Goal: Task Accomplishment & Management: Use online tool/utility

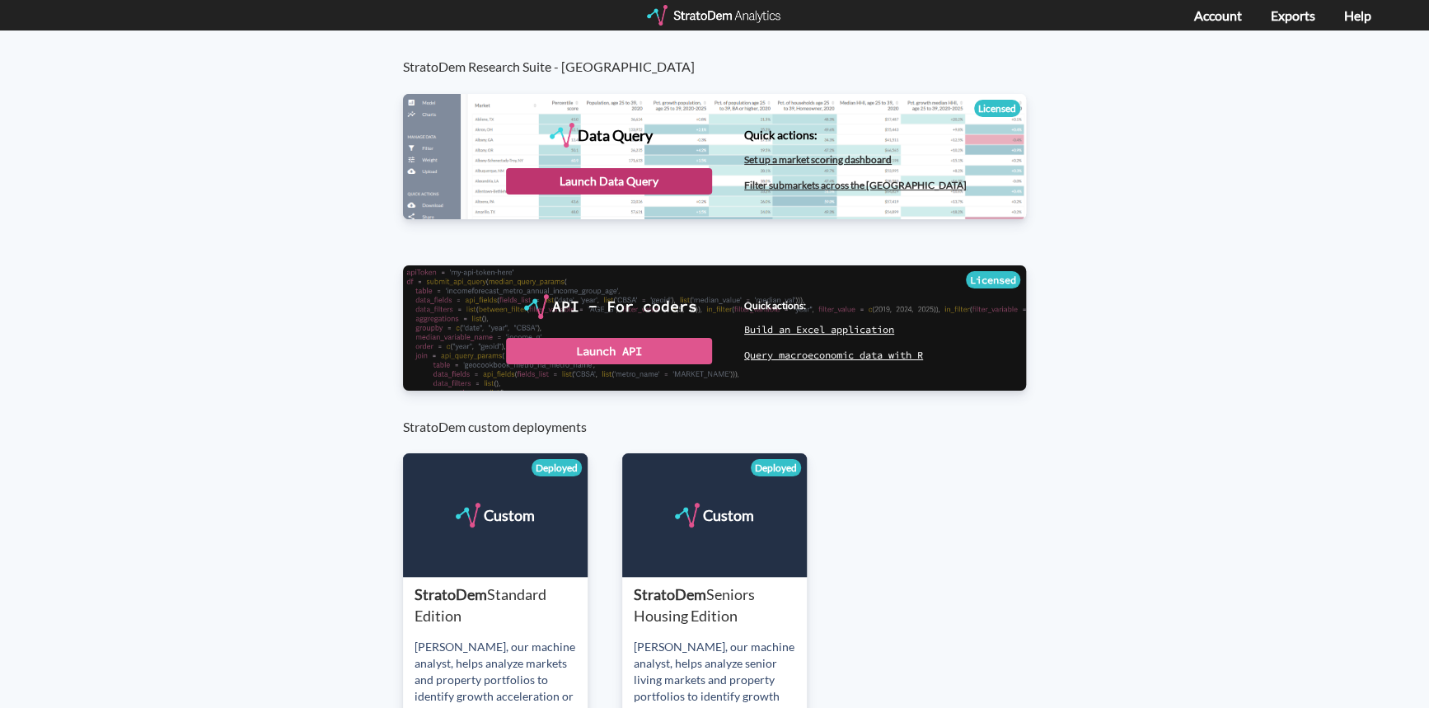
click at [577, 185] on div "Launch Data Query" at bounding box center [609, 181] width 206 height 26
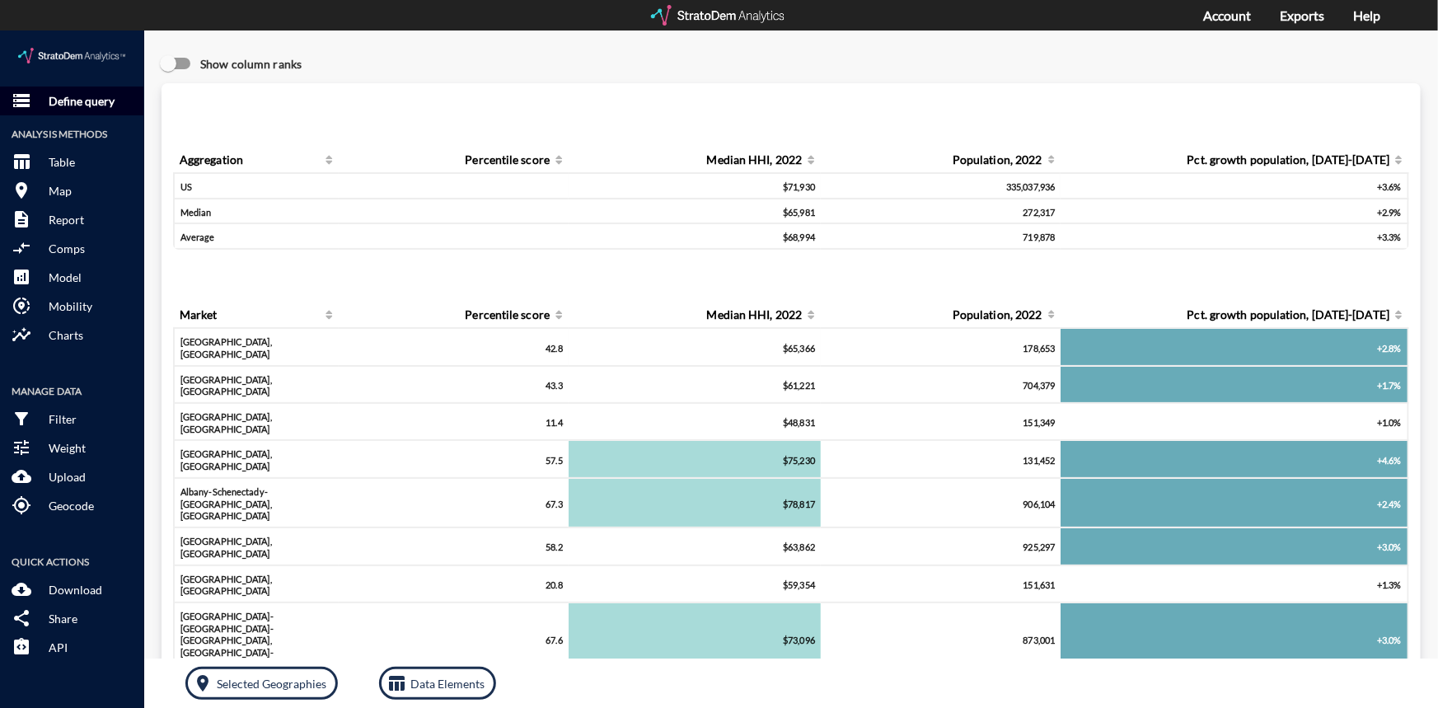
click p "Define query"
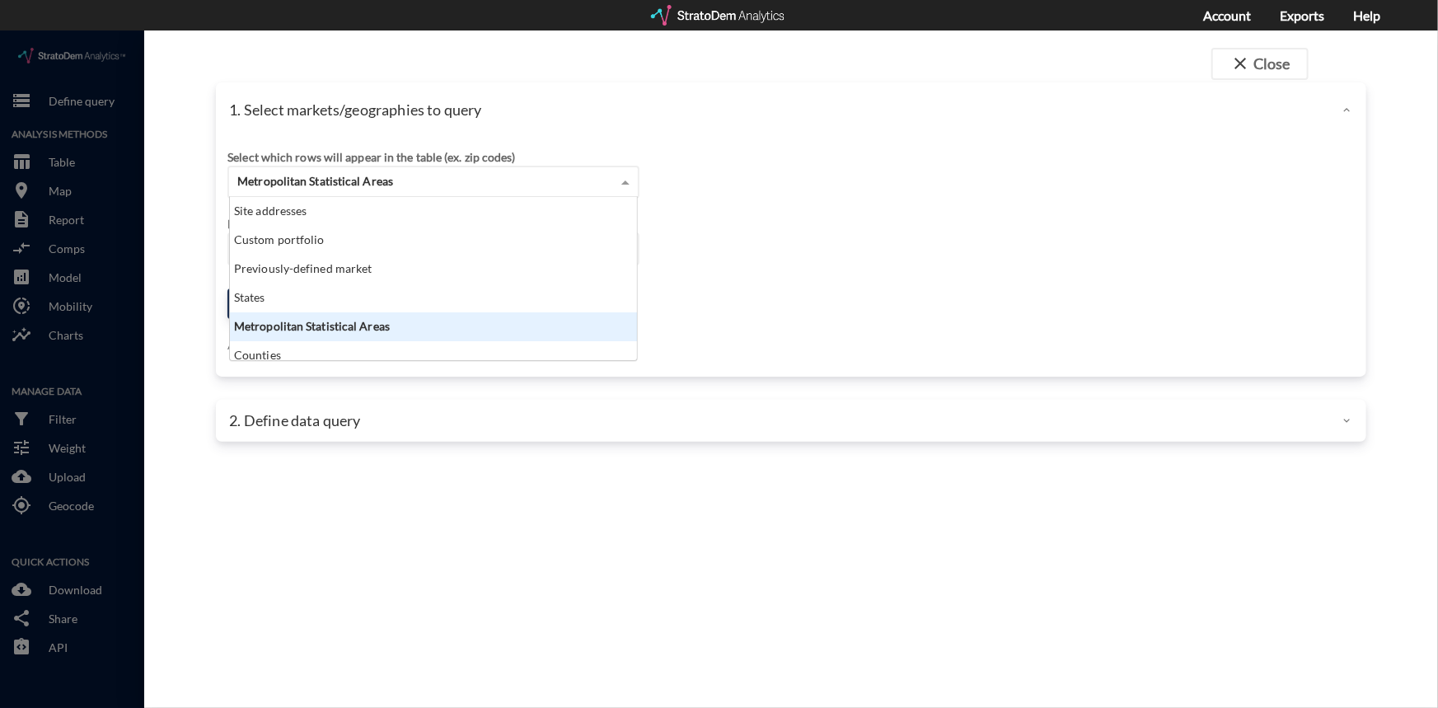
click span
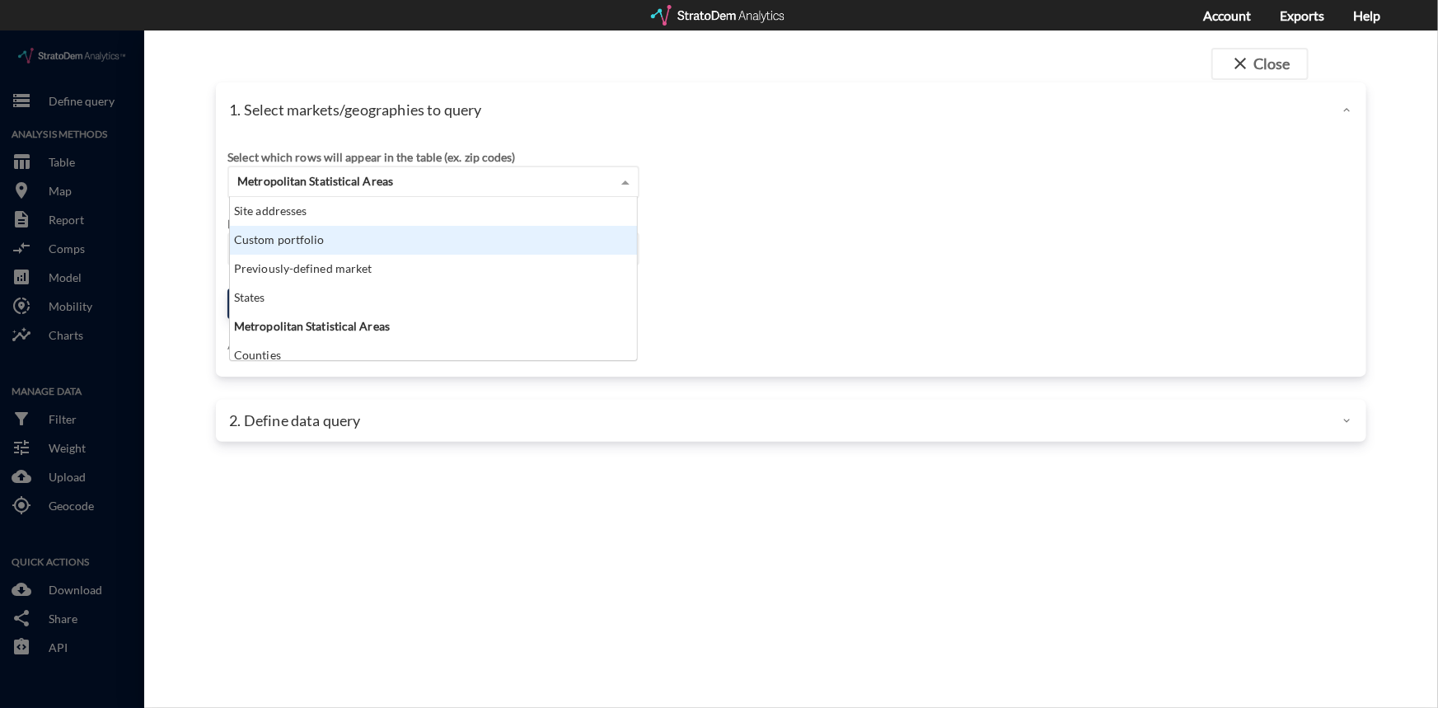
click div "Custom portfolio"
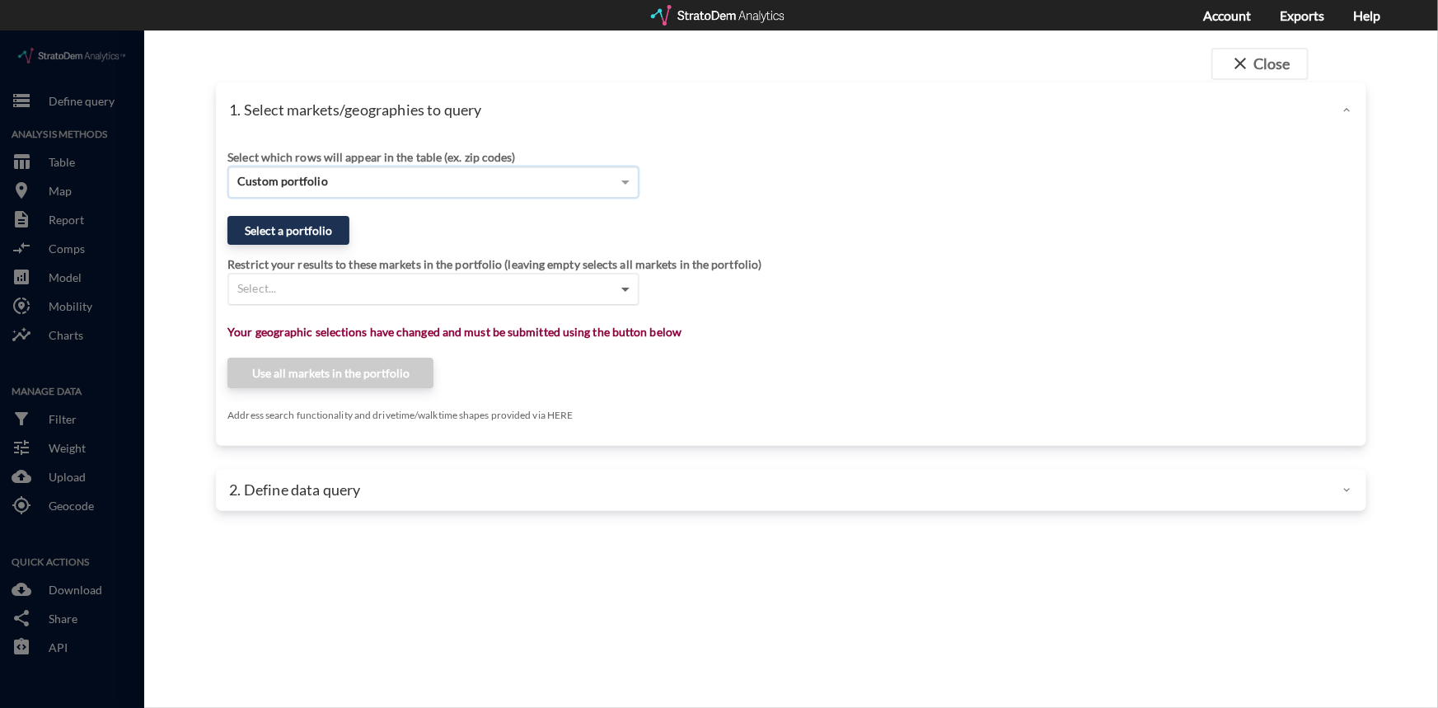
click span
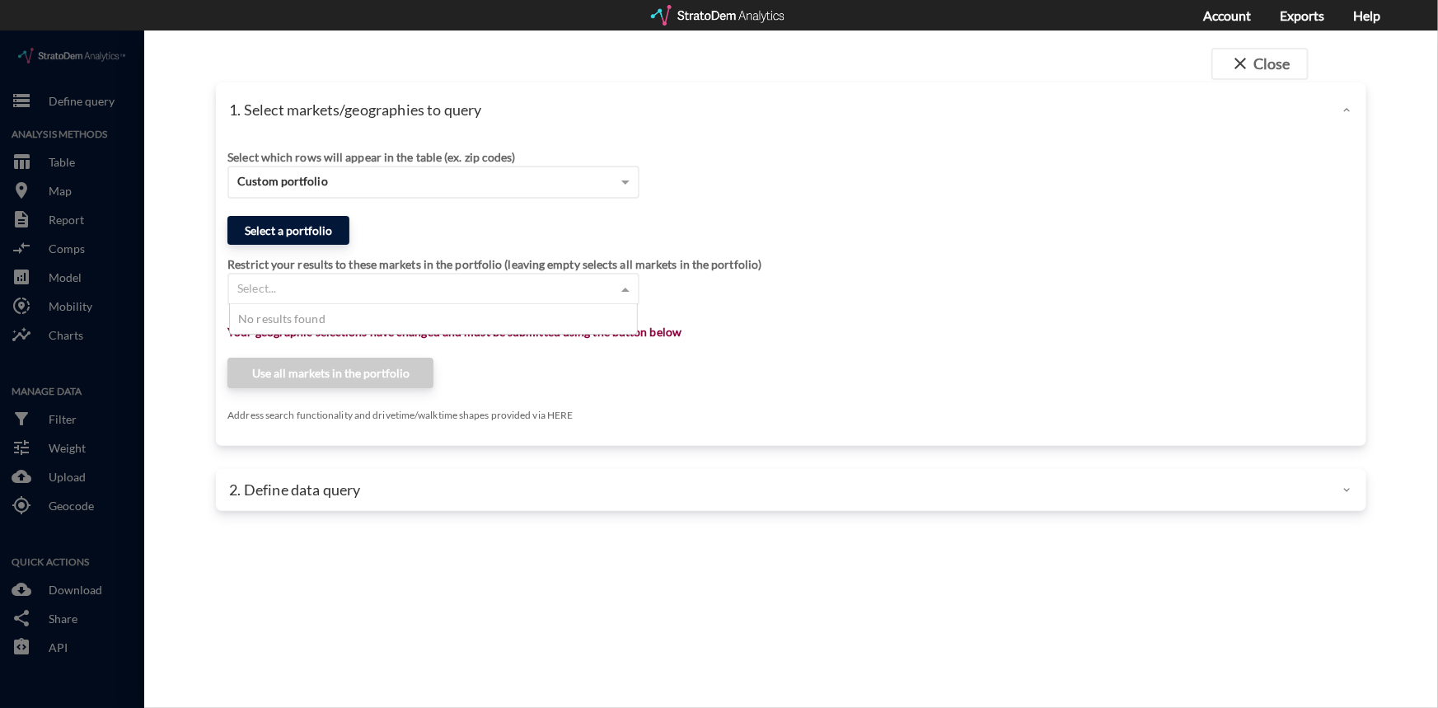
click button "Select a portfolio"
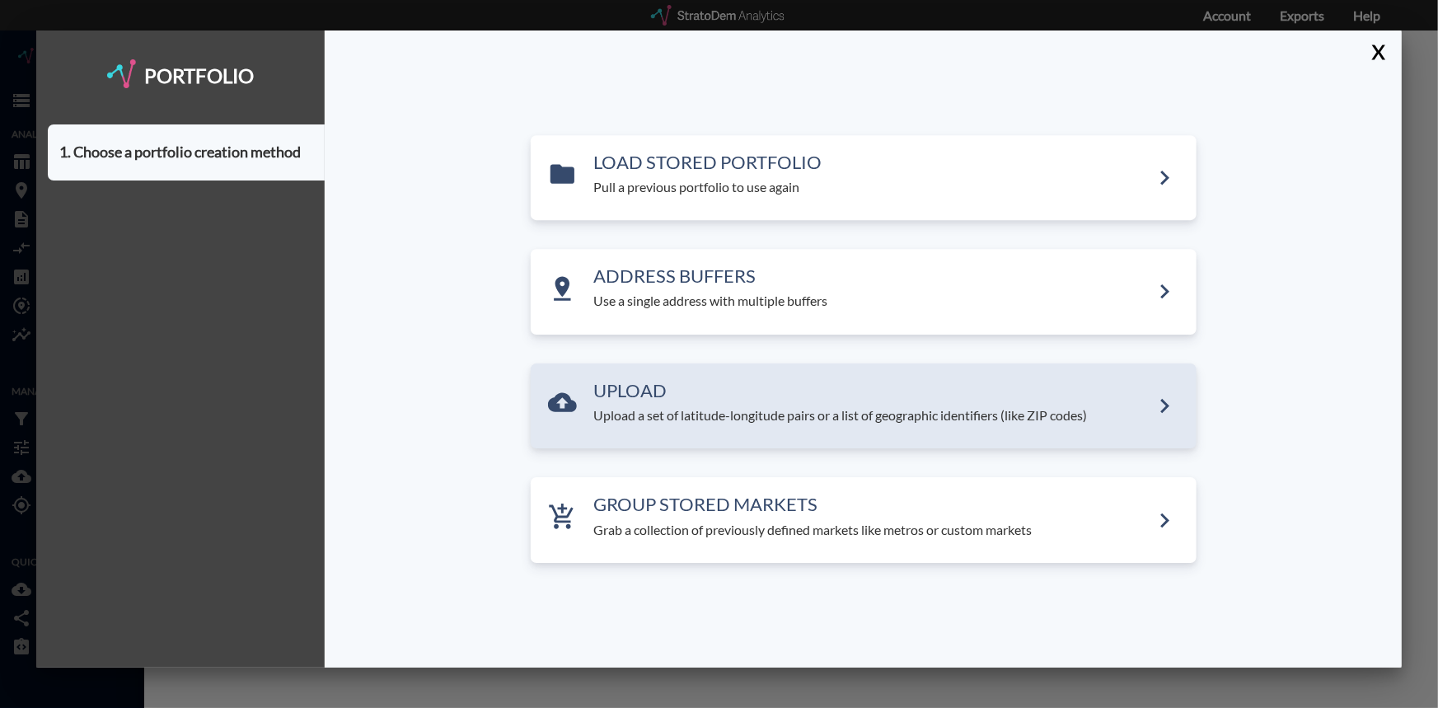
click at [698, 411] on p "Upload a set of latitude-longitude pairs or a list of geographic identifiers (l…" at bounding box center [872, 415] width 556 height 19
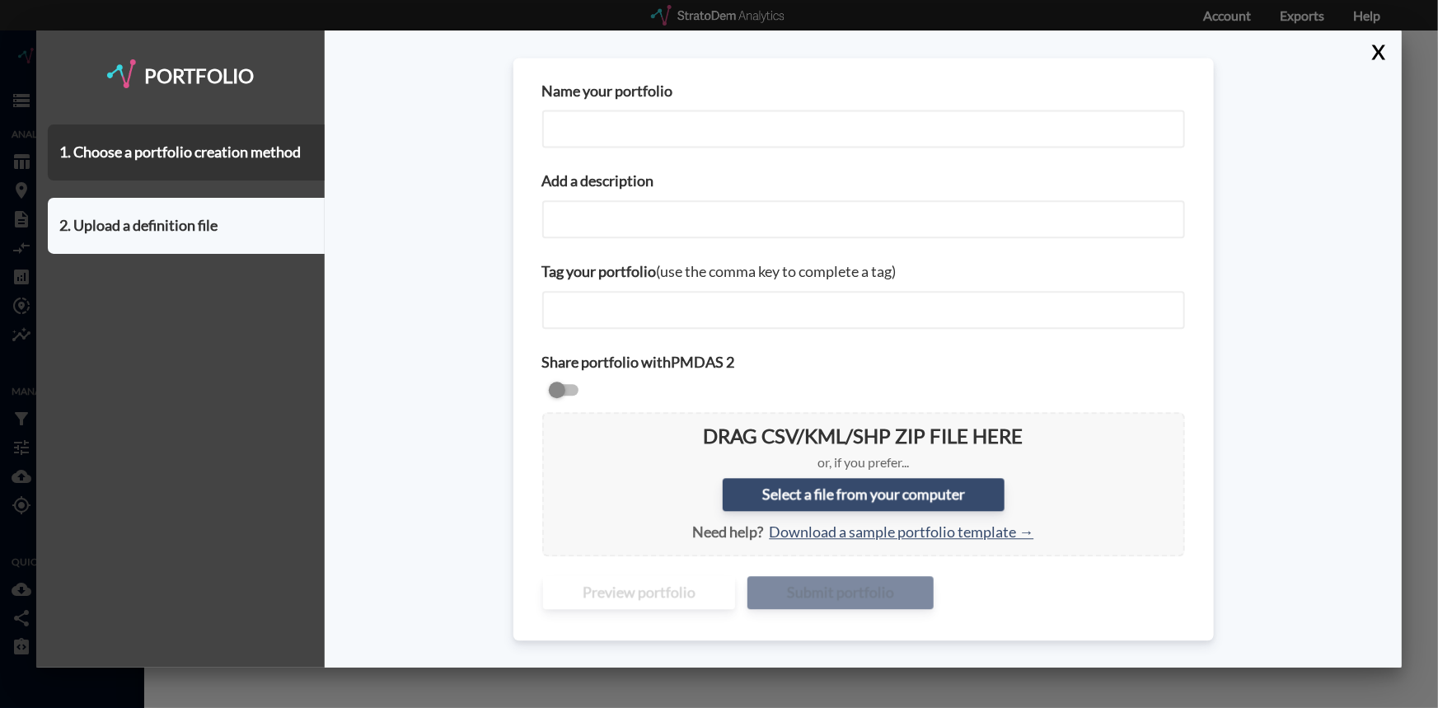
click at [597, 134] on input "Name your portfolio" at bounding box center [863, 129] width 643 height 38
type input "Greencroft Goshen data 1"
click at [579, 285] on div "Tag your portfolio (use the comma key to complete a tag)" at bounding box center [864, 295] width 666 height 91
click at [585, 306] on input "text" at bounding box center [628, 309] width 147 height 23
click at [579, 225] on input "Add a description" at bounding box center [863, 219] width 643 height 38
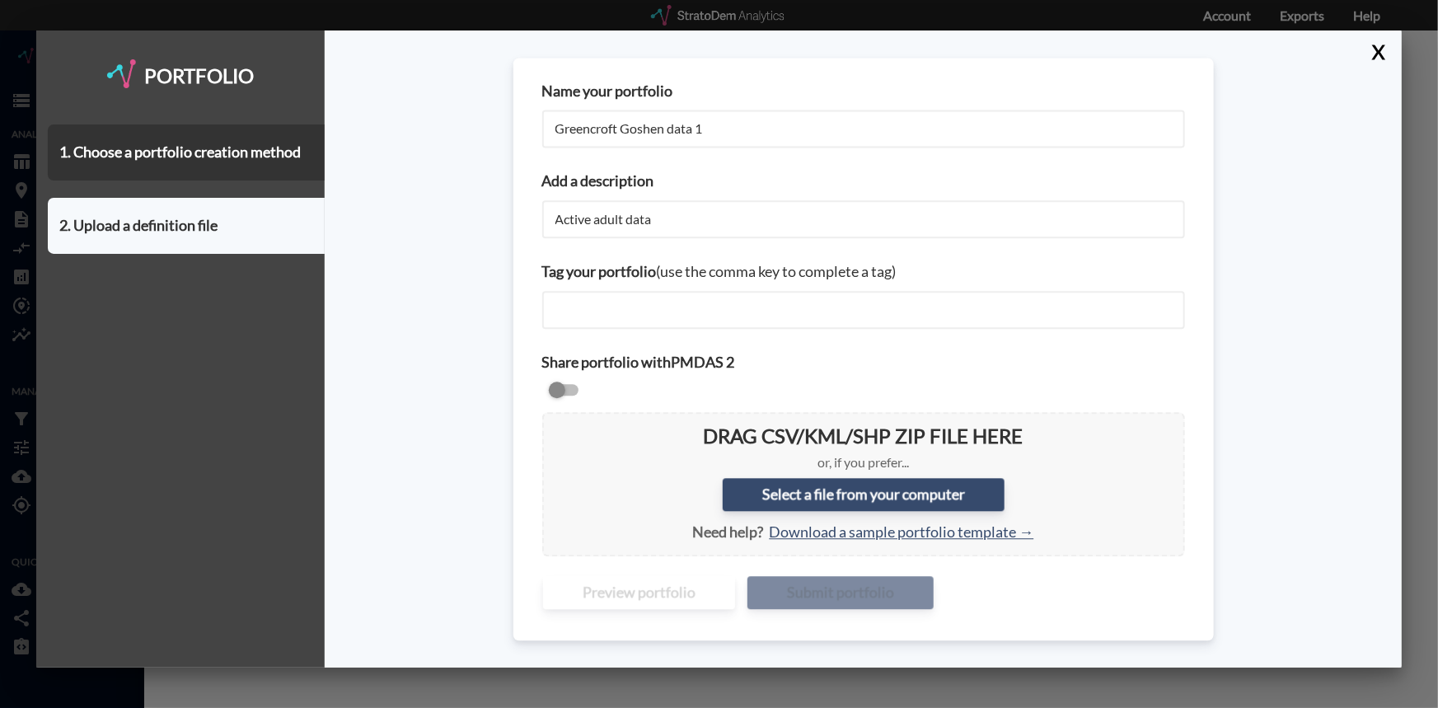
type input "Active adult data"
click at [586, 307] on input "text" at bounding box center [628, 309] width 147 height 23
click at [556, 390] on input "checkbox" at bounding box center [863, 392] width 643 height 20
checkbox input "true"
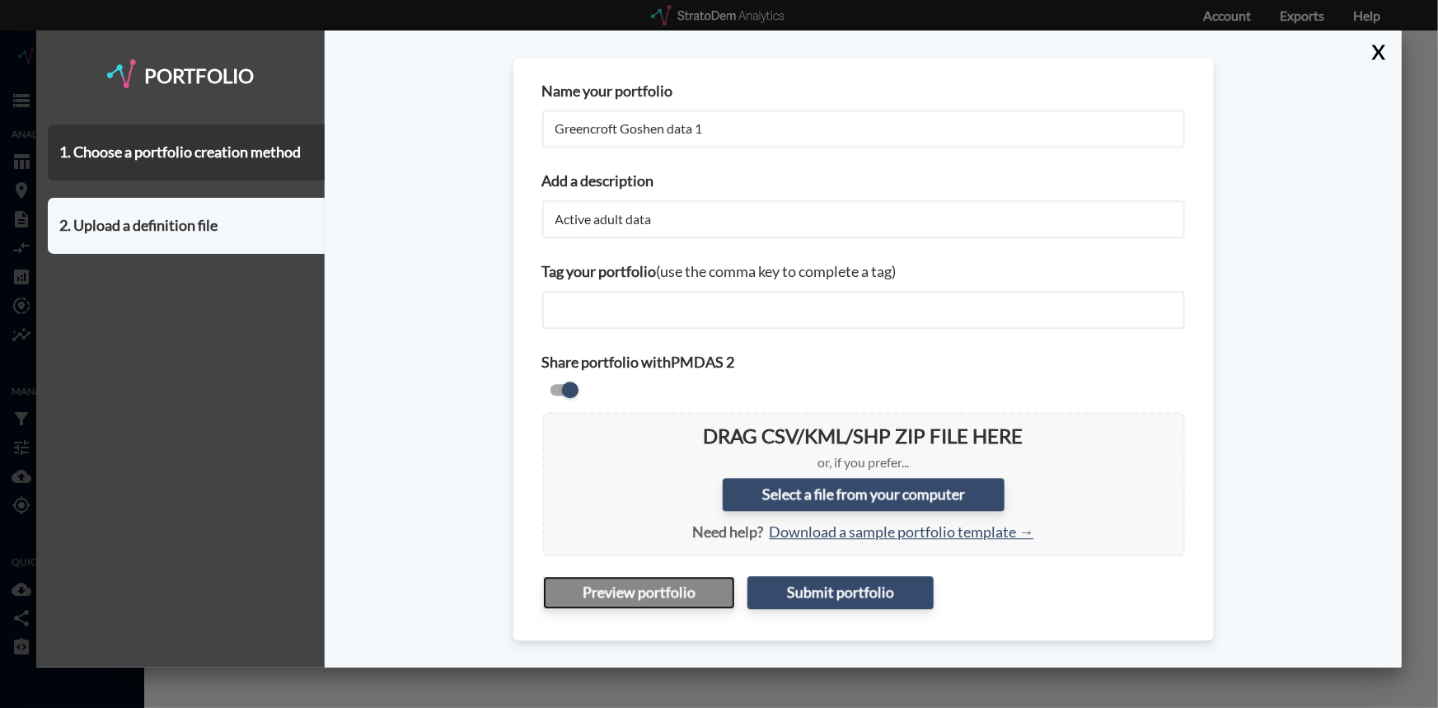
click at [669, 591] on button "Preview portfolio" at bounding box center [639, 592] width 192 height 33
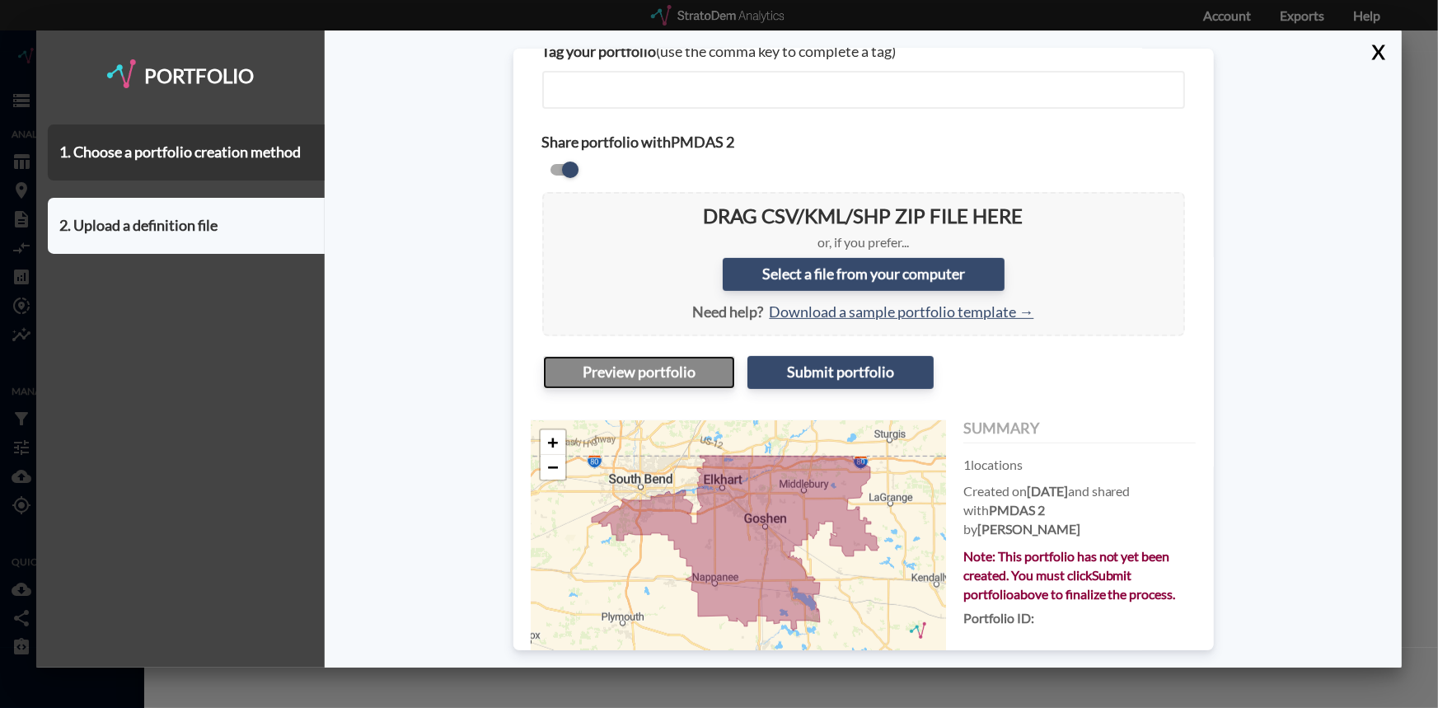
scroll to position [255, 0]
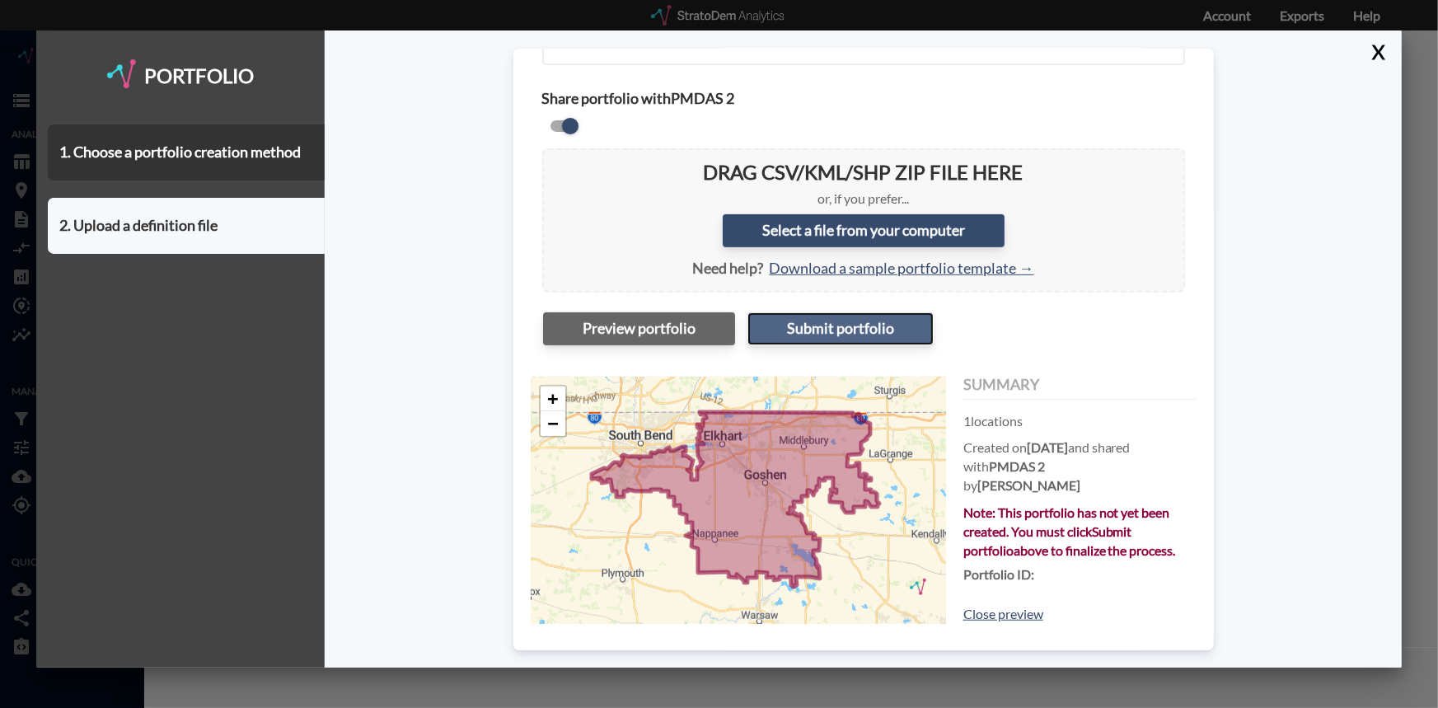
click at [863, 321] on button "Submit portfolio" at bounding box center [841, 328] width 186 height 33
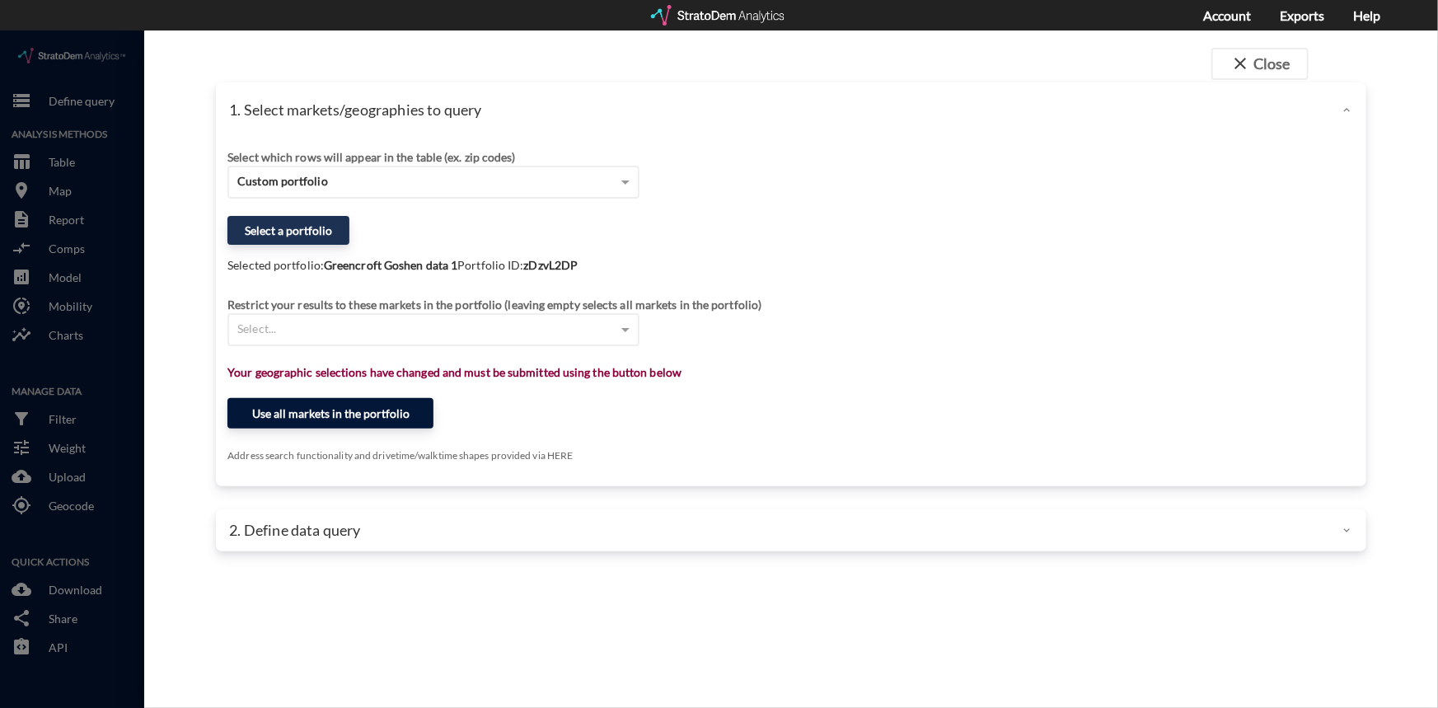
click button "Use all markets in the portfolio"
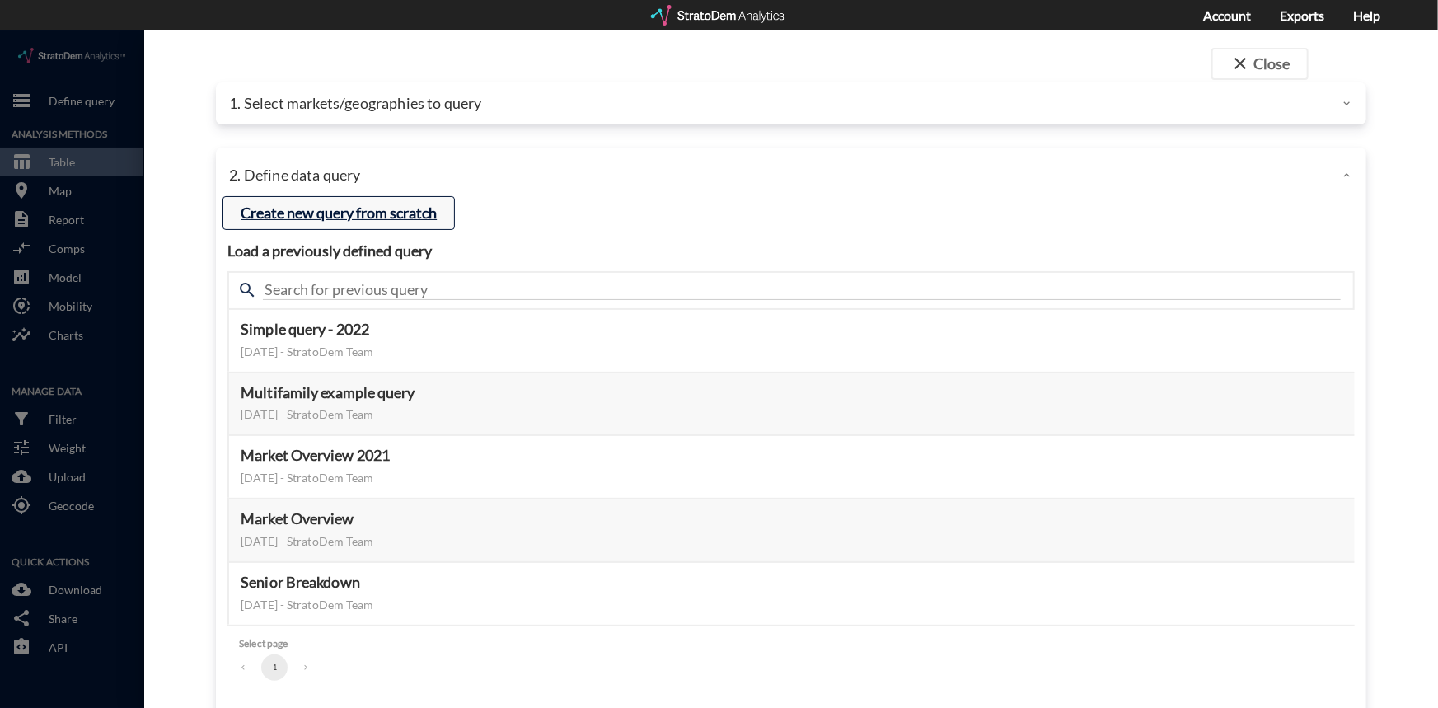
click button "Create new query from scratch"
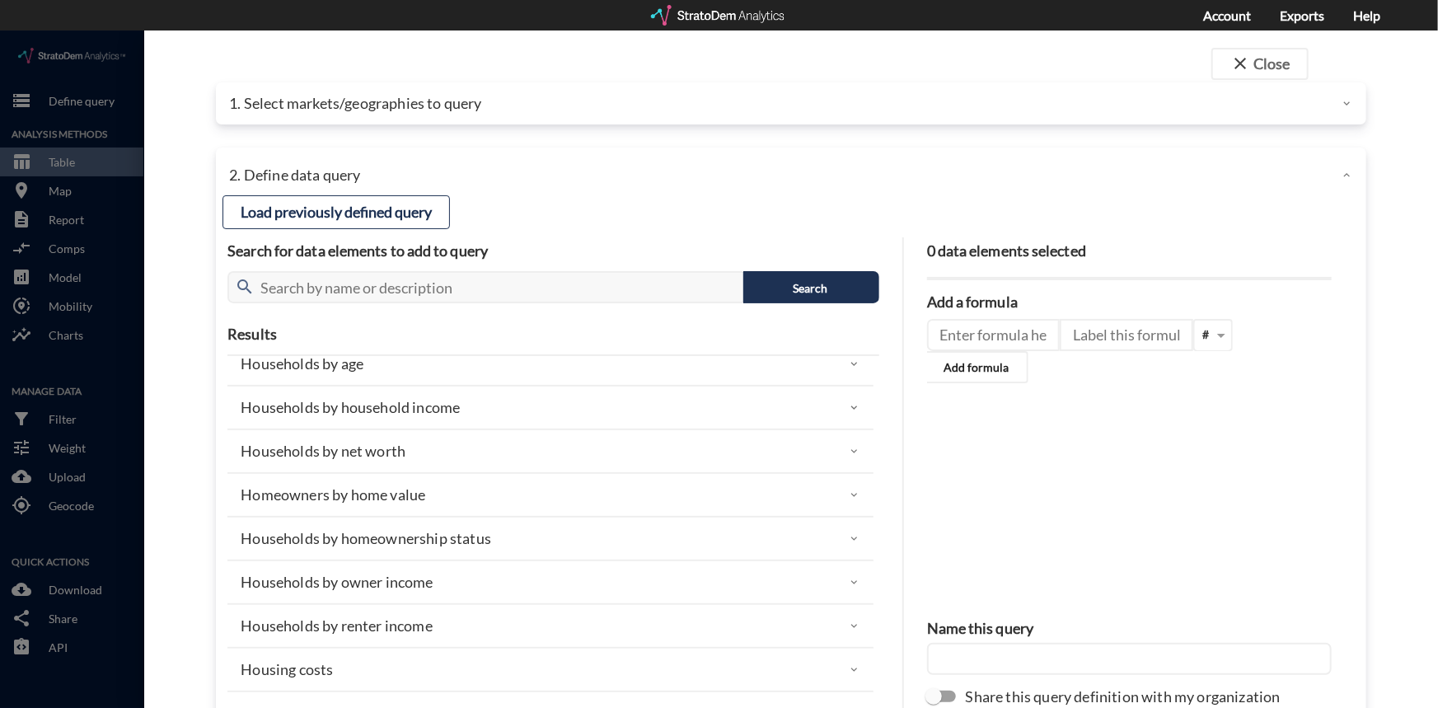
scroll to position [74, 0]
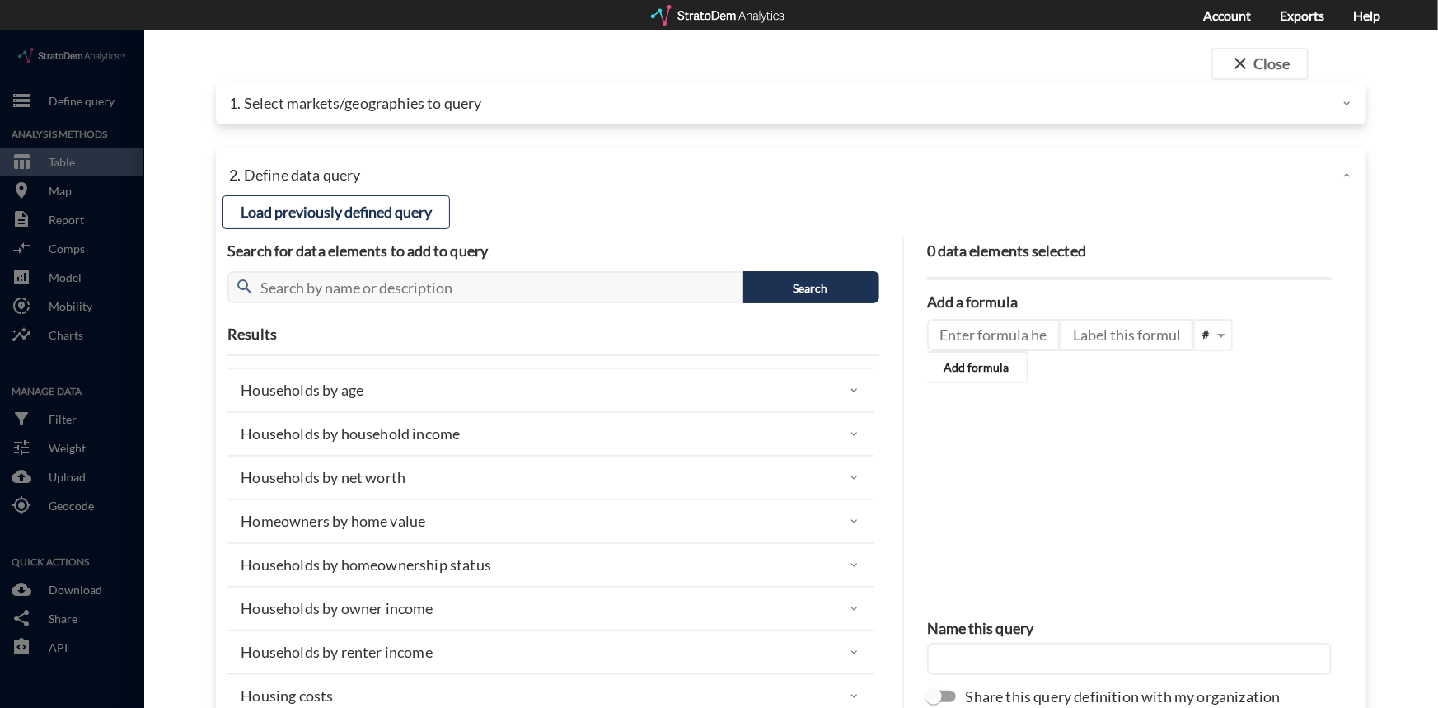
click icon
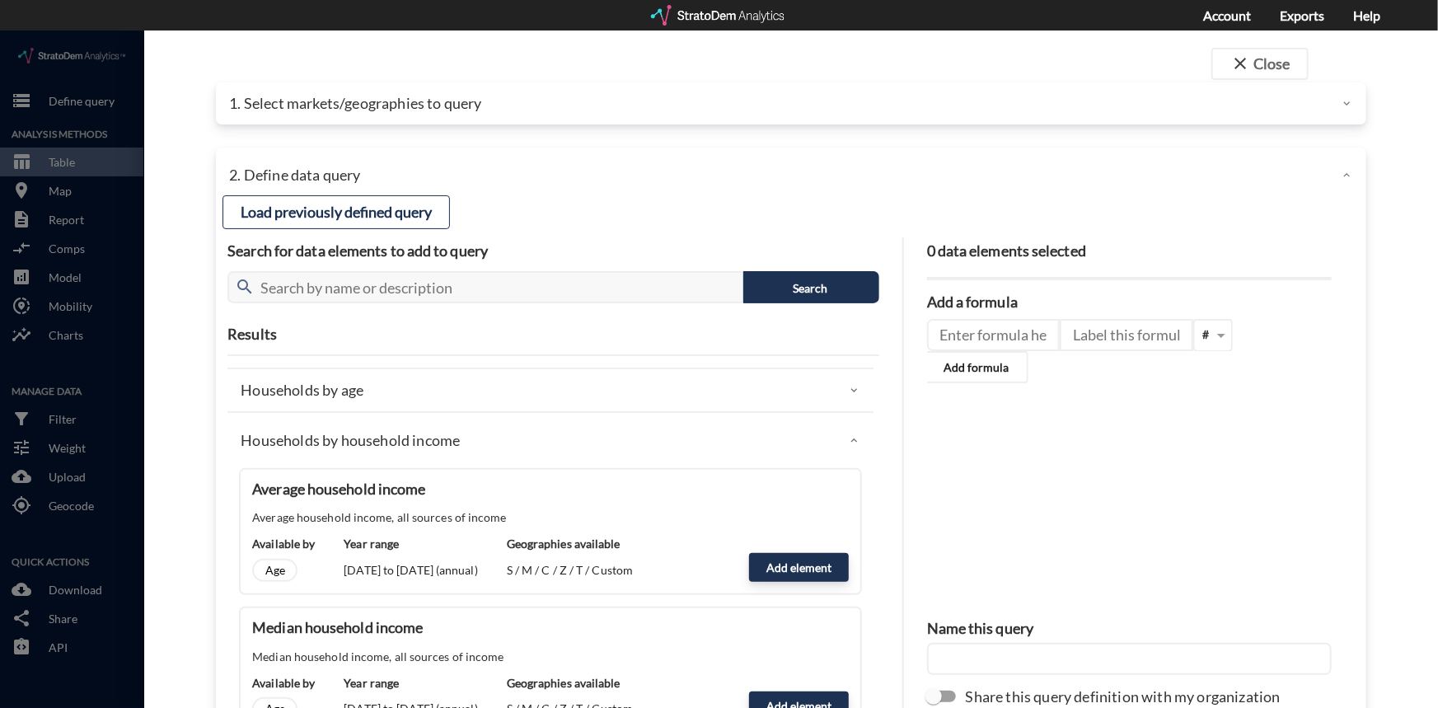
scroll to position [149, 0]
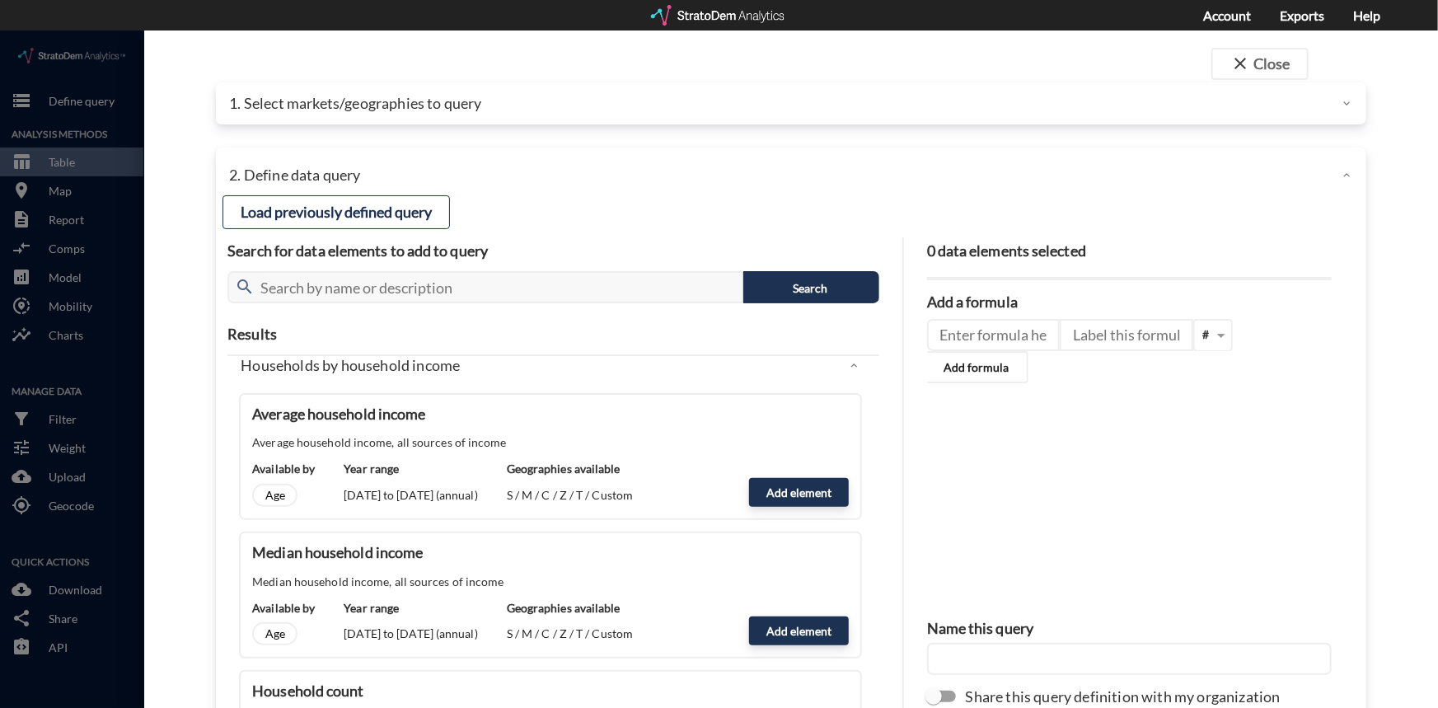
click icon
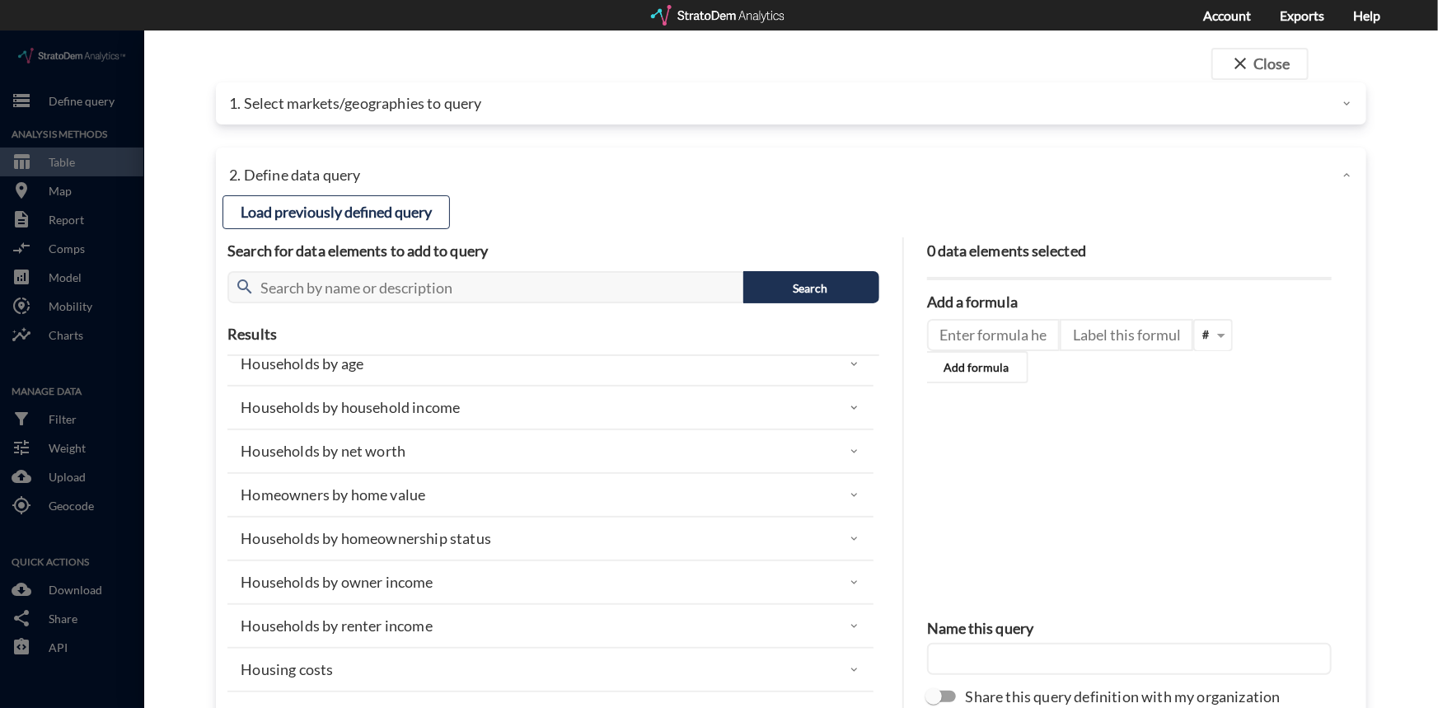
scroll to position [74, 0]
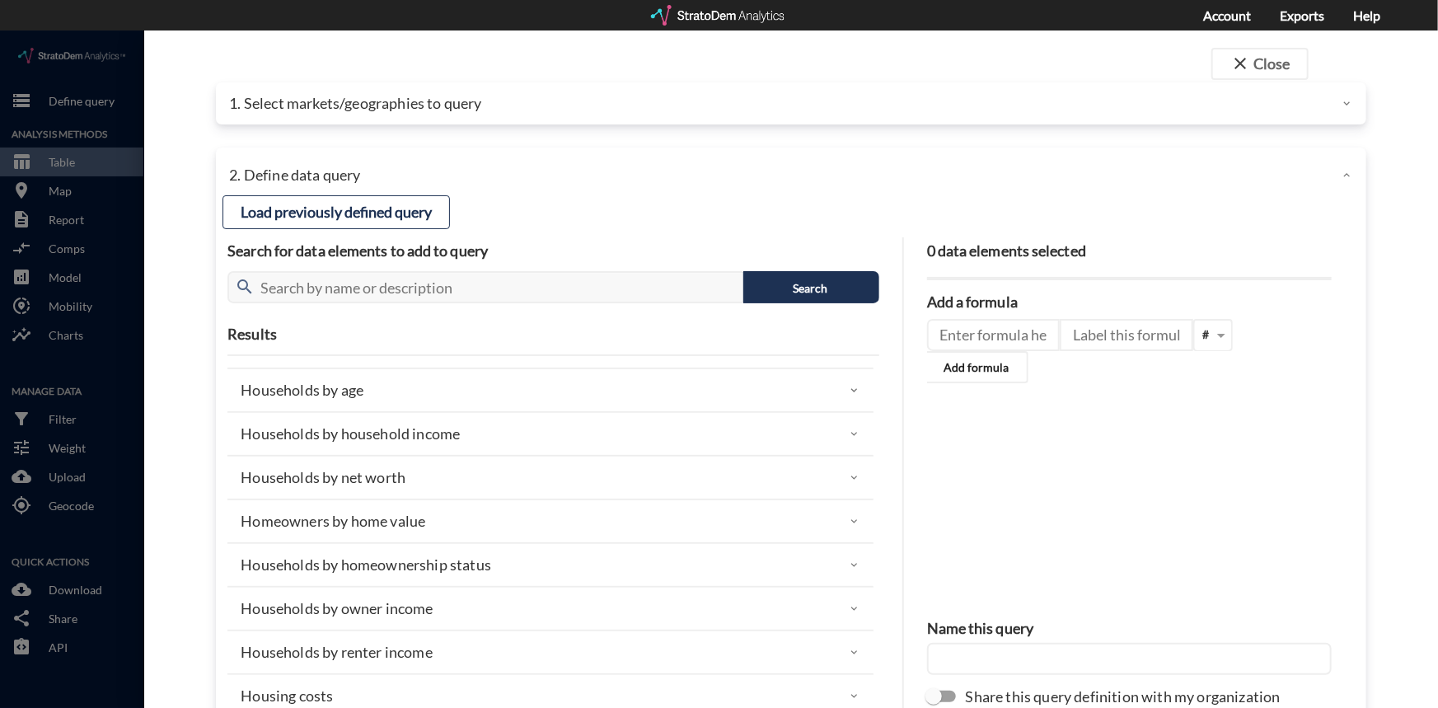
click icon
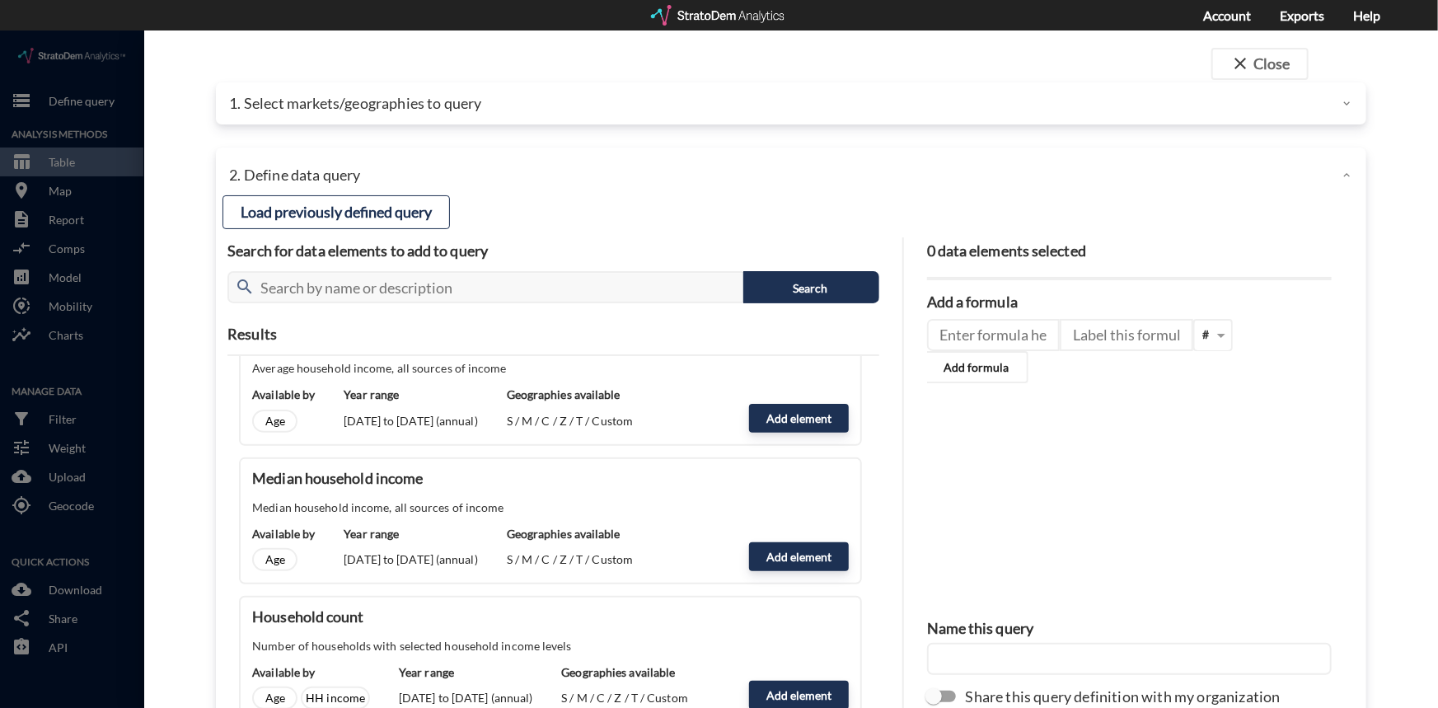
scroll to position [224, 0]
click button "Add element"
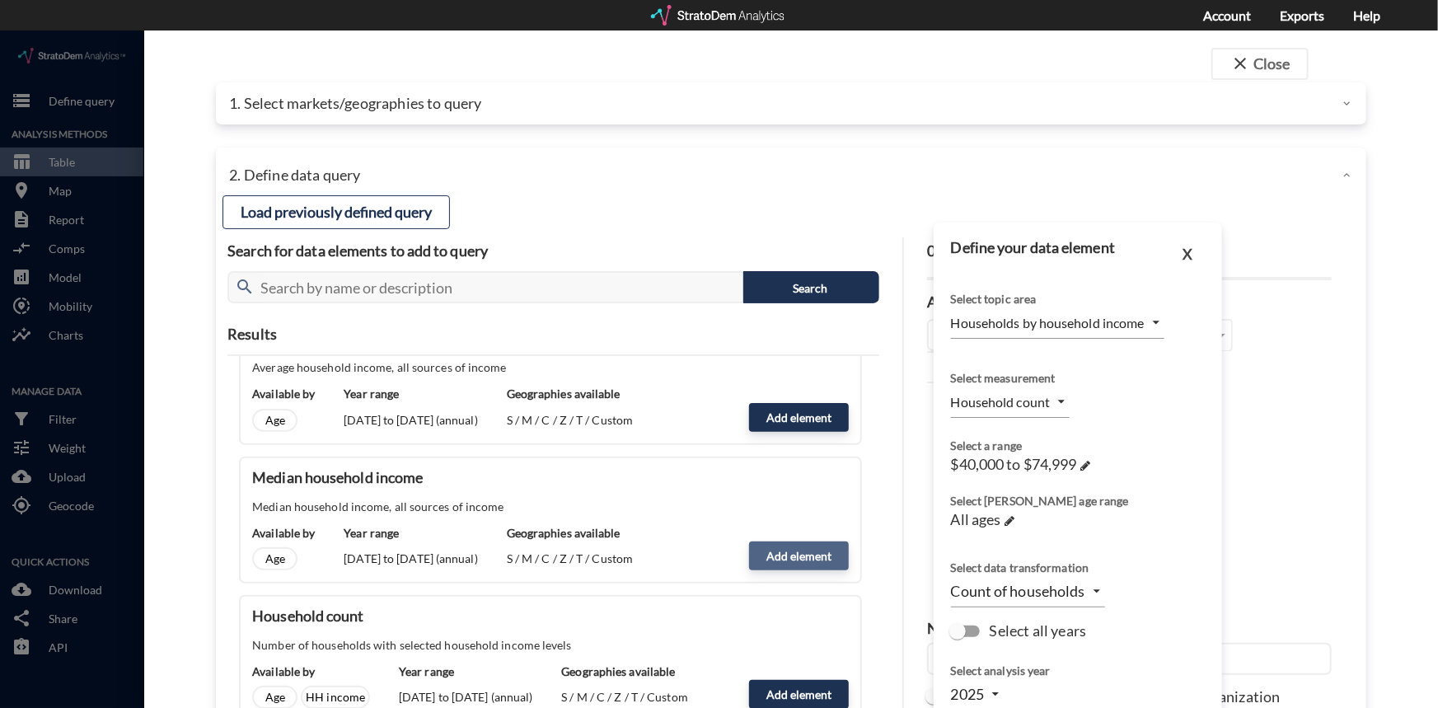
type input "MEDIAN"
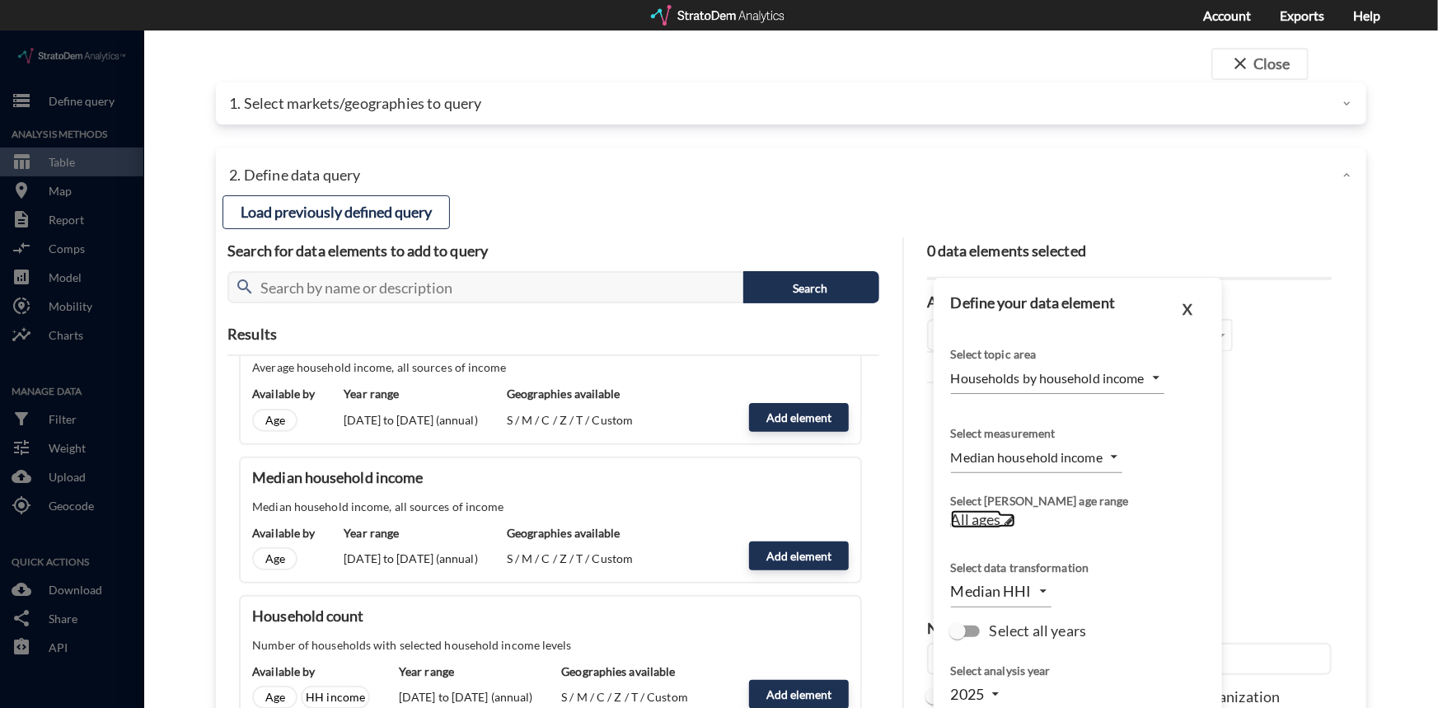
click span "All ages"
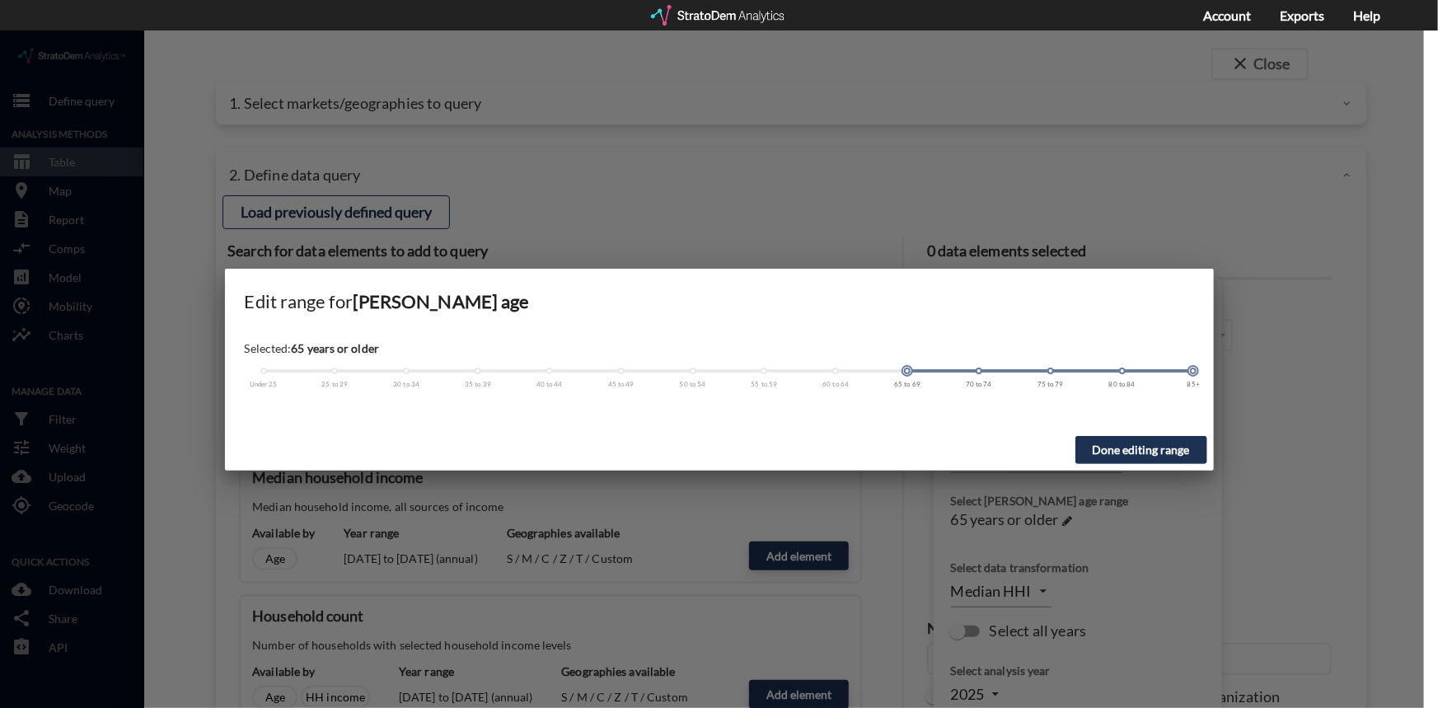
drag, startPoint x: 265, startPoint y: 340, endPoint x: 884, endPoint y: 343, distance: 618.9
click div "Under 25 25 to 29 30 to 34 35 to 39 40 to 44 45 to 49 50 to 54 55 to 59 60 to 6…"
drag, startPoint x: 1194, startPoint y: 343, endPoint x: 1170, endPoint y: 344, distance: 23.9
click div "Under 25 25 to 29 30 to 34 35 to 39 40 to 44 45 to 49 50 to 54 55 to 59 60 to 6…"
drag, startPoint x: 1193, startPoint y: 349, endPoint x: 1169, endPoint y: 348, distance: 24.8
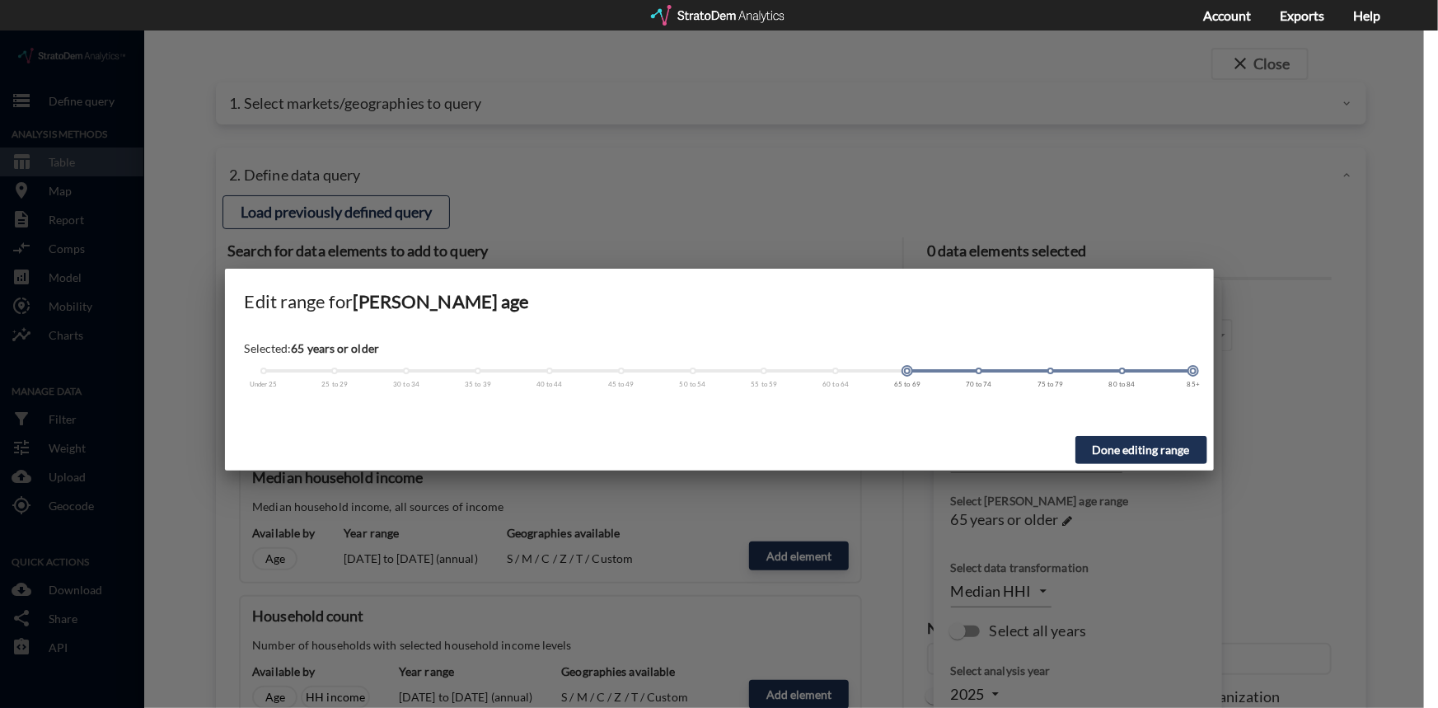
click div "Selected: 65 years or older Under 25 25 to 29 30 to 34 35 to 39 40 to 44 45 to …"
drag, startPoint x: 1195, startPoint y: 340, endPoint x: 1174, endPoint y: 339, distance: 21.5
click div
click div "Under 25 25 to 29 30 to 34 35 to 39 40 to 44 45 to 49 50 to 54 55 to 59 60 to 6…"
click span
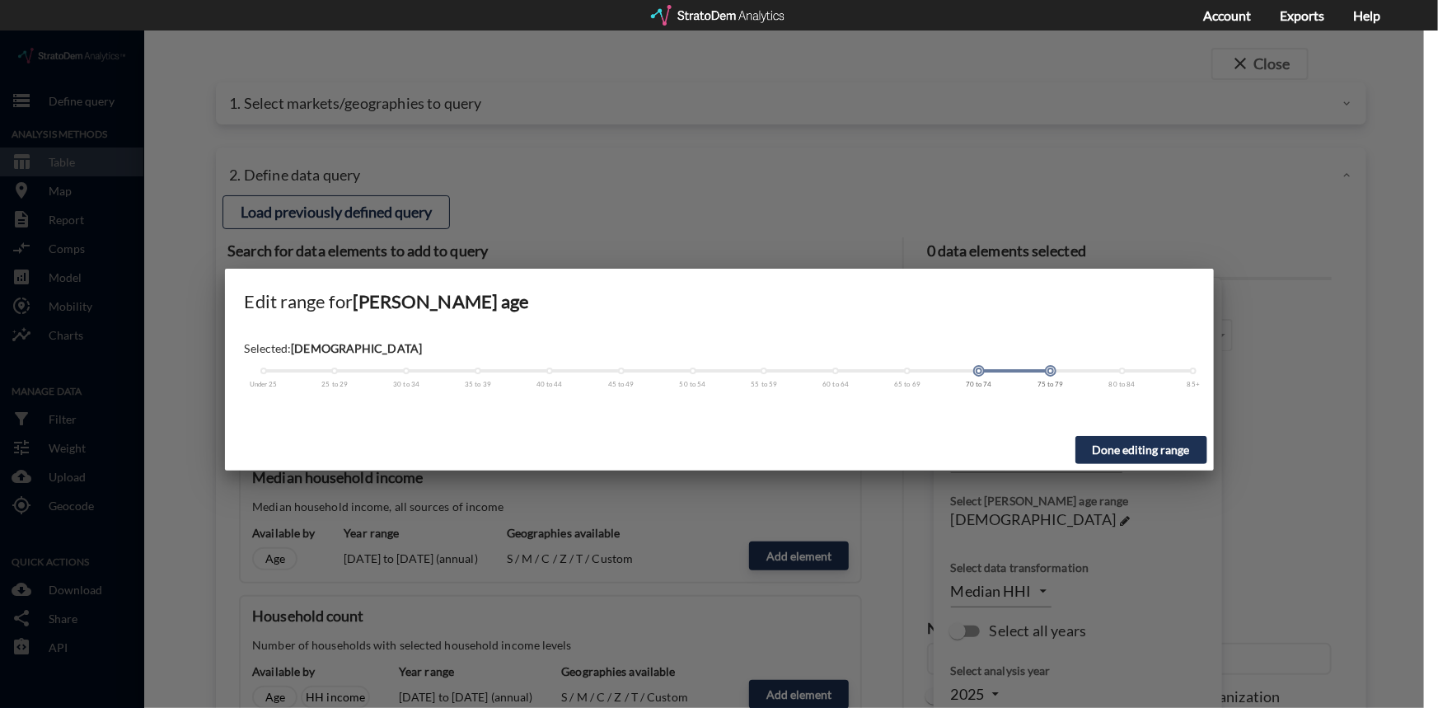
click div "Under 25 25 to 29 30 to 34 35 to 39 40 to 44 45 to 49 50 to 54 55 to 59 60 to 6…"
click span
click div
click div "Under 25 25 to 29 30 to 34 35 to 39 40 to 44 45 to 49 50 to 54 55 to 59 60 to 6…"
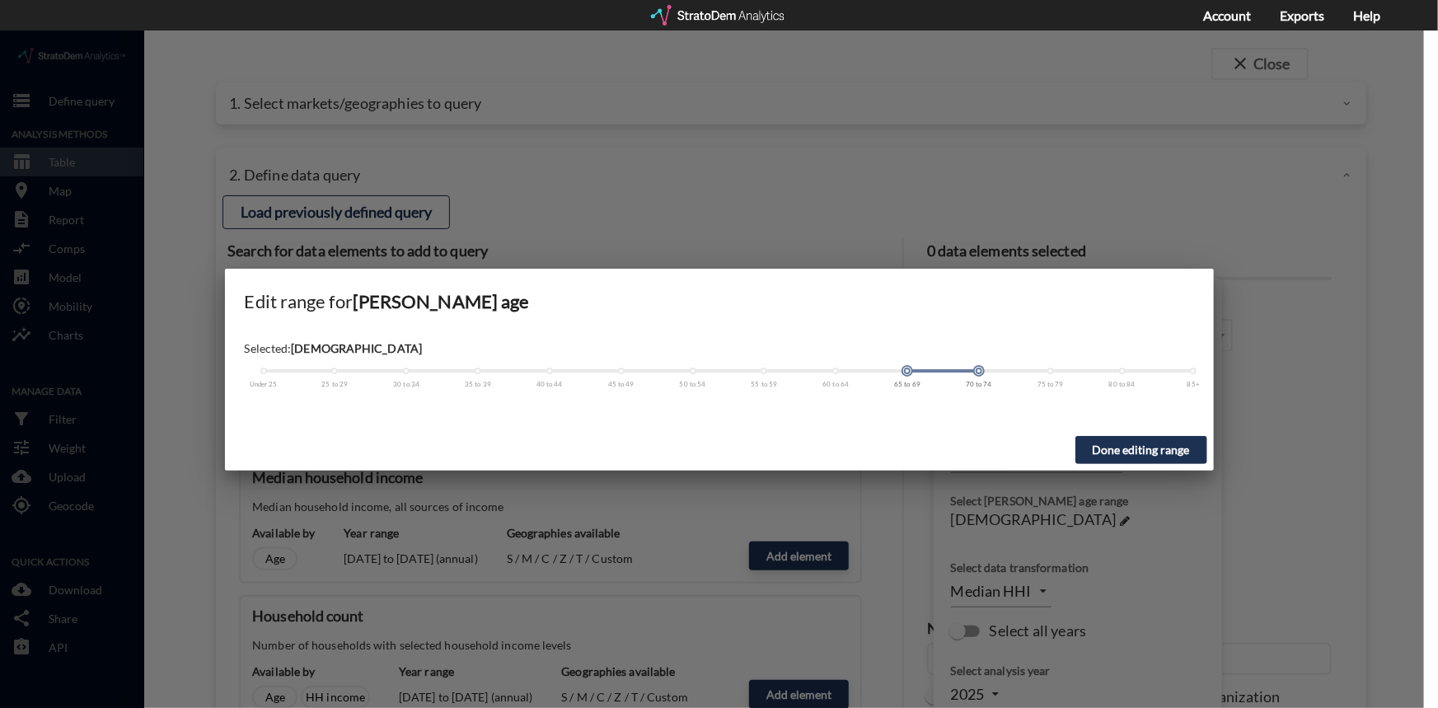
drag, startPoint x: 1047, startPoint y: 341, endPoint x: 979, endPoint y: 340, distance: 67.6
click div
click button "Done editing range"
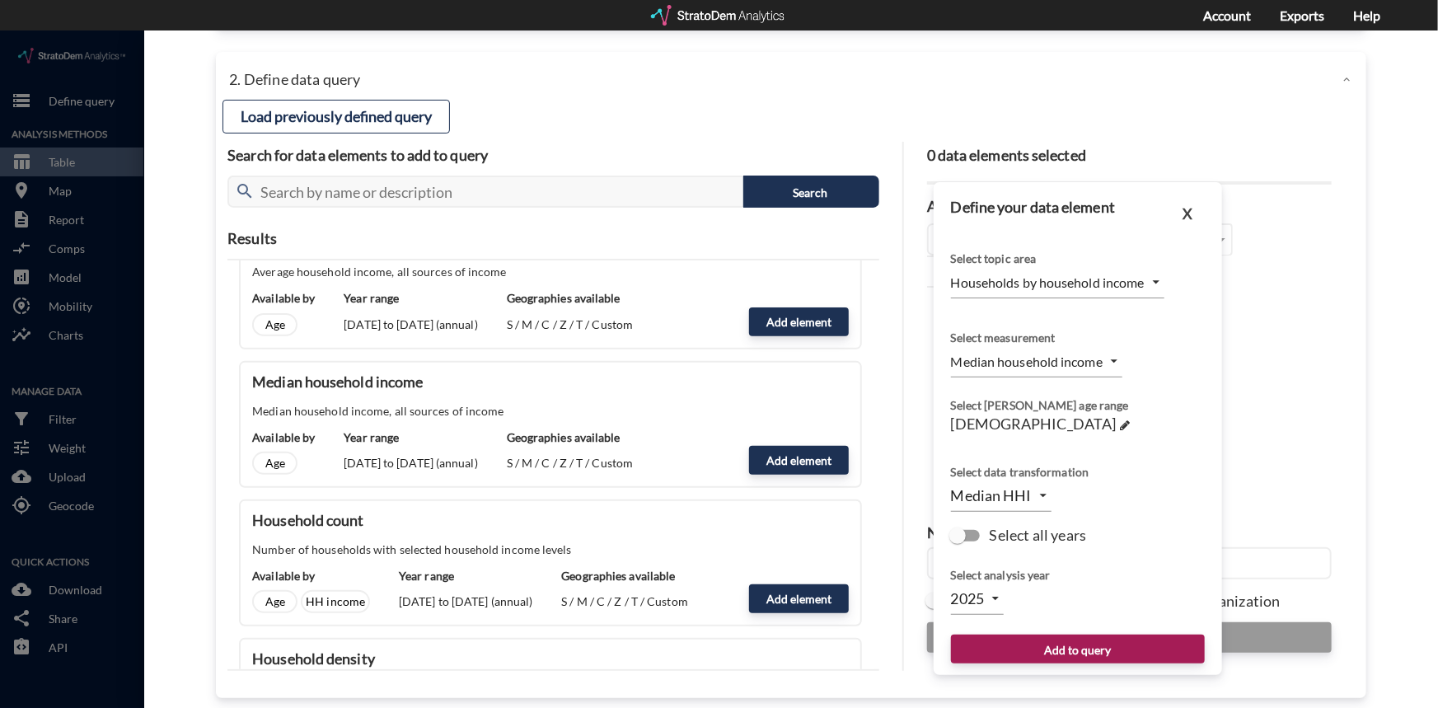
scroll to position [107, 0]
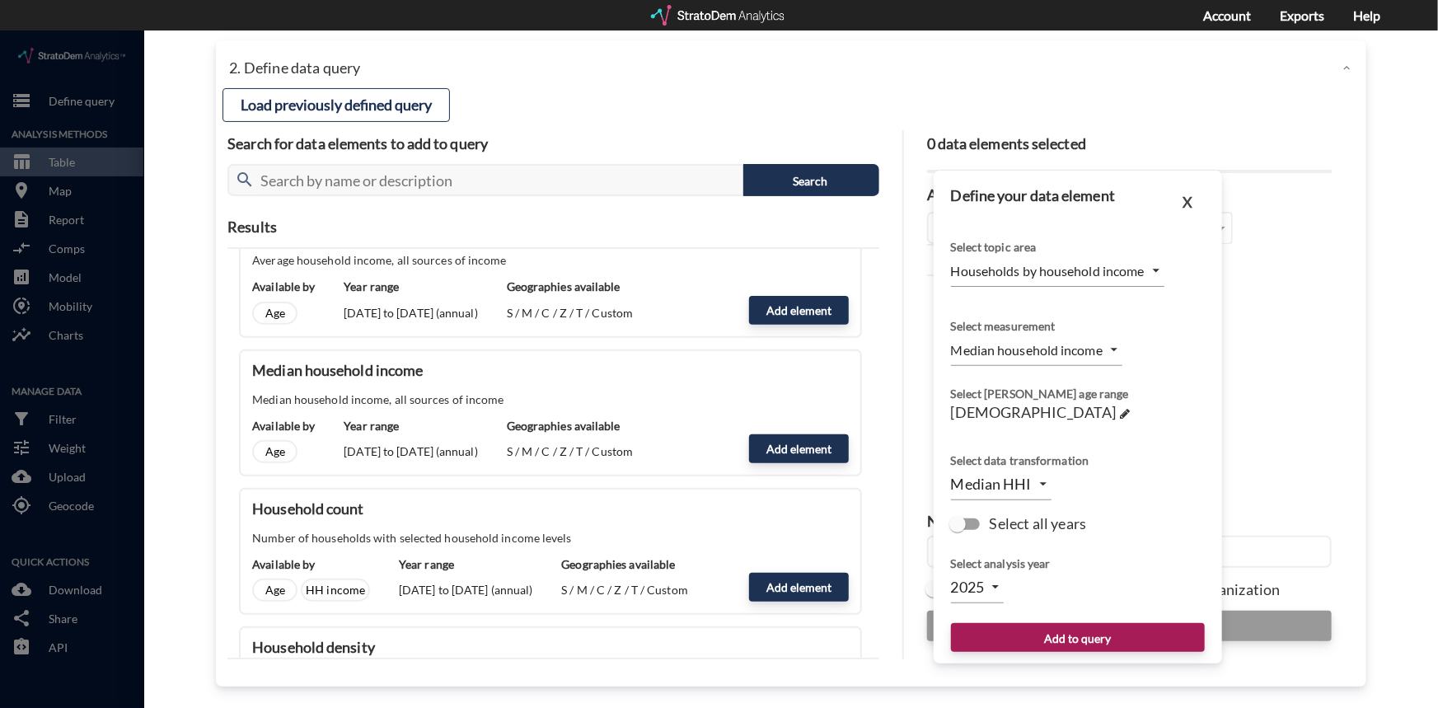
click body "/vantagepoint/us/-1 storage Define query Analysis Methods table_chart Table roo…"
click li "2024"
click body "/vantagepoint/us/-1 storage Define query Analysis Methods table_chart Table roo…"
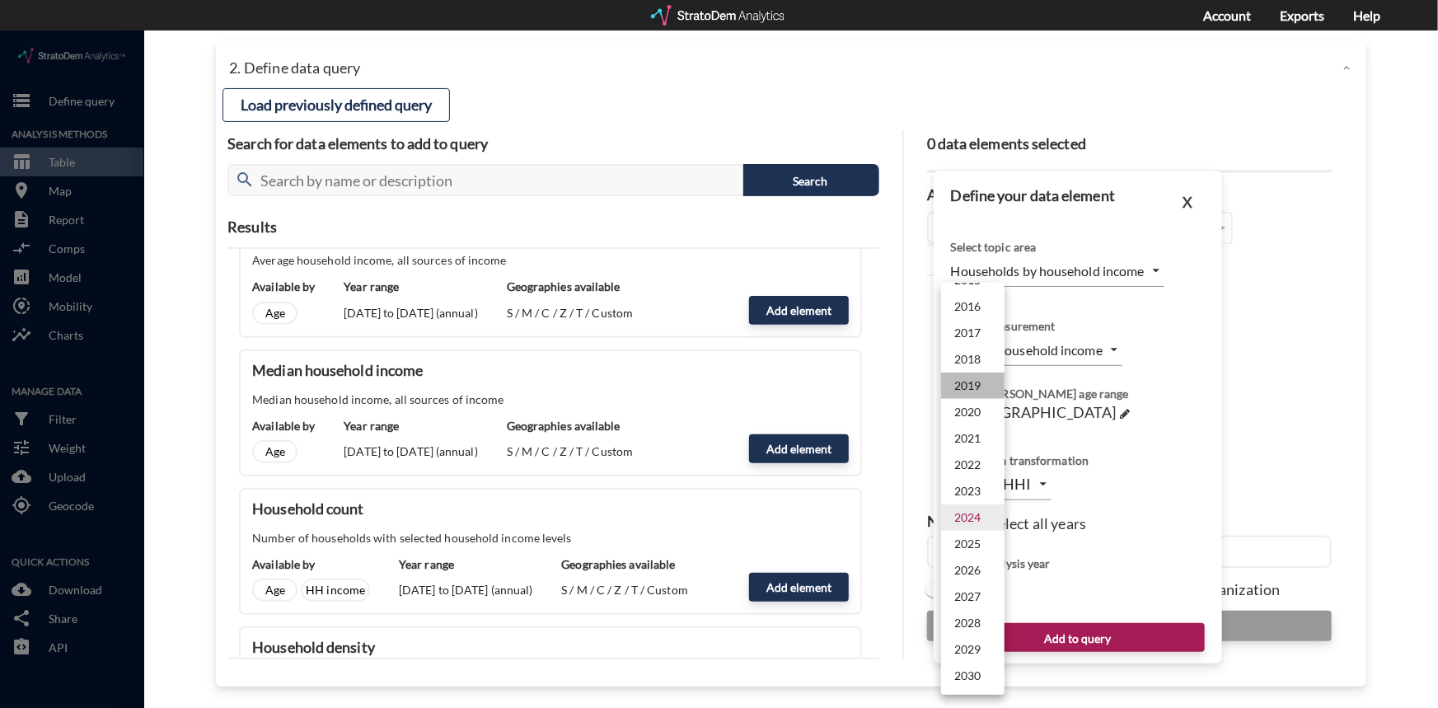
click li "2019"
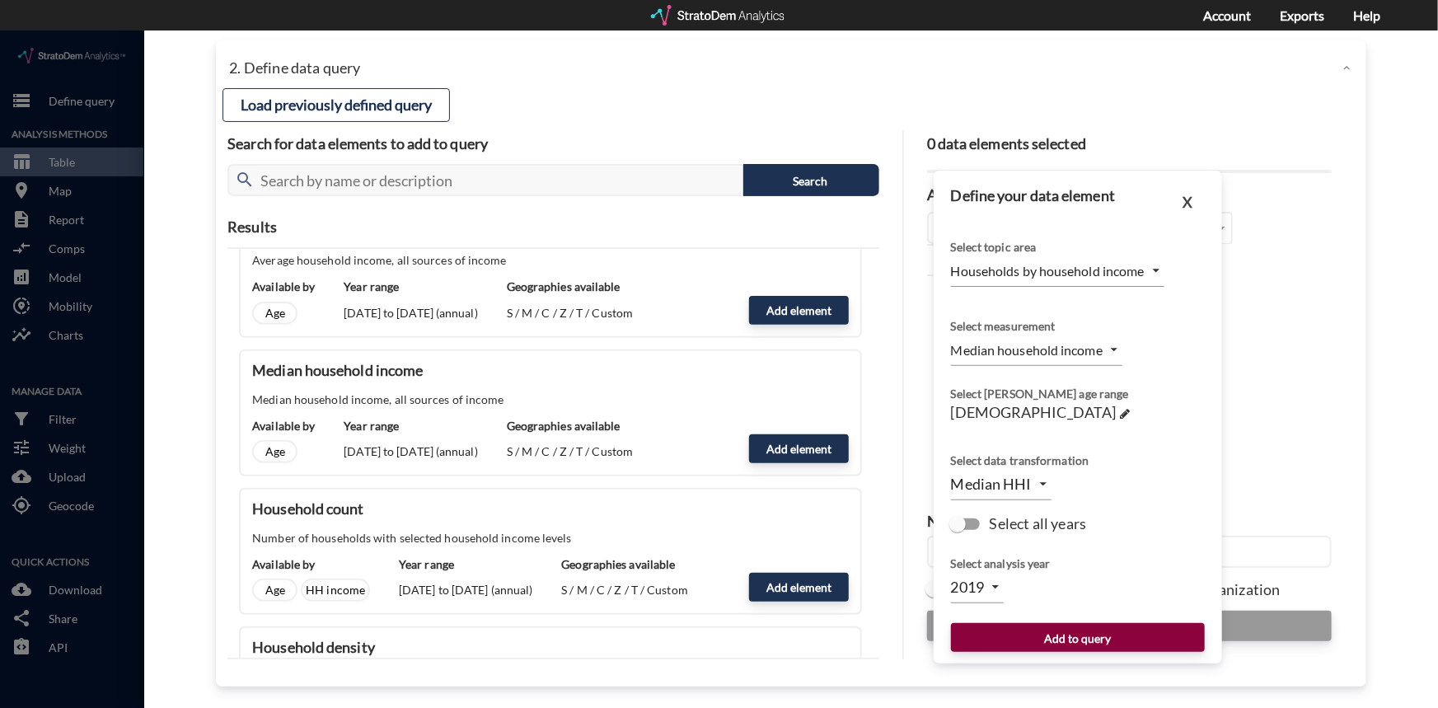
click button "Add to query"
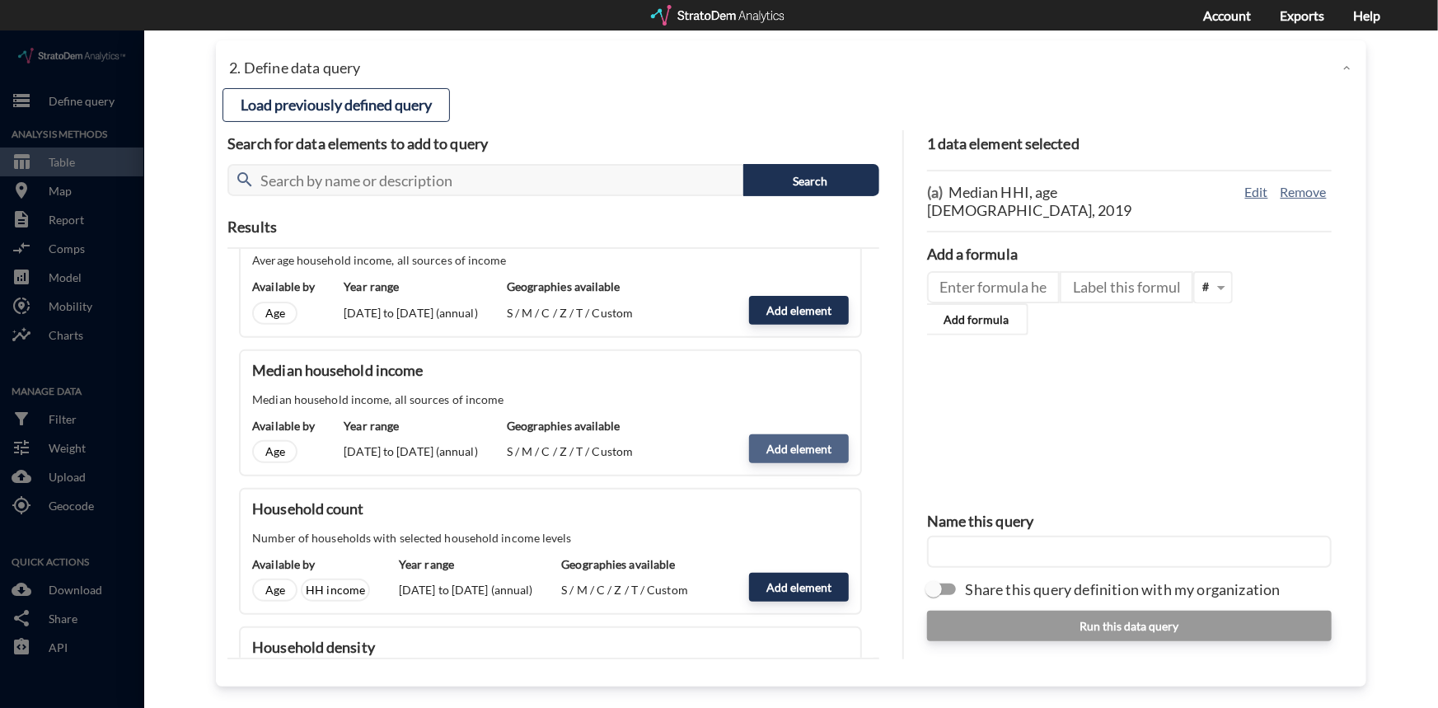
click button "Add element"
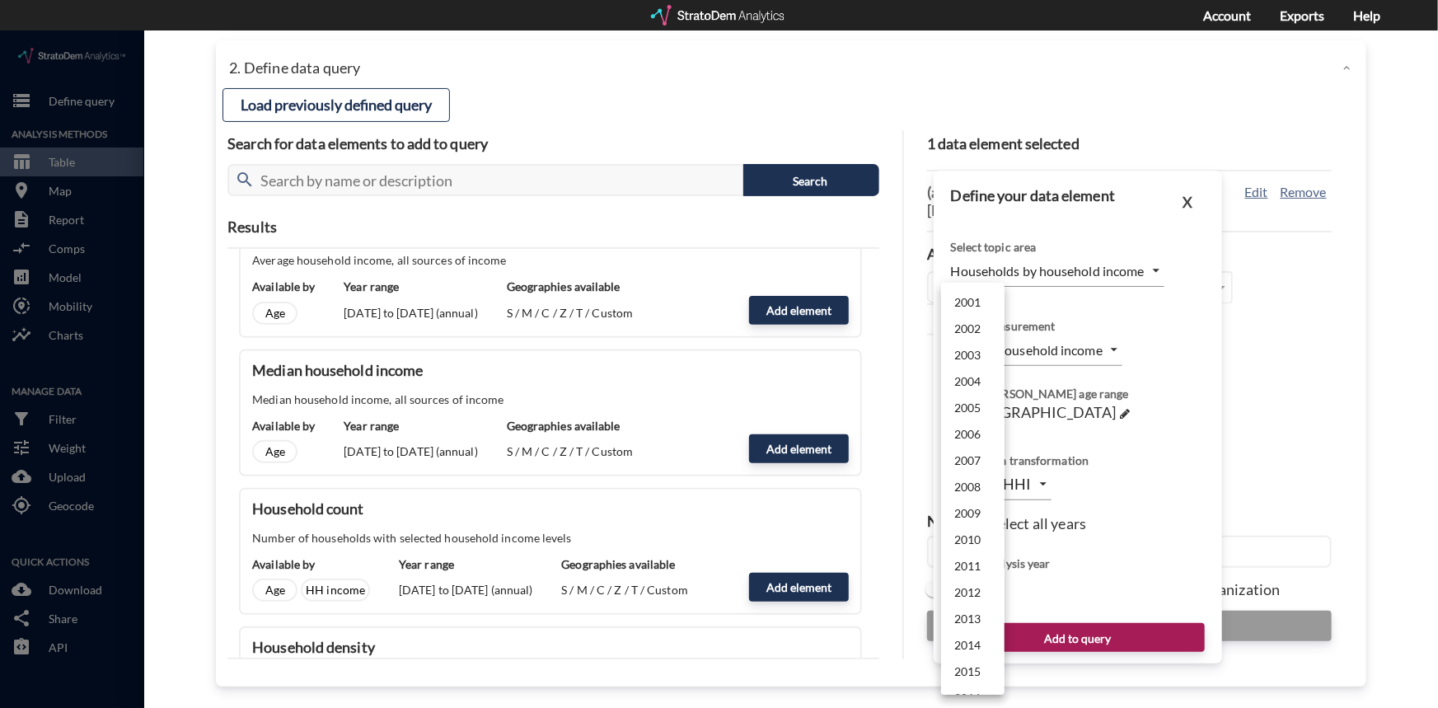
click body "/vantagepoint/us/-1 storage Define query Analysis Methods table_chart Table roo…"
click li "2024"
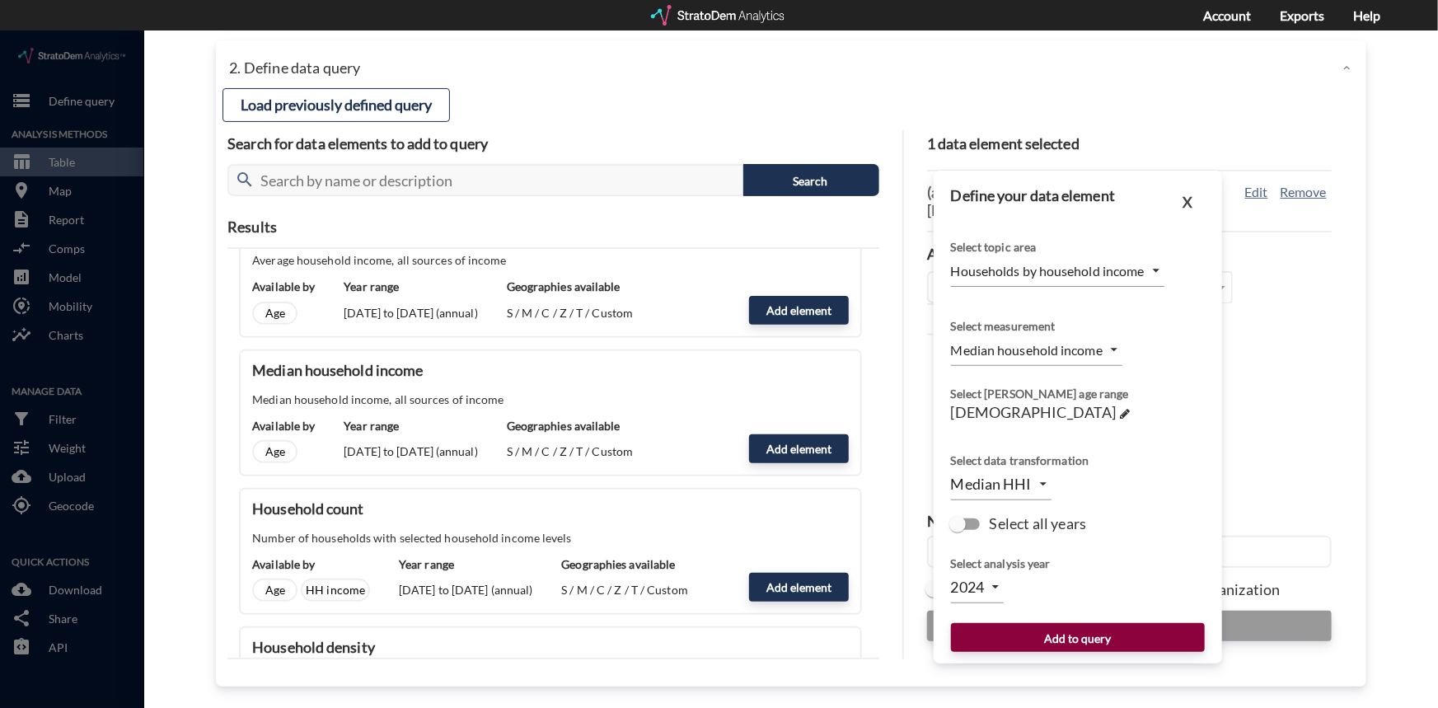
click button "Add to query"
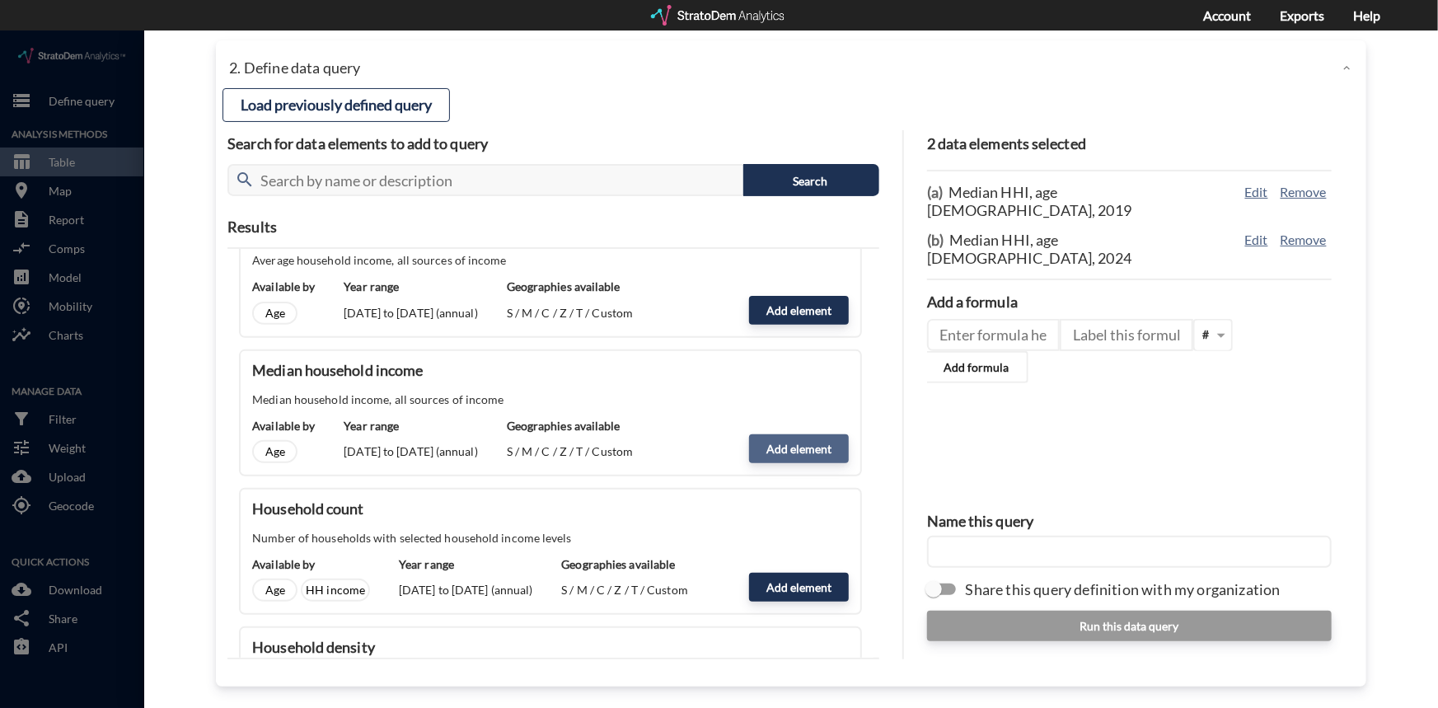
click button "Add element"
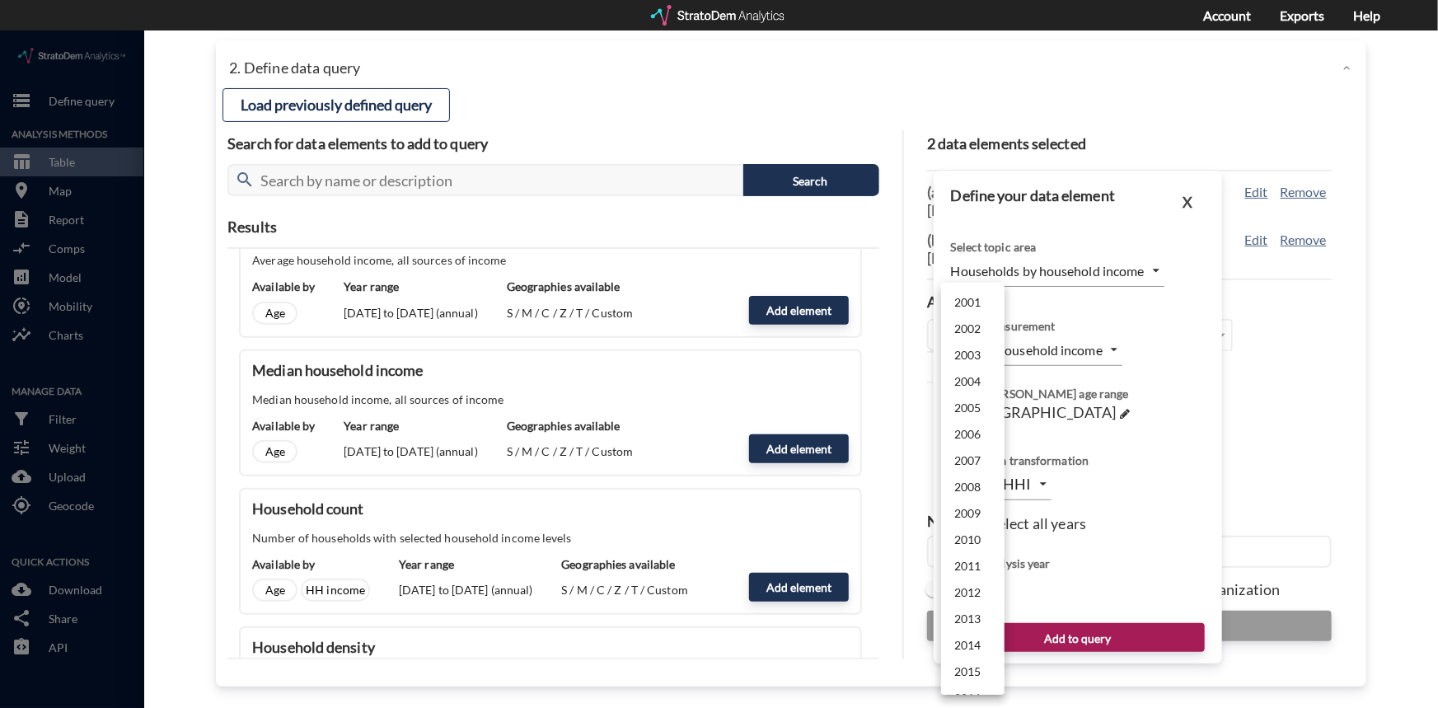
click body "/vantagepoint/us/-1 storage Define query Analysis Methods table_chart Table roo…"
click li "2029"
type input "2029"
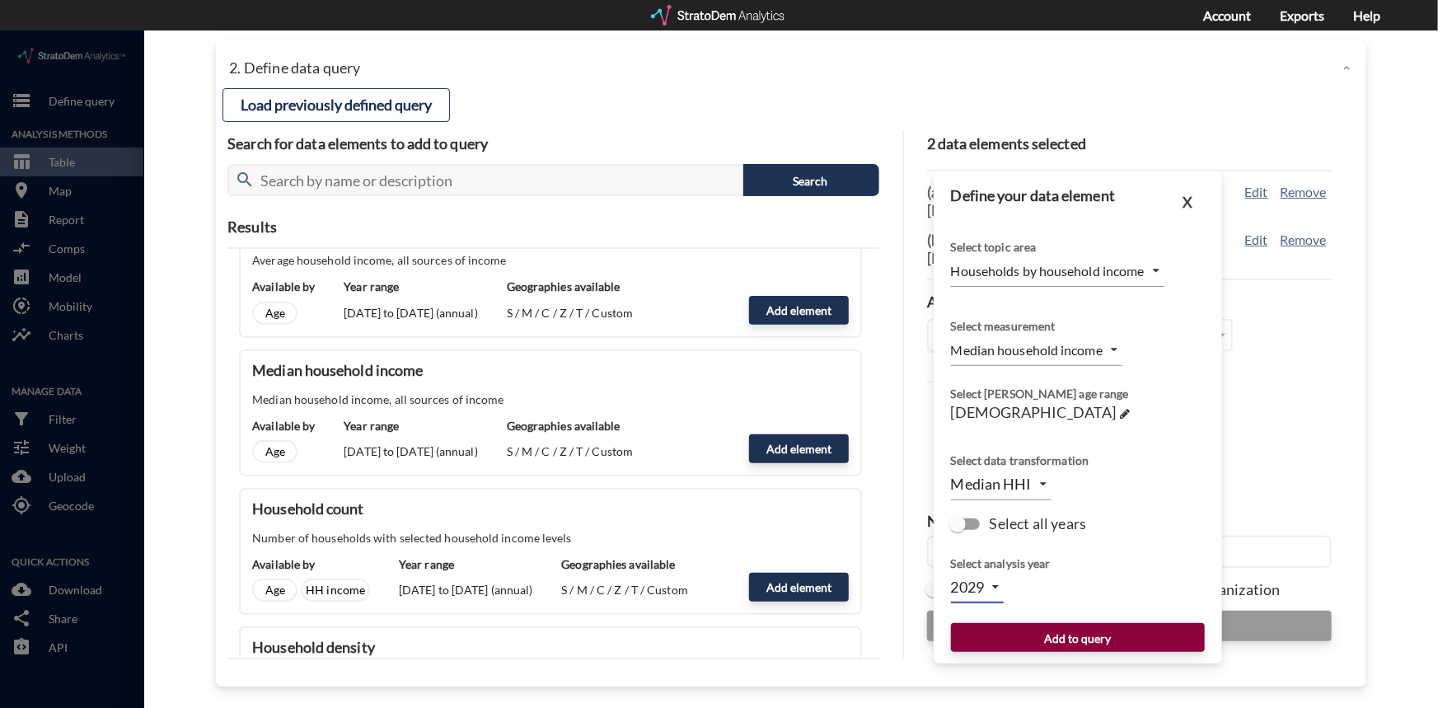
click button "Add to query"
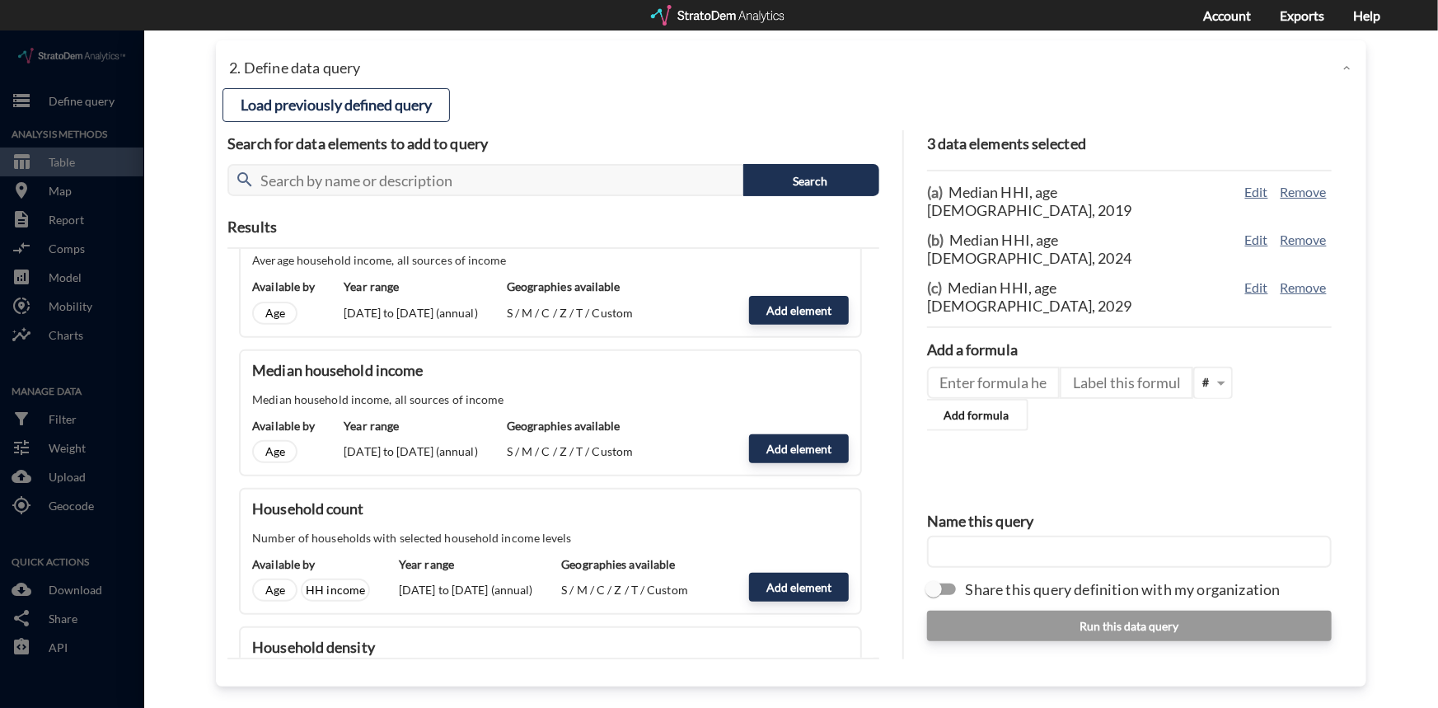
click input "text"
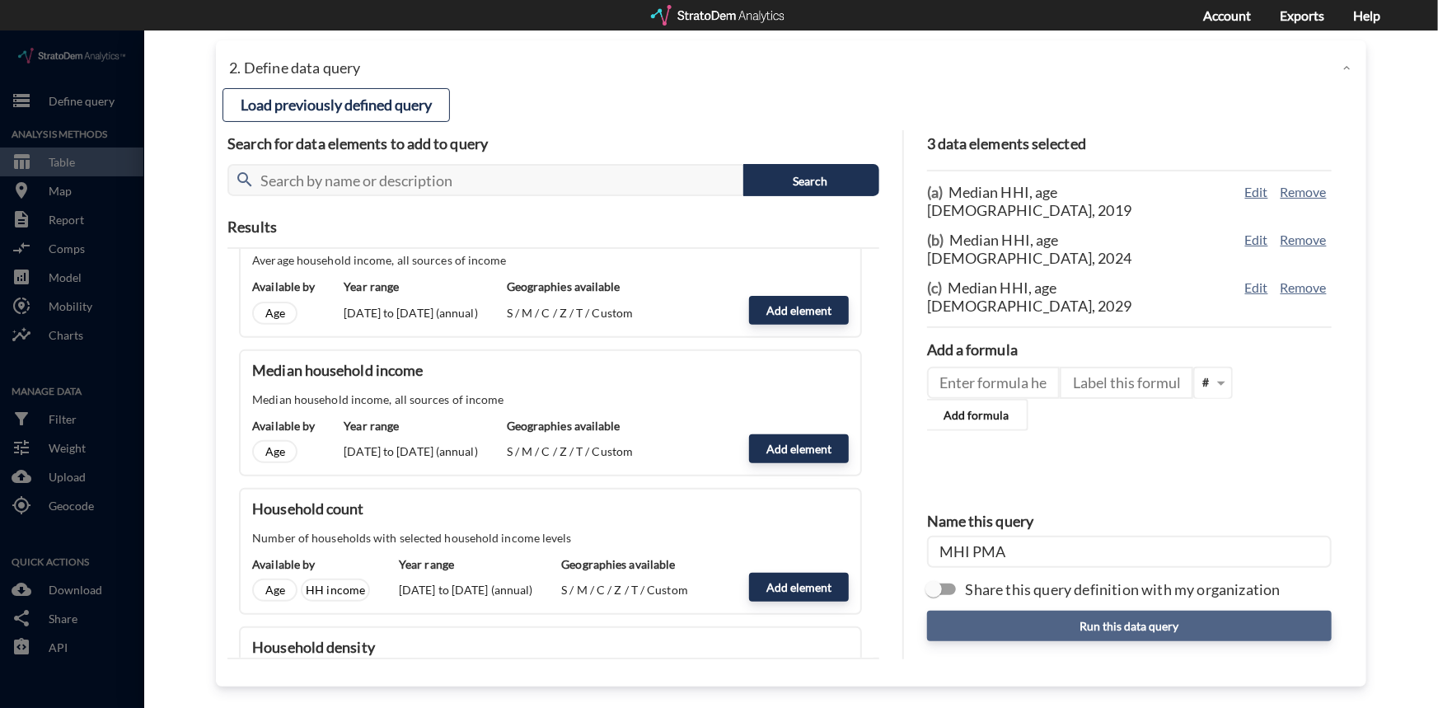
type input "MHI PMA"
click button "Run this data query"
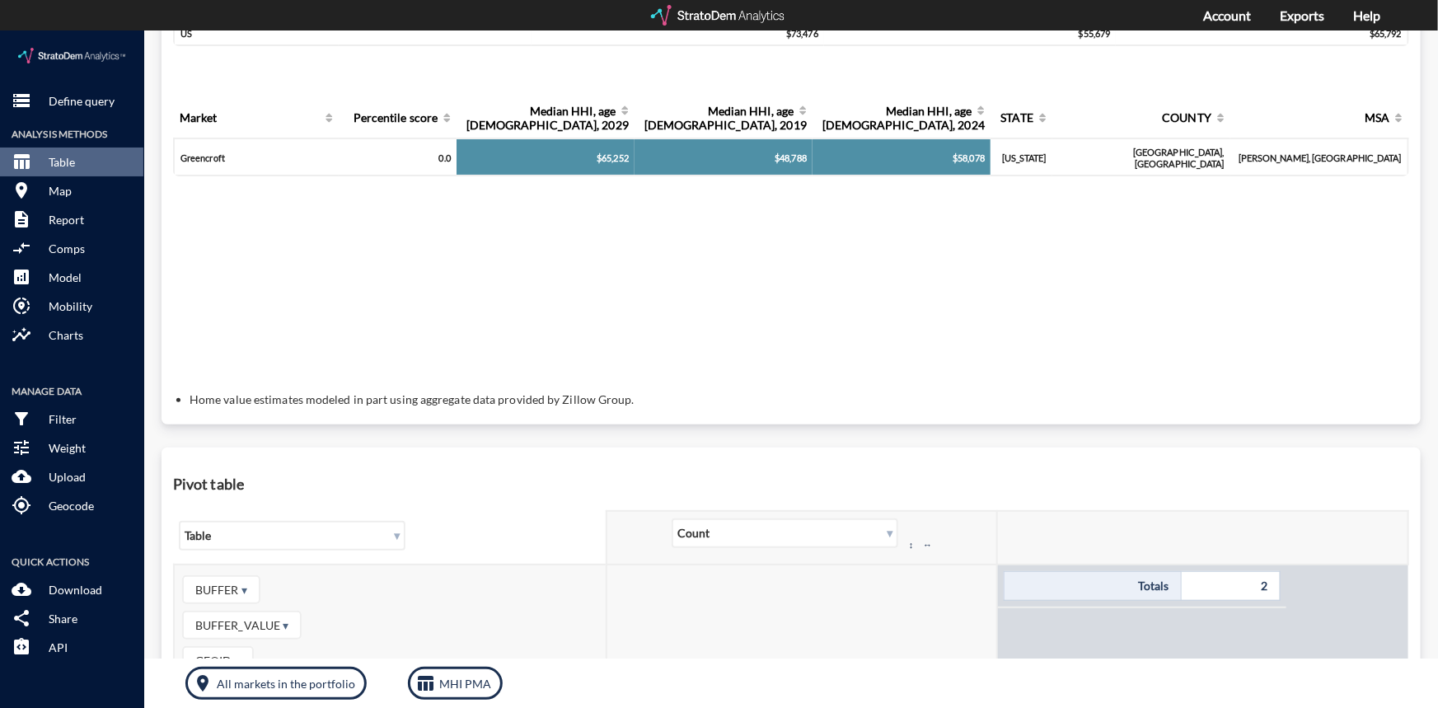
scroll to position [0, 0]
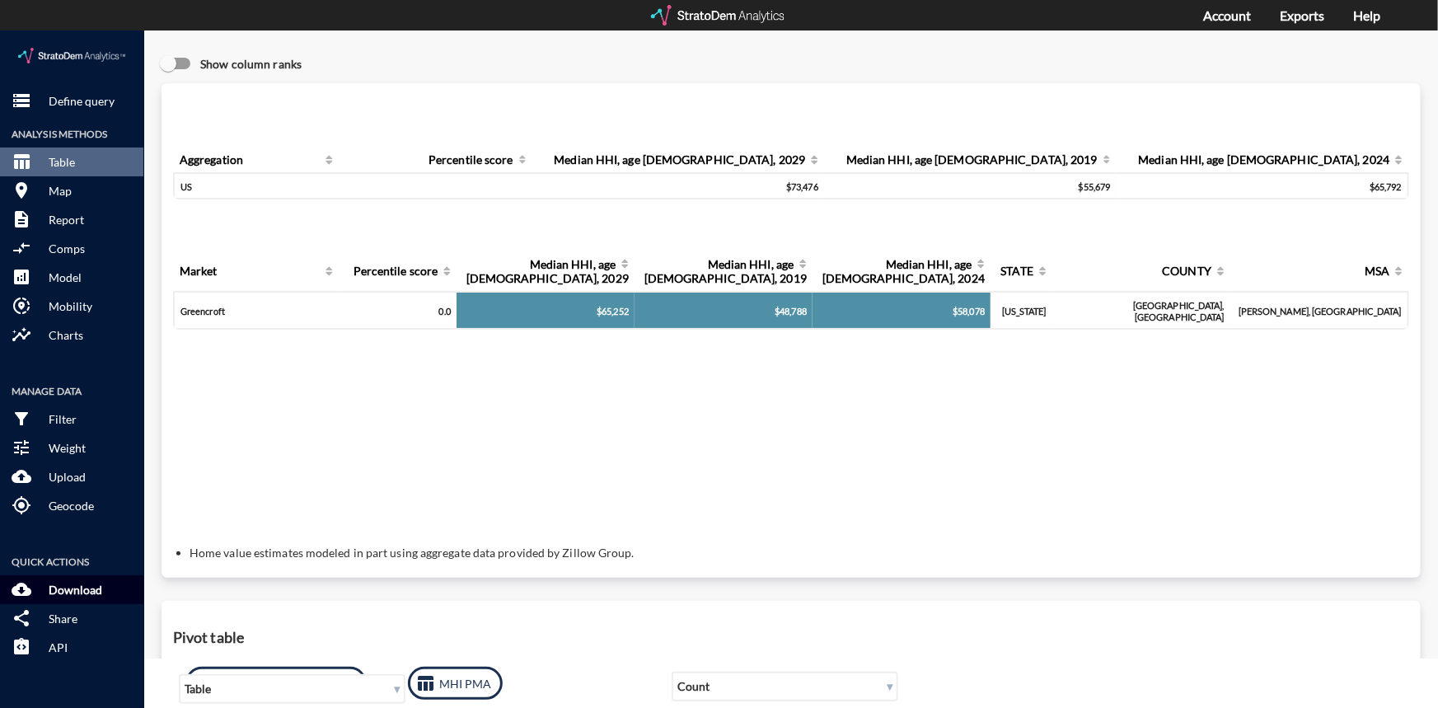
click p "Download"
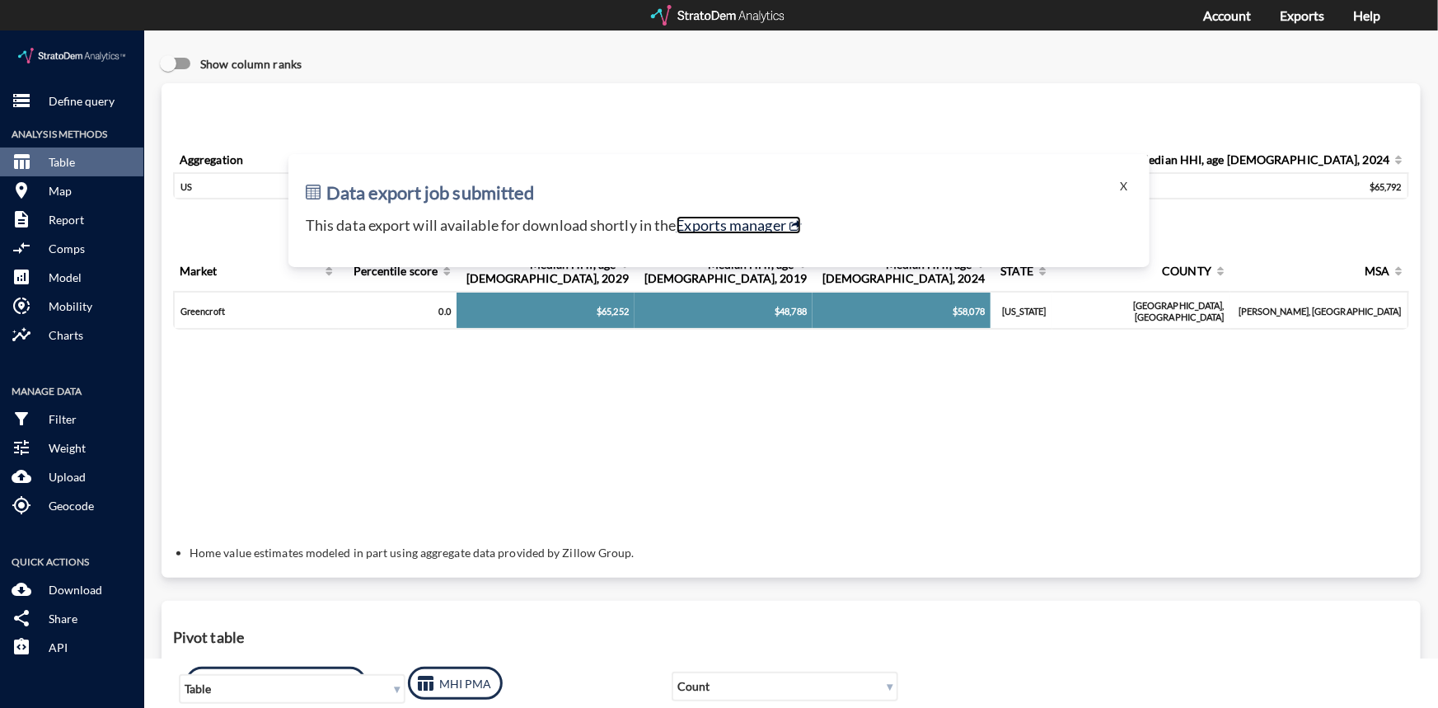
click link "Exports manager"
click button "X"
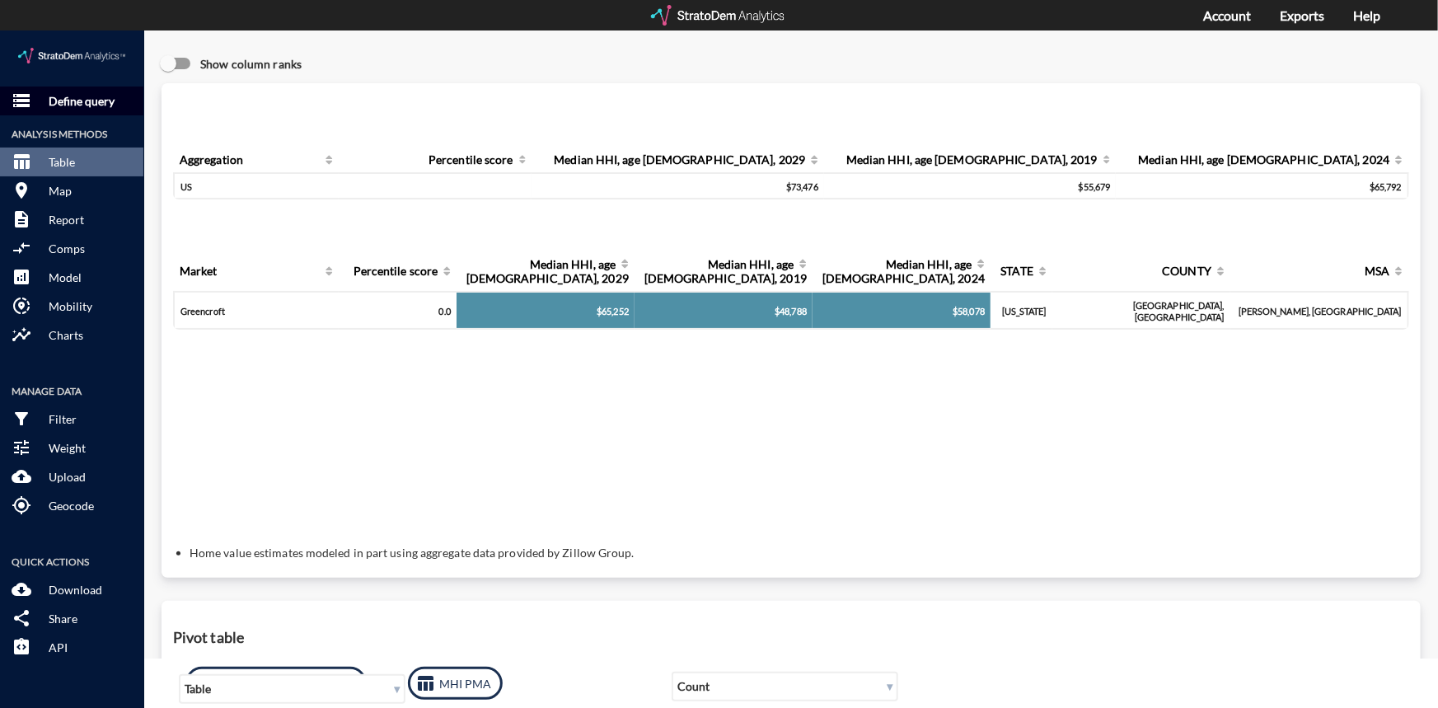
click p "Define query"
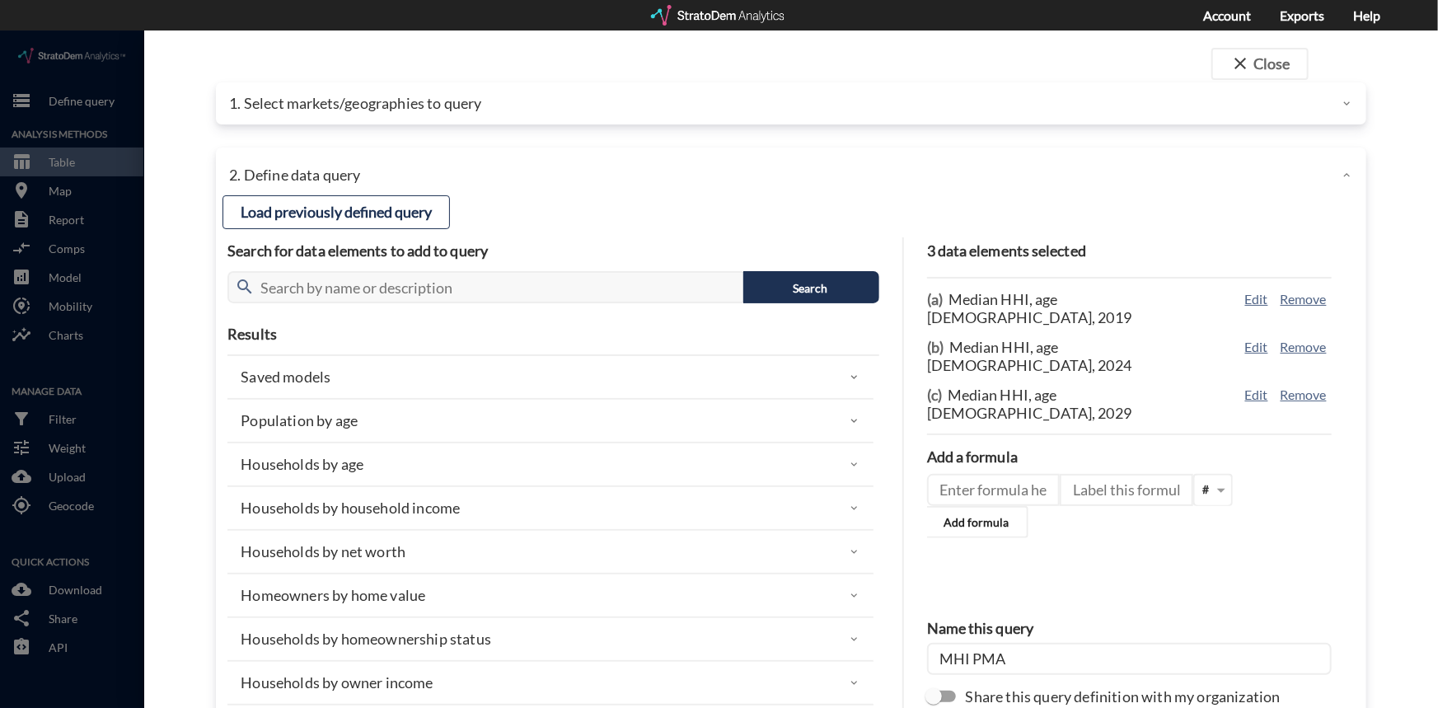
click p "1. Select markets/geographies to query"
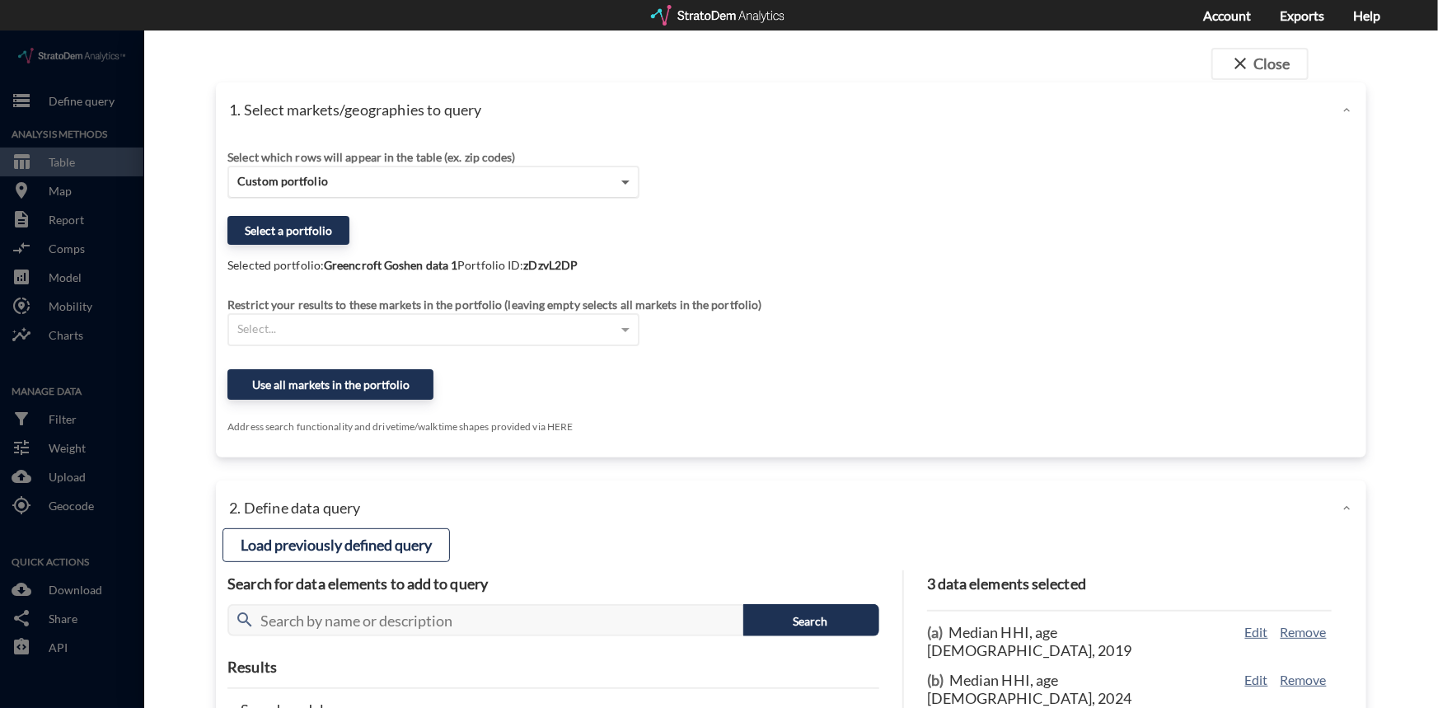
click span
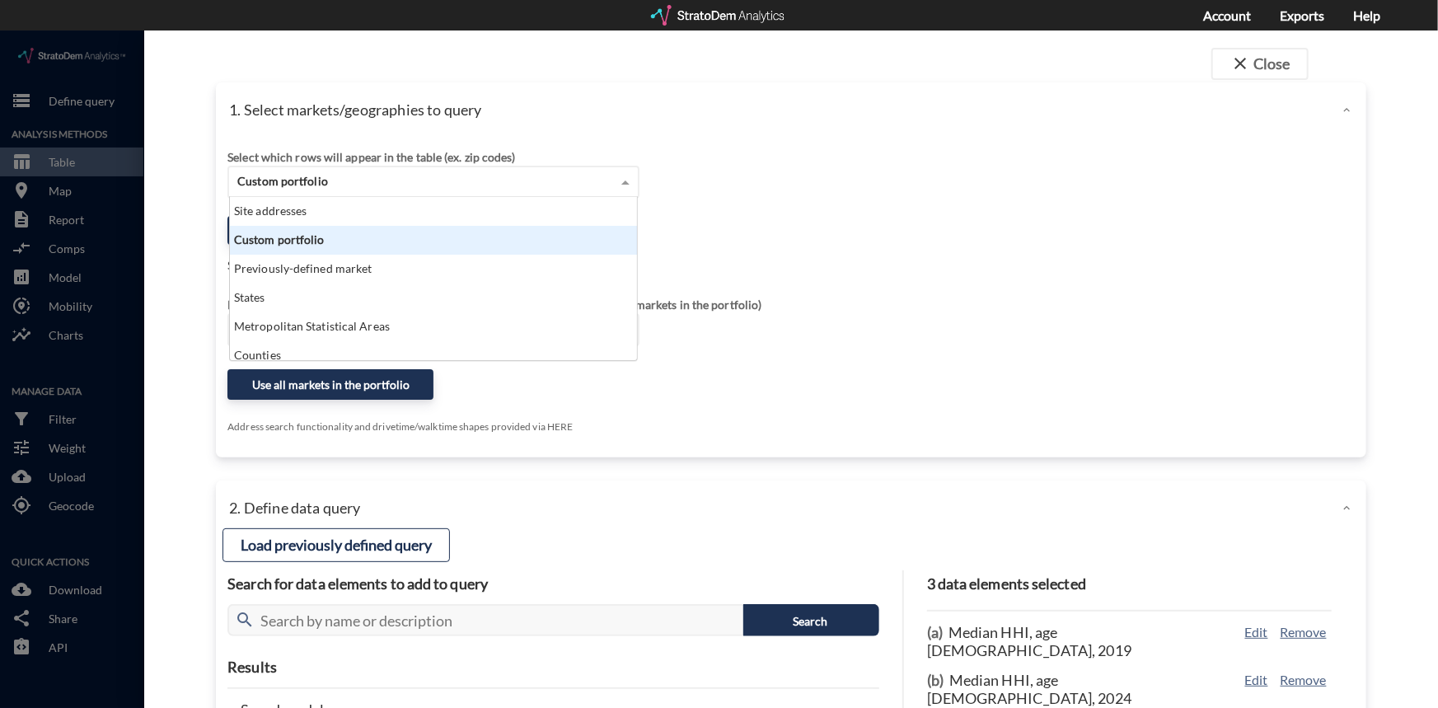
scroll to position [152, 397]
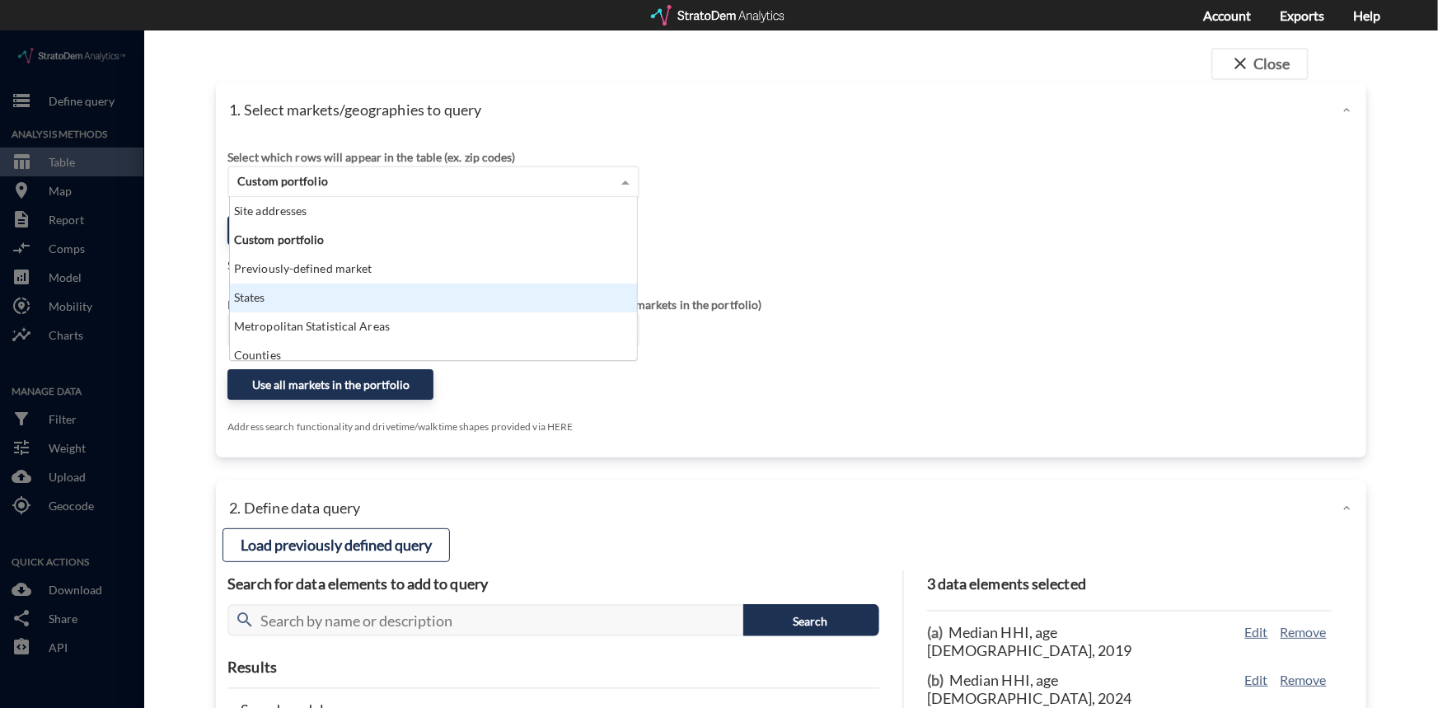
click div "States"
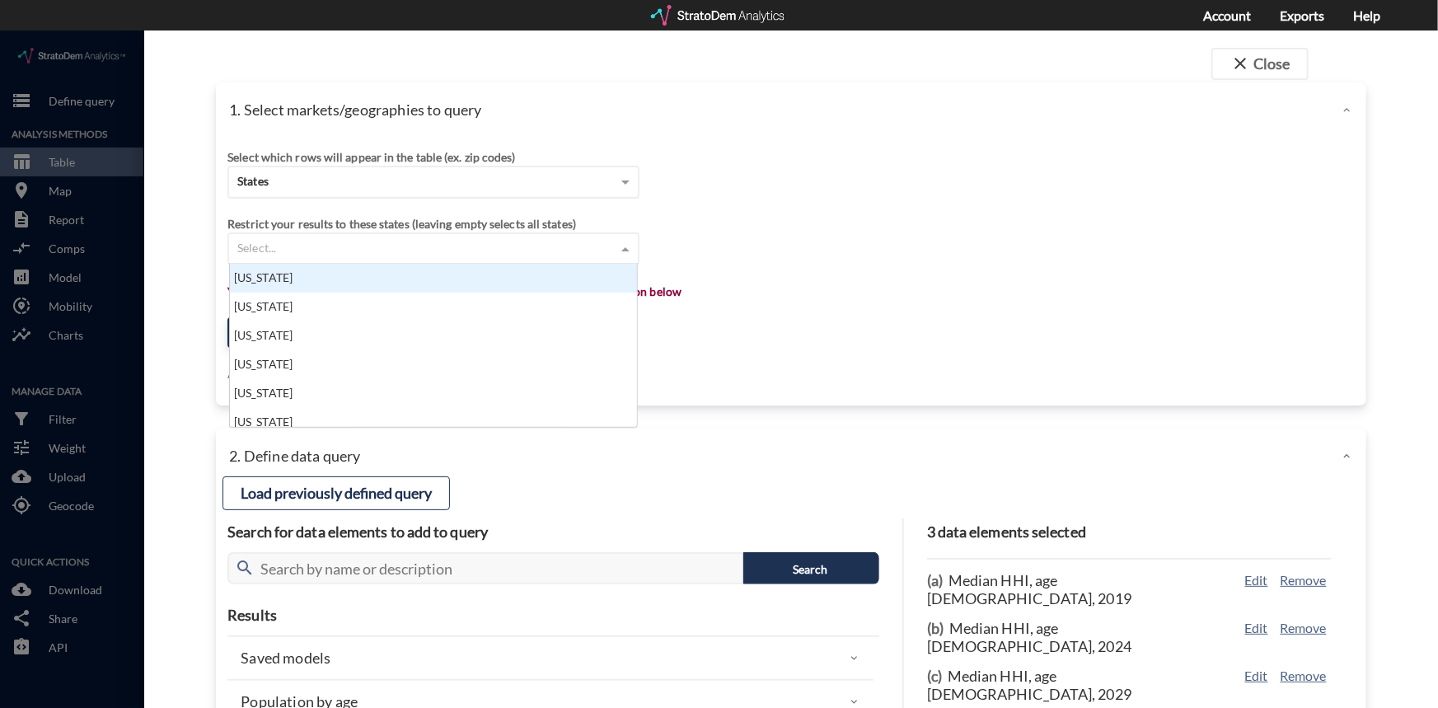
click span
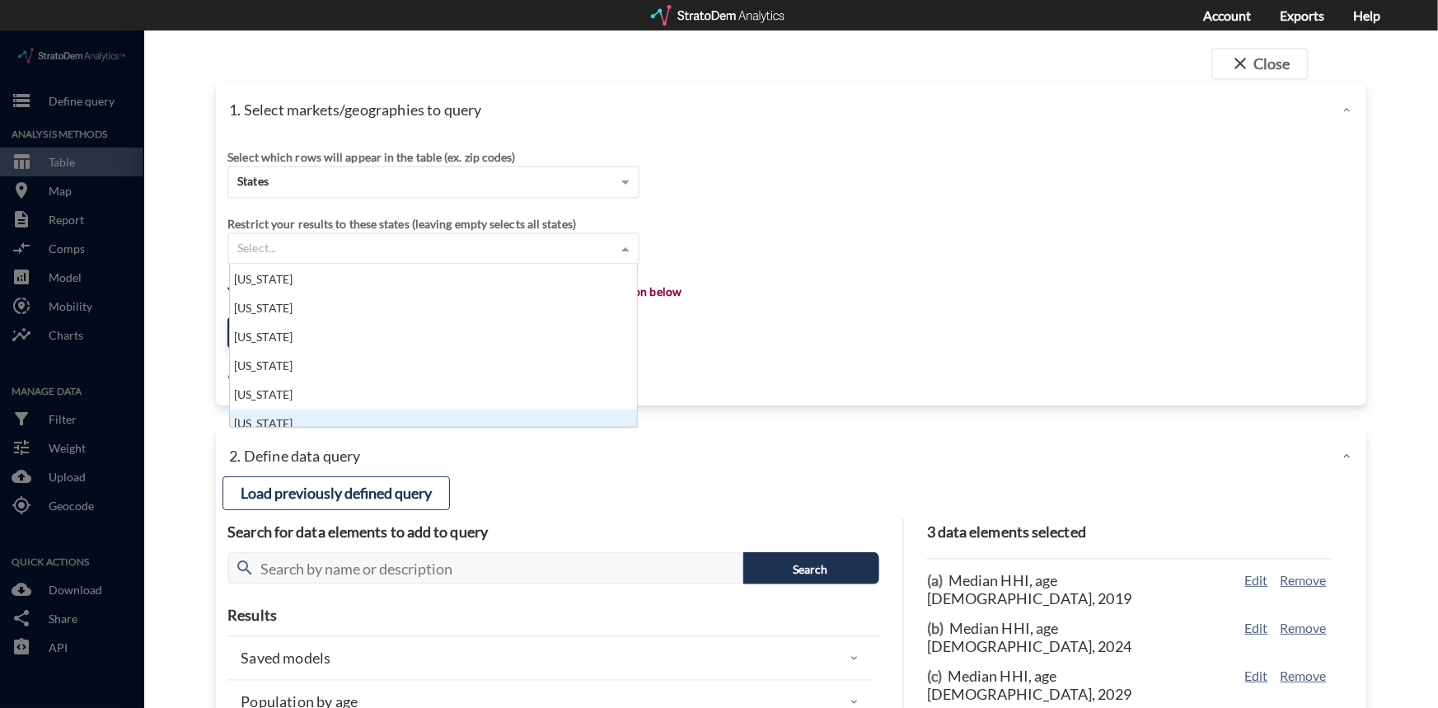
scroll to position [299, 0]
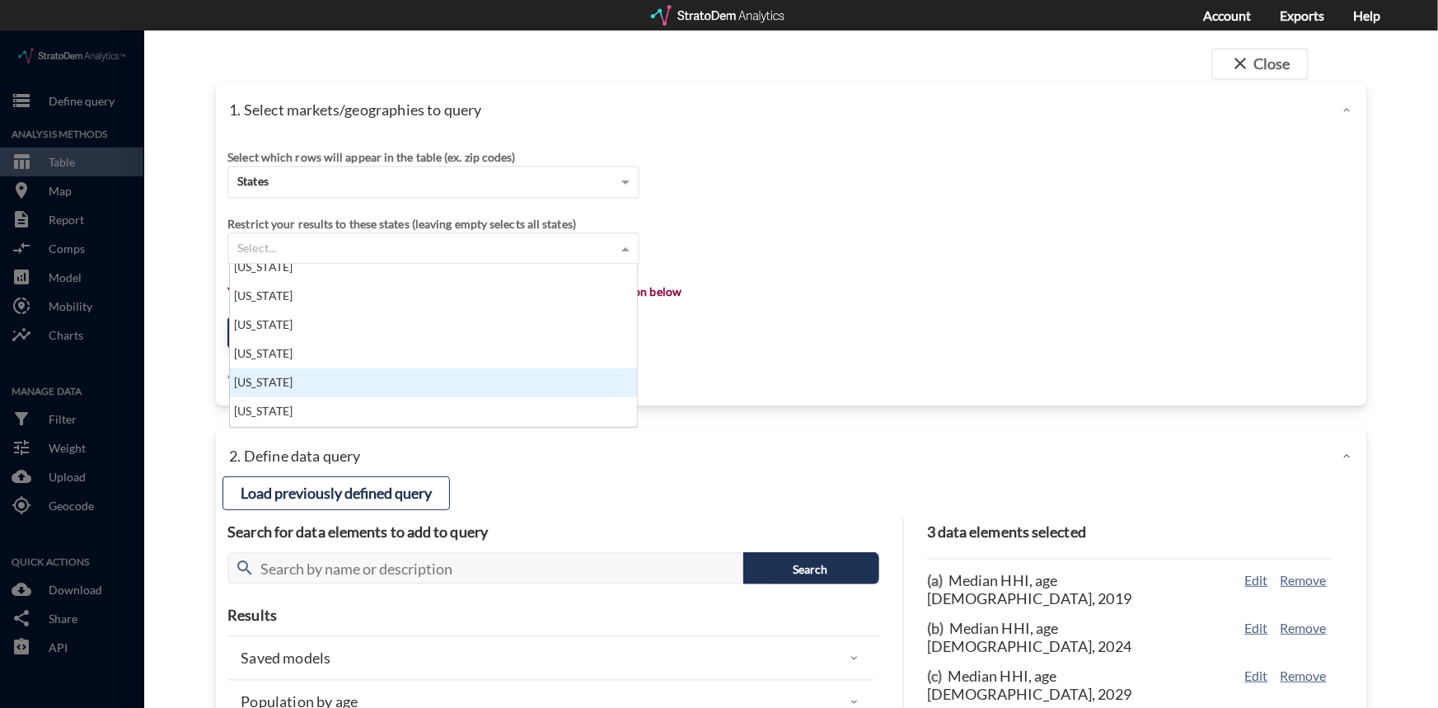
click div "Indiana"
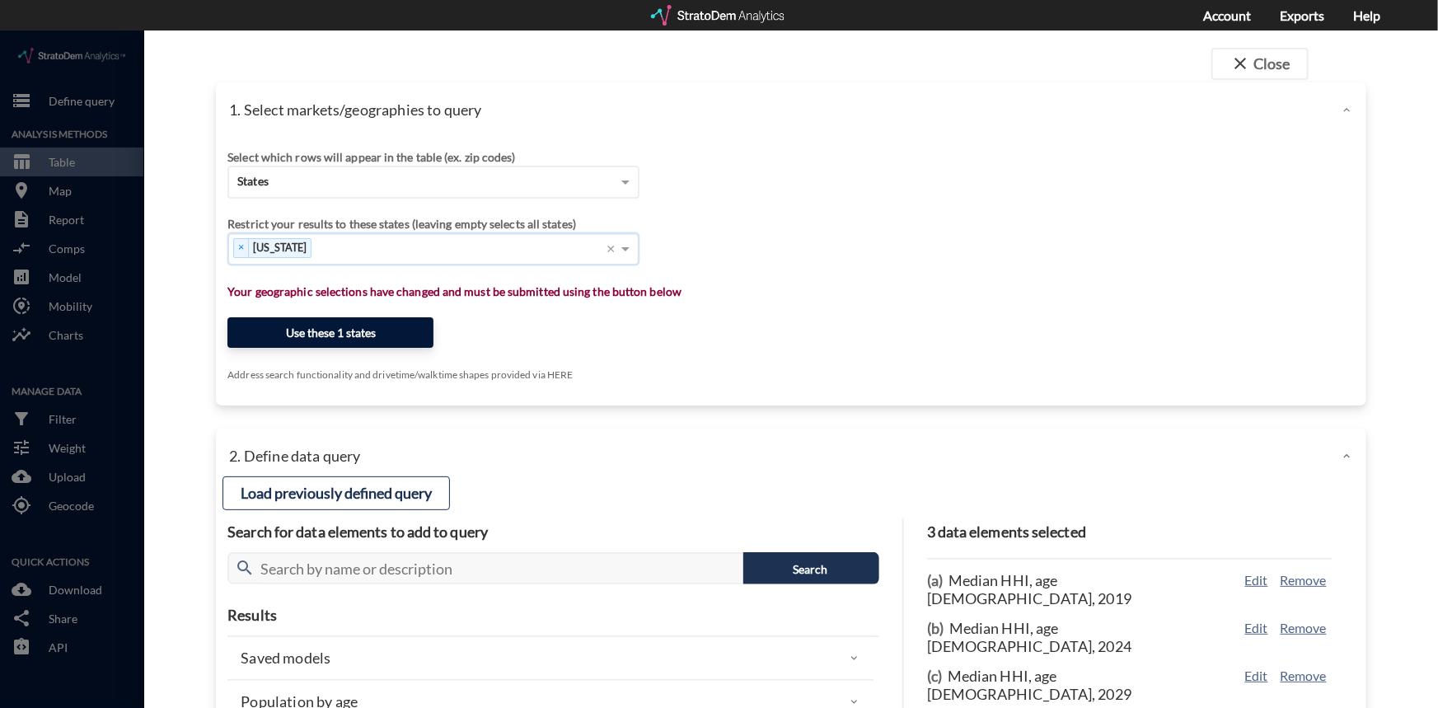
click button "Use these 1 states"
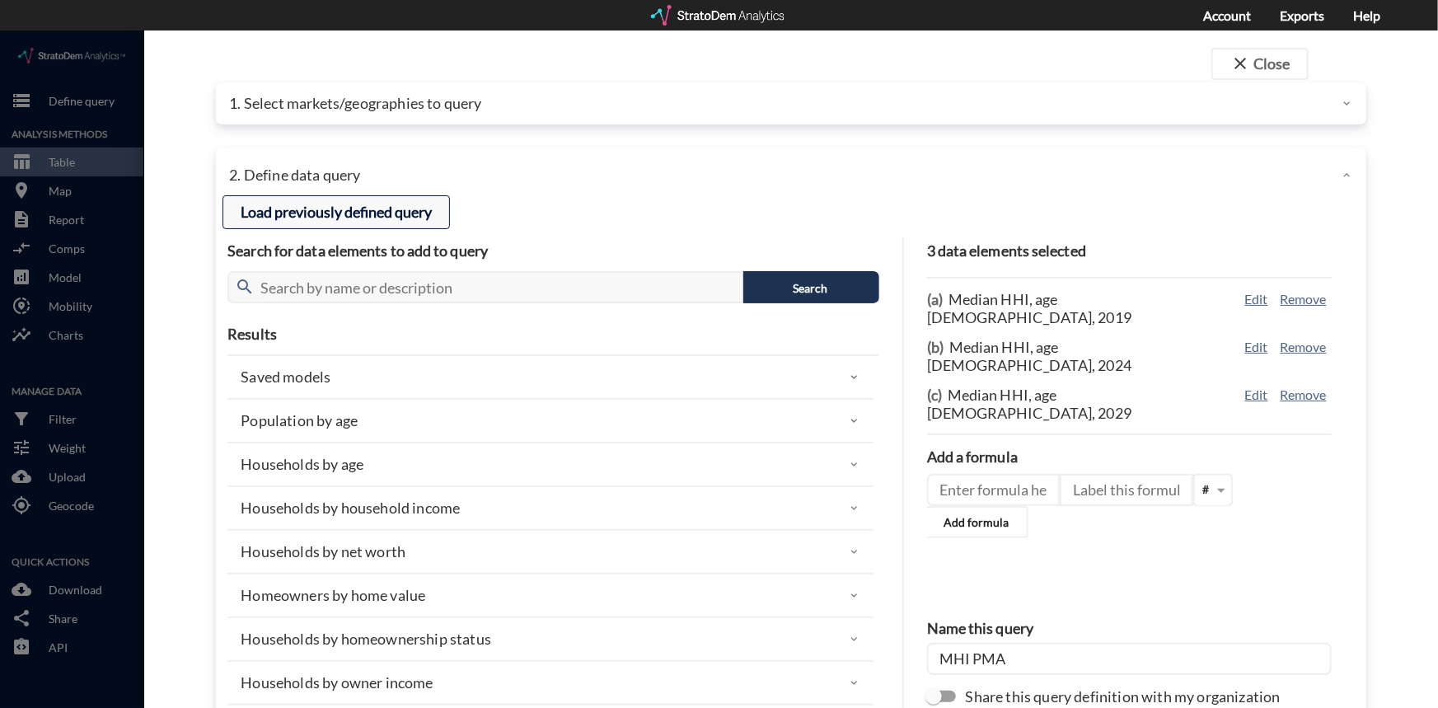
click button "Load previously defined query"
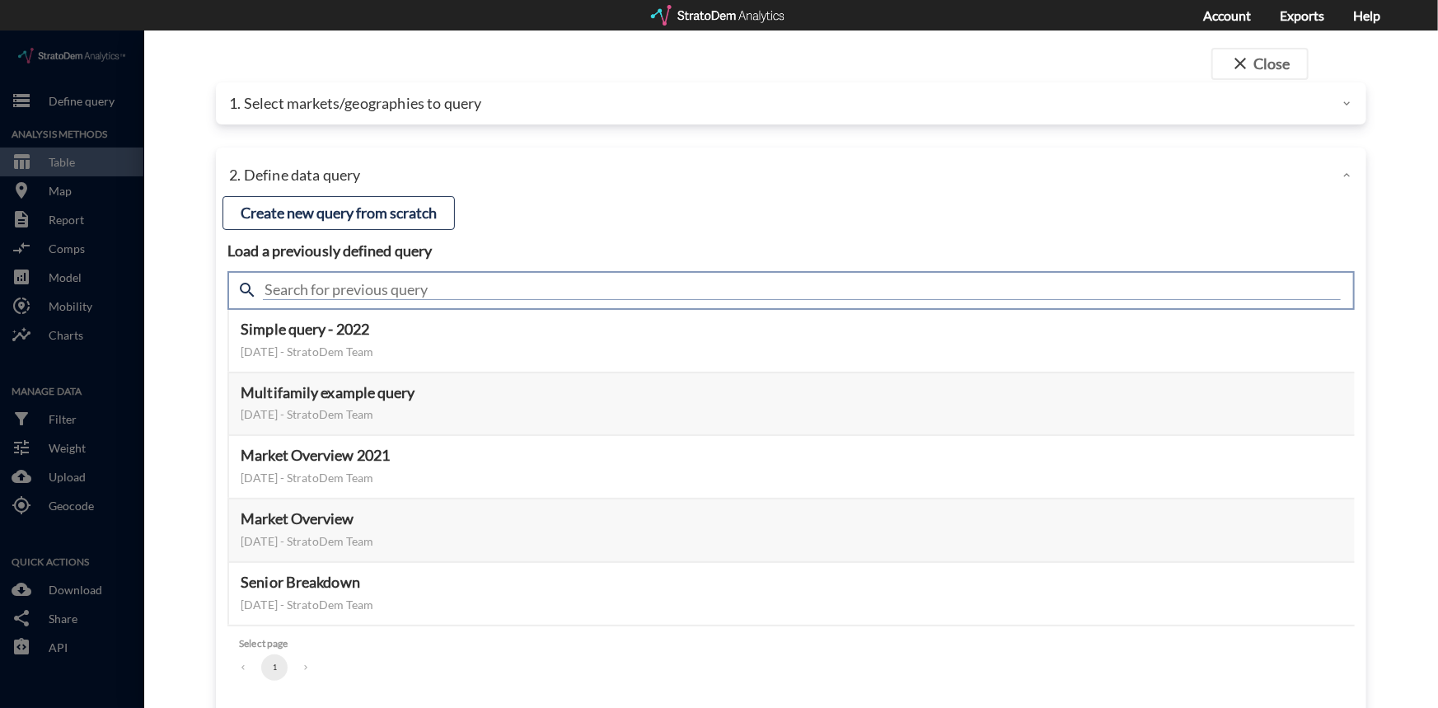
click input "text"
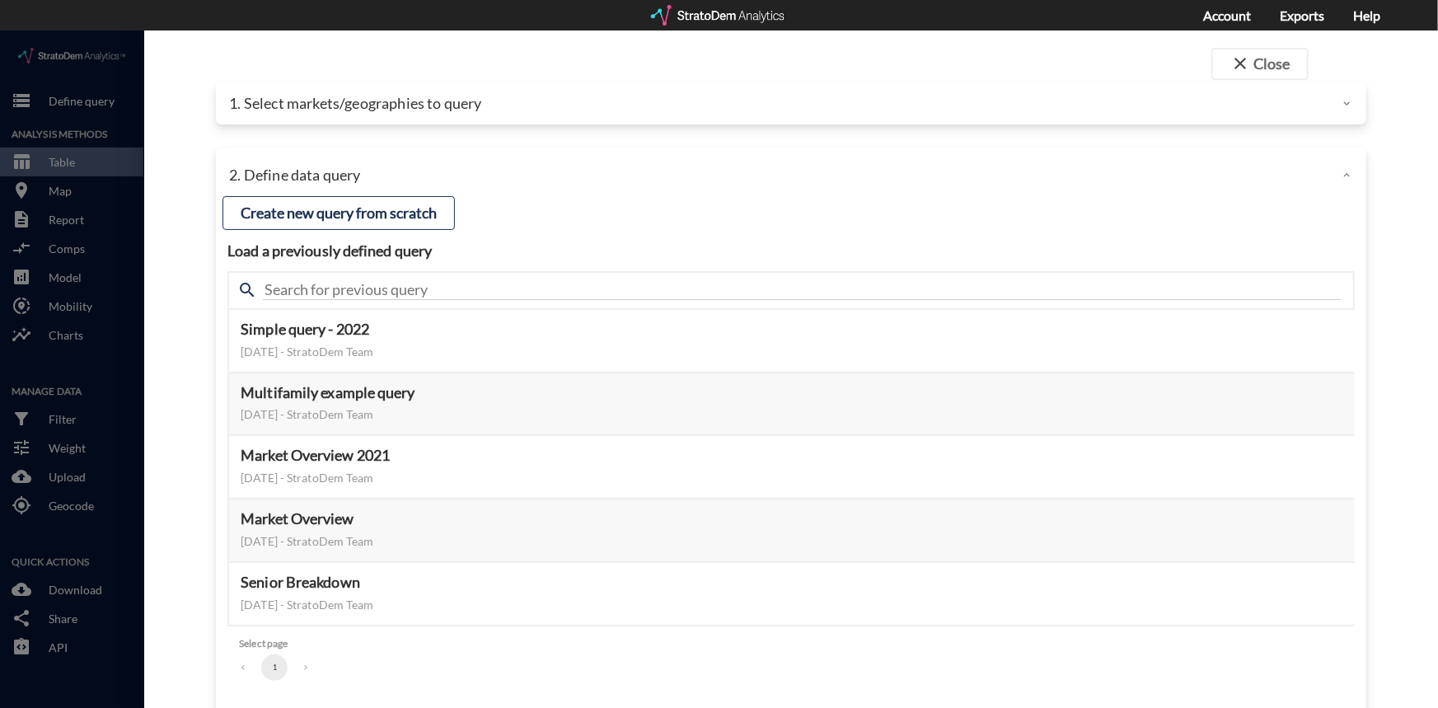
click span "search"
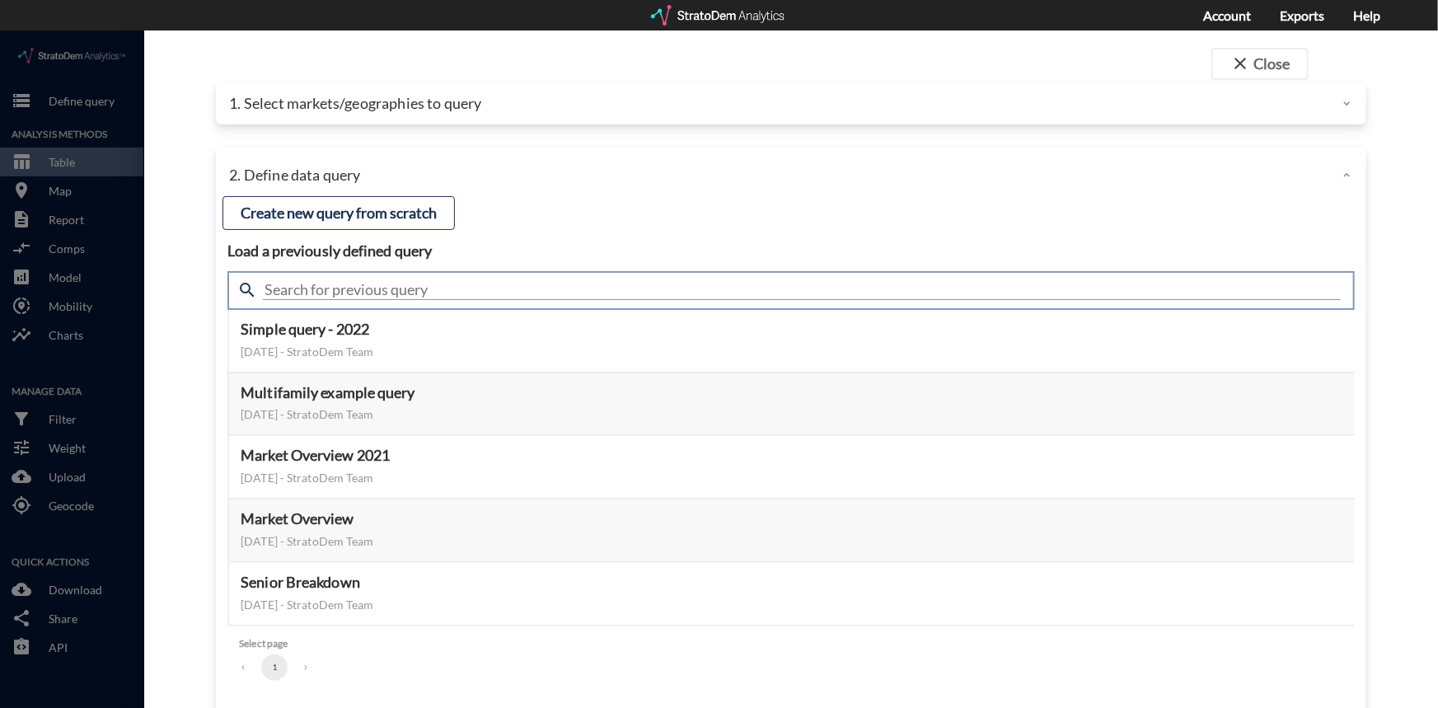
click input "text"
type input "MHI"
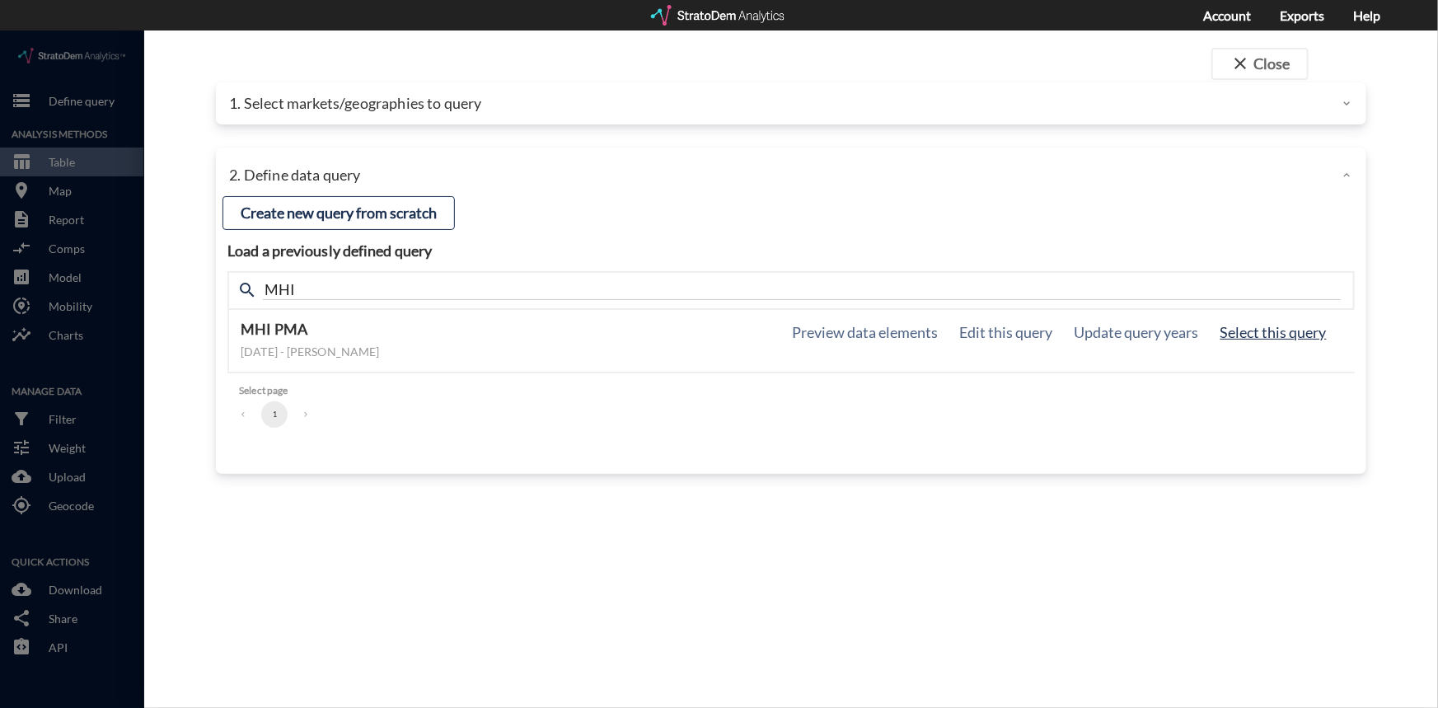
click button "Select this query"
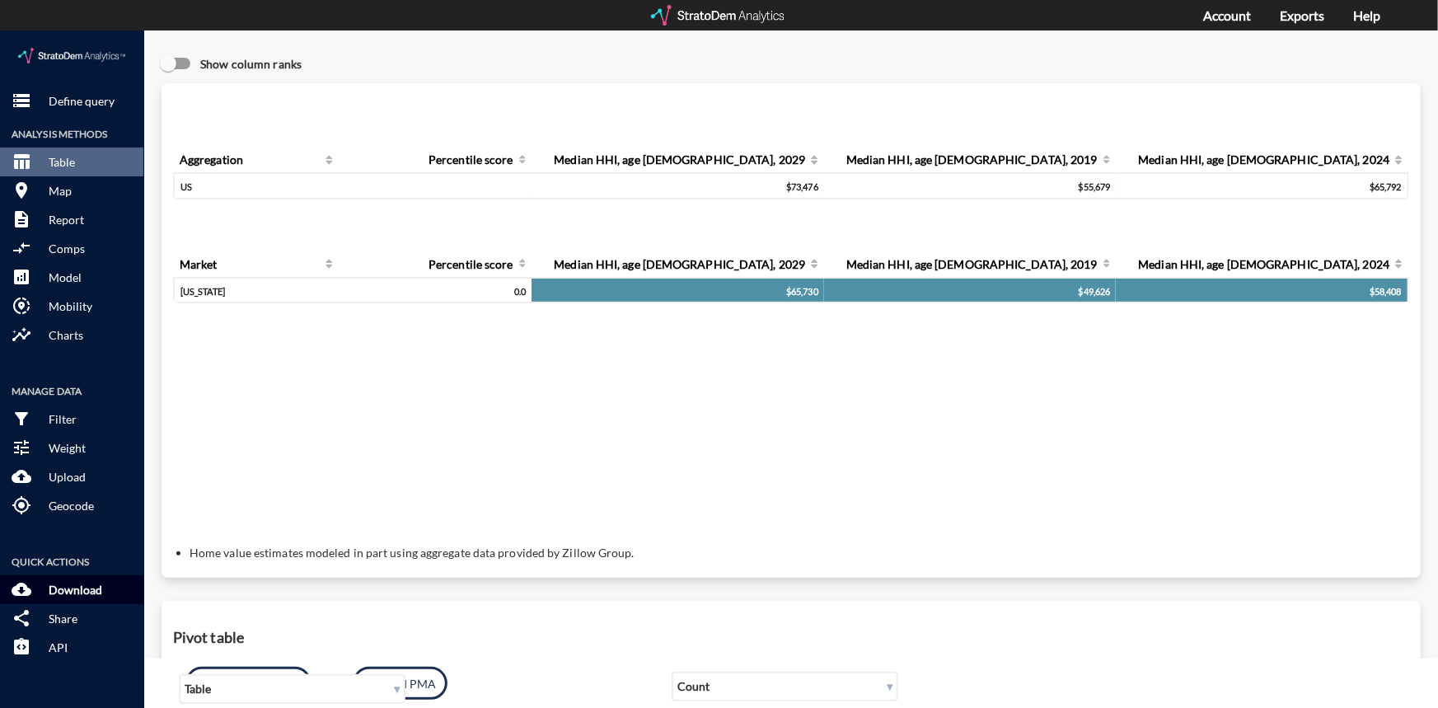
click p "Download"
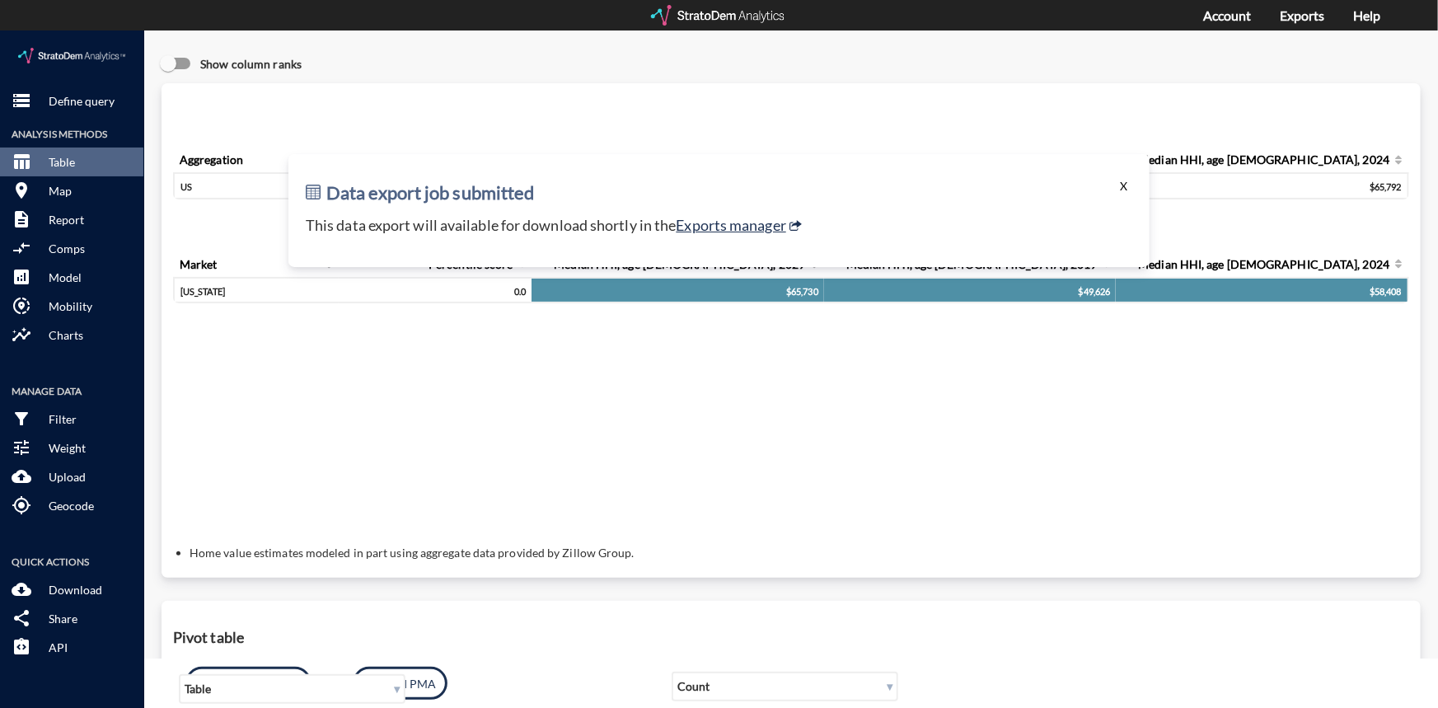
click button "X"
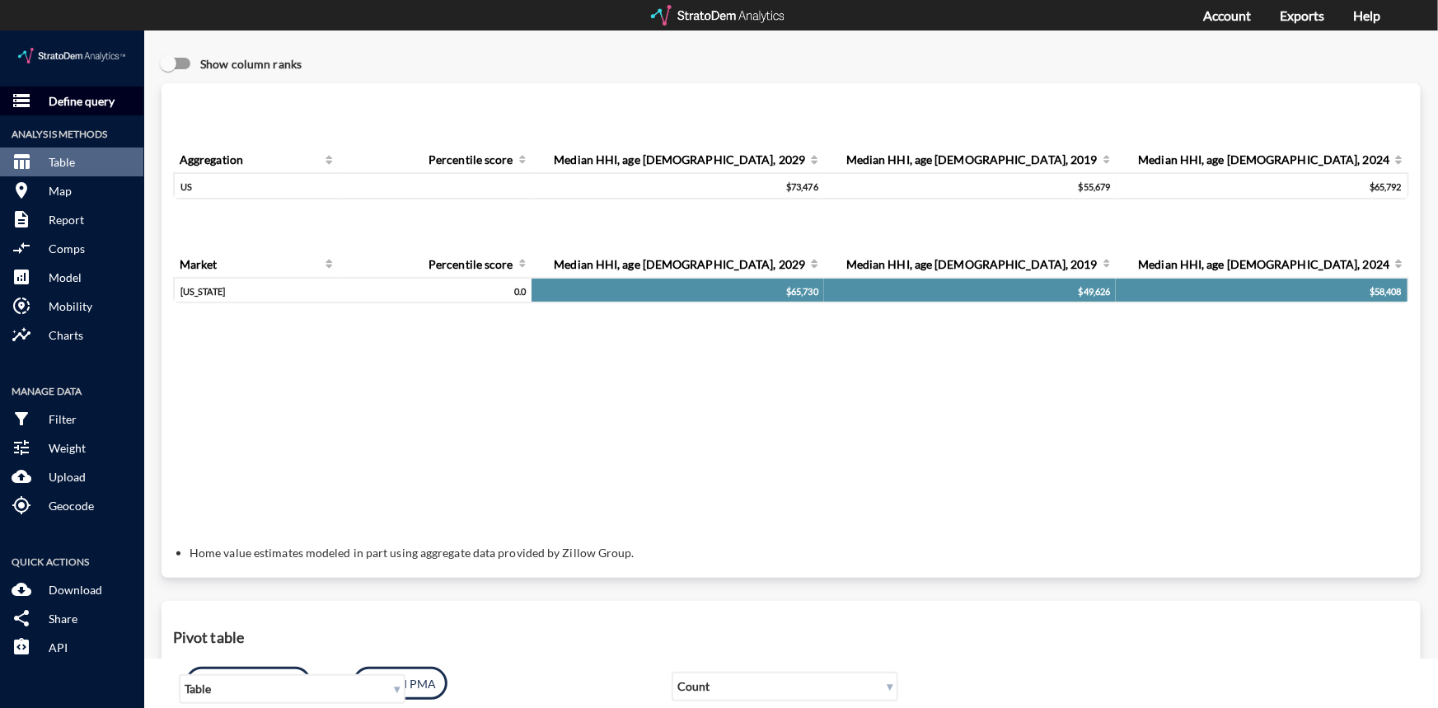
click p "Define query"
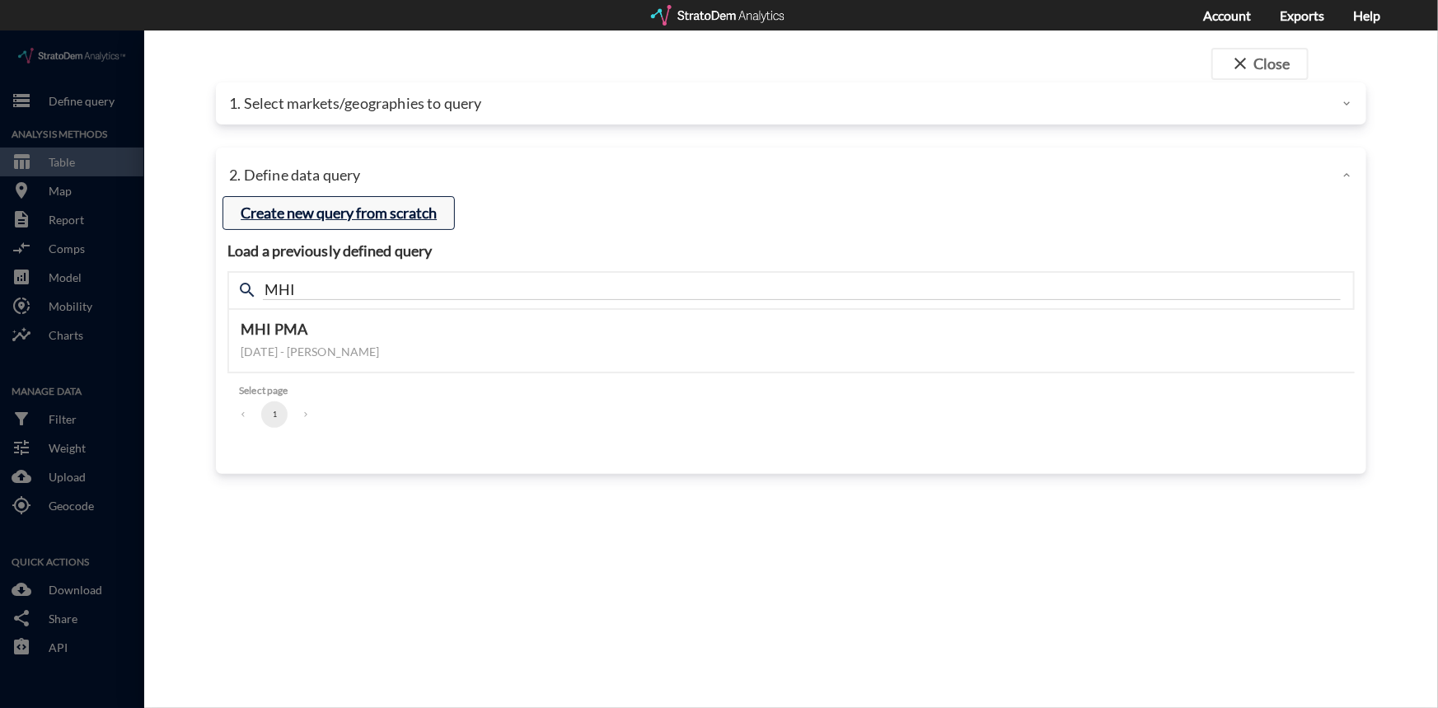
click button "Create new query from scratch"
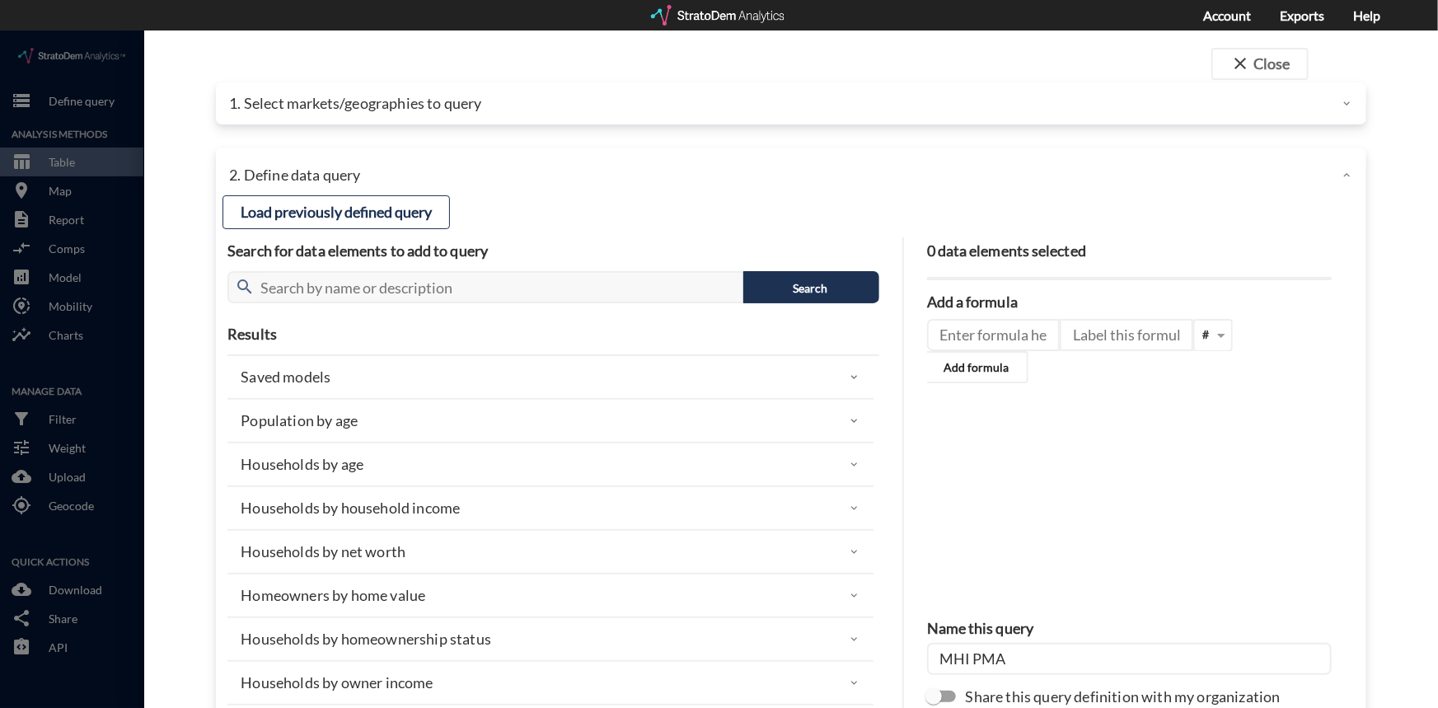
click p "1. Select markets/geographies to query"
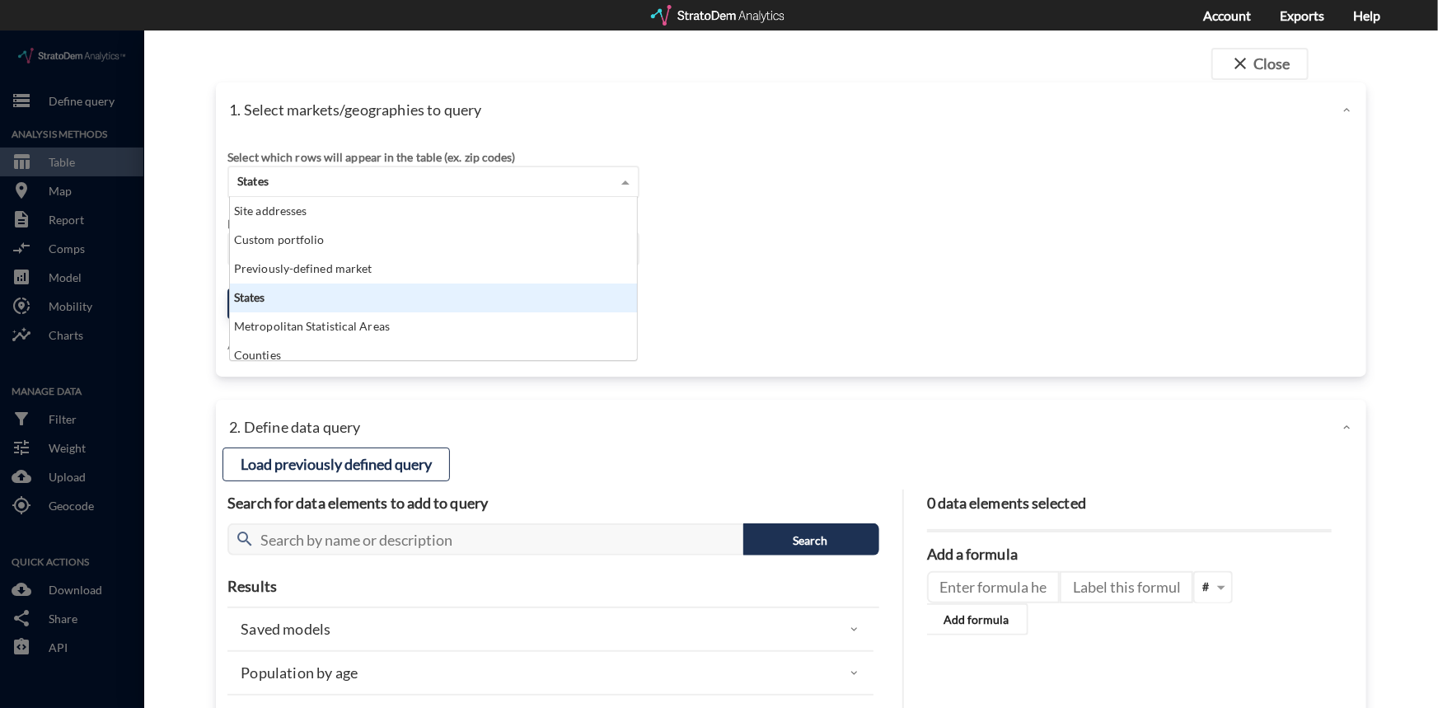
click span
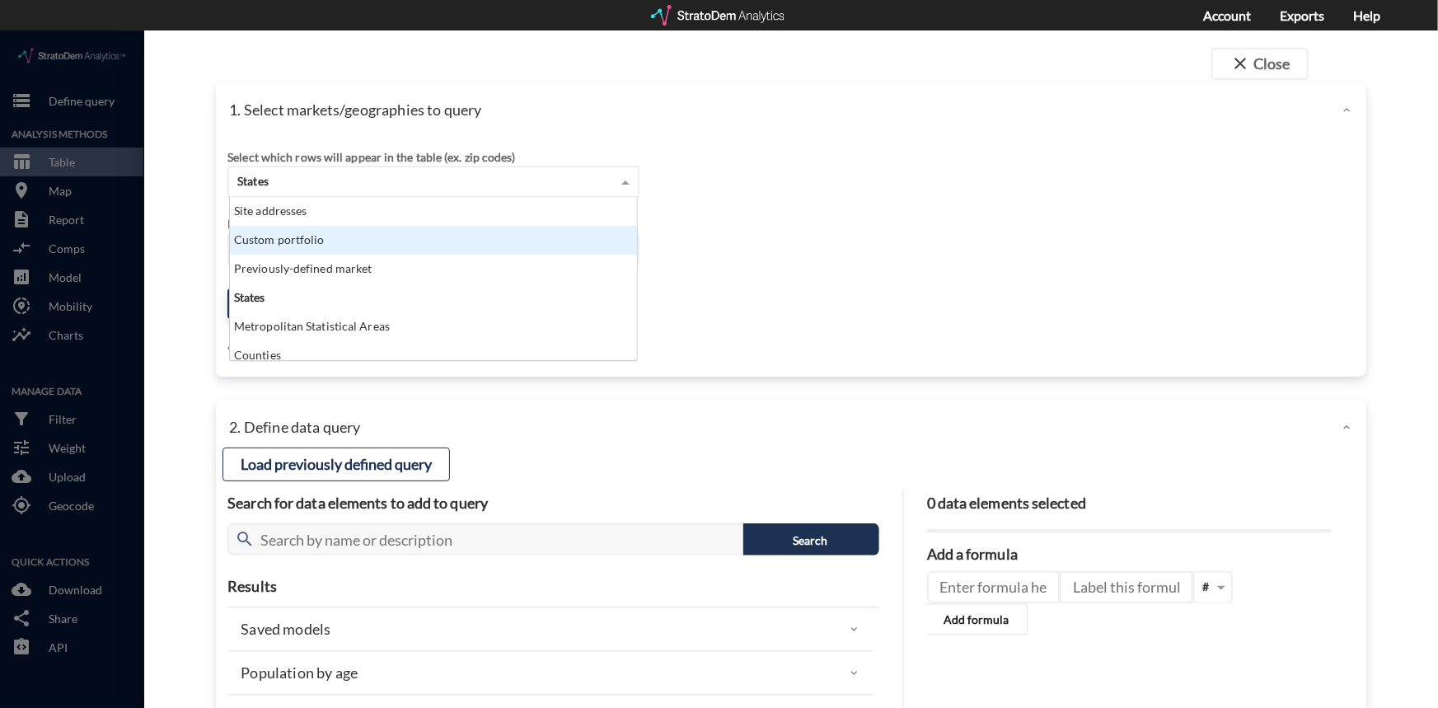
click div "Custom portfolio"
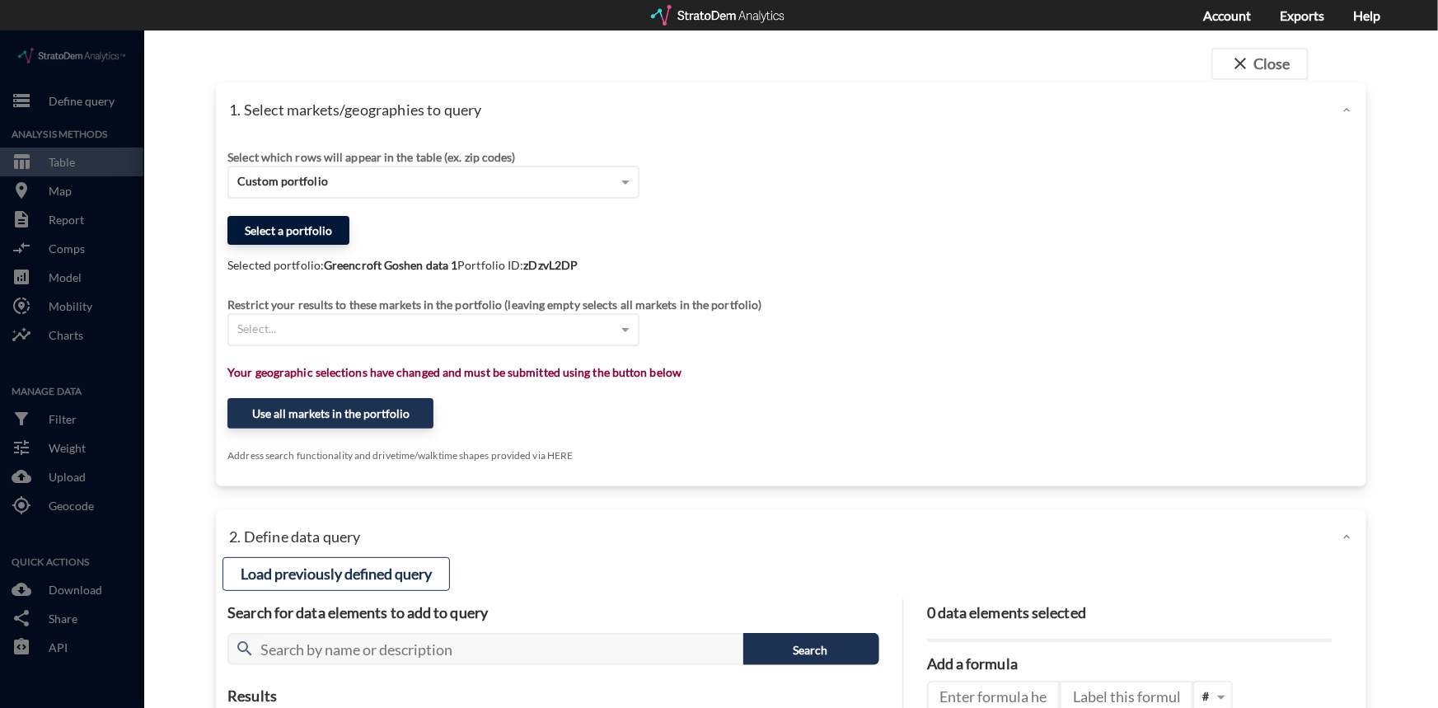
click button "Select a portfolio"
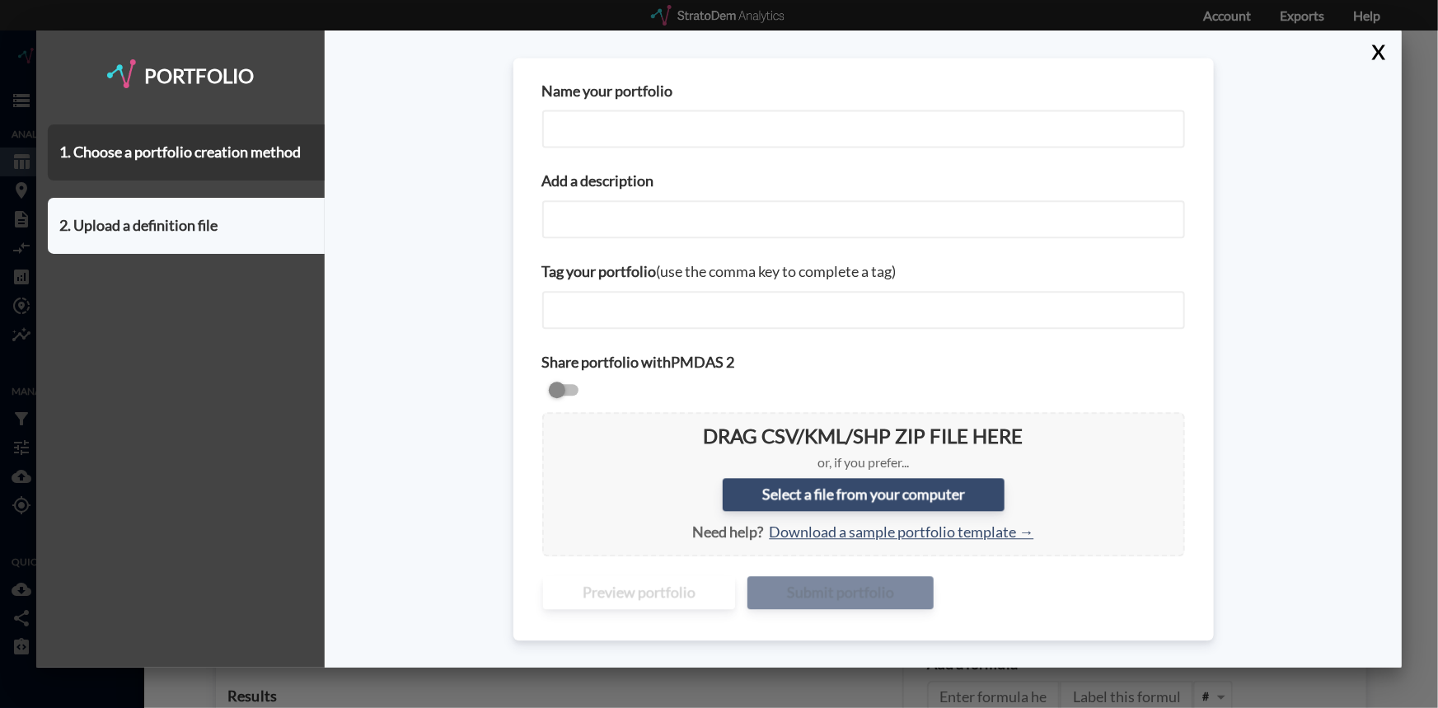
click at [588, 138] on input "Name your portfolio" at bounding box center [863, 129] width 643 height 38
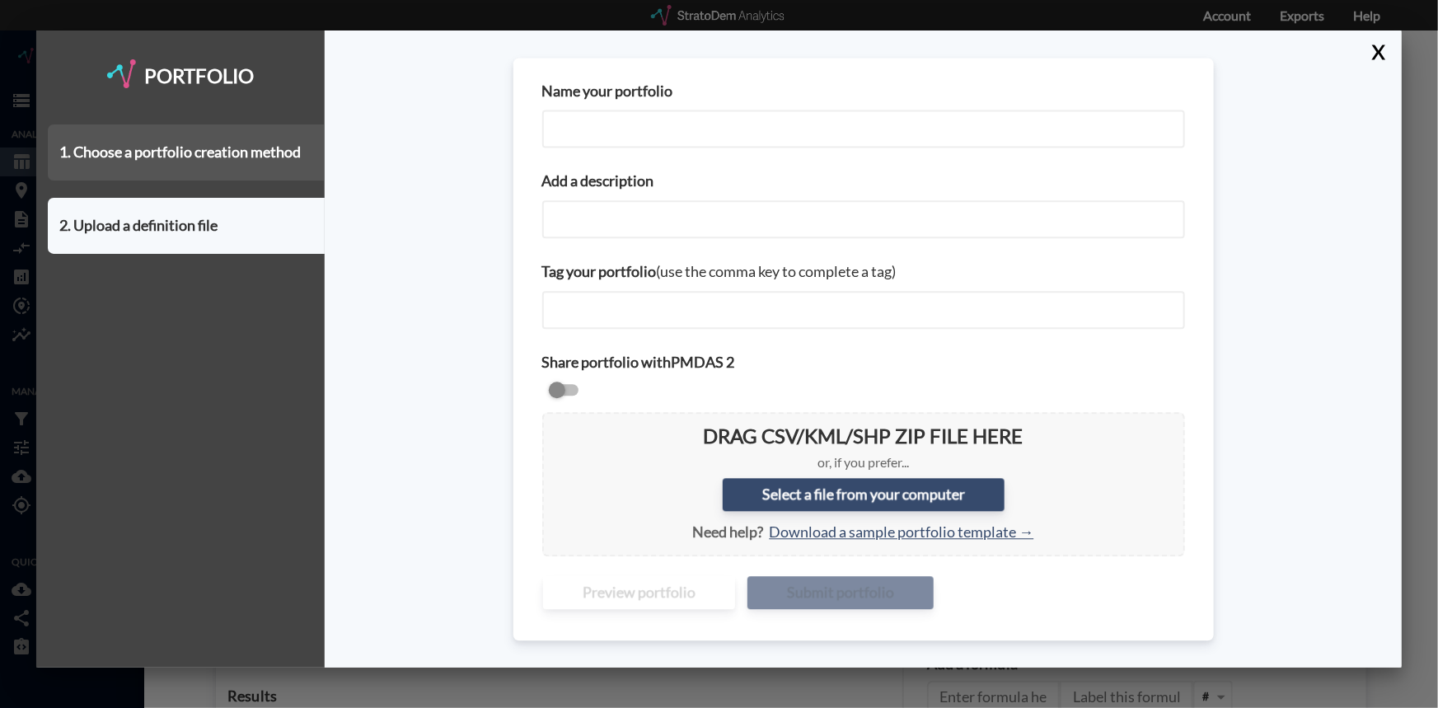
click at [204, 157] on div "1. Choose a portfolio creation method" at bounding box center [186, 152] width 277 height 56
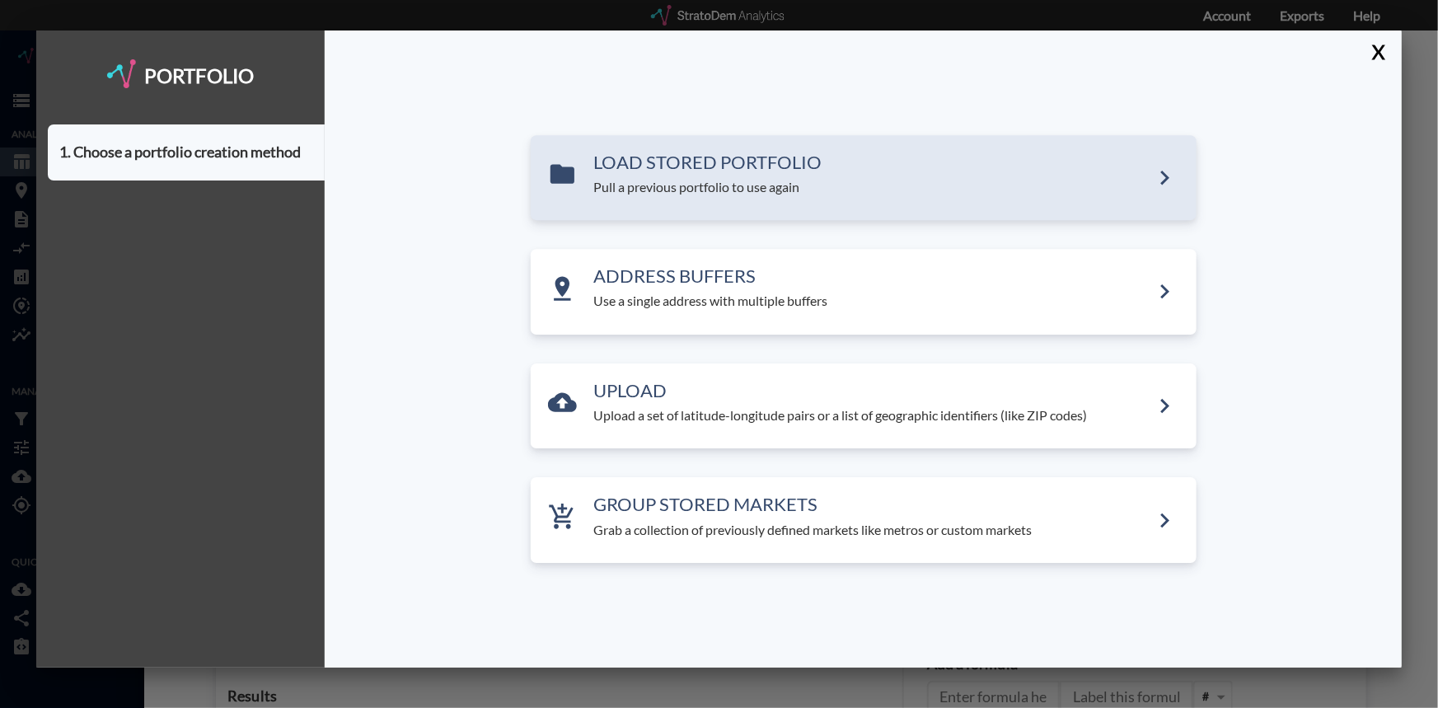
click at [597, 187] on p "Pull a previous portfolio to use again" at bounding box center [872, 187] width 556 height 19
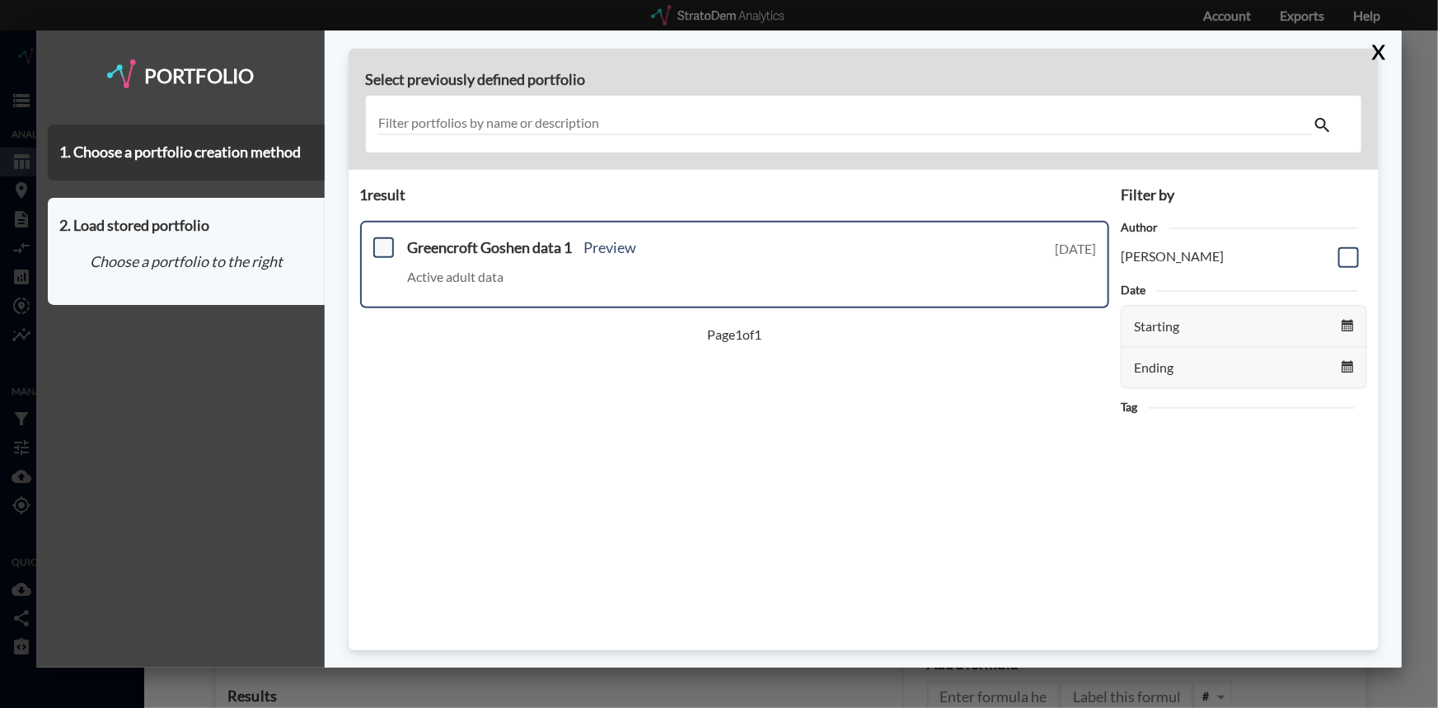
click at [379, 249] on span at bounding box center [383, 247] width 21 height 21
click at [382, 241] on input "checkbox" at bounding box center [382, 241] width 0 height 0
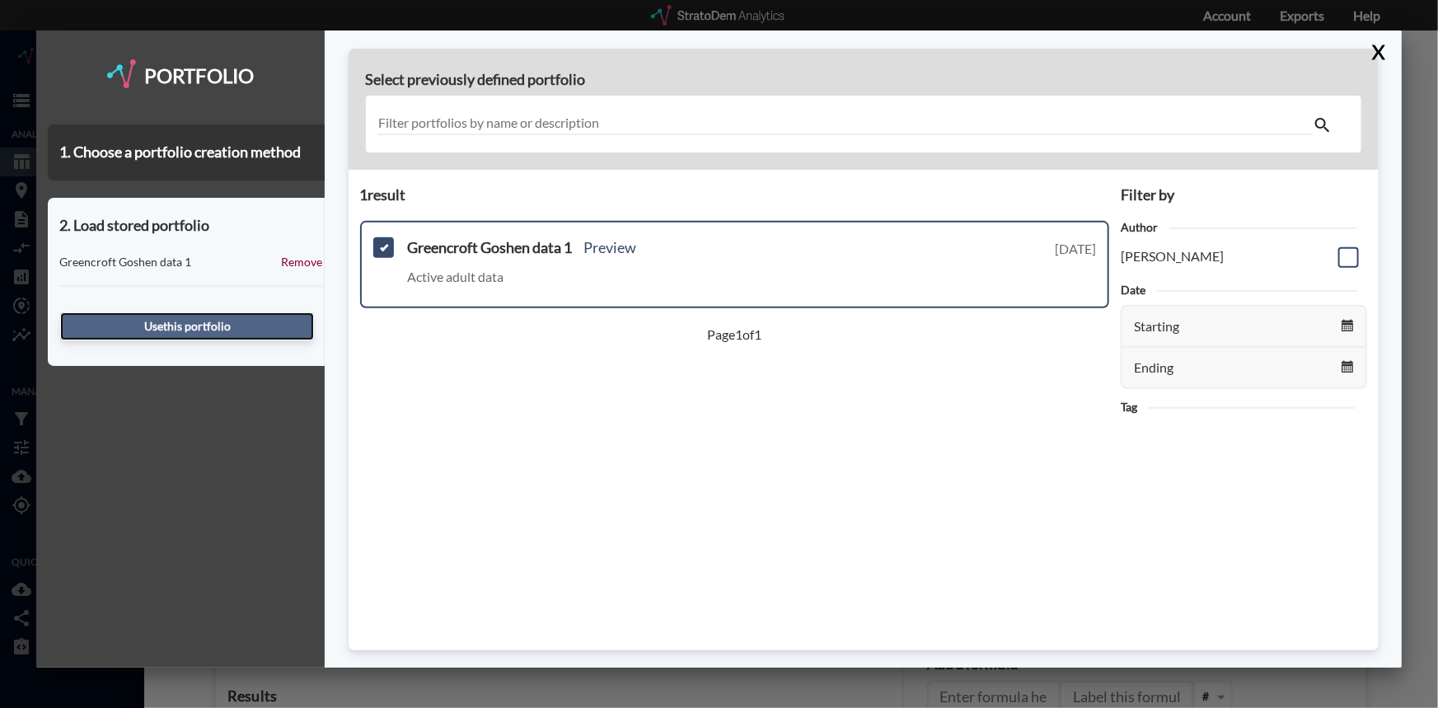
click at [173, 327] on button "Use this portfolio" at bounding box center [187, 326] width 254 height 28
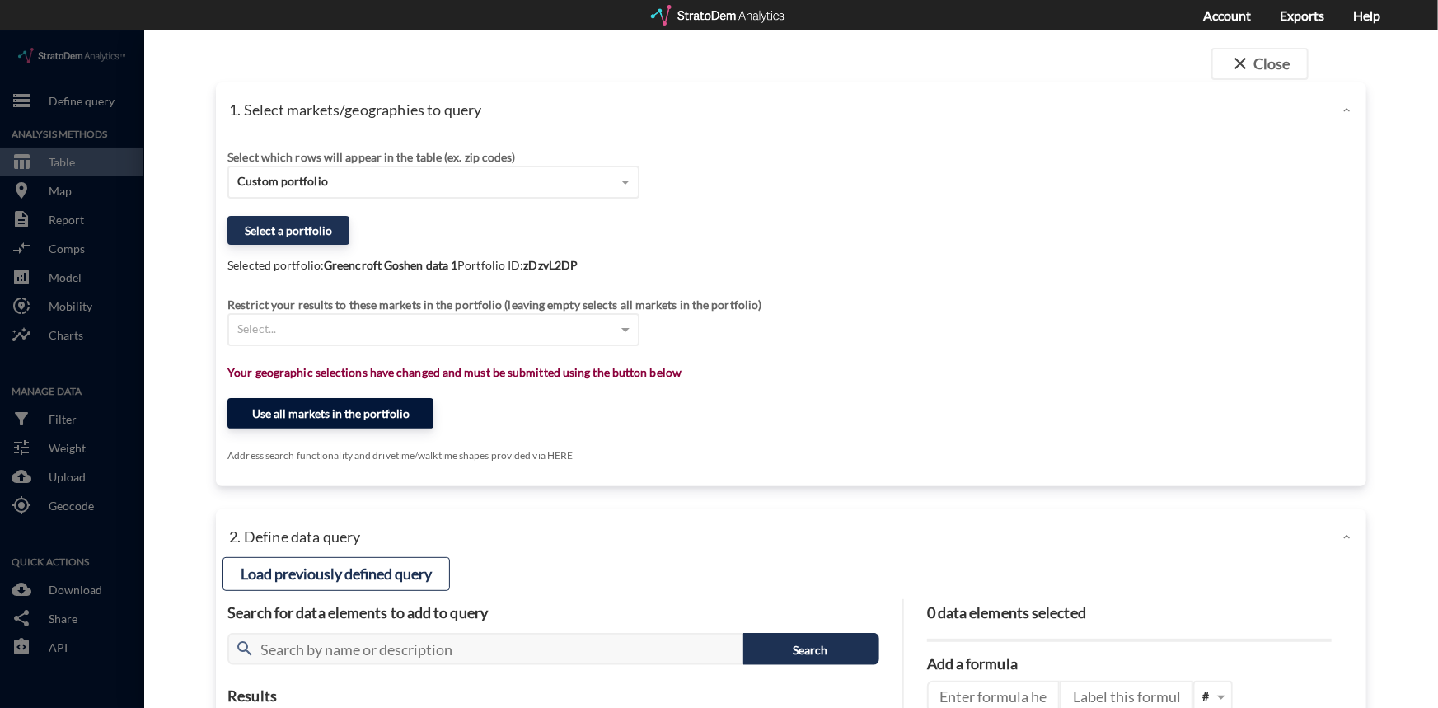
click button "Use all markets in the portfolio"
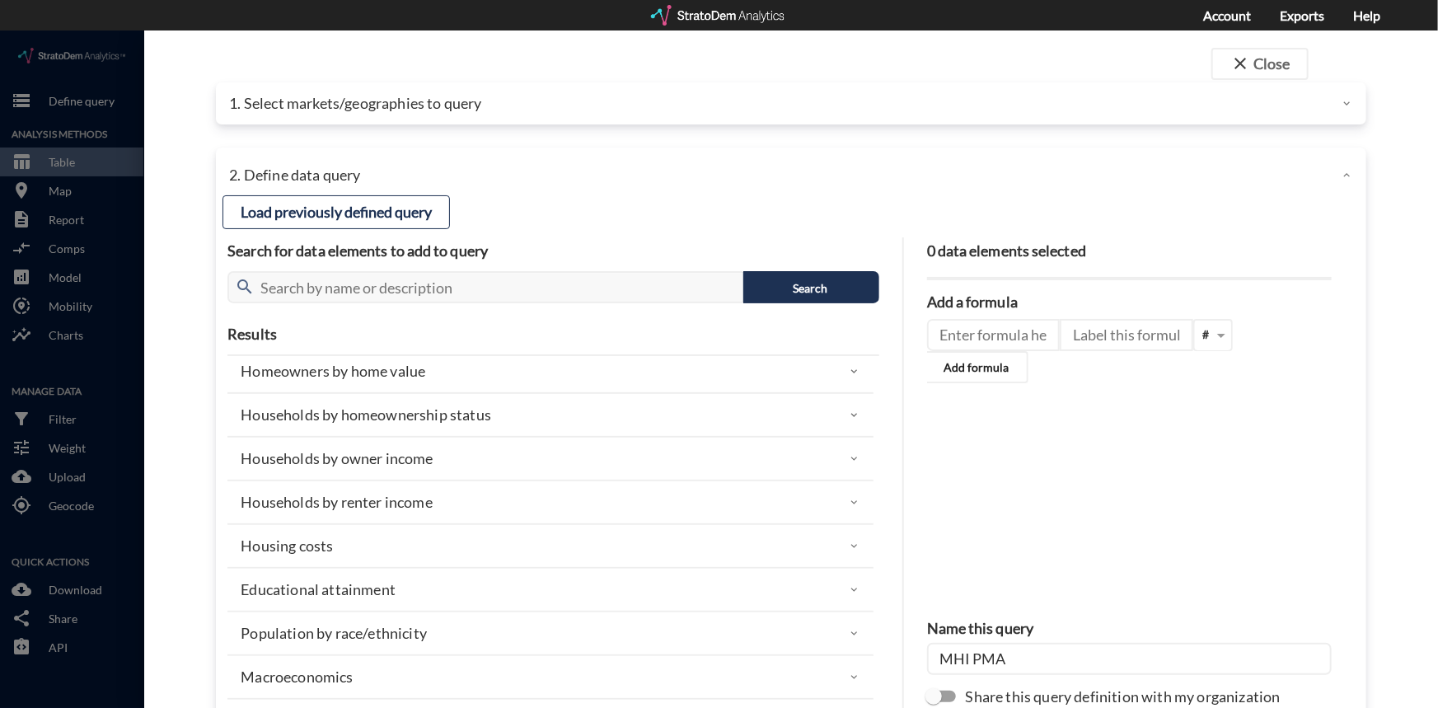
scroll to position [149, 0]
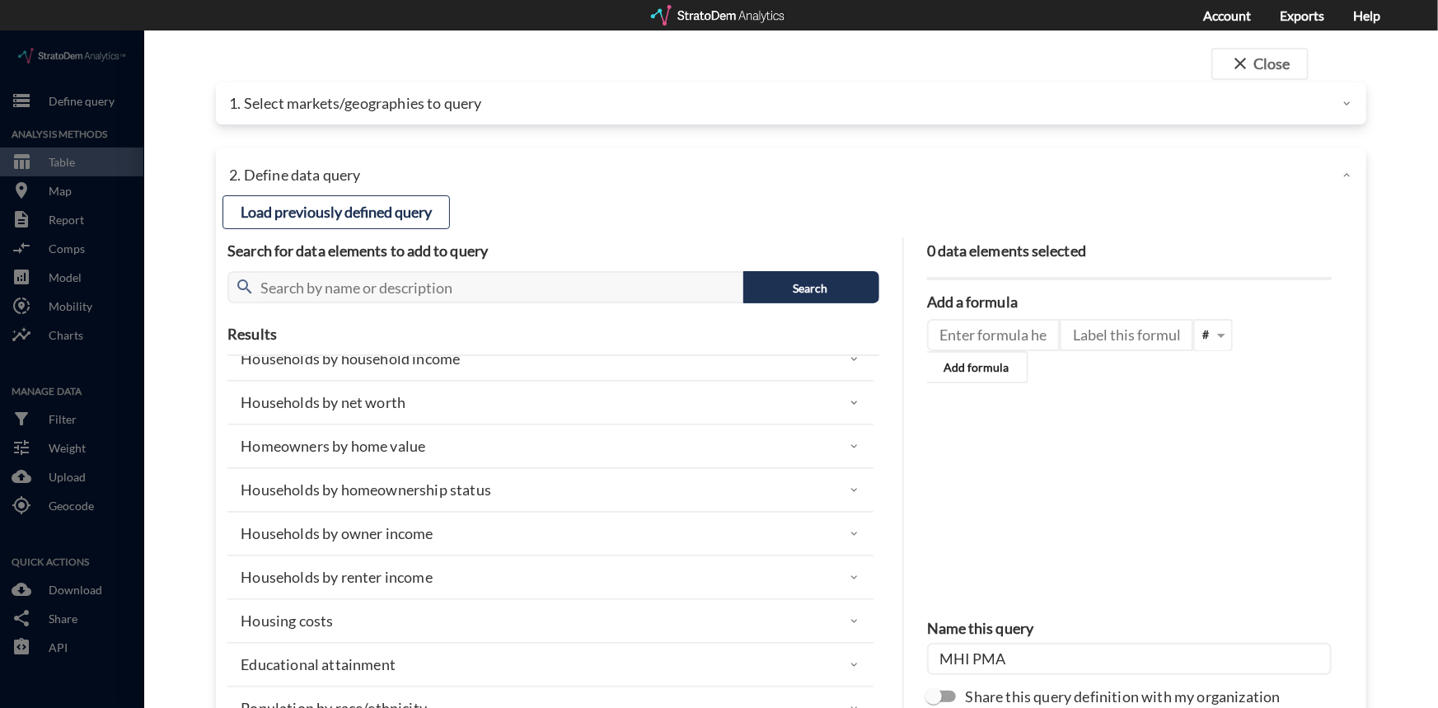
click icon
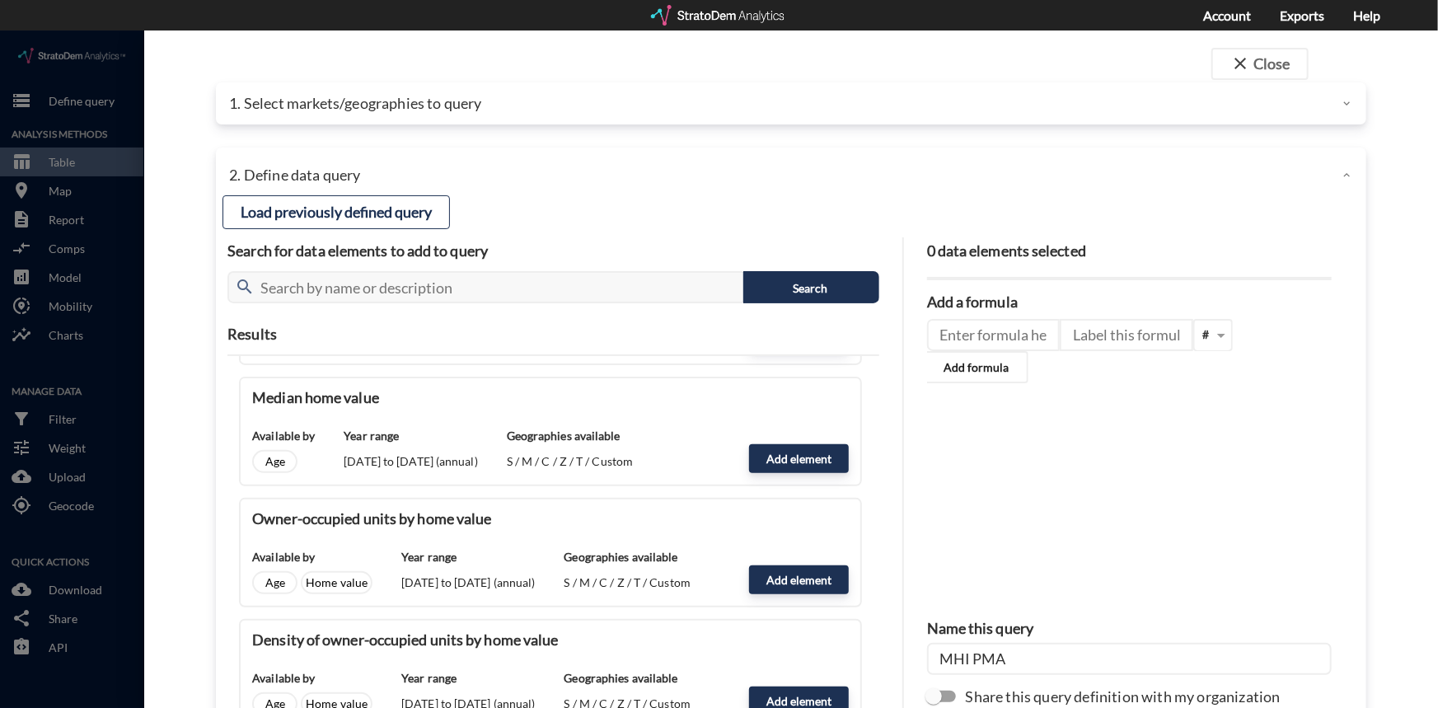
scroll to position [449, 0]
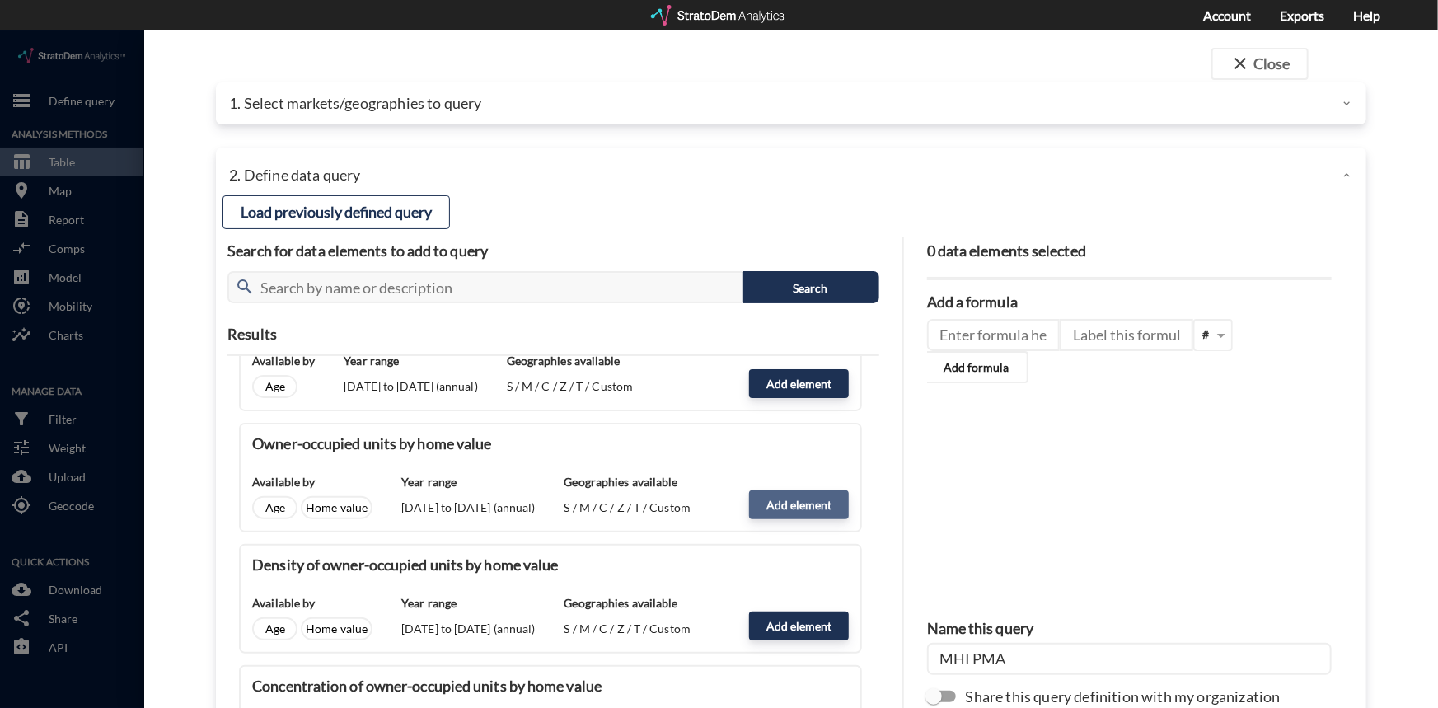
click button "Add element"
type input "HOME_VALUE_DYNAMICS"
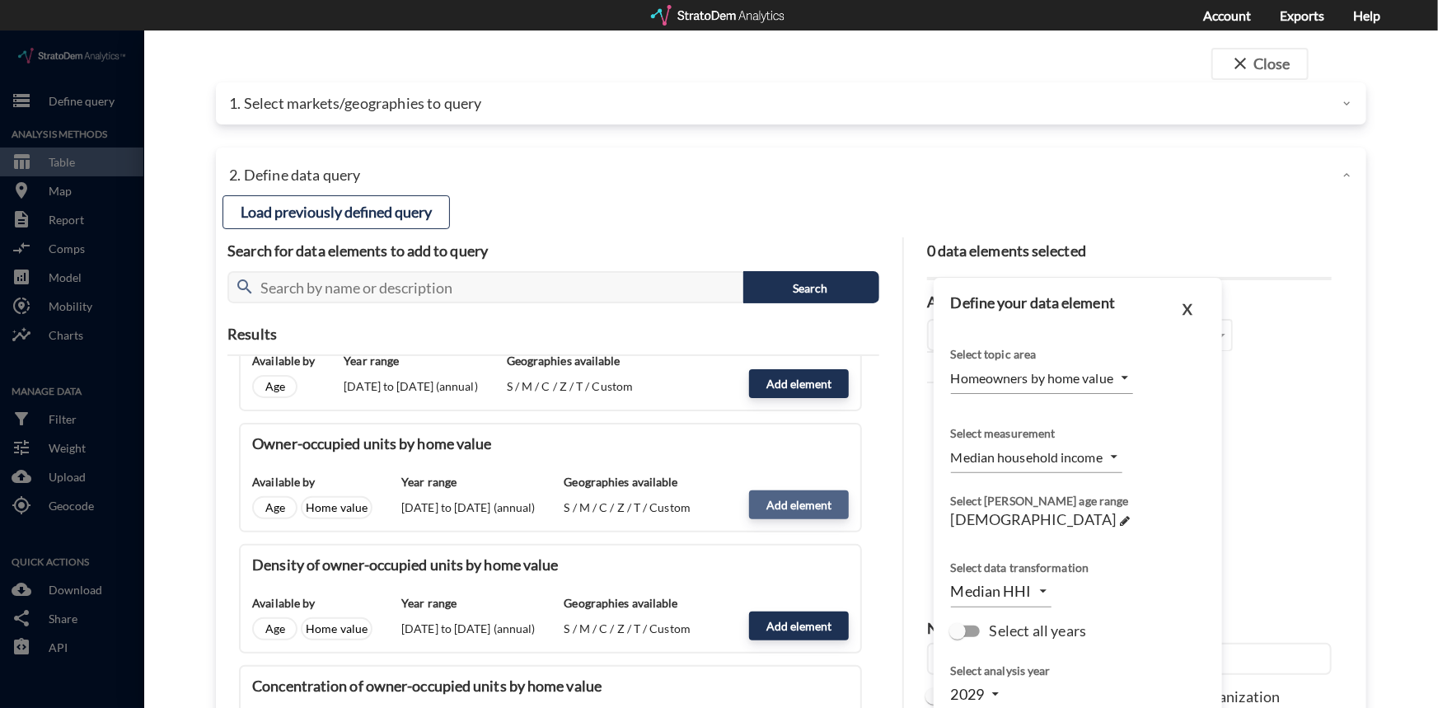
type input "COUNT"
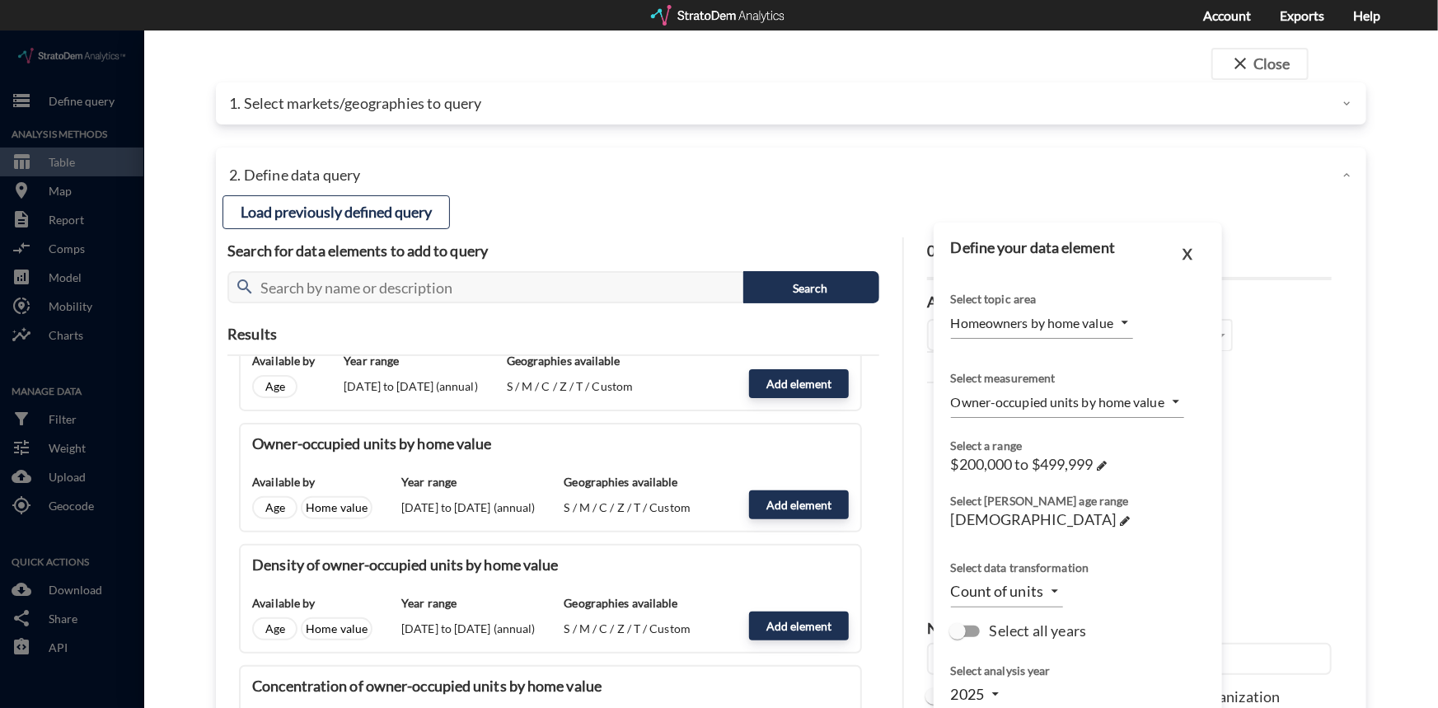
click body "/vantagepoint/us/-1 storage Define query Analysis Methods table_chart Table roo…"
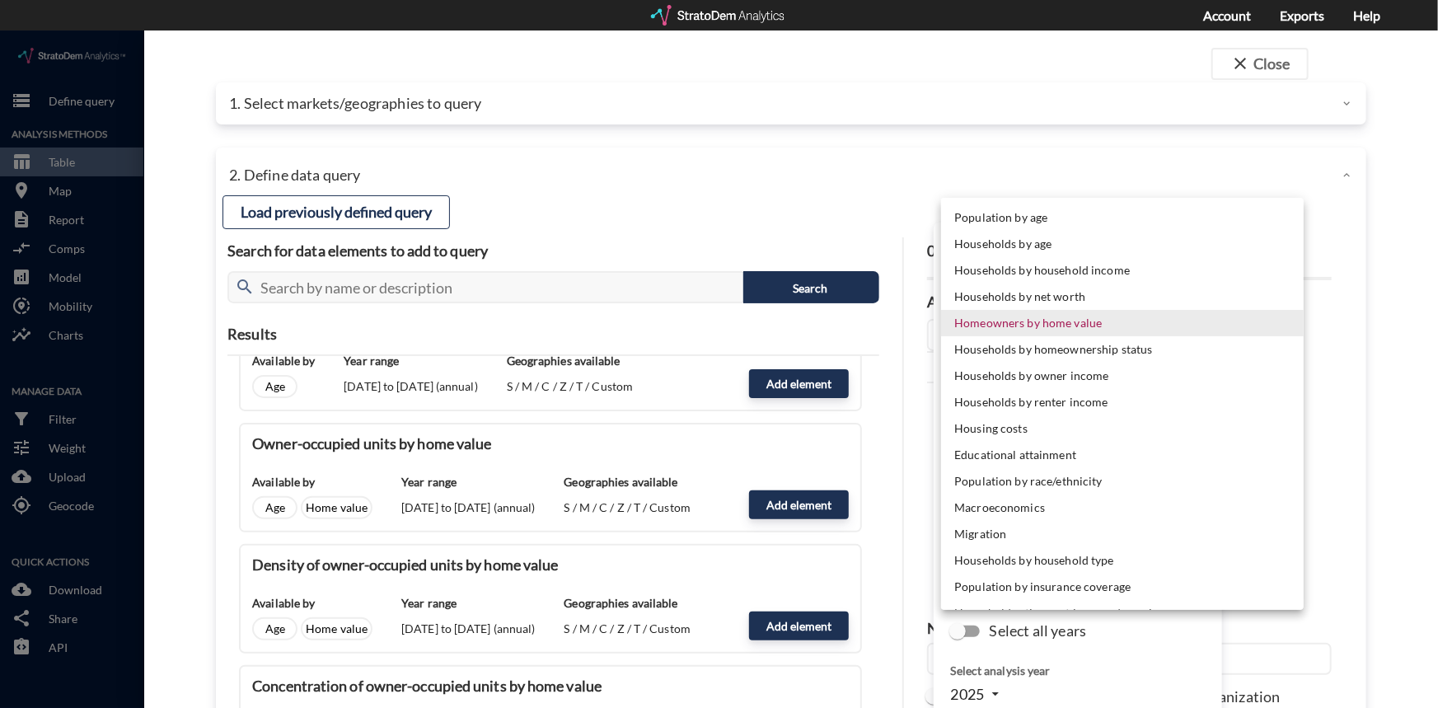
click li "Homeowners by home value"
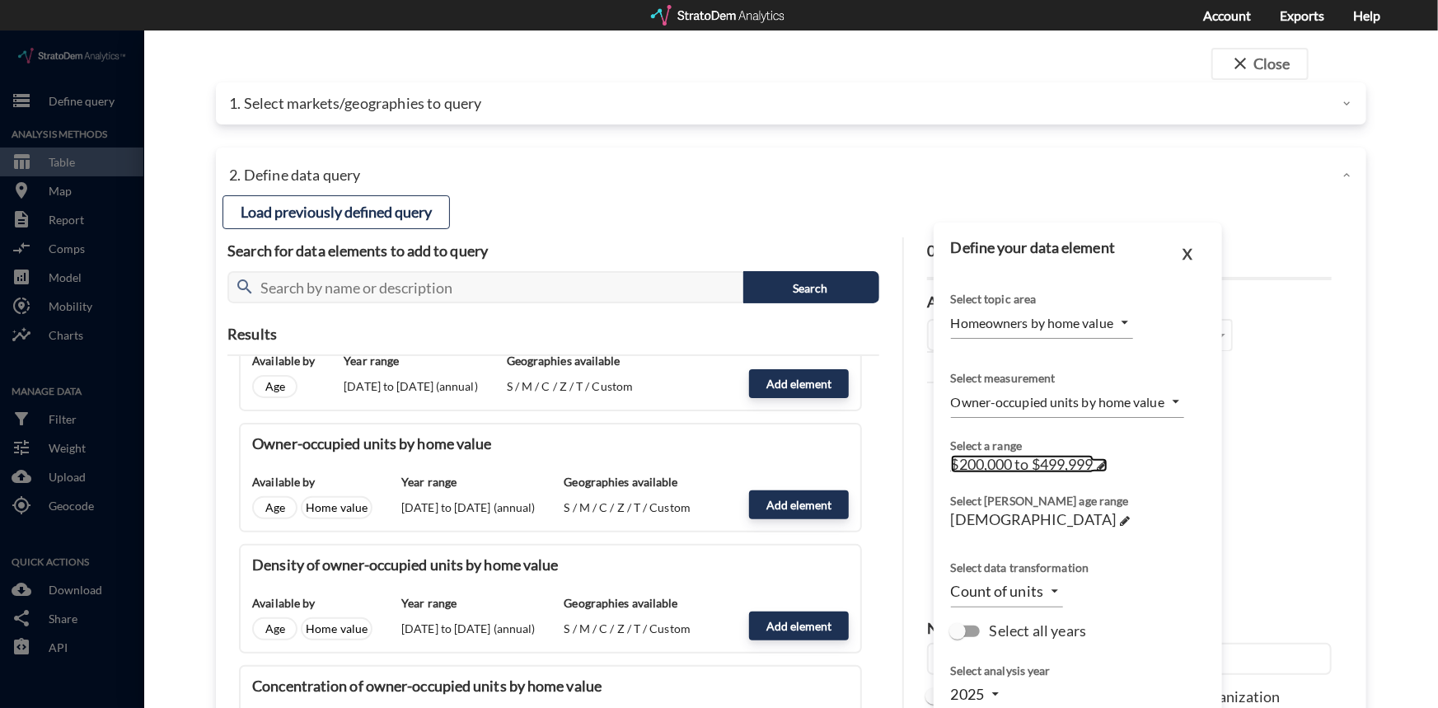
click span "$200,000 to $499,999"
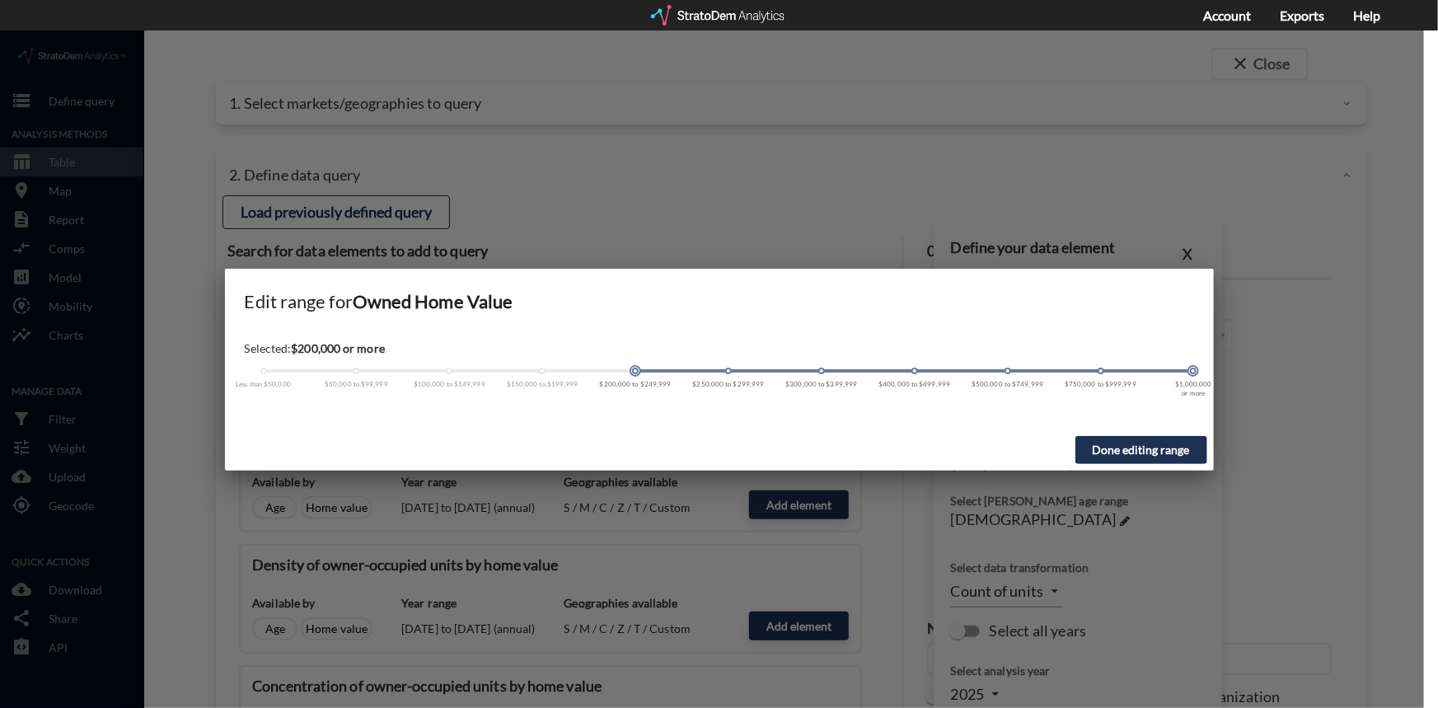
drag, startPoint x: 912, startPoint y: 340, endPoint x: 1146, endPoint y: 350, distance: 233.4
click div "Selected: $200,000 or more Less than $50,000 $50,000 to $99,999 $100,000 to $14…"
click div "Less than $50,000 $50,000 to $99,999 $100,000 to $149,999 $150,000 to $199,999 …"
click span
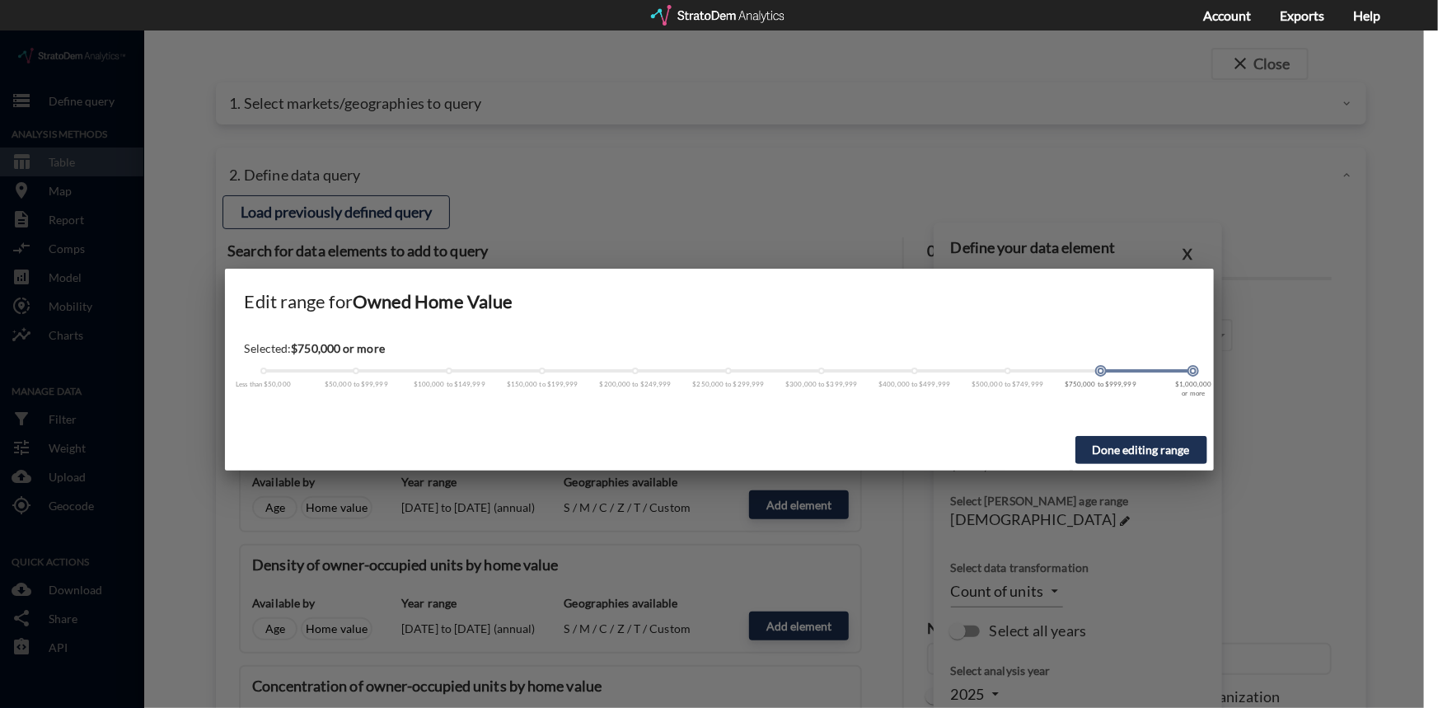
click span
drag, startPoint x: 1101, startPoint y: 341, endPoint x: 1170, endPoint y: 340, distance: 69.2
click div
click button "Done editing range"
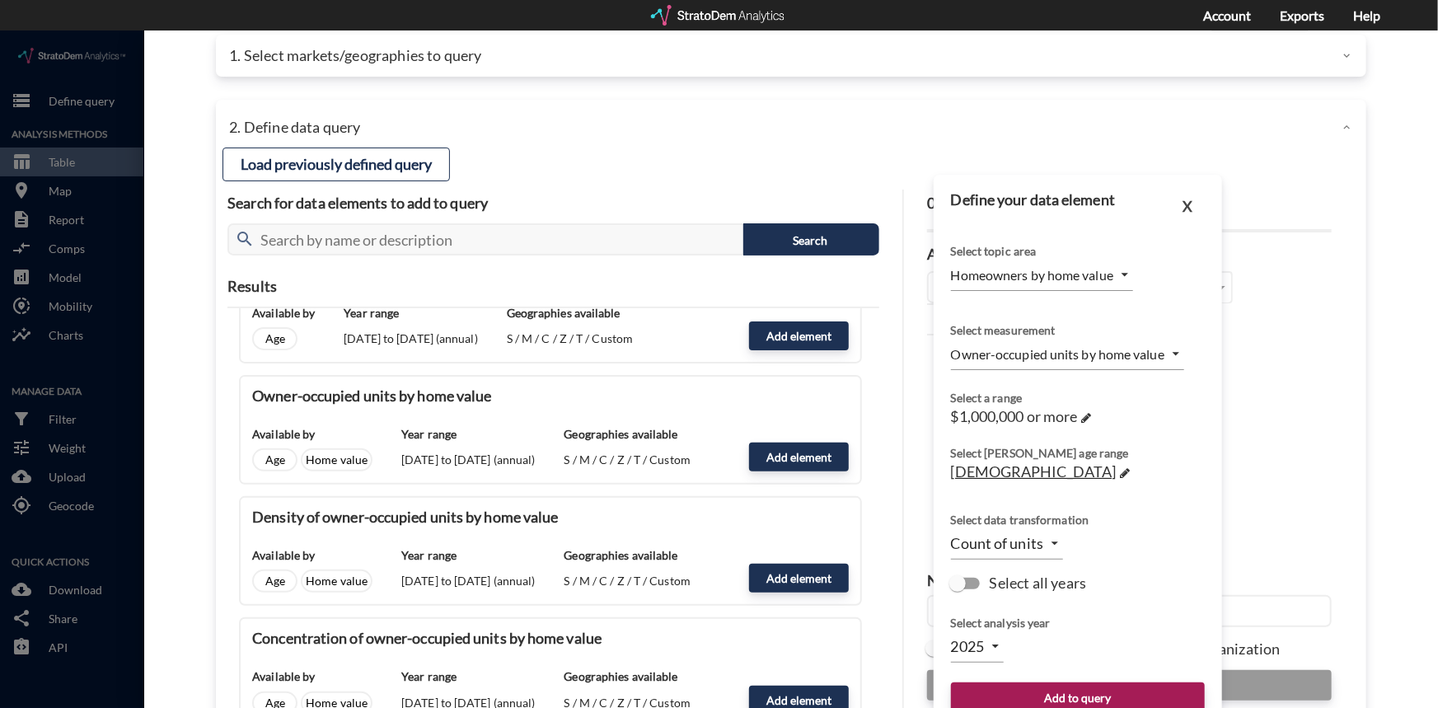
scroll to position [74, 0]
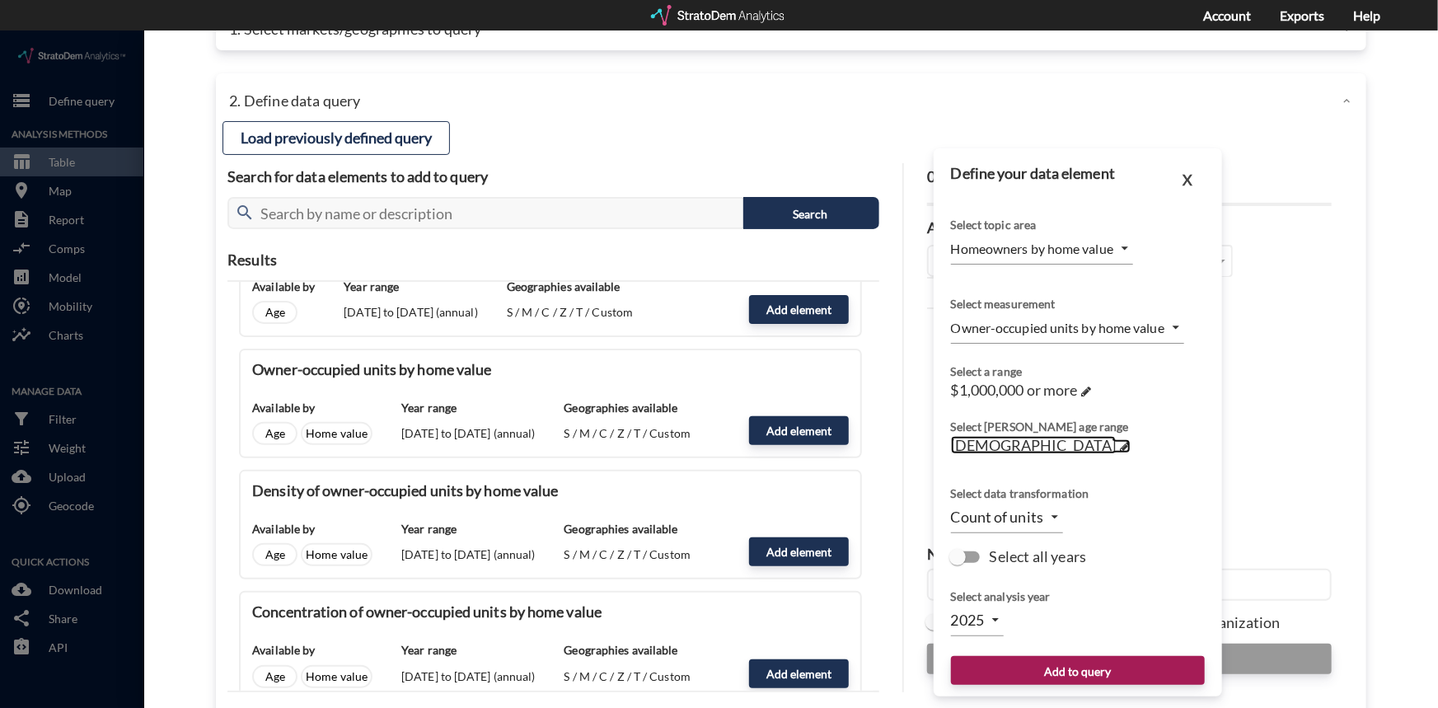
click span
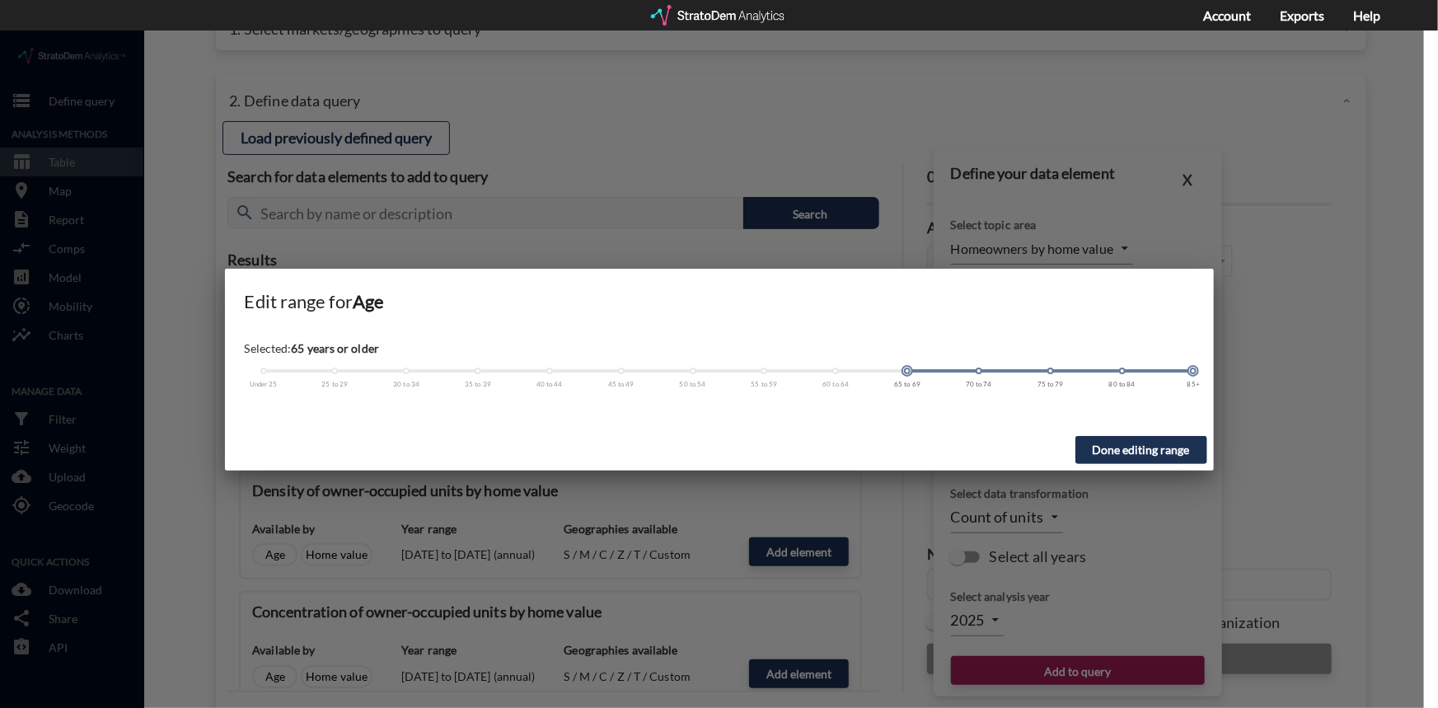
drag, startPoint x: 976, startPoint y: 339, endPoint x: 1213, endPoint y: 349, distance: 237.6
click div "Edit range for Age Selected: 65 years or older Under 25 25 to 29 30 to 34 35 to…"
click span
click button "Done editing range"
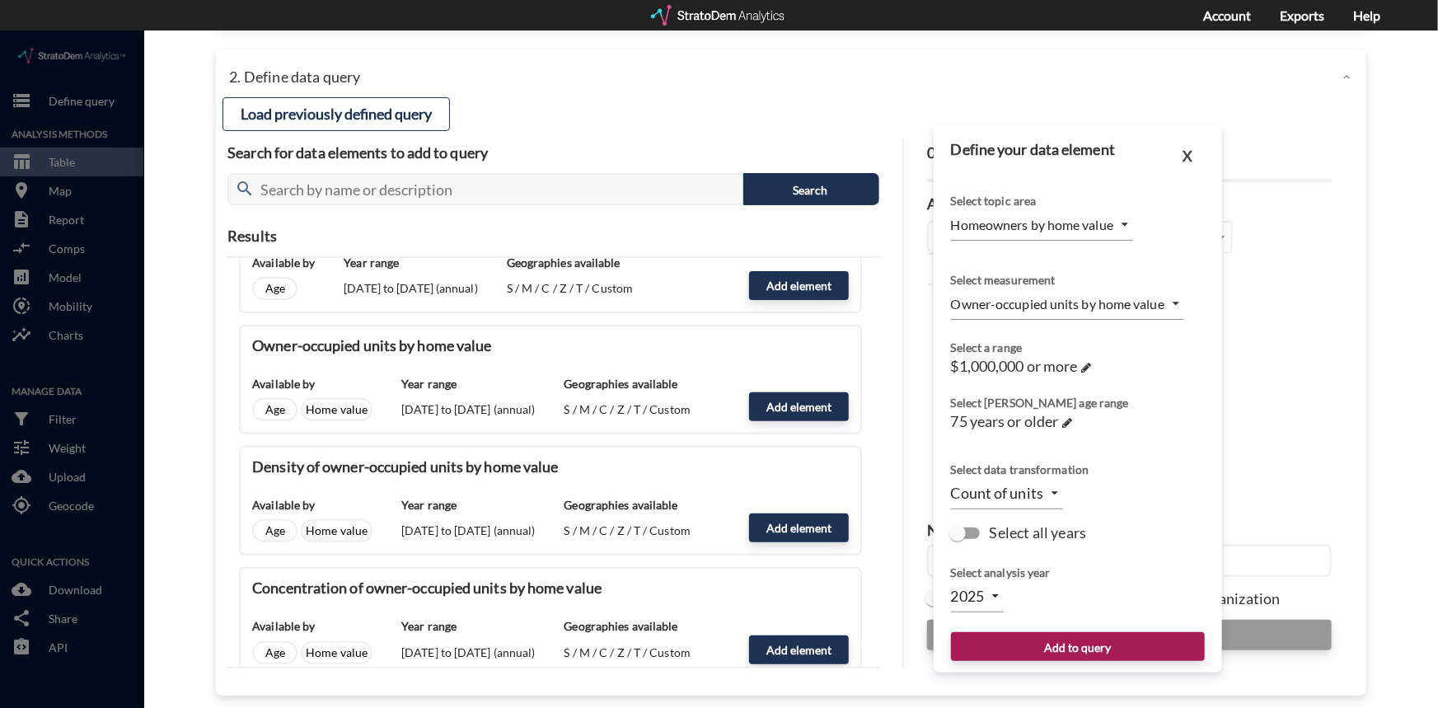
scroll to position [107, 0]
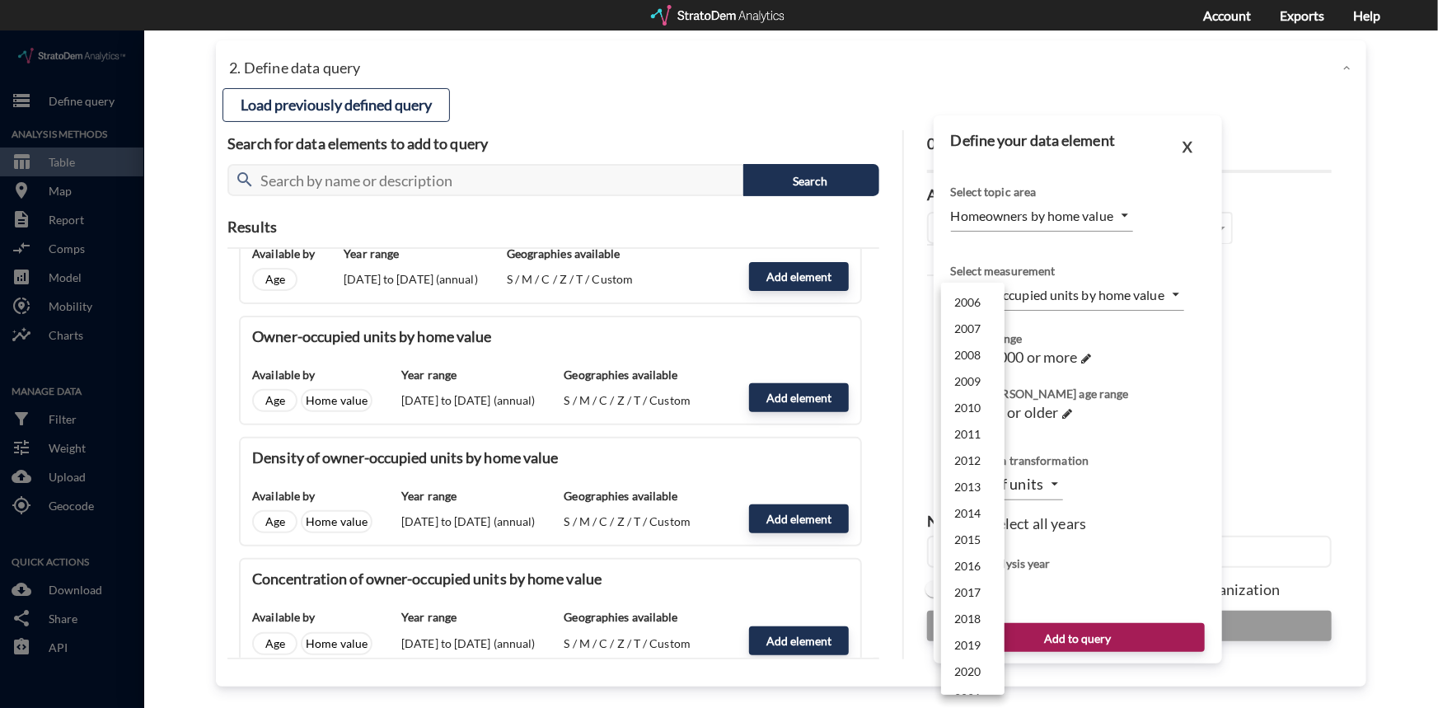
click body "/vantagepoint/us/-1 storage Define query Analysis Methods table_chart Table roo…"
click li "2024"
type input "2024"
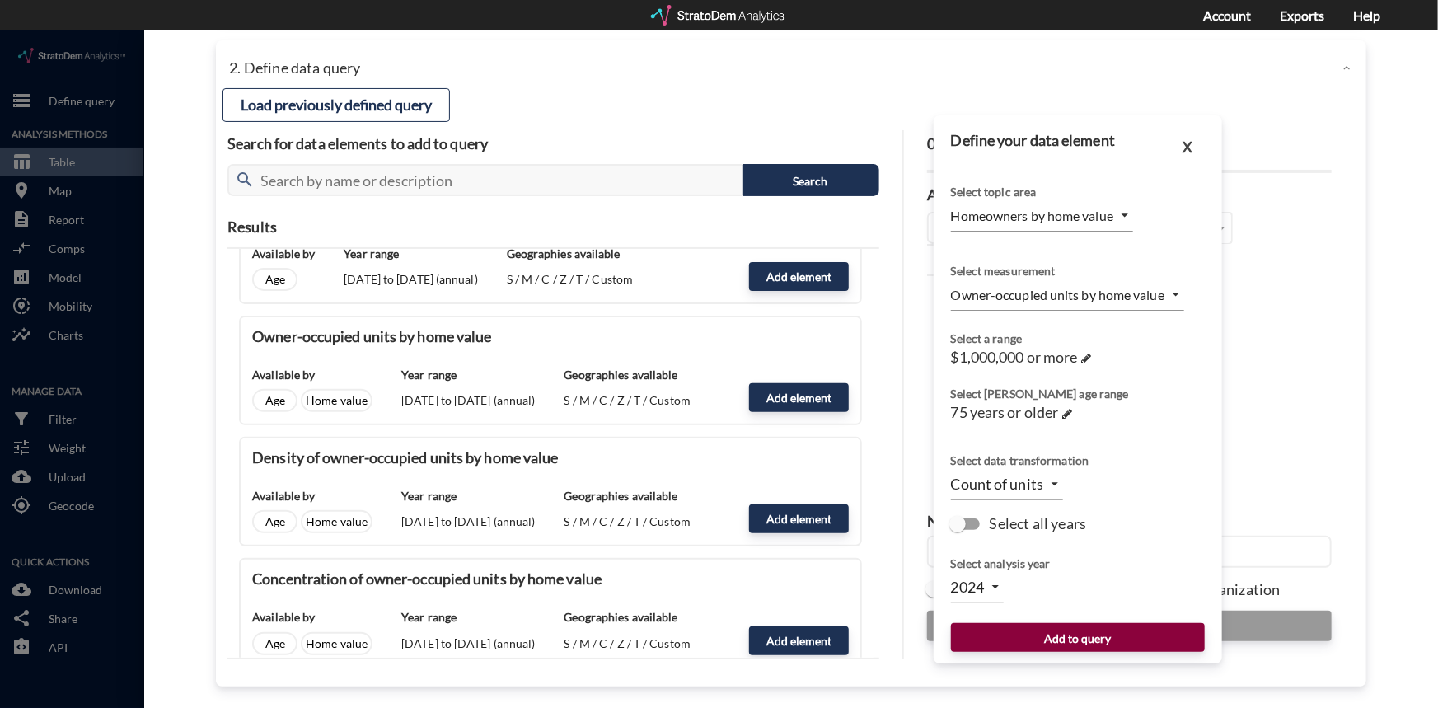
click button "Add to query"
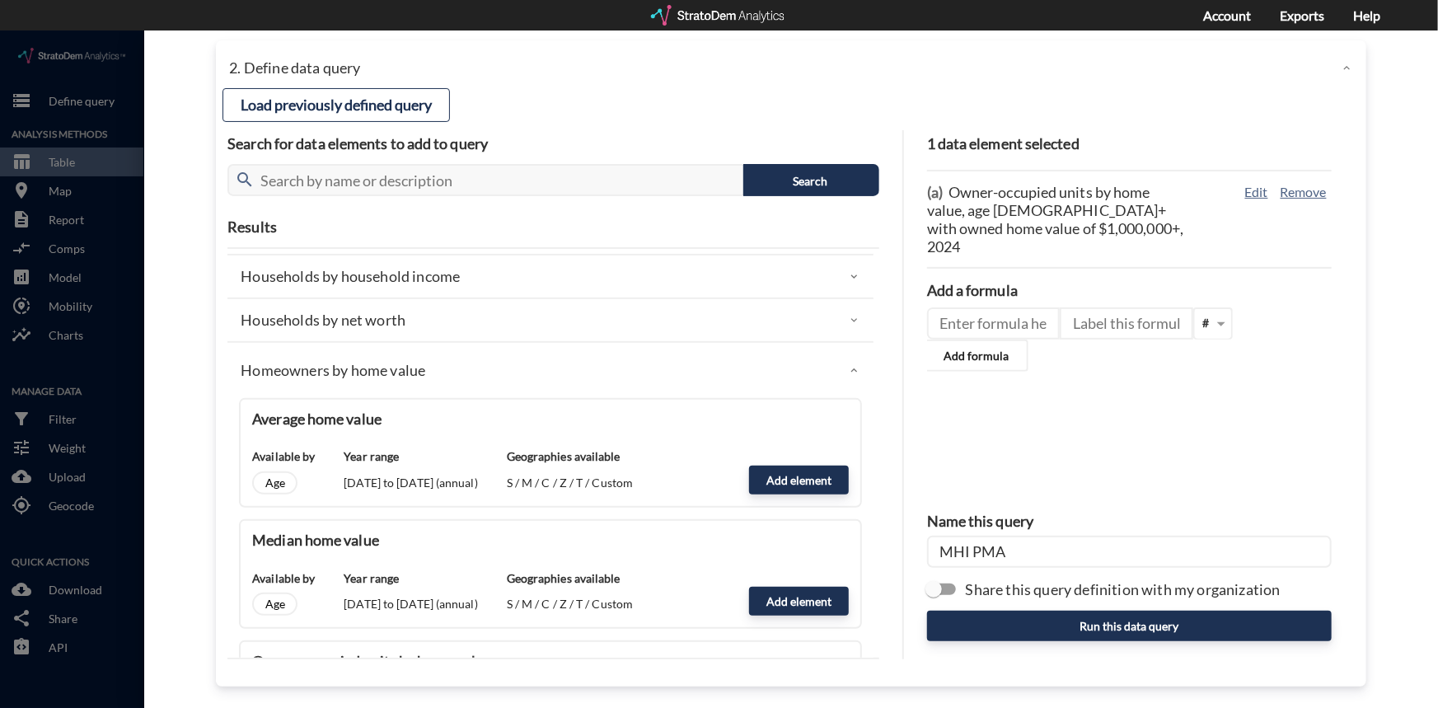
scroll to position [149, 0]
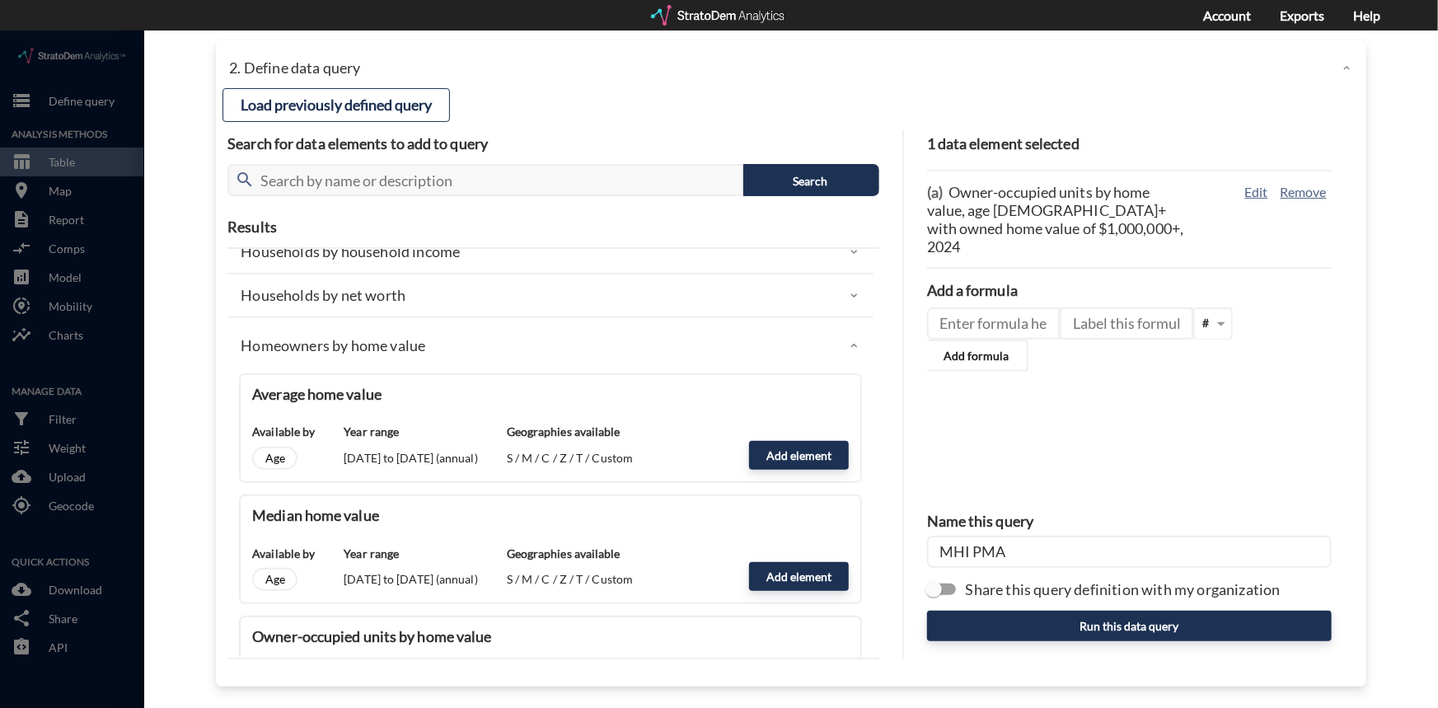
click icon
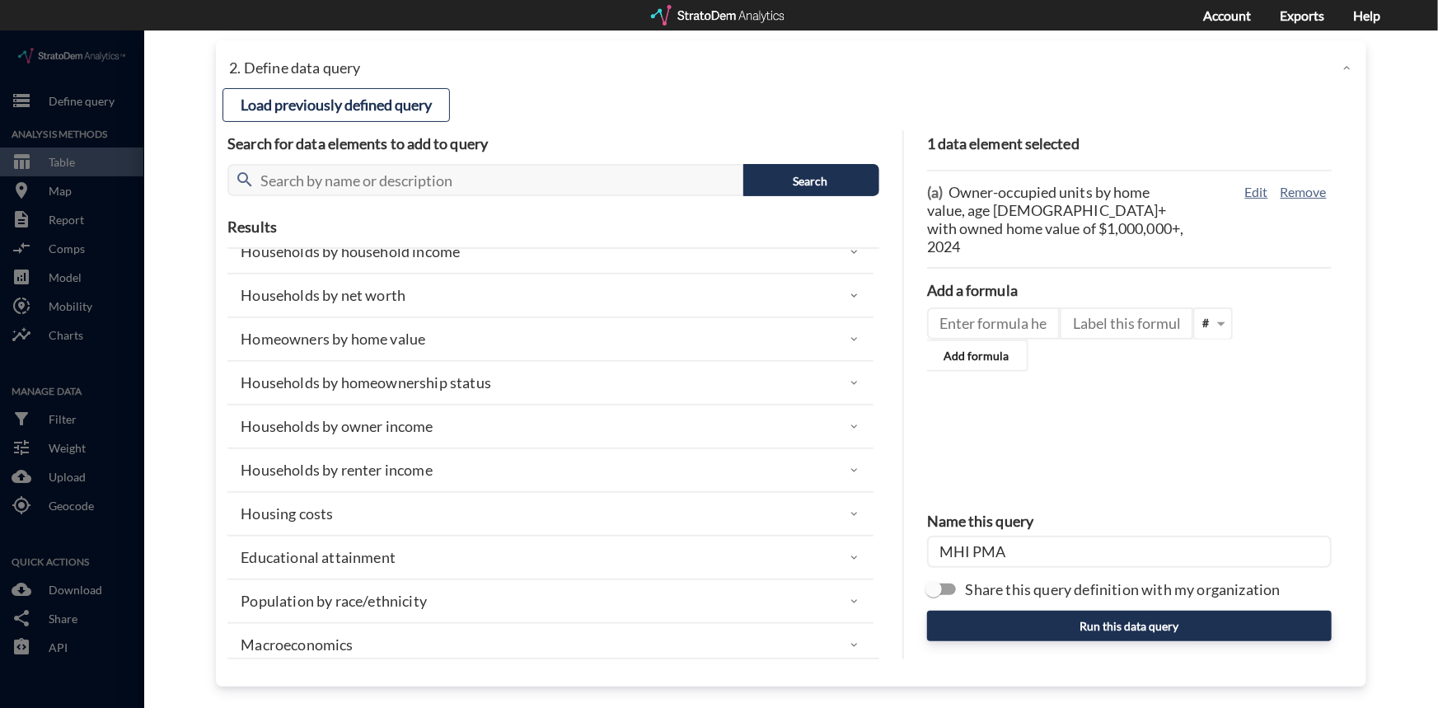
click icon
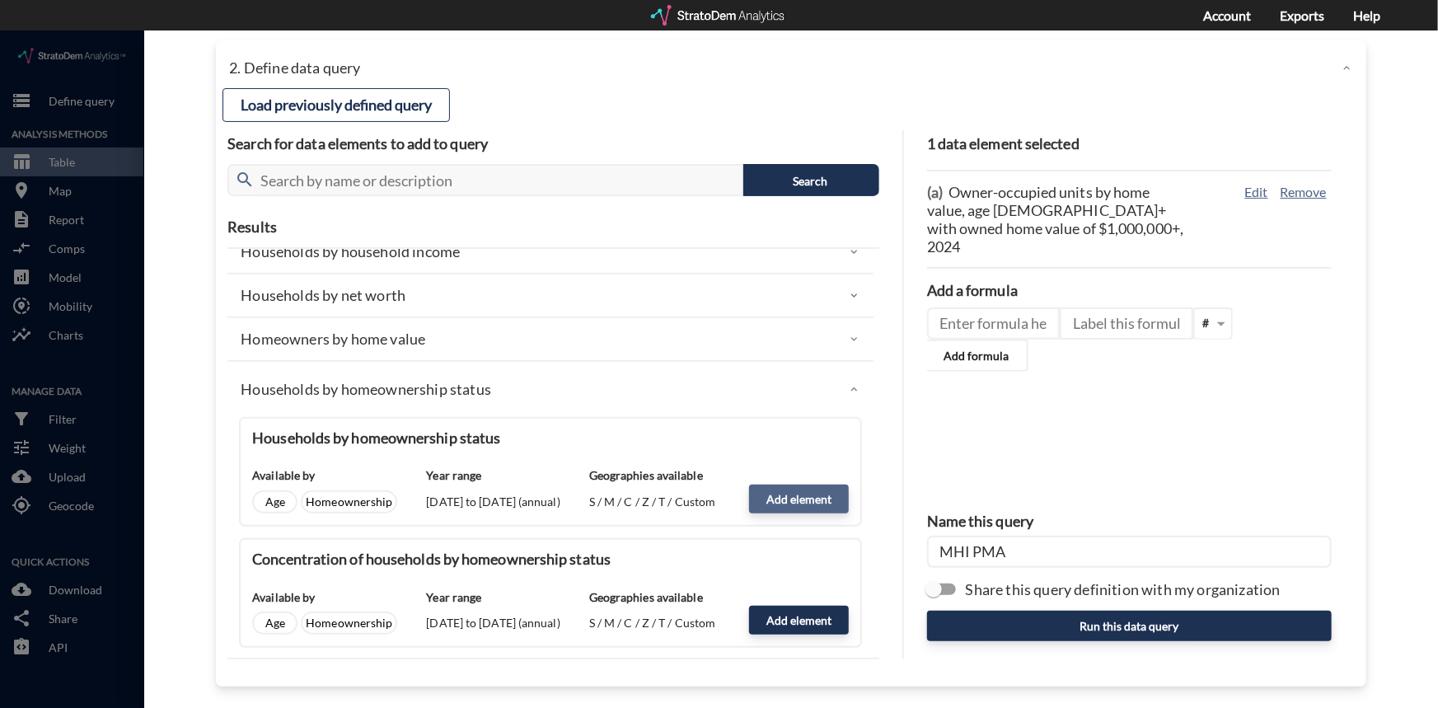
click button "Add element"
type input "HOMEOWNERSHIP_STATUS"
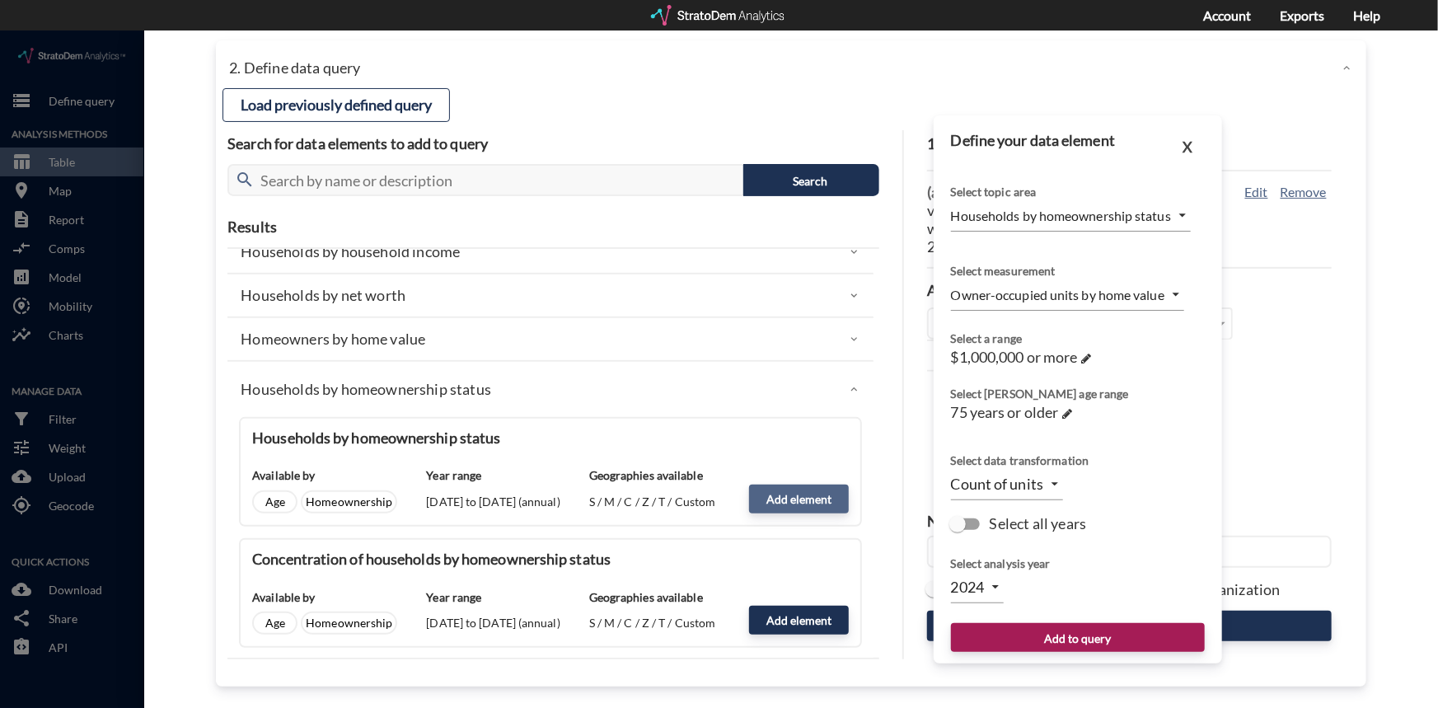
type input "COUNT_OWNER_RENTER"
type input "2025"
click link "All households →"
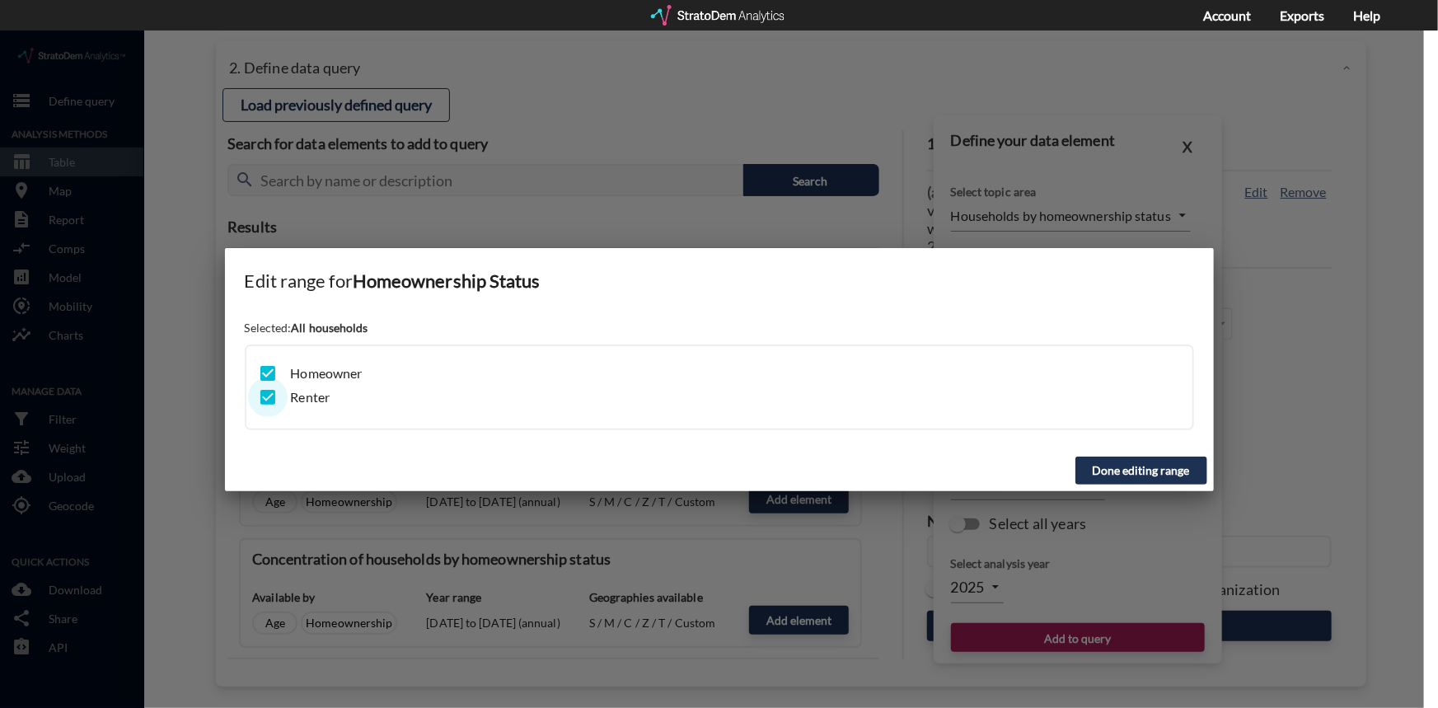
click input "checkbox"
checkbox input "false"
click button "Done editing range"
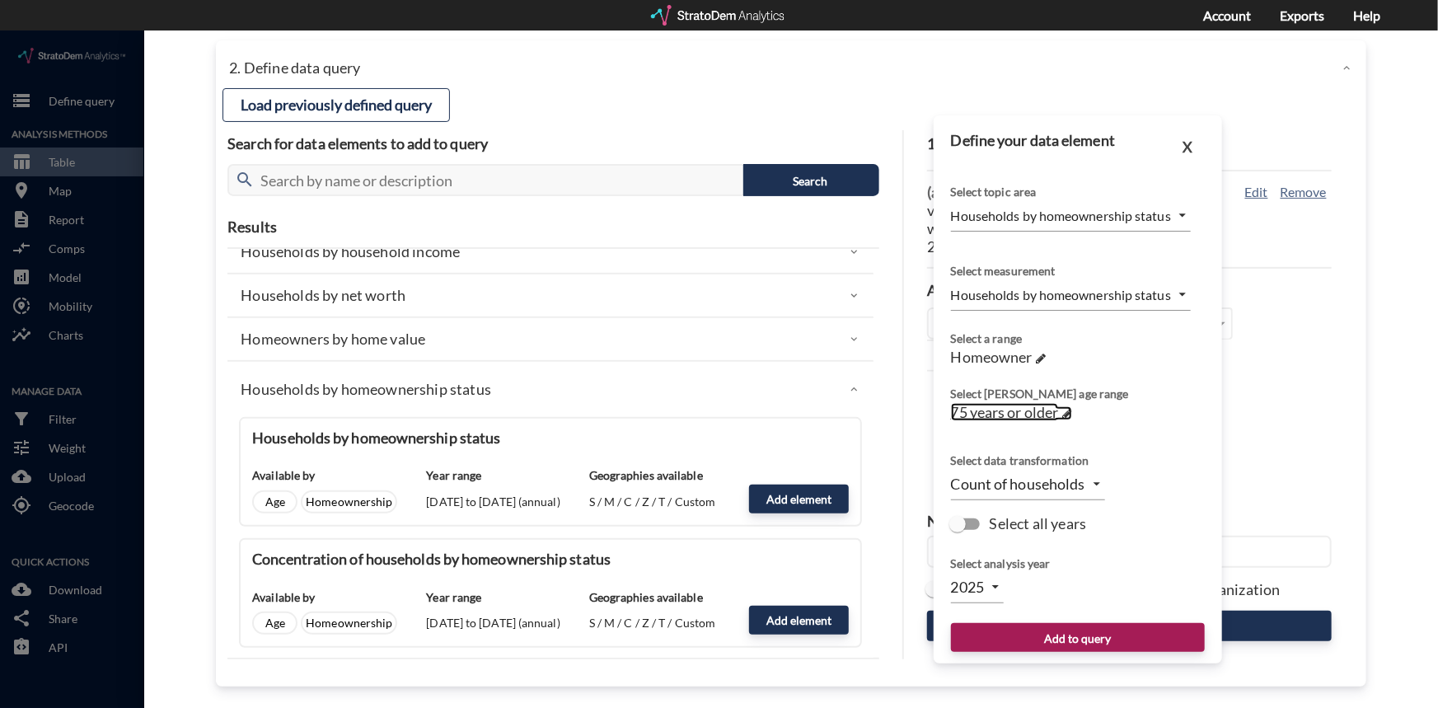
click span "75 years or older"
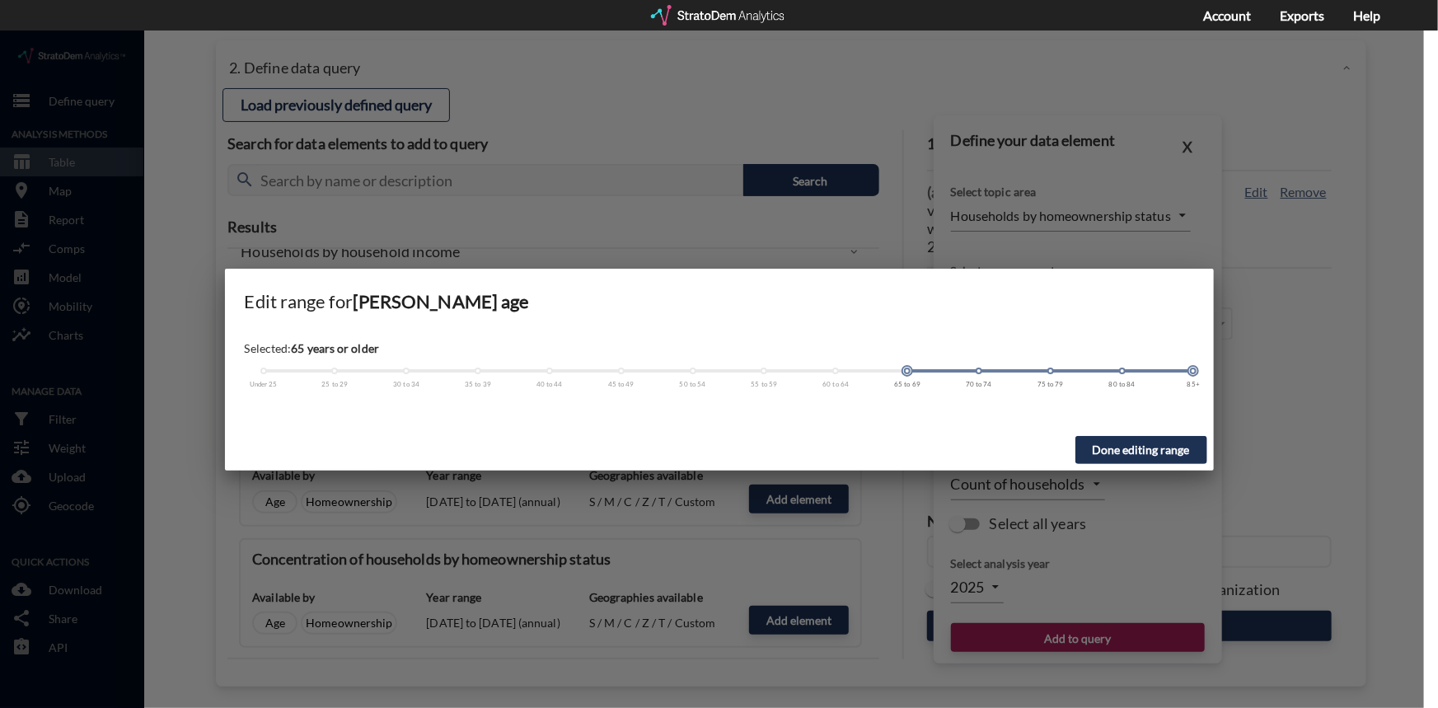
drag, startPoint x: 1047, startPoint y: 339, endPoint x: 898, endPoint y: 350, distance: 148.8
click div "Under 25 25 to 29 30 to 34 35 to 39 40 to 44 45 to 49 50 to 54 55 to 59 60 to 6…"
click span
click div "Under 25 25 to 29 30 to 34 35 to 39 40 to 44 45 to 49 50 to 54 55 to 59 60 to 6…"
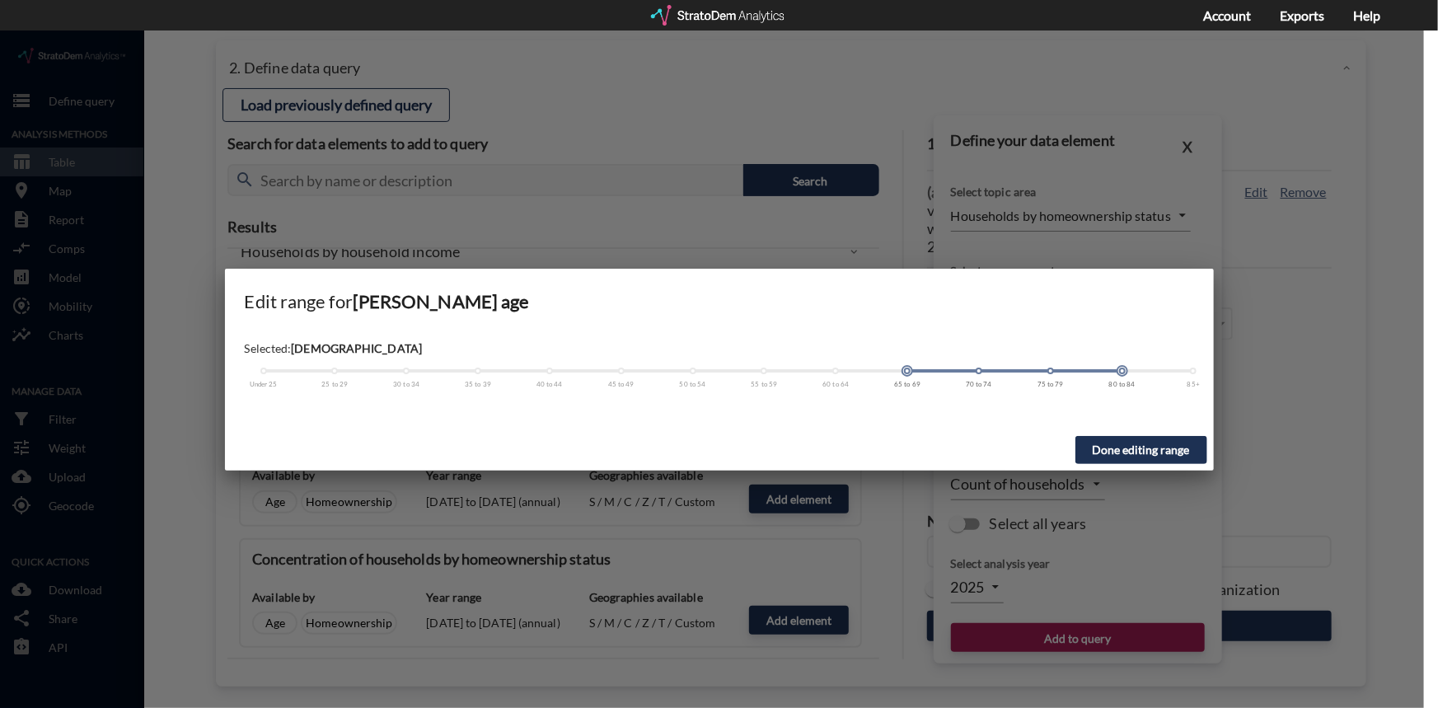
click span
click div
click span
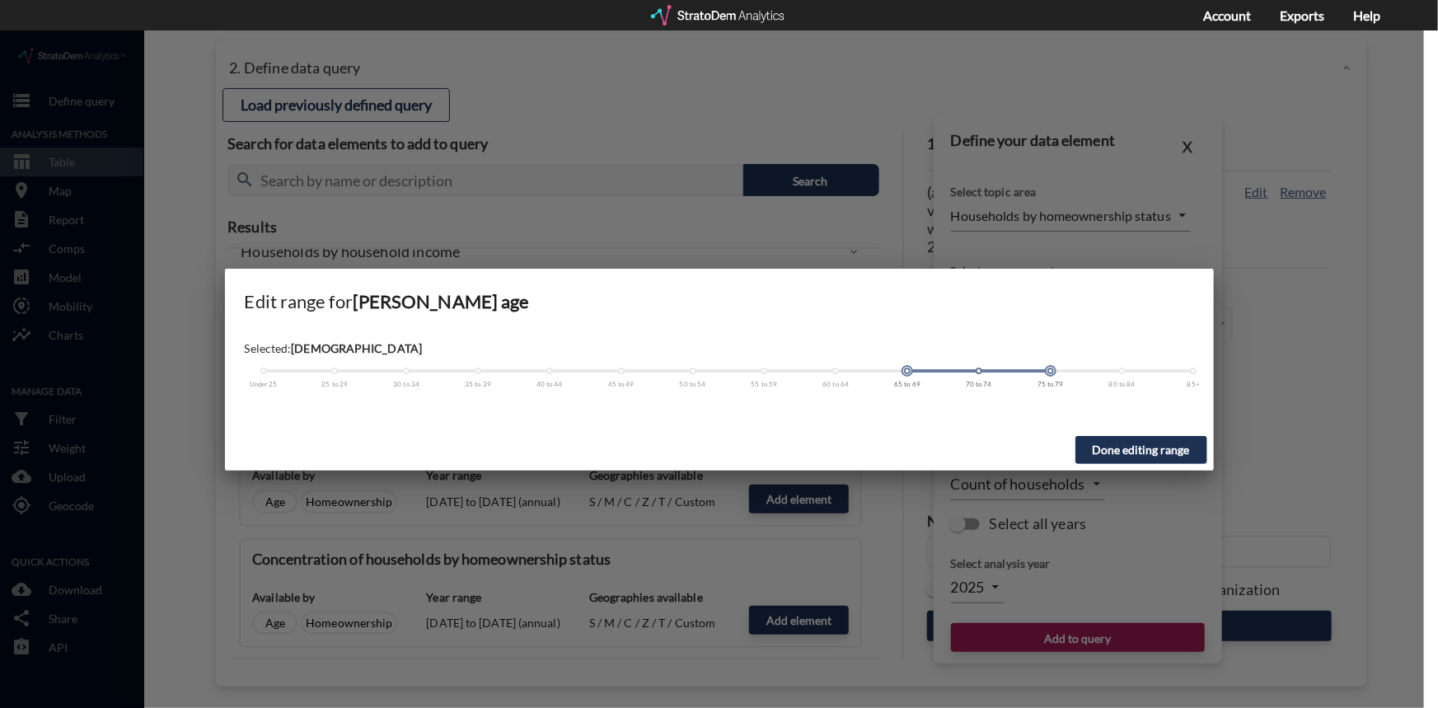
drag, startPoint x: 1054, startPoint y: 342, endPoint x: 997, endPoint y: 341, distance: 56.9
click div "Under 25 25 to 29 30 to 34 35 to 39 40 to 44 45 to 49 50 to 54 55 to 59 60 to 6…"
drag, startPoint x: 1050, startPoint y: 338, endPoint x: 991, endPoint y: 340, distance: 59.4
click div
click button "Done editing range"
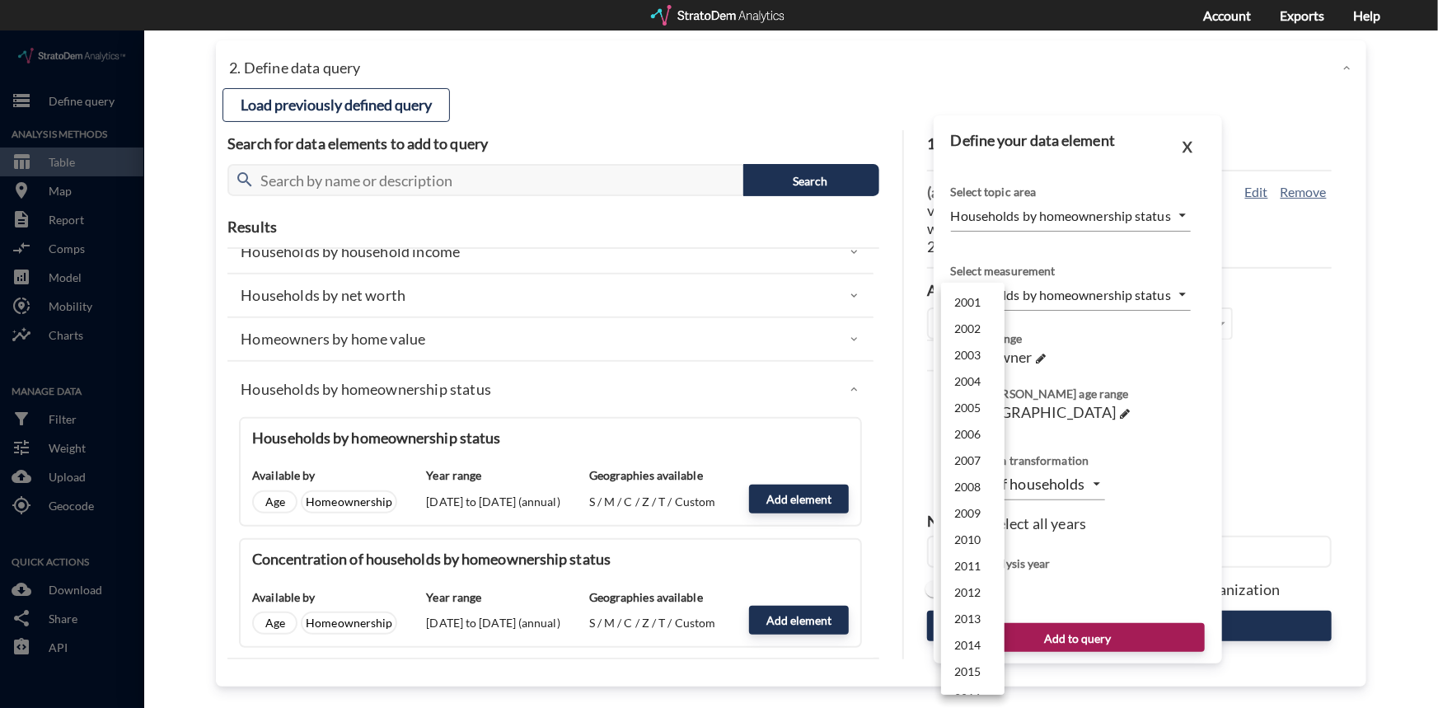
click body "/vantagepoint/us/-1 storage Define query Analysis Methods table_chart Table roo…"
click li "2024"
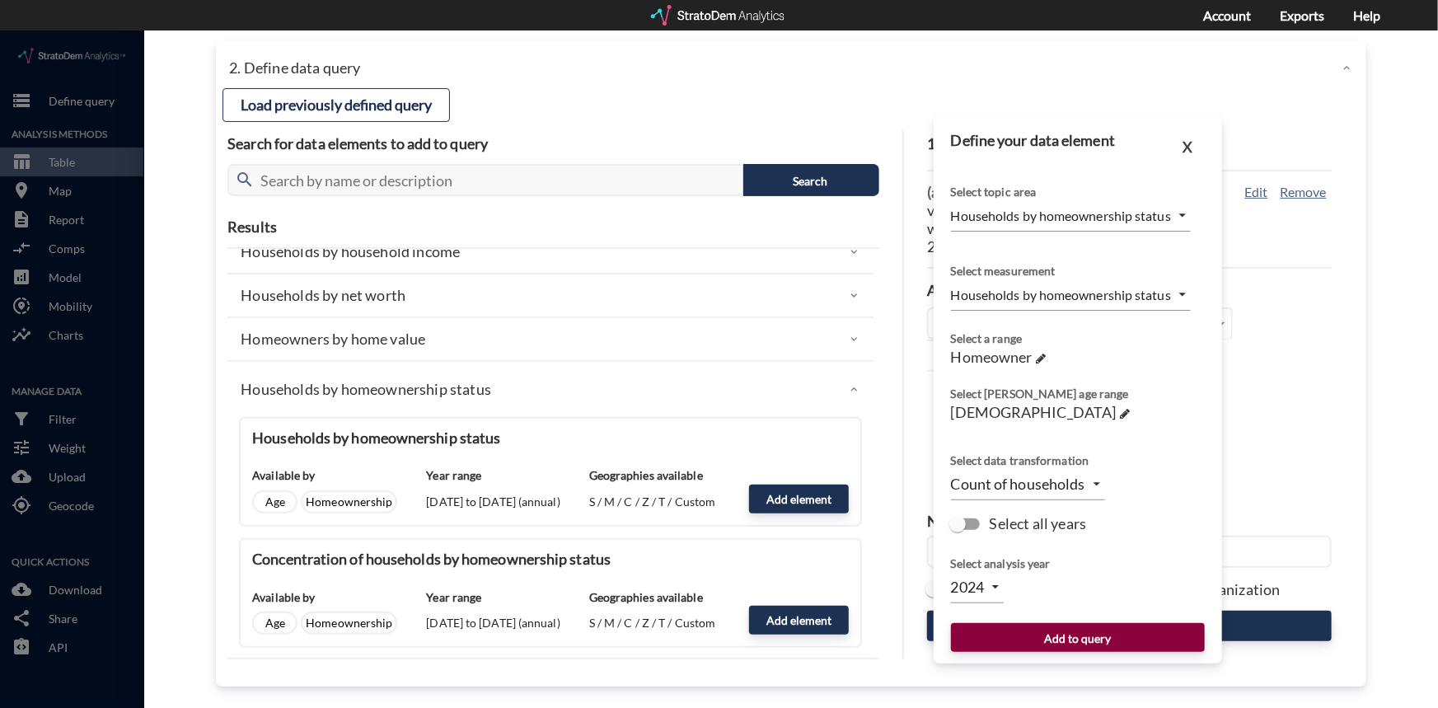
click button "Add to query"
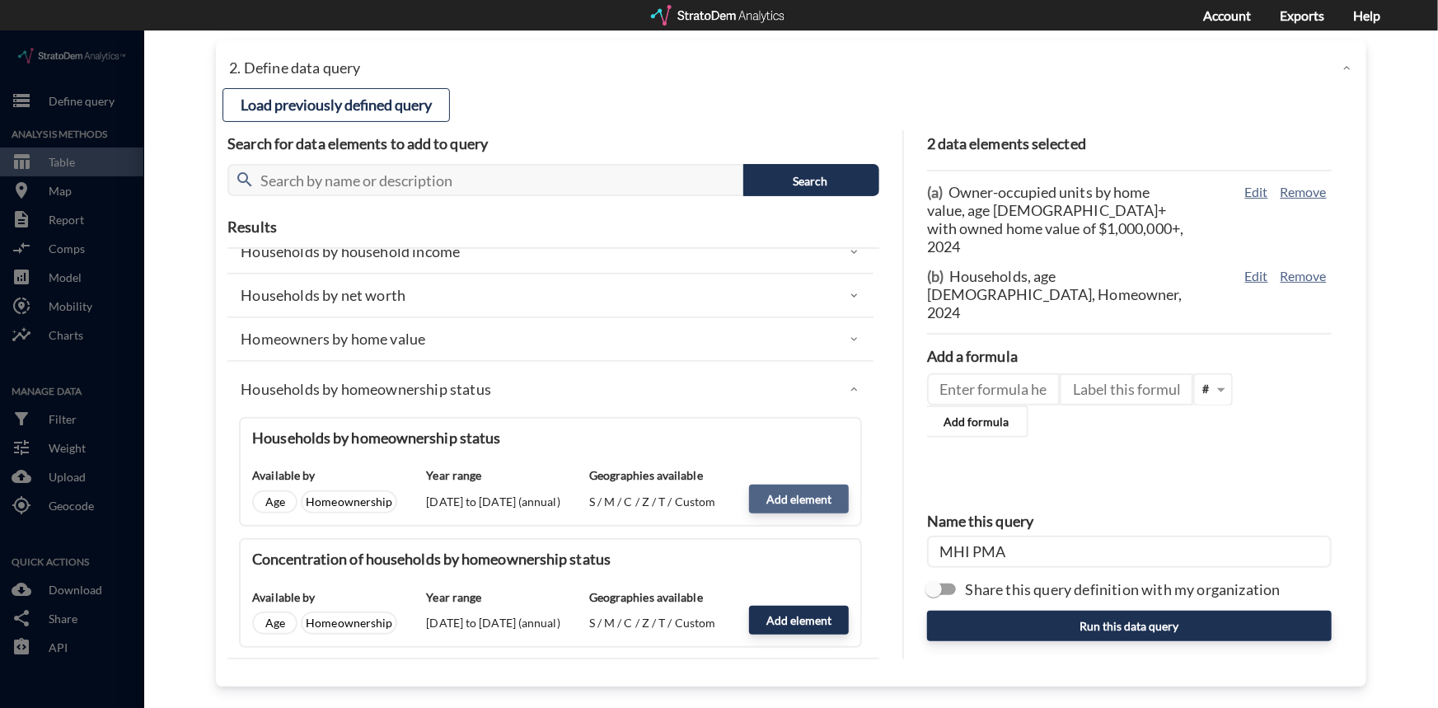
click button "Add element"
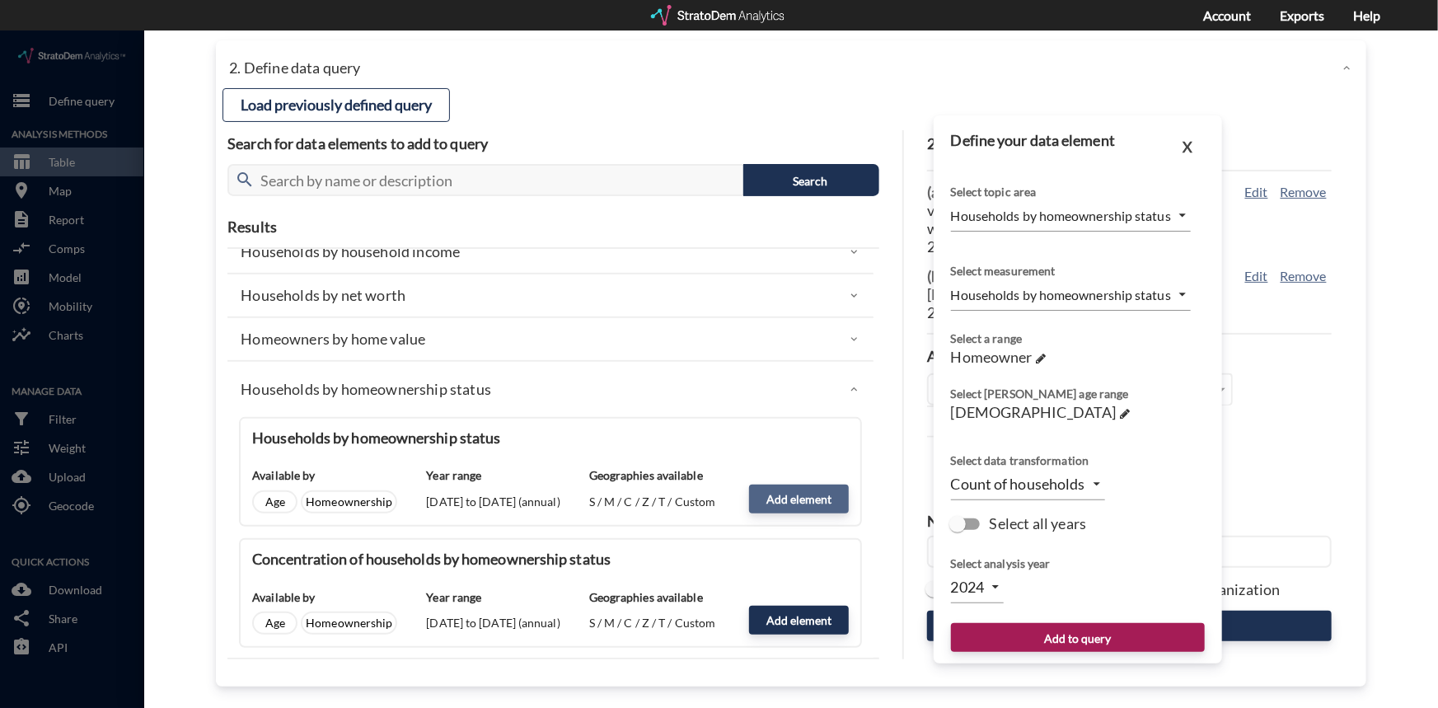
type input "2025"
click link "Homeowner →"
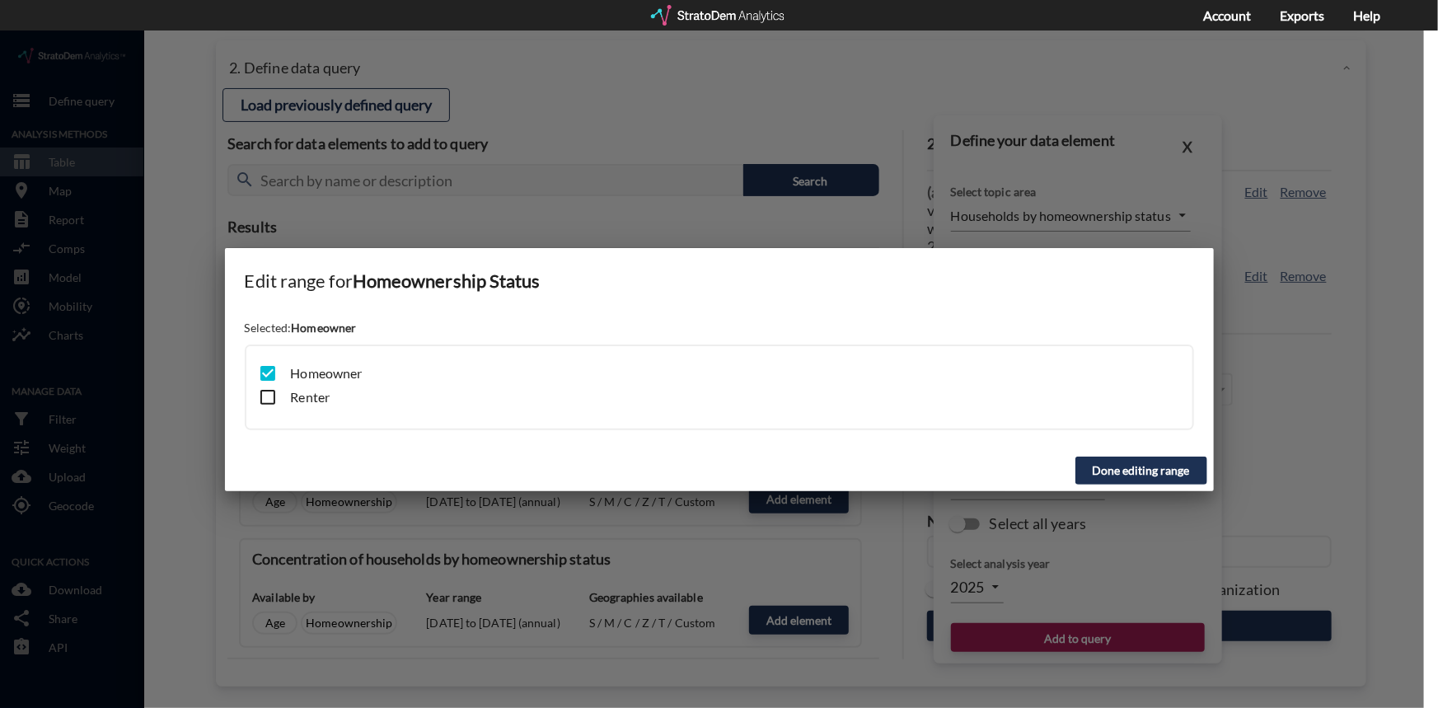
click input "checkbox"
checkbox input "true"
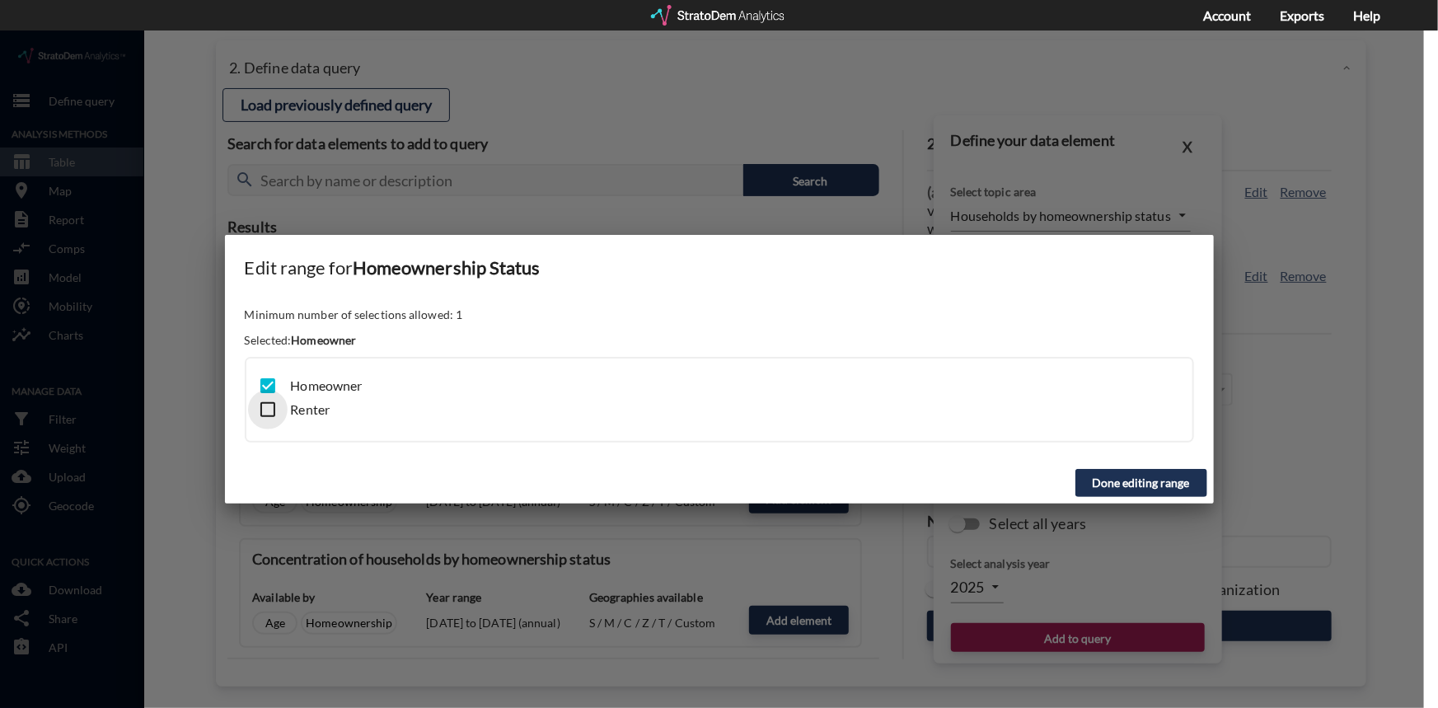
click input "checkbox"
checkbox input "true"
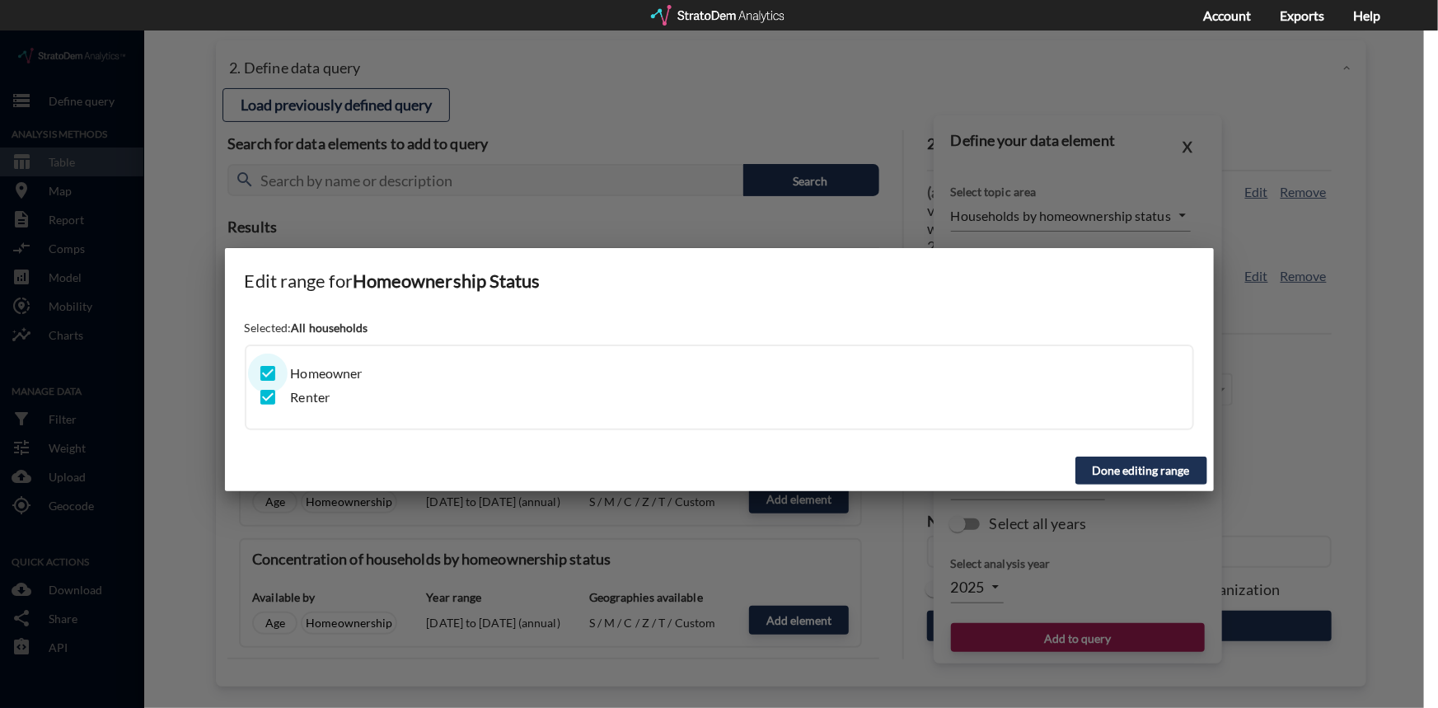
click input "checkbox"
checkbox input "false"
click button "Done editing range"
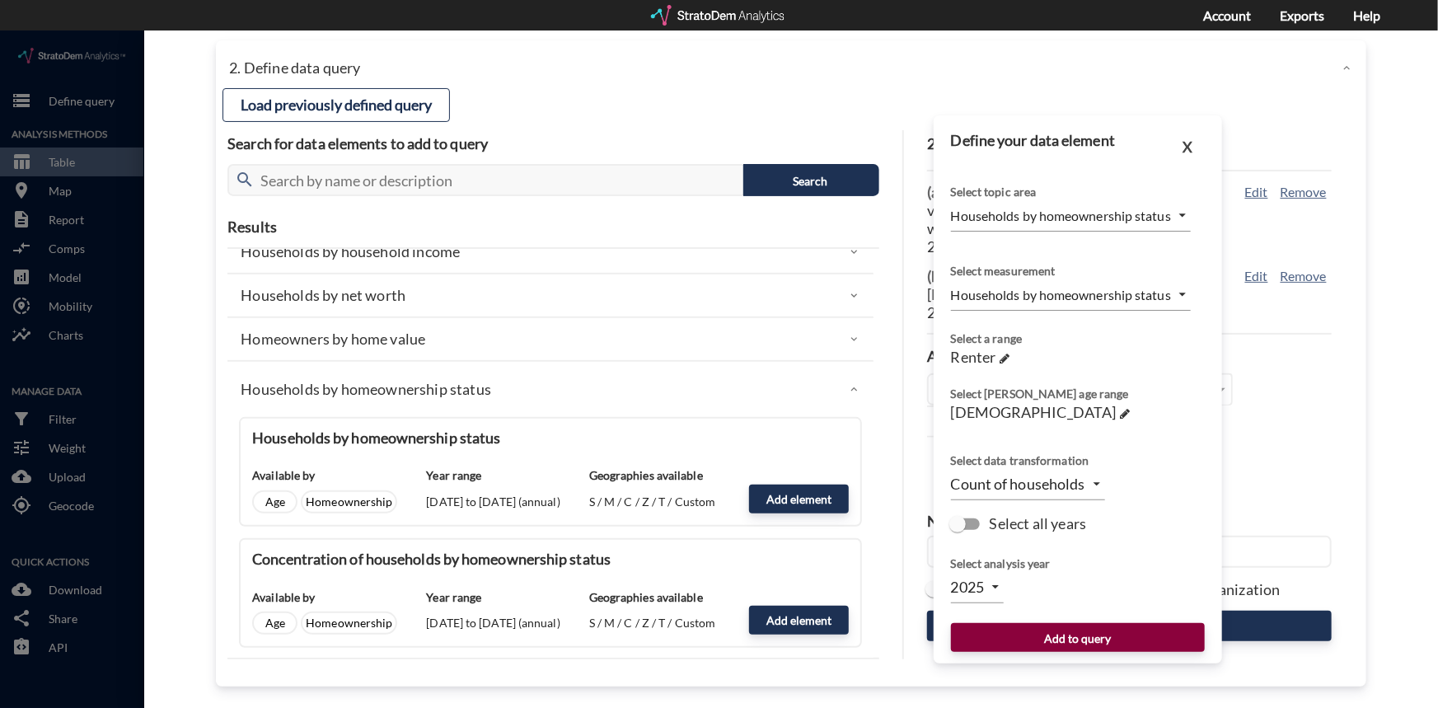
click button "Add to query"
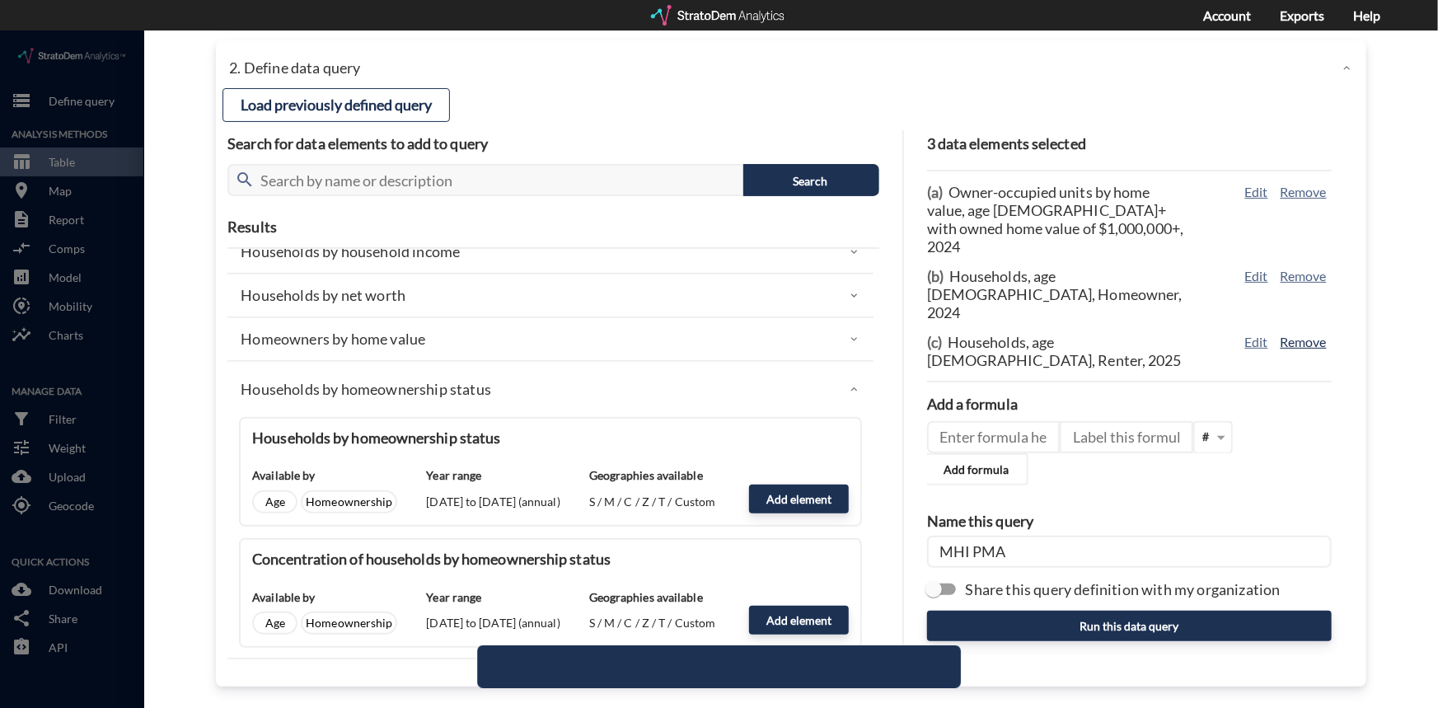
click button "Remove"
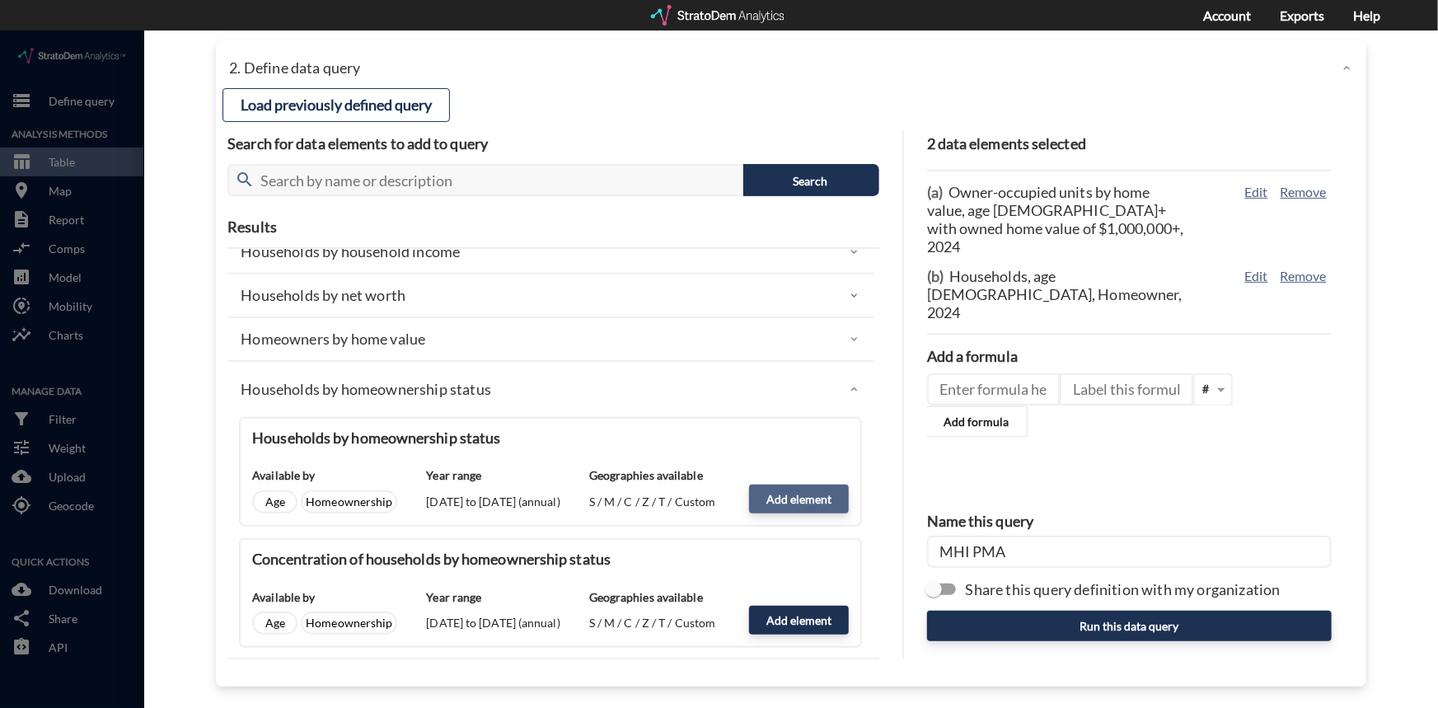
click button "Add element"
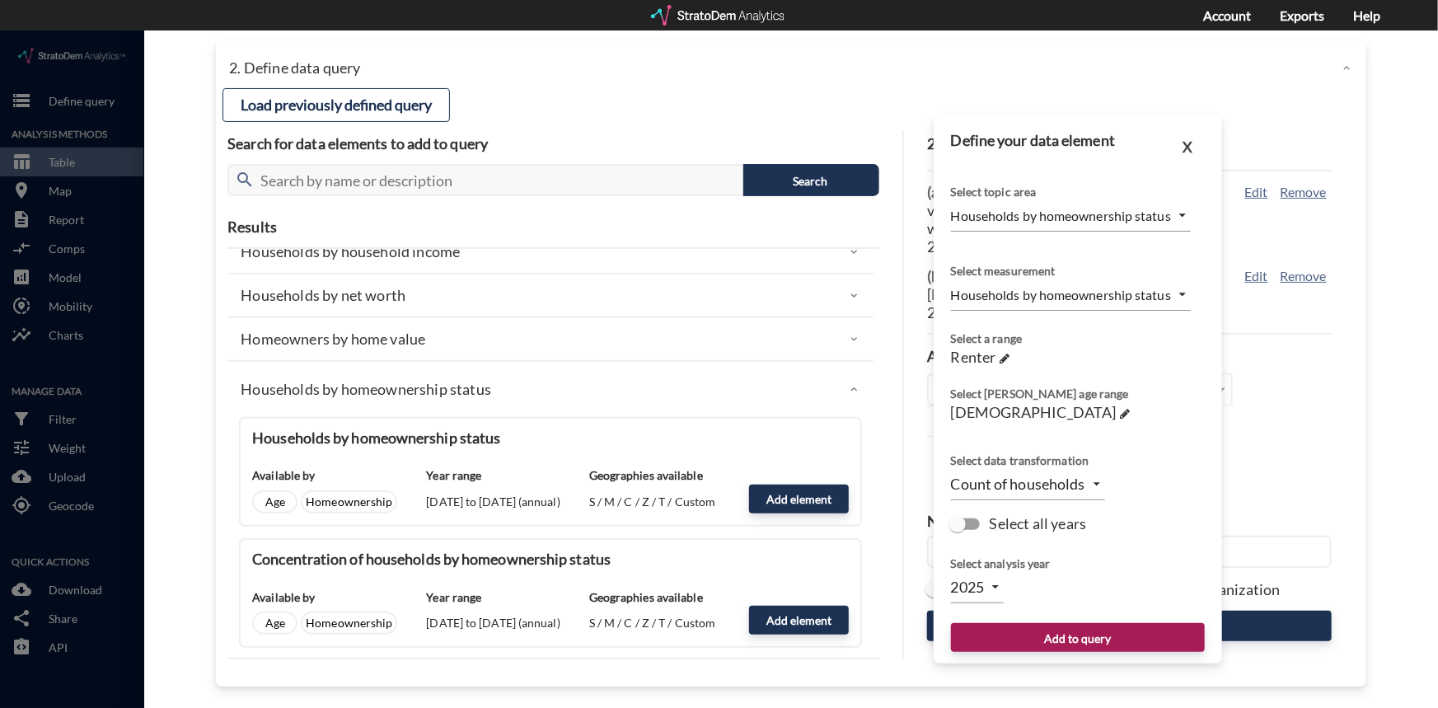
click body "/vantagepoint/us/-1 storage Define query Analysis Methods table_chart Table roo…"
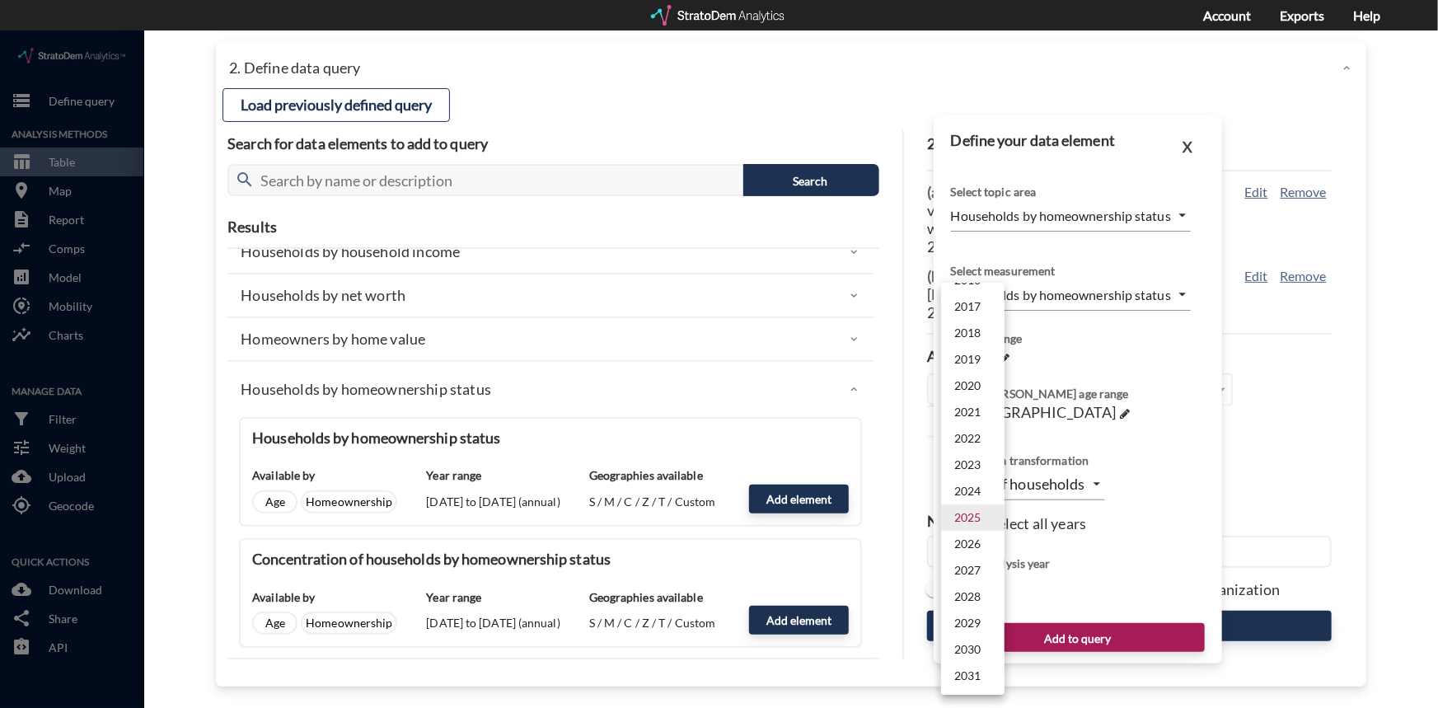
click li "2024"
type input "2024"
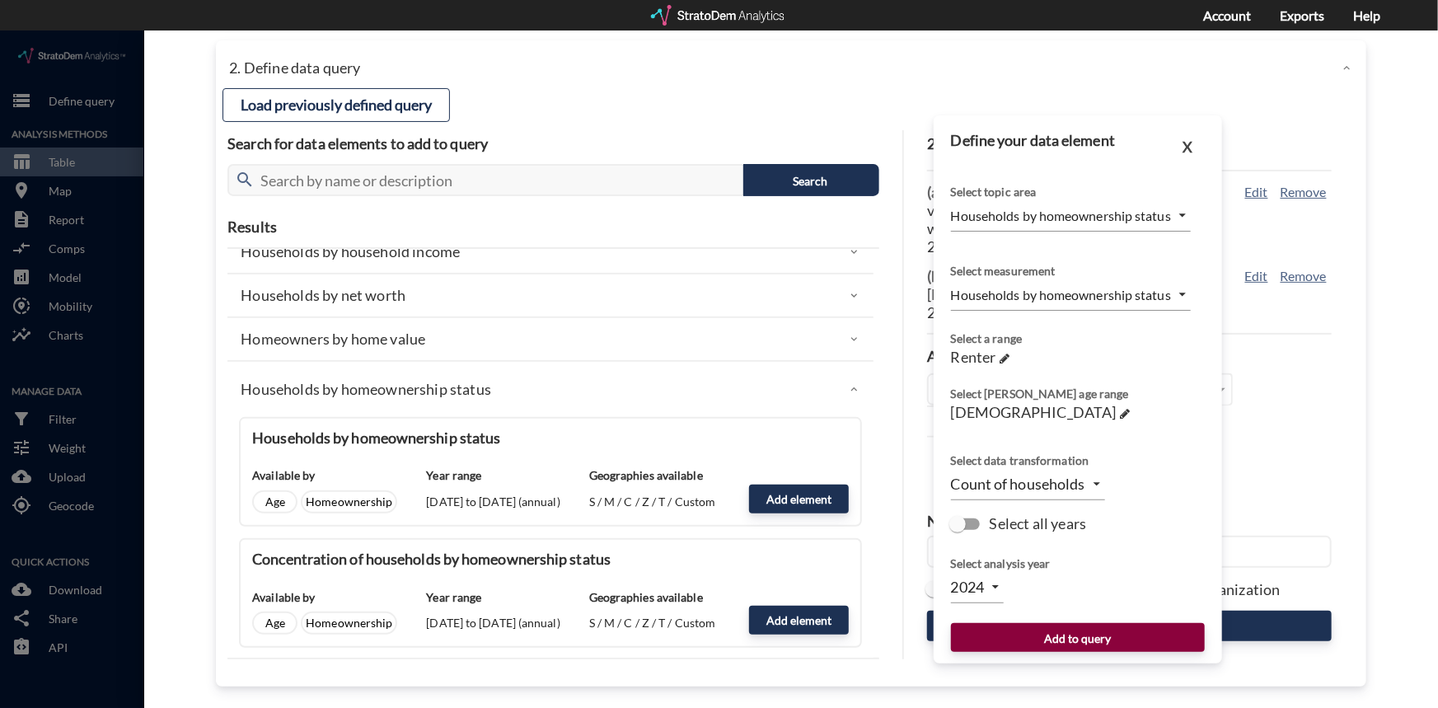
click button "Add to query"
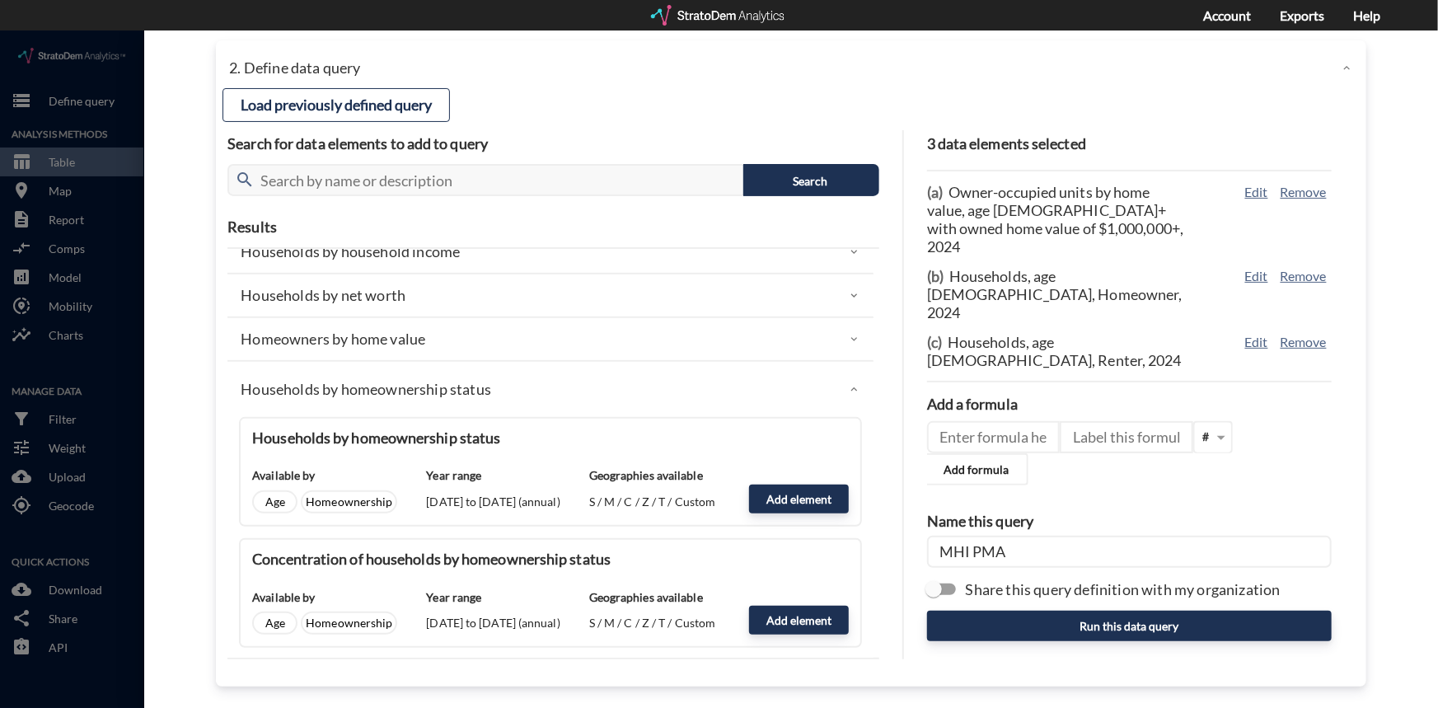
click icon
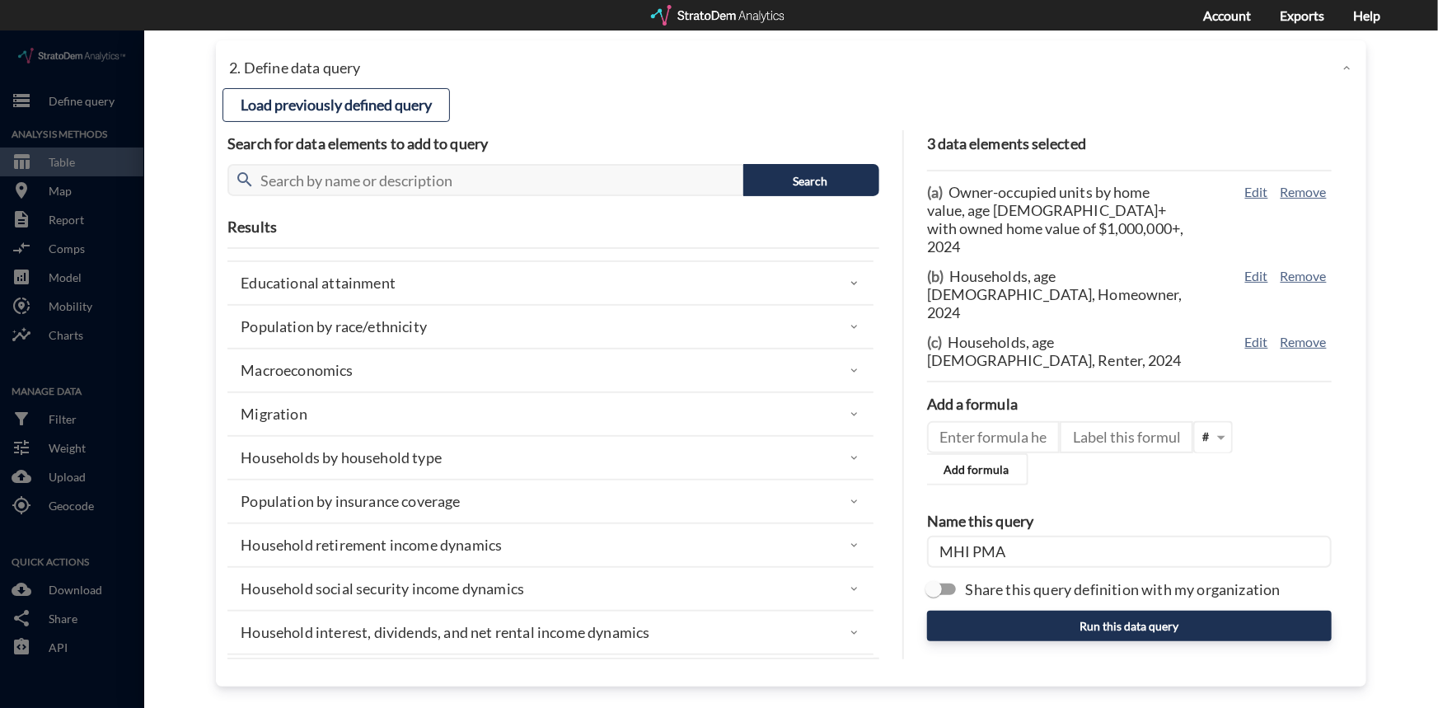
scroll to position [449, 0]
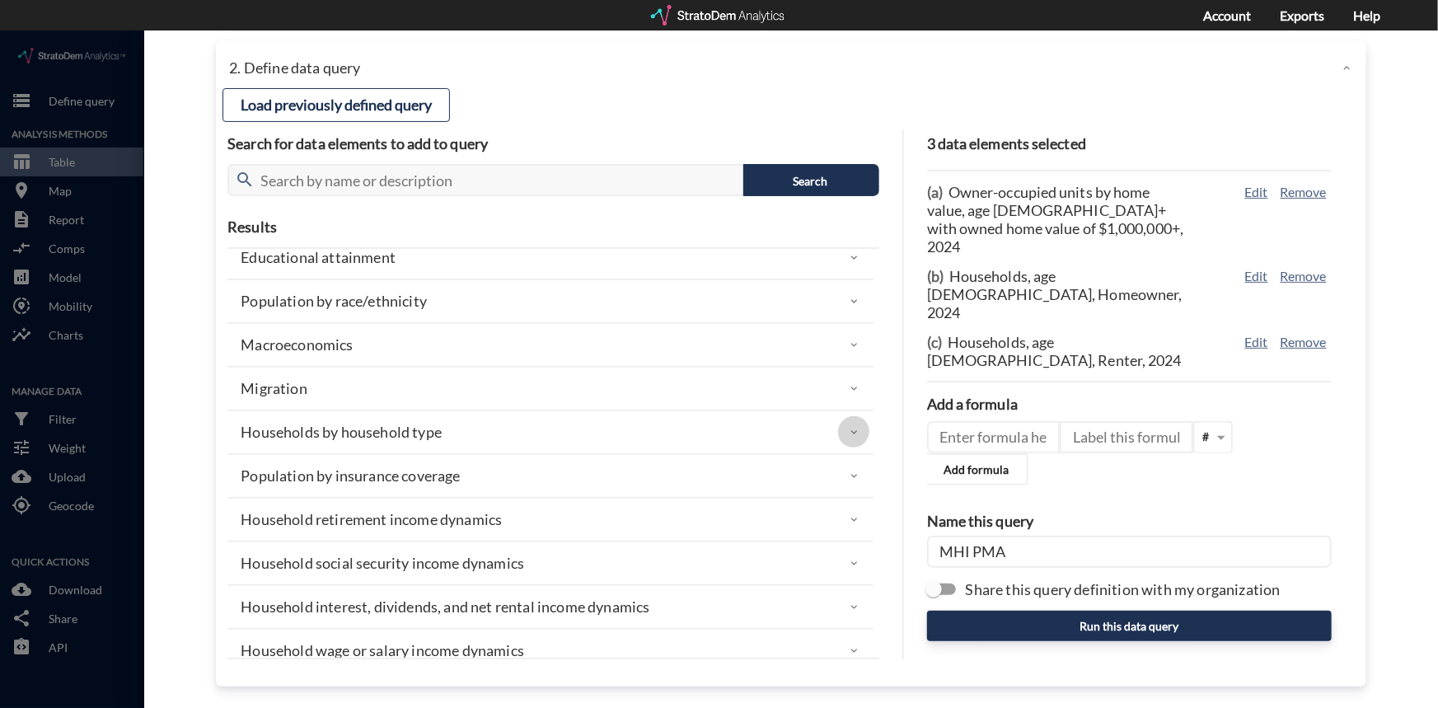
click icon
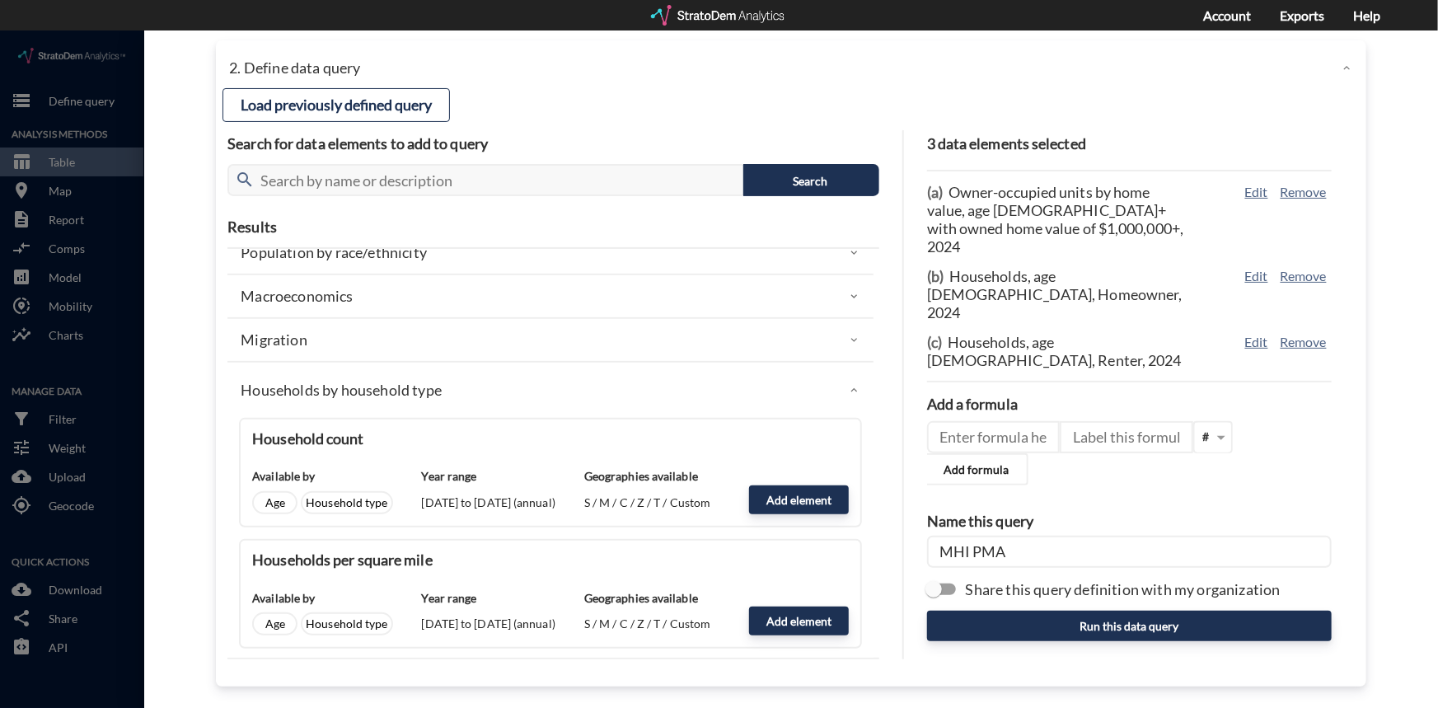
scroll to position [524, 0]
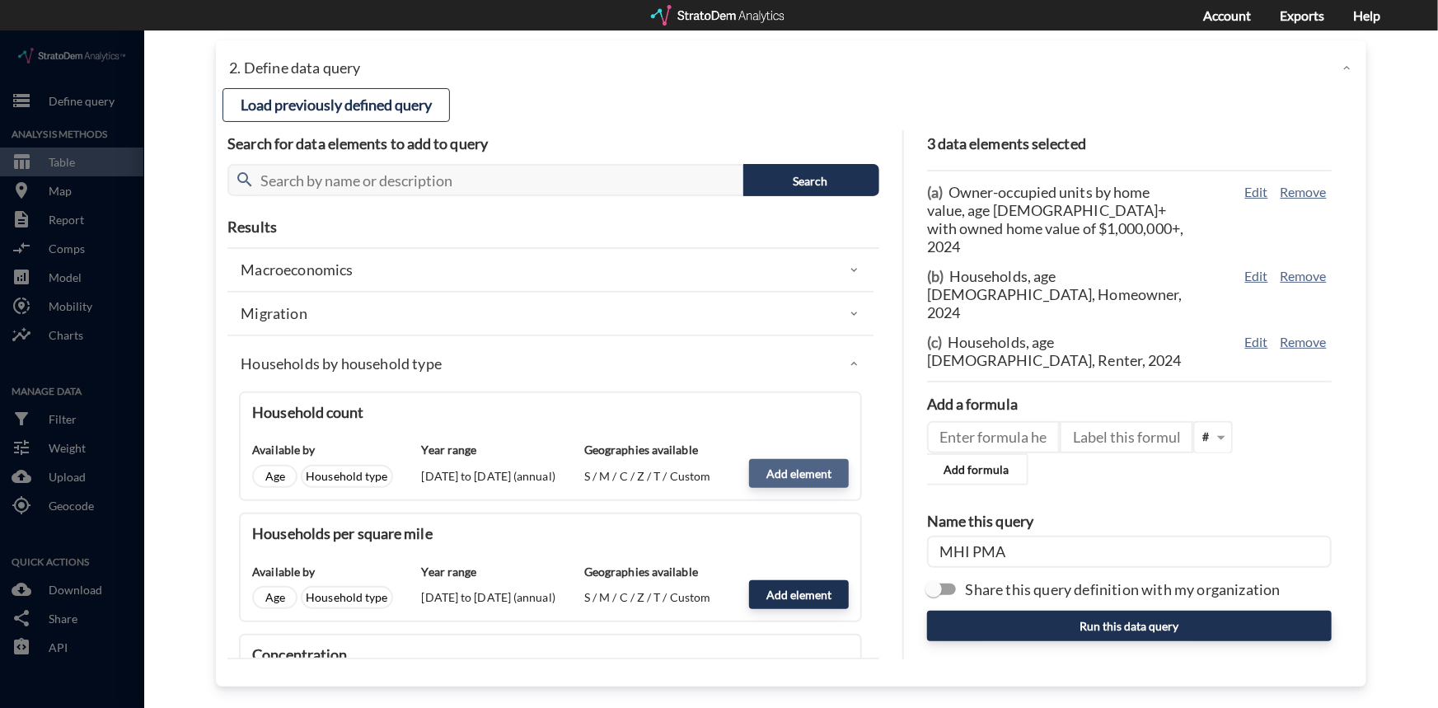
click button "Add element"
type input "HH_TYPE"
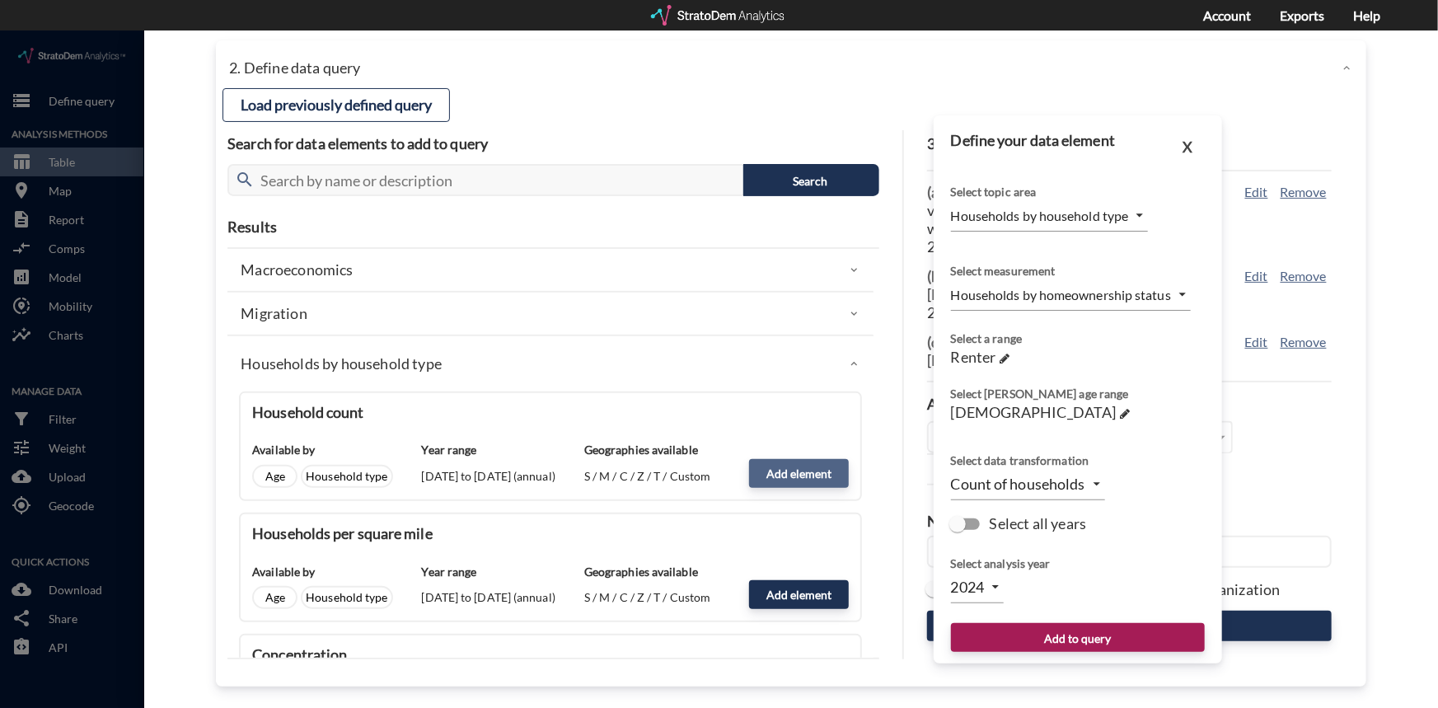
type input "COUNT"
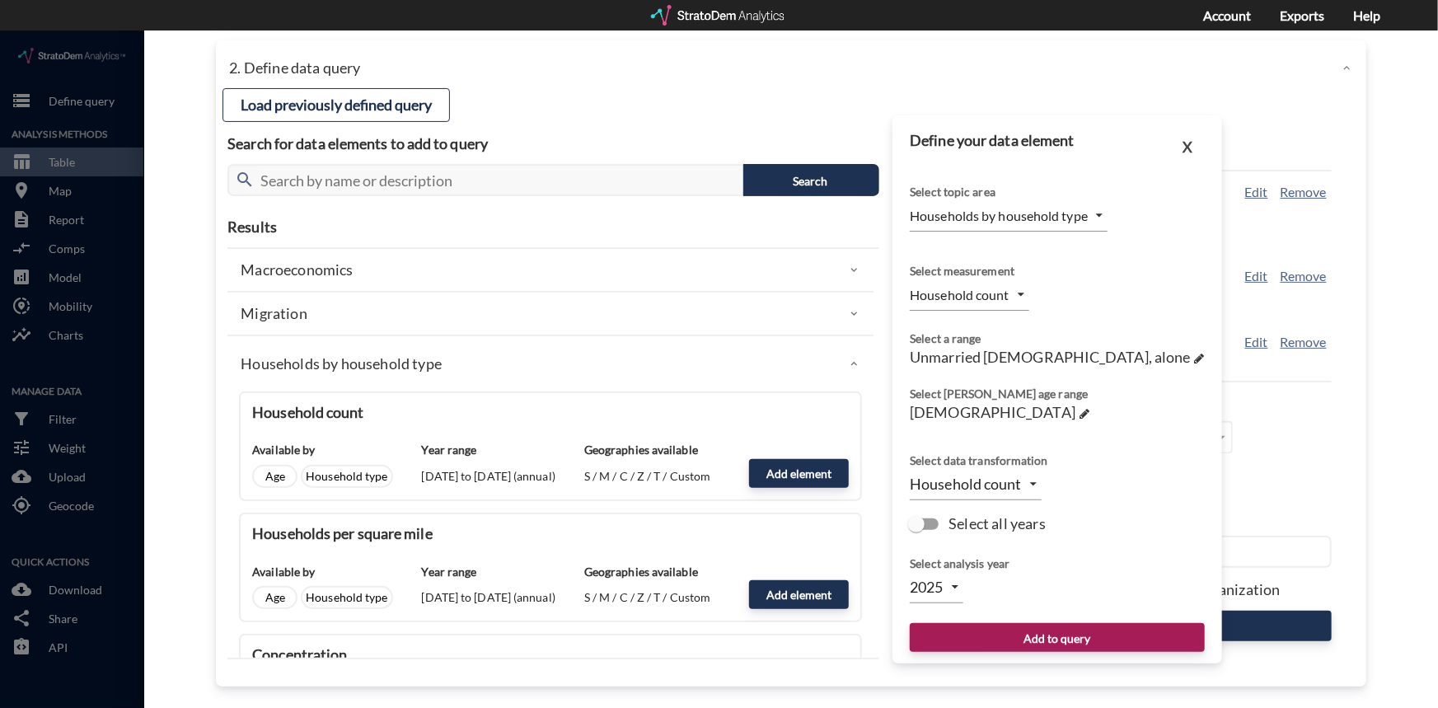
click body "/vantagepoint/us/-1 storage Define query Analysis Methods table_chart Table roo…"
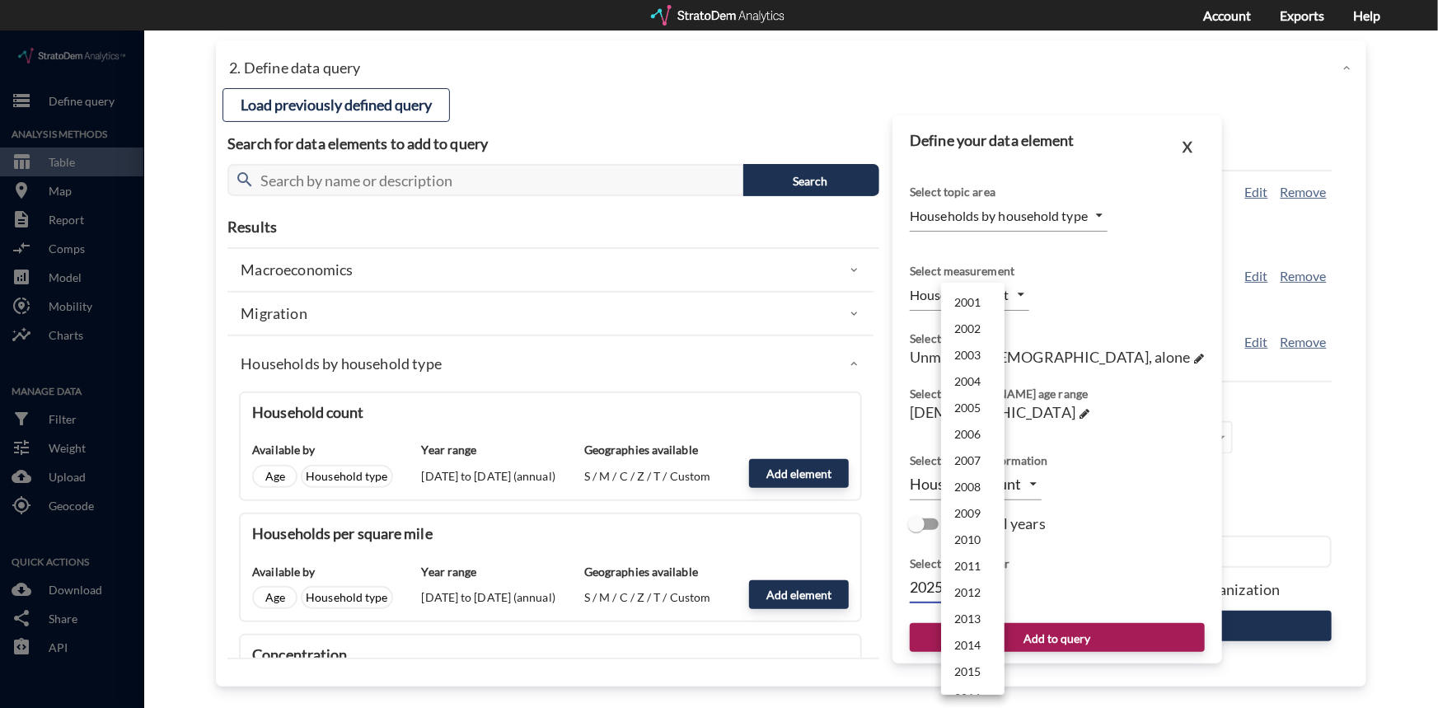
scroll to position [418, 0]
click li "2024"
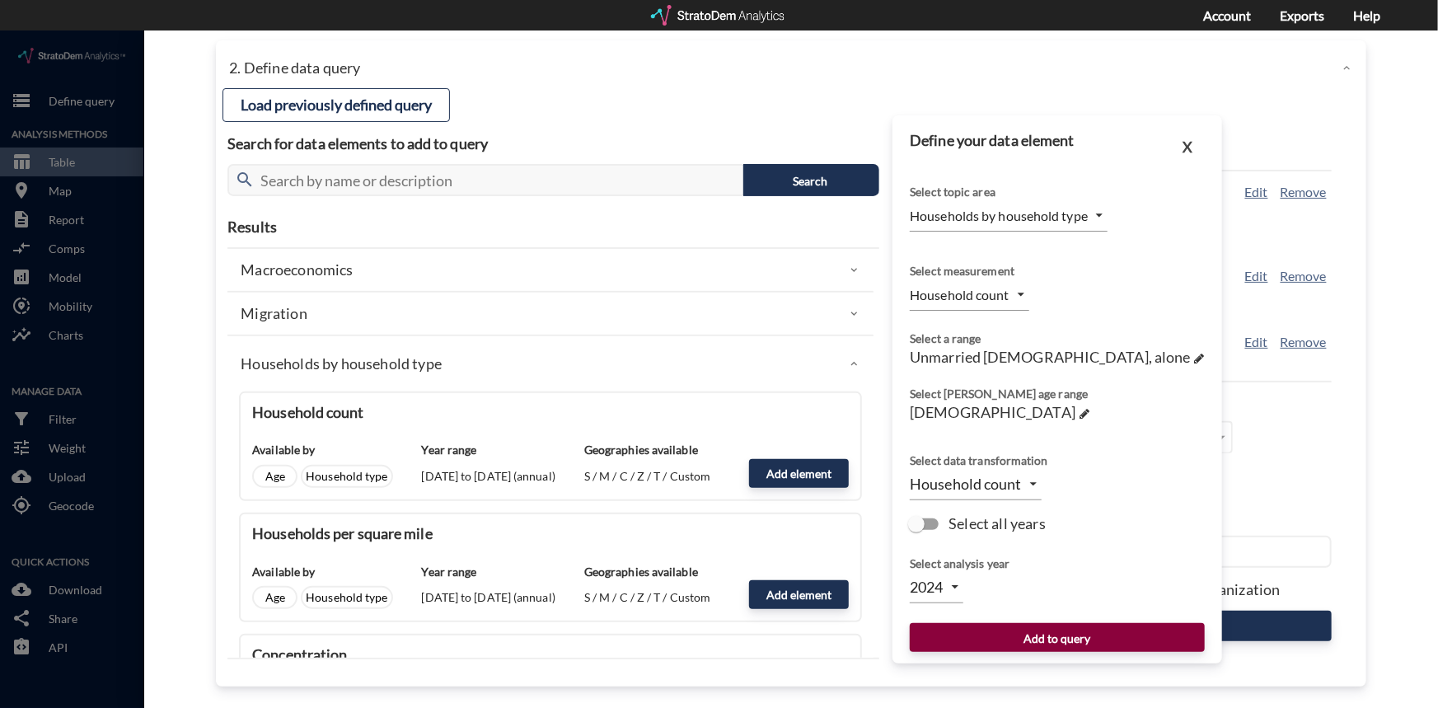
click button "Add to query"
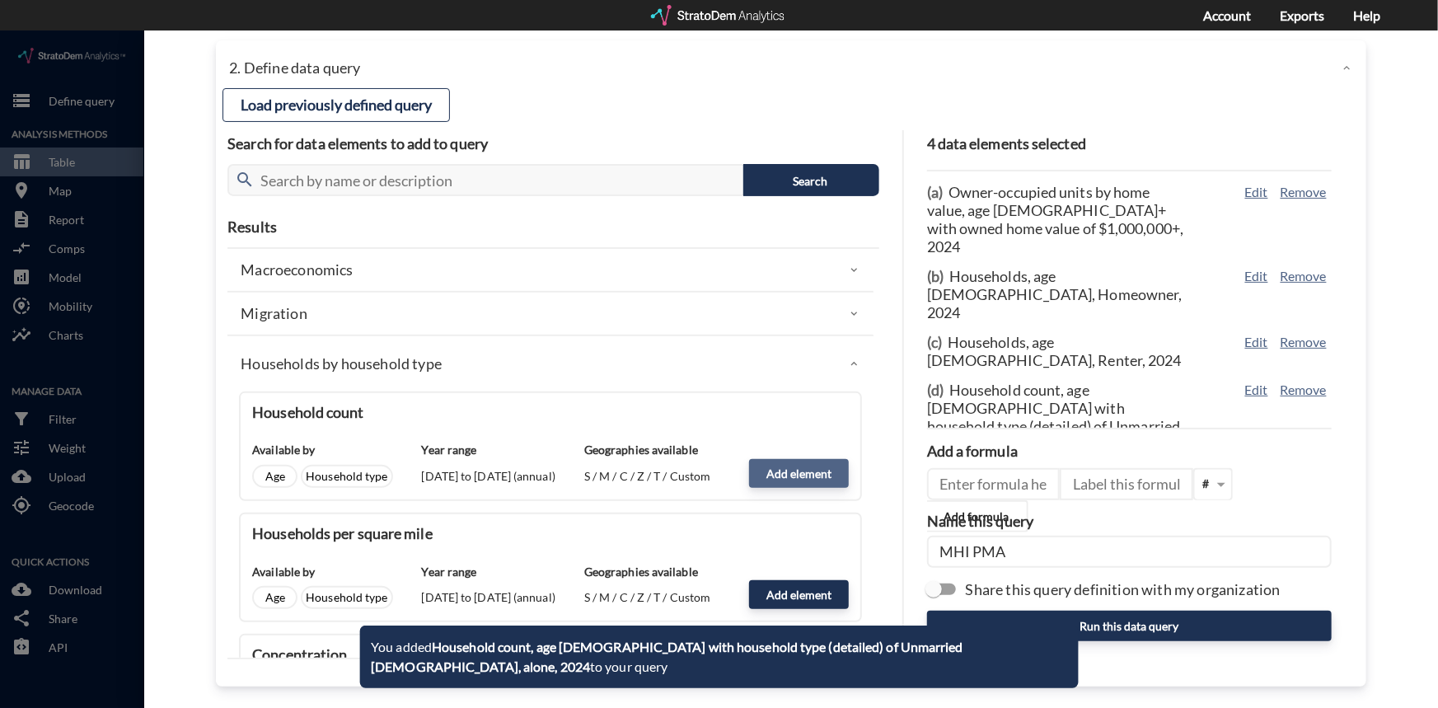
click button "Add element"
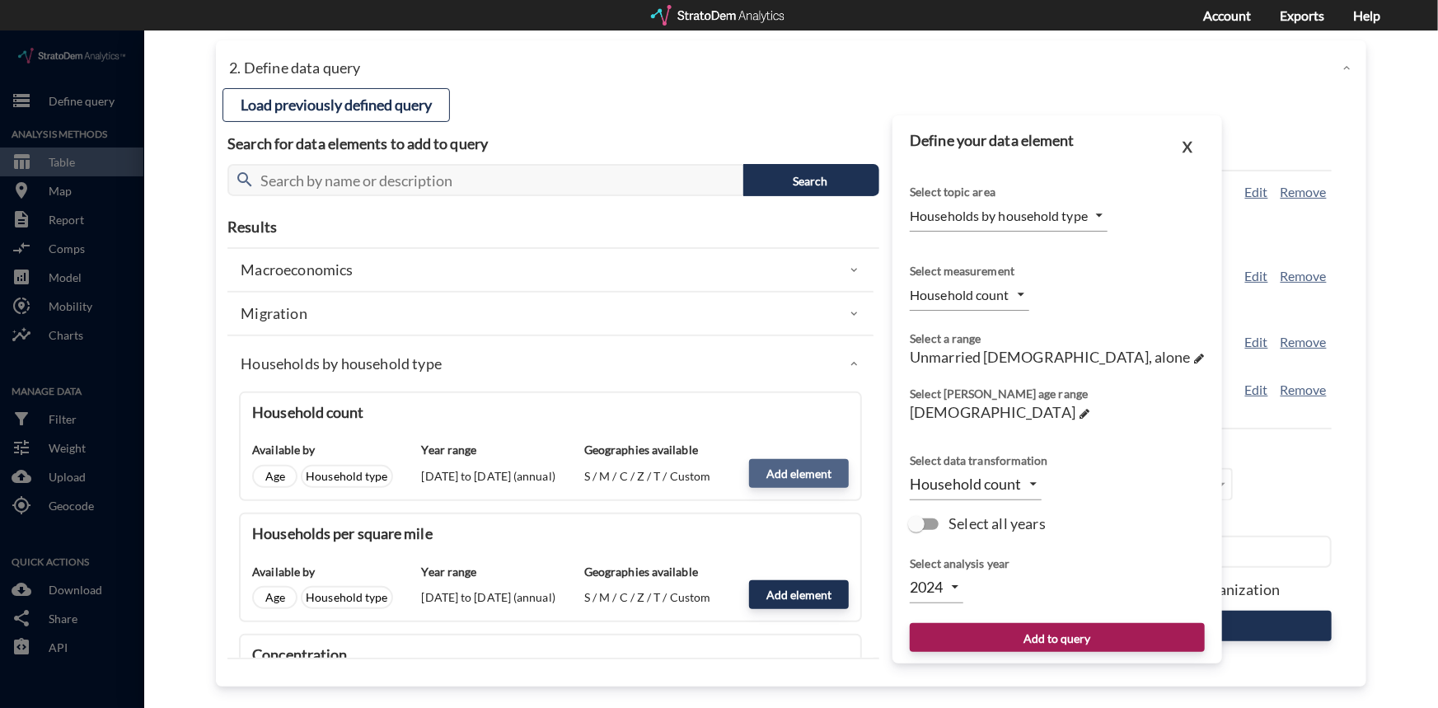
type input "2025"
click span
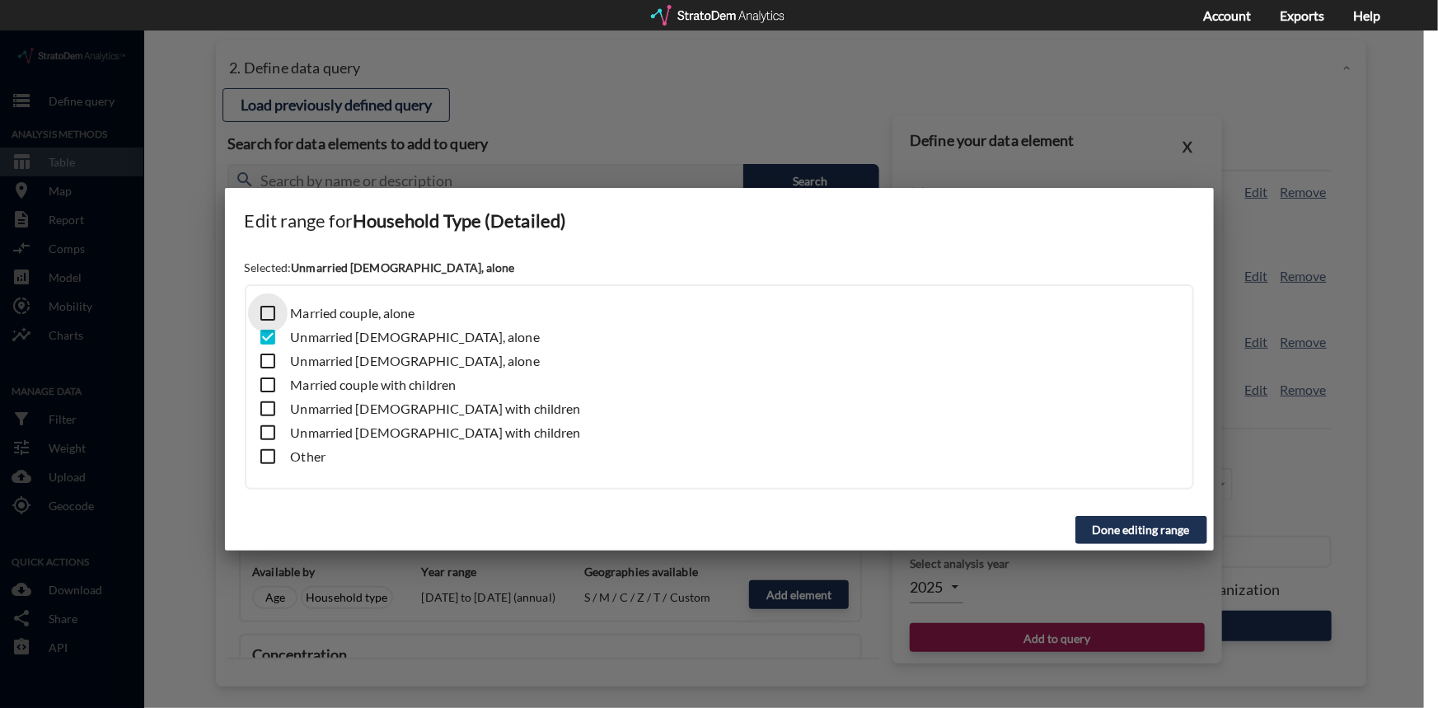
click input "checkbox"
checkbox input "true"
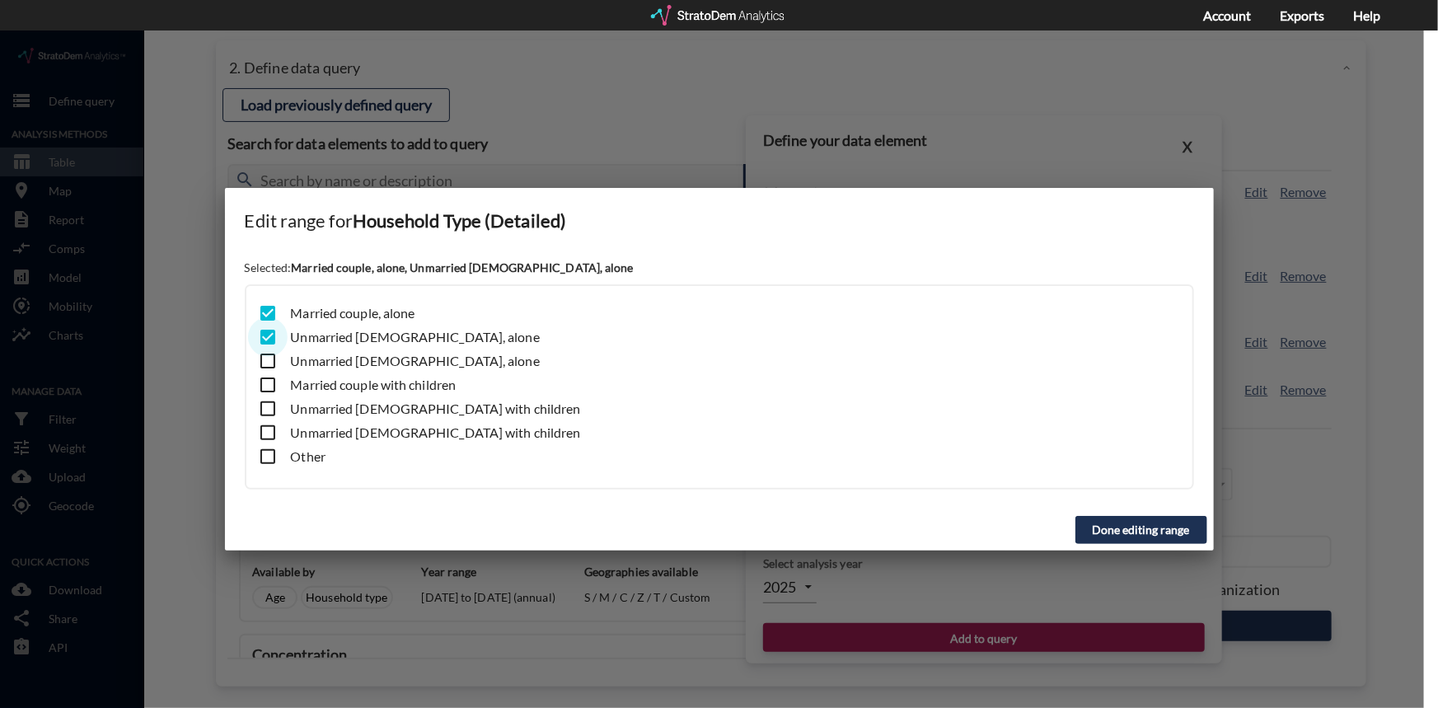
click input "checkbox"
checkbox input "false"
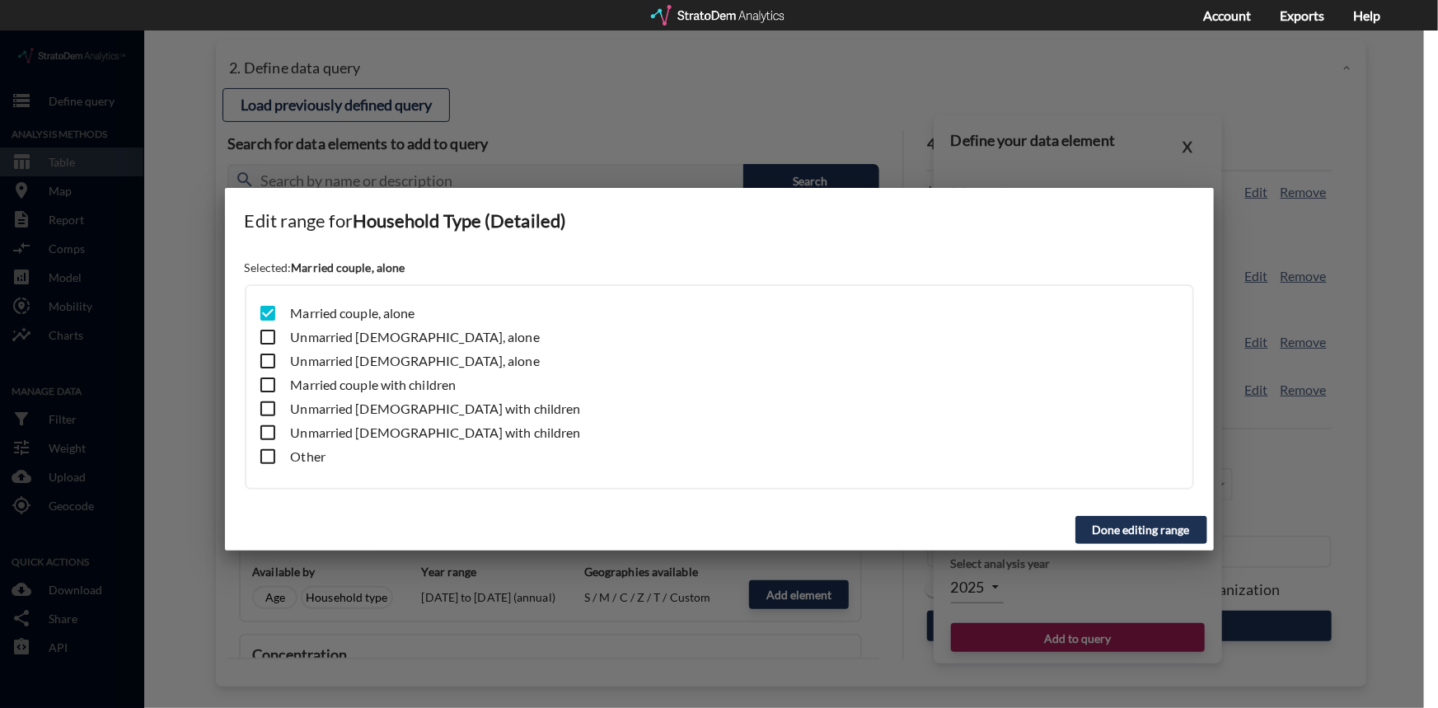
click button "Done editing range"
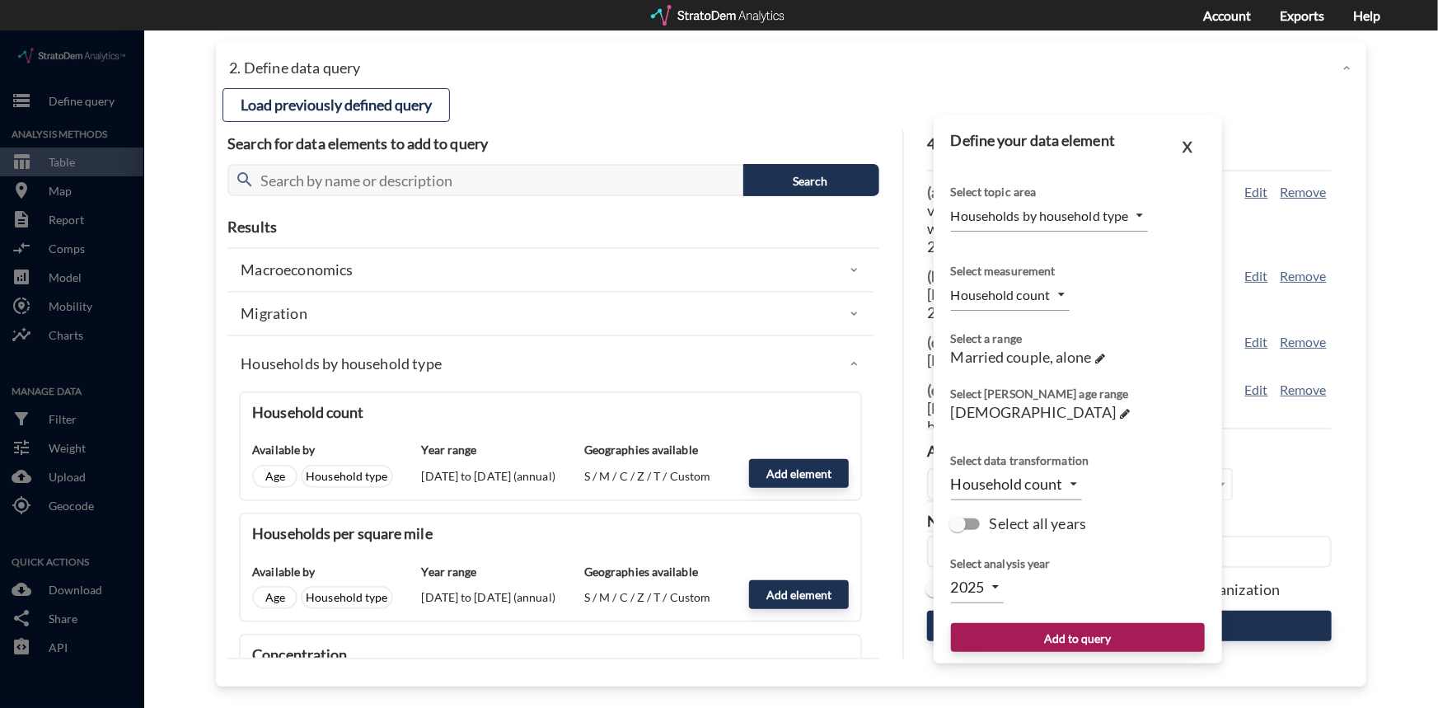
click body "/vantagepoint/us/-1 storage Define query Analysis Methods table_chart Table roo…"
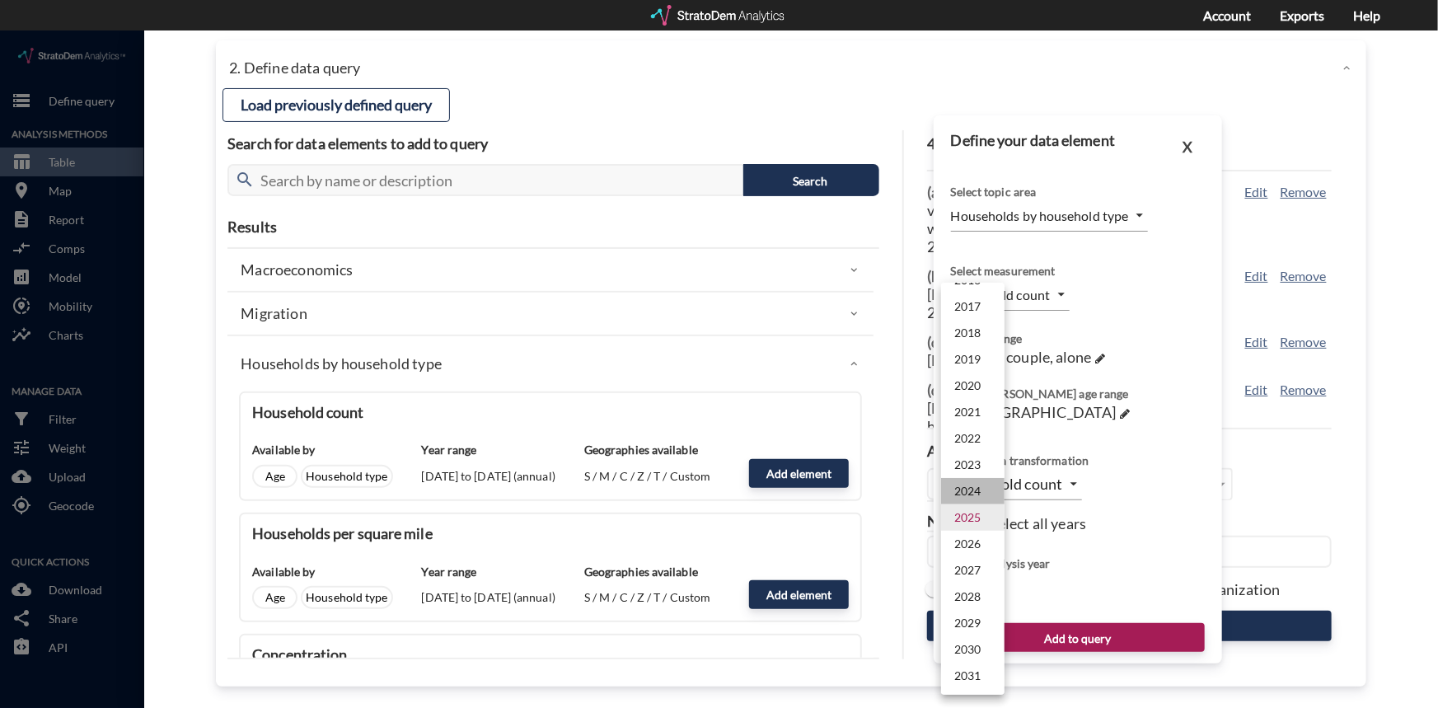
click li "2024"
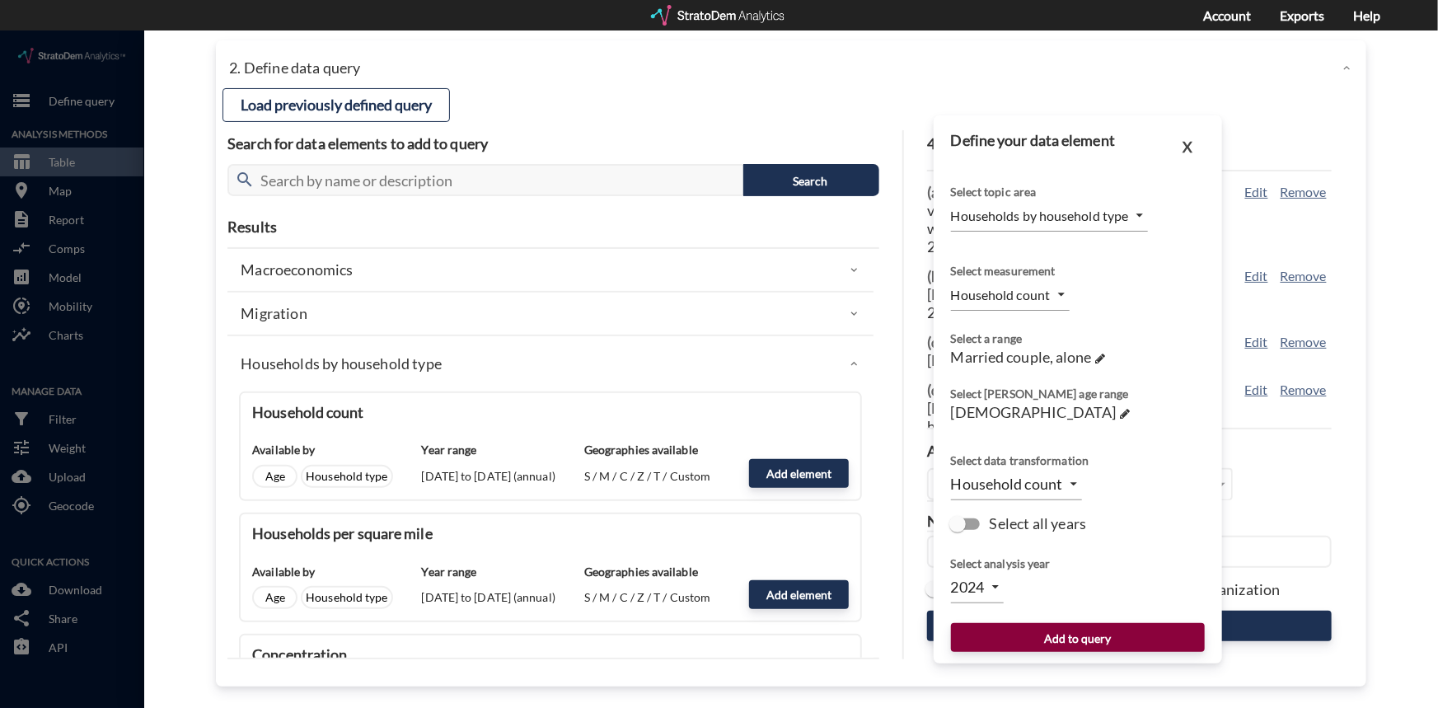
click button "Add to query"
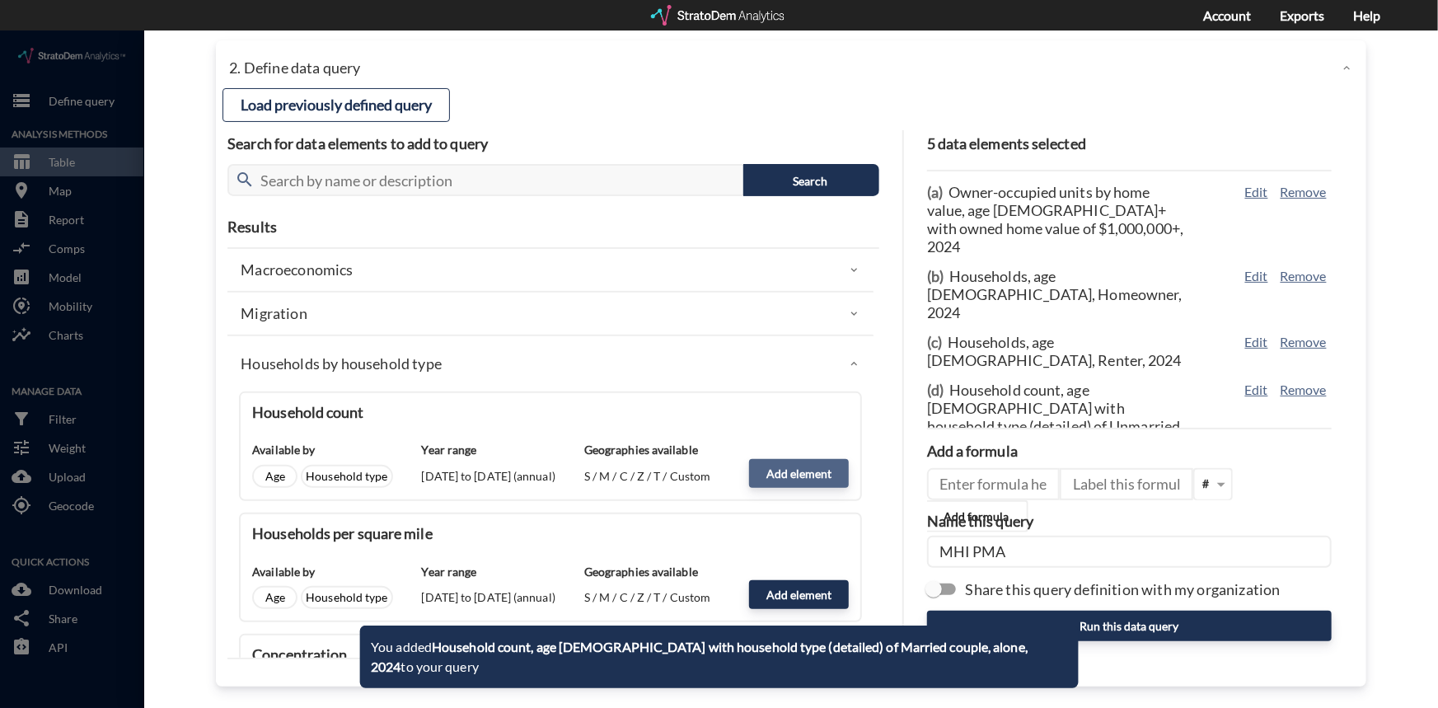
click button "Add element"
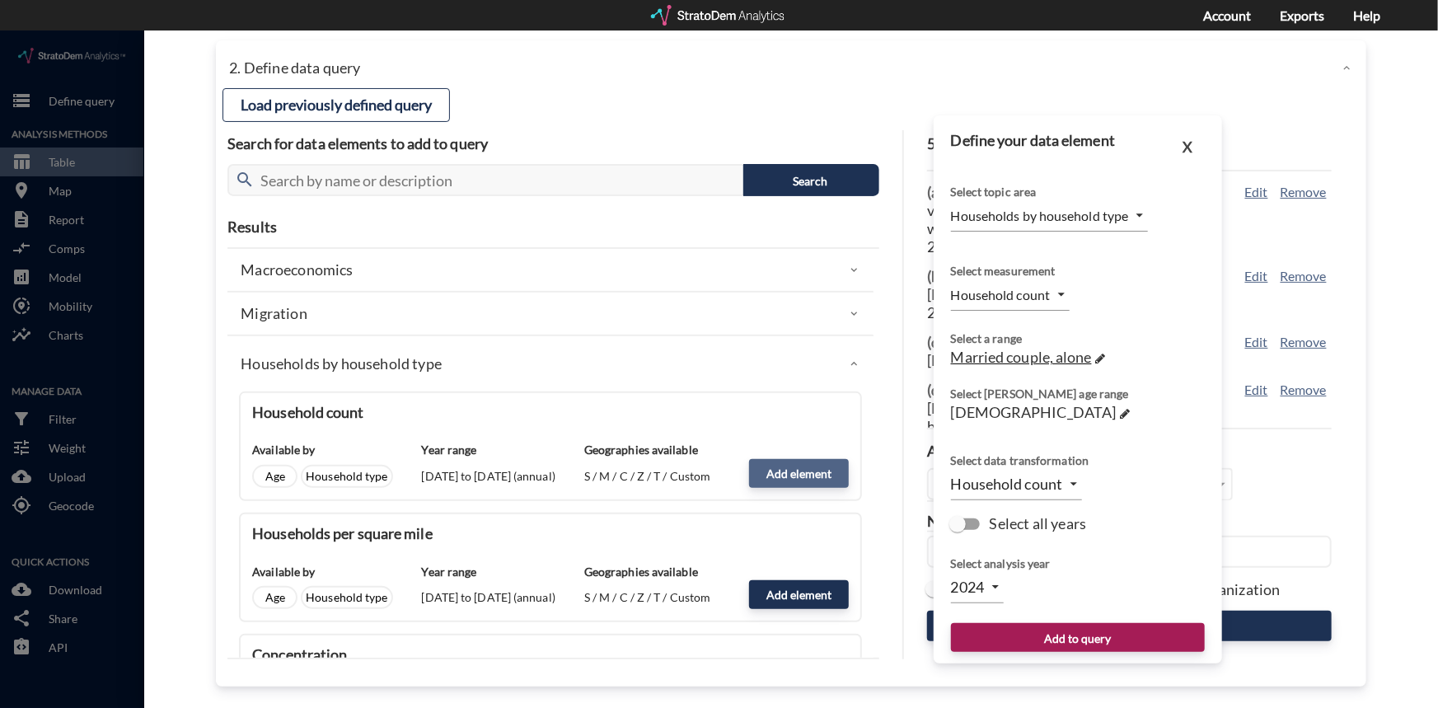
type input "2025"
click span "Married couple, alone"
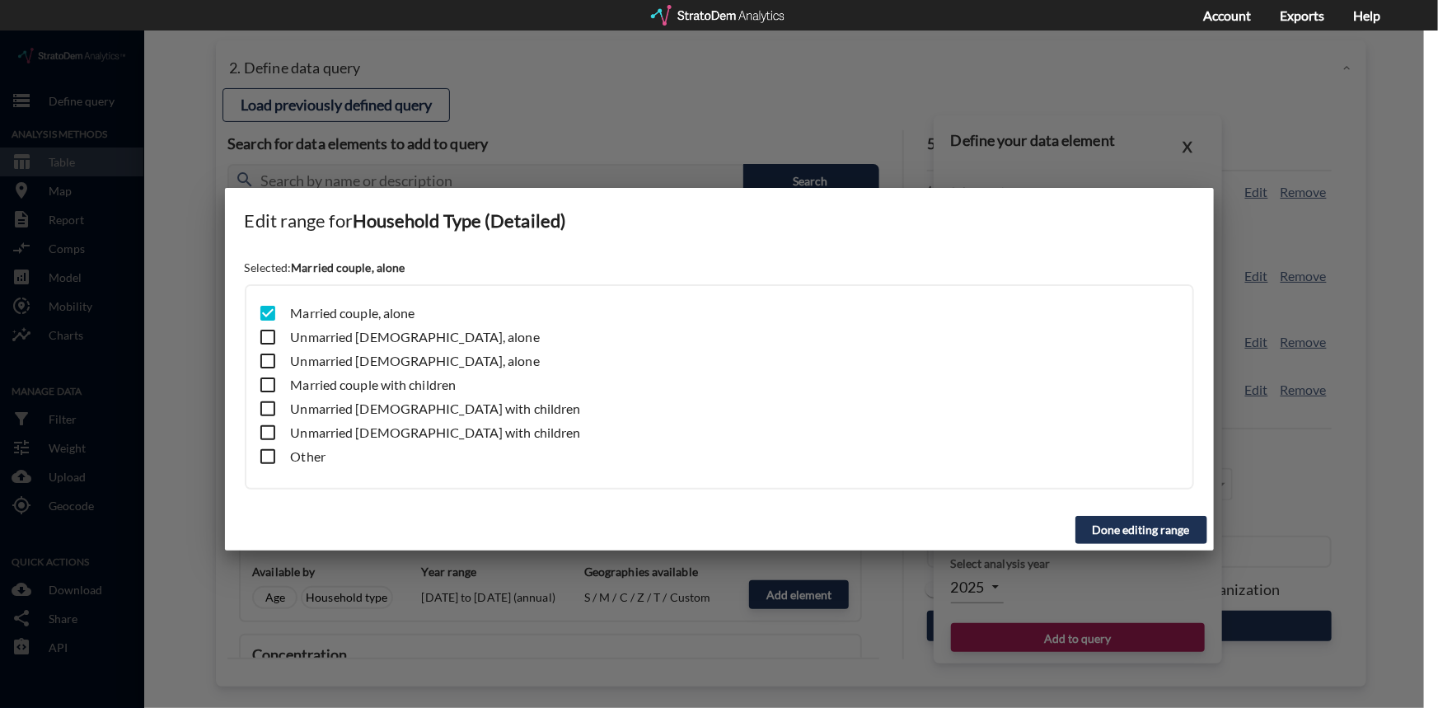
click input "checkbox"
checkbox input "true"
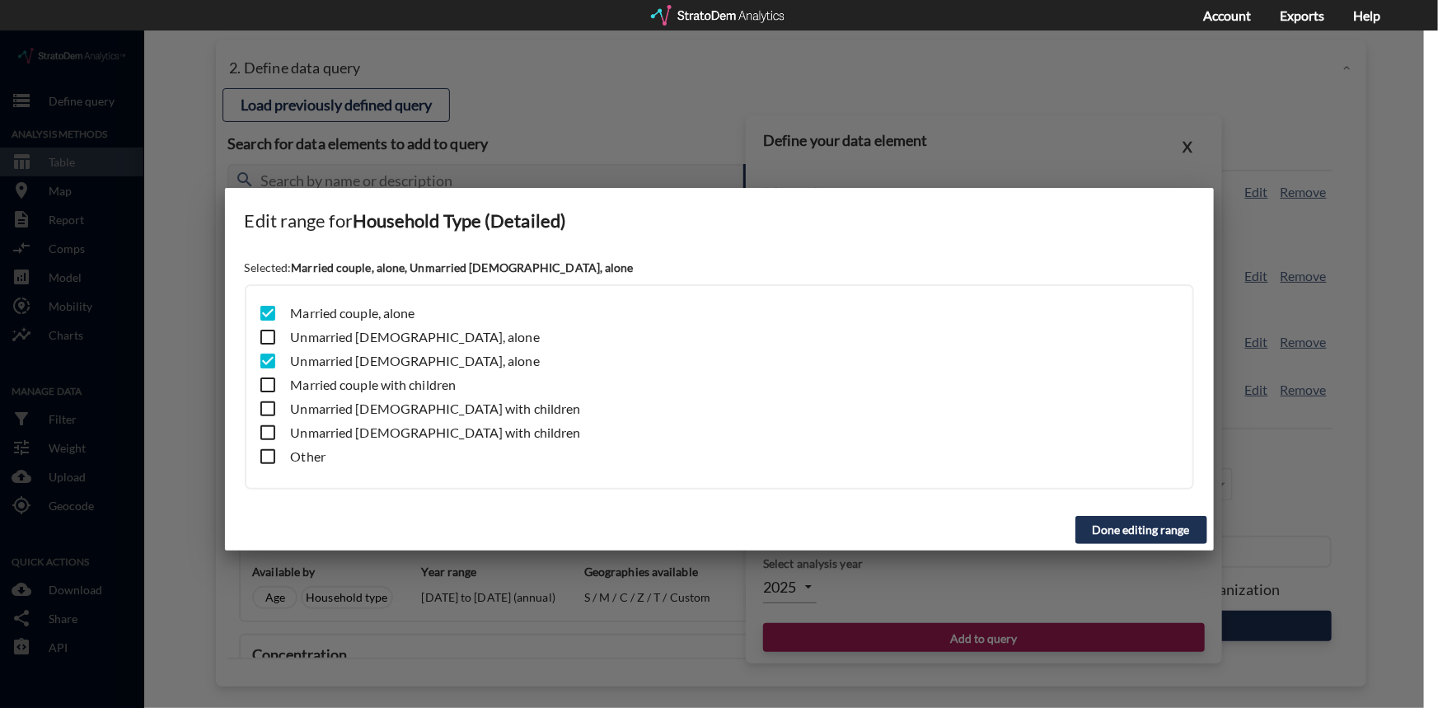
click input "checkbox"
checkbox input "false"
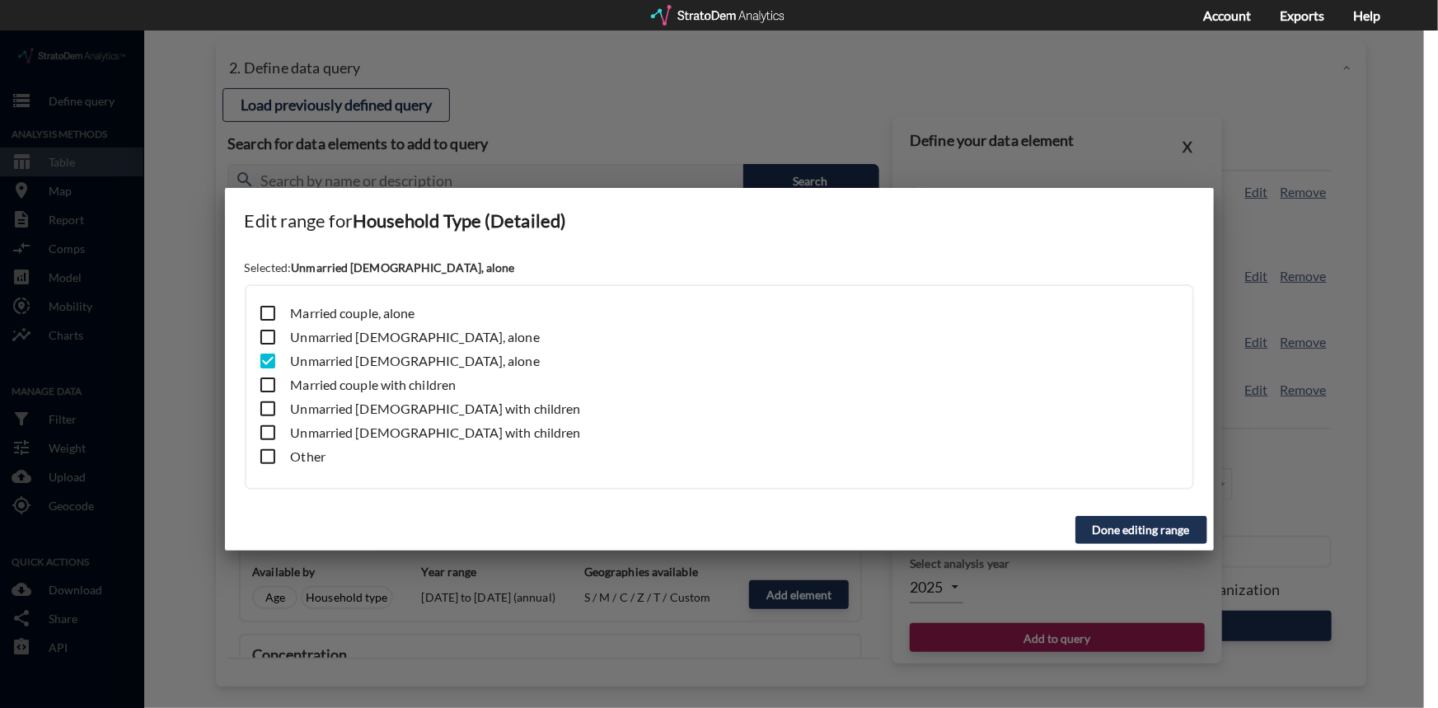
click button "Done editing range"
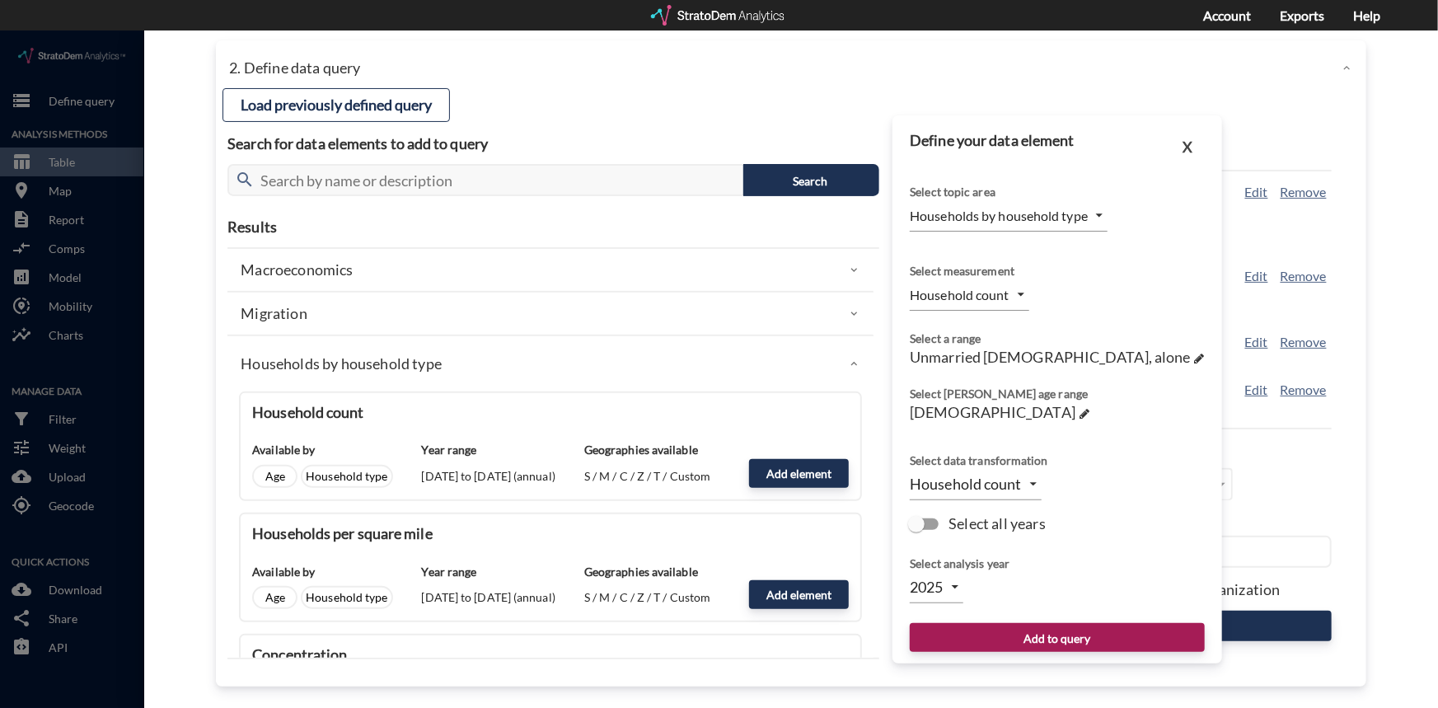
click body "/vantagepoint/us/-1 storage Define query Analysis Methods table_chart Table roo…"
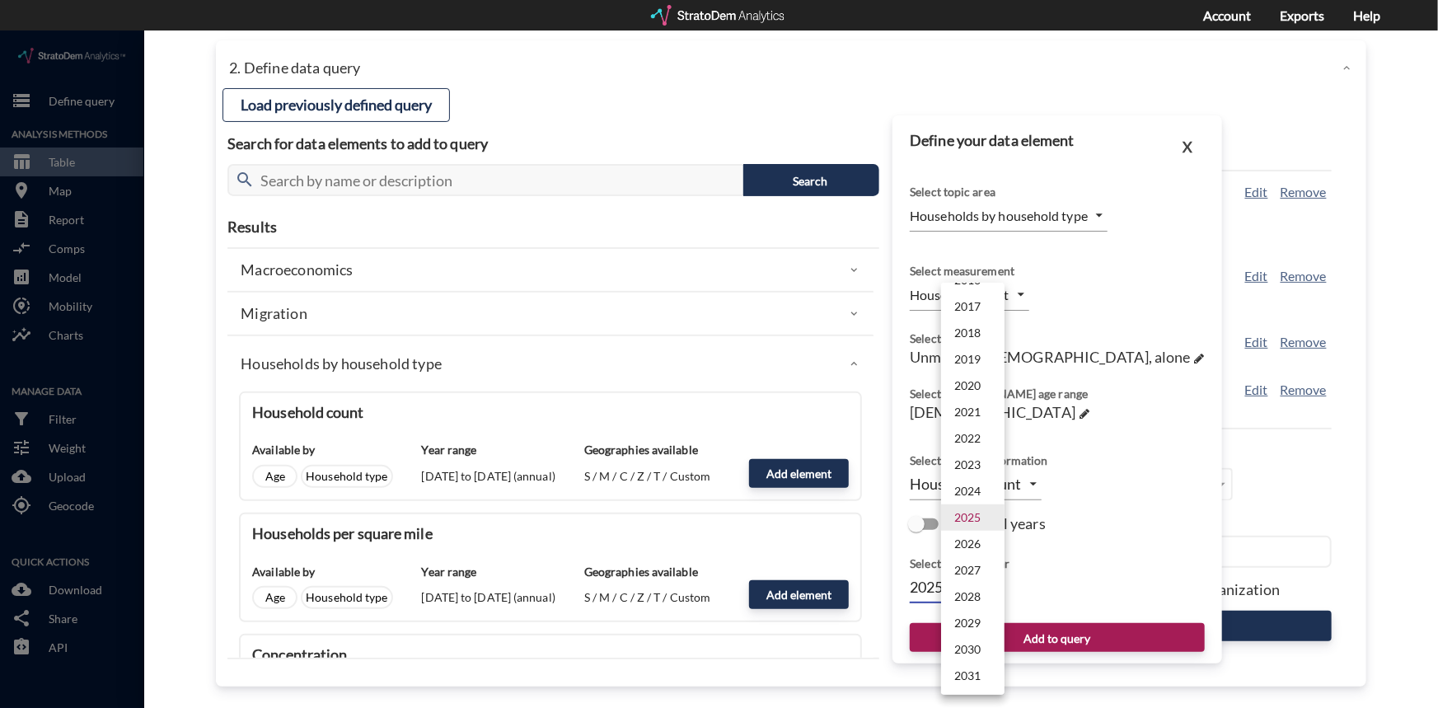
click li "2024"
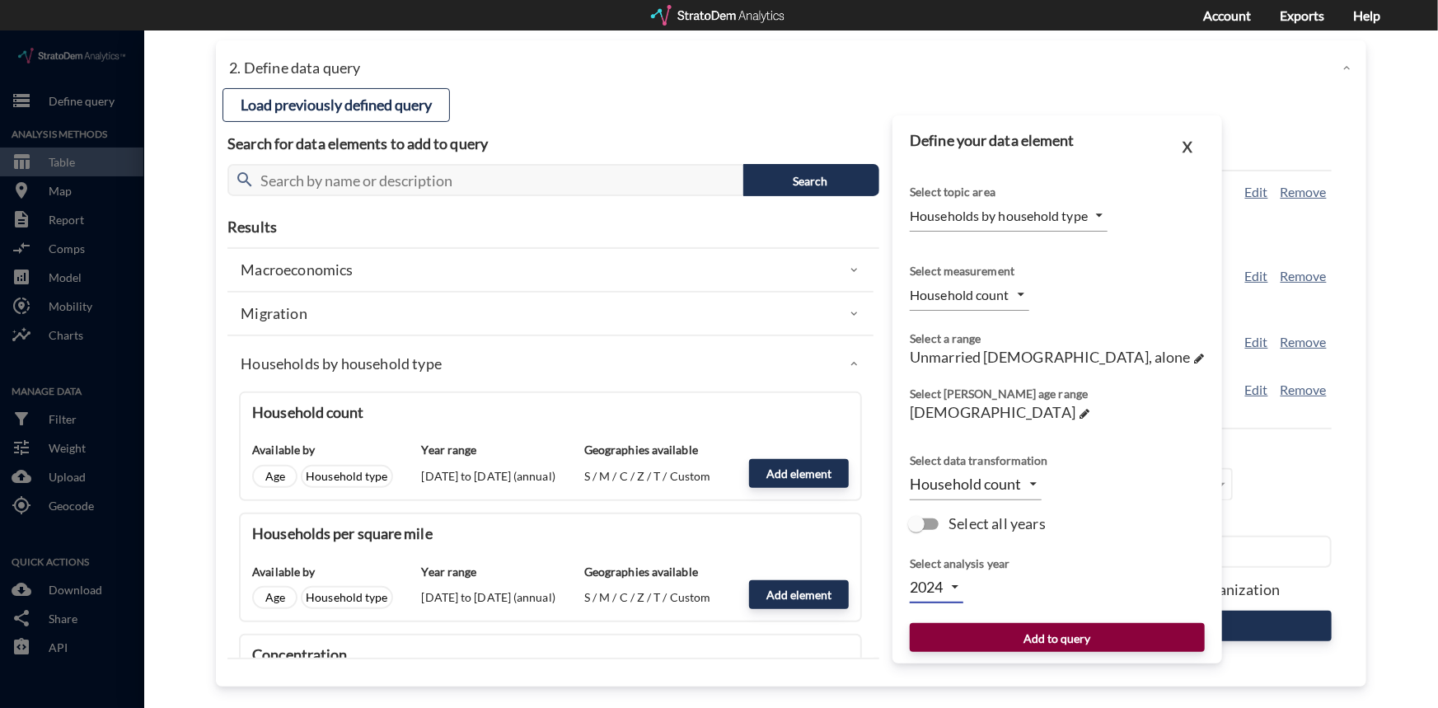
click button "Add to query"
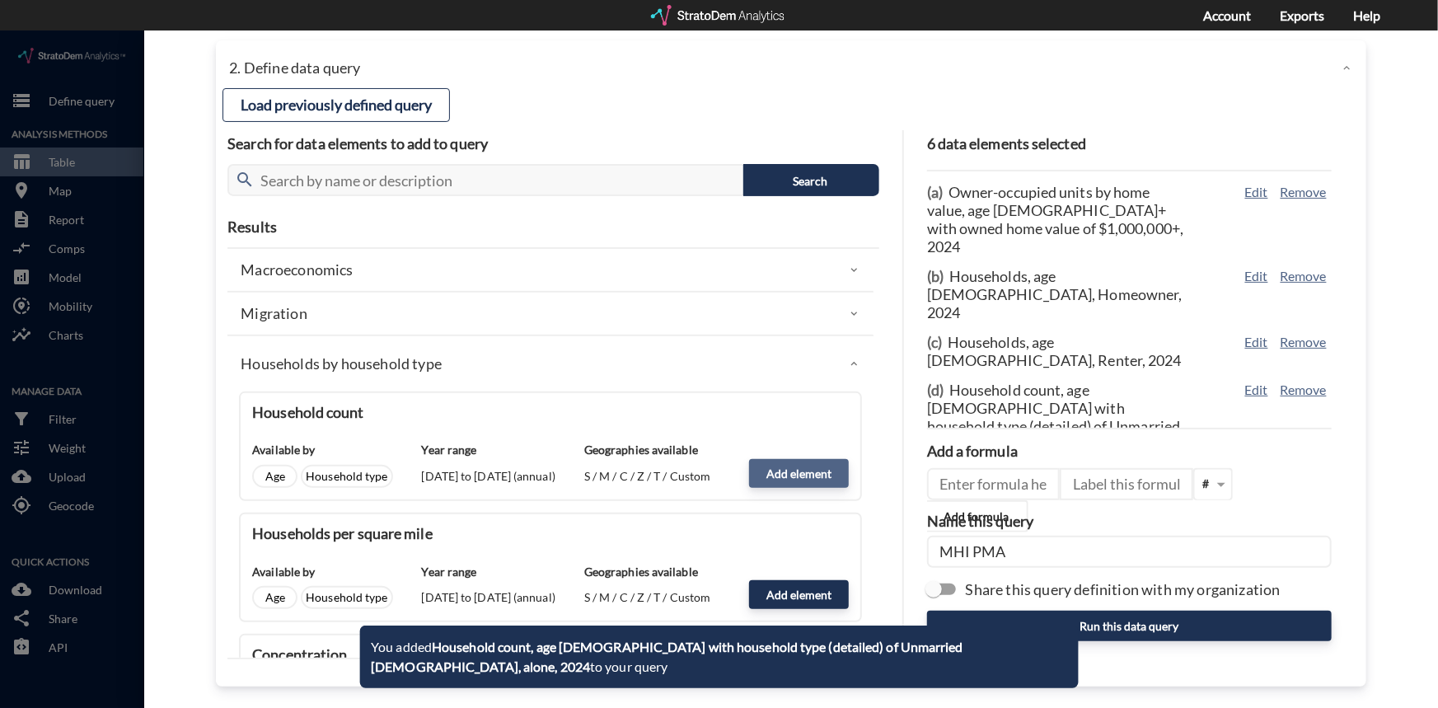
drag, startPoint x: 779, startPoint y: 438, endPoint x: 743, endPoint y: 424, distance: 38.1
click button "Add element"
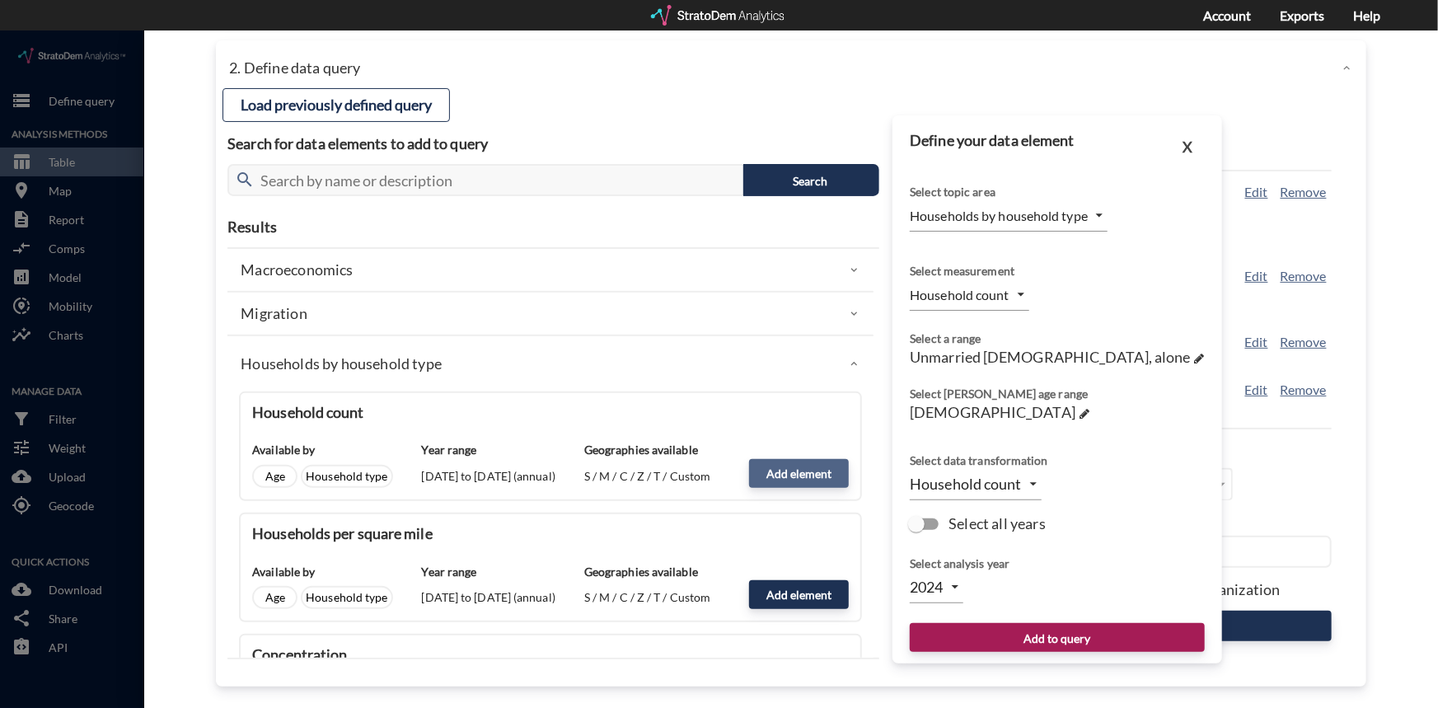
type input "2025"
click span
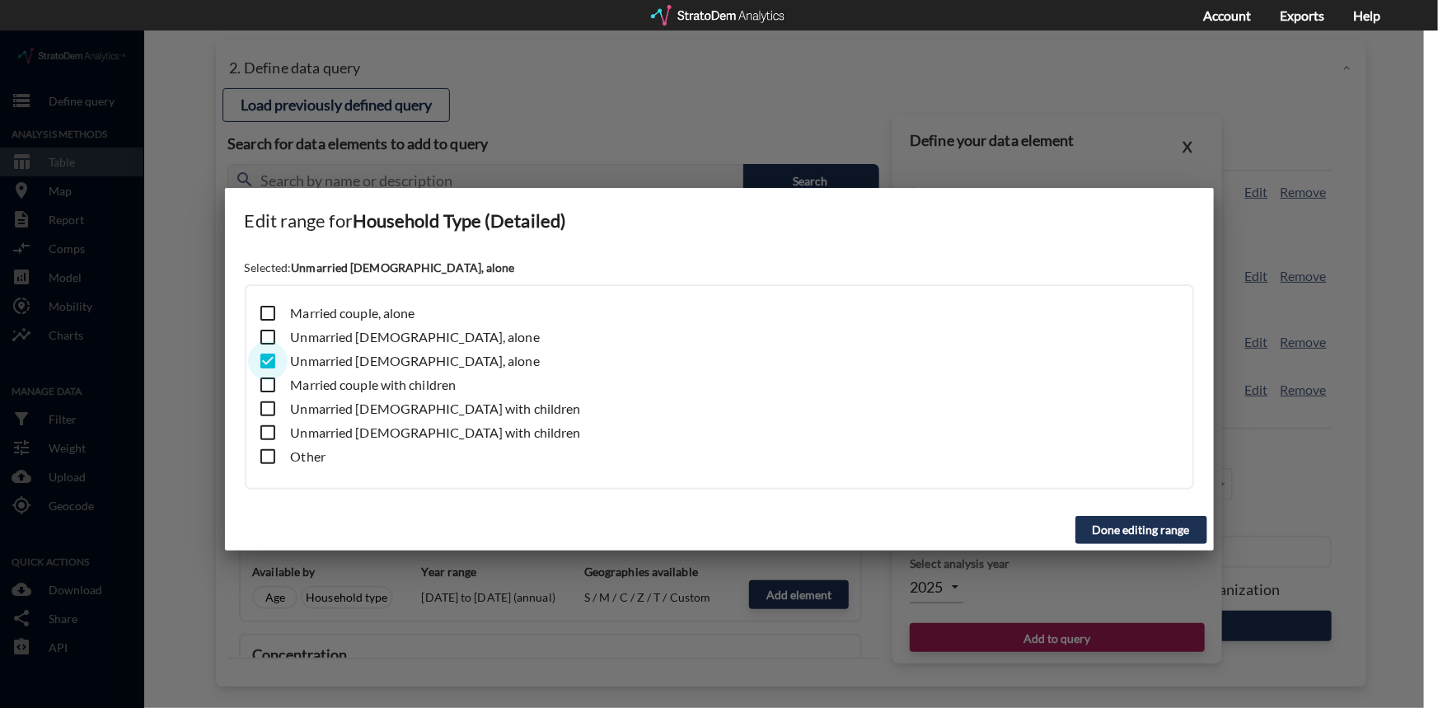
click input "checkbox"
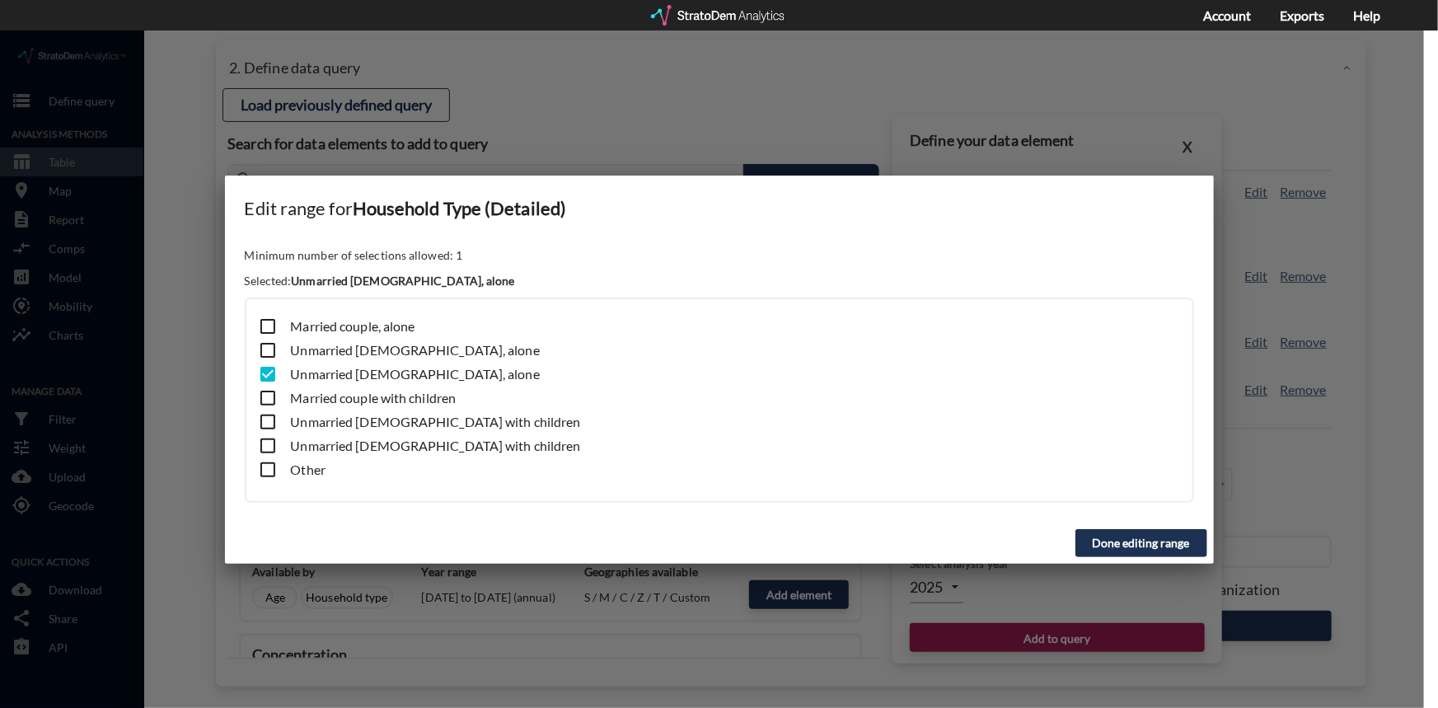
click input "checkbox"
checkbox input "true"
click input "checkbox"
checkbox input "true"
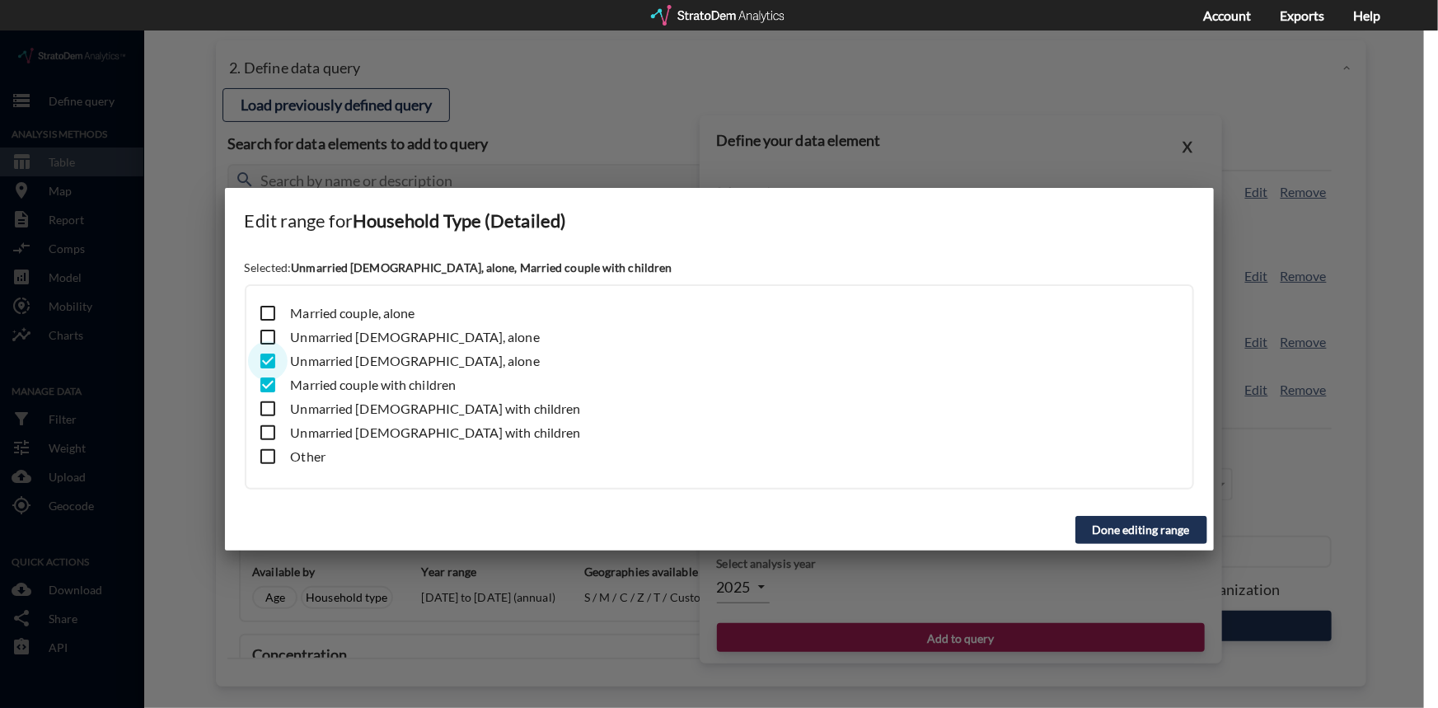
click input "checkbox"
checkbox input "false"
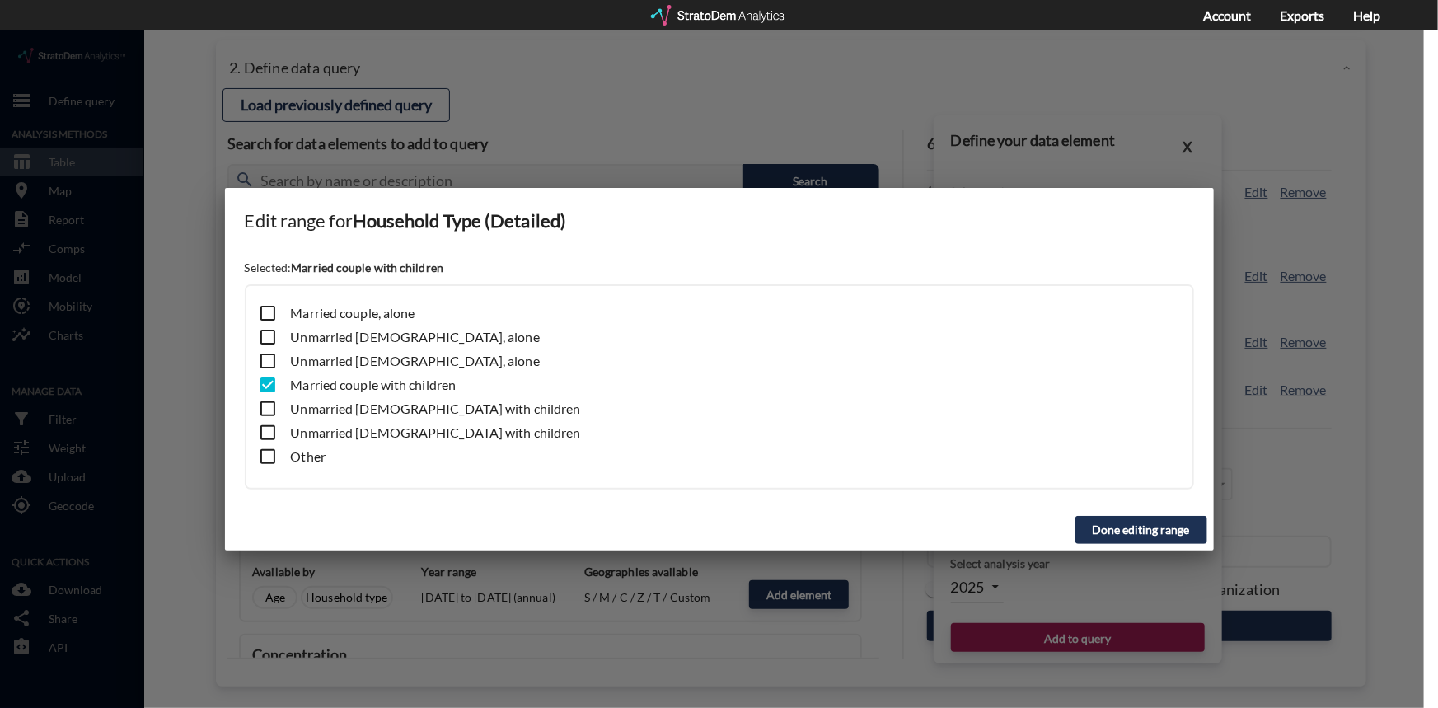
click input "checkbox"
checkbox input "true"
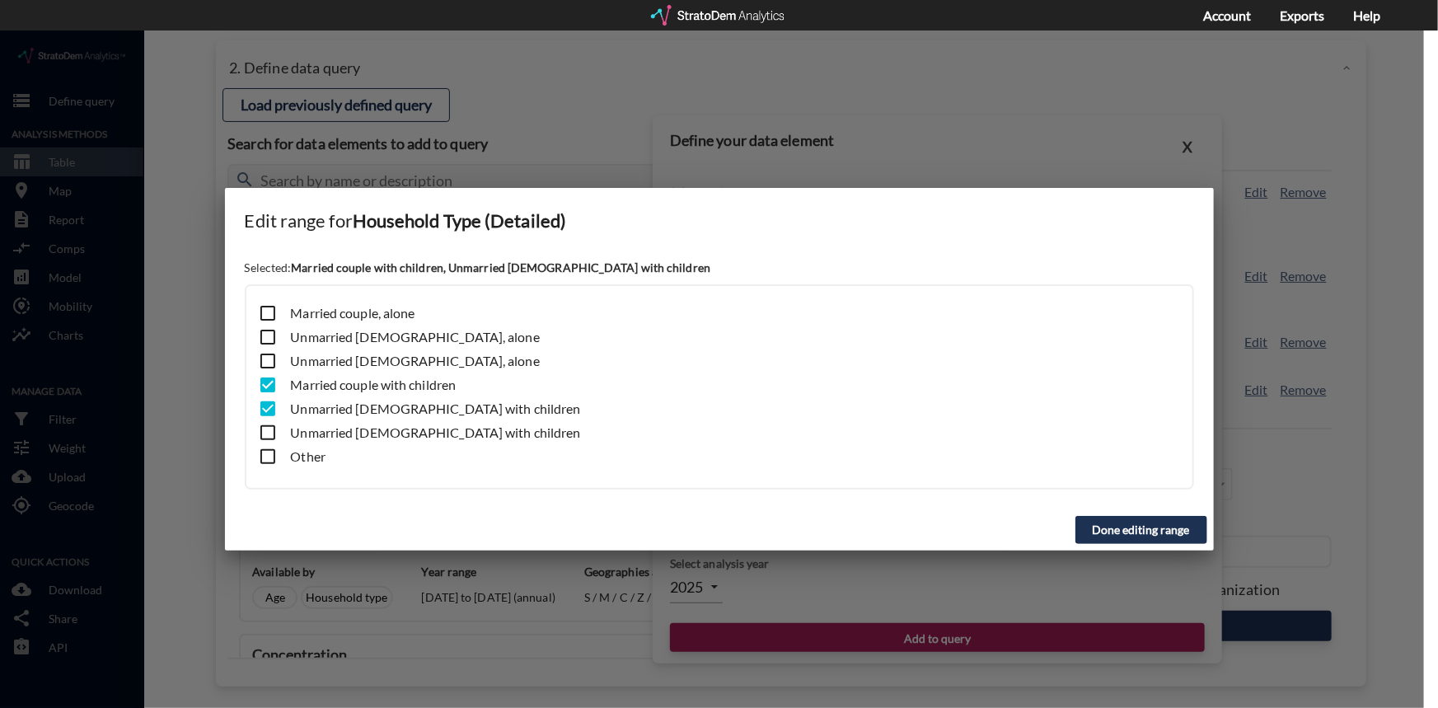
click input "checkbox"
checkbox input "true"
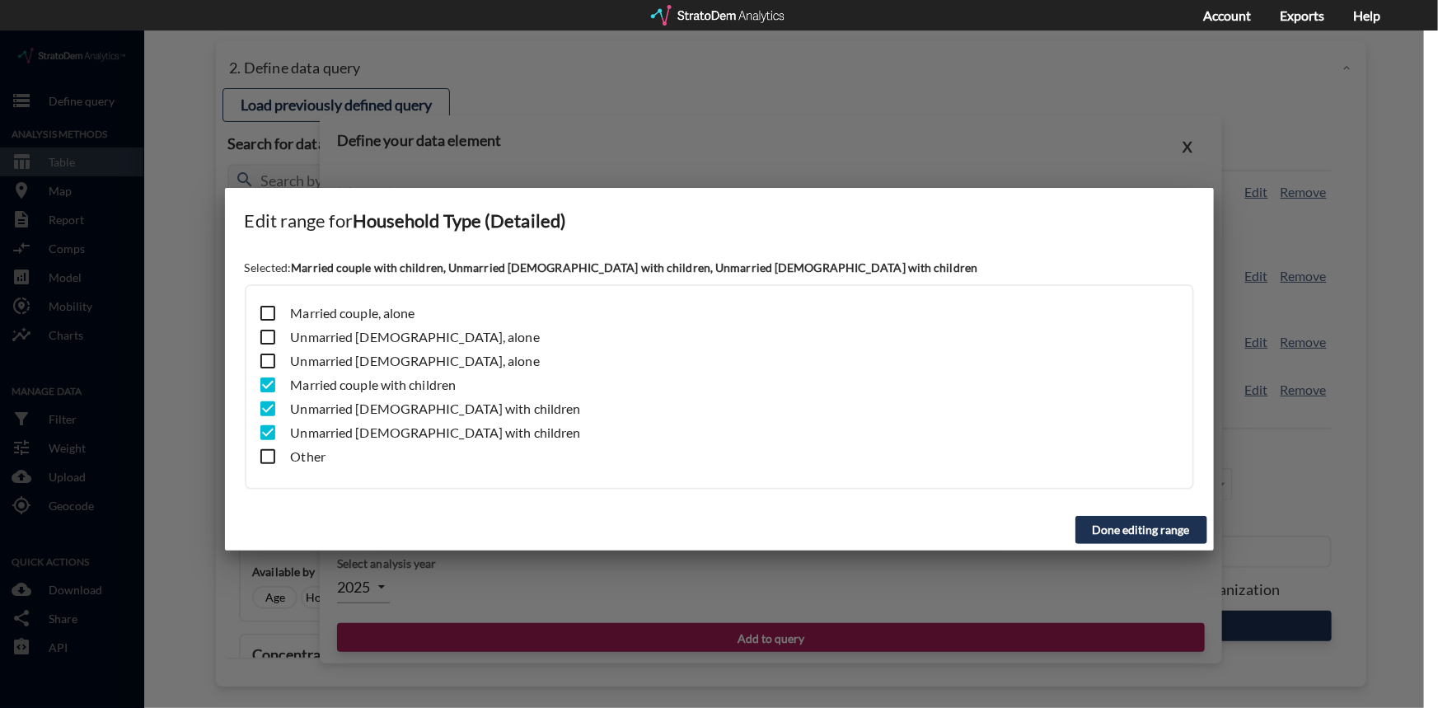
click input "checkbox"
checkbox input "true"
click button "Done editing range"
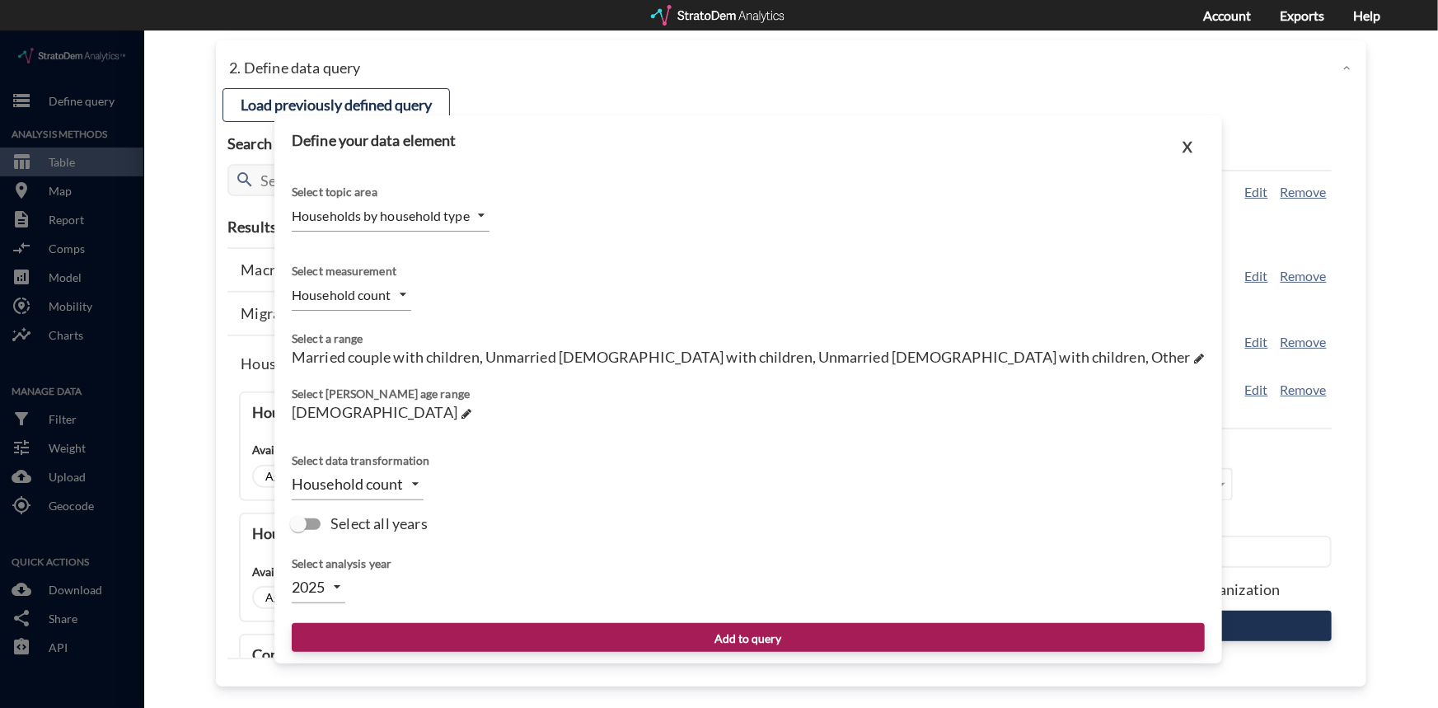
click body "/vantagepoint/us/-1 storage Define query Analysis Methods table_chart Table roo…"
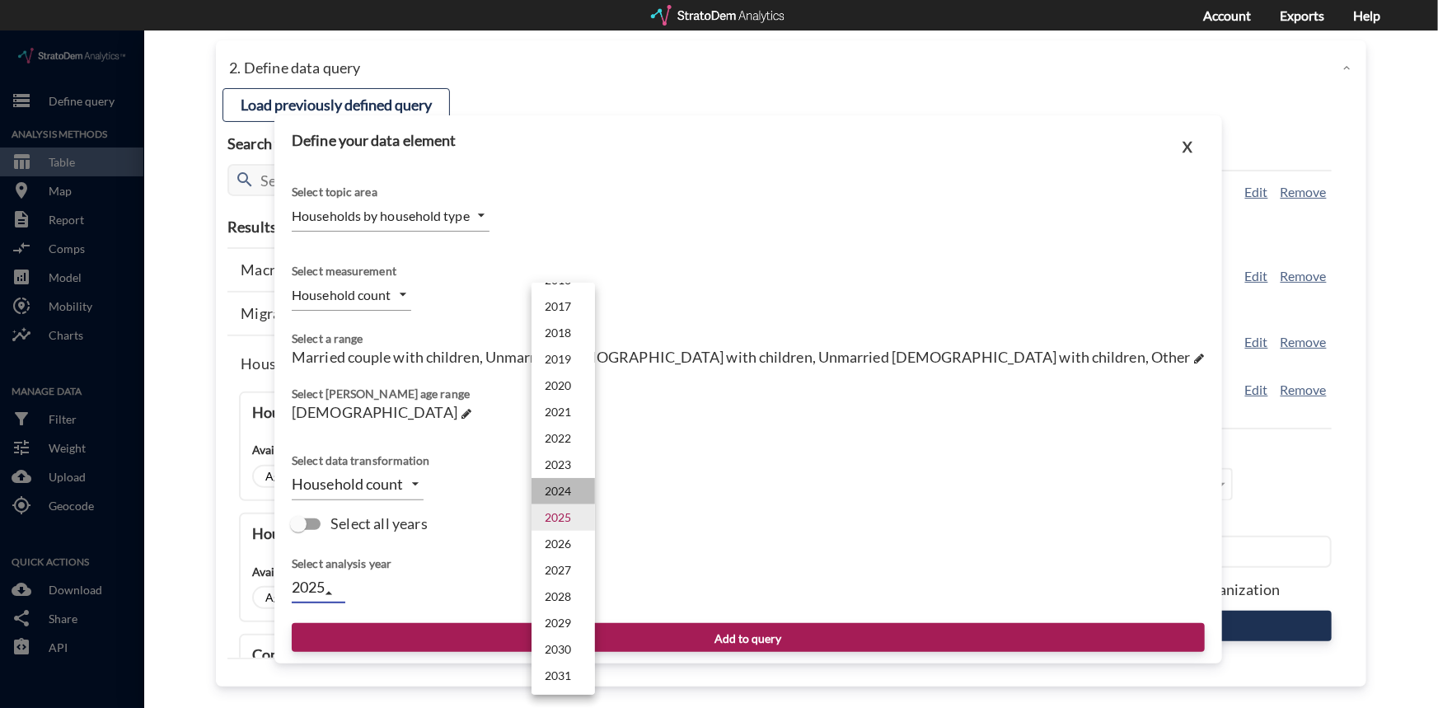
click li "2024"
type input "2024"
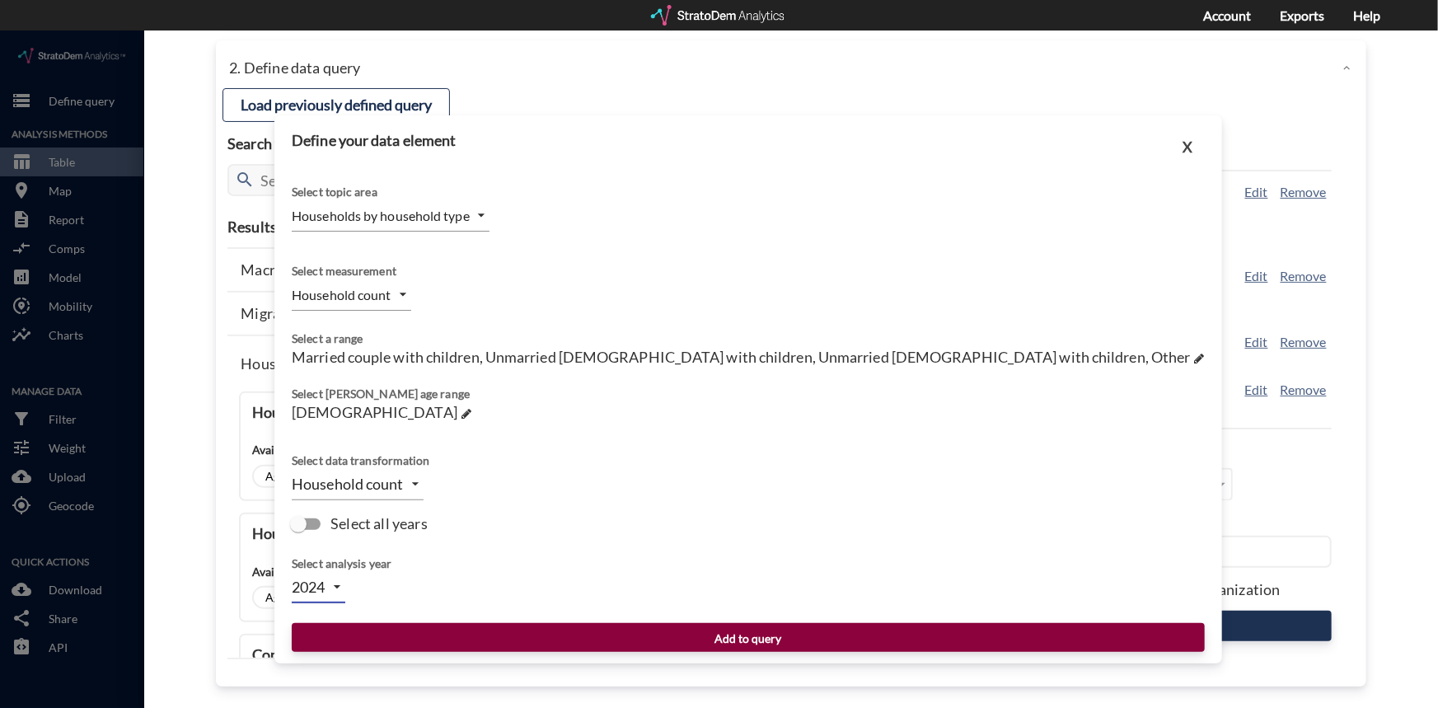
click button "Add to query"
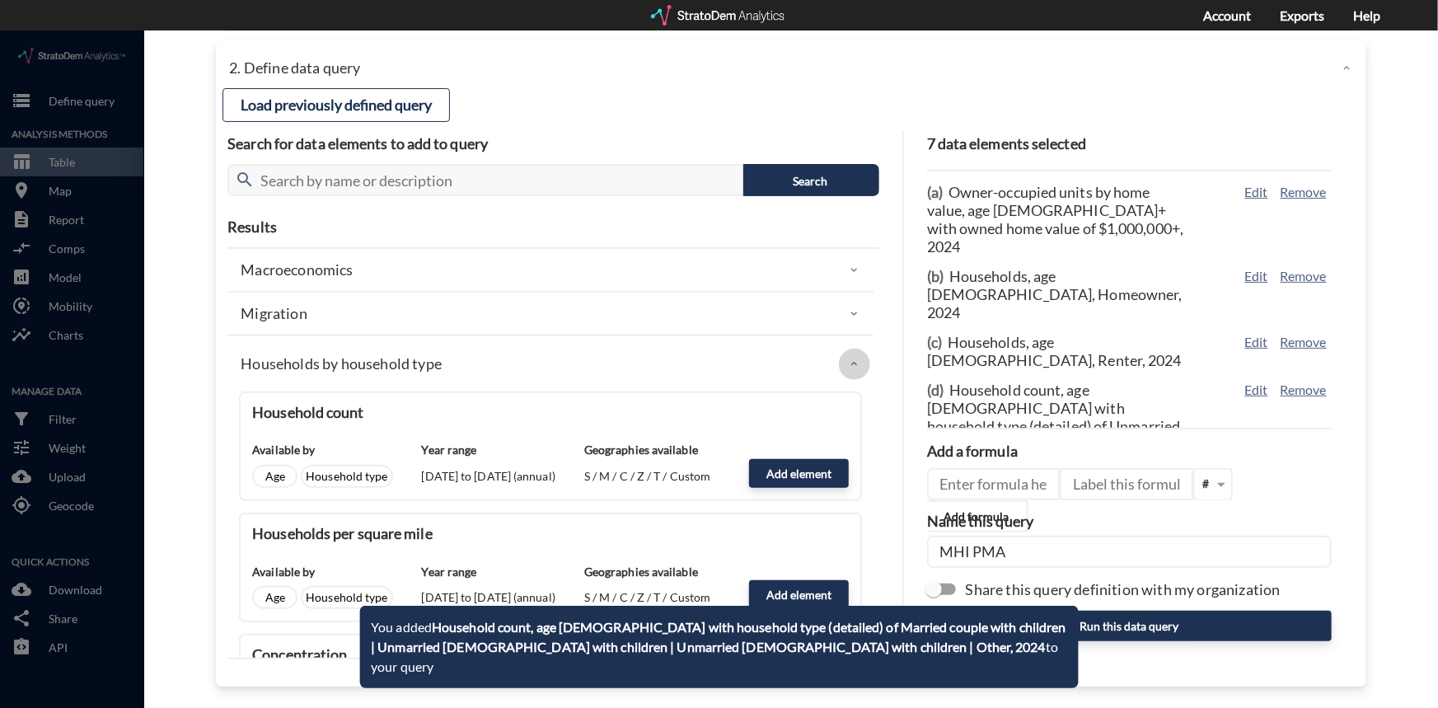
click icon
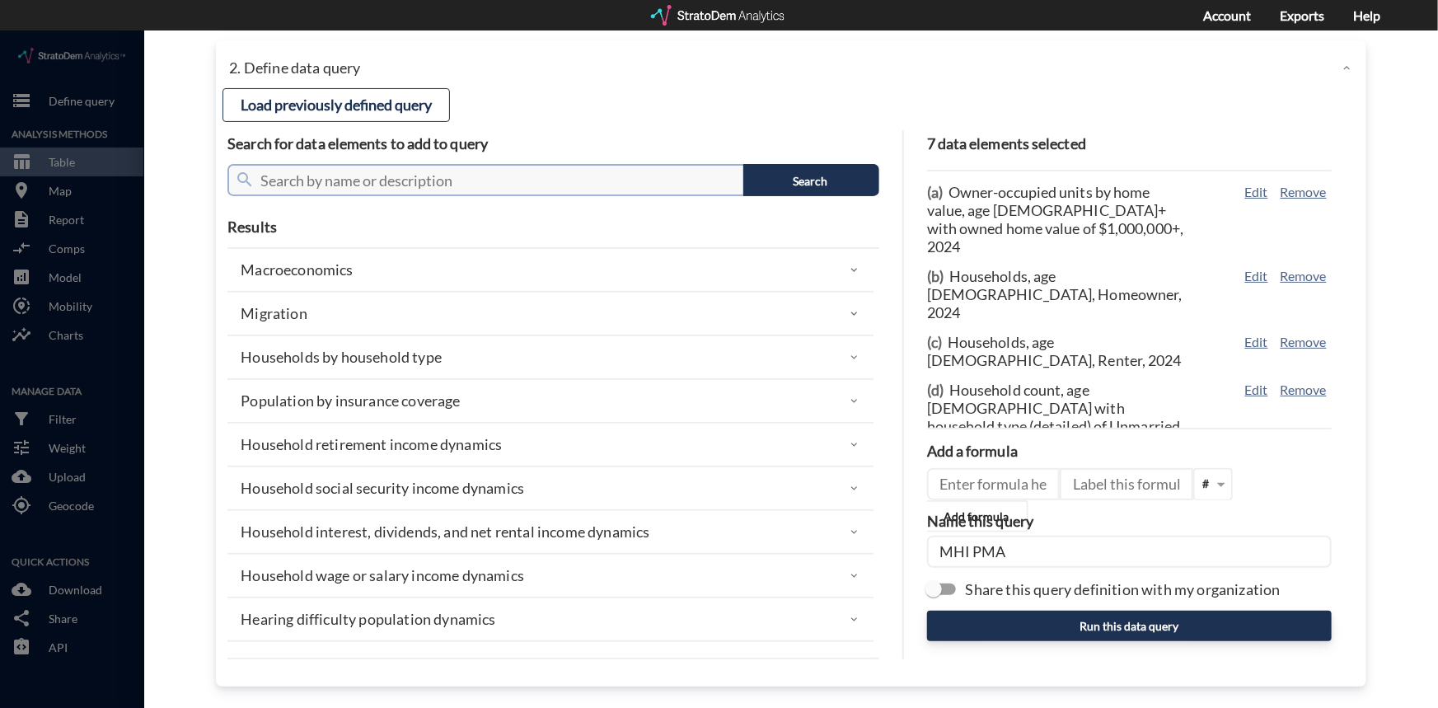
click input "text"
click input "MHI PMA"
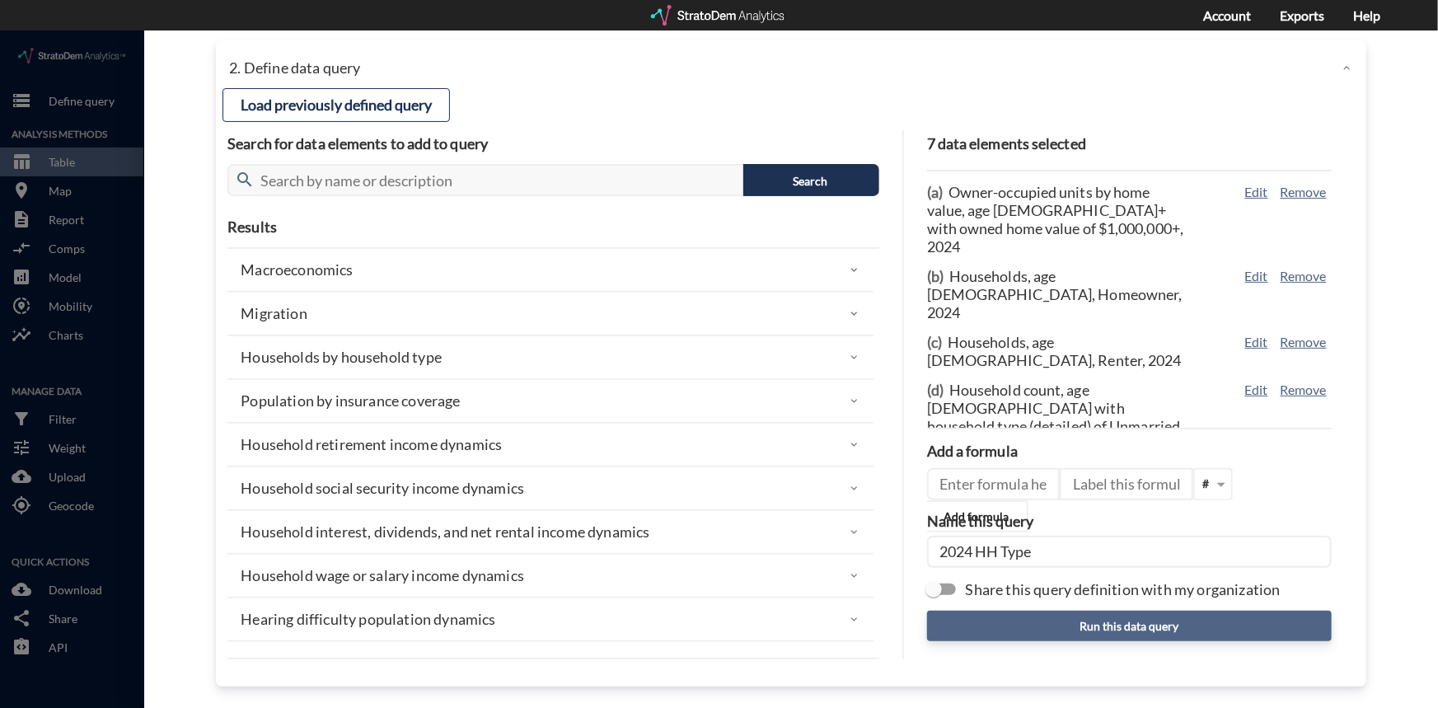
type input "2024 HH Type"
click button "Run this data query"
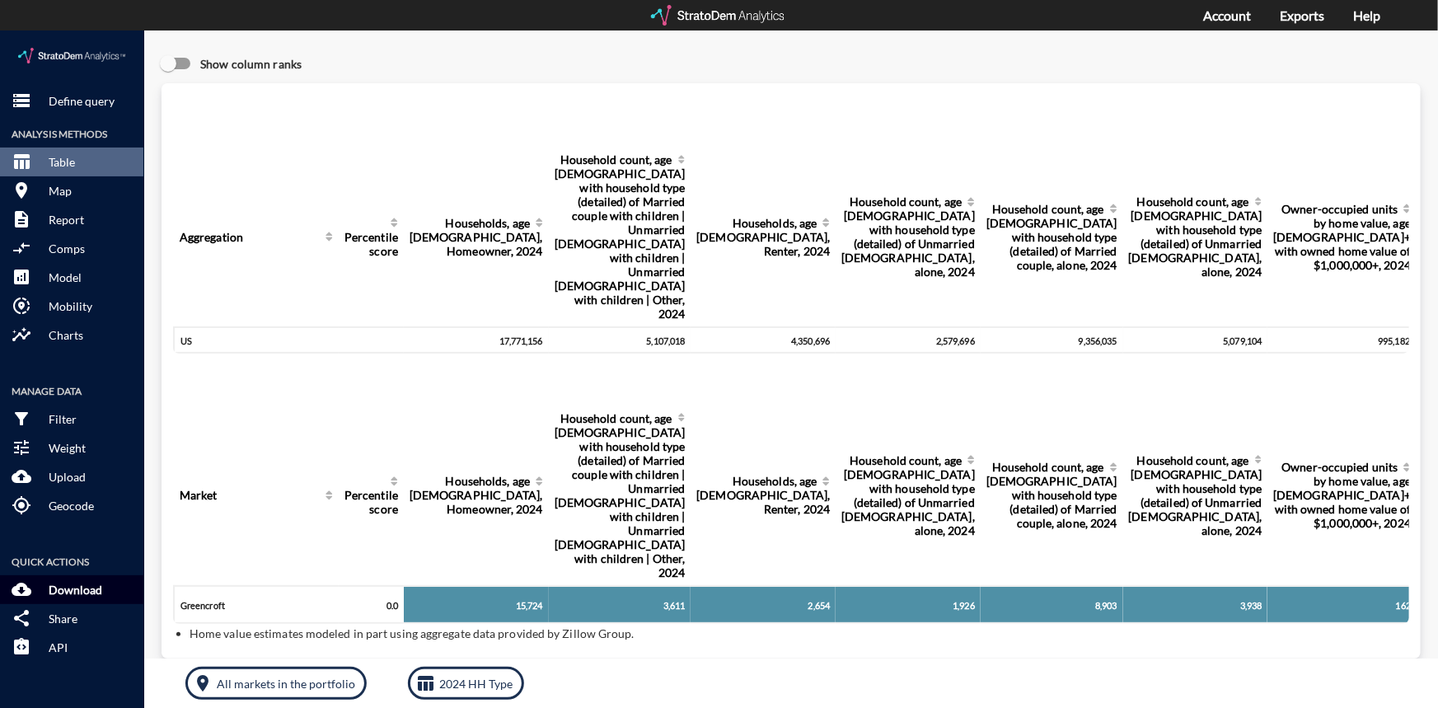
click p "Download"
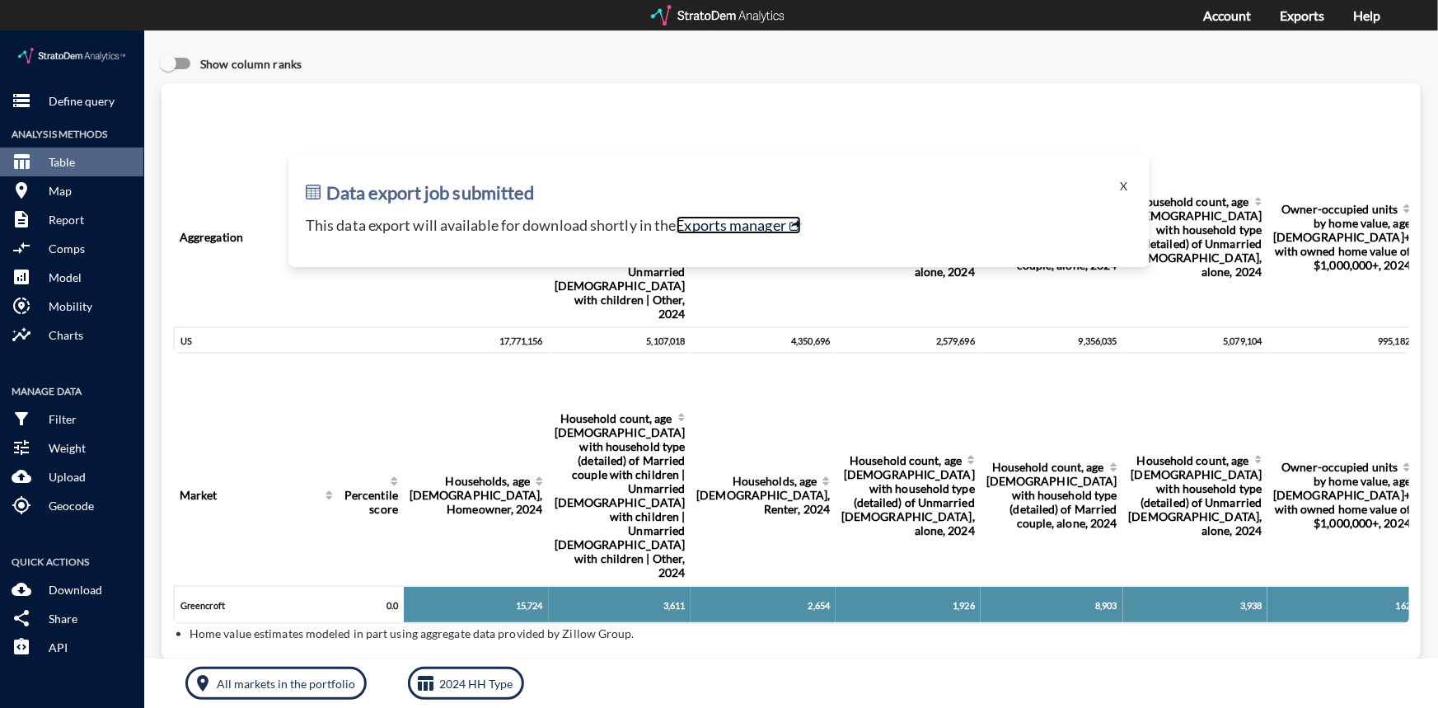
click link "Exports manager"
click p "Define query"
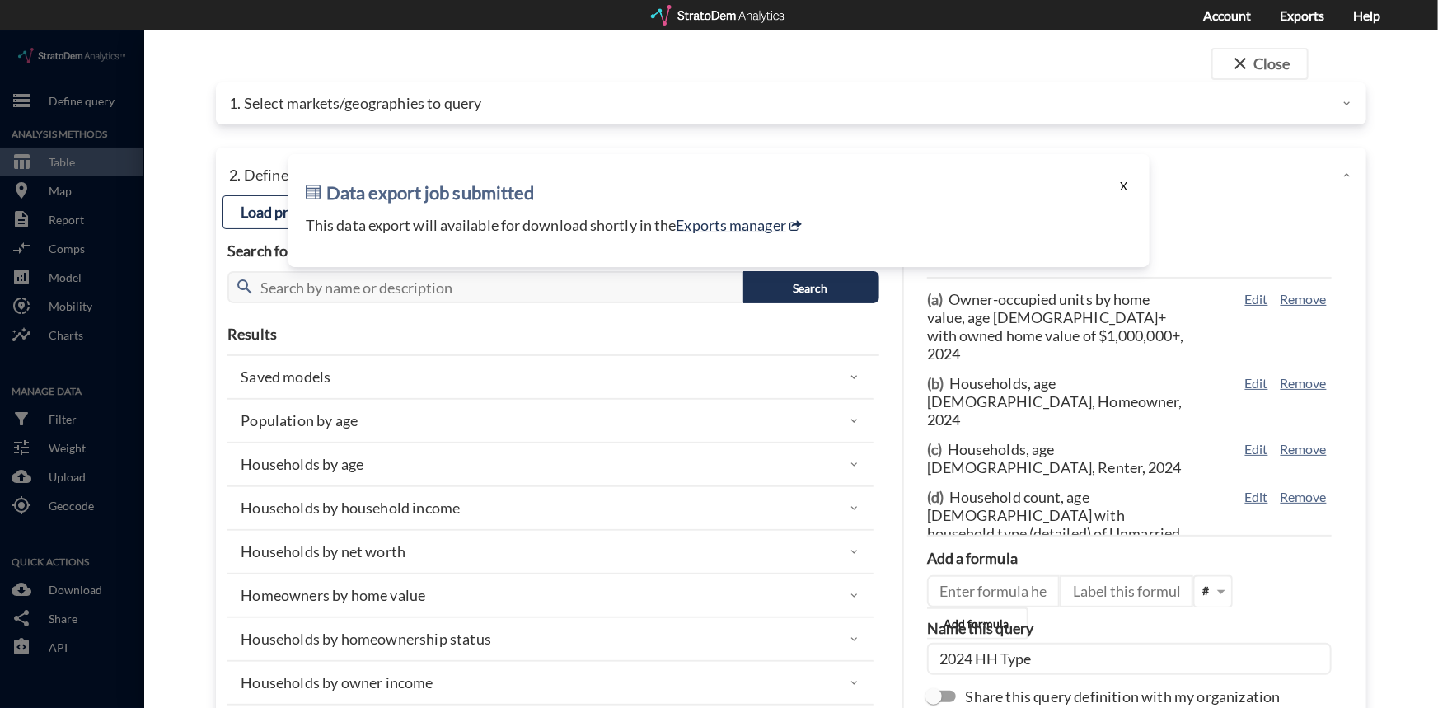
click button "X"
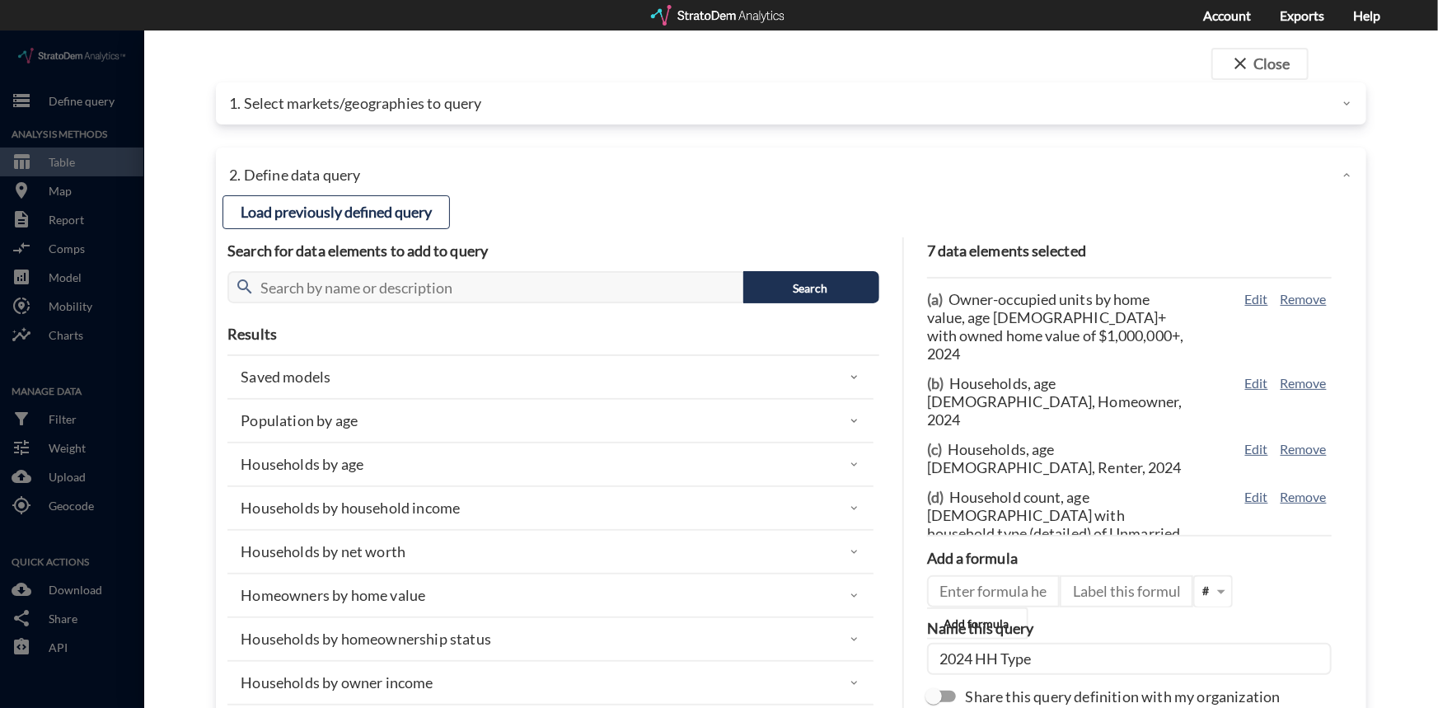
click p "1. Select markets/geographies to query"
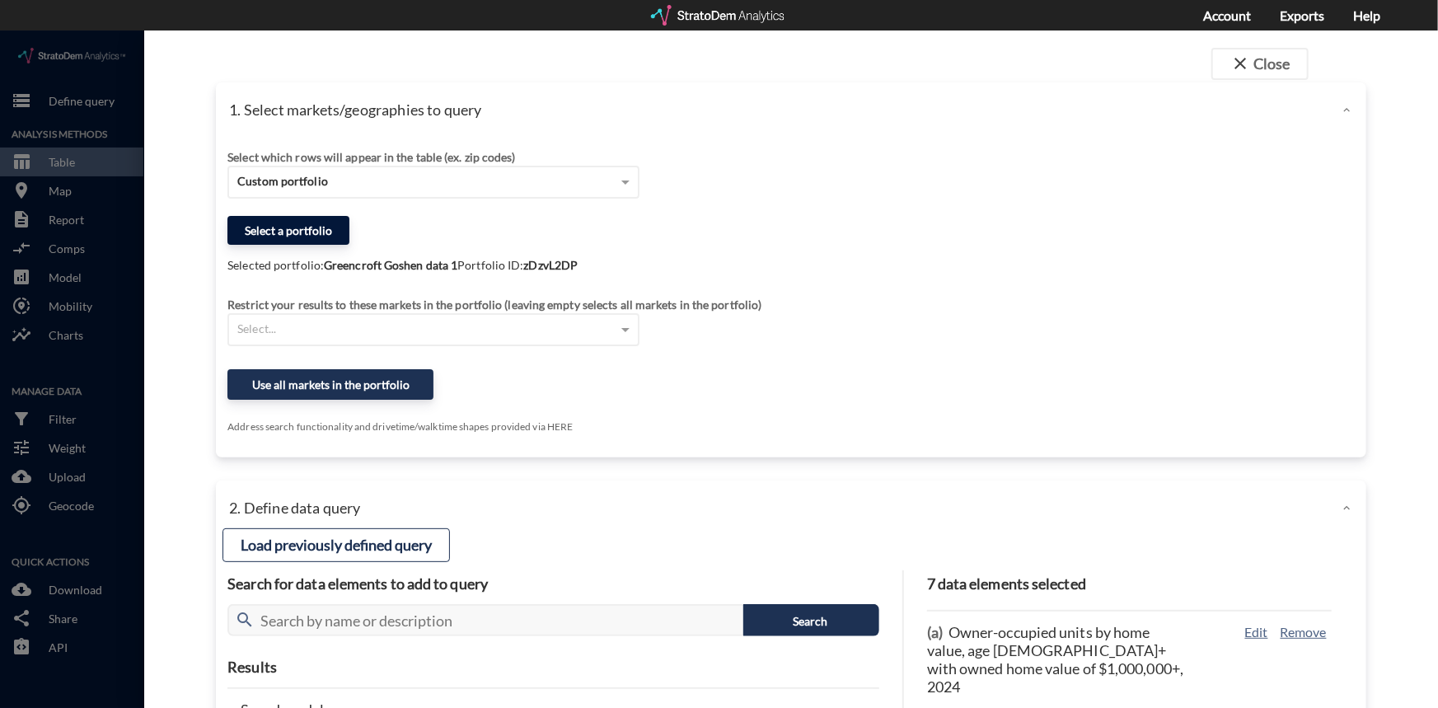
click button "Select a portfolio"
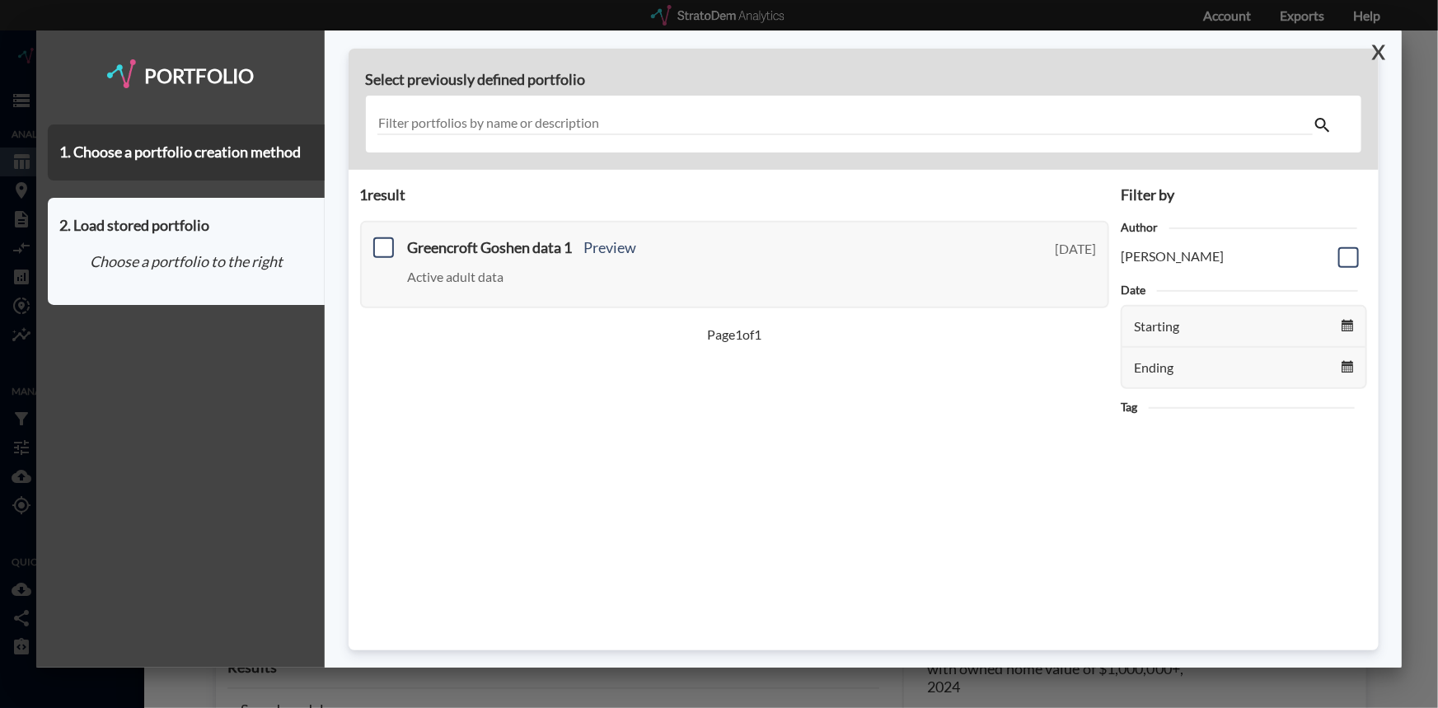
click at [1376, 49] on button "X" at bounding box center [1375, 51] width 29 height 43
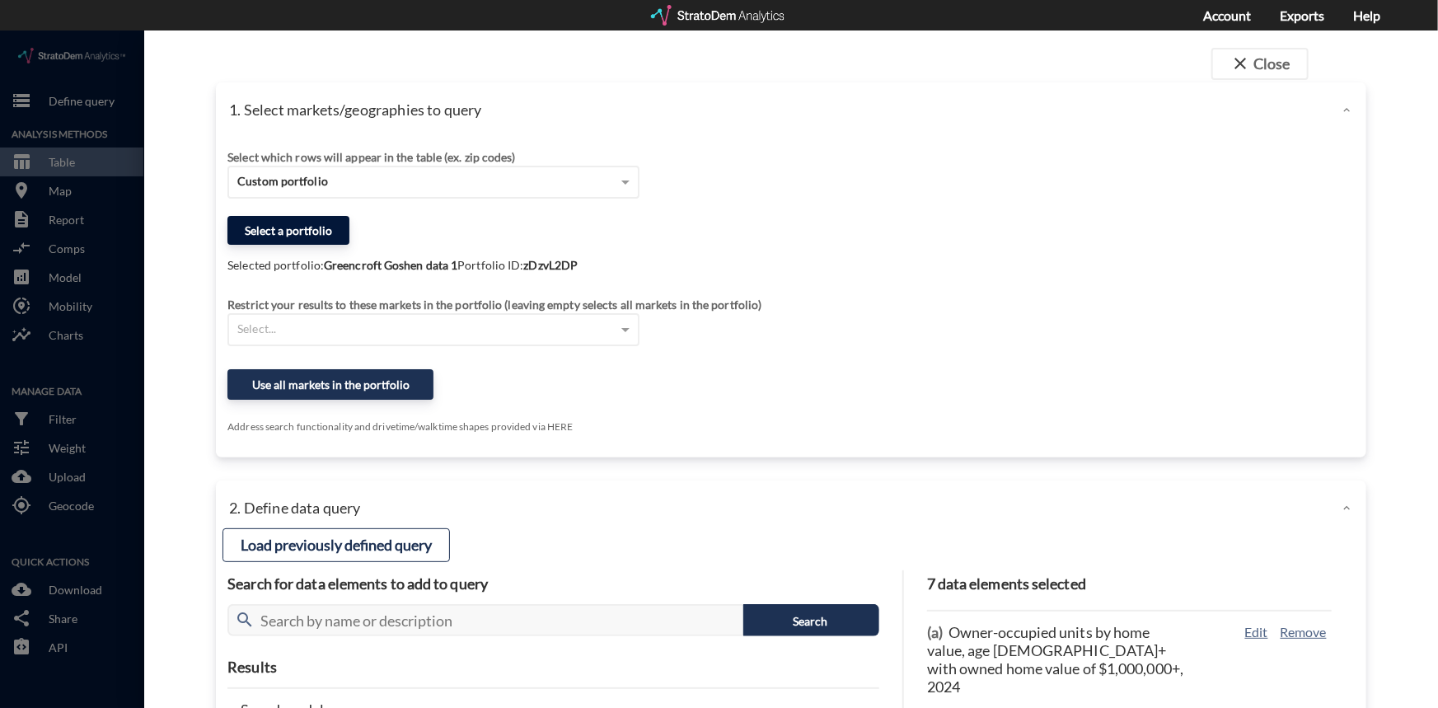
click button "Select a portfolio"
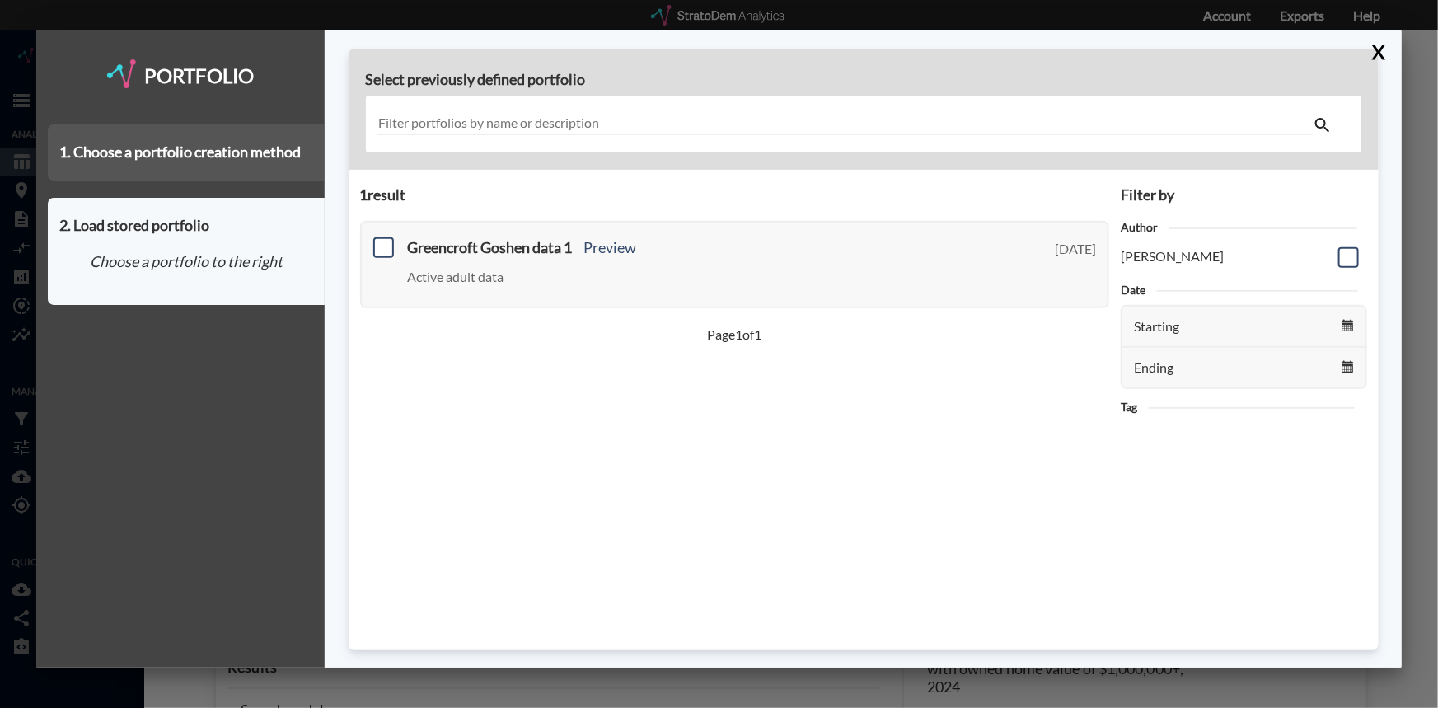
click at [232, 156] on div "1. Choose a portfolio creation method" at bounding box center [186, 152] width 277 height 56
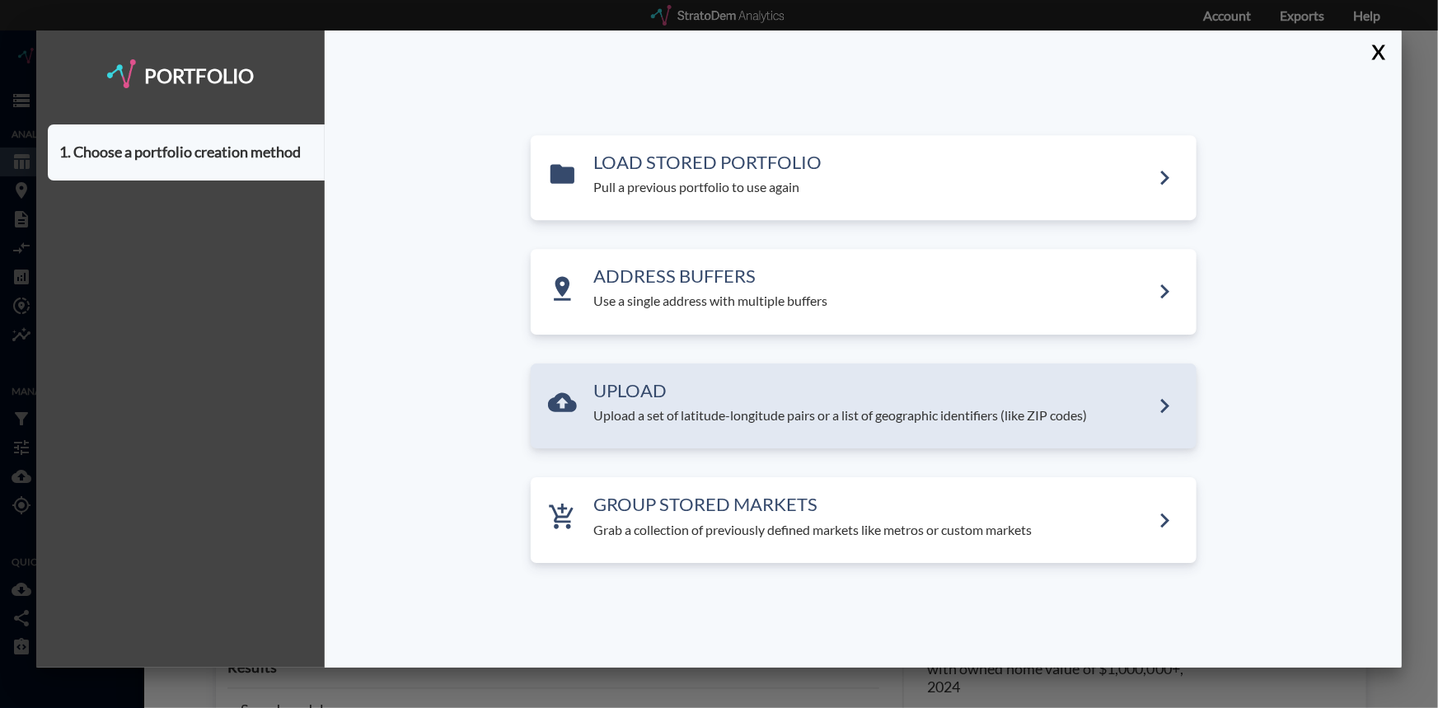
click at [732, 415] on p "Upload a set of latitude-longitude pairs or a list of geographic identifiers (l…" at bounding box center [872, 415] width 556 height 19
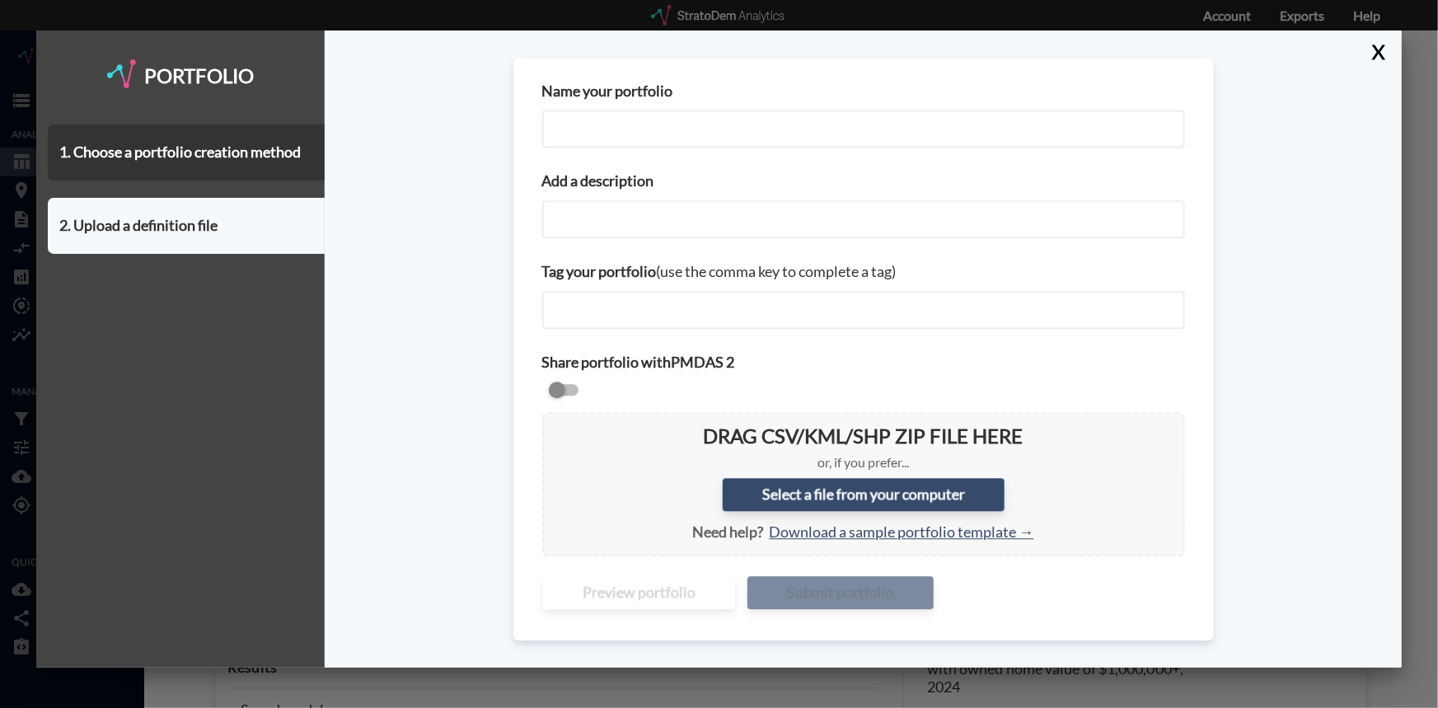
click at [613, 120] on input "Name your portfolio" at bounding box center [863, 129] width 643 height 38
type input "Goshen Region ZIPs"
click at [603, 222] on input "Add a description" at bounding box center [863, 219] width 643 height 38
type input "mapping zips"
click at [560, 387] on input "checkbox" at bounding box center [863, 392] width 643 height 20
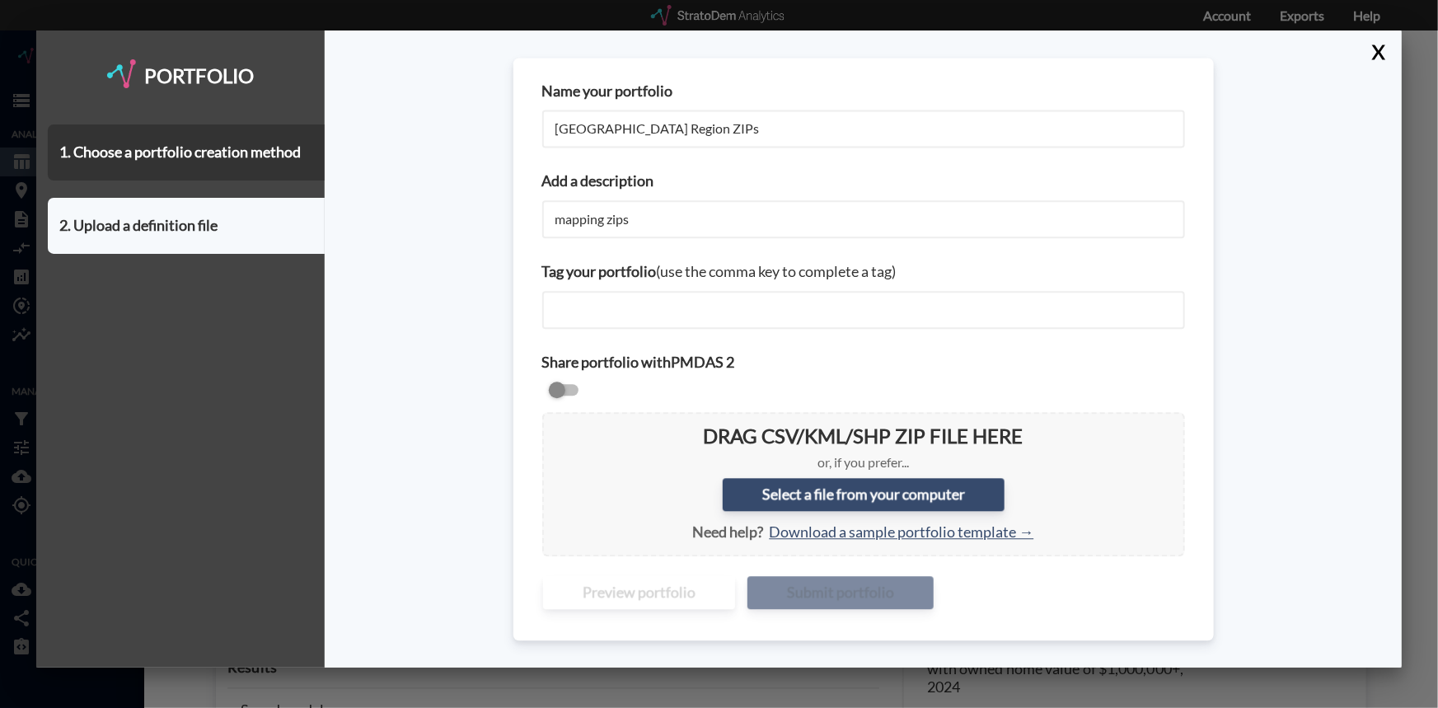
checkbox input "true"
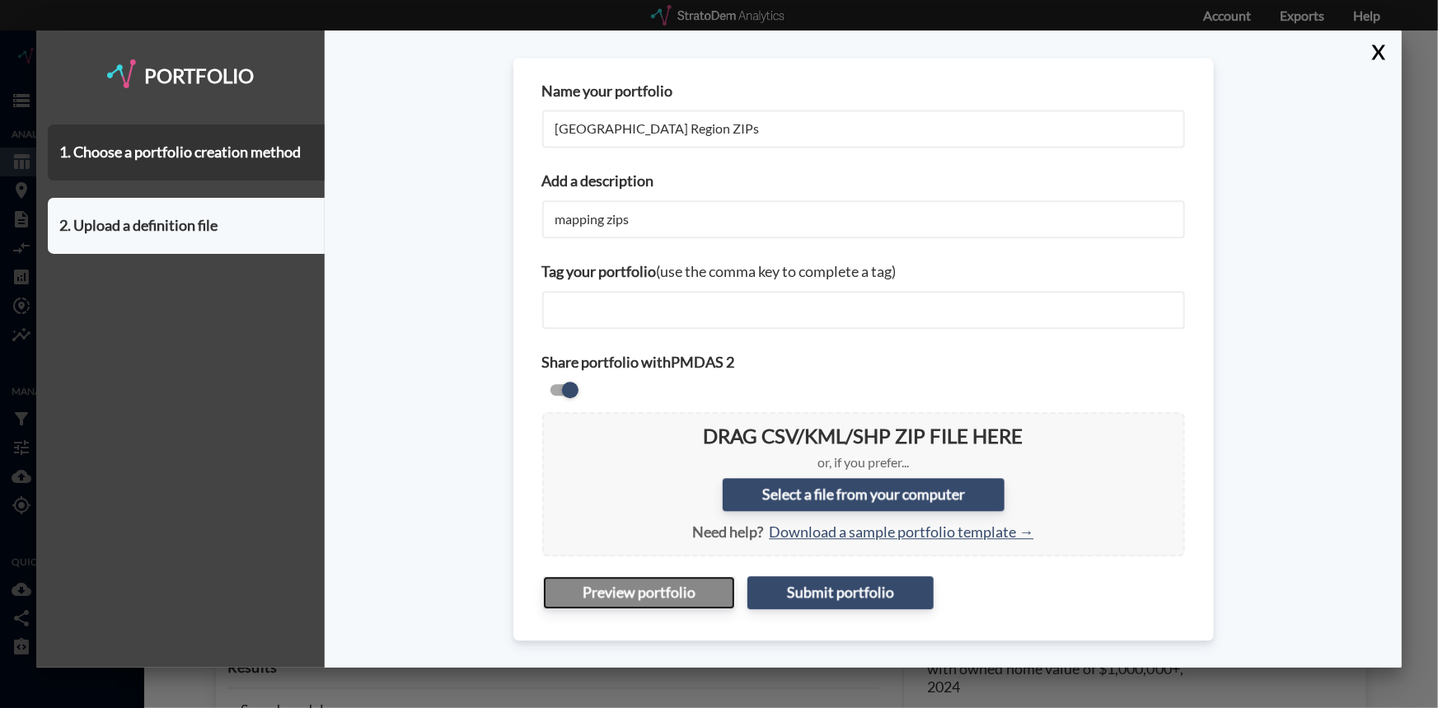
click at [644, 593] on button "Preview portfolio" at bounding box center [639, 592] width 192 height 33
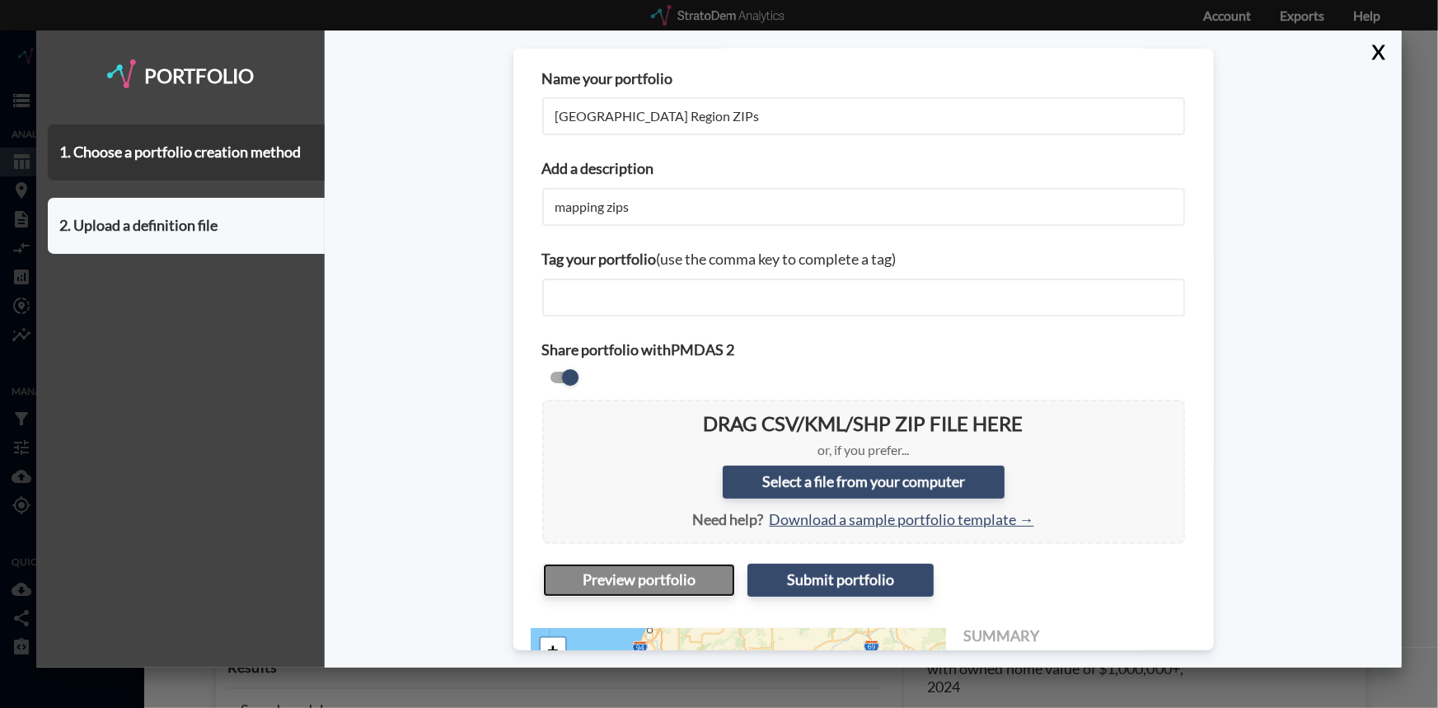
scroll to position [0, 0]
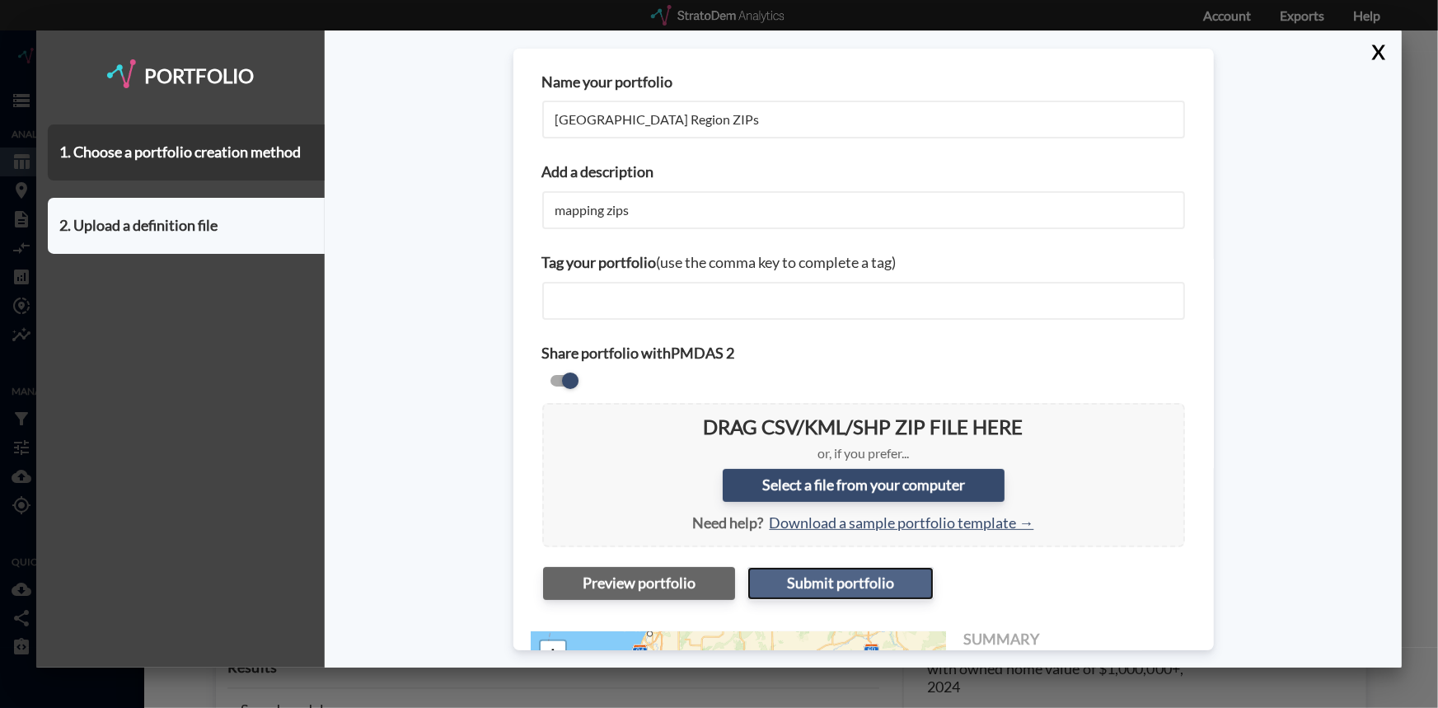
click at [818, 582] on button "Submit portfolio" at bounding box center [841, 583] width 186 height 33
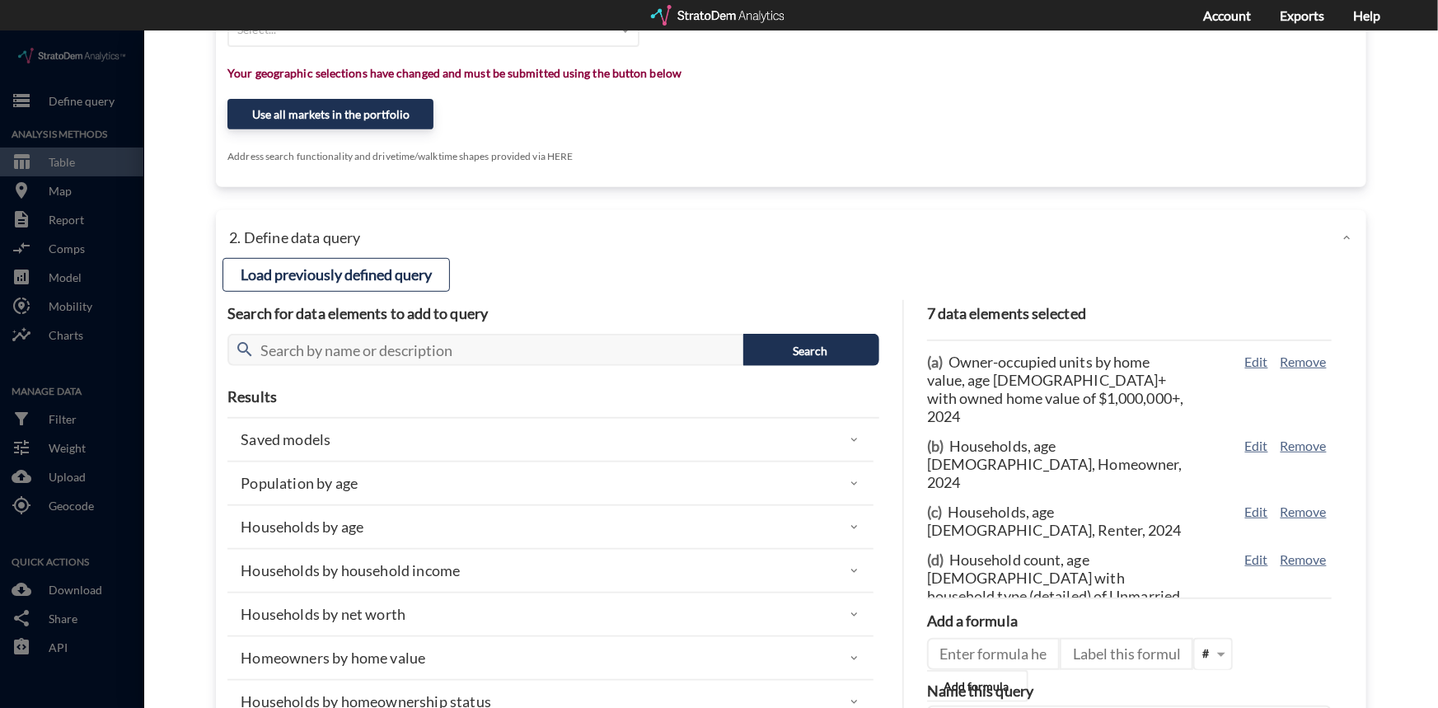
scroll to position [224, 0]
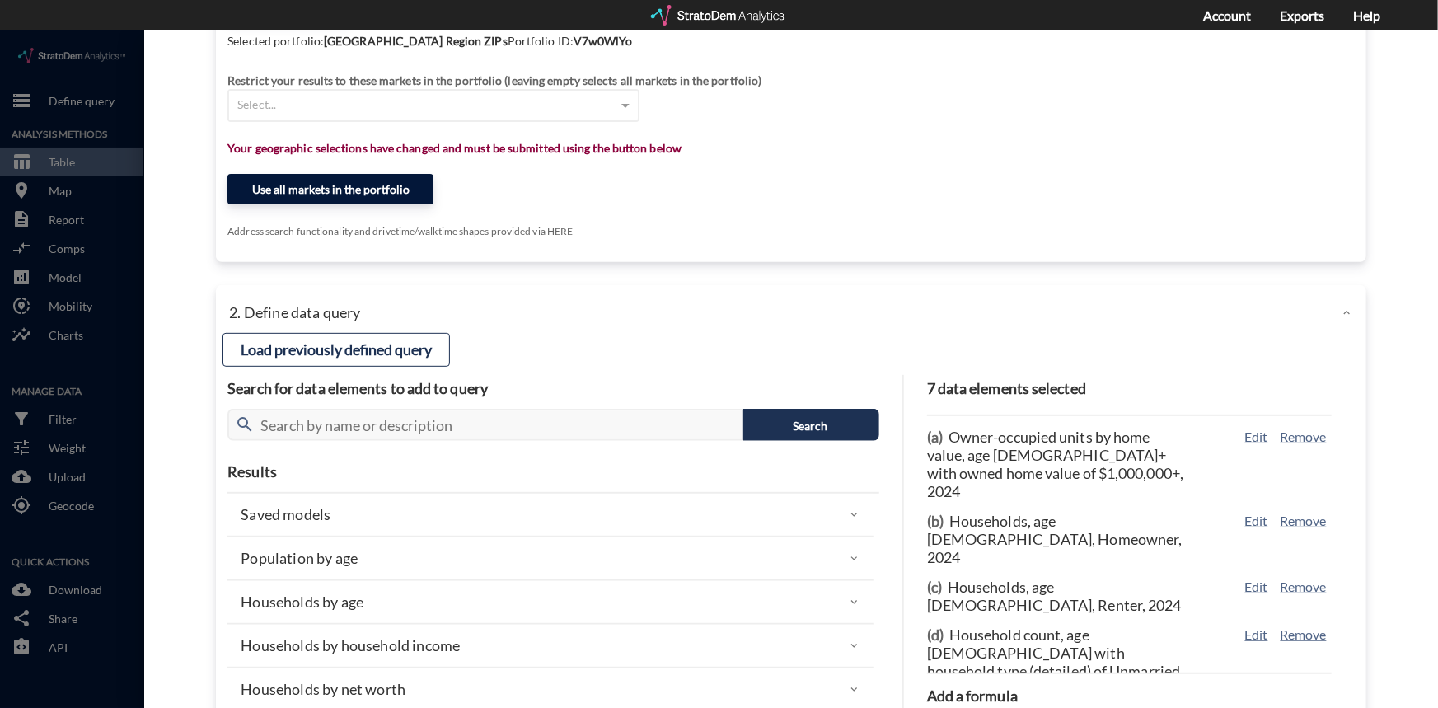
click button "Use all markets in the portfolio"
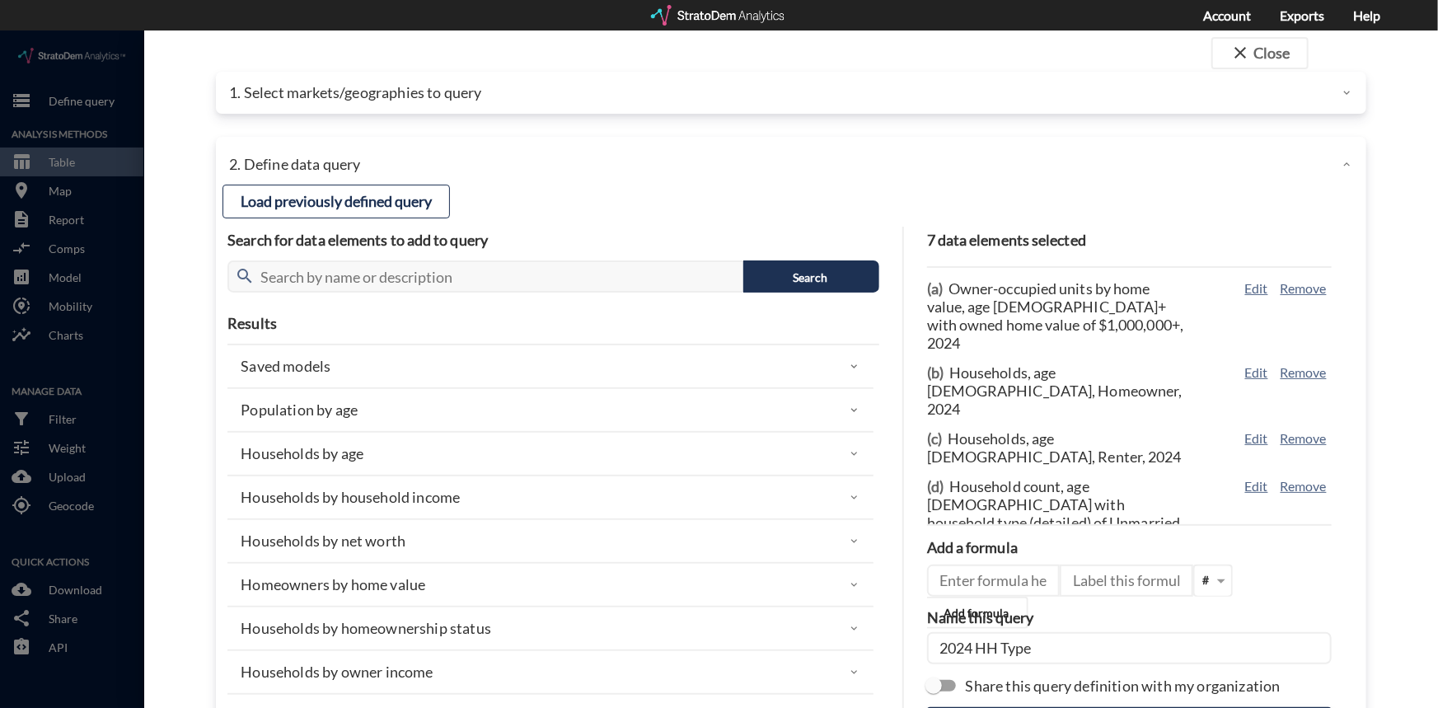
scroll to position [0, 0]
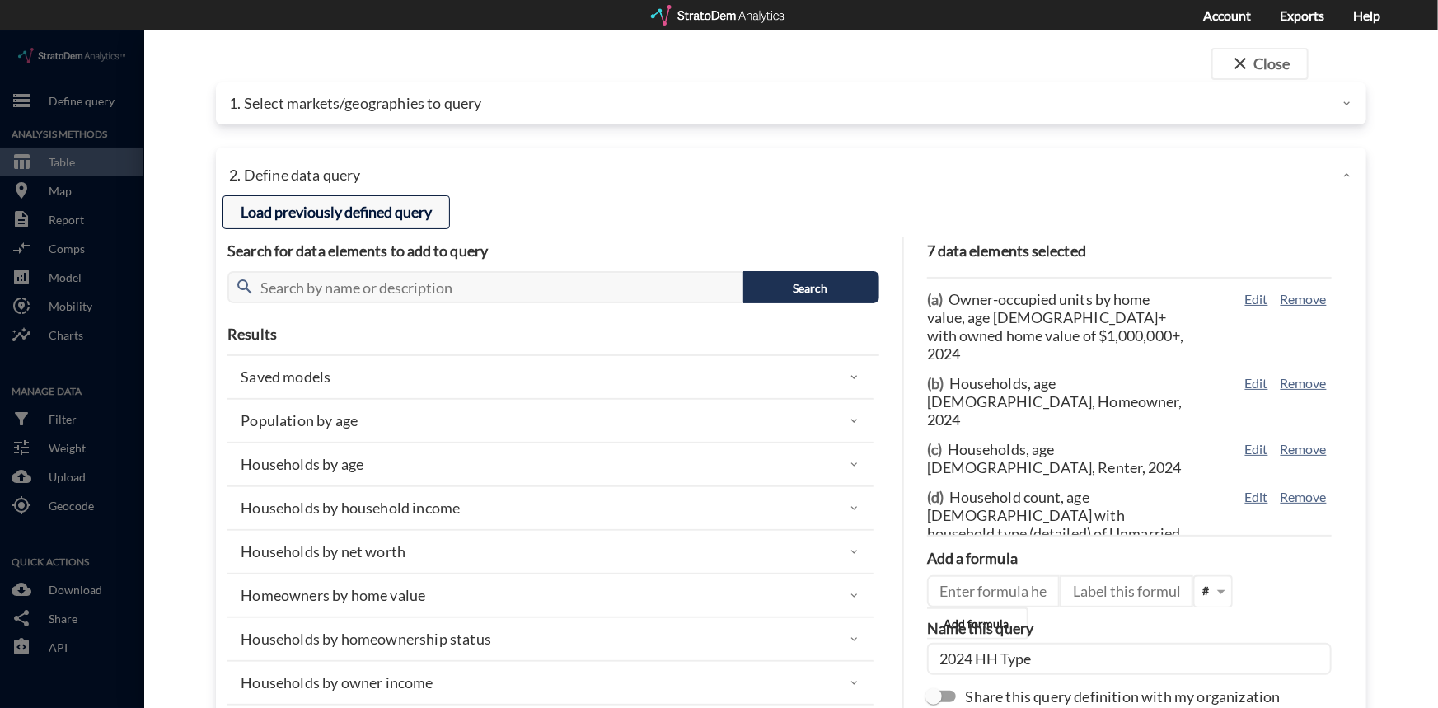
click button "Load previously defined query"
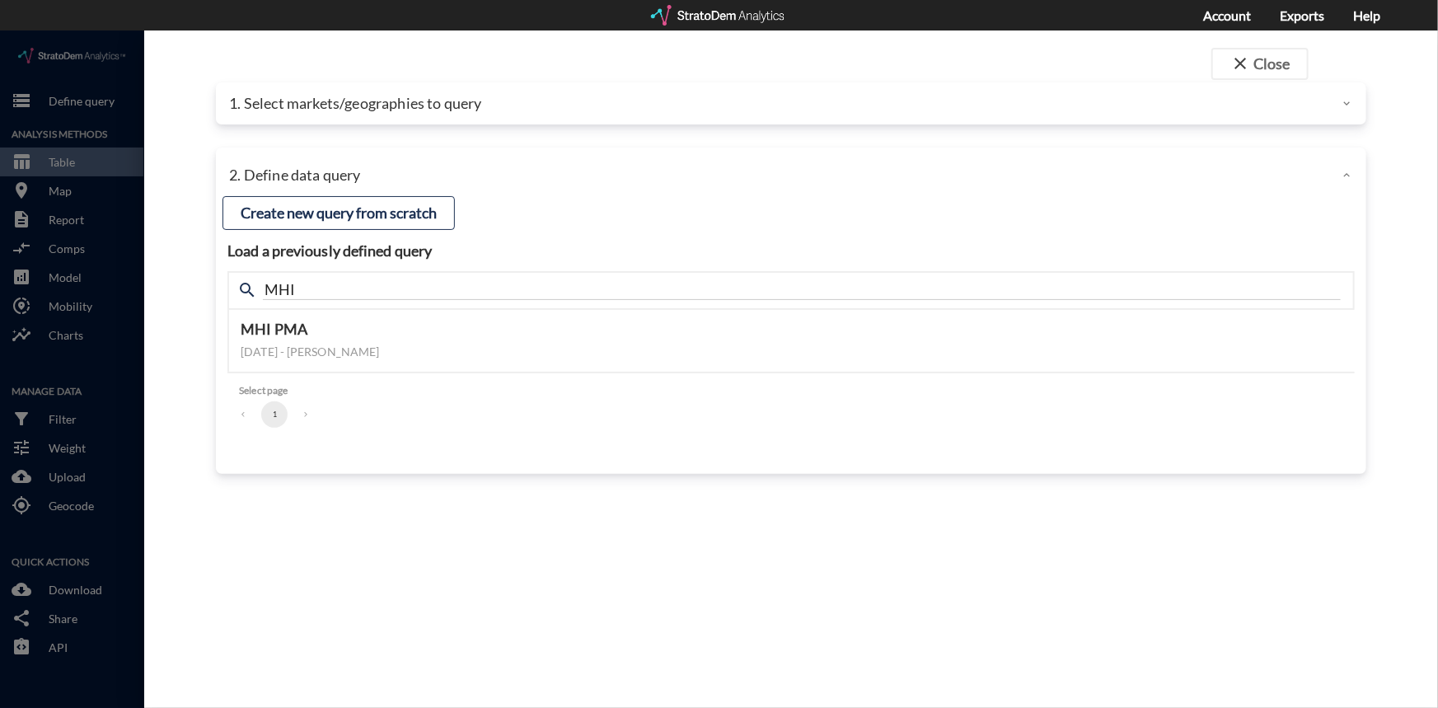
click button "Create new query from scratch"
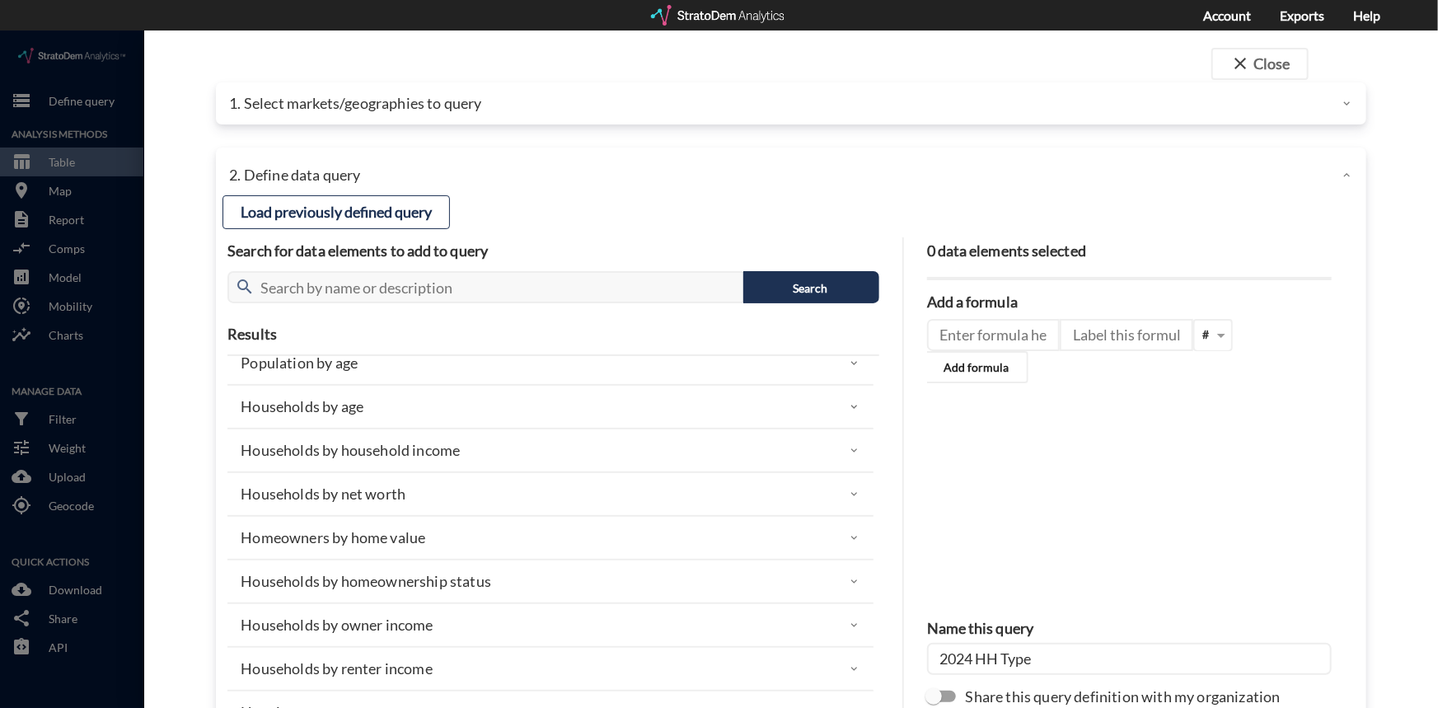
scroll to position [74, 0]
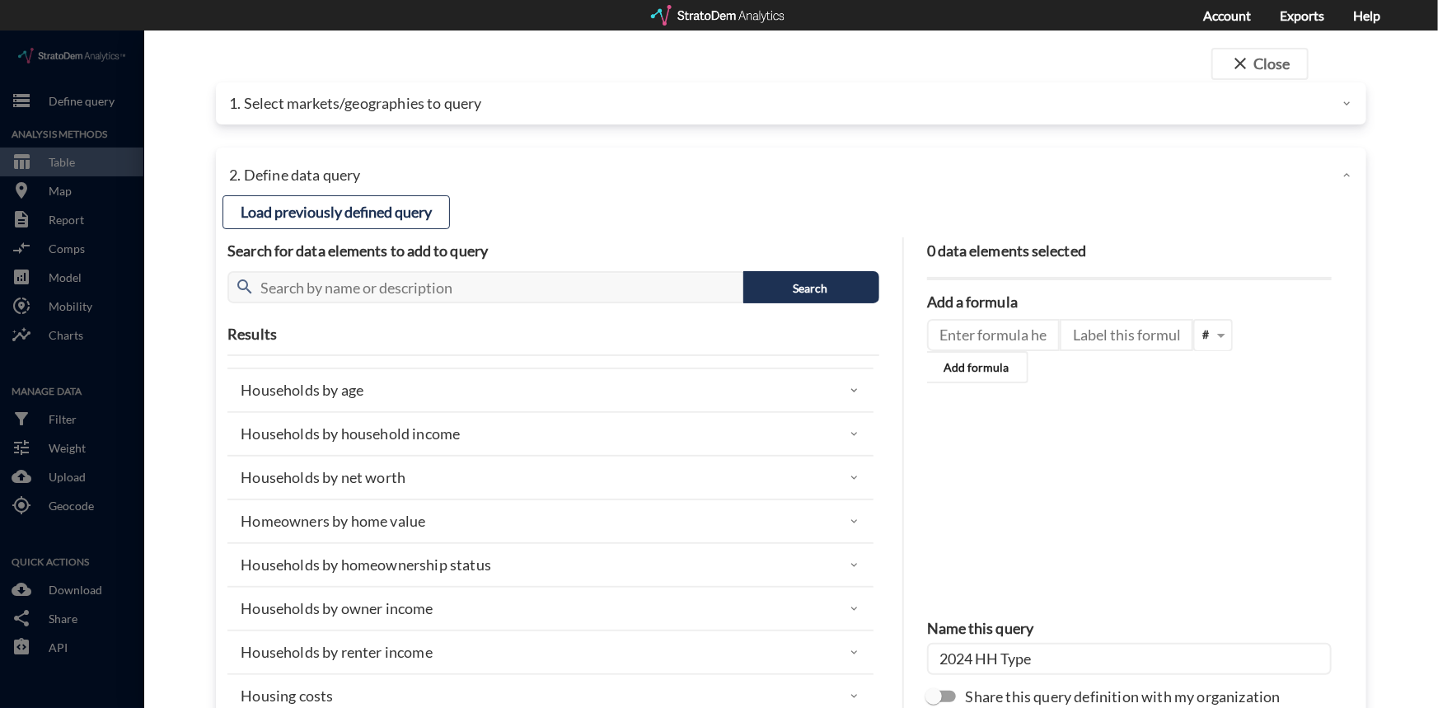
click icon
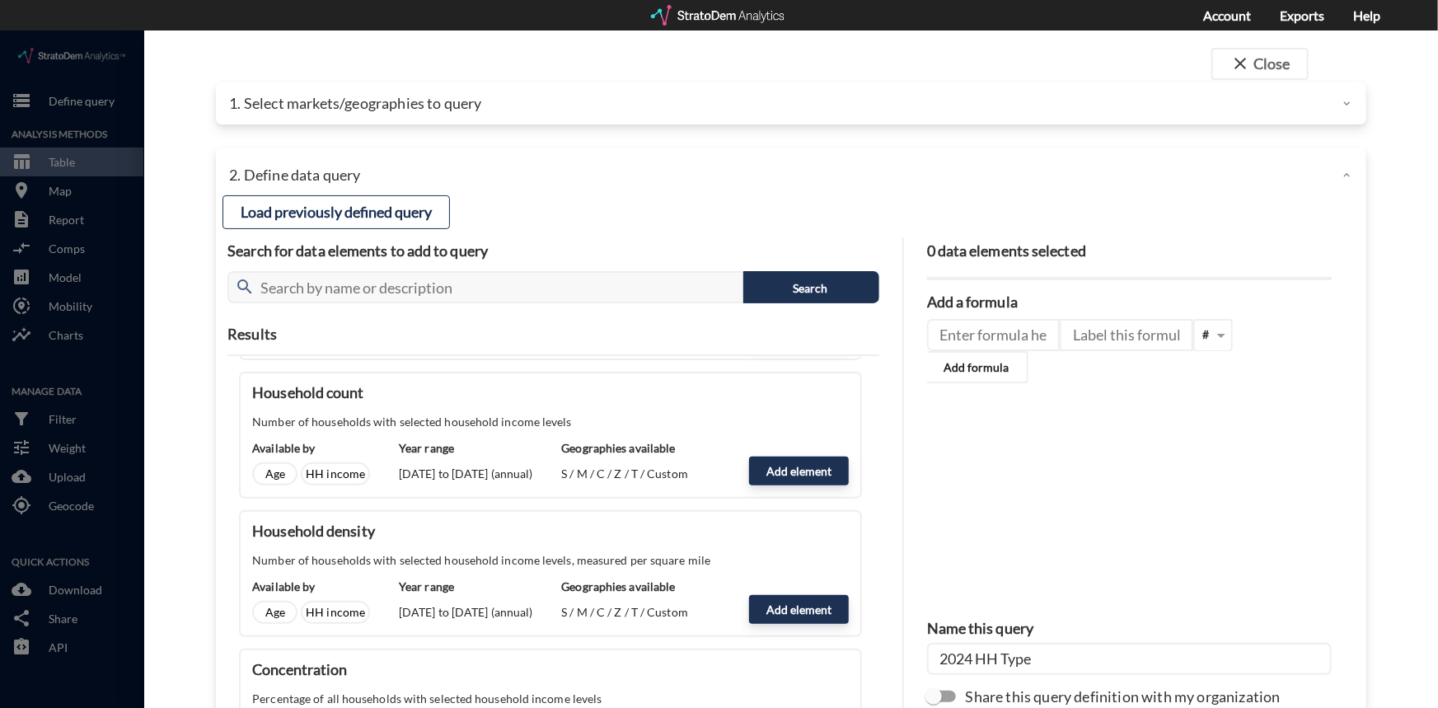
scroll to position [449, 0]
click button "Add element"
type input "HHI_DYNAMICS"
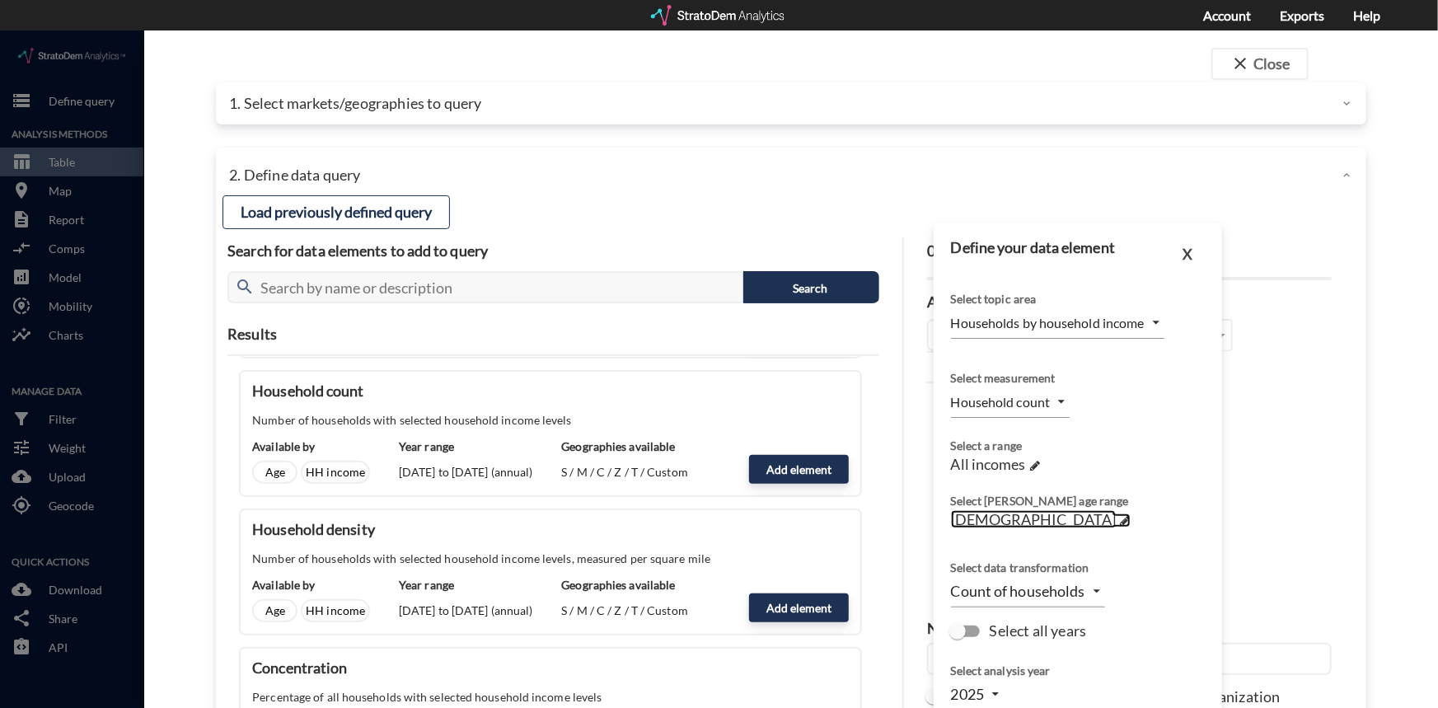
click span
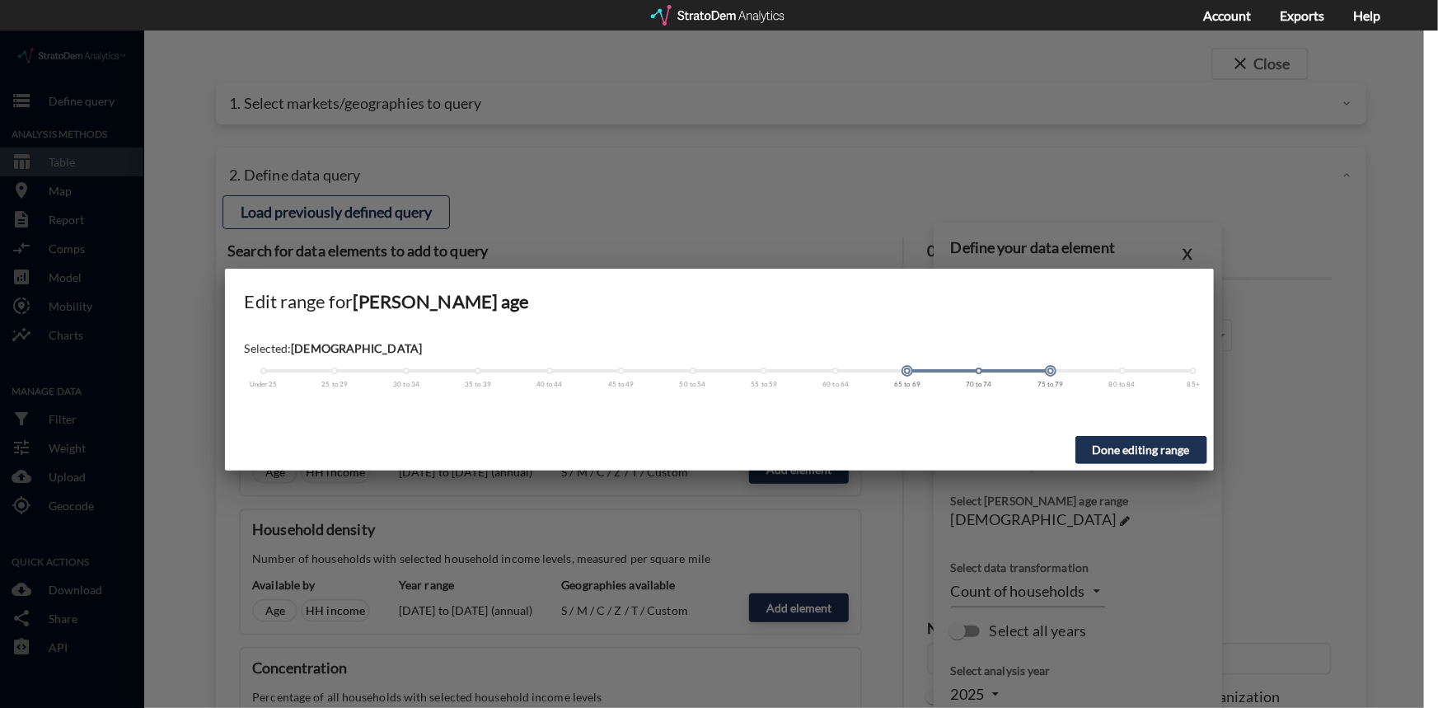
click span
click button "Done editing range"
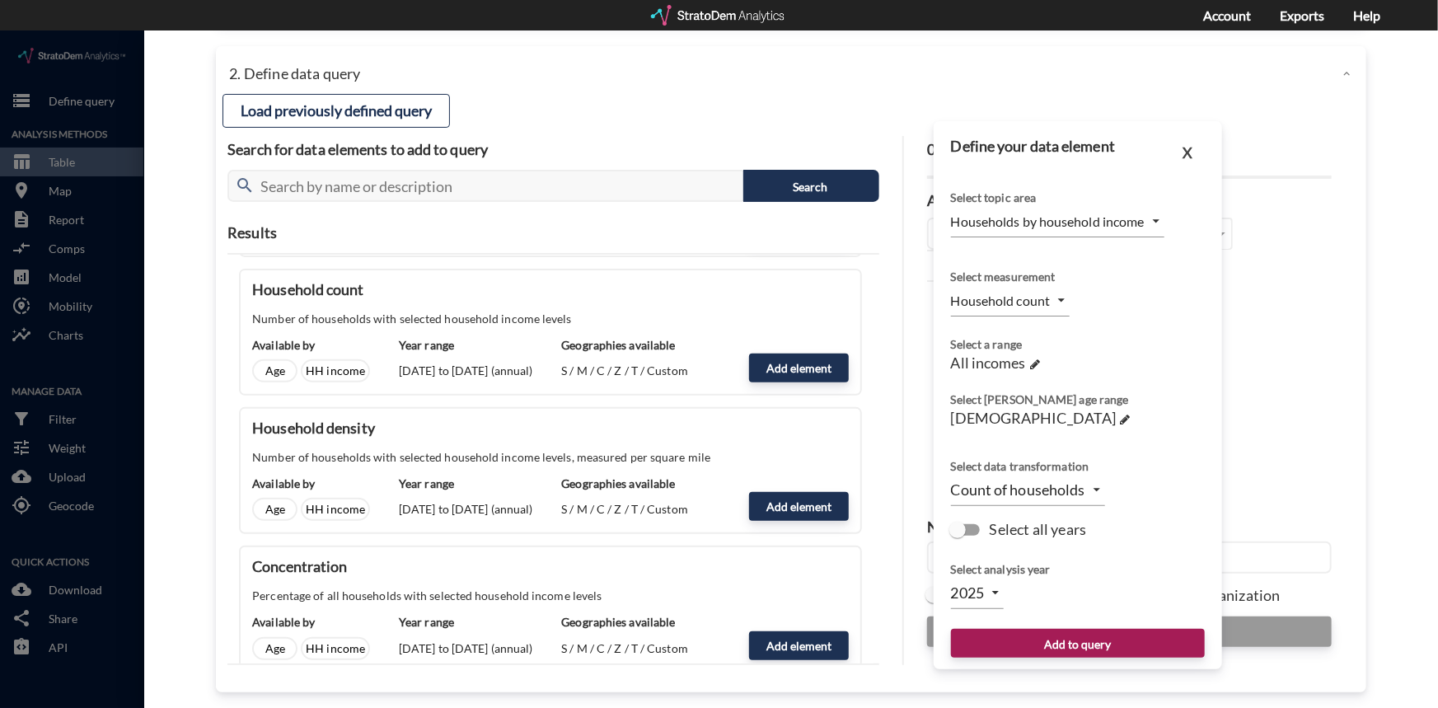
scroll to position [107, 0]
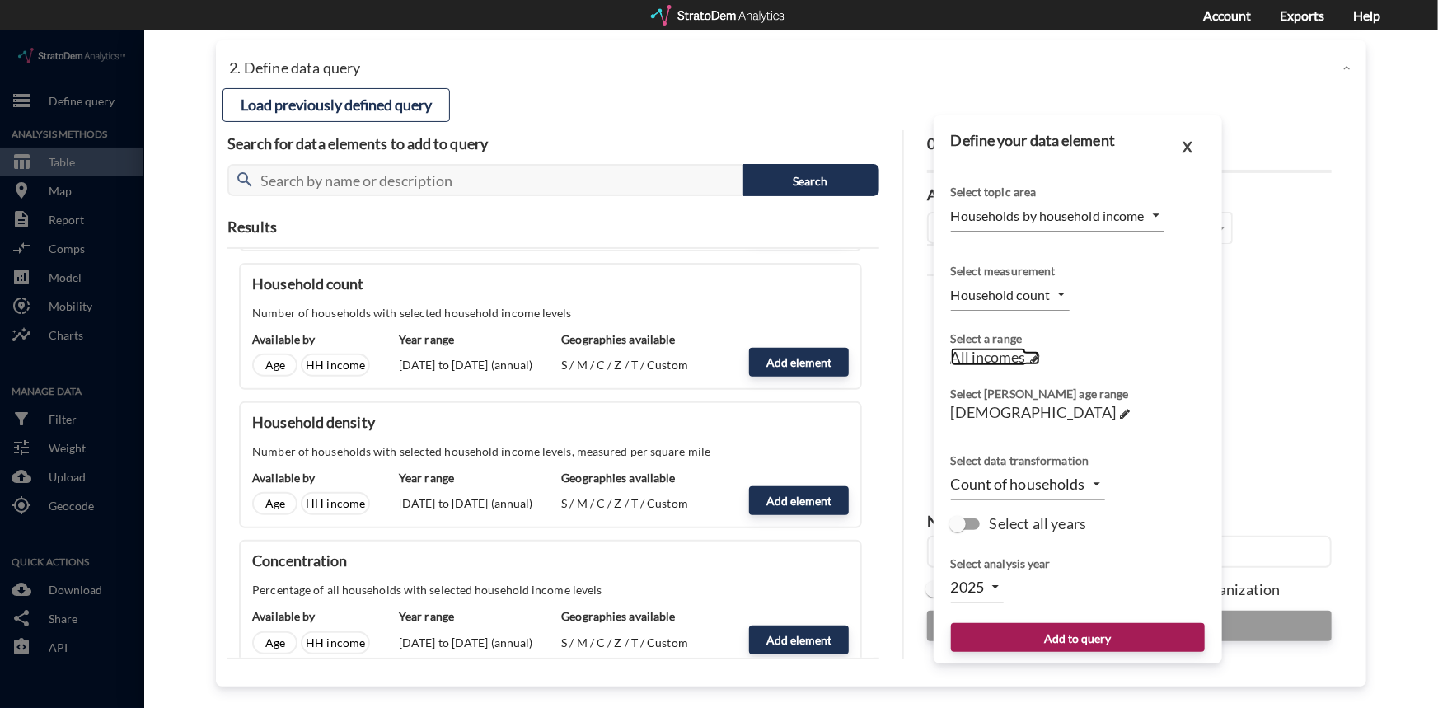
click span
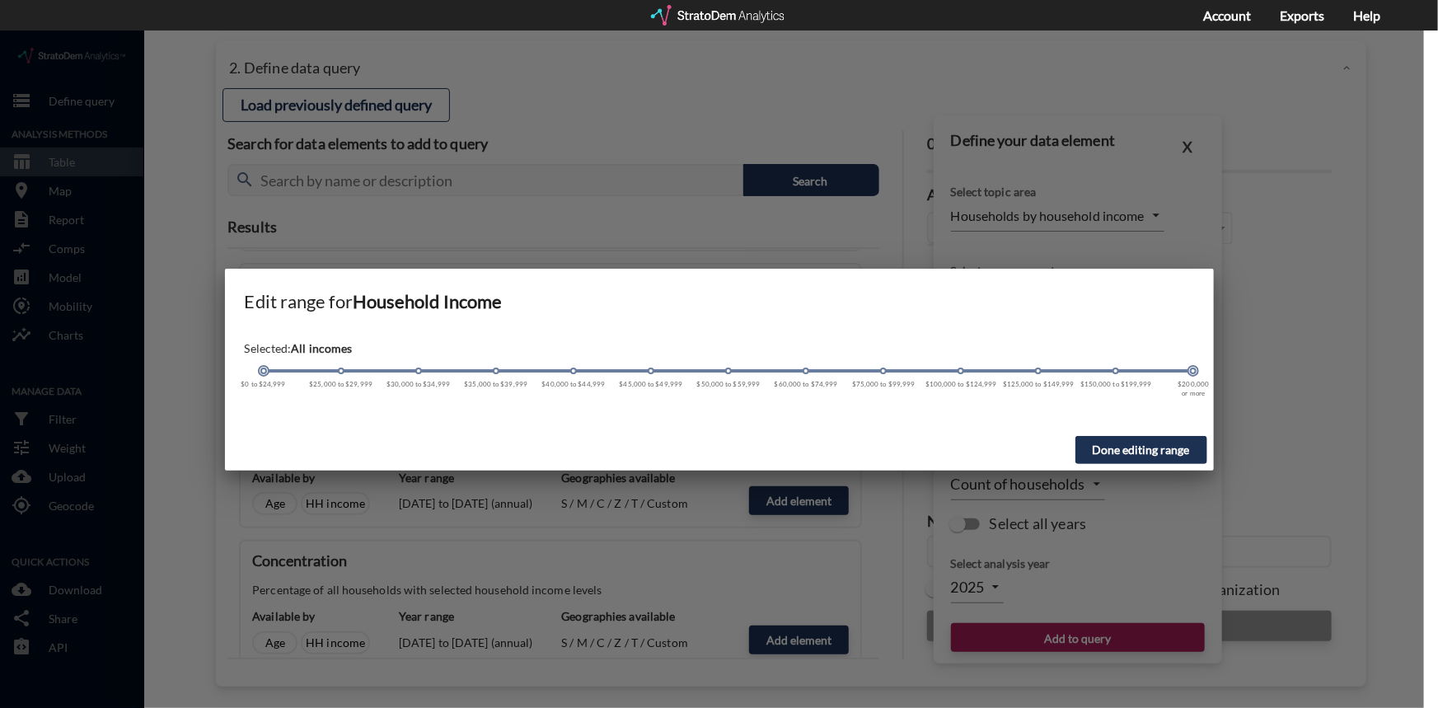
click span
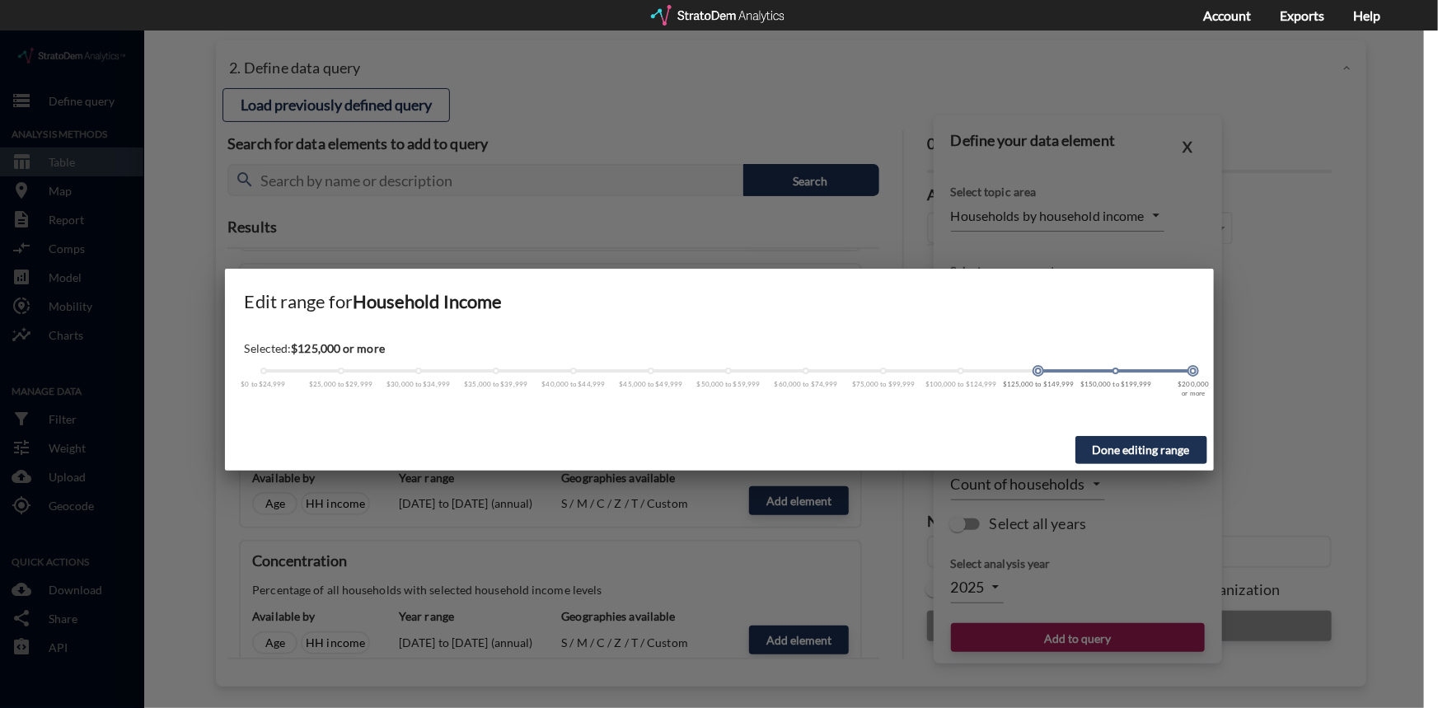
click span
click button "Done editing range"
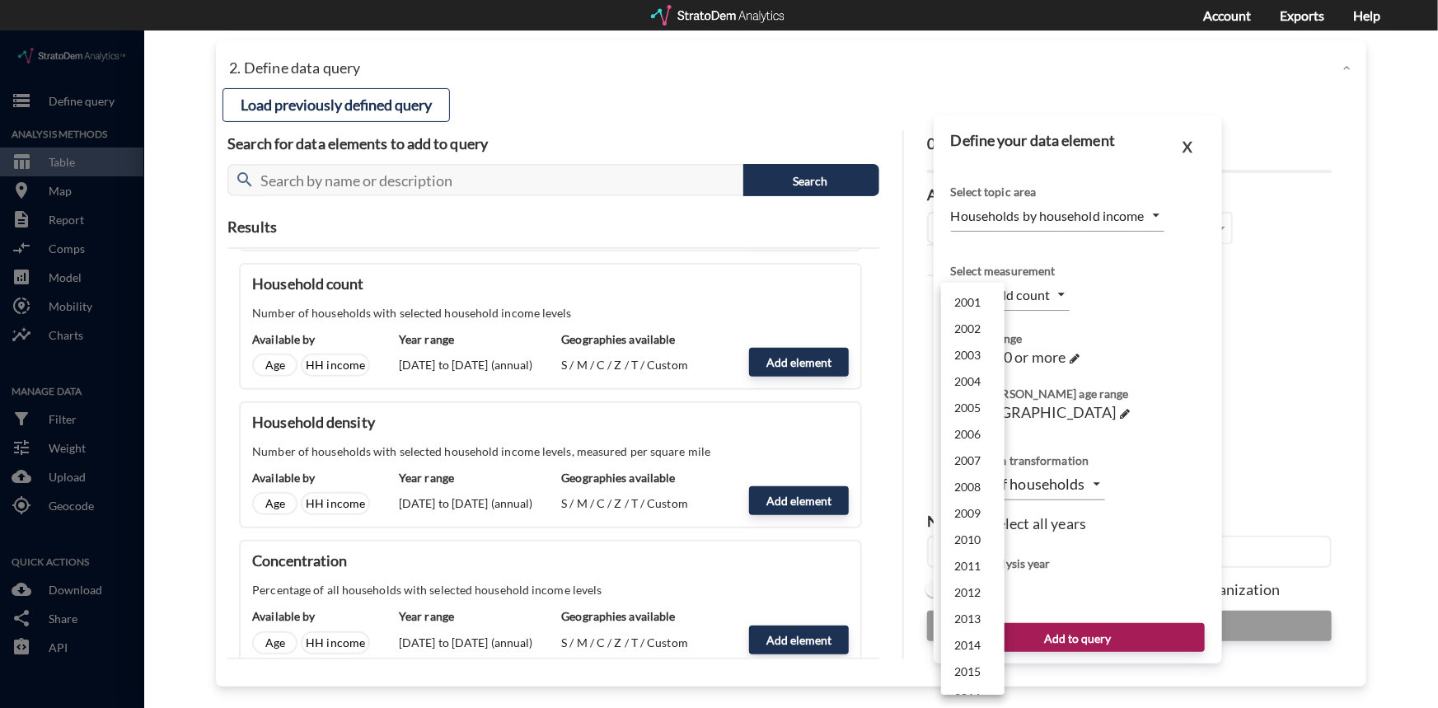
click body "/vantagepoint/us/-1 storage Define query Analysis Methods table_chart Table roo…"
click li "2028"
type input "2028"
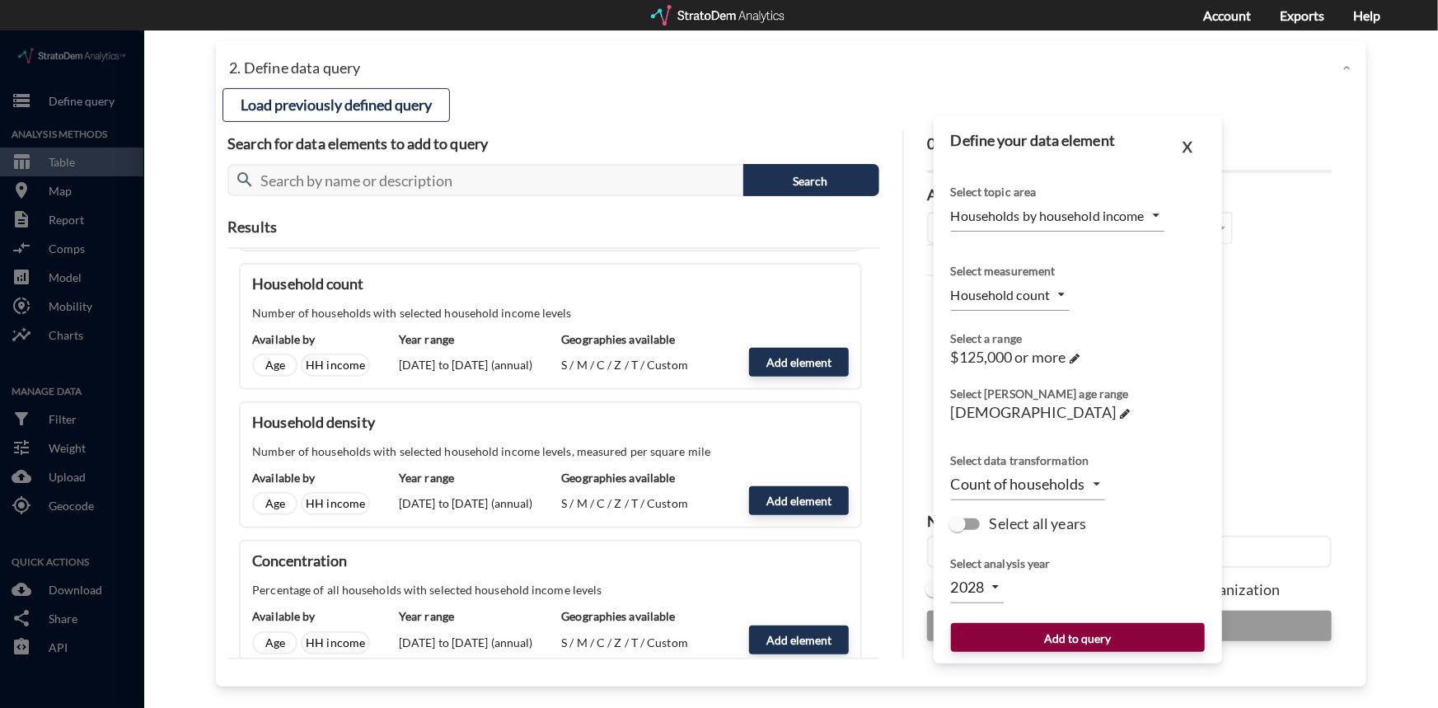
click button "Add to query"
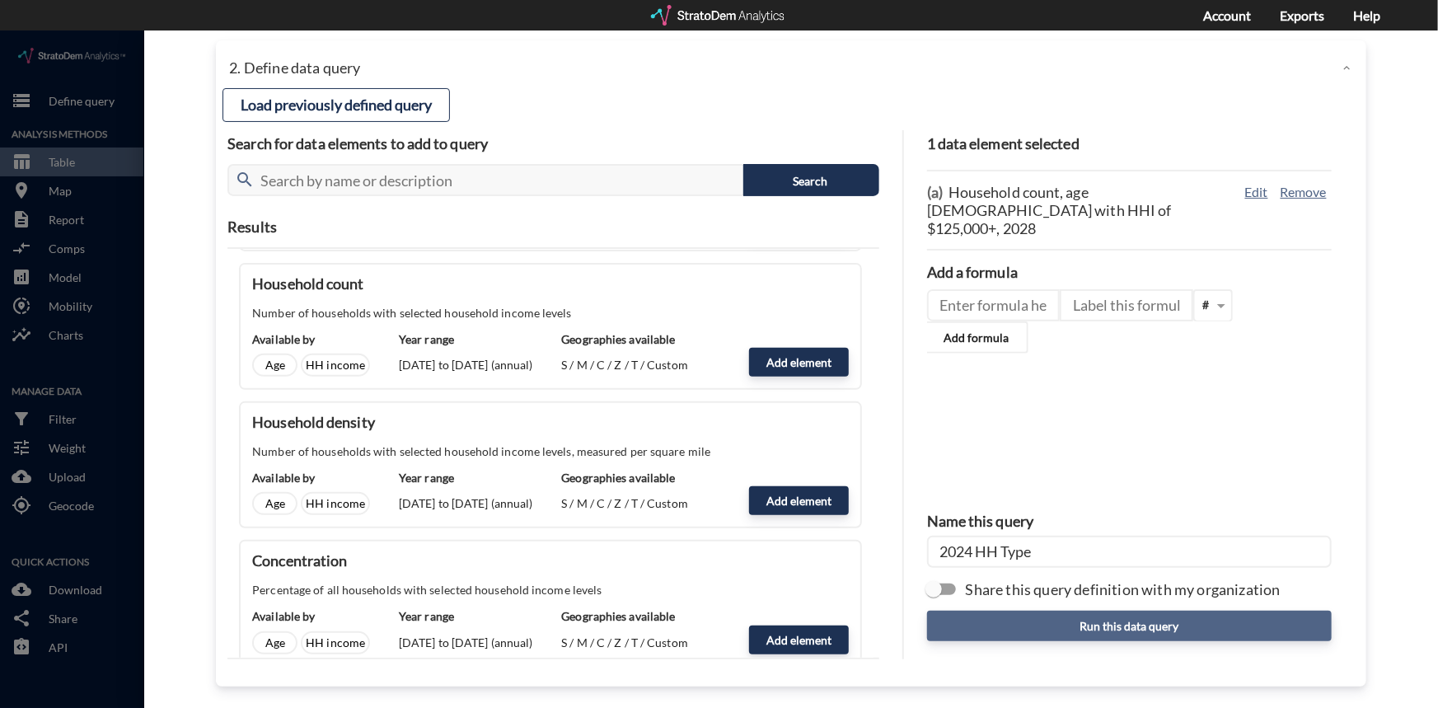
click button "Run this data query"
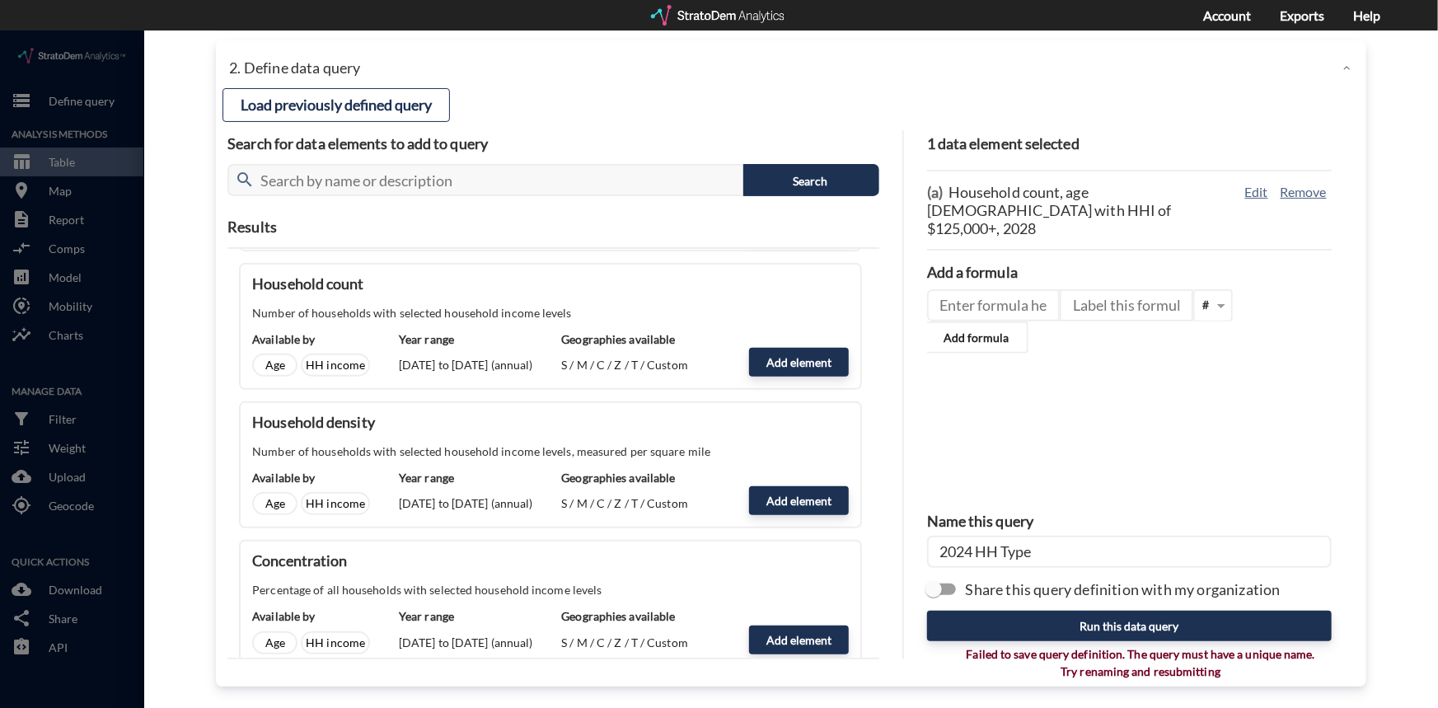
click input "2024 HH Type"
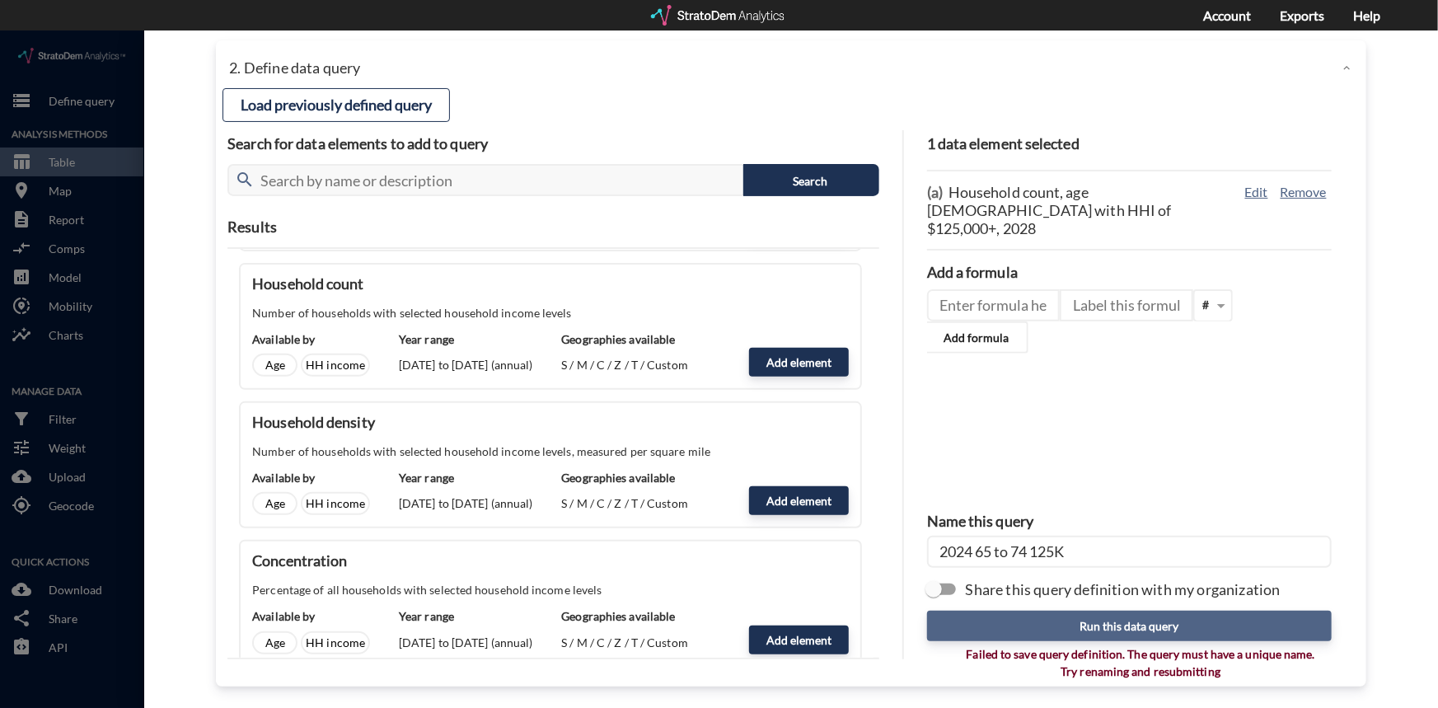
type input "2024 65 to 74 125K"
click button "Run this data query"
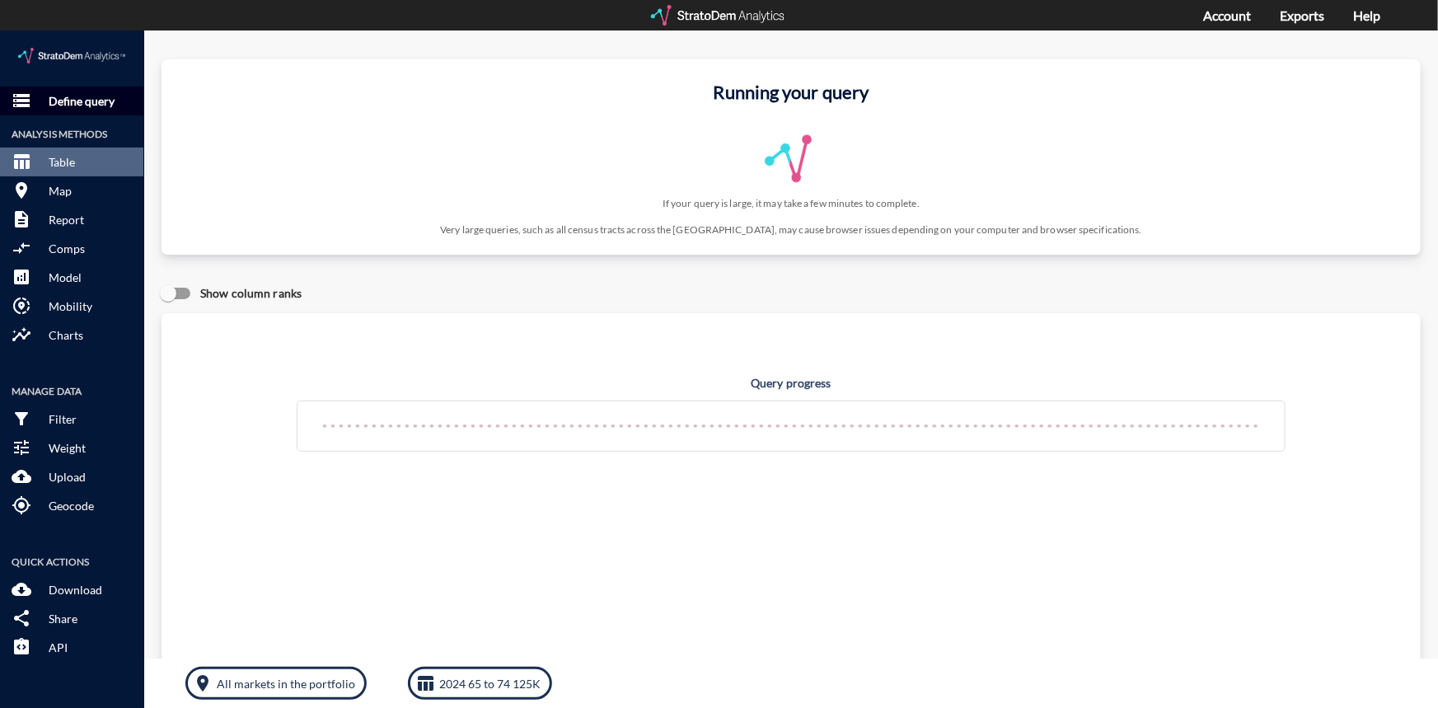
click p "Define query"
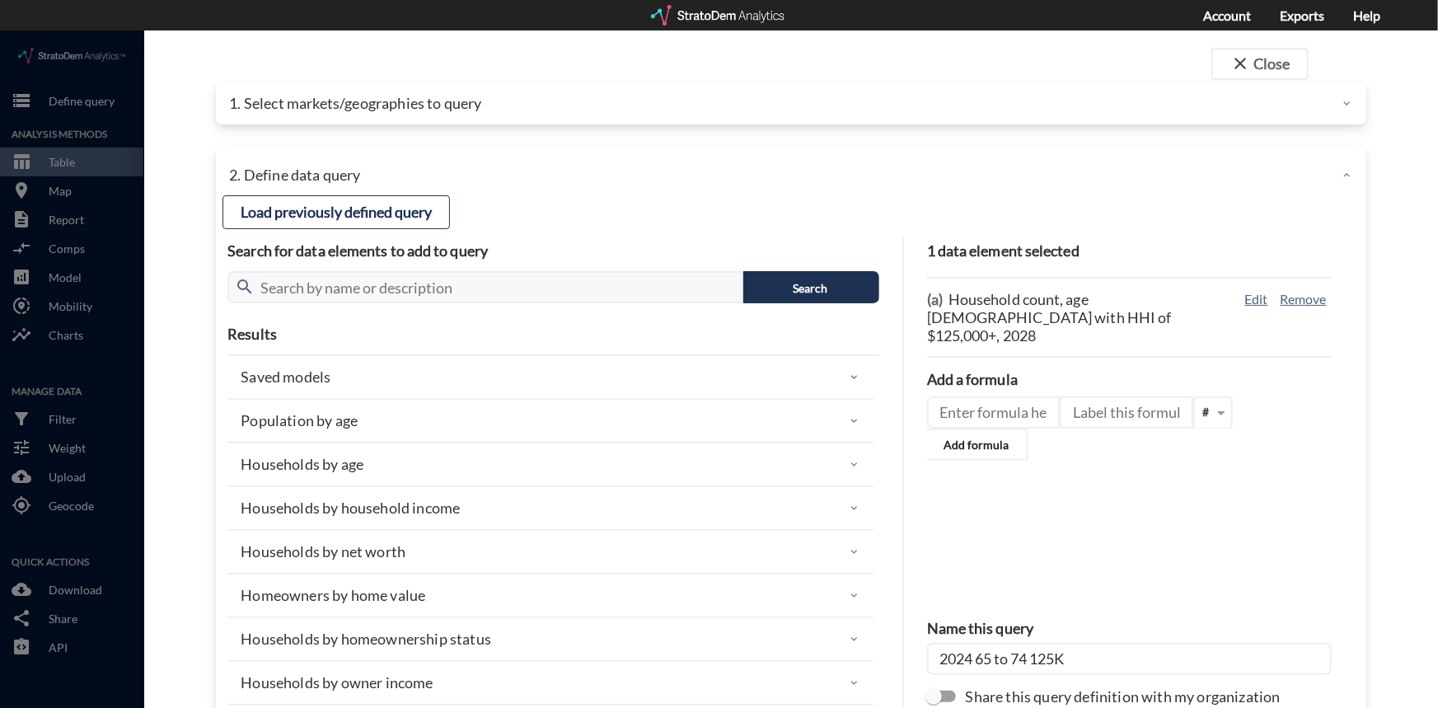
click p "1. Select markets/geographies to query"
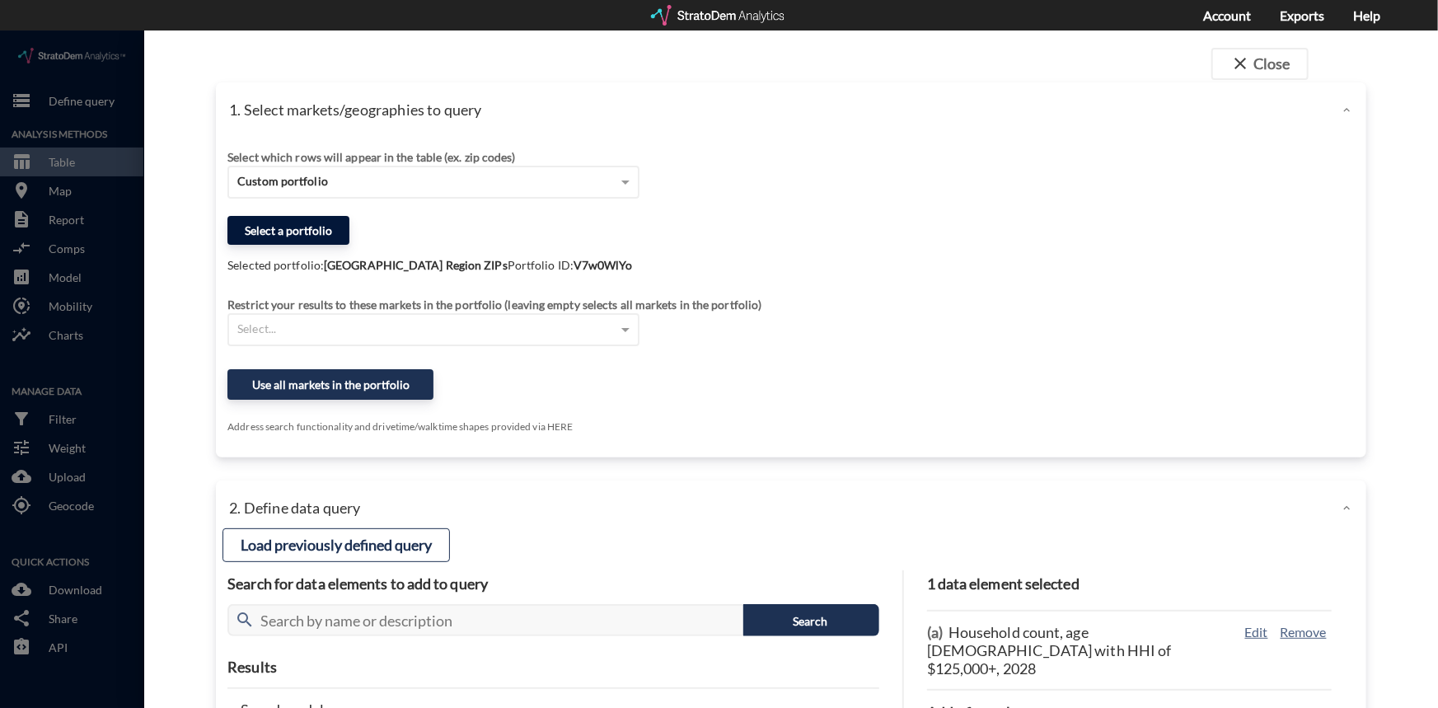
click button "Select a portfolio"
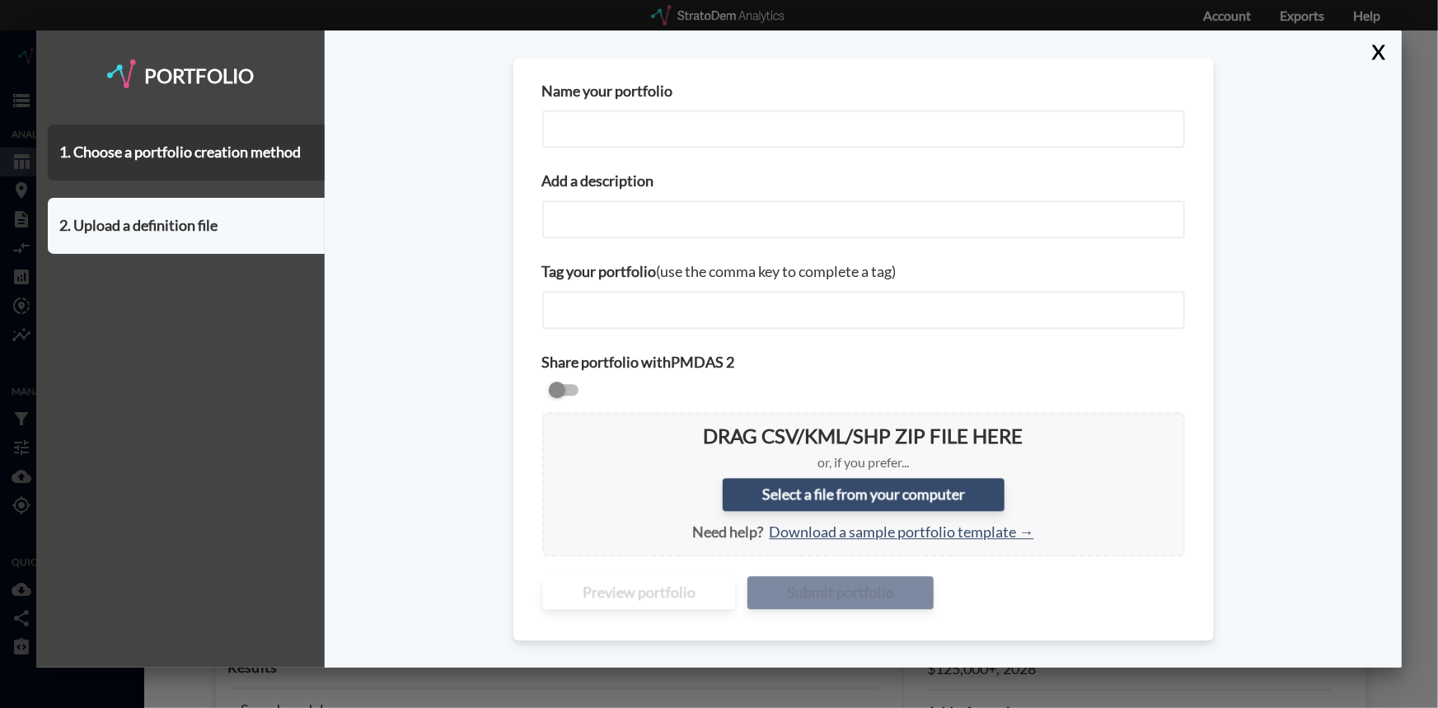
click at [573, 133] on input "Name your portfolio" at bounding box center [863, 129] width 643 height 38
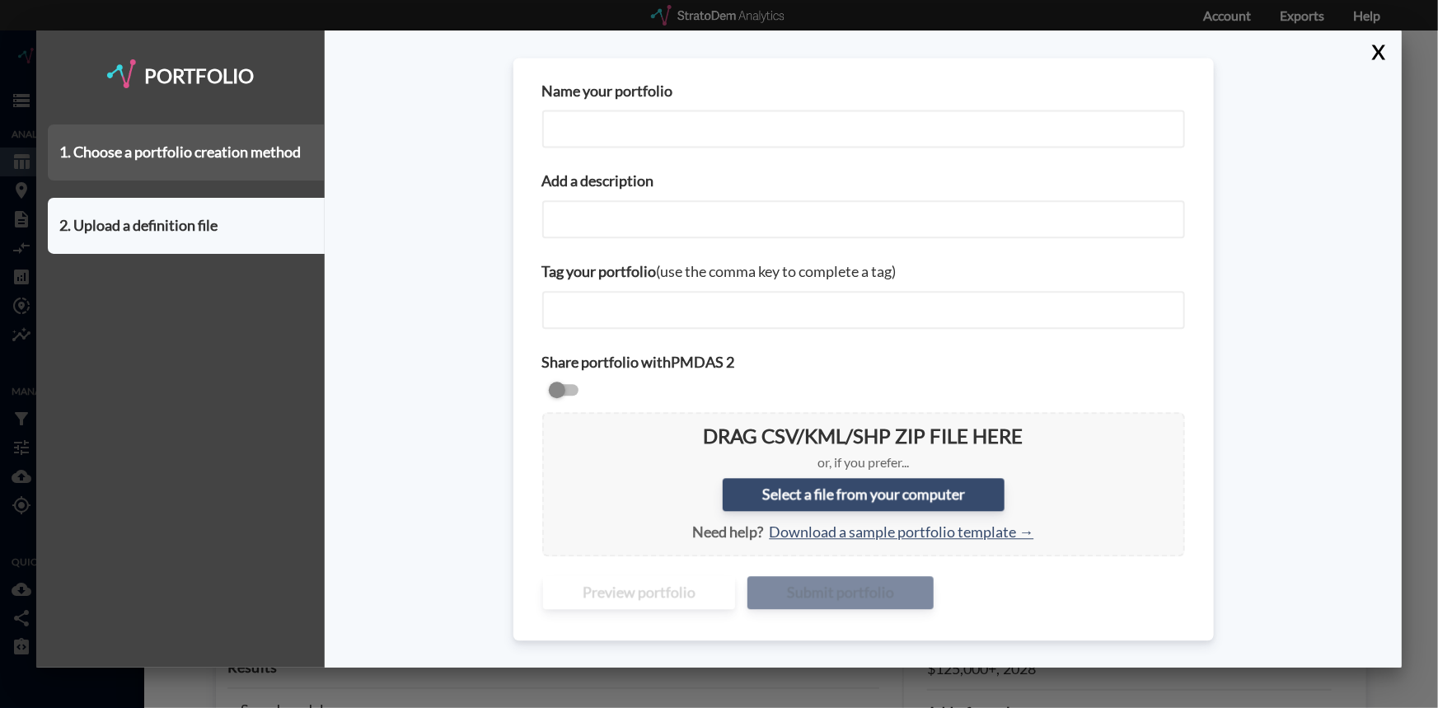
click at [200, 149] on div "1. Choose a portfolio creation method" at bounding box center [186, 152] width 277 height 56
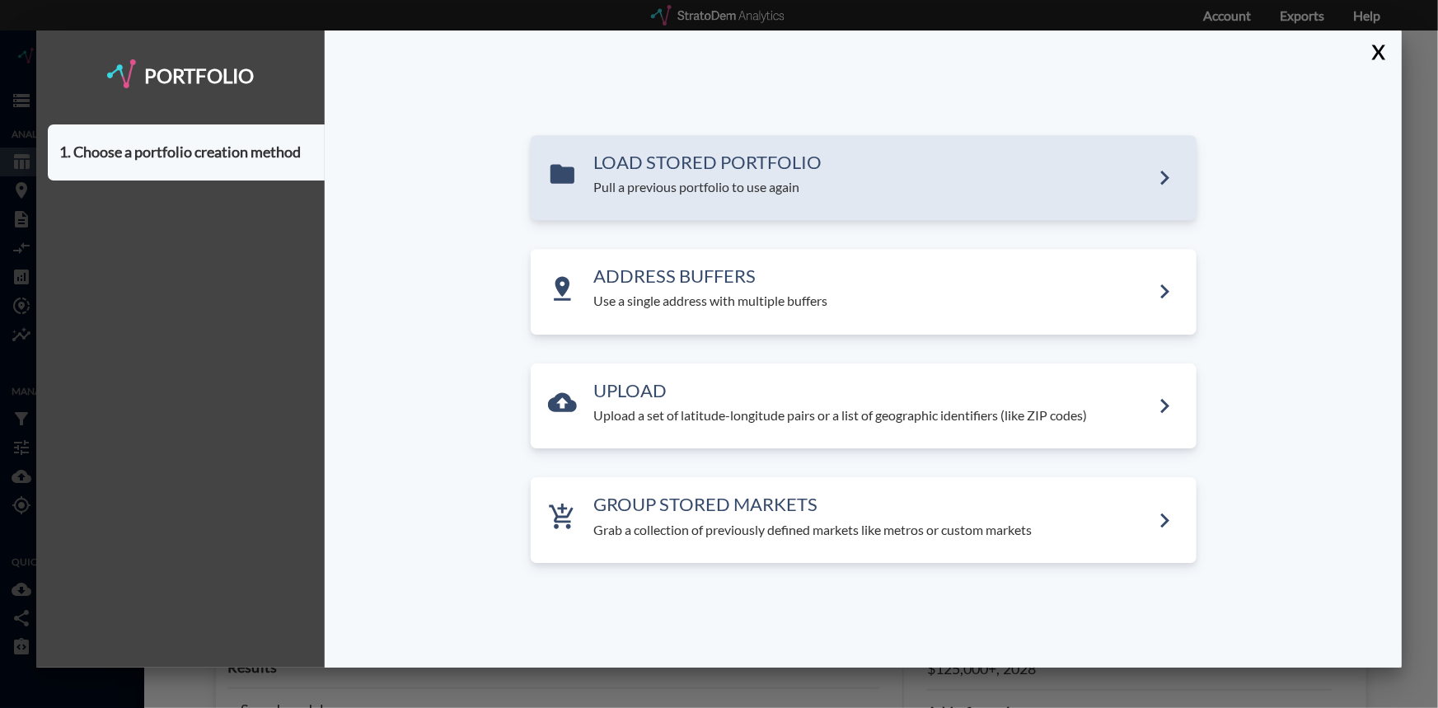
click at [634, 184] on p "Pull a previous portfolio to use again" at bounding box center [872, 187] width 556 height 19
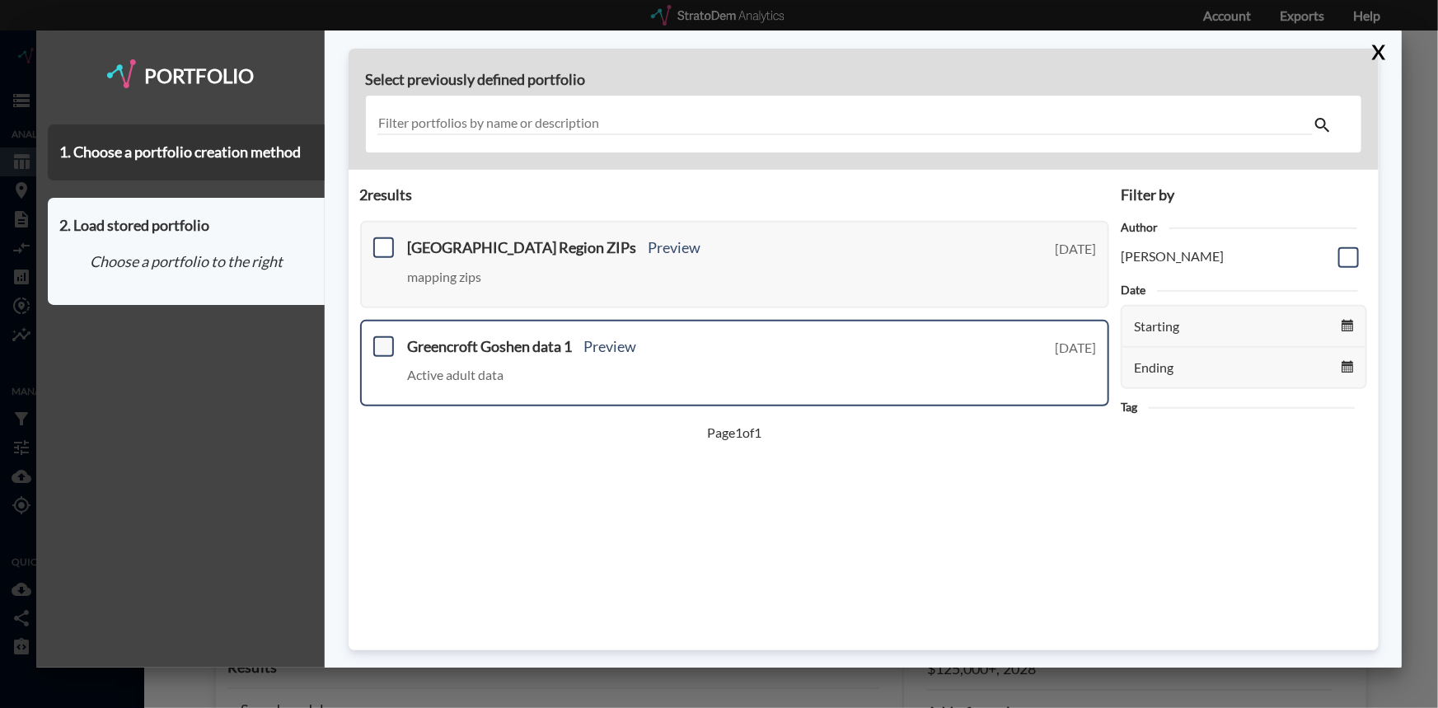
click at [381, 346] on span at bounding box center [383, 346] width 21 height 21
click at [382, 340] on input "checkbox" at bounding box center [382, 340] width 0 height 0
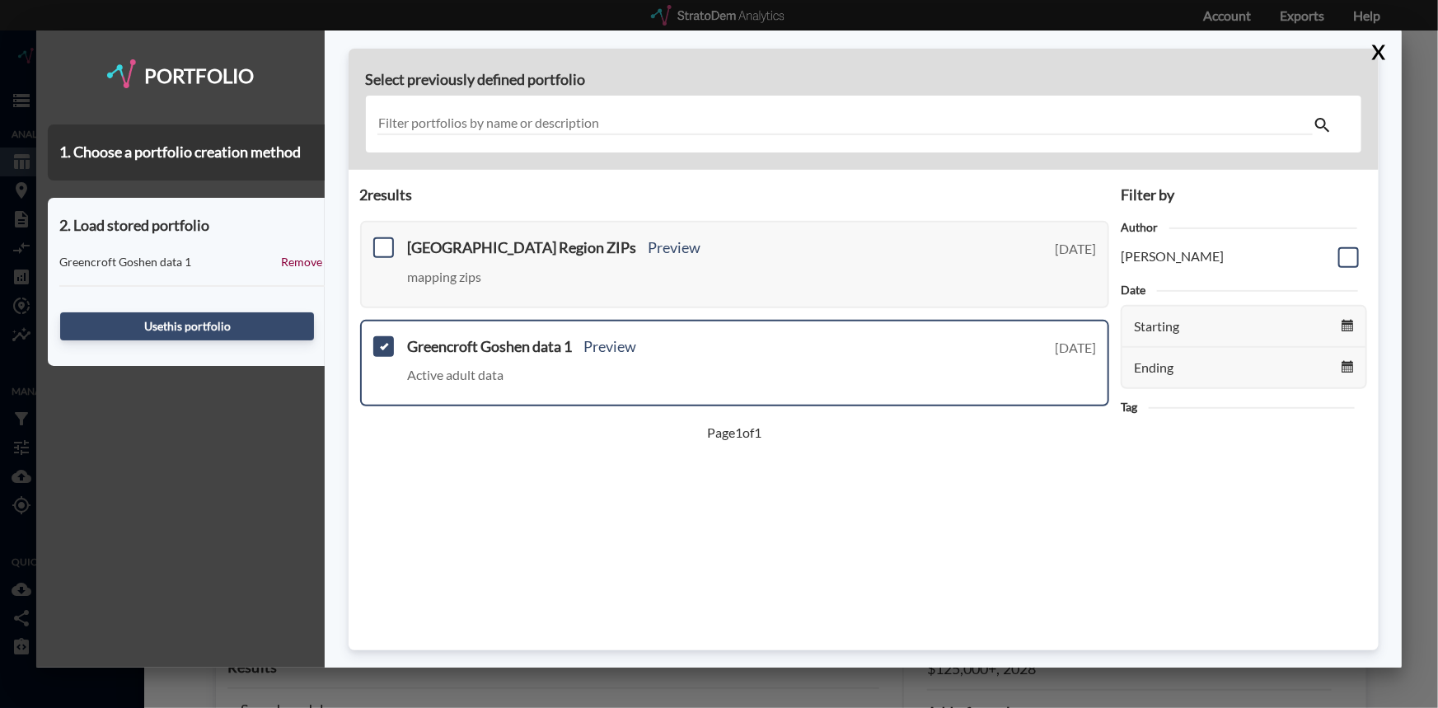
click at [384, 344] on span at bounding box center [383, 346] width 21 height 21
click at [382, 340] on input "checkbox" at bounding box center [382, 340] width 0 height 0
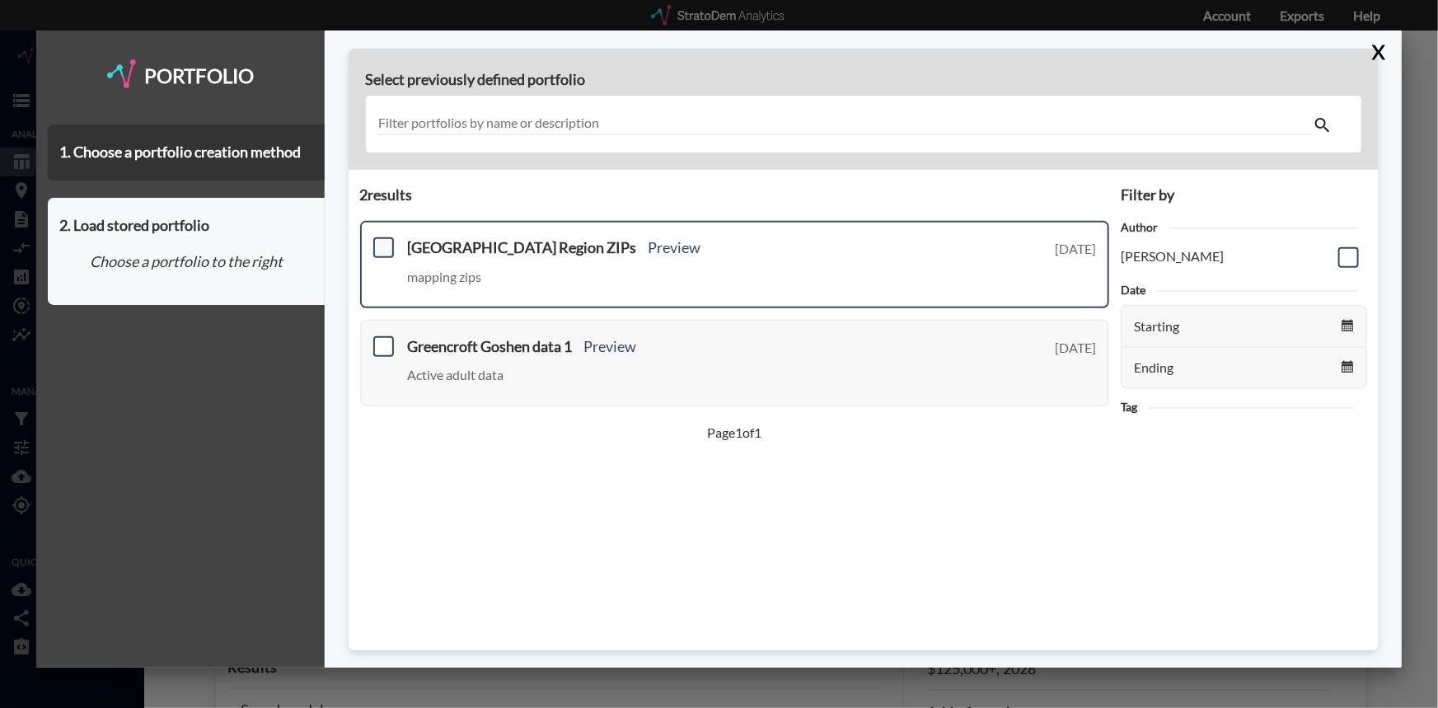
click at [380, 241] on span at bounding box center [383, 247] width 21 height 21
click at [382, 241] on input "checkbox" at bounding box center [382, 241] width 0 height 0
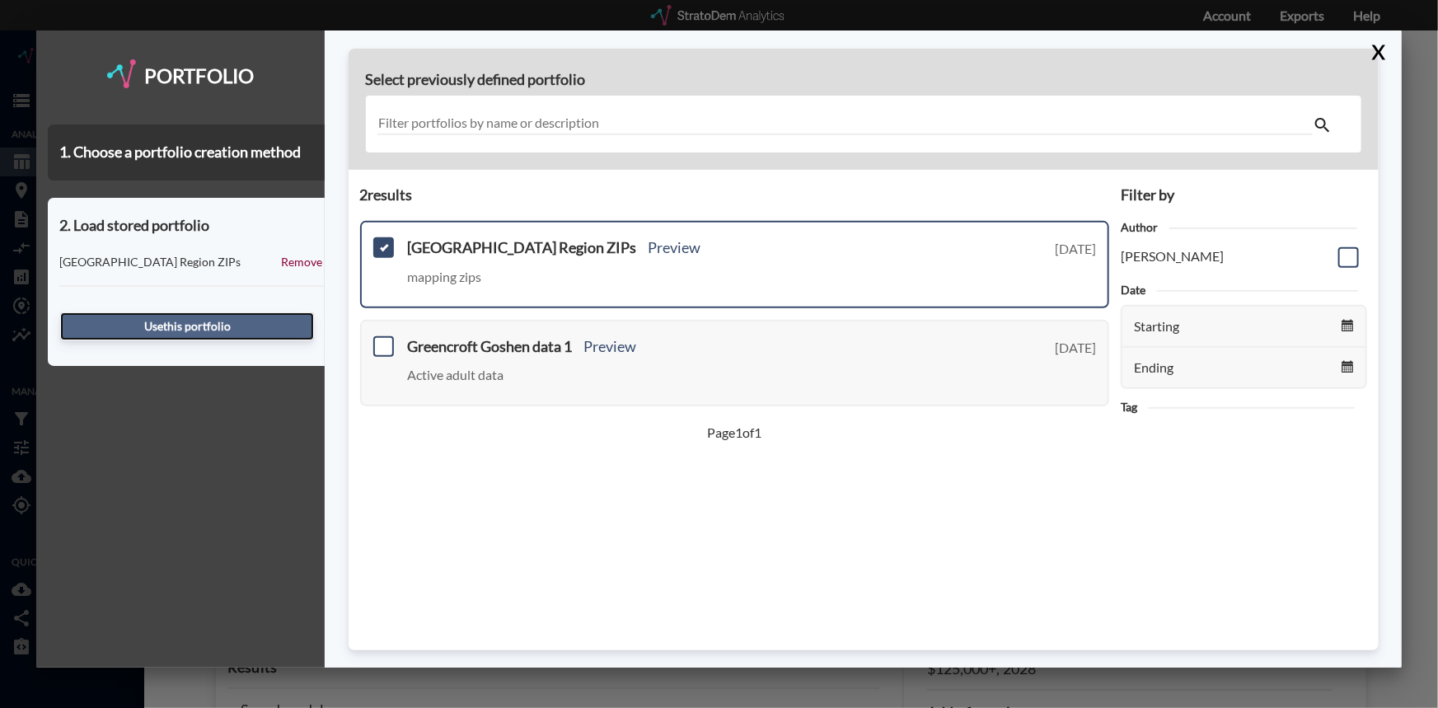
click at [185, 325] on button "Use this portfolio" at bounding box center [187, 326] width 254 height 28
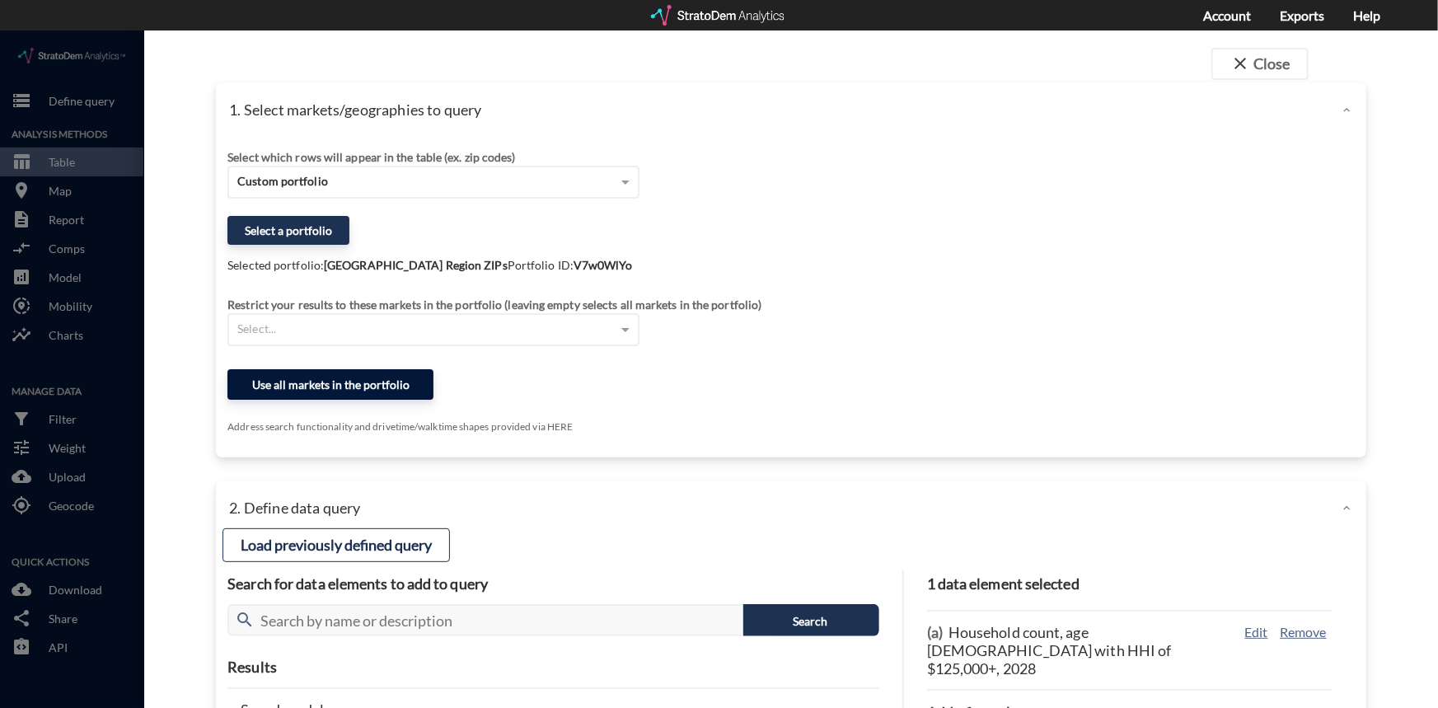
click button "Use all markets in the portfolio"
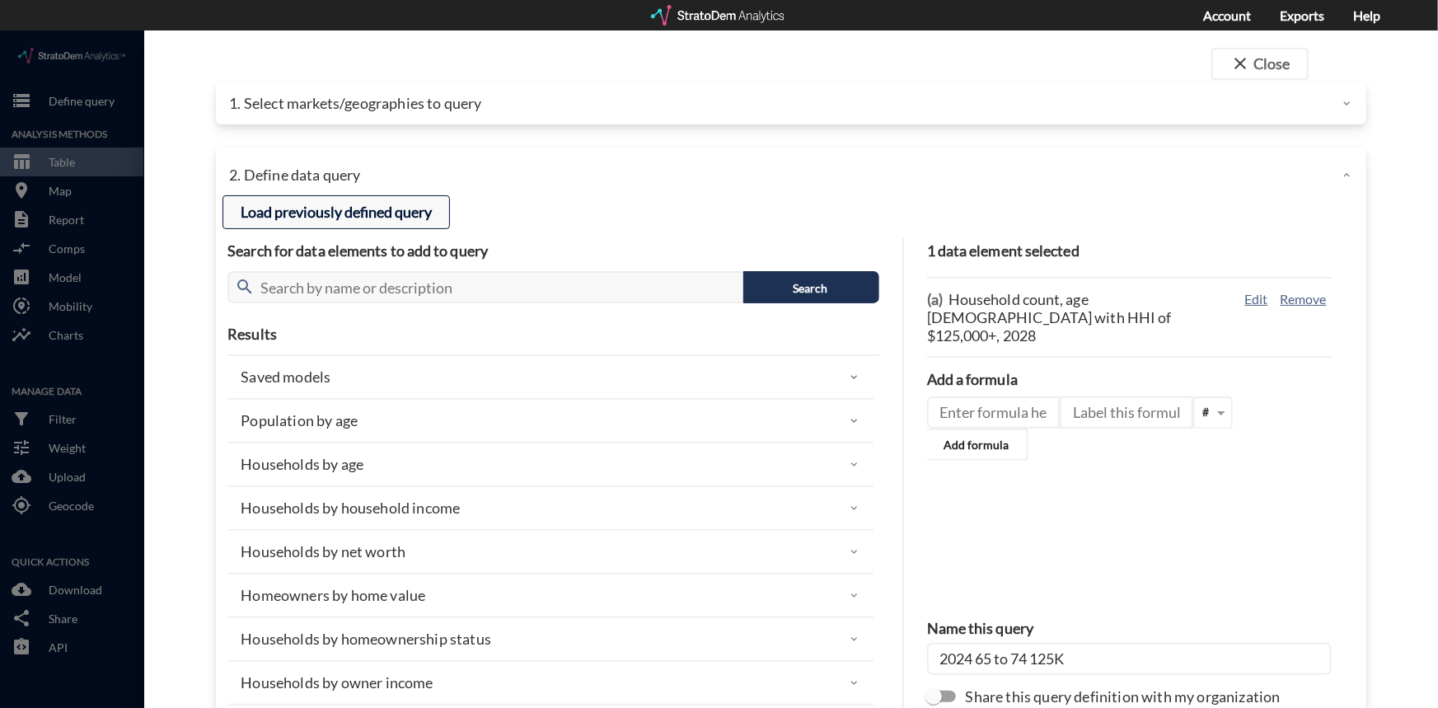
click button "Load previously defined query"
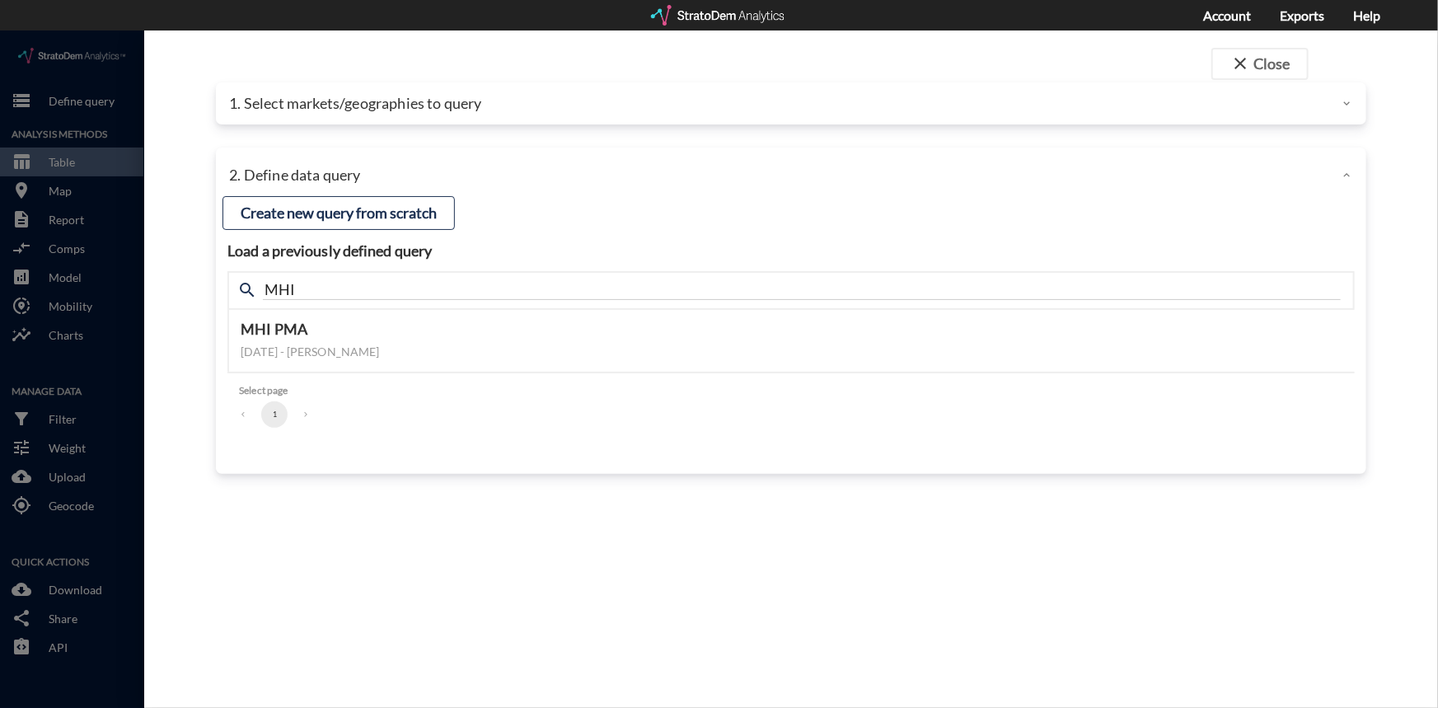
click span "search"
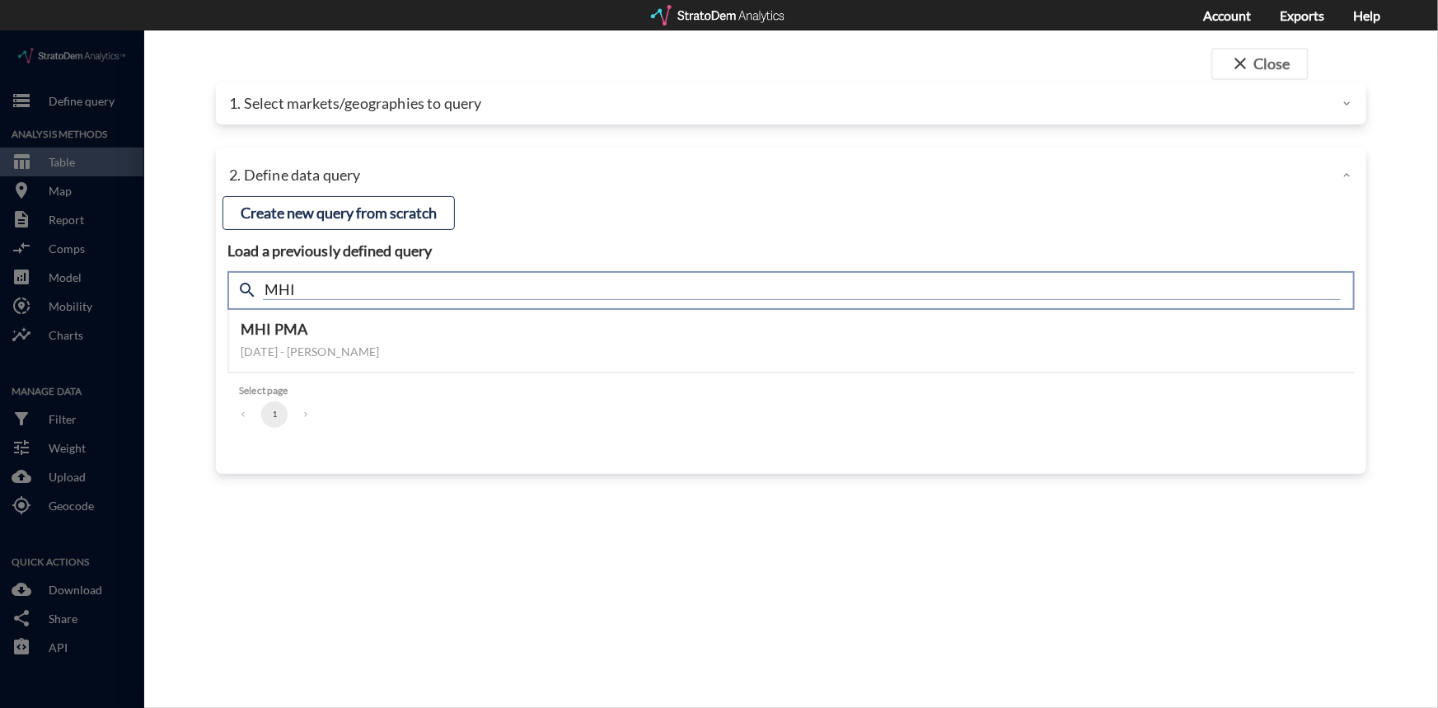
click input "MHI"
type input "M"
type input "2024"
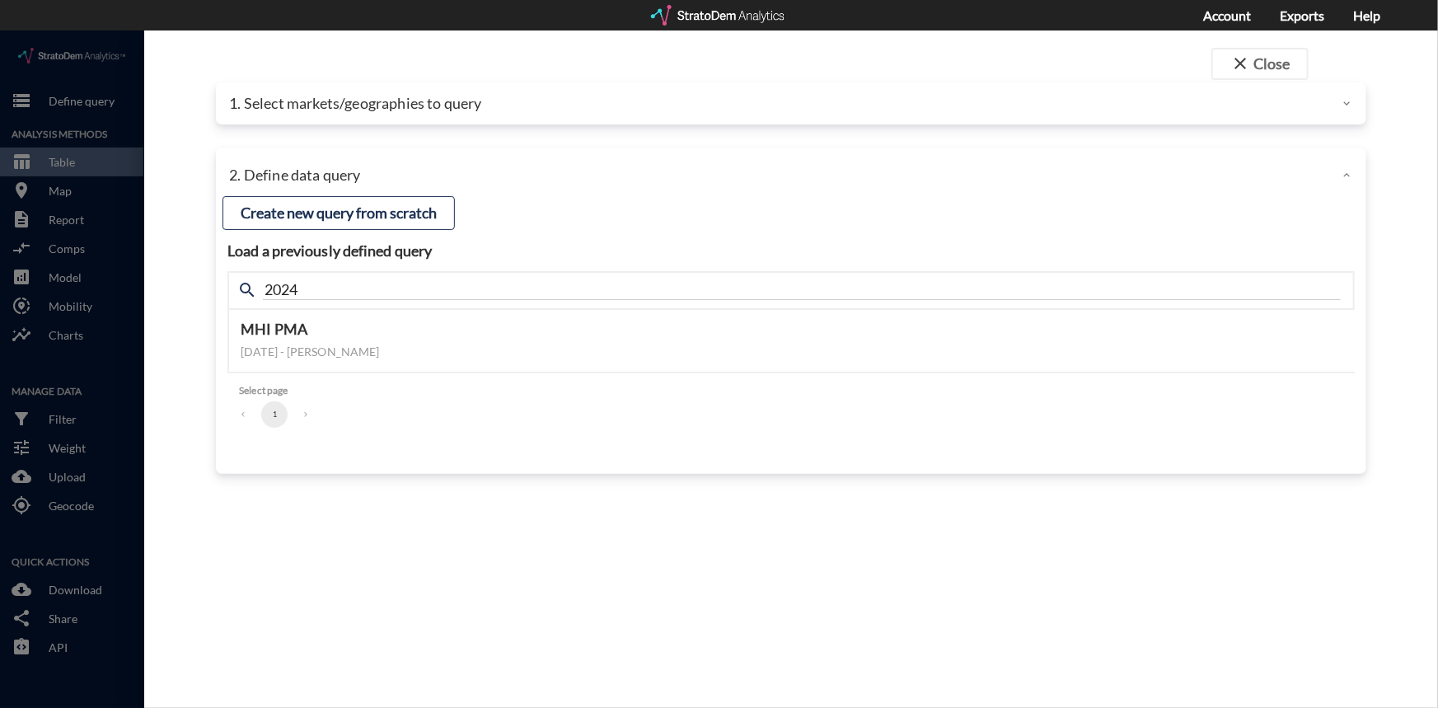
click span "search"
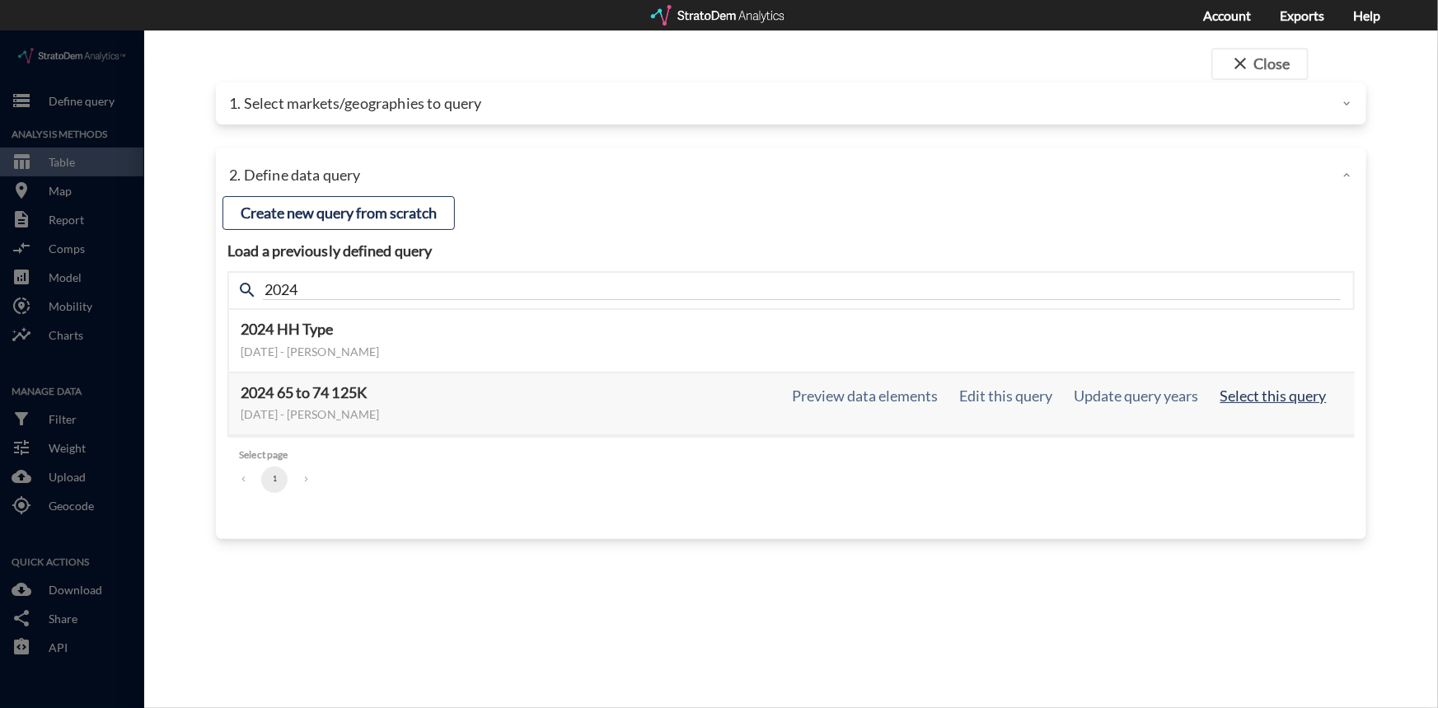
click button "Select this query"
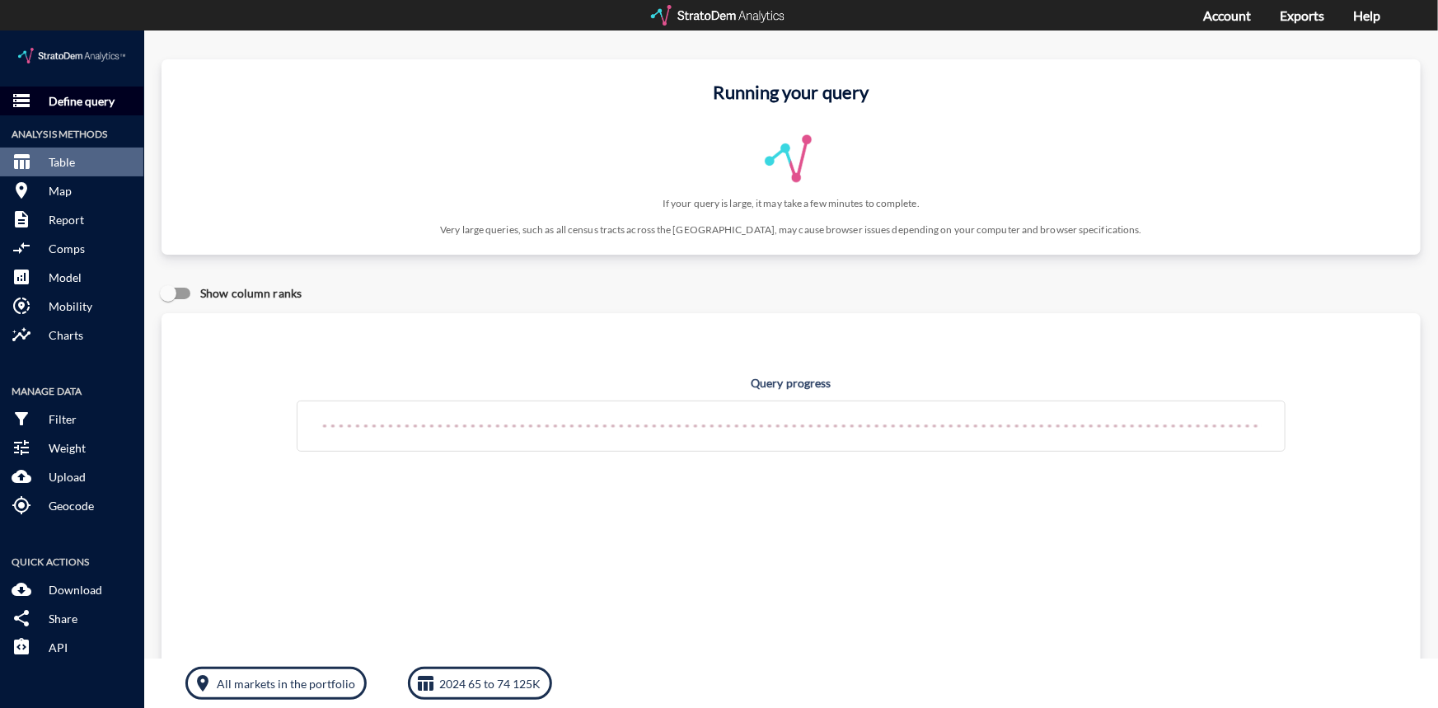
click p "Define query"
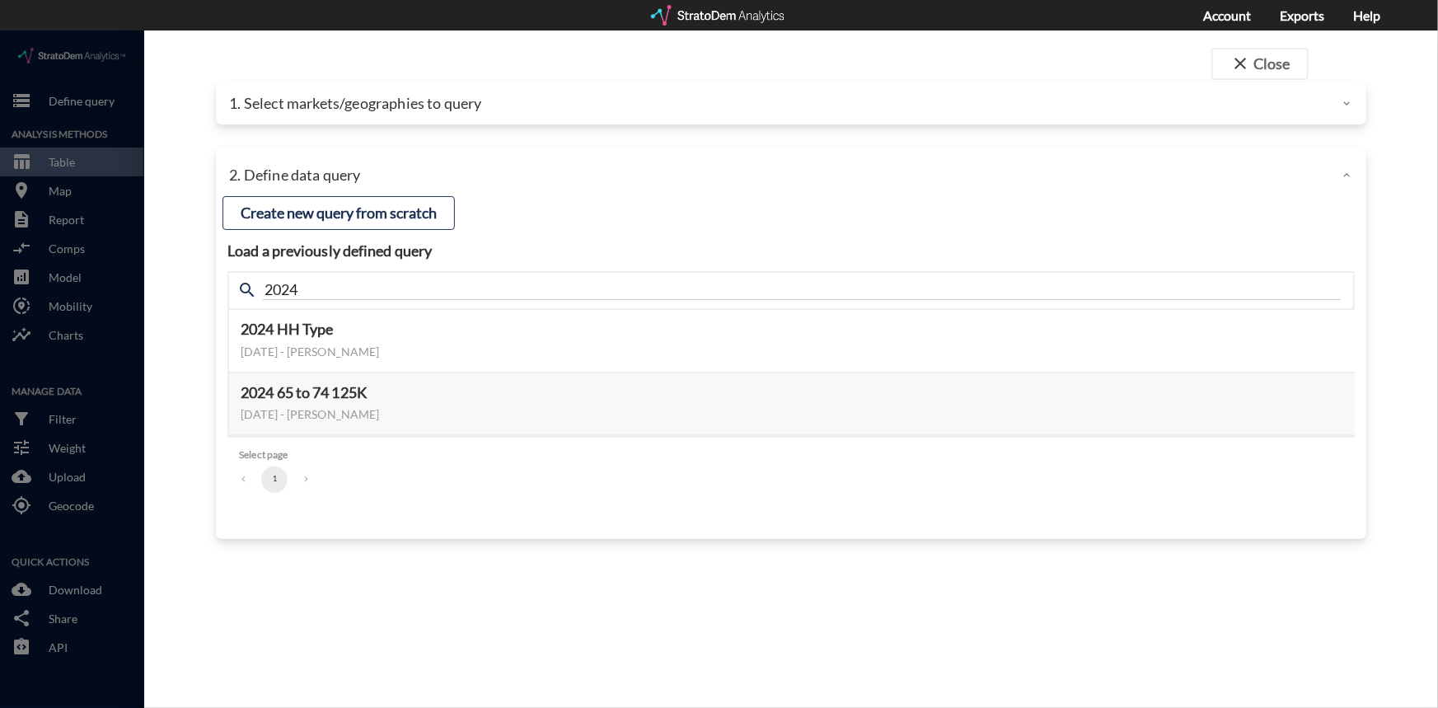
click p "1. Select markets/geographies to query"
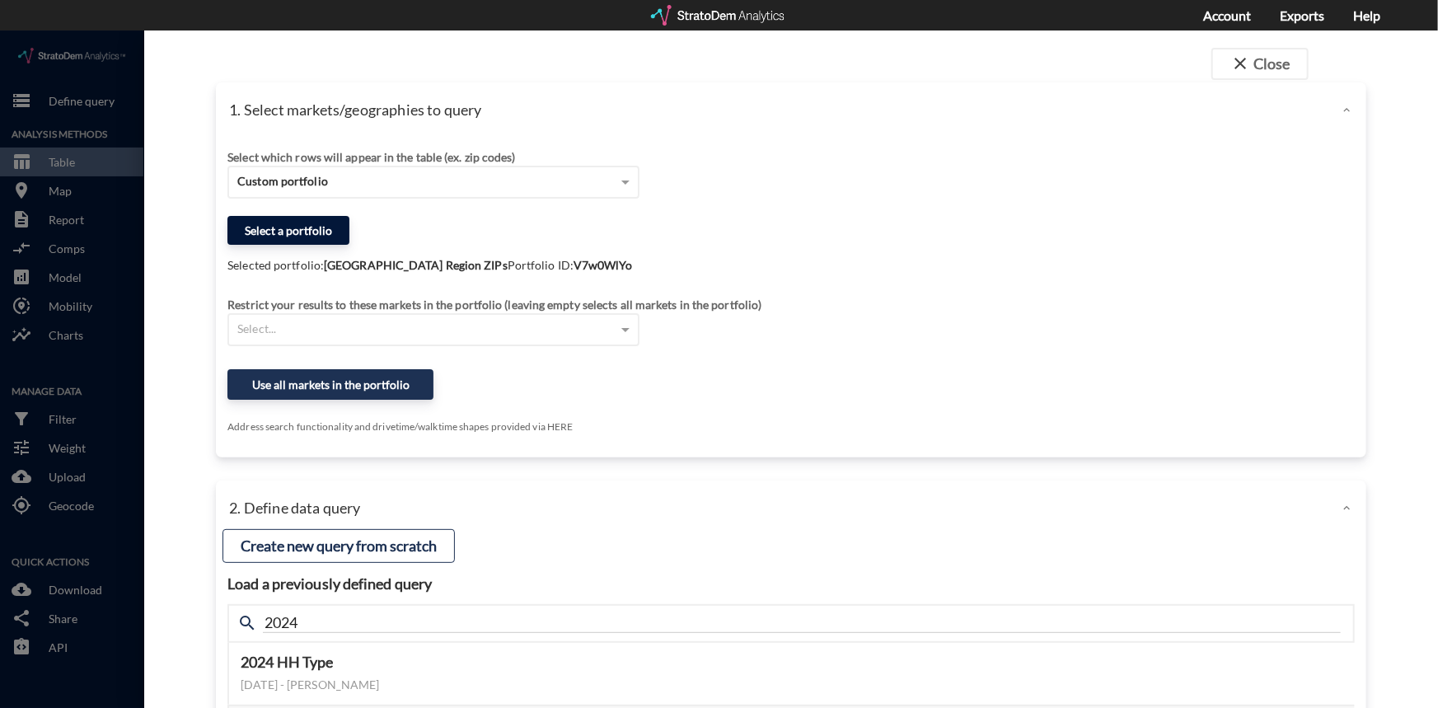
click button "Select a portfolio"
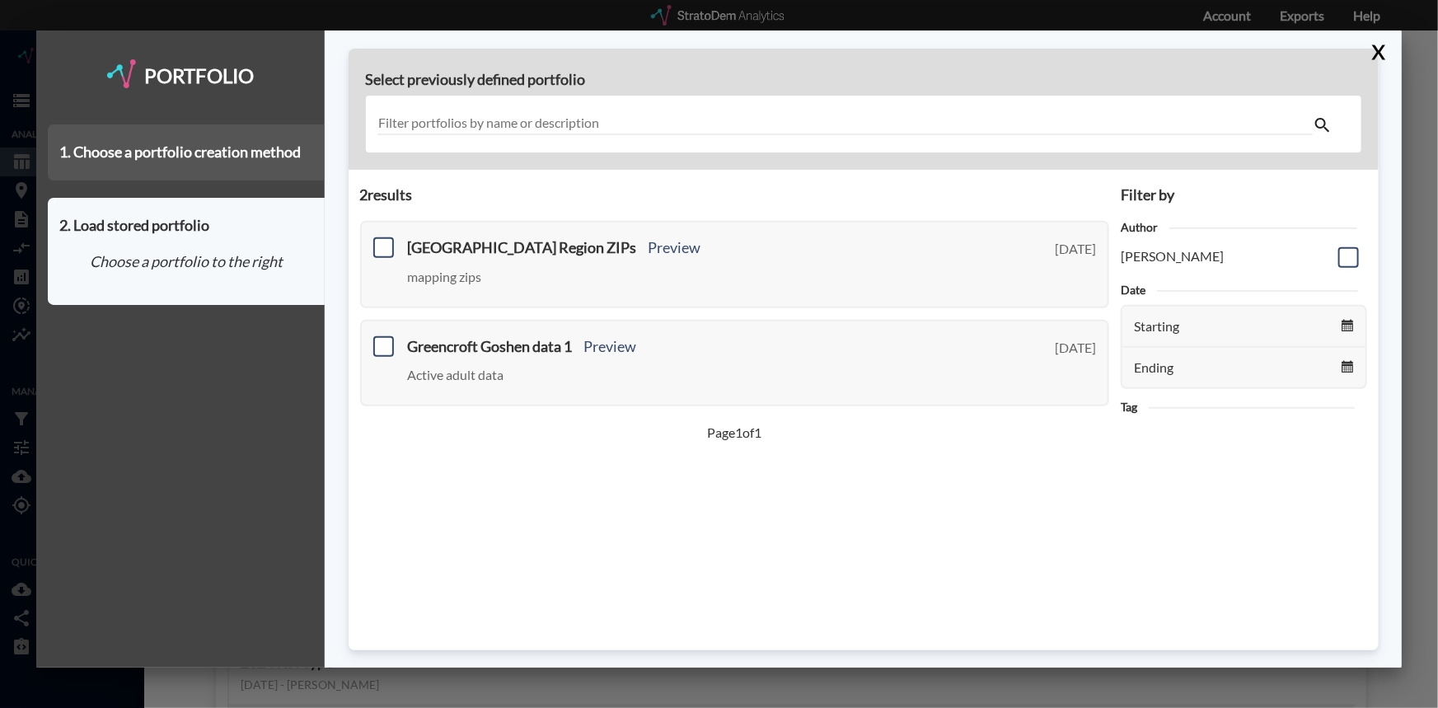
click at [231, 155] on div "1. Choose a portfolio creation method" at bounding box center [186, 152] width 277 height 56
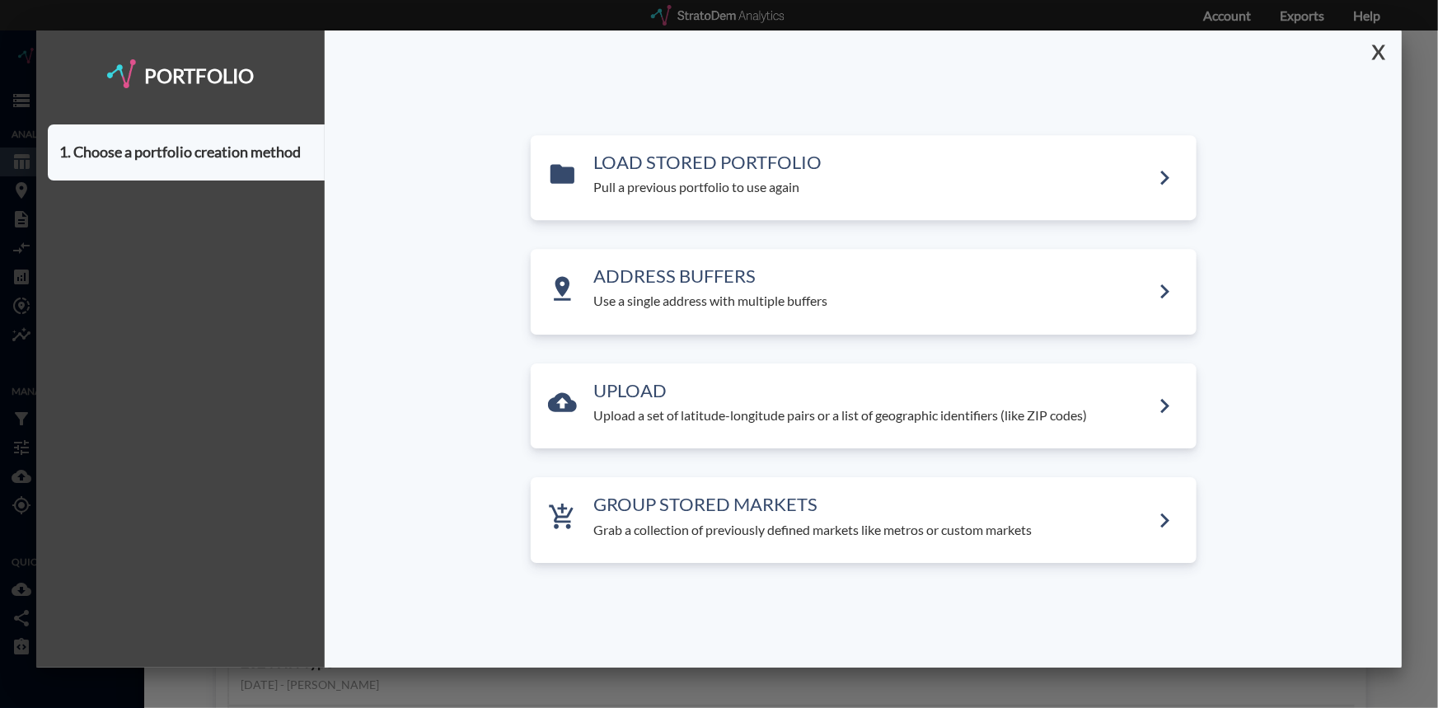
click at [1382, 50] on button "X" at bounding box center [1375, 51] width 29 height 43
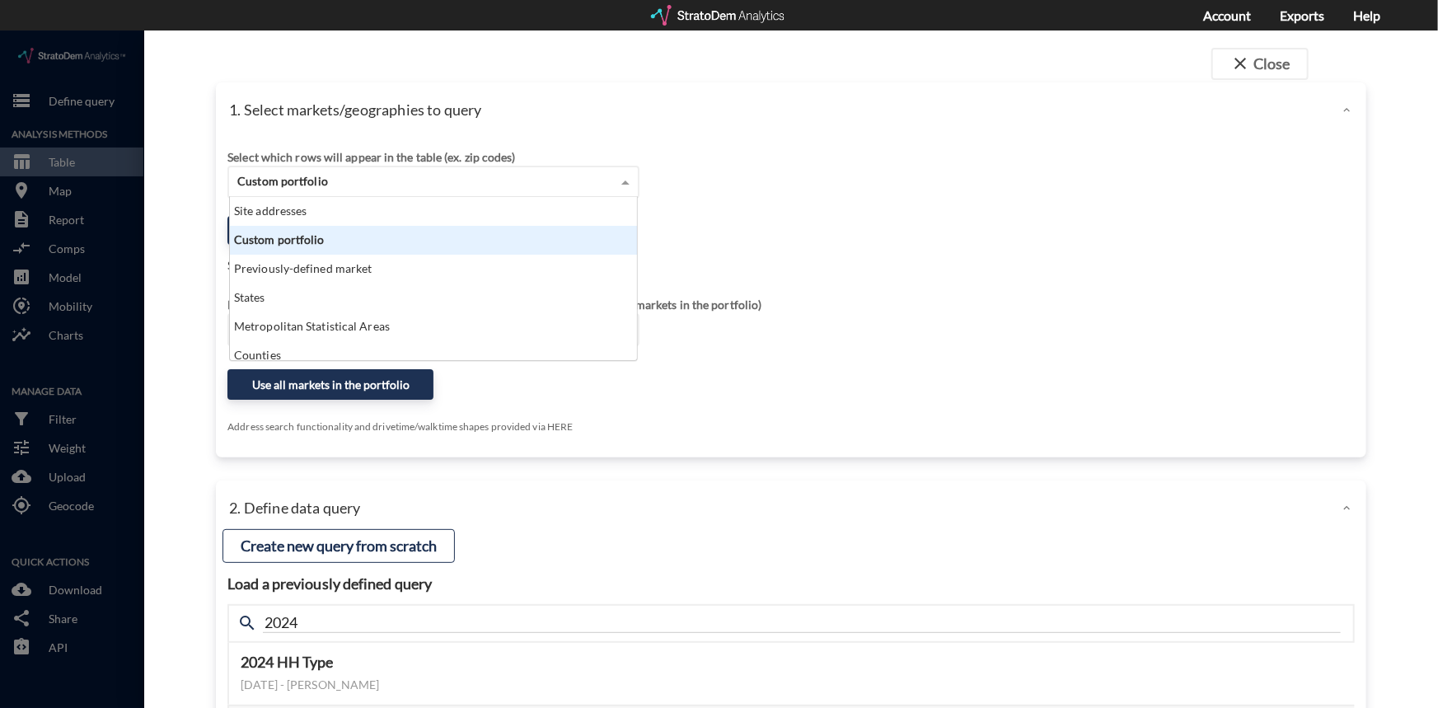
click span
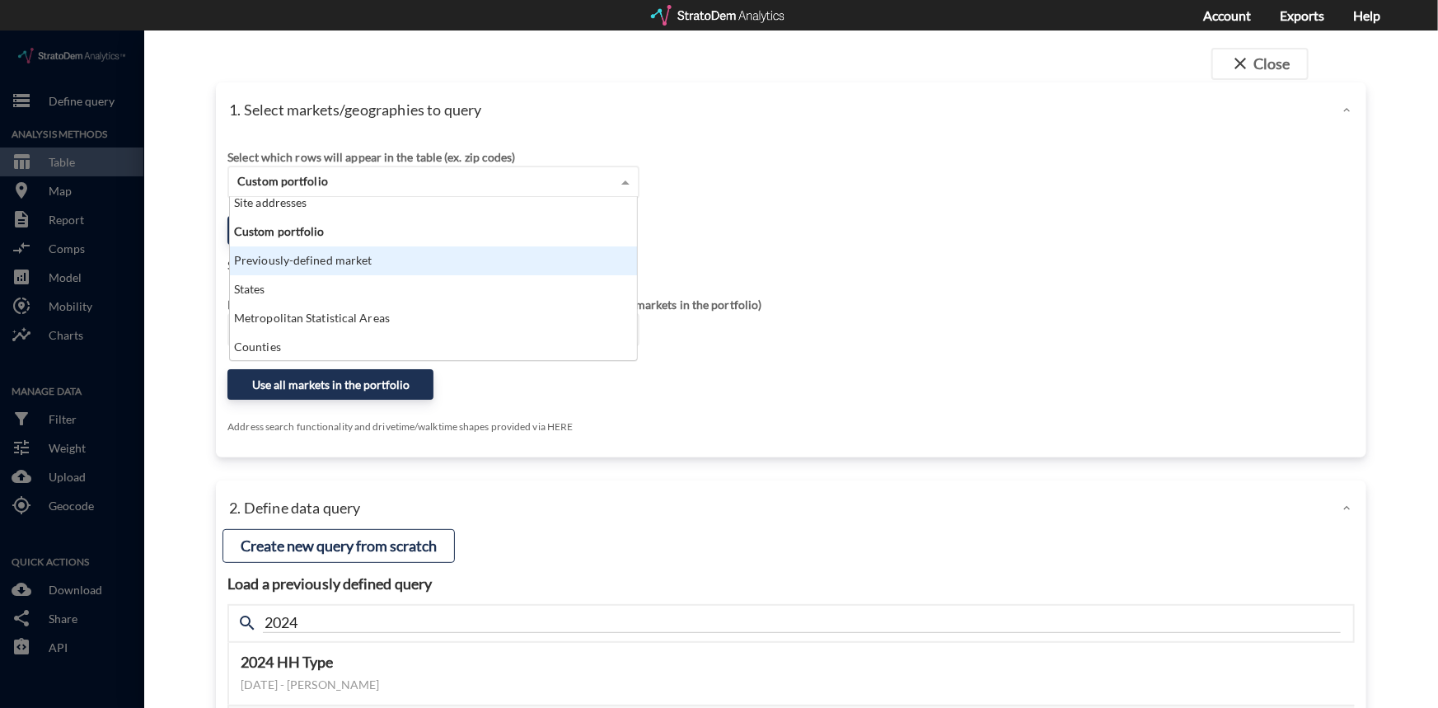
scroll to position [0, 0]
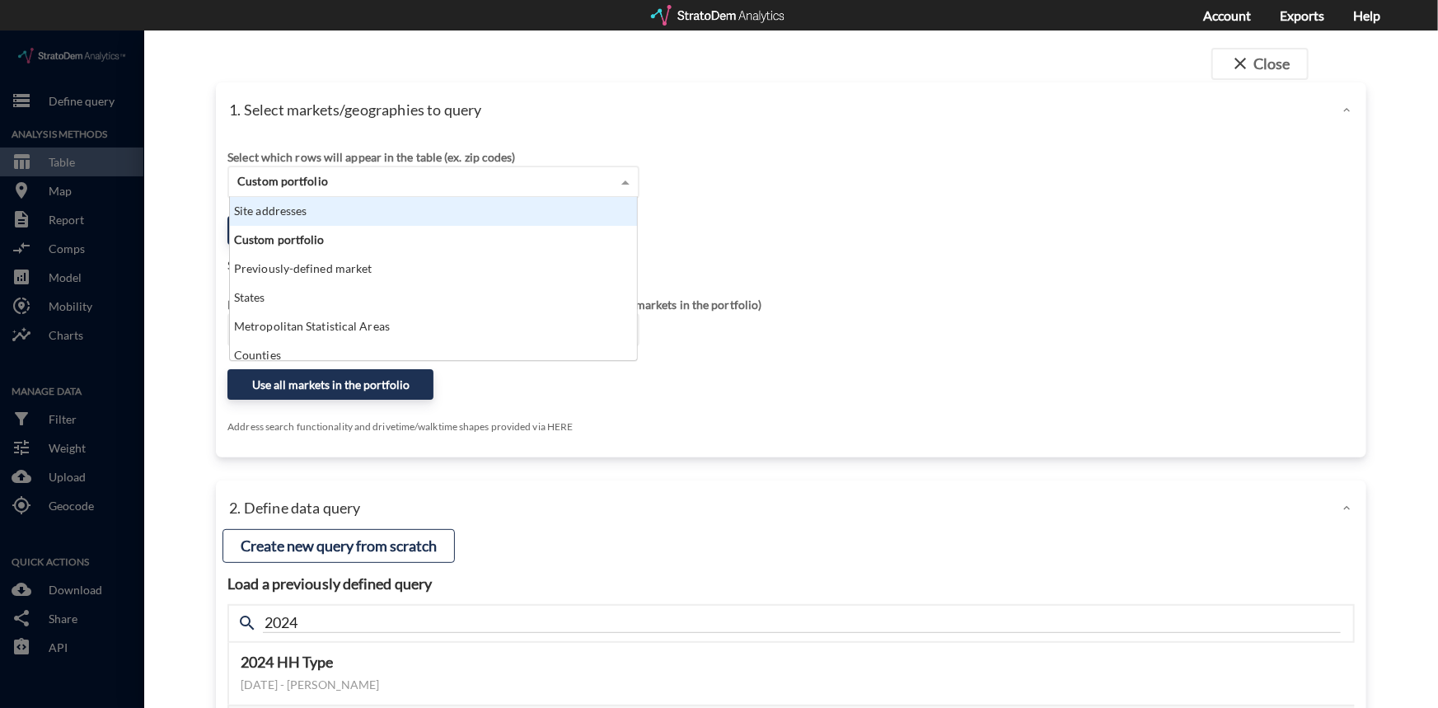
click div "Custom portfolio"
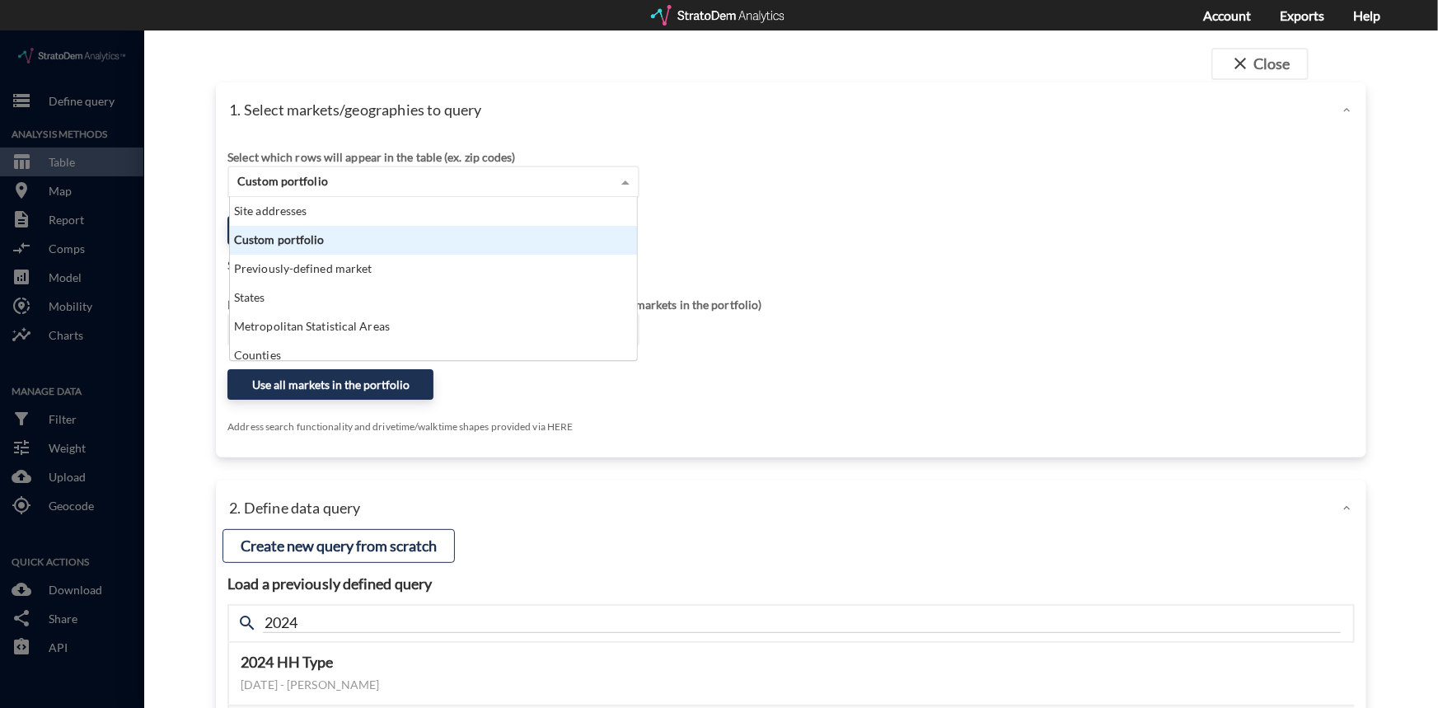
click div "Custom portfolio"
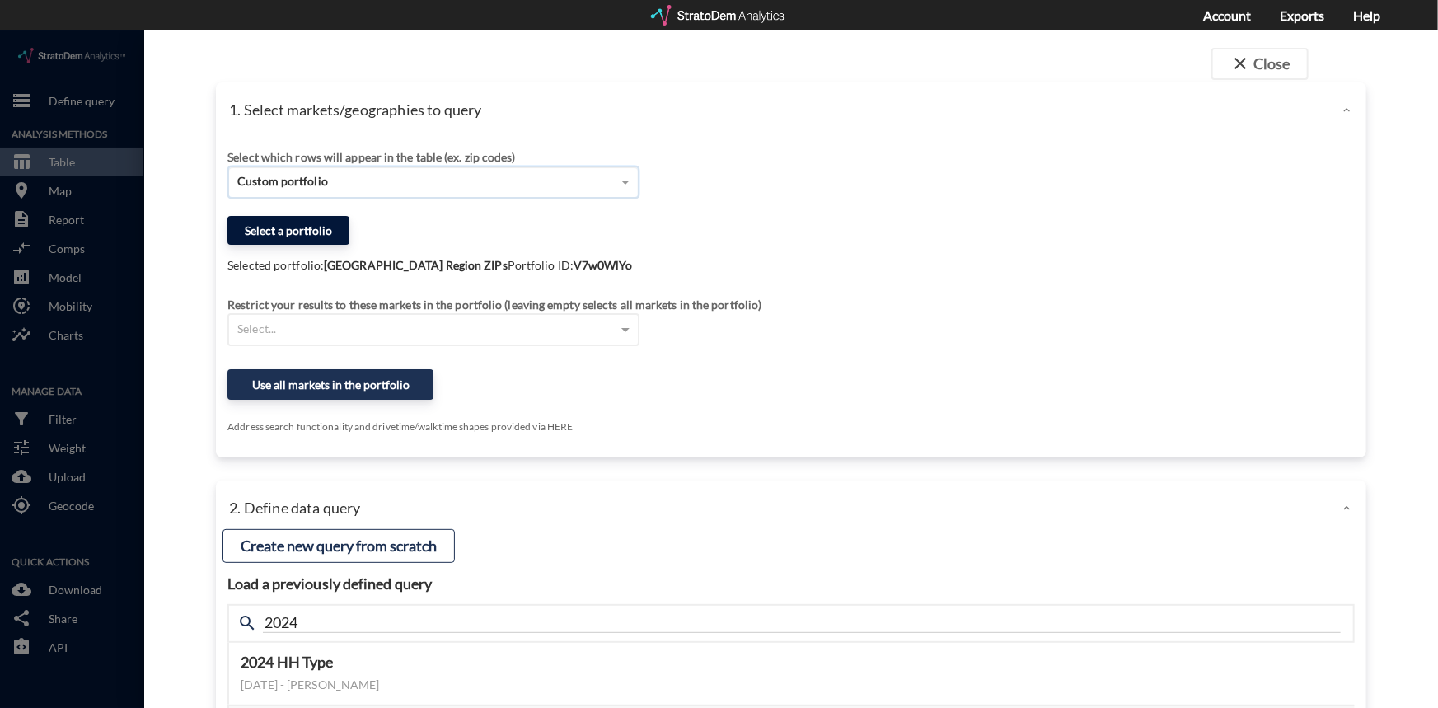
click button "Select a portfolio"
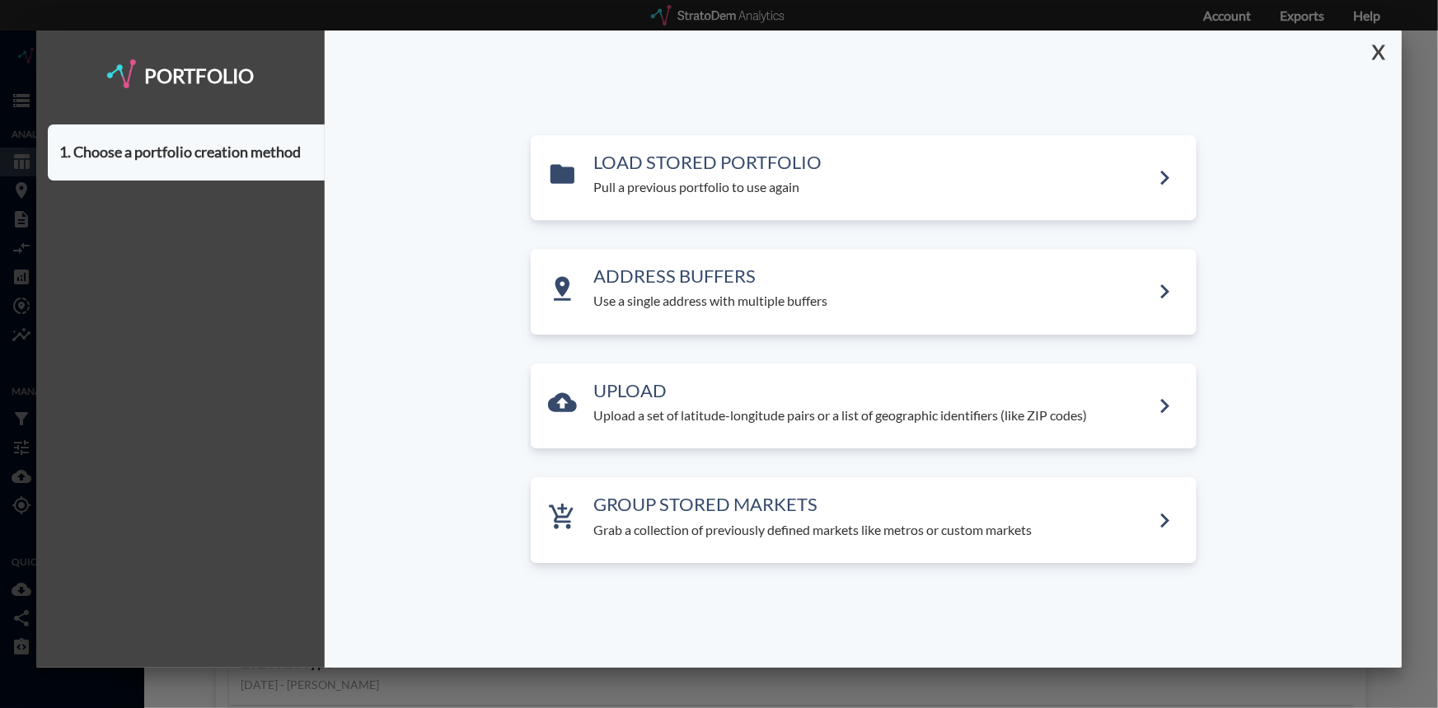
click at [1372, 54] on button "X" at bounding box center [1375, 51] width 29 height 43
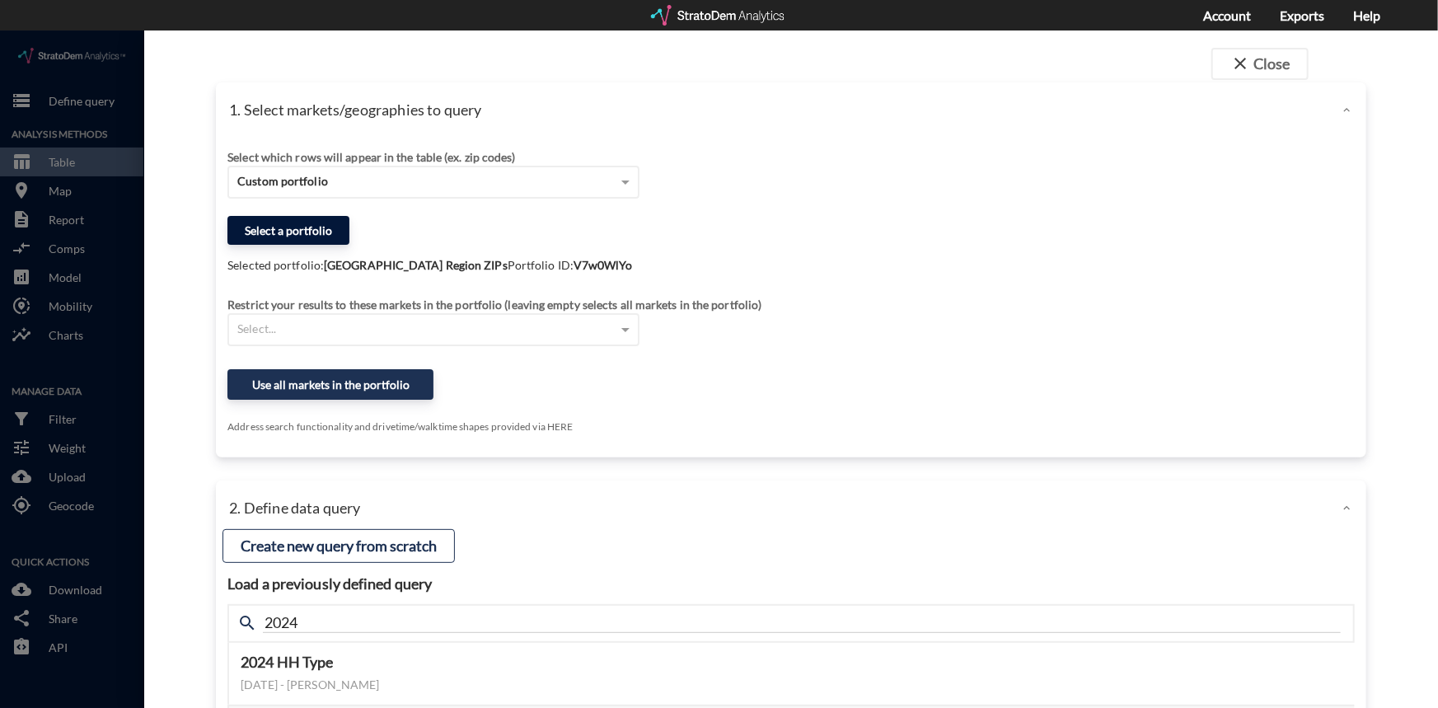
click button "Select a portfolio"
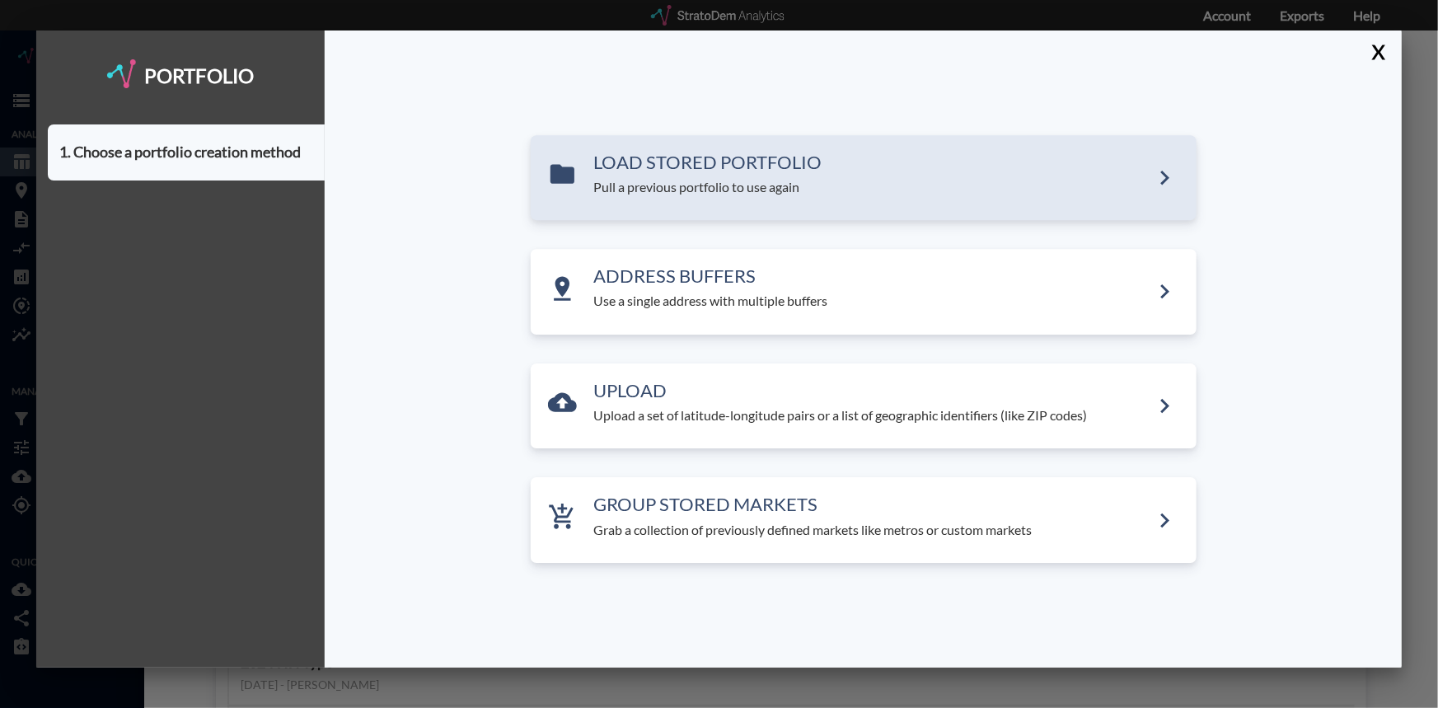
click at [687, 178] on p "Pull a previous portfolio to use again" at bounding box center [872, 187] width 556 height 19
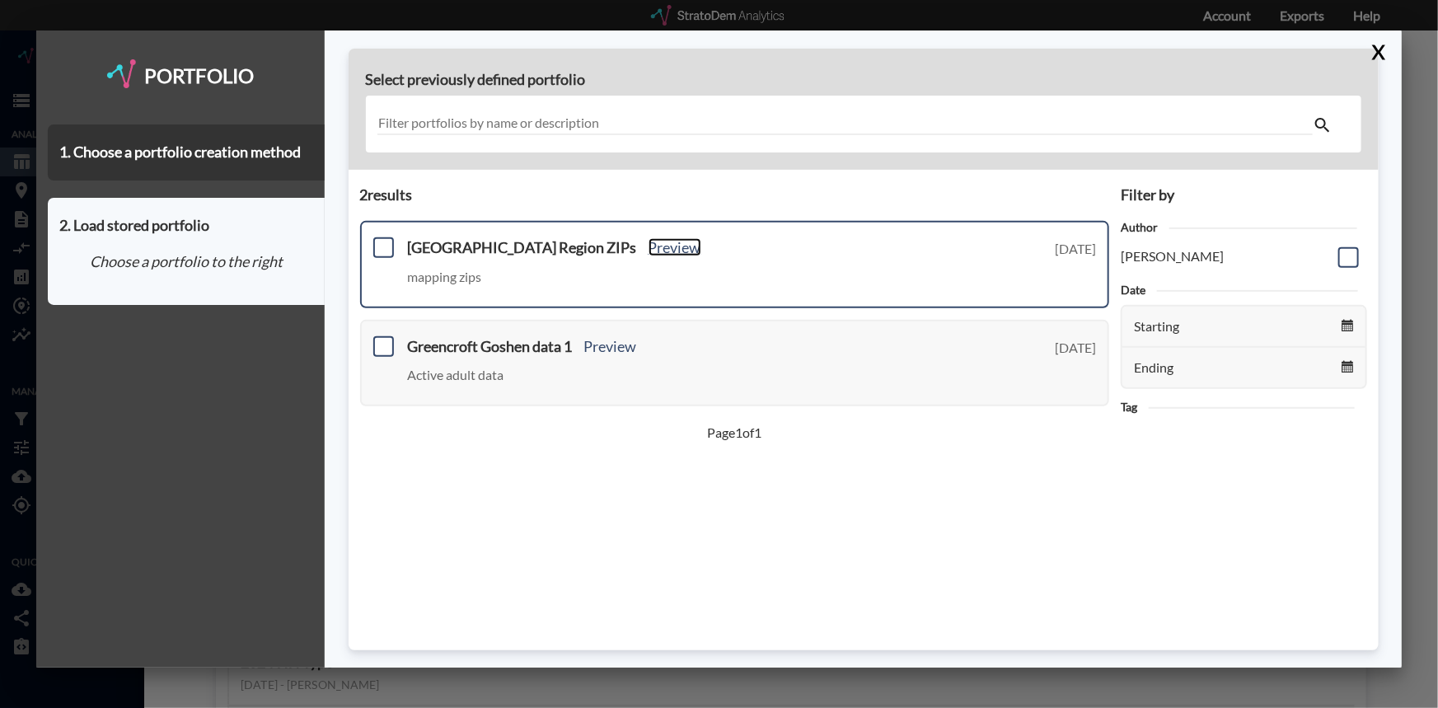
click at [649, 246] on link "Preview" at bounding box center [675, 247] width 53 height 18
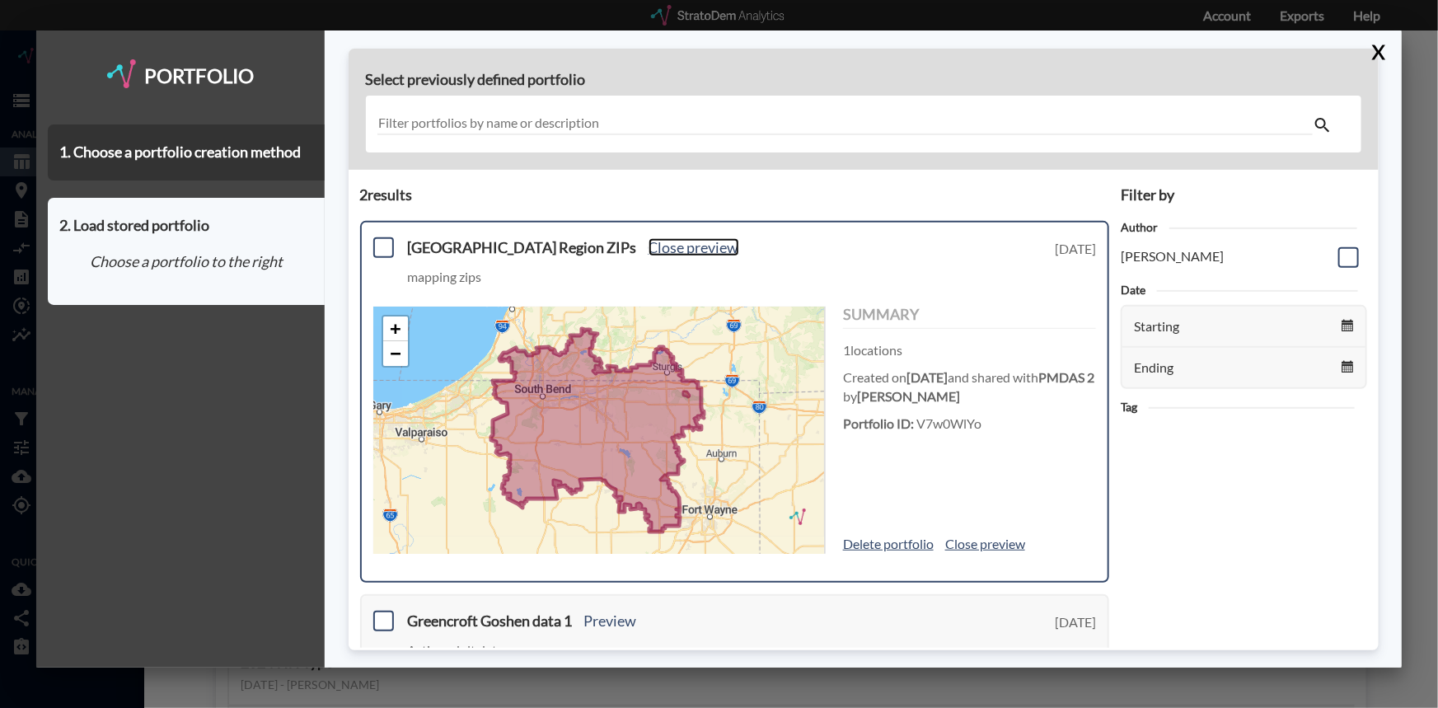
click at [649, 243] on link "Close preview" at bounding box center [694, 247] width 91 height 18
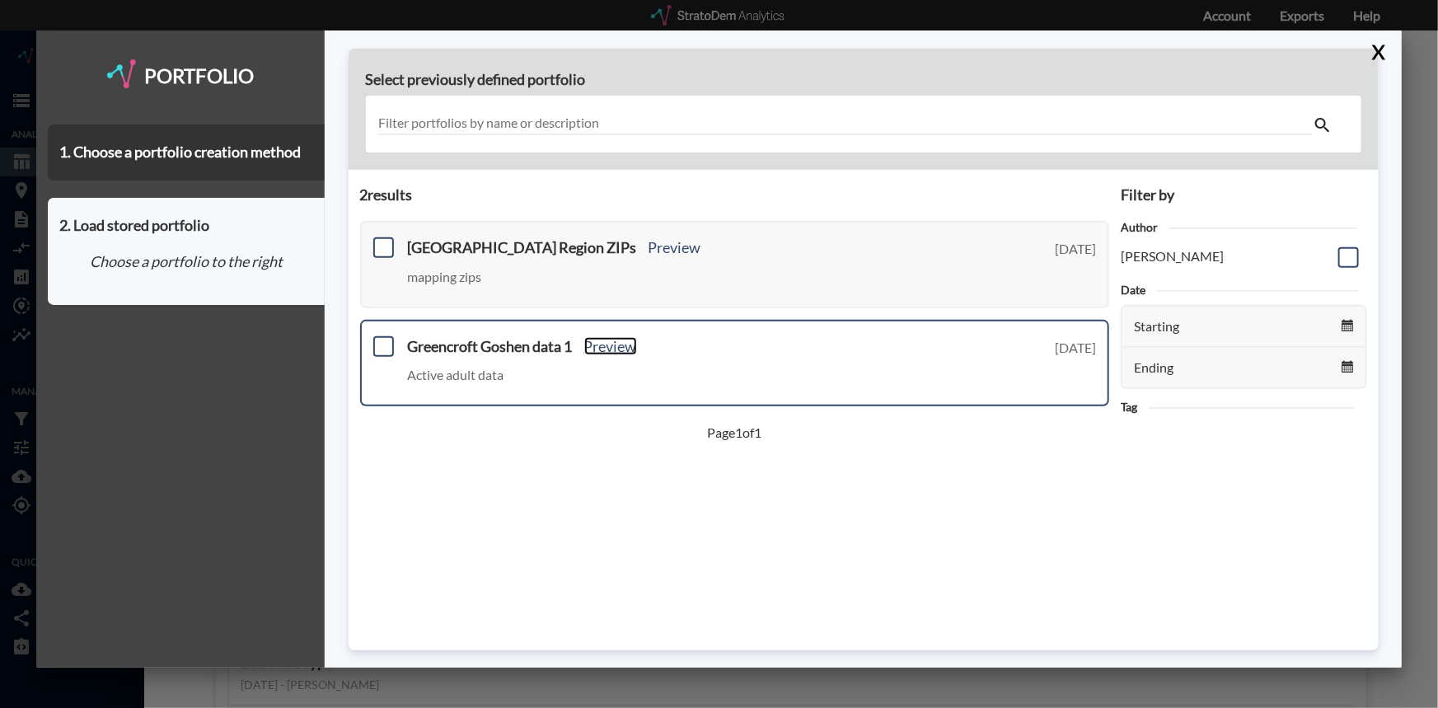
click at [613, 346] on link "Preview" at bounding box center [610, 346] width 53 height 18
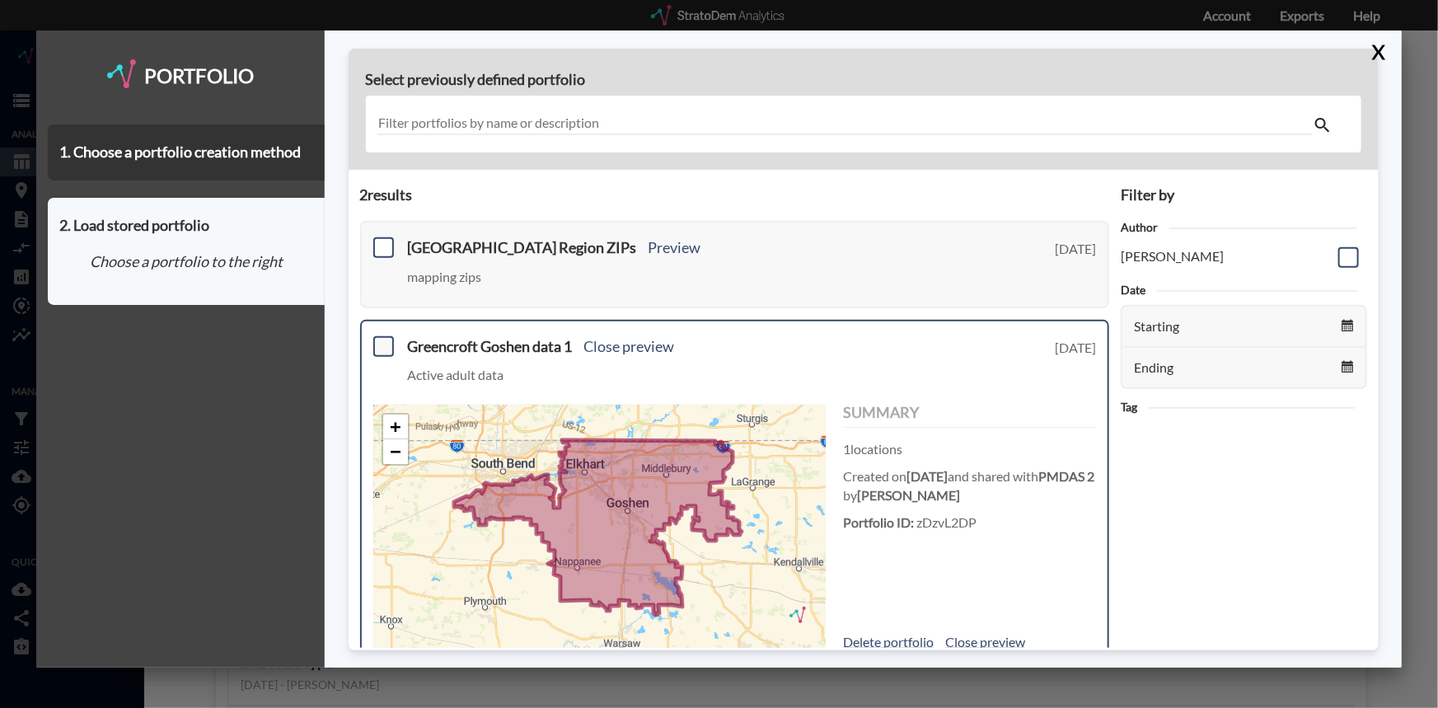
click at [386, 347] on span at bounding box center [383, 346] width 21 height 21
click at [382, 340] on input "checkbox" at bounding box center [382, 340] width 0 height 0
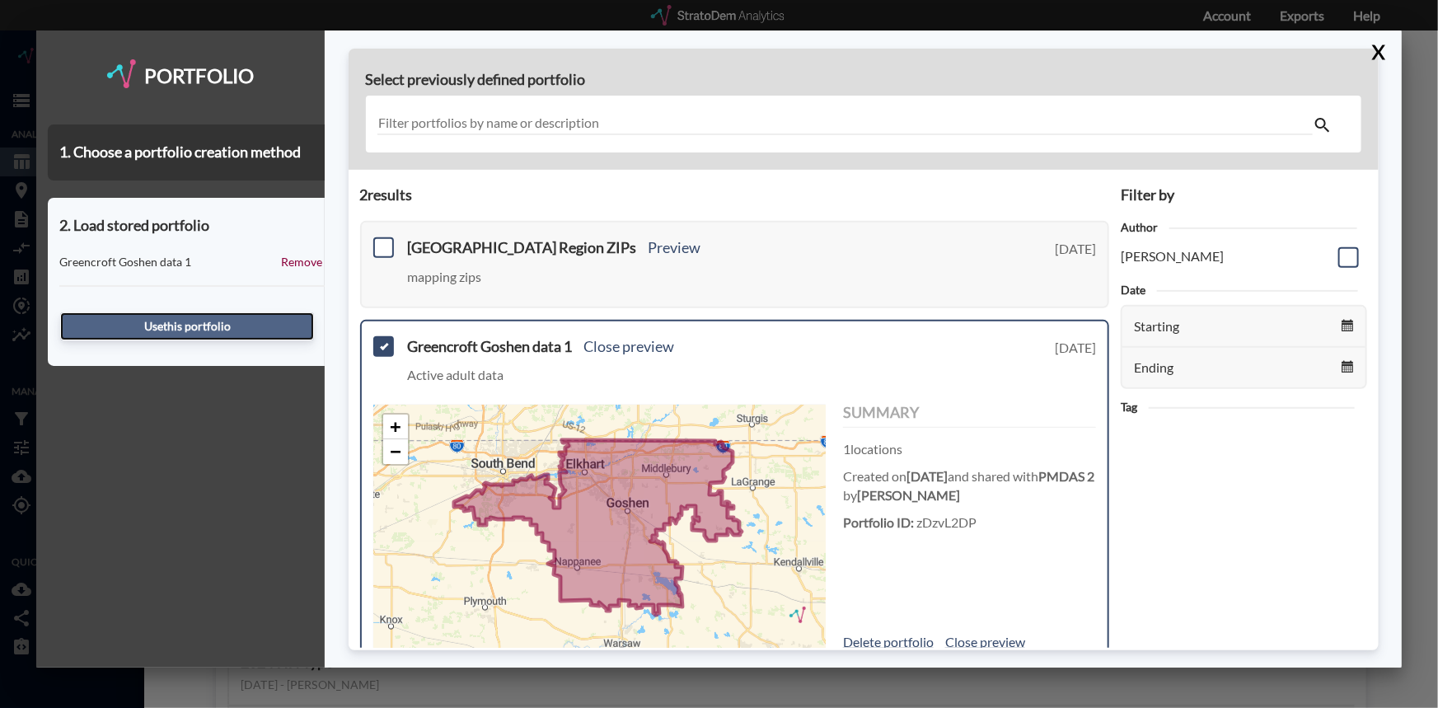
click at [209, 328] on button "Use this portfolio" at bounding box center [187, 326] width 254 height 28
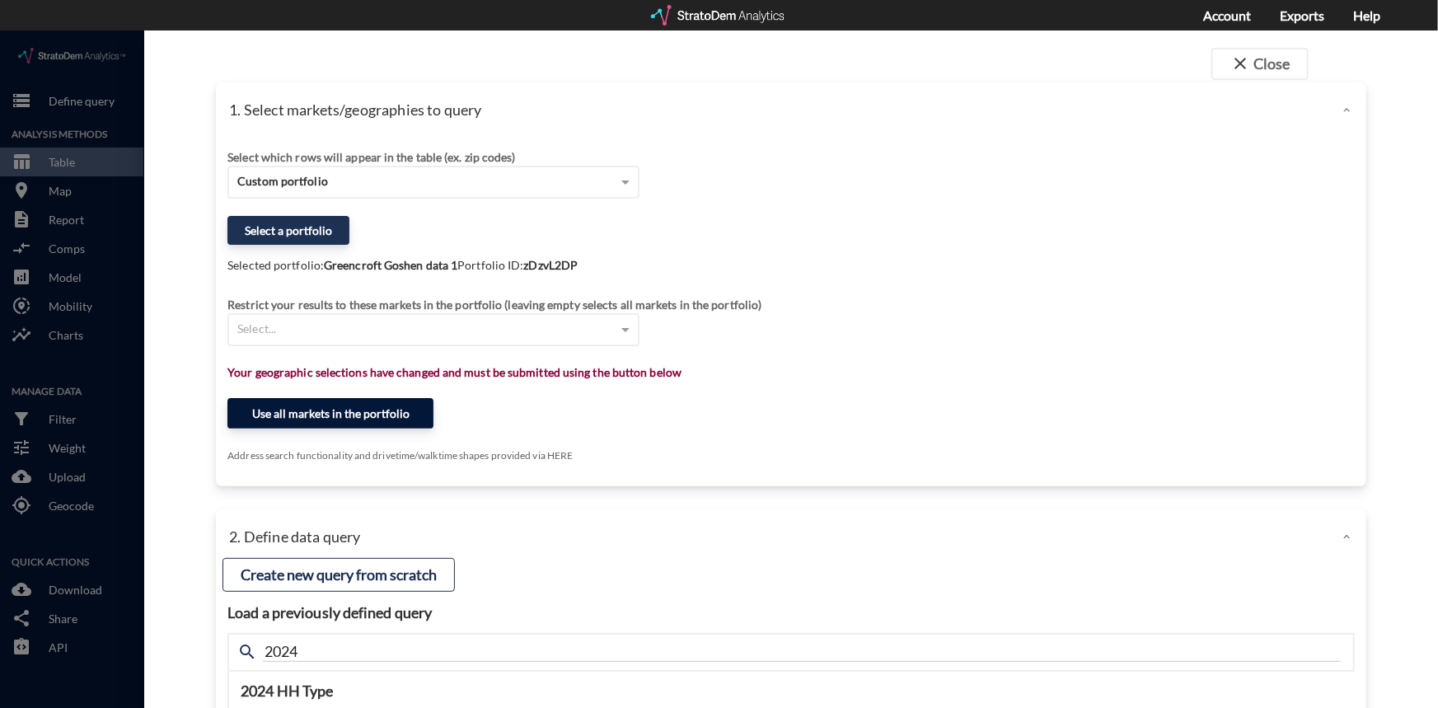
click button "Use all markets in the portfolio"
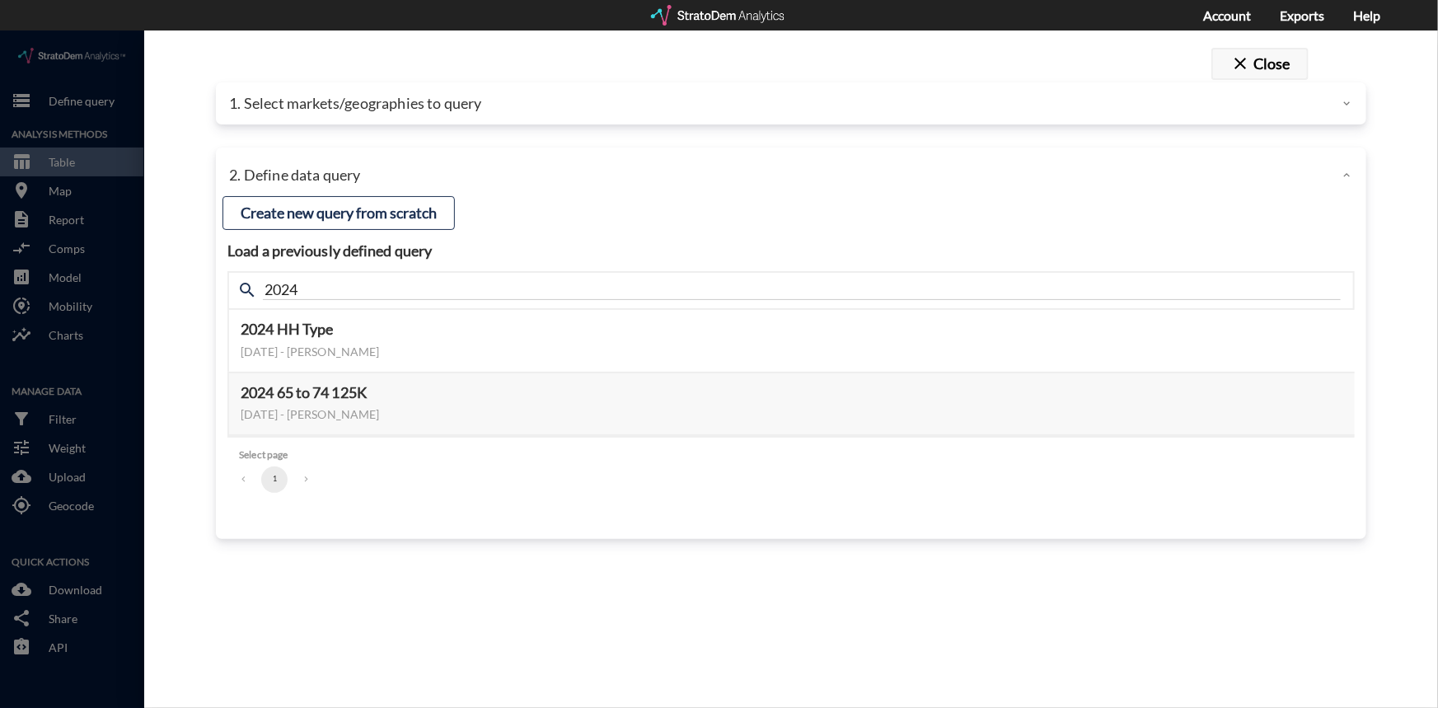
click button "close Close"
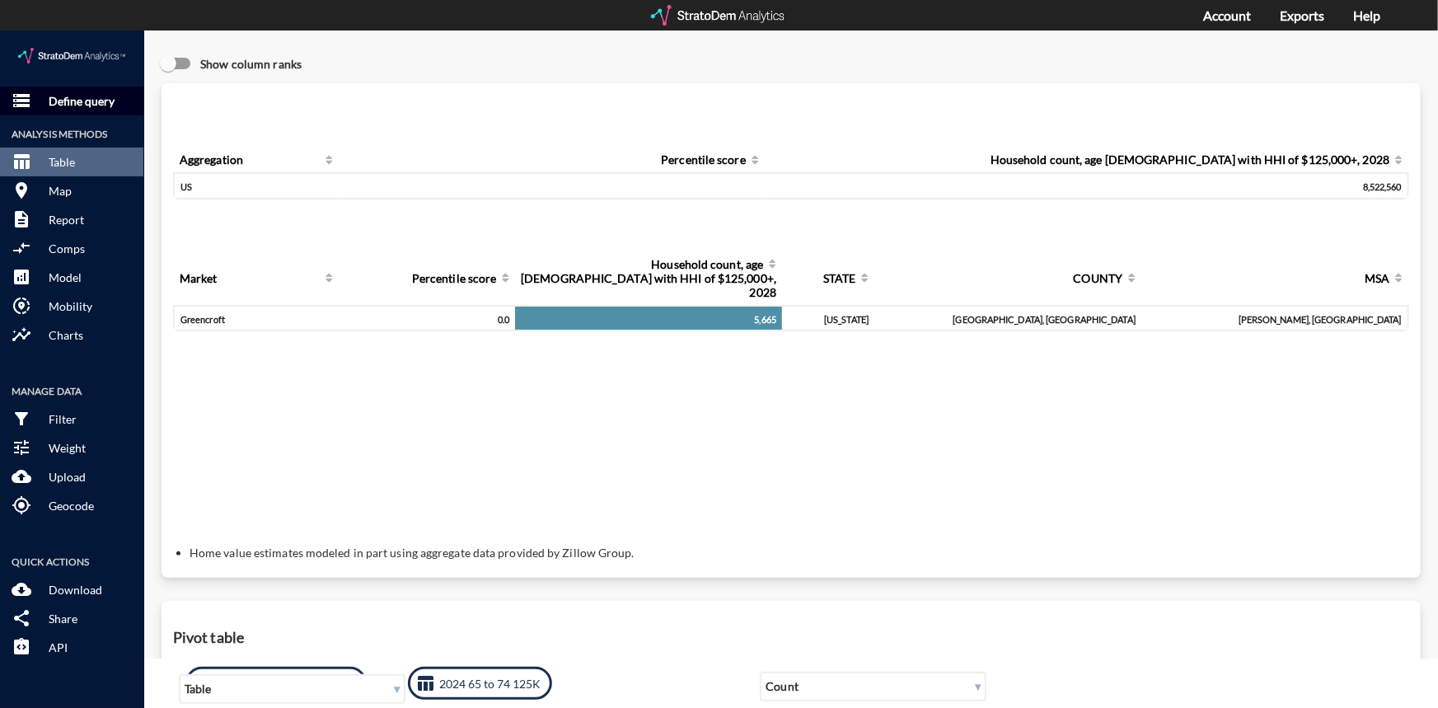
click p "Define query"
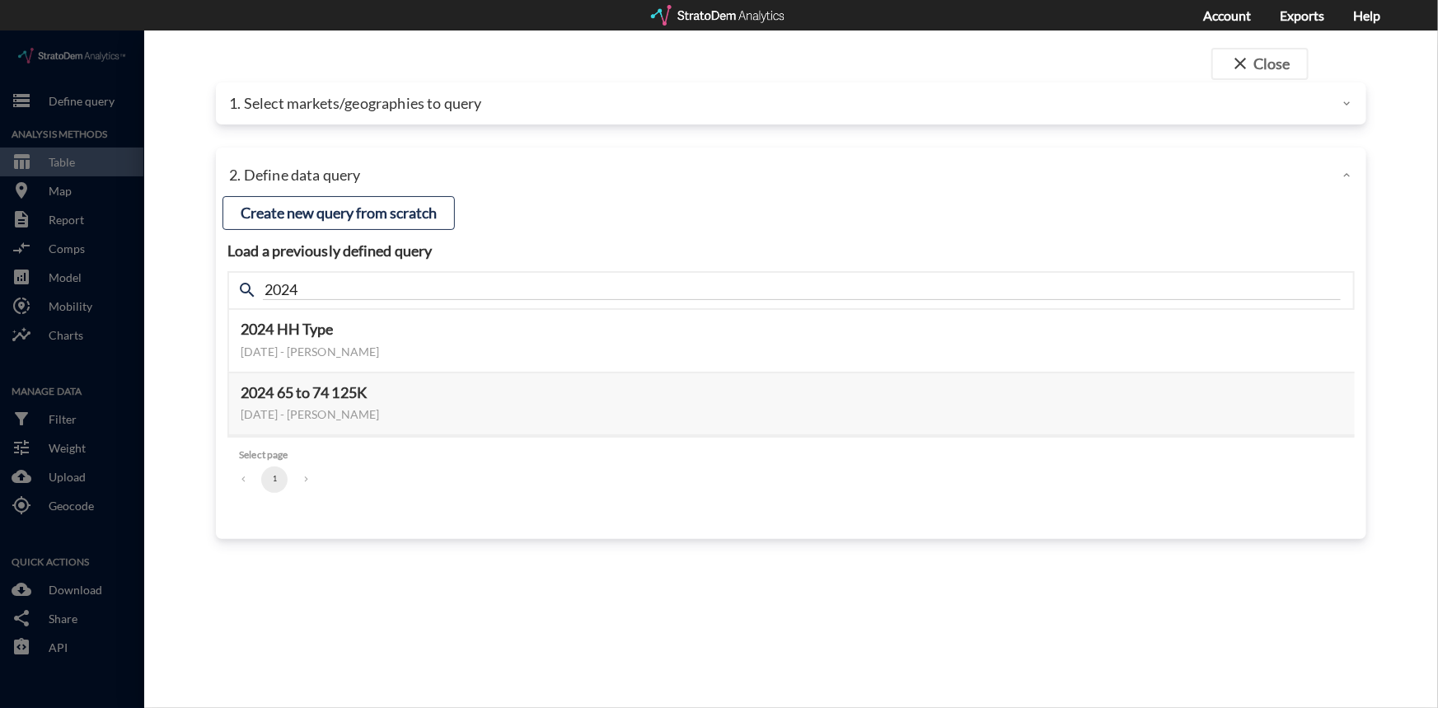
click p "1. Select markets/geographies to query"
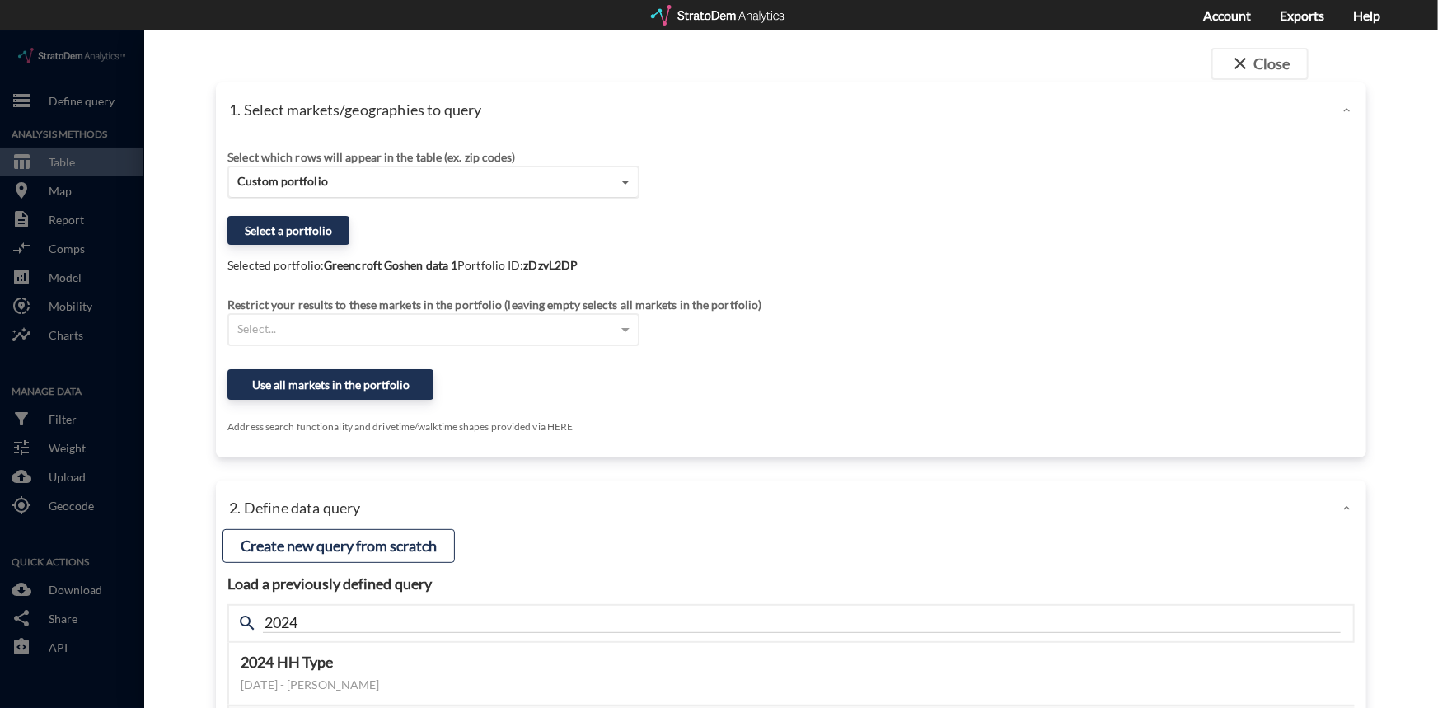
click span
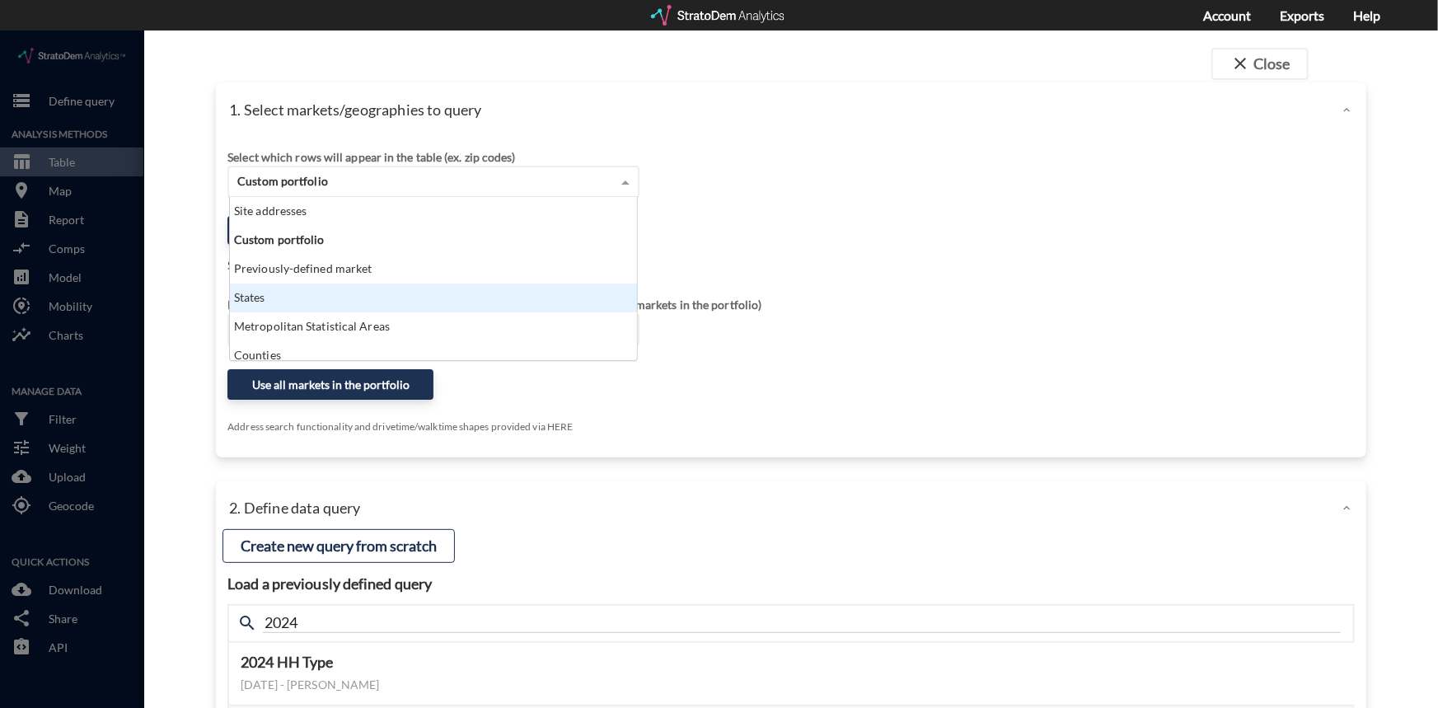
scroll to position [66, 0]
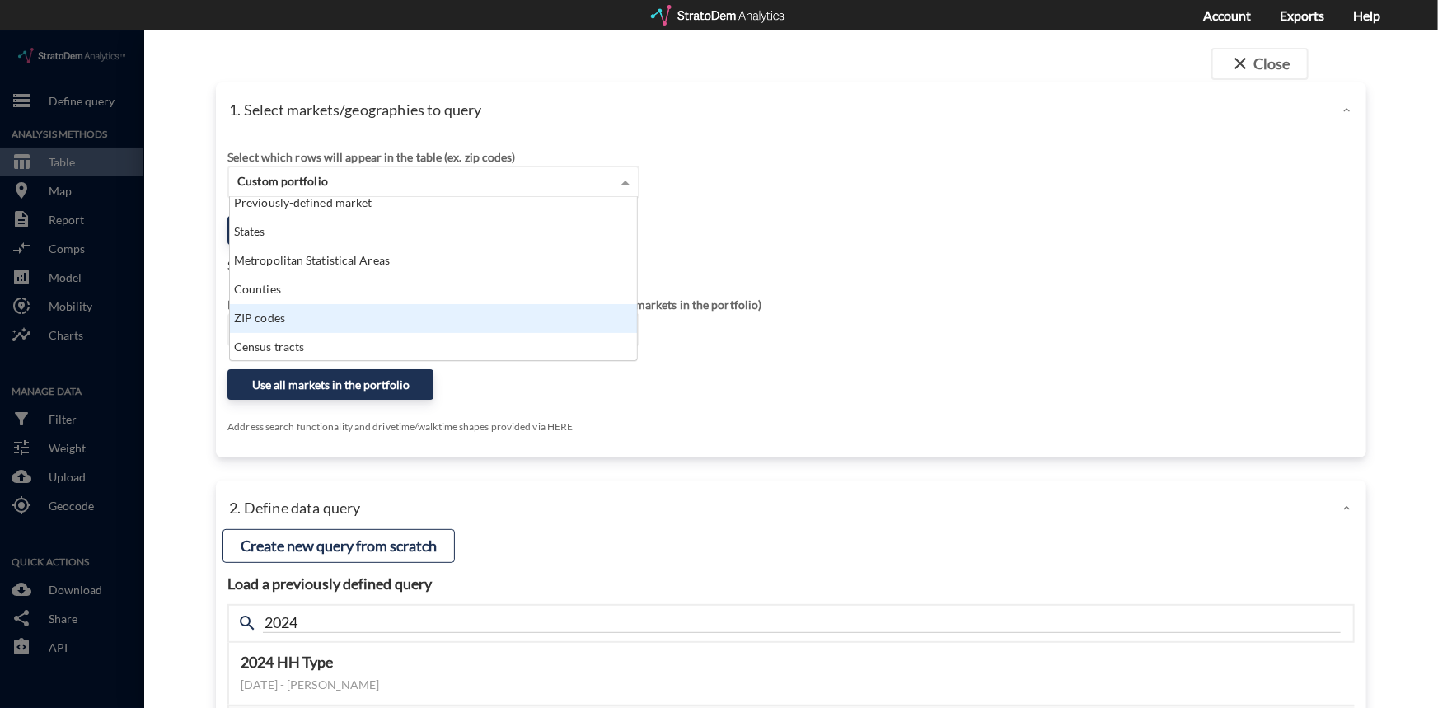
click div "ZIP codes"
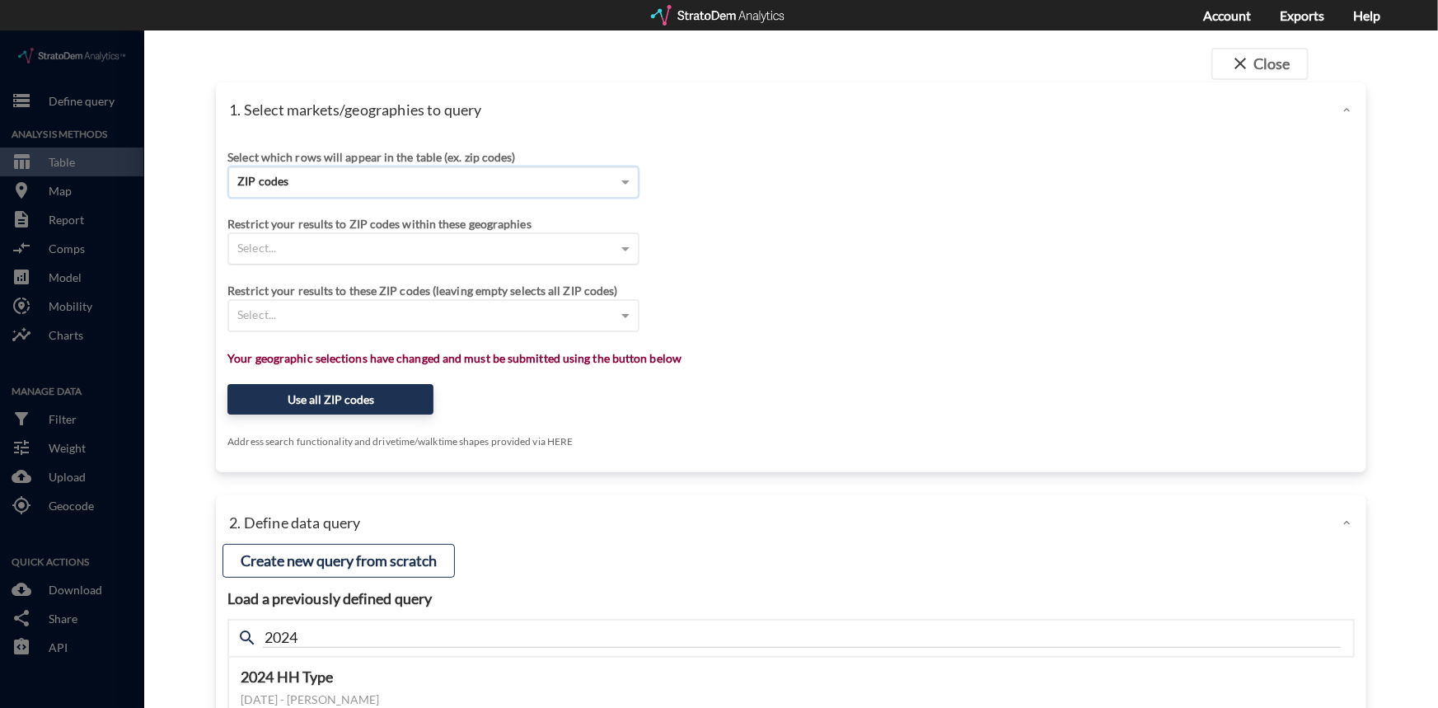
click div "Select..."
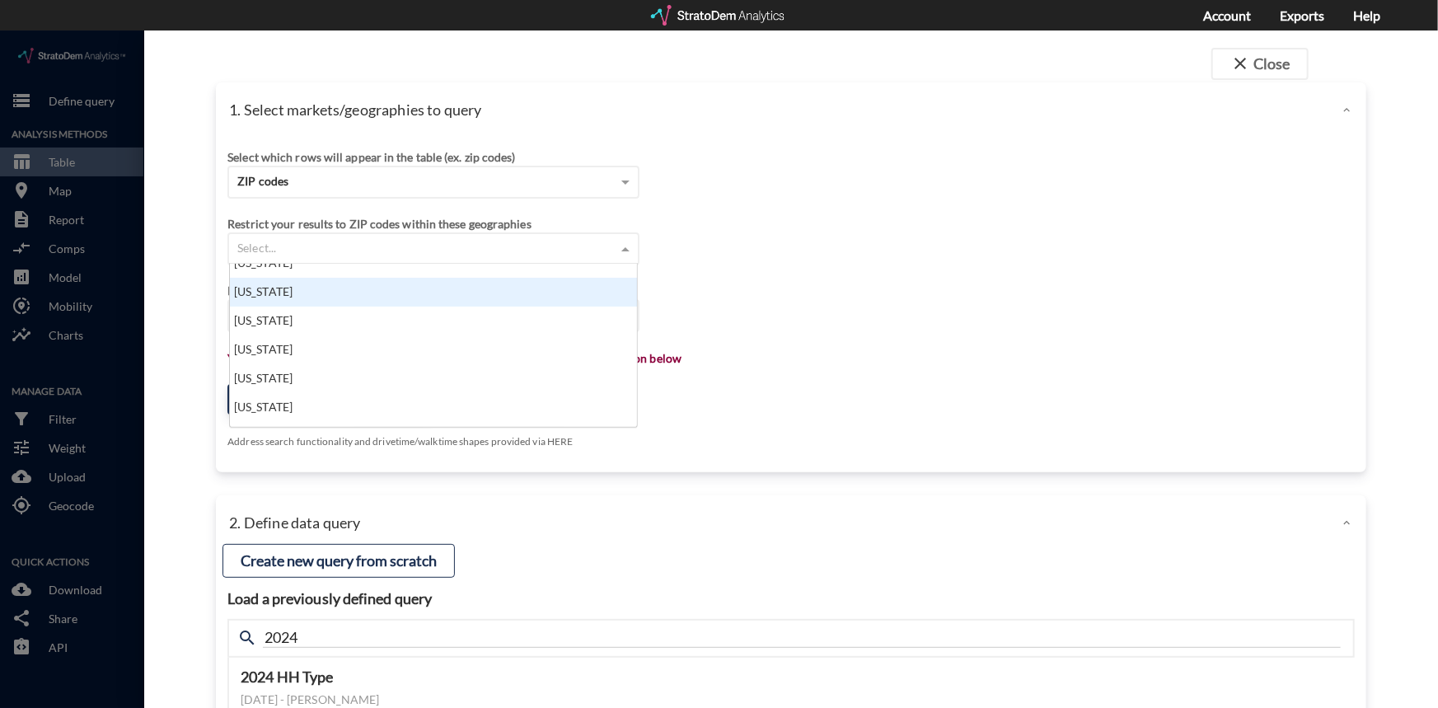
scroll to position [299, 0]
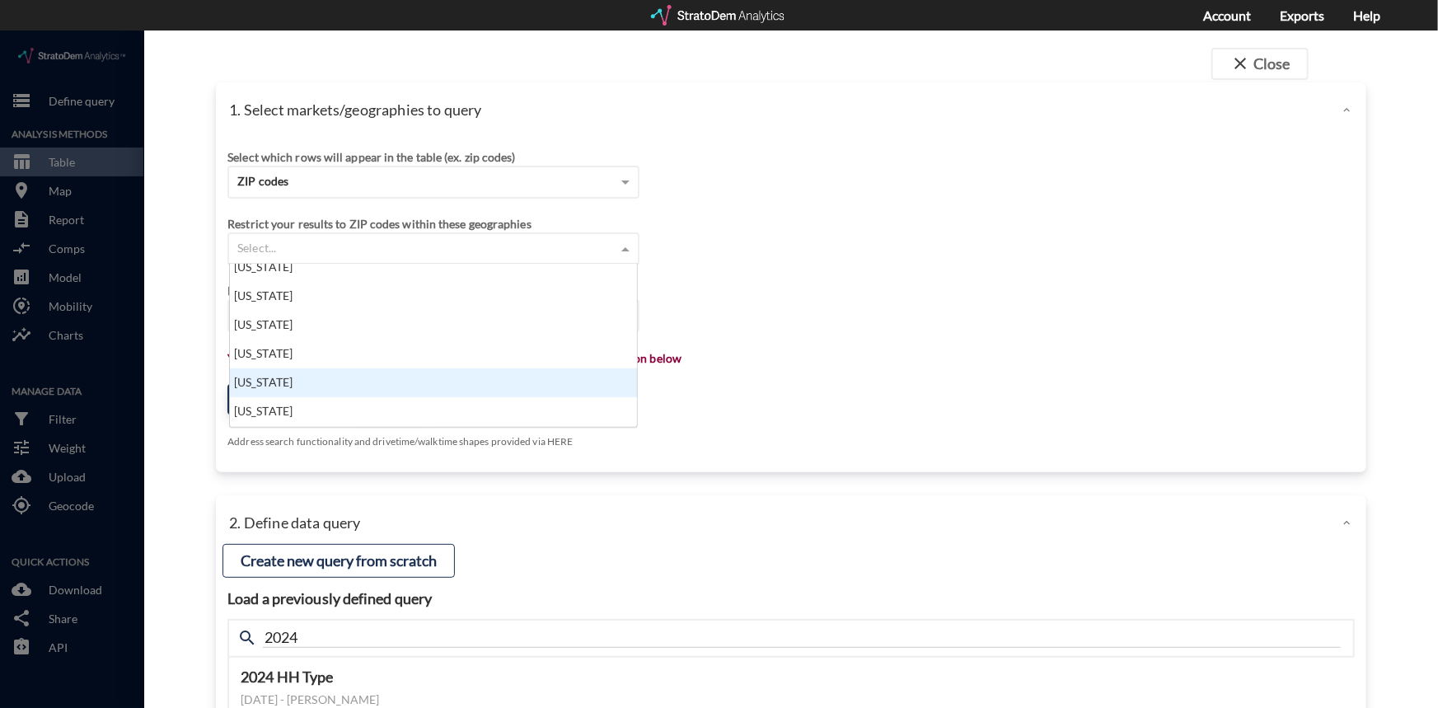
click div "Indiana"
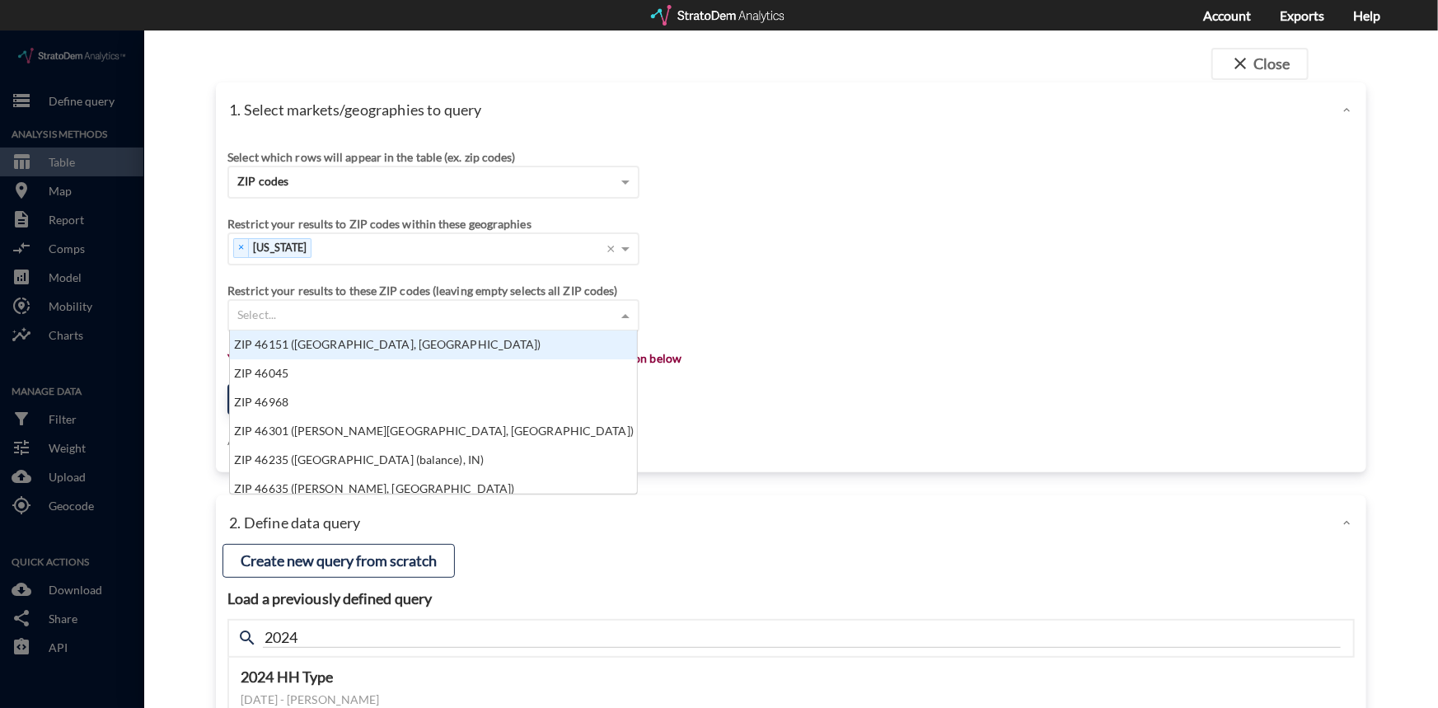
click span
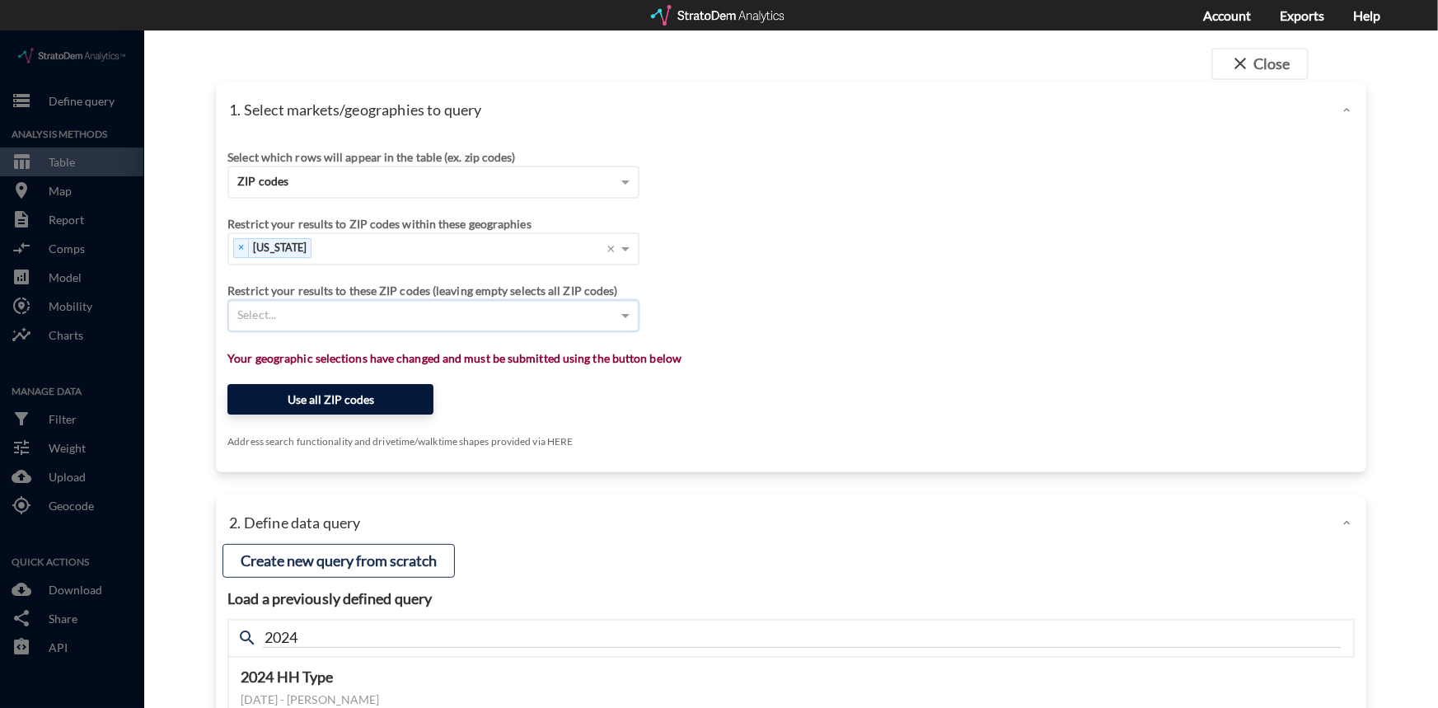
click button "Use all ZIP codes"
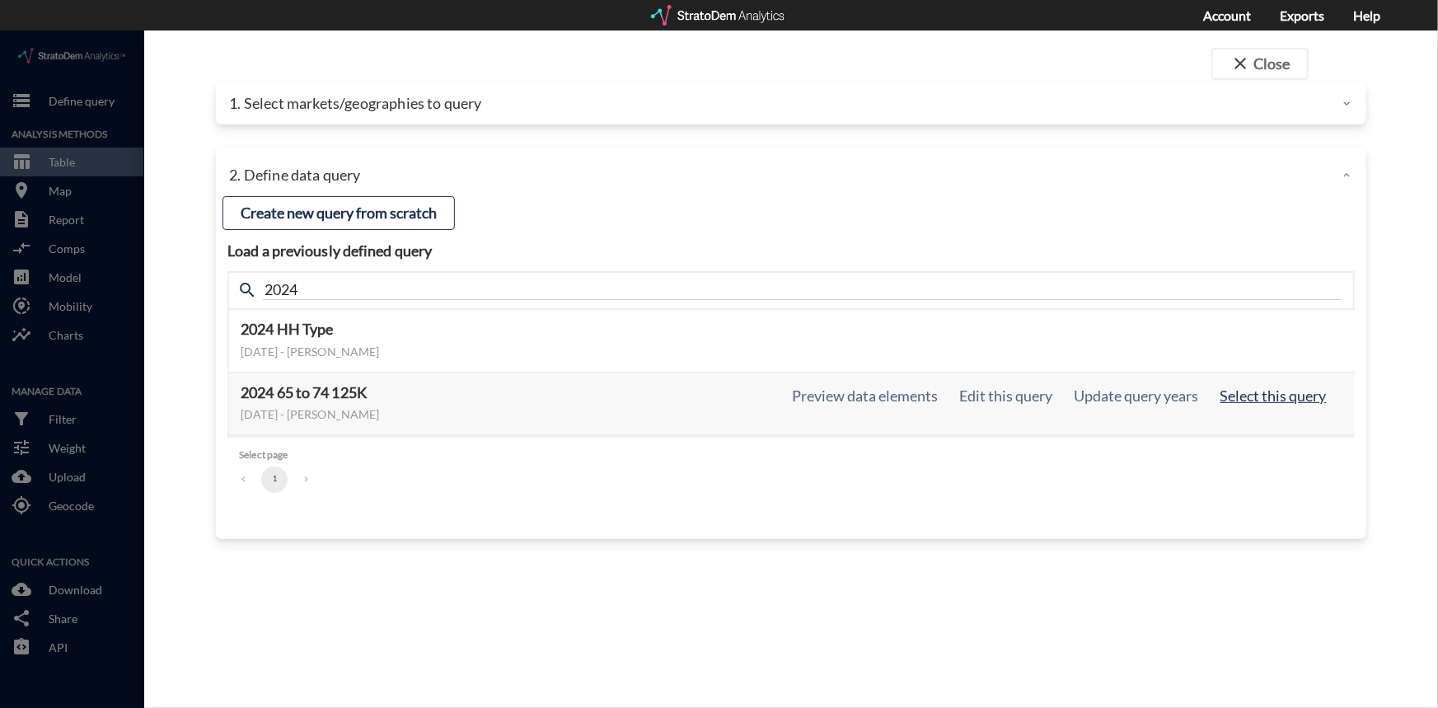
click button "Select this query"
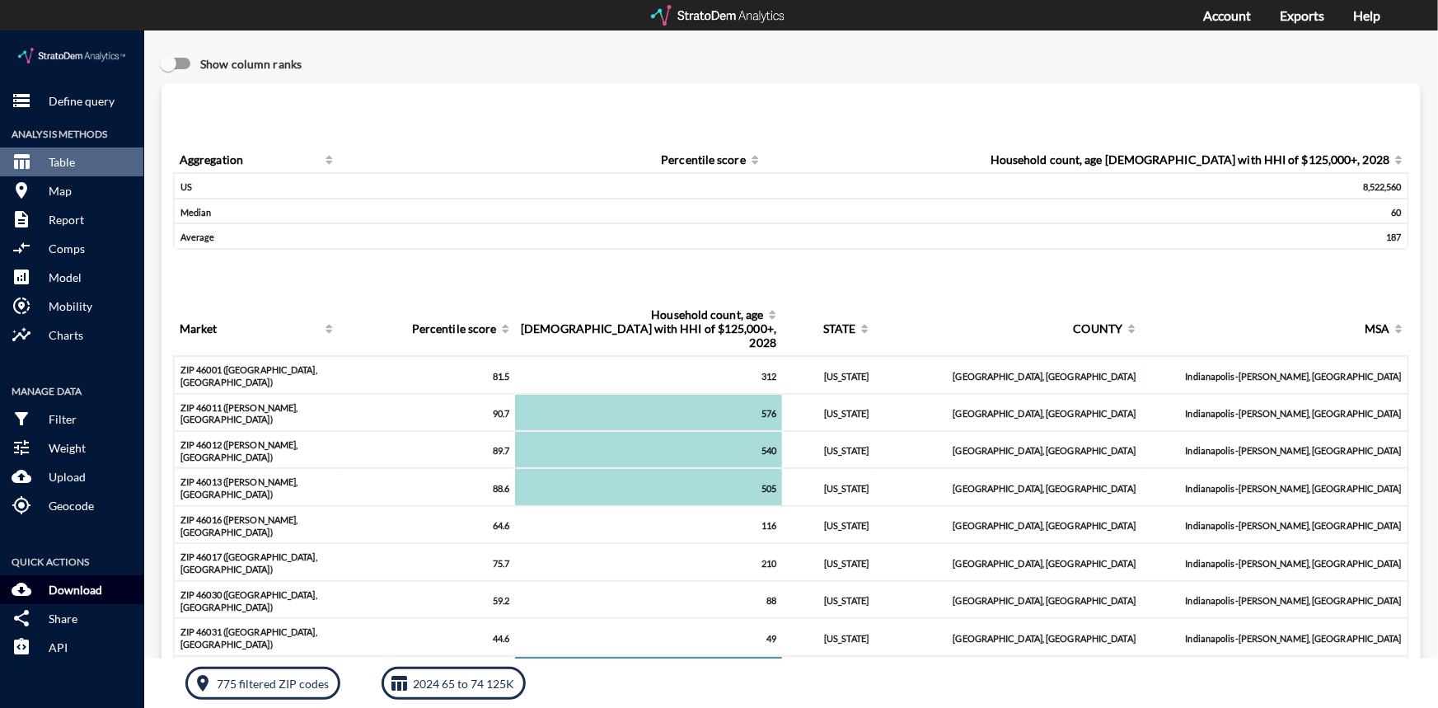
click p "Download"
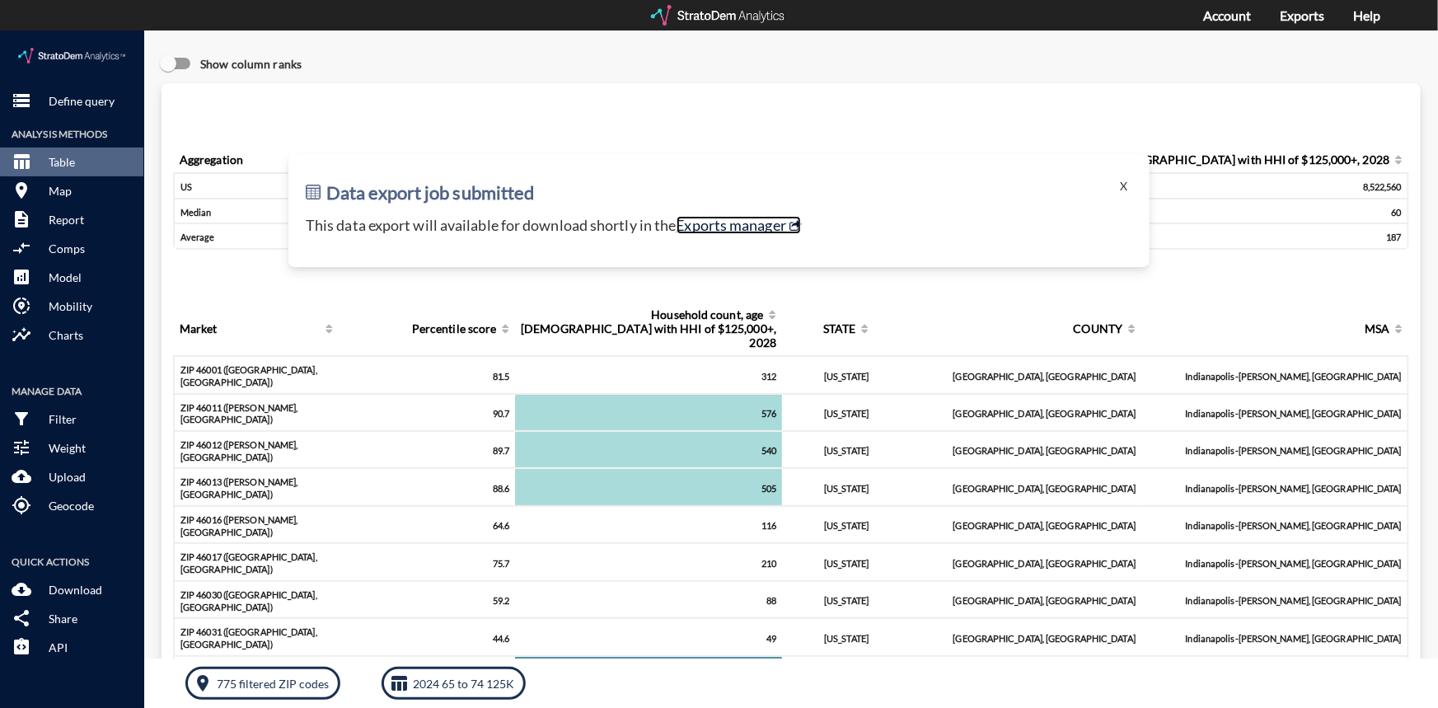
click link "Exports manager"
click p "Define query"
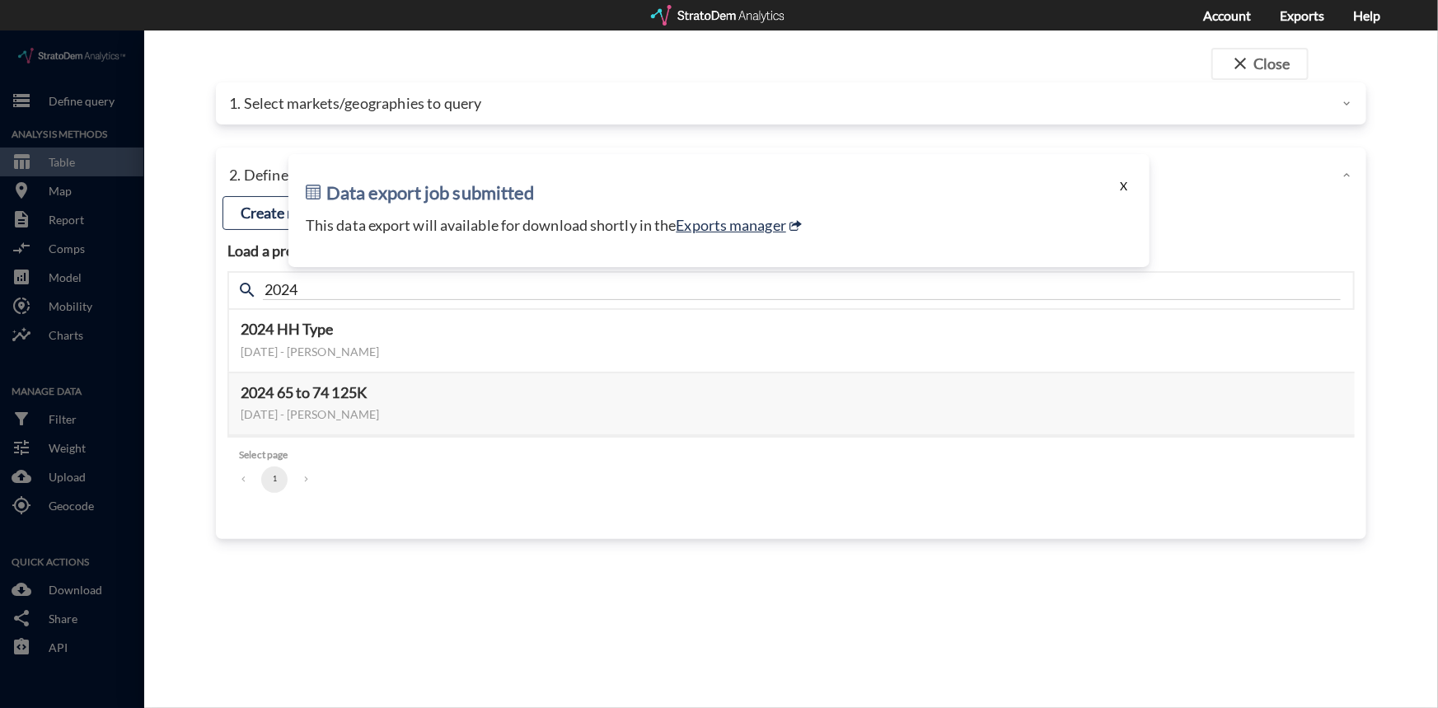
click button "X"
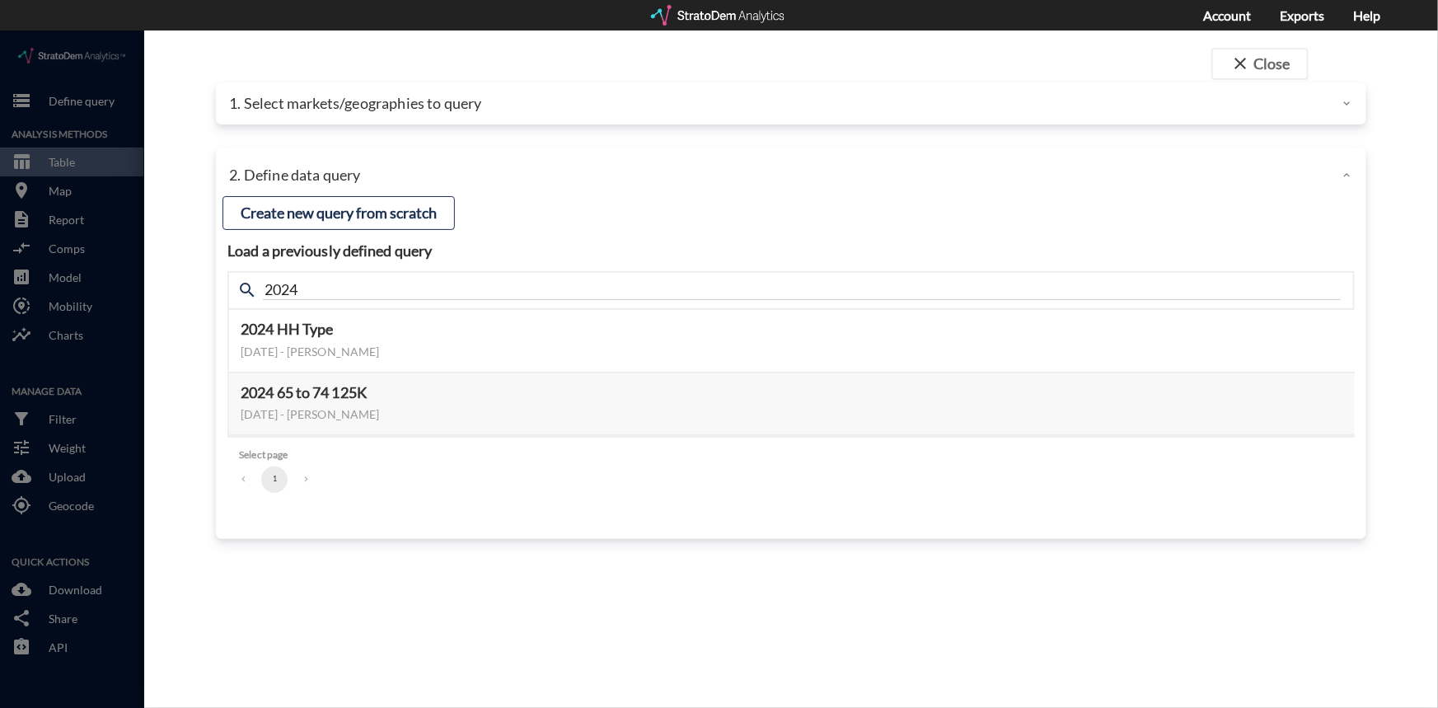
click p "1. Select markets/geographies to query"
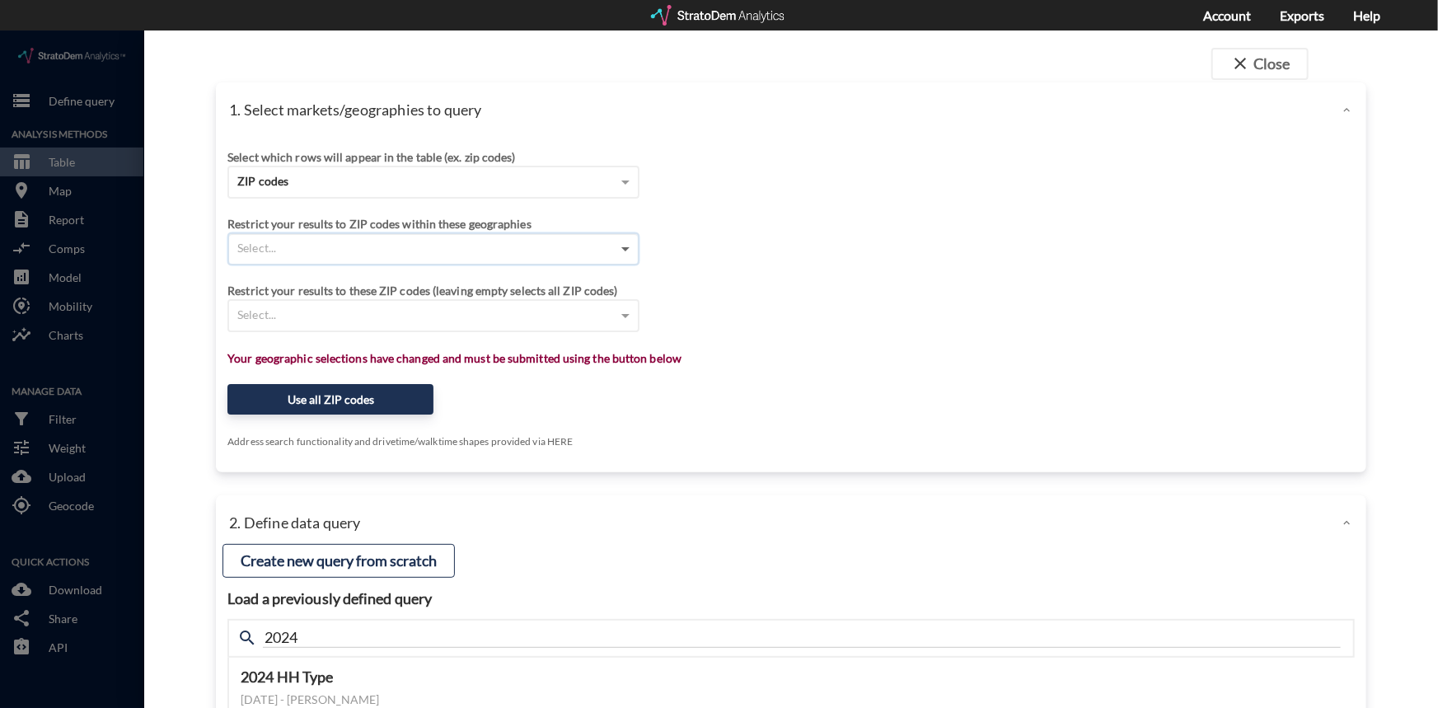
click span
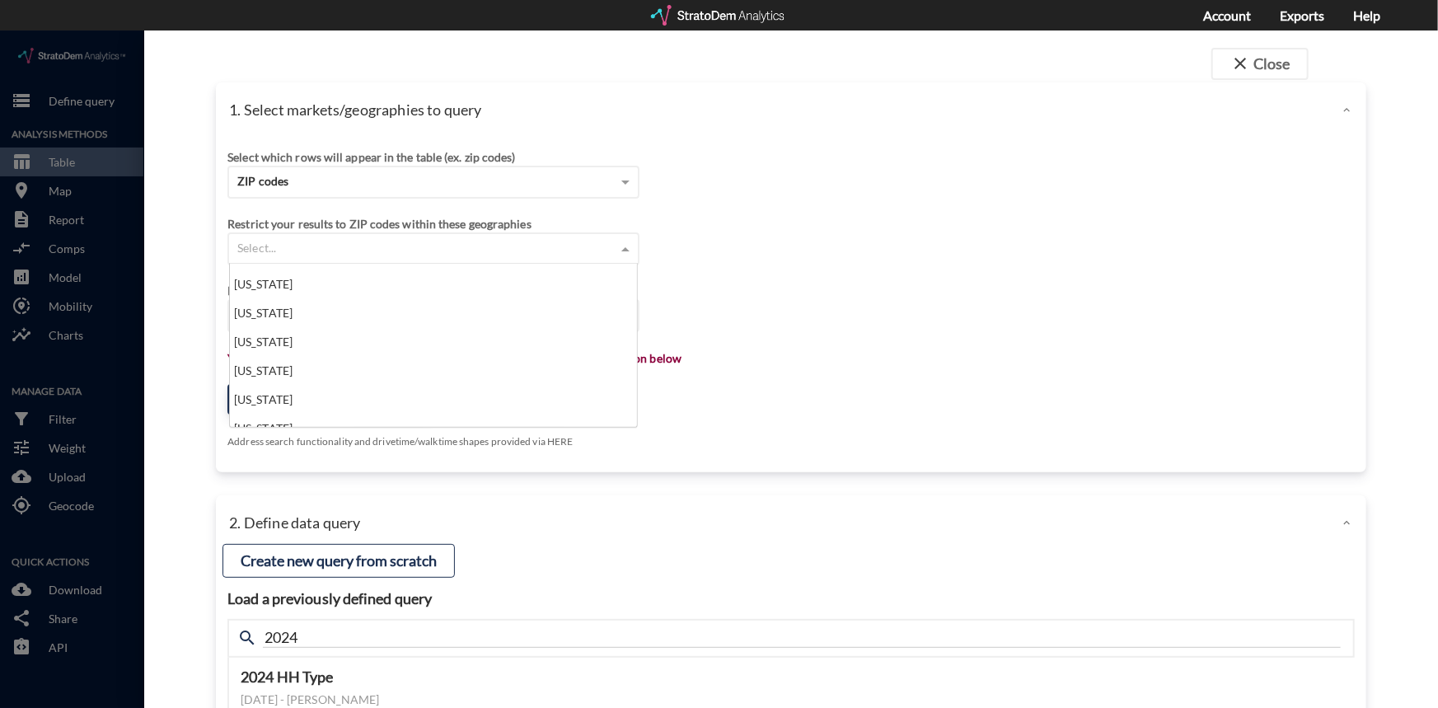
scroll to position [524, 0]
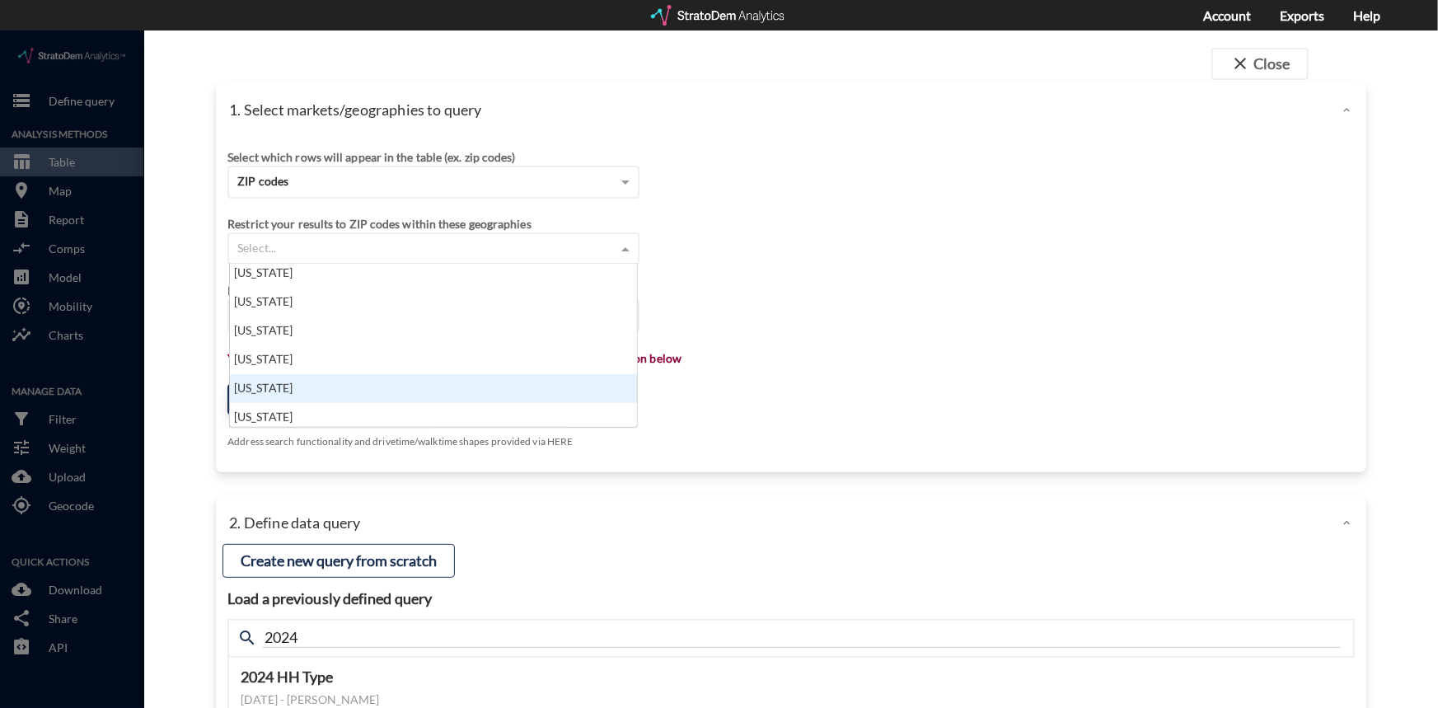
click div "Michigan"
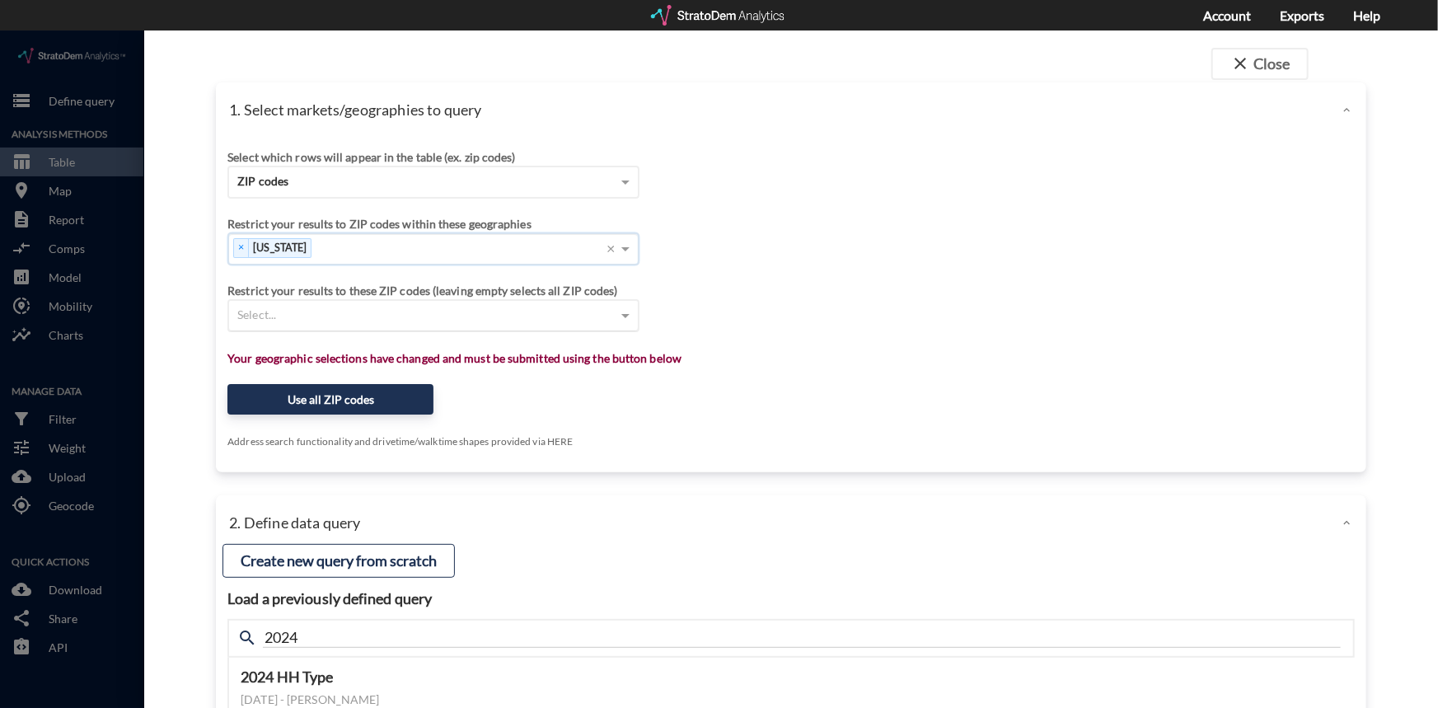
click div "Select..."
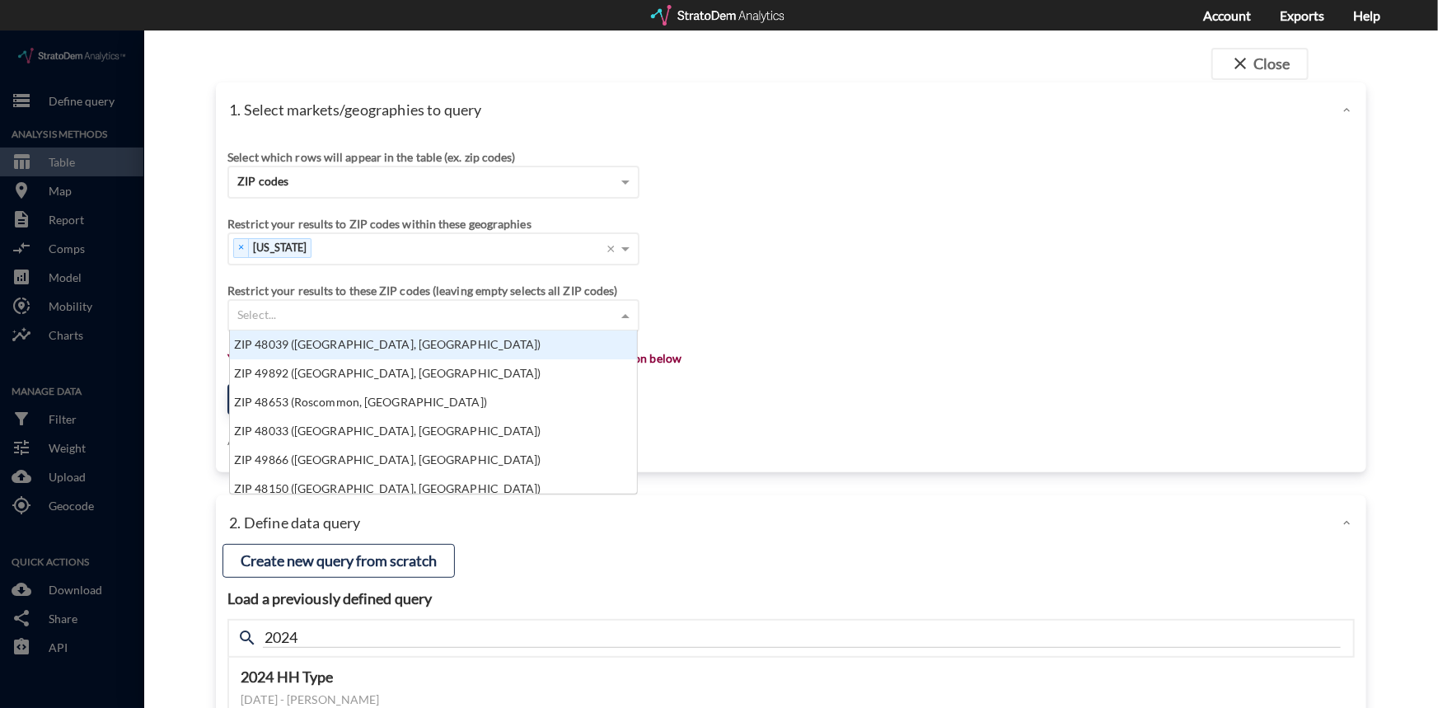
scroll to position [152, 397]
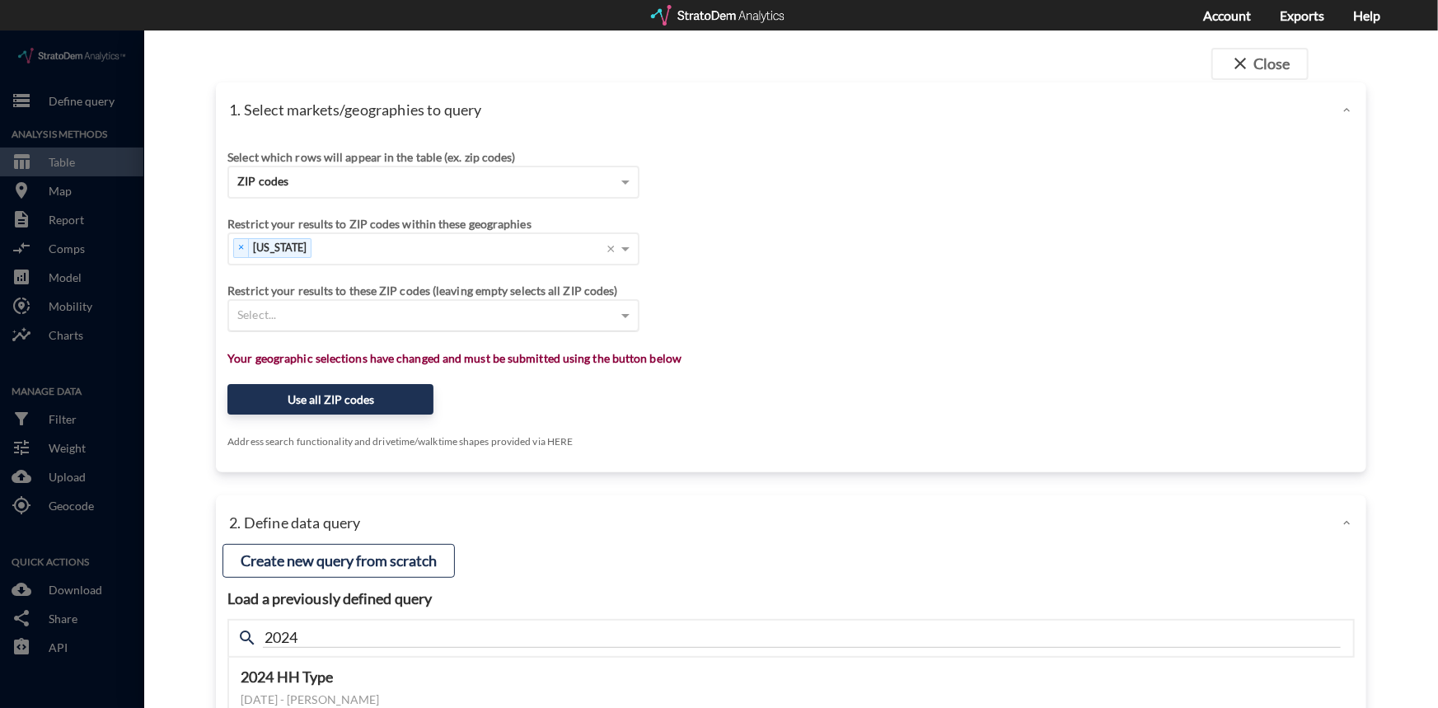
click div "Select..."
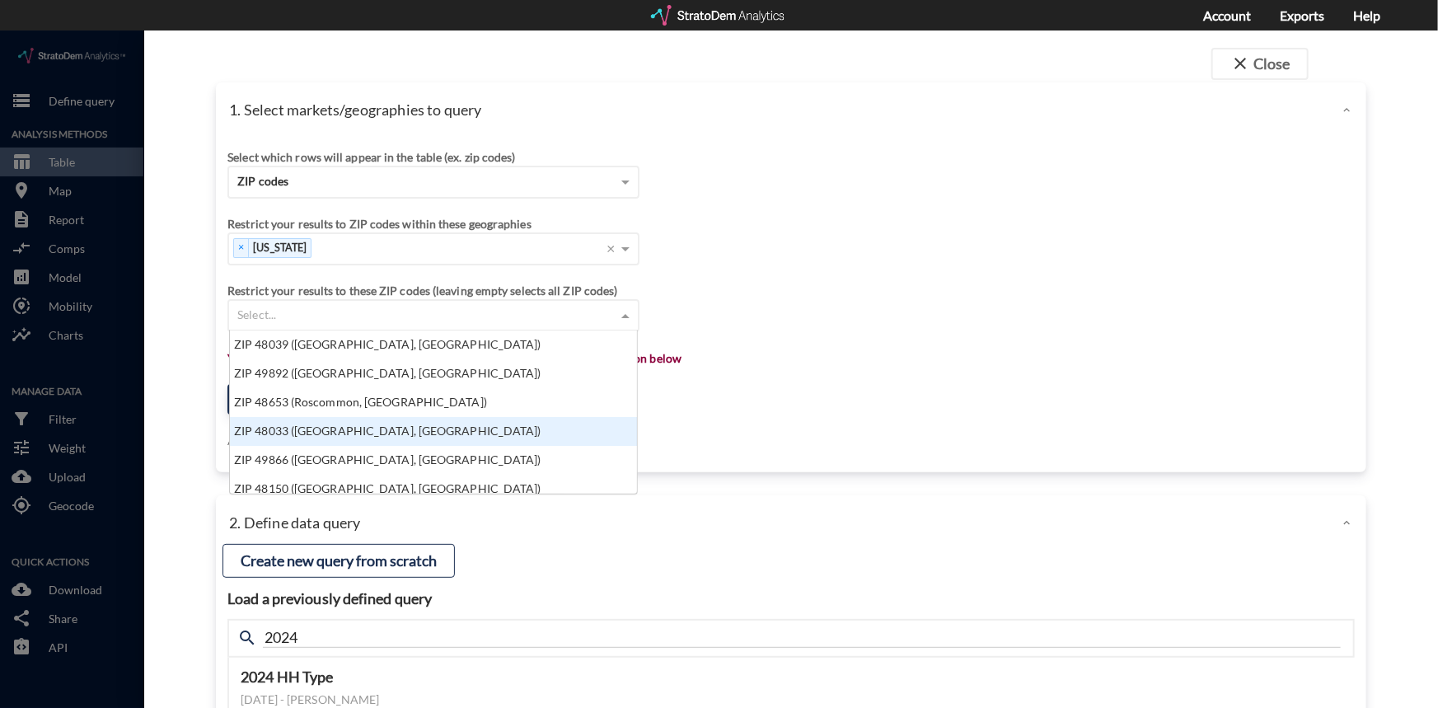
paste input "49031 49091 49099 49107 49112 49120 49130"
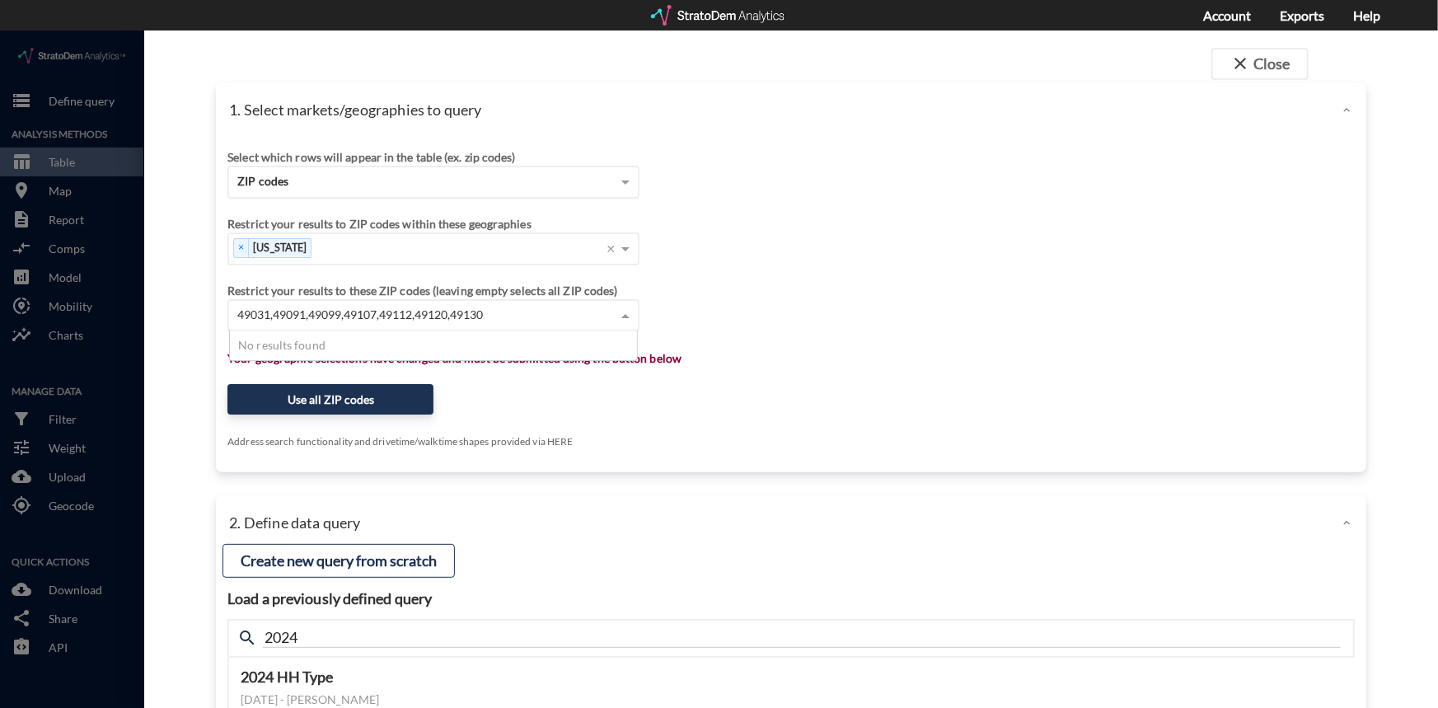
type input "49031,49091,49099,49107,49112,49120,49130"
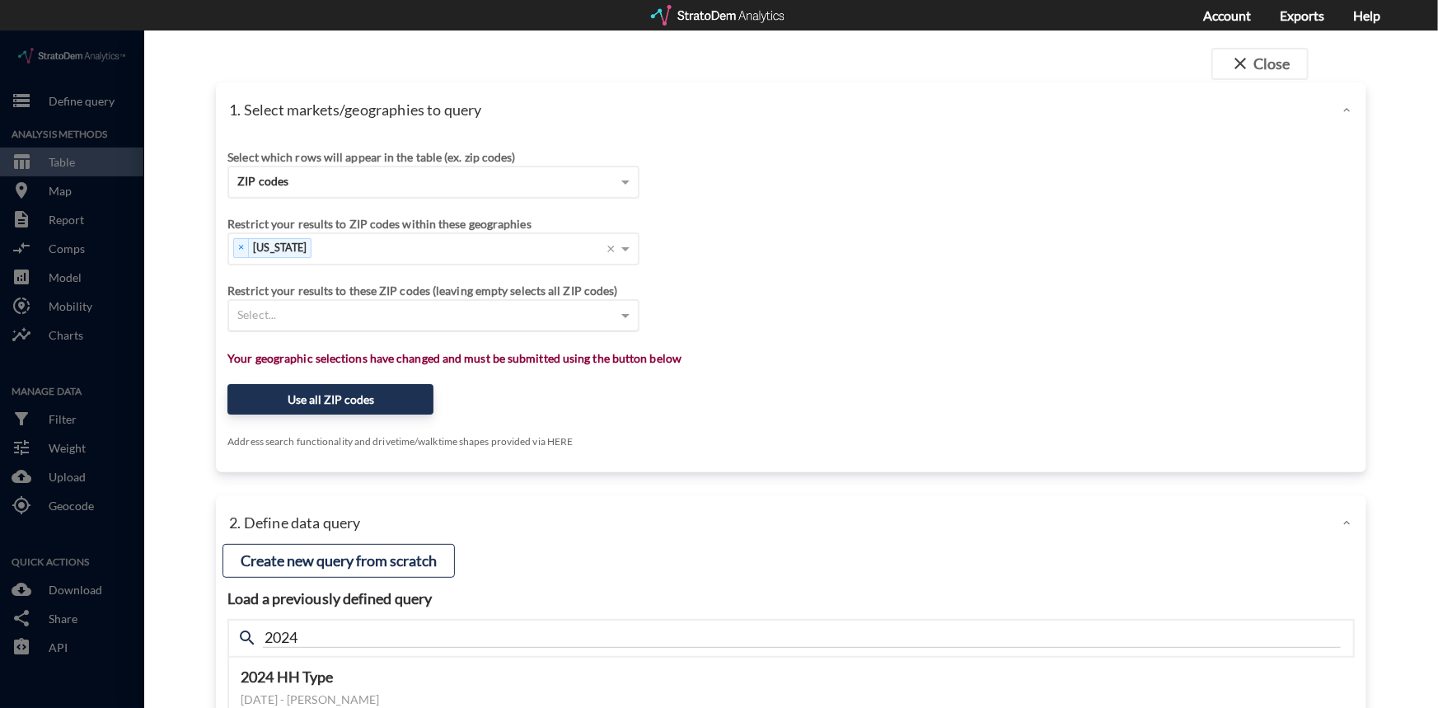
click div "Select..."
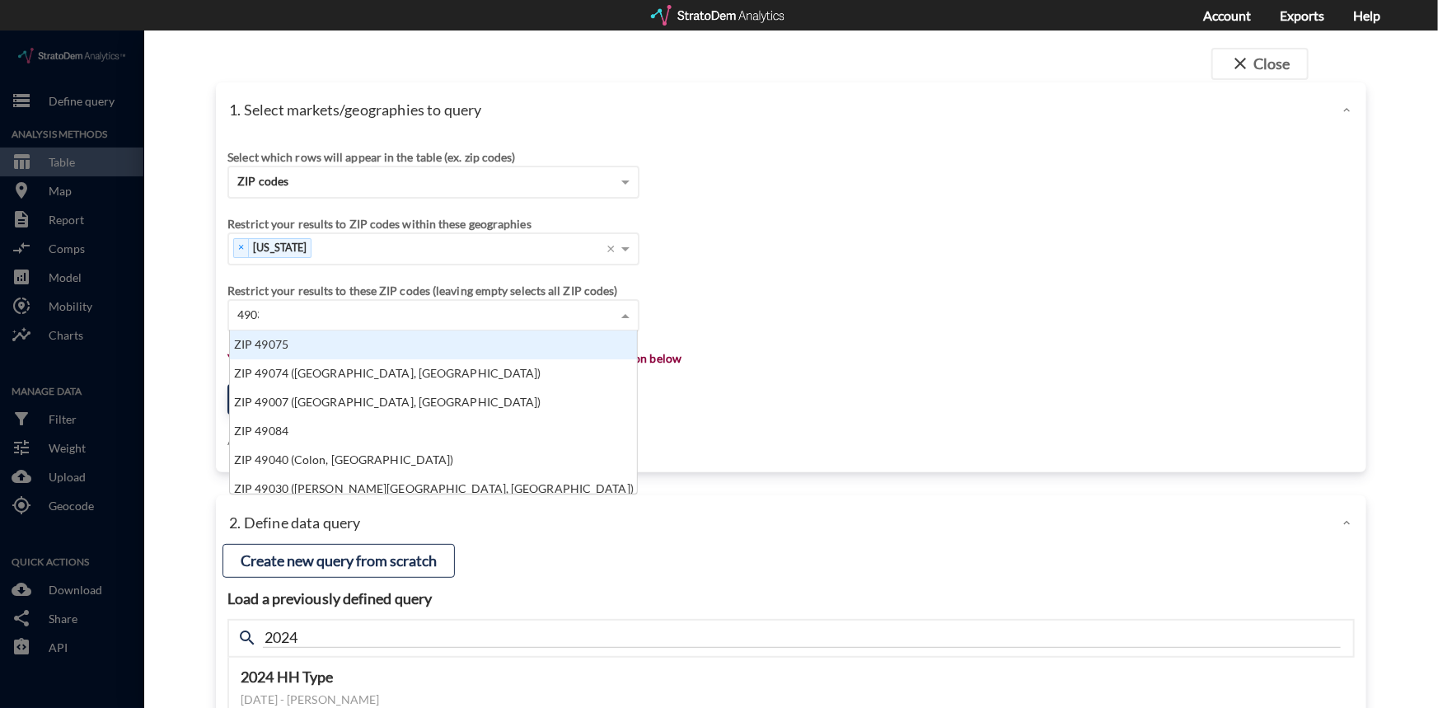
scroll to position [46, 397]
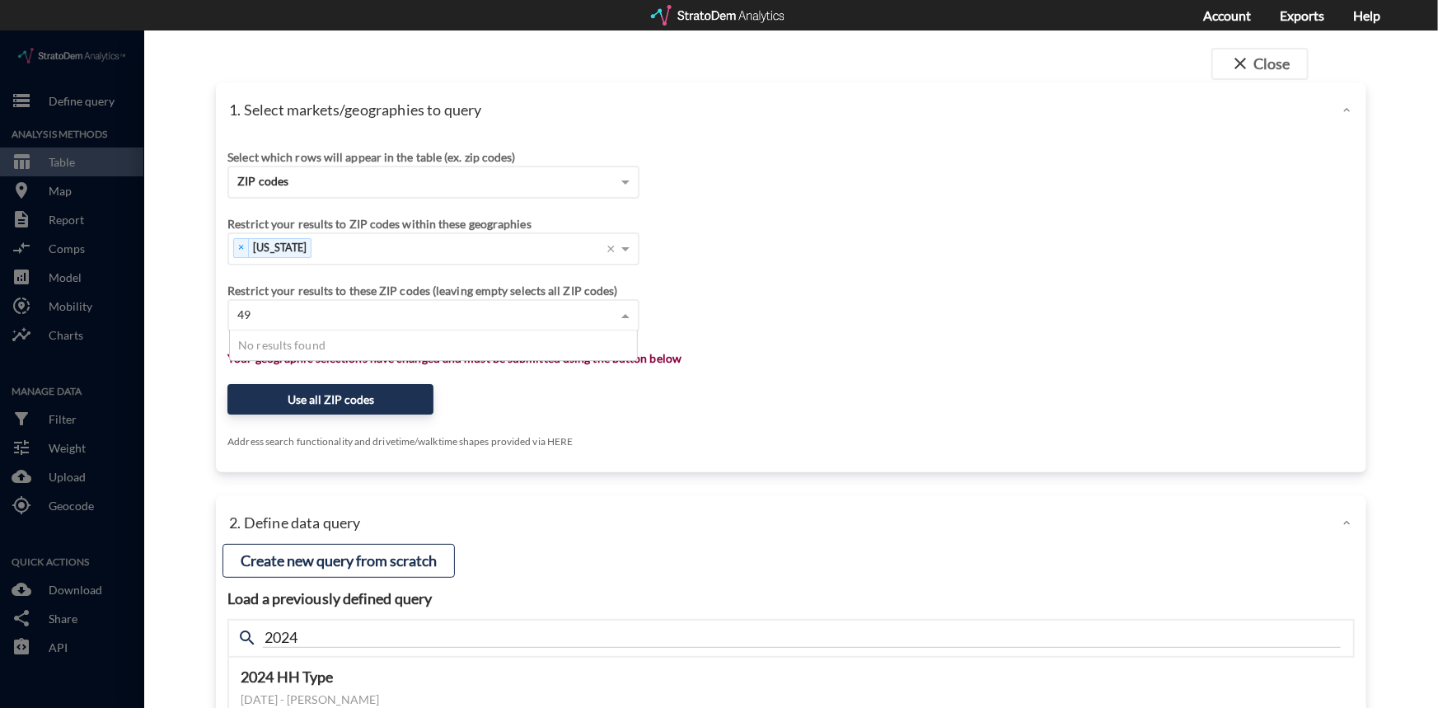
type input "4"
type input "490"
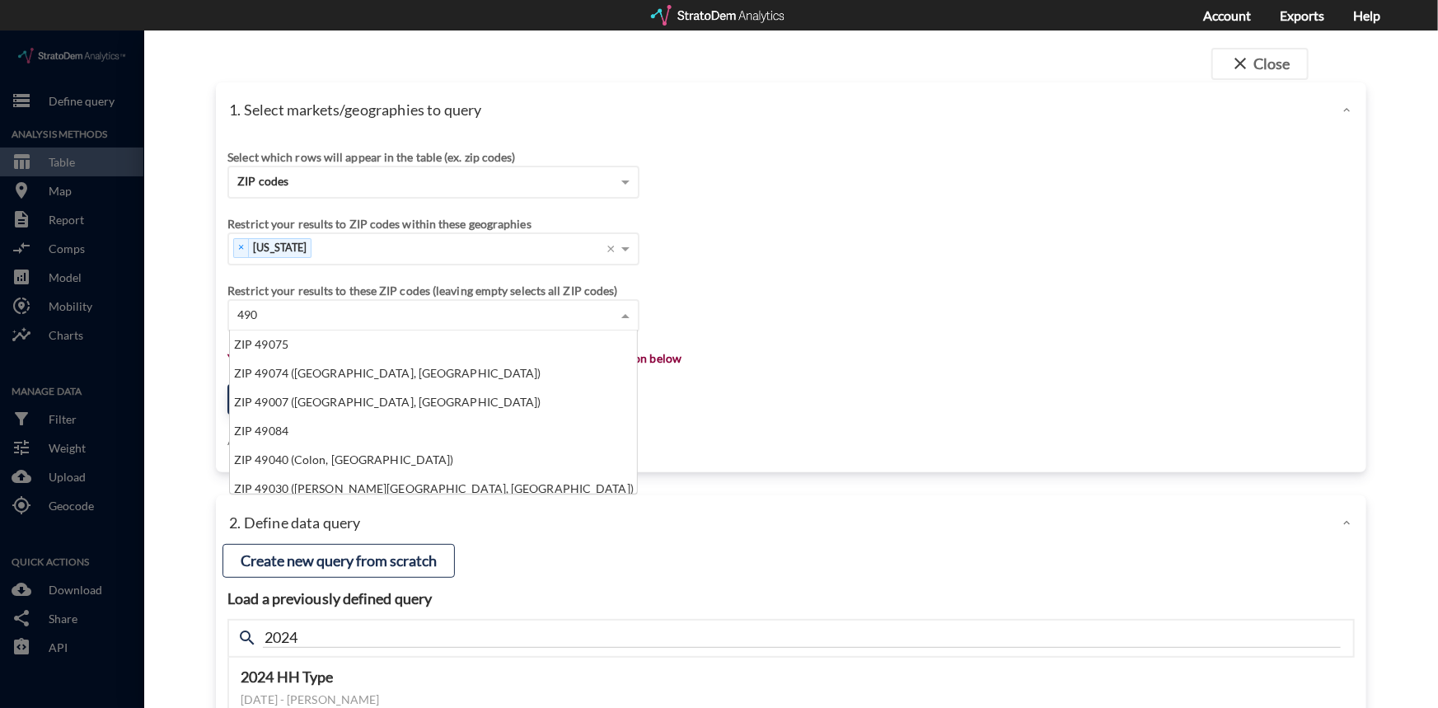
scroll to position [0, 0]
type input "49031"
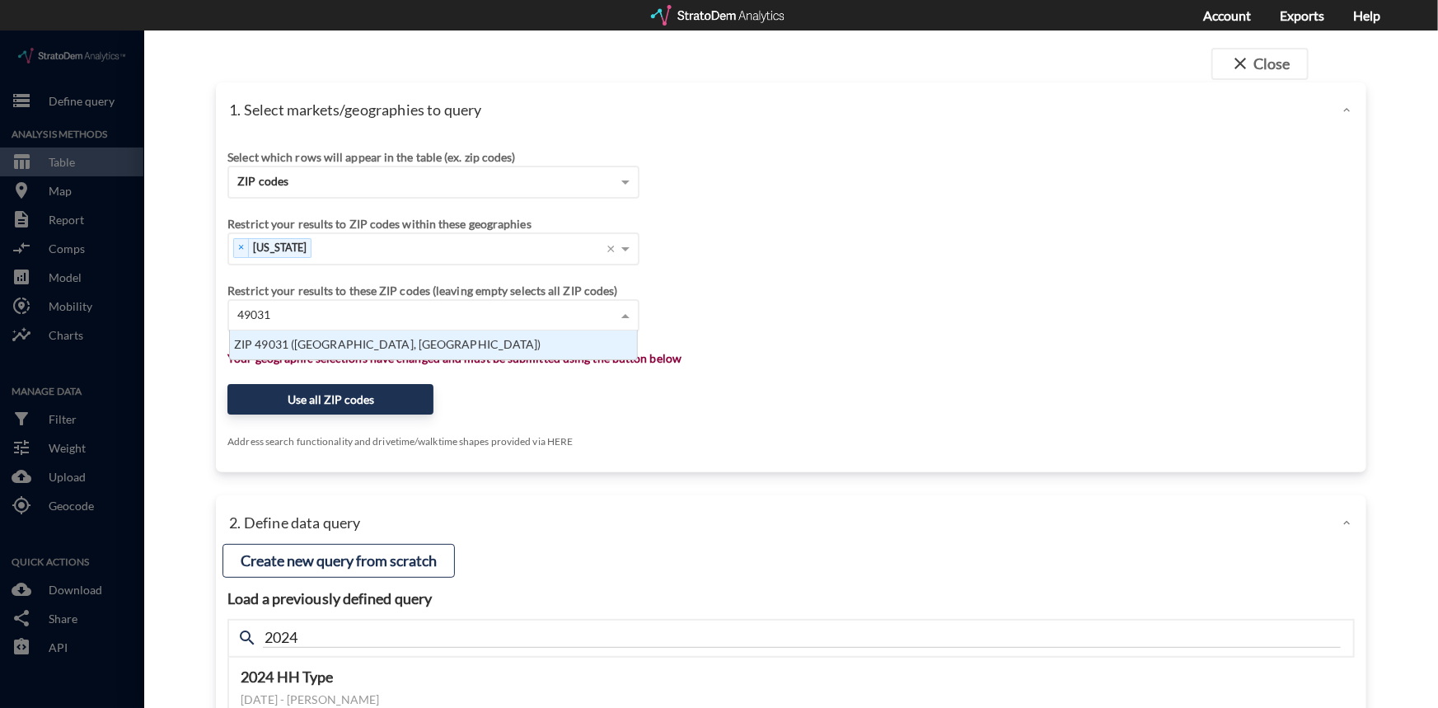
scroll to position [16, 397]
click div "ZIP 49031 (Cassopolis, MI)"
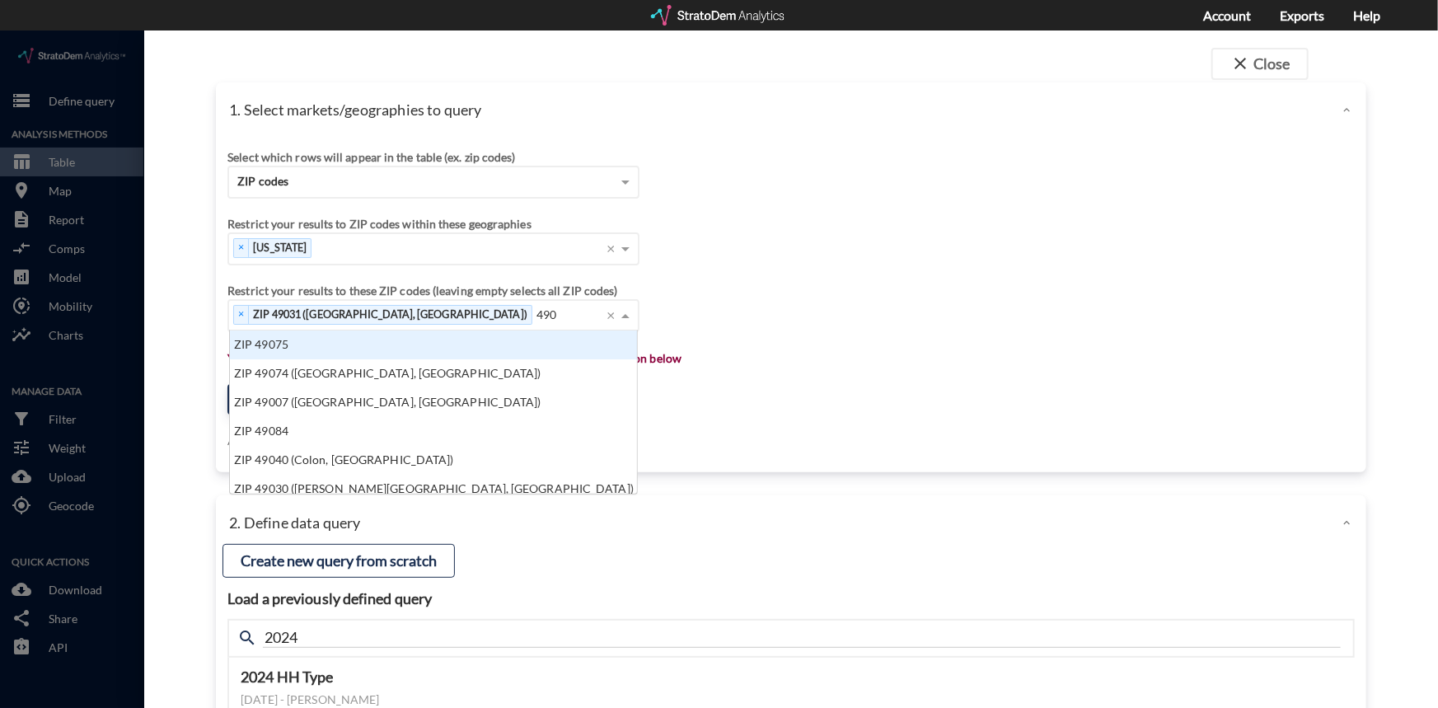
scroll to position [152, 397]
type input "49091"
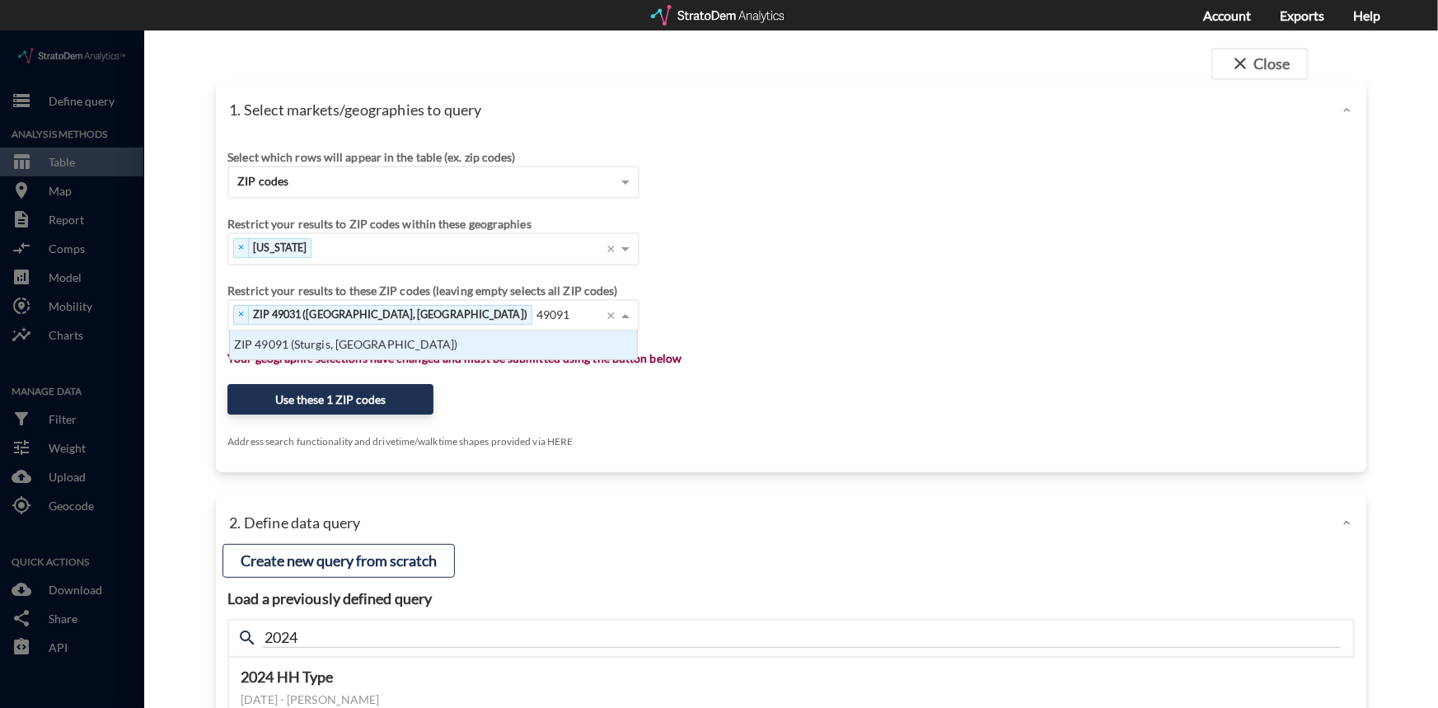
click div "ZIP 49091 (Sturgis, MI)"
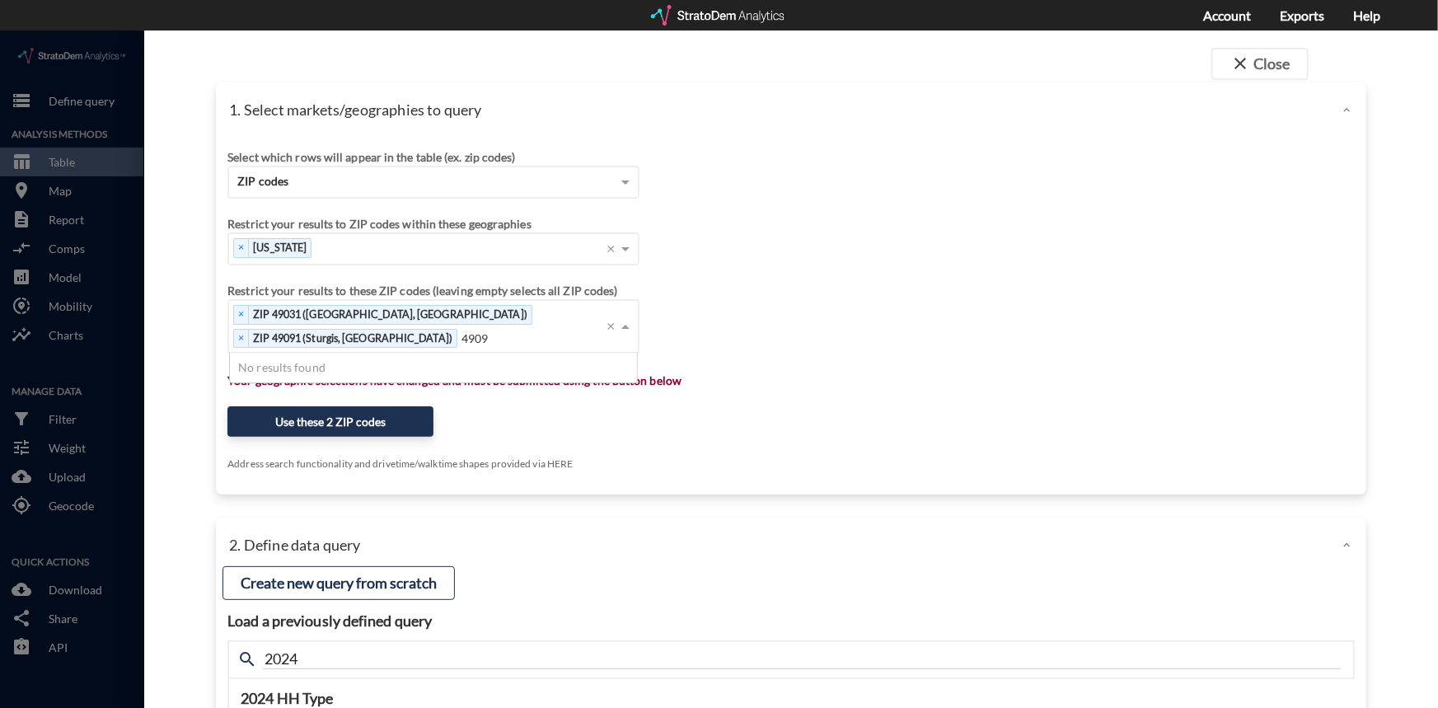
type input "49099"
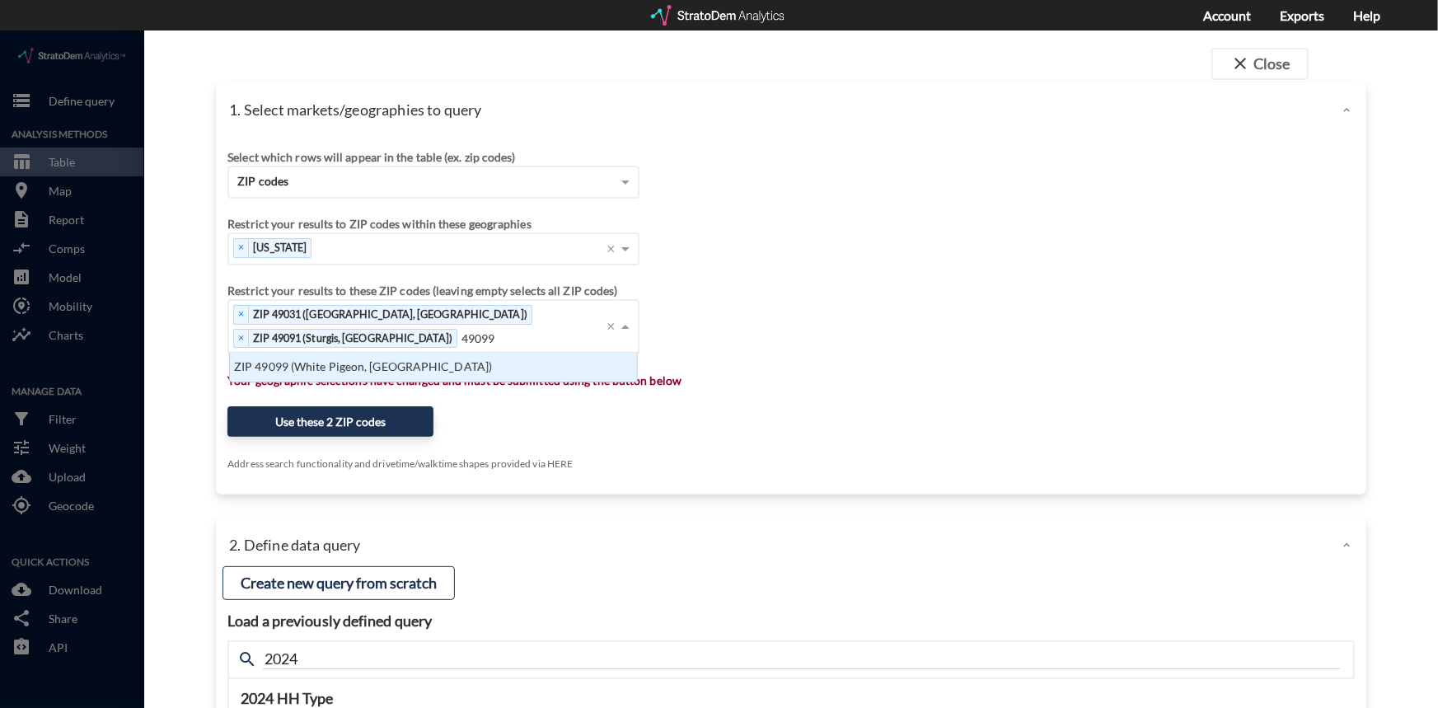
click div "ZIP 49099 (White Pigeon, MI)"
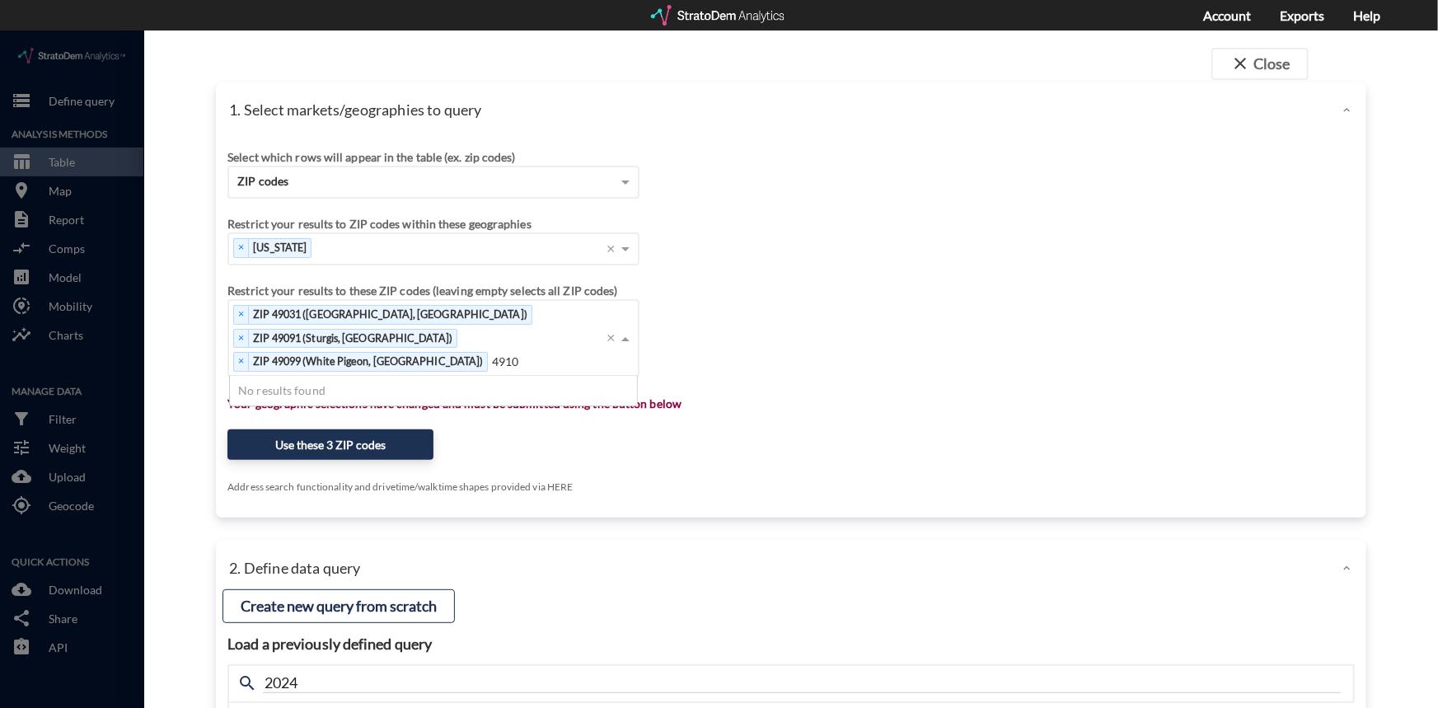
type input "49107"
click div "ZIP 49107 (Buchanan, MI)"
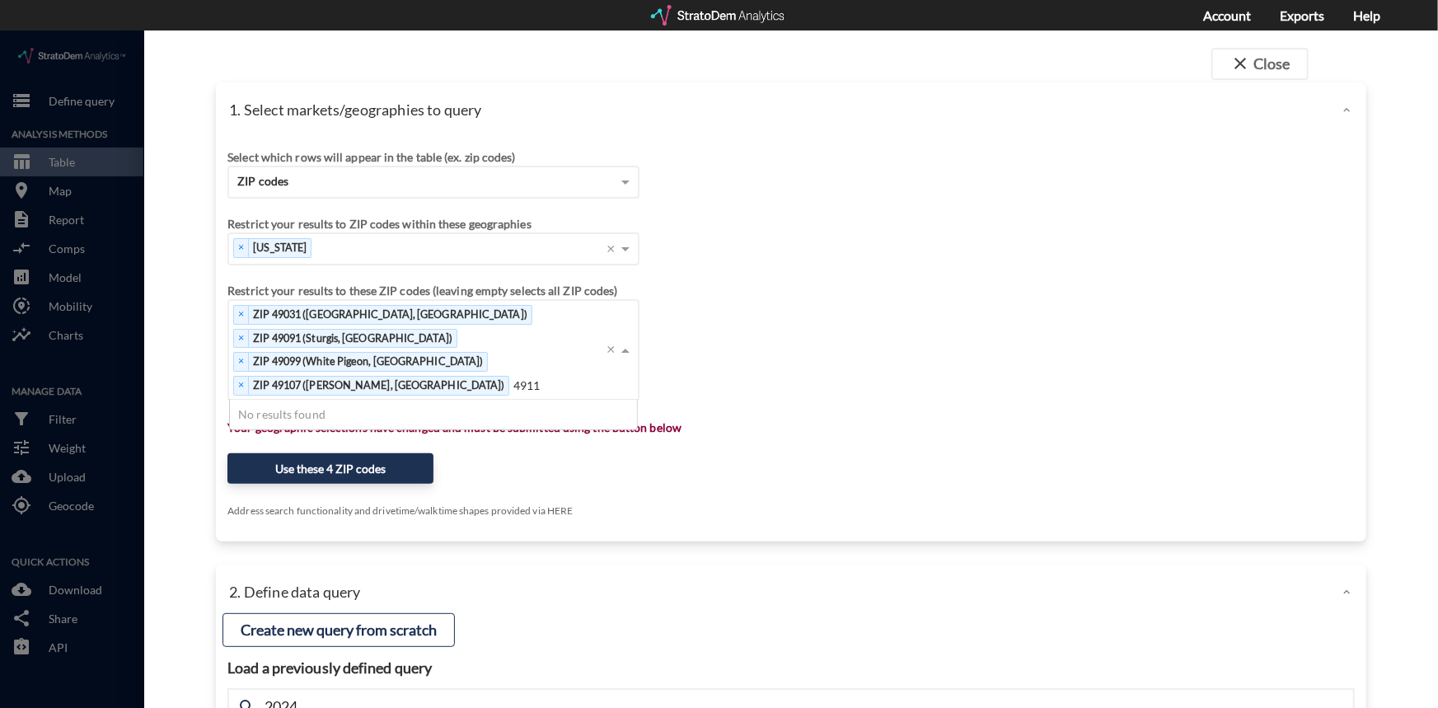
type input "49112"
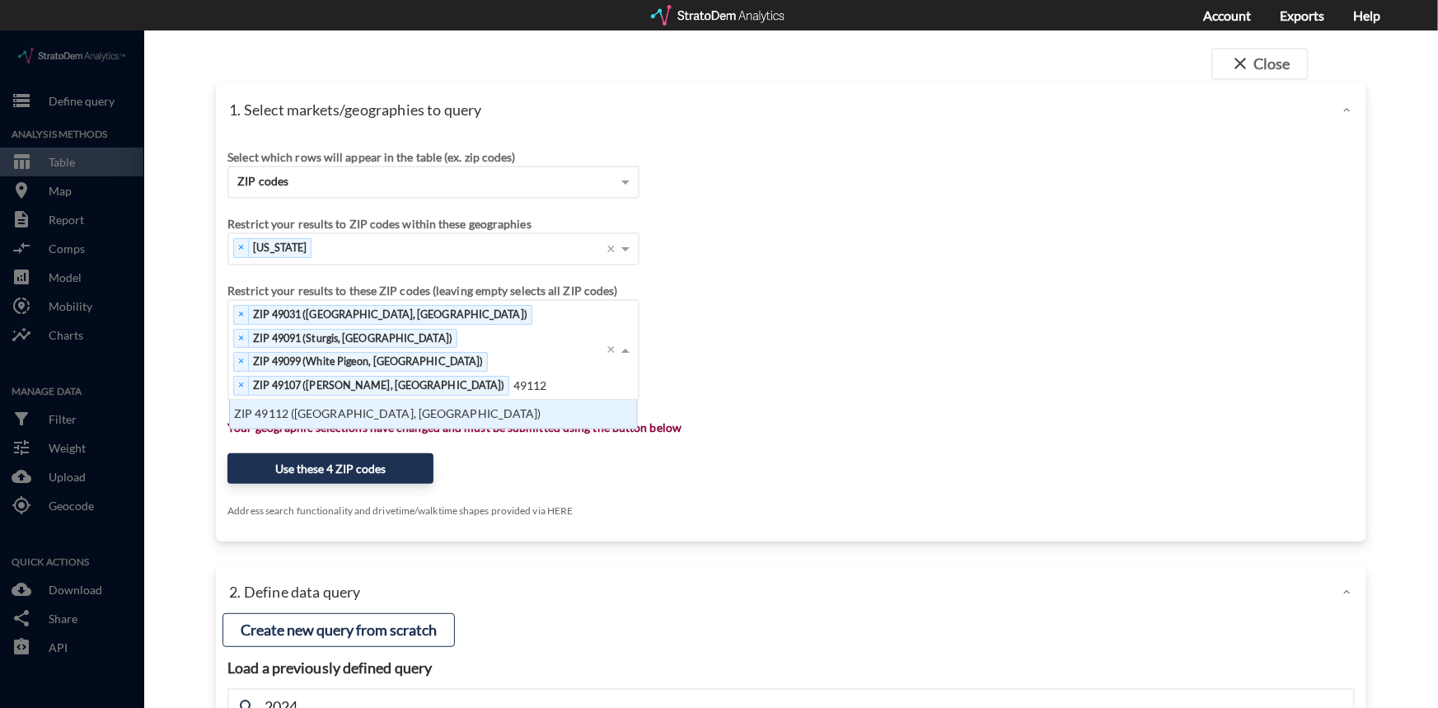
click div "ZIP 49112 (Edwardsburg, MI)"
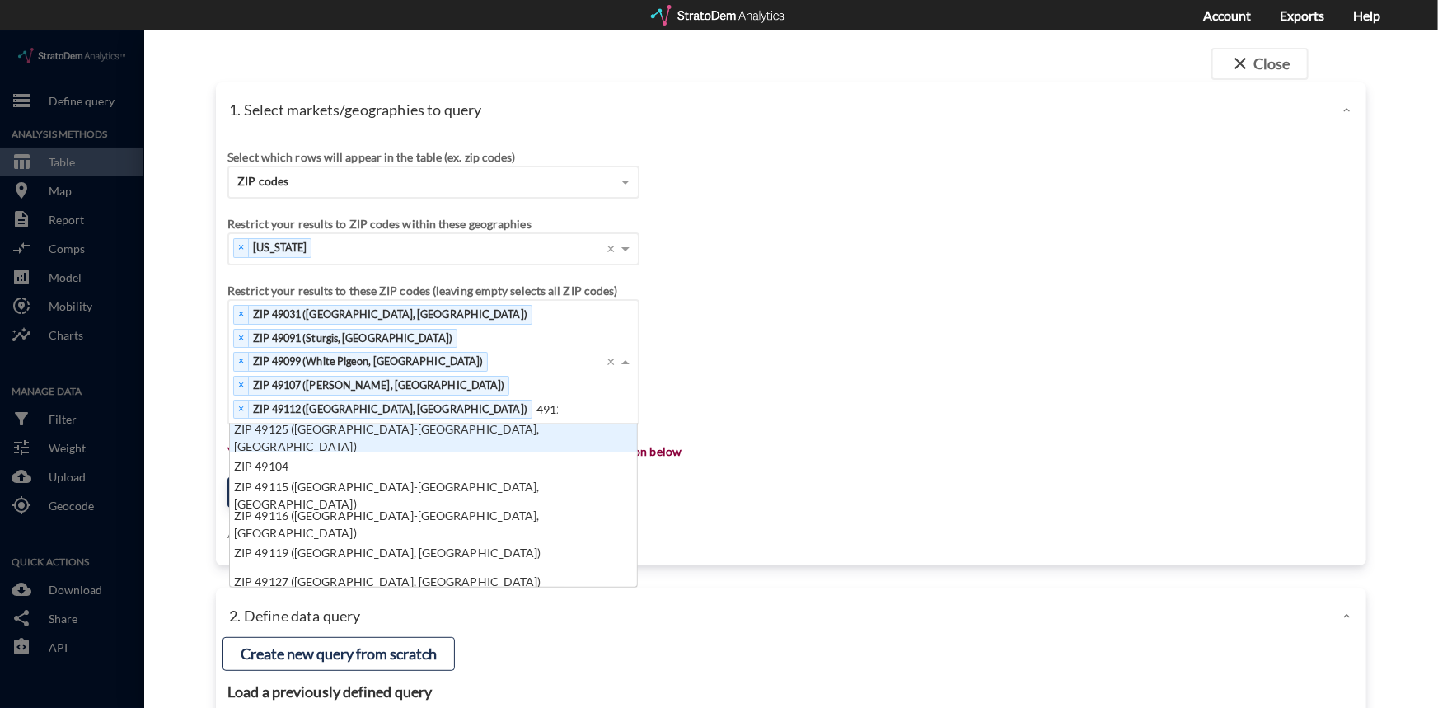
scroll to position [12, 11]
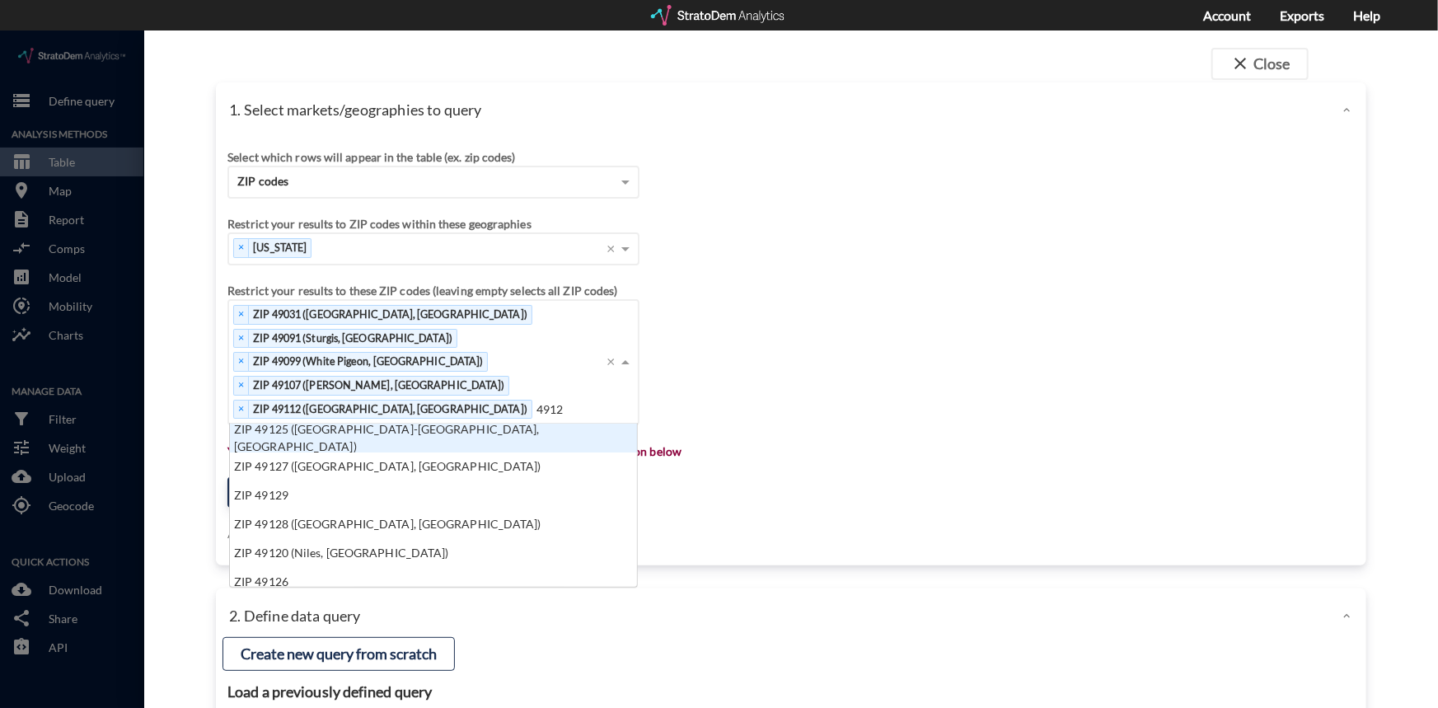
type input "49120"
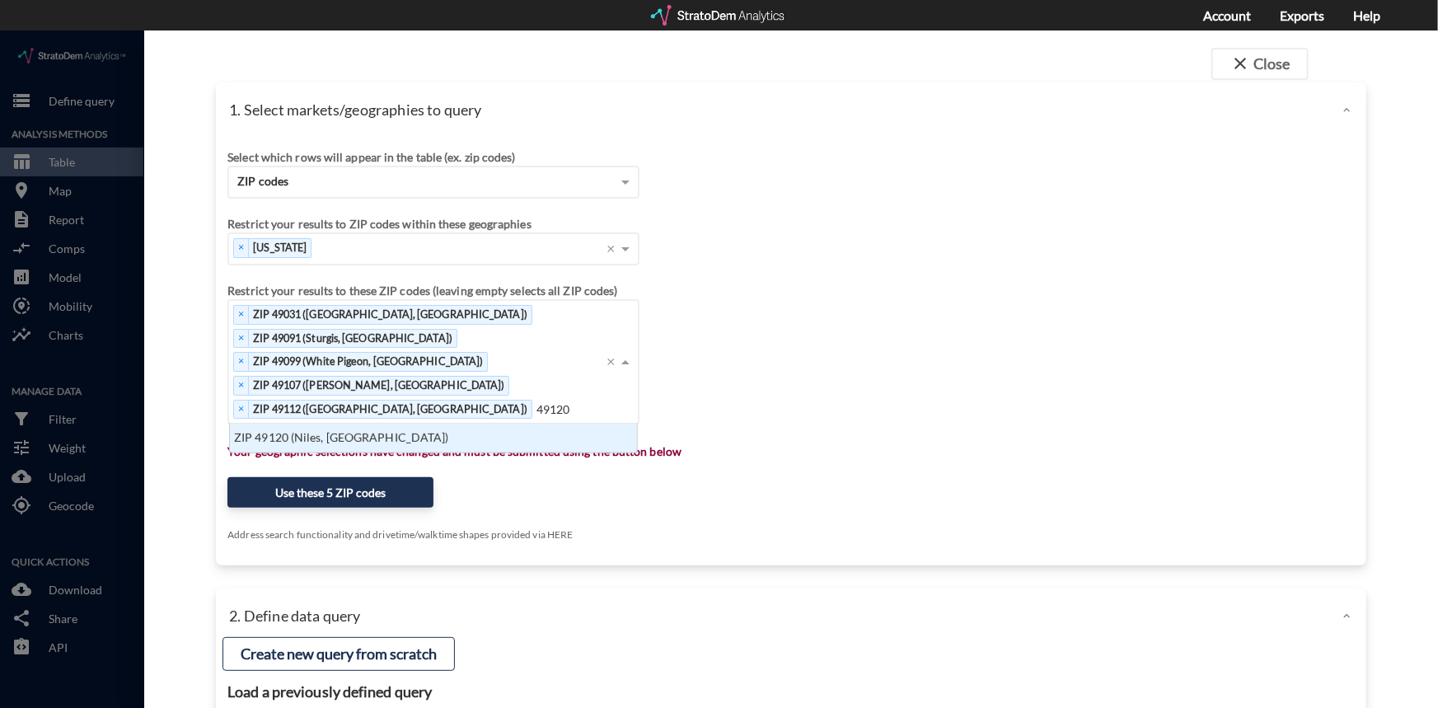
click div "ZIP 49120 (Niles, MI)"
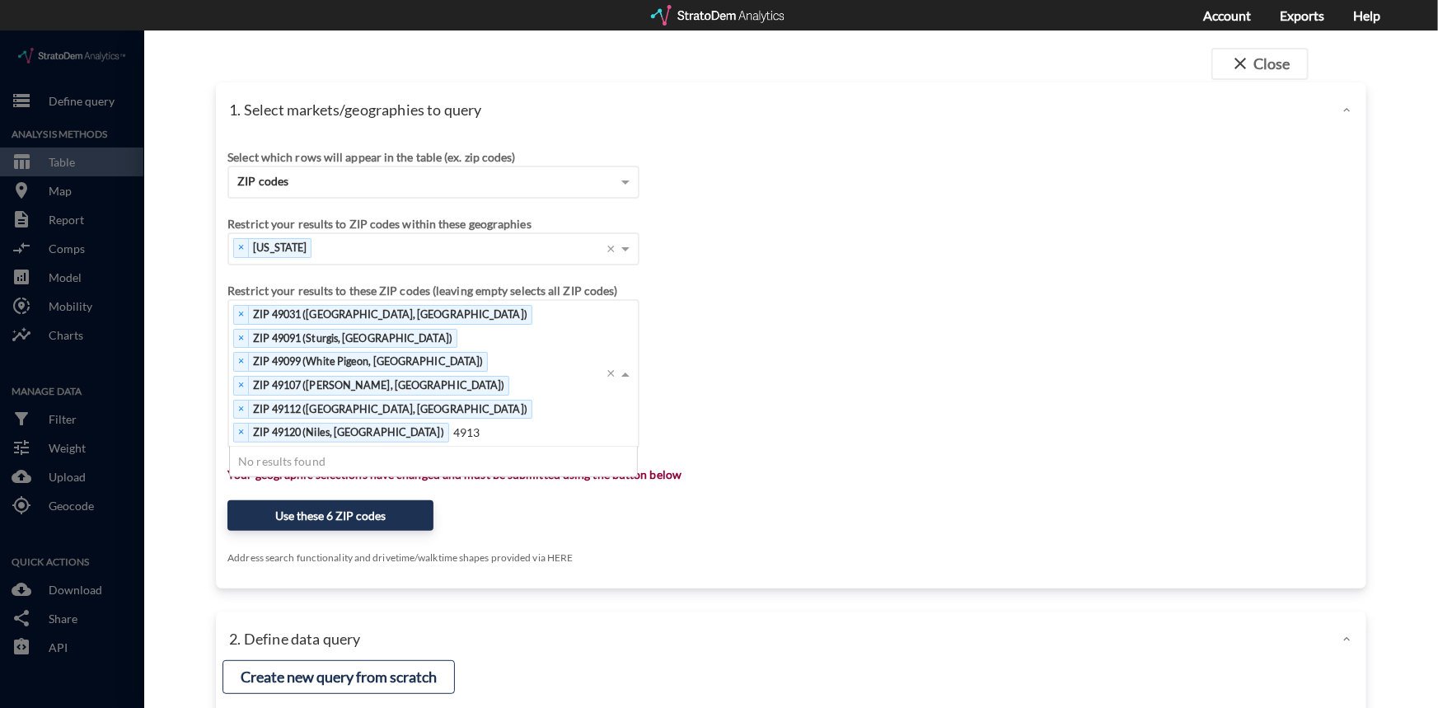
type input "49130"
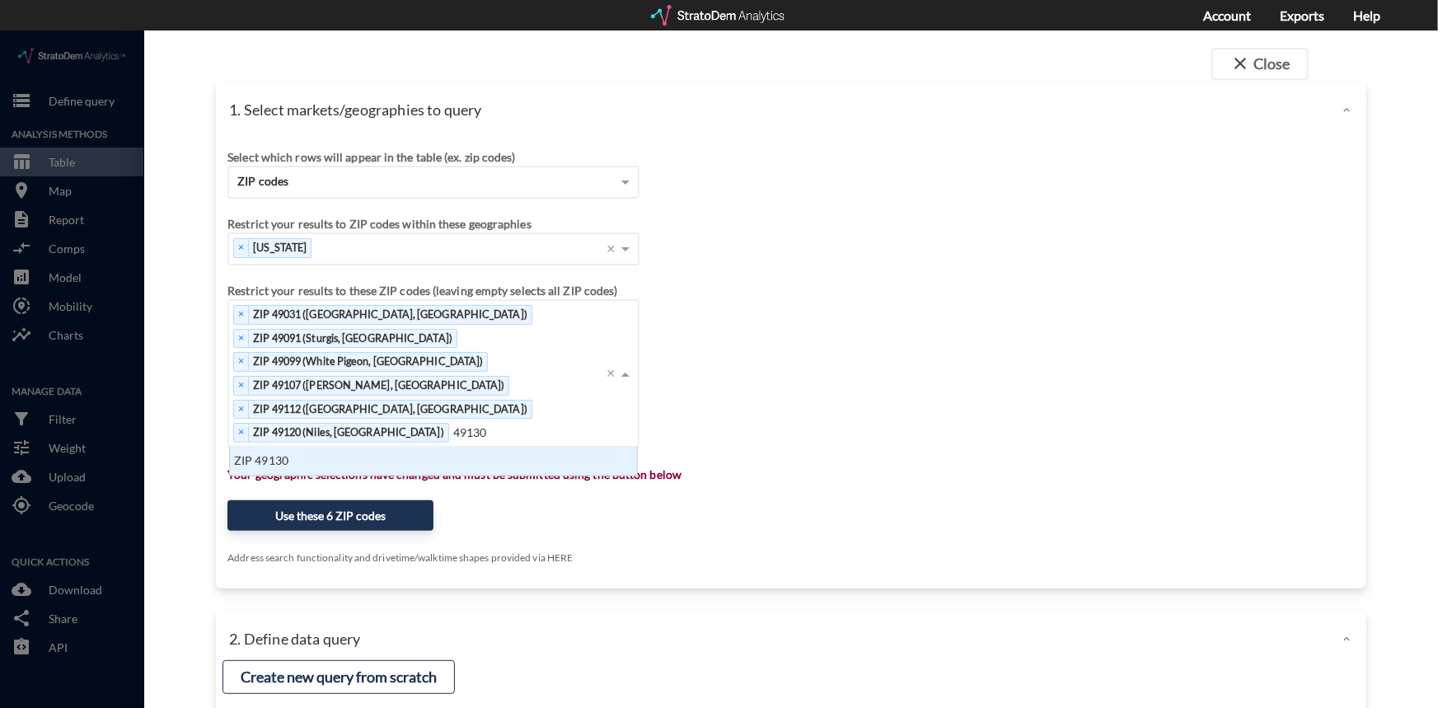
click div "ZIP 49130"
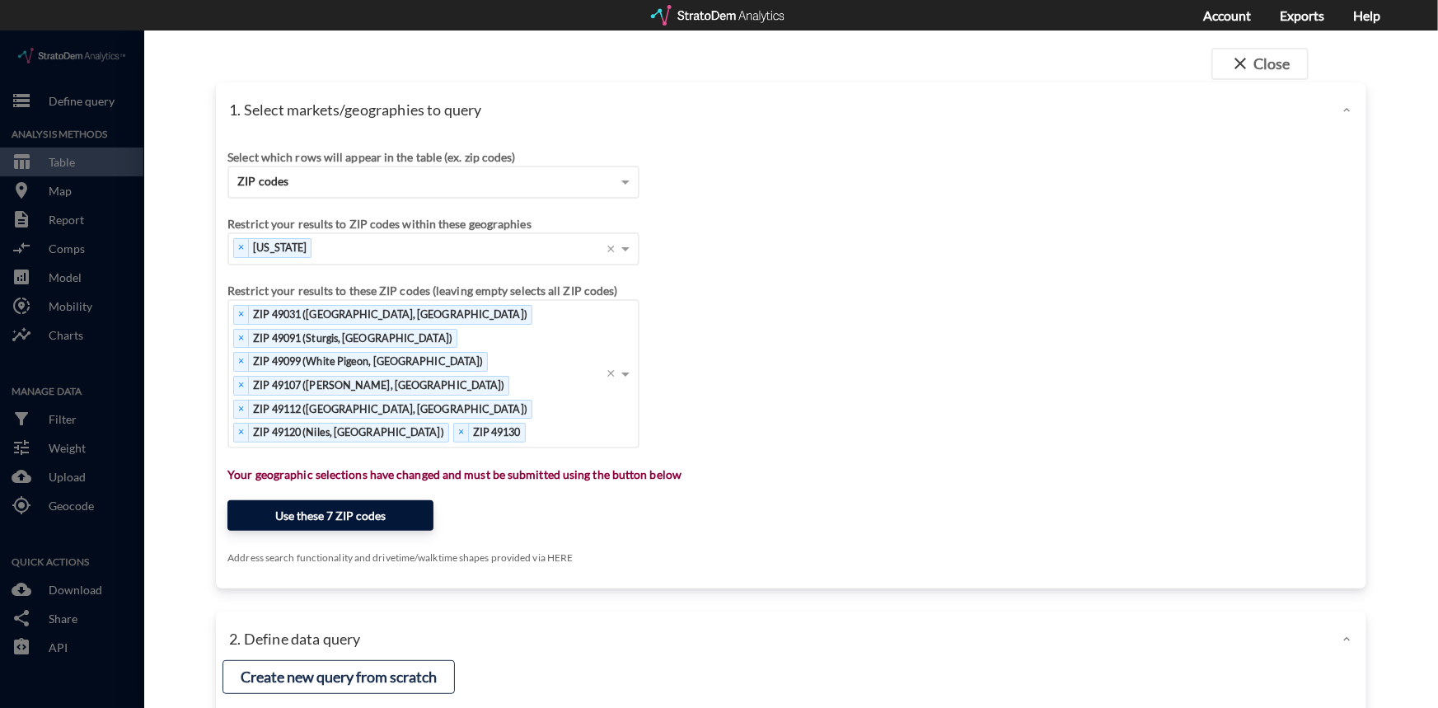
click button "Use these 7 ZIP codes"
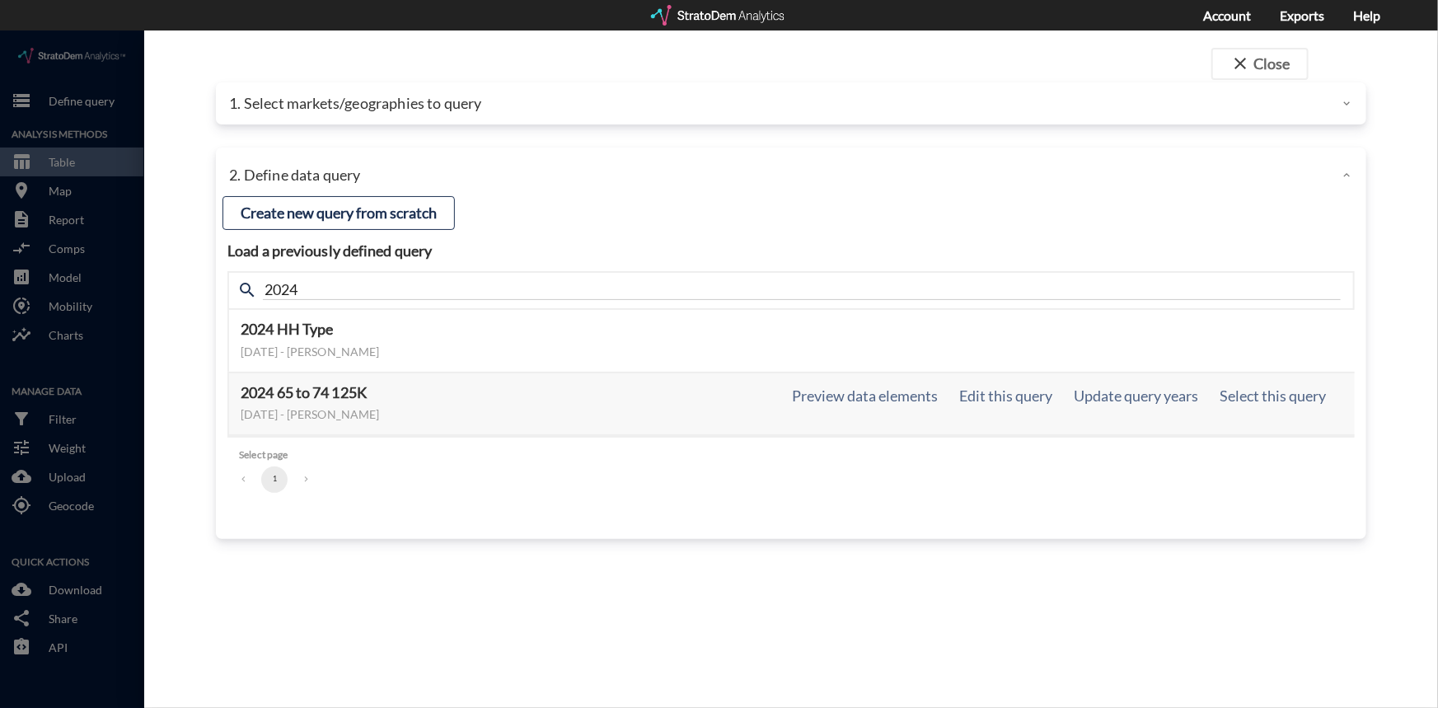
click div "October 10, 2025 - Monica Morgal"
click button "Select this query"
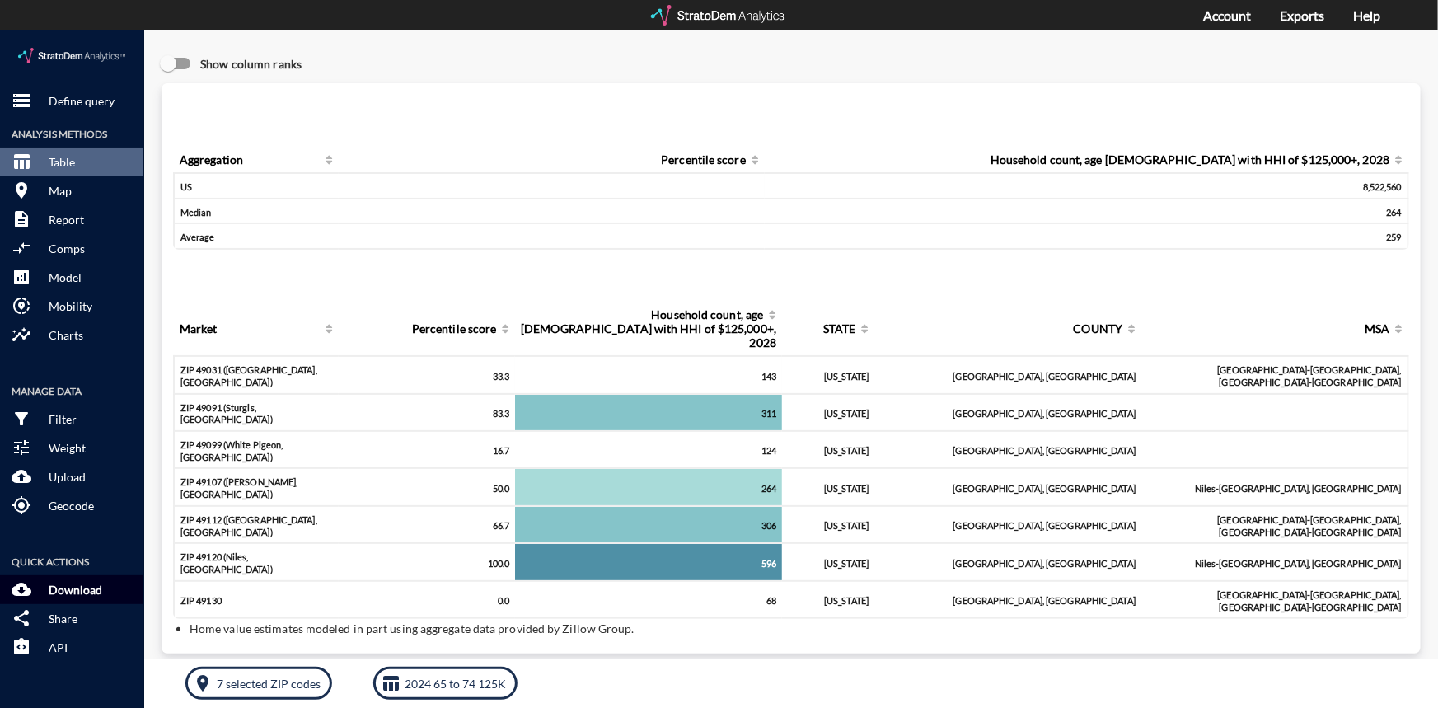
click p "Download"
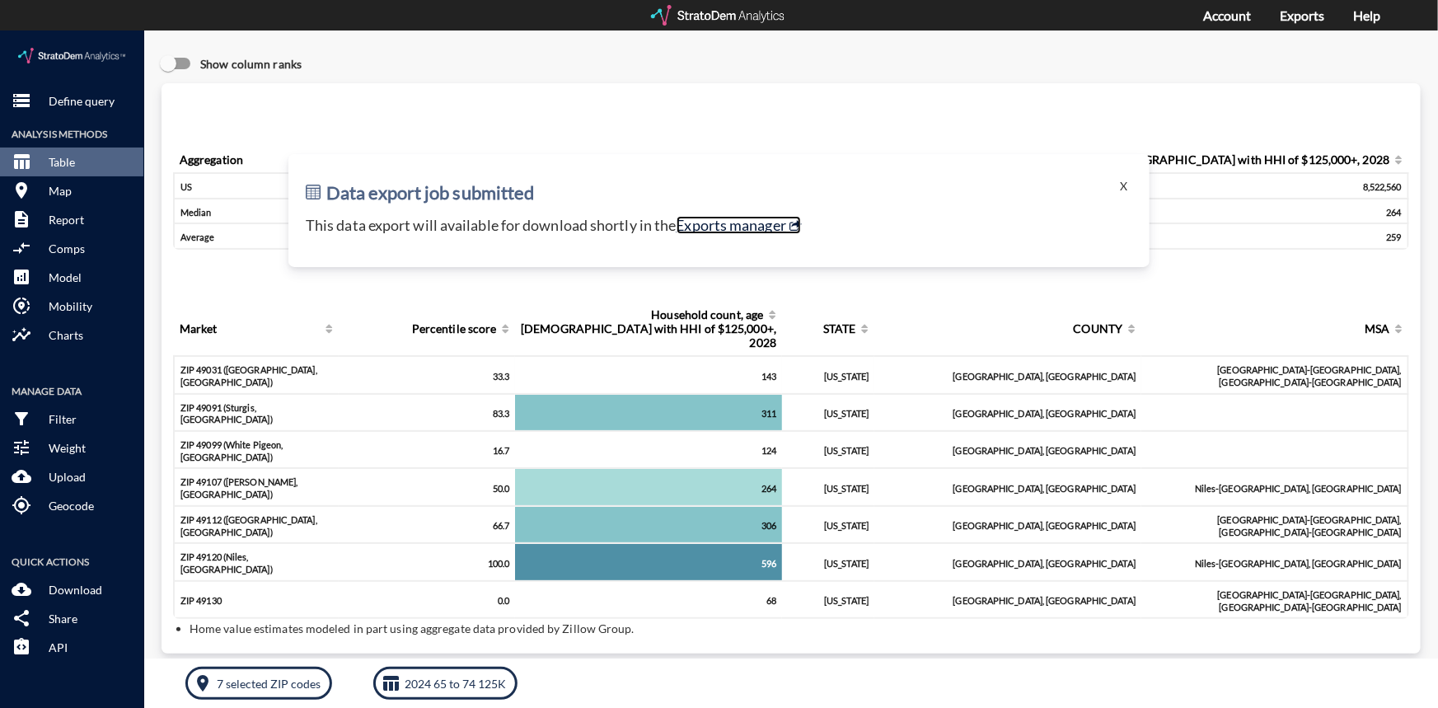
click link "Exports manager"
click button "X"
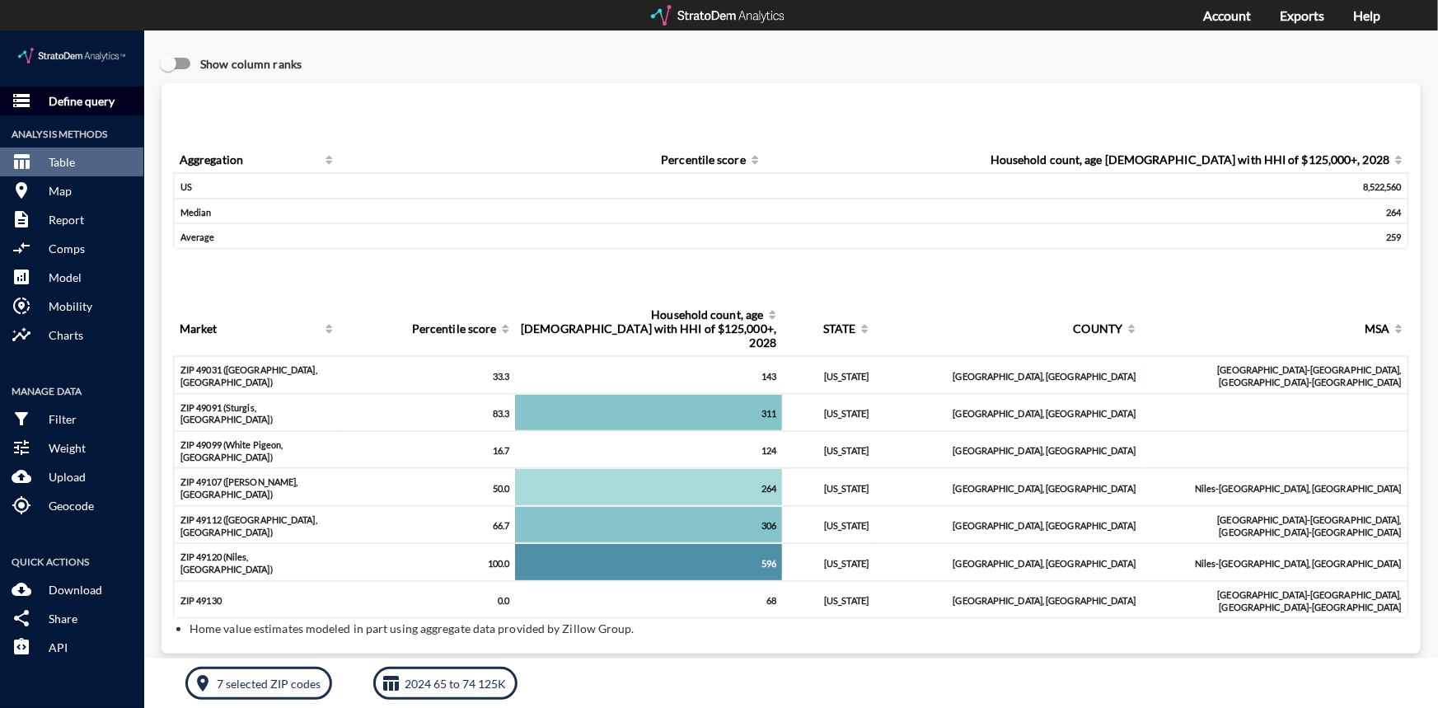
click p "Define query"
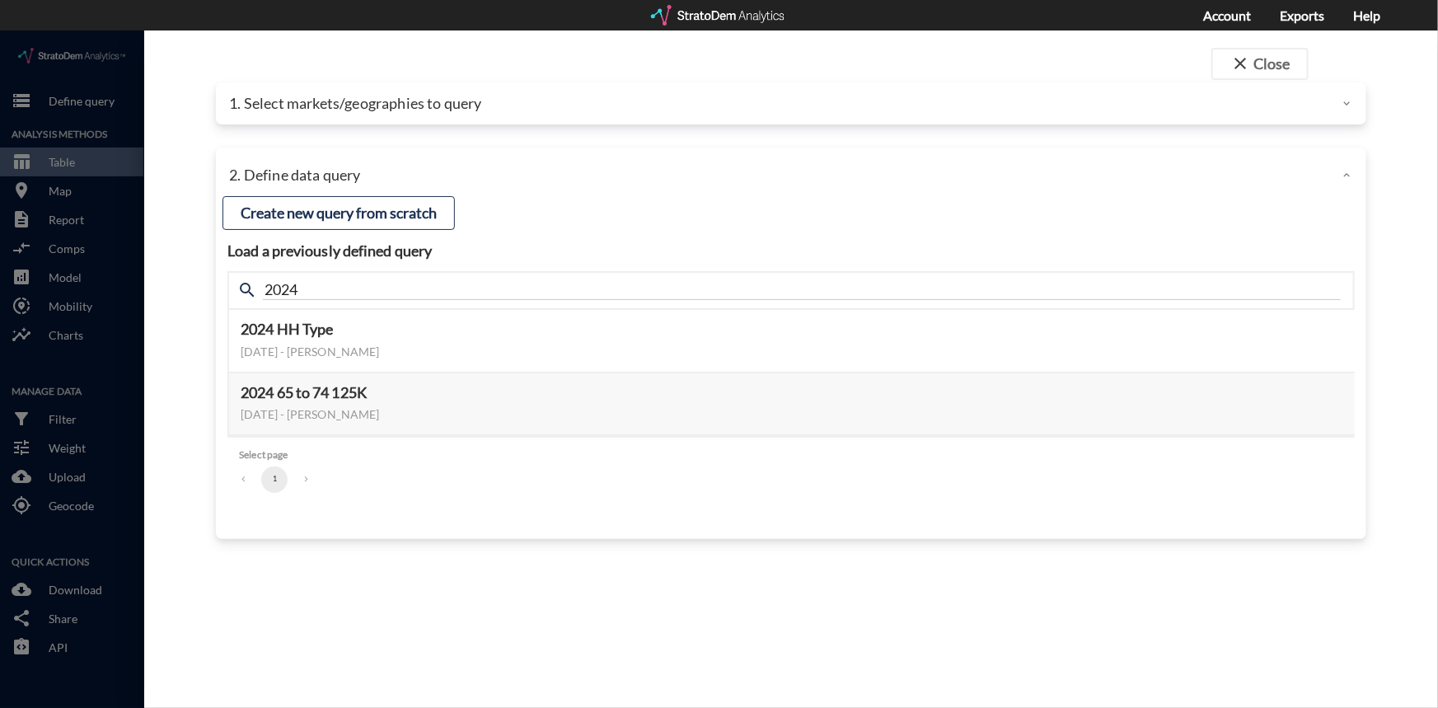
click p "1. Select markets/geographies to query"
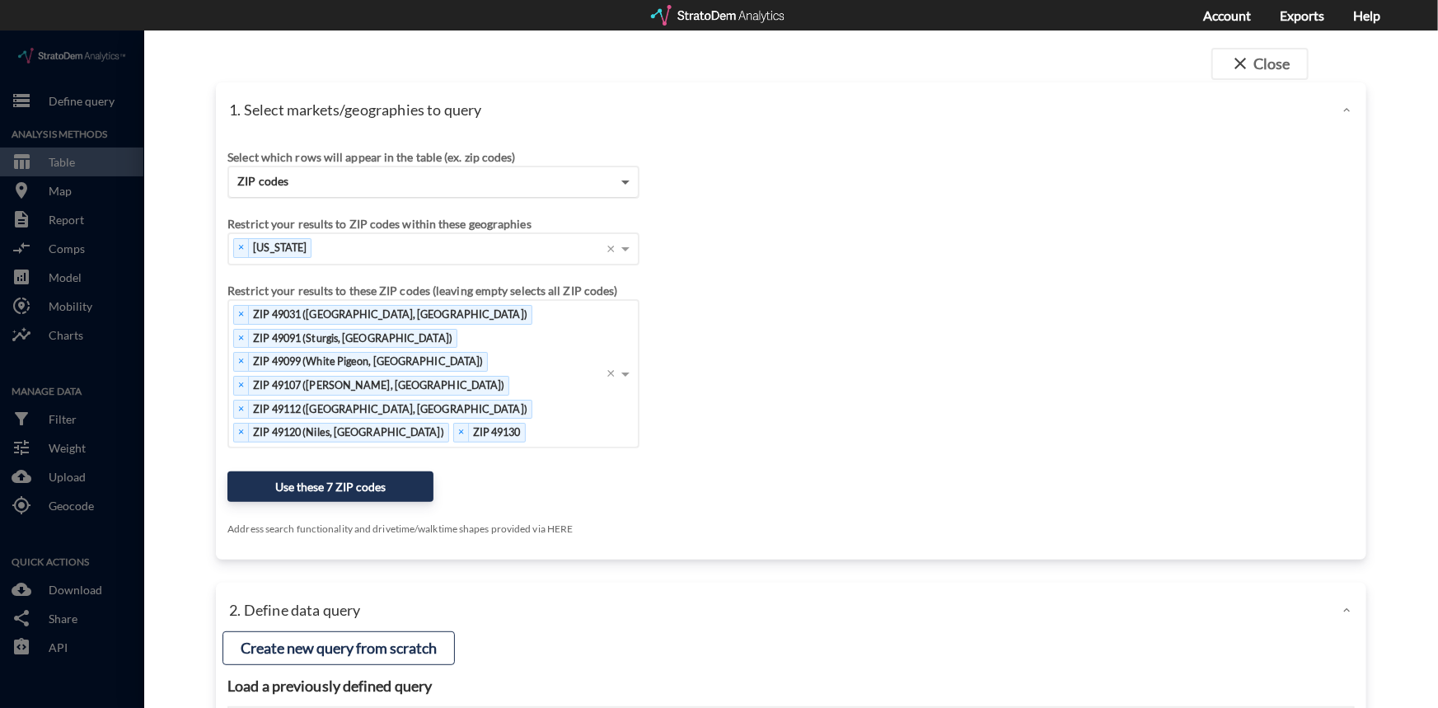
click span
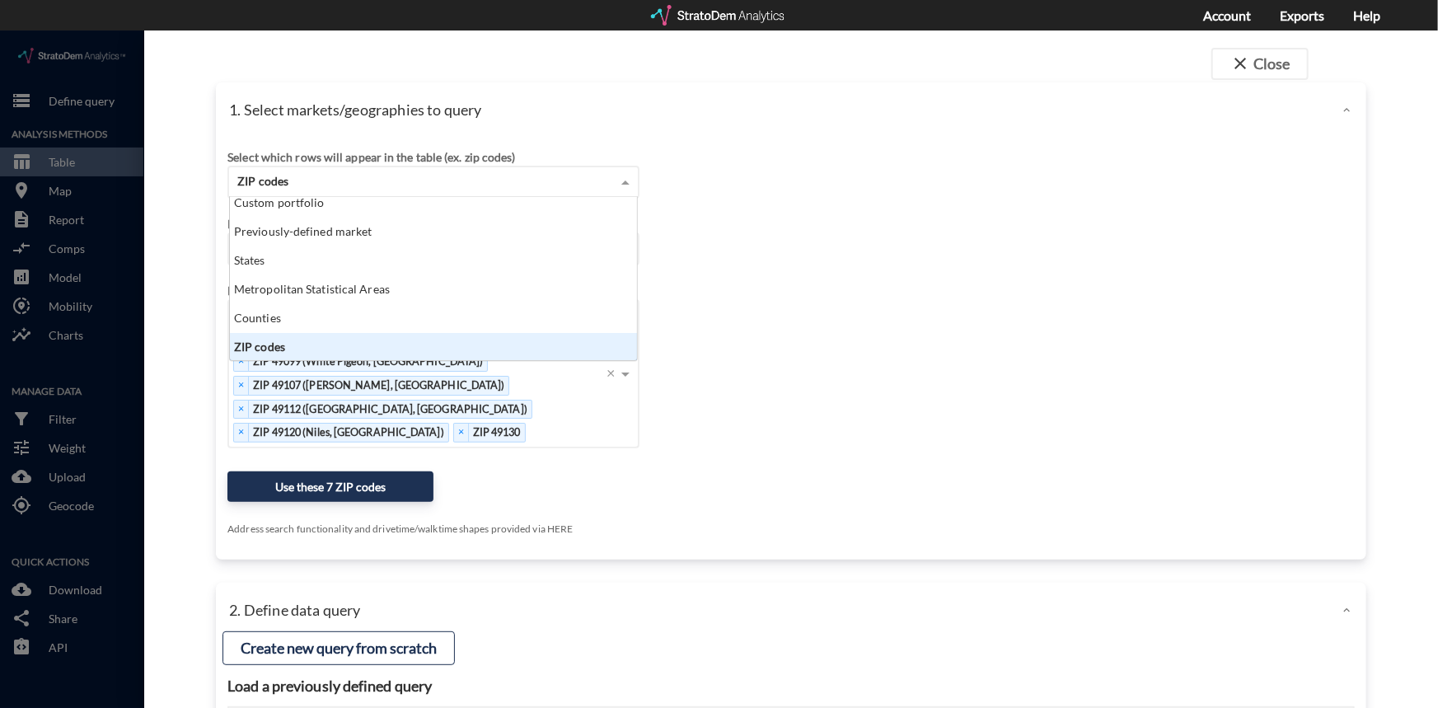
scroll to position [29, 0]
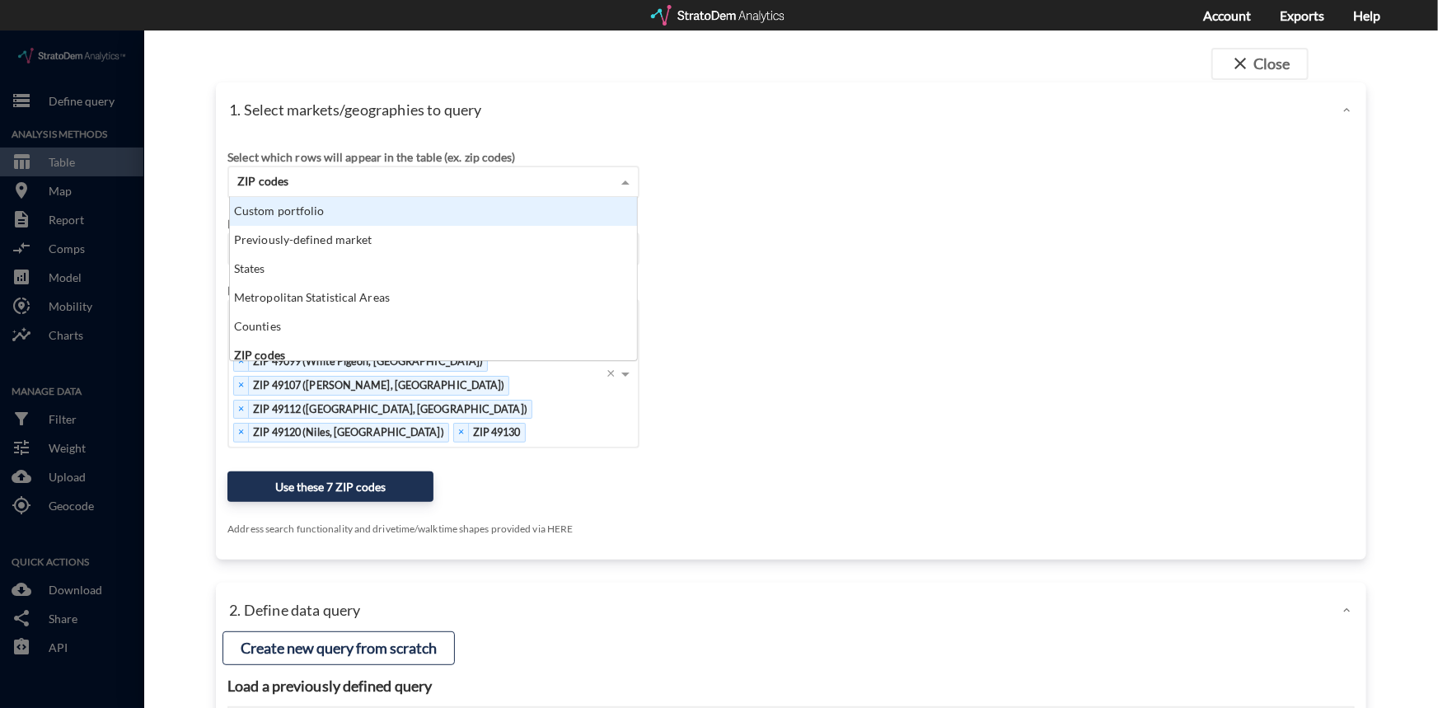
click div "Custom portfolio"
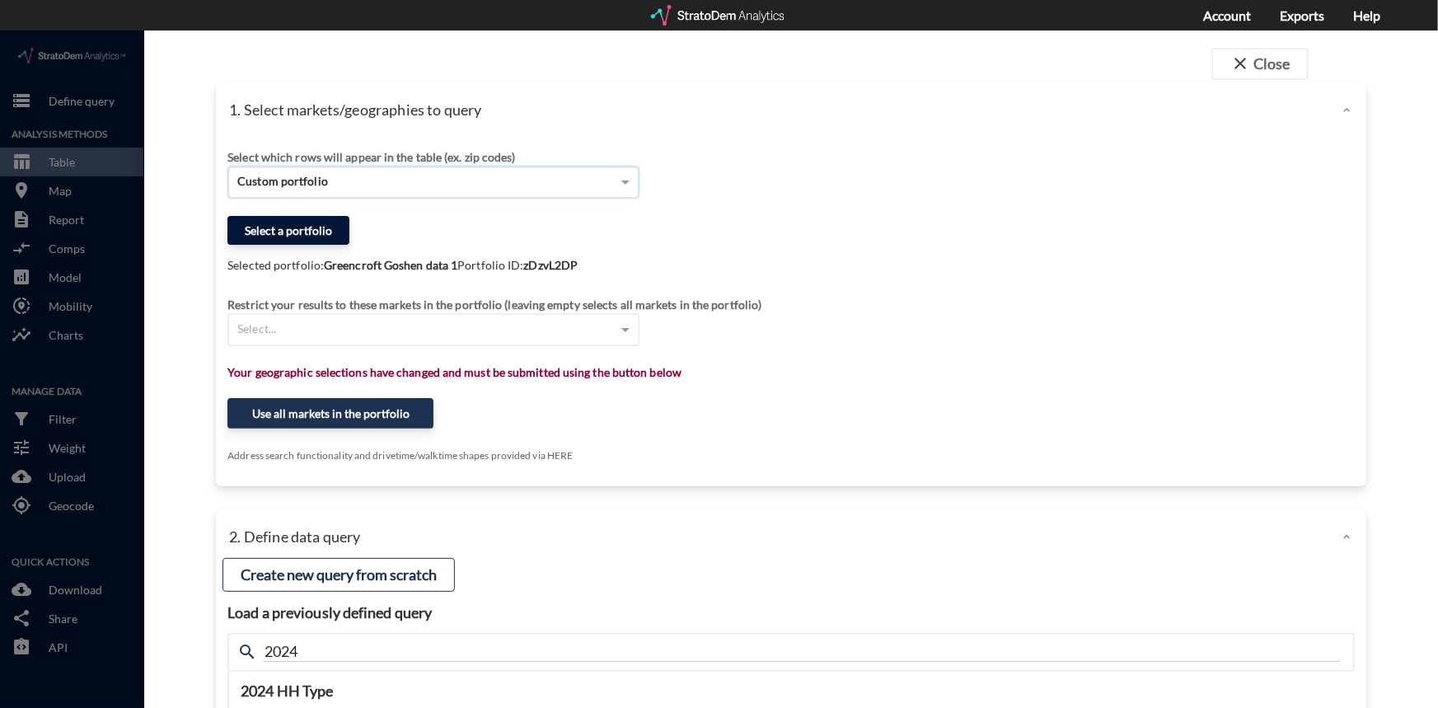
click button "Select a portfolio"
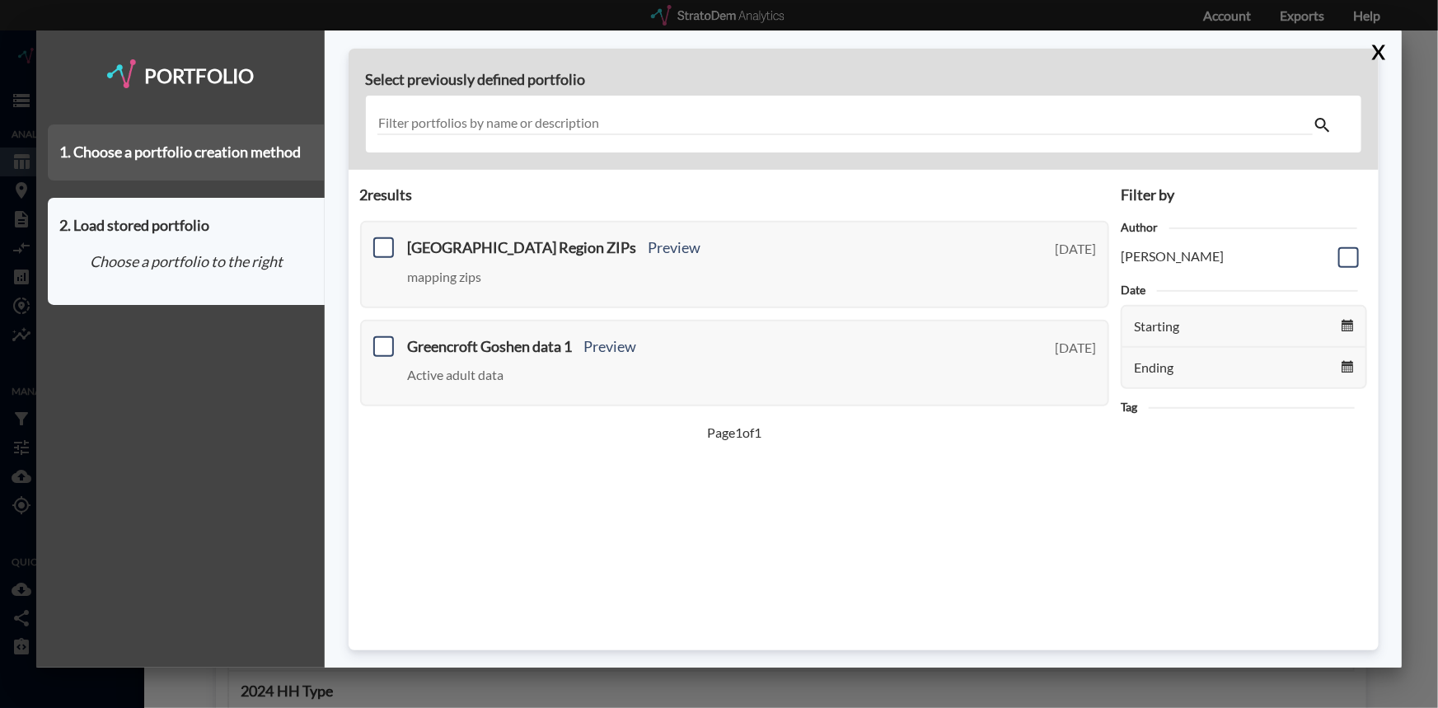
click at [199, 145] on div "1. Choose a portfolio creation method" at bounding box center [186, 152] width 277 height 56
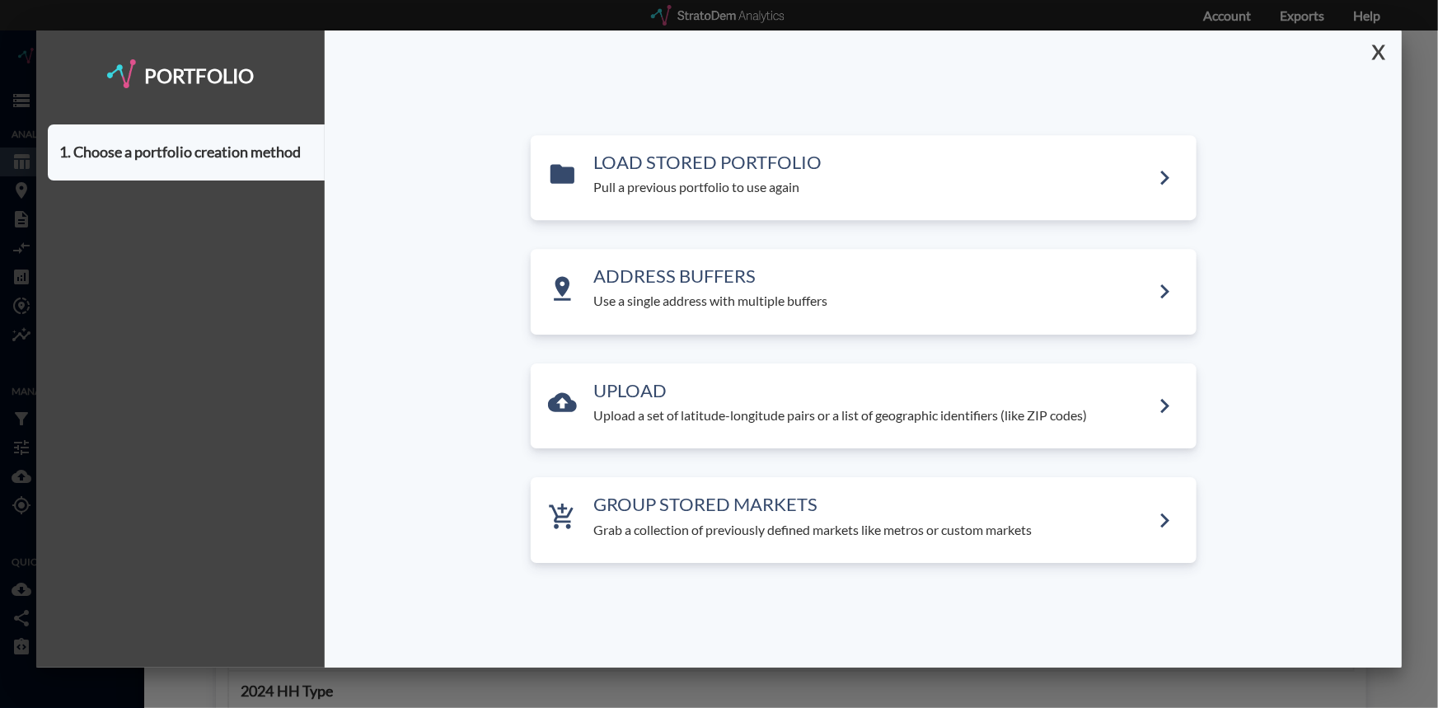
click at [1374, 53] on button "X" at bounding box center [1375, 51] width 29 height 43
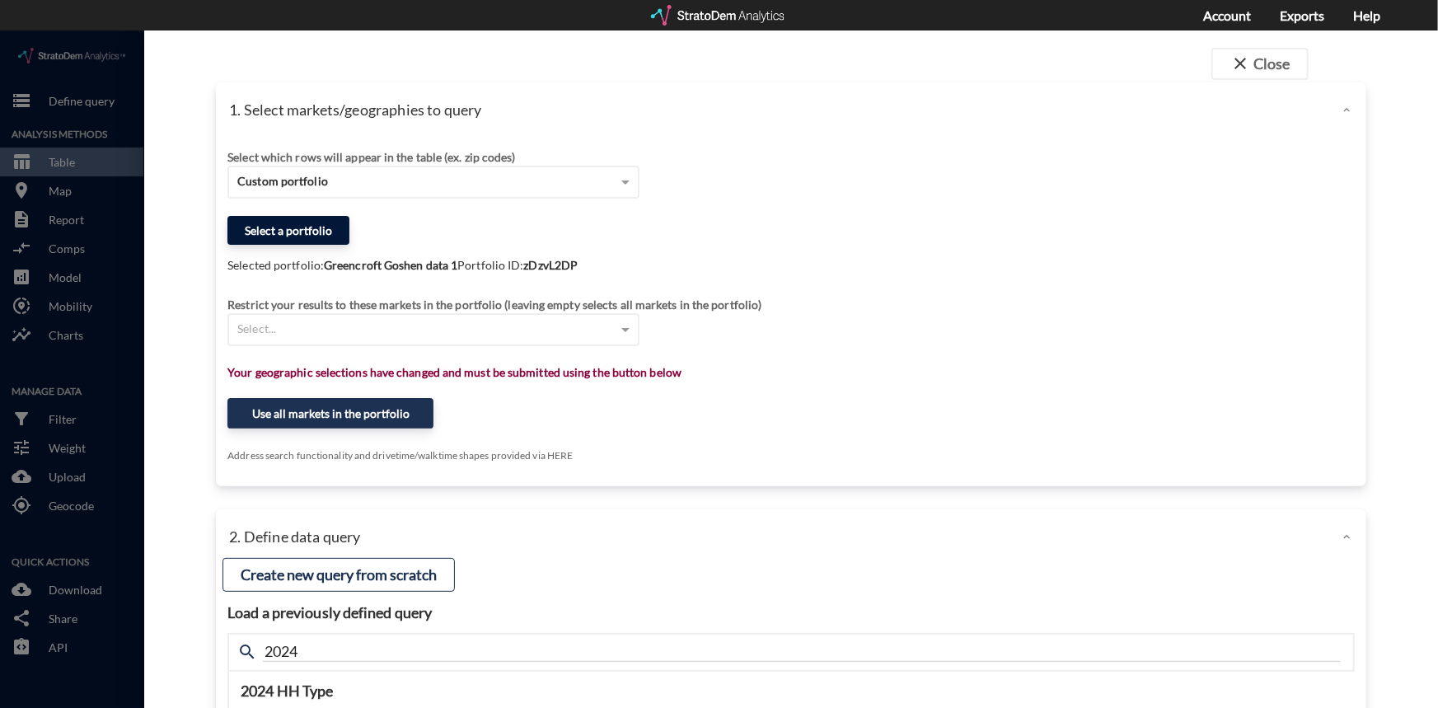
click button "Select a portfolio"
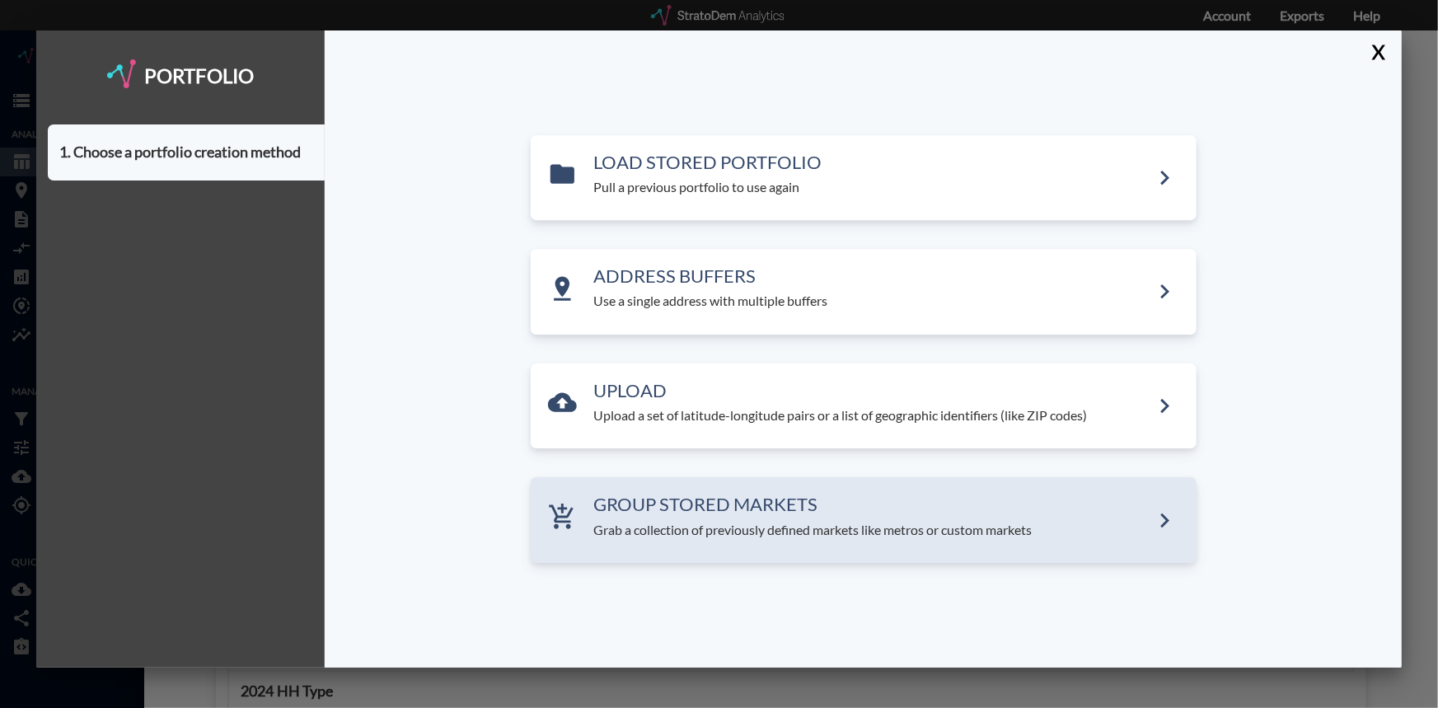
click at [723, 513] on h3 "GROUP STORED MARKETS" at bounding box center [872, 505] width 556 height 20
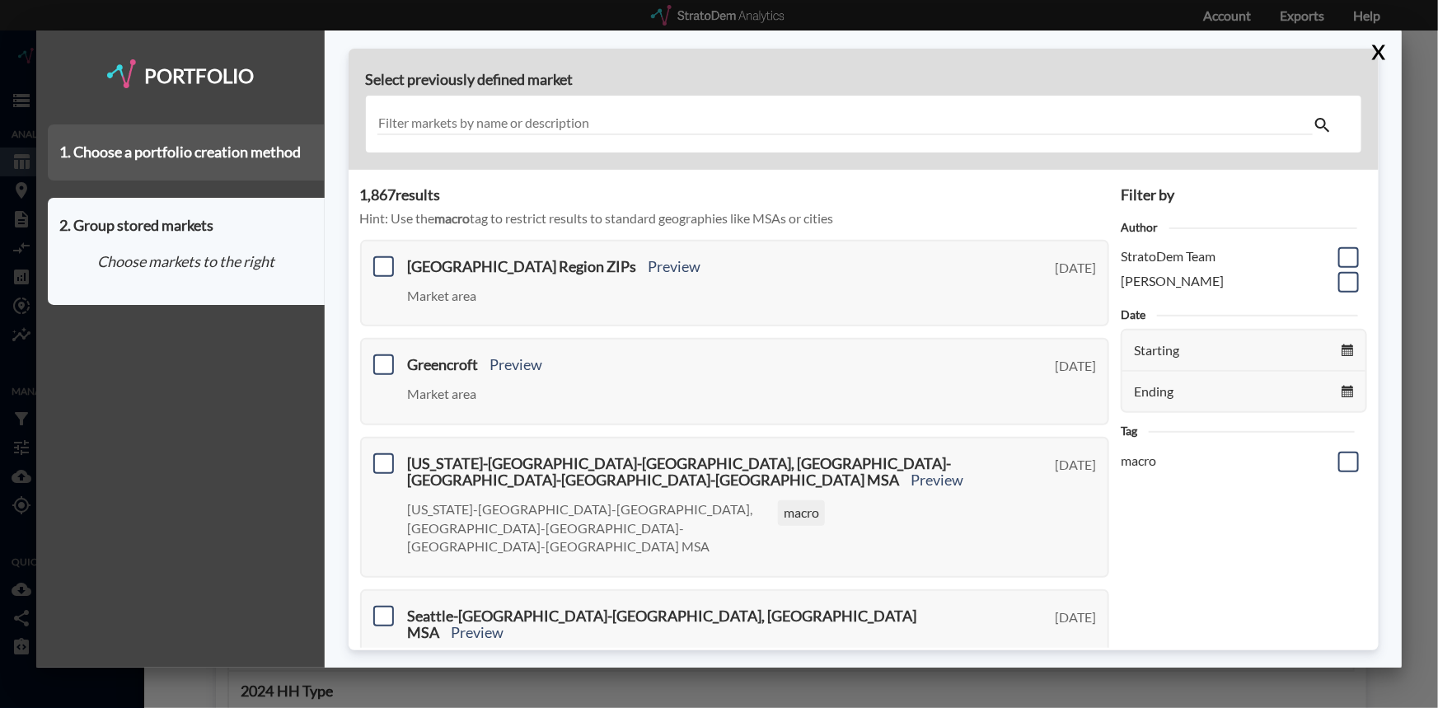
click at [257, 158] on div "1. Choose a portfolio creation method" at bounding box center [186, 152] width 277 height 56
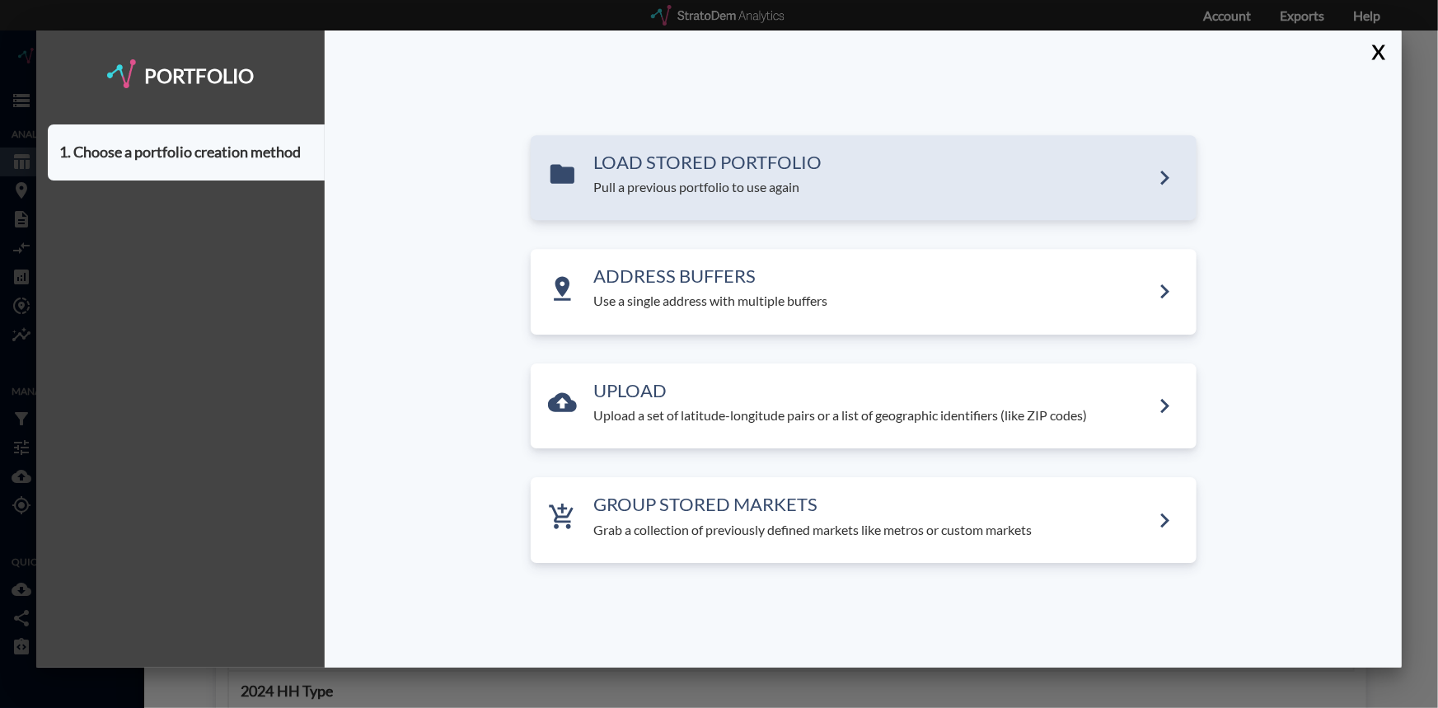
click at [678, 166] on h3 "LOAD STORED PORTFOLIO" at bounding box center [872, 162] width 556 height 20
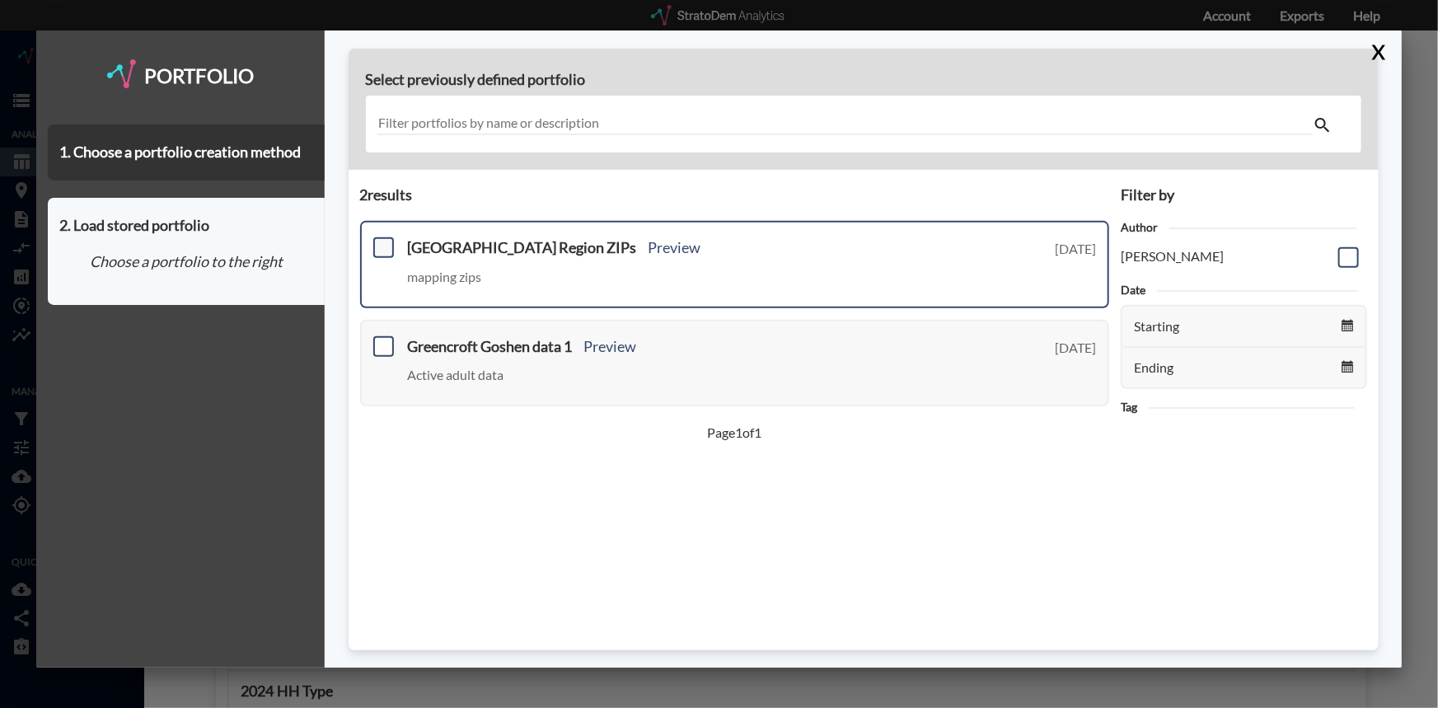
click at [381, 246] on span at bounding box center [383, 247] width 21 height 21
click at [382, 241] on input "checkbox" at bounding box center [382, 241] width 0 height 0
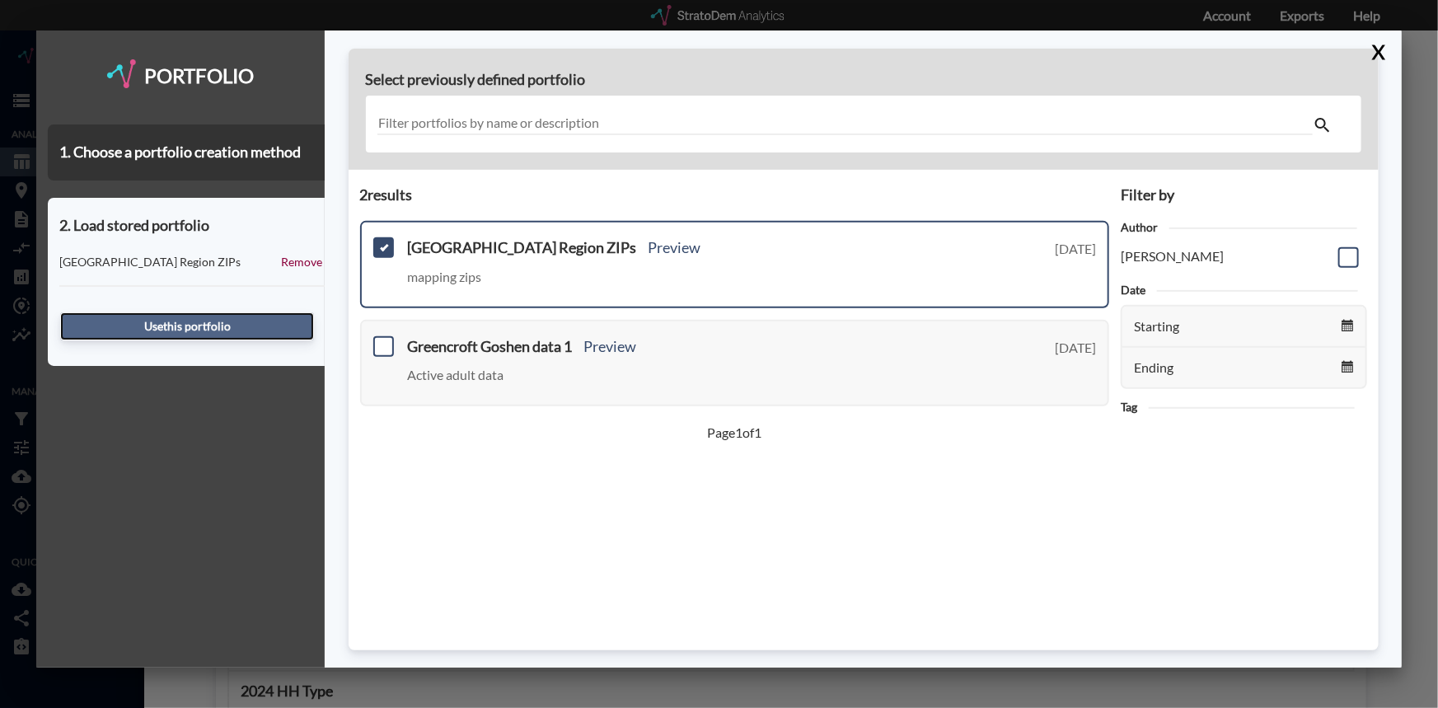
click at [213, 322] on button "Use this portfolio" at bounding box center [187, 326] width 254 height 28
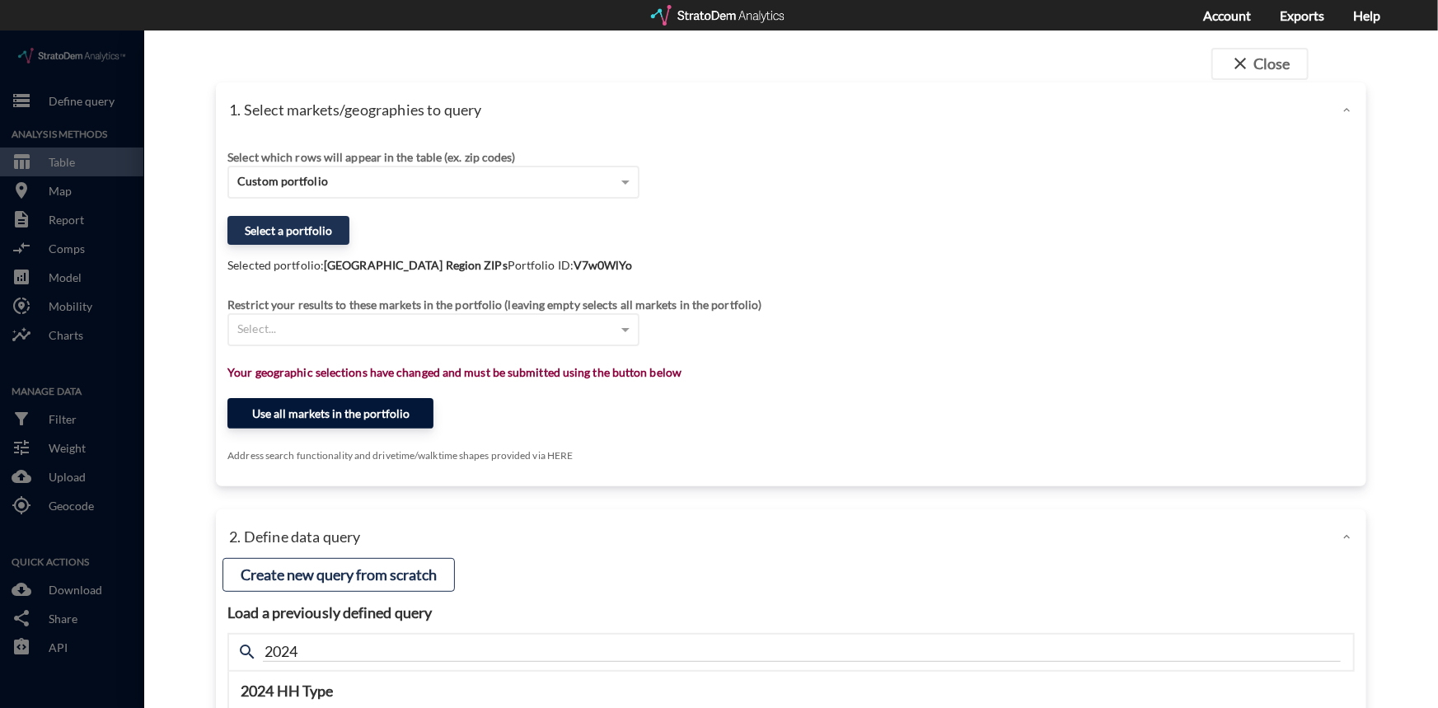
click button "Use all markets in the portfolio"
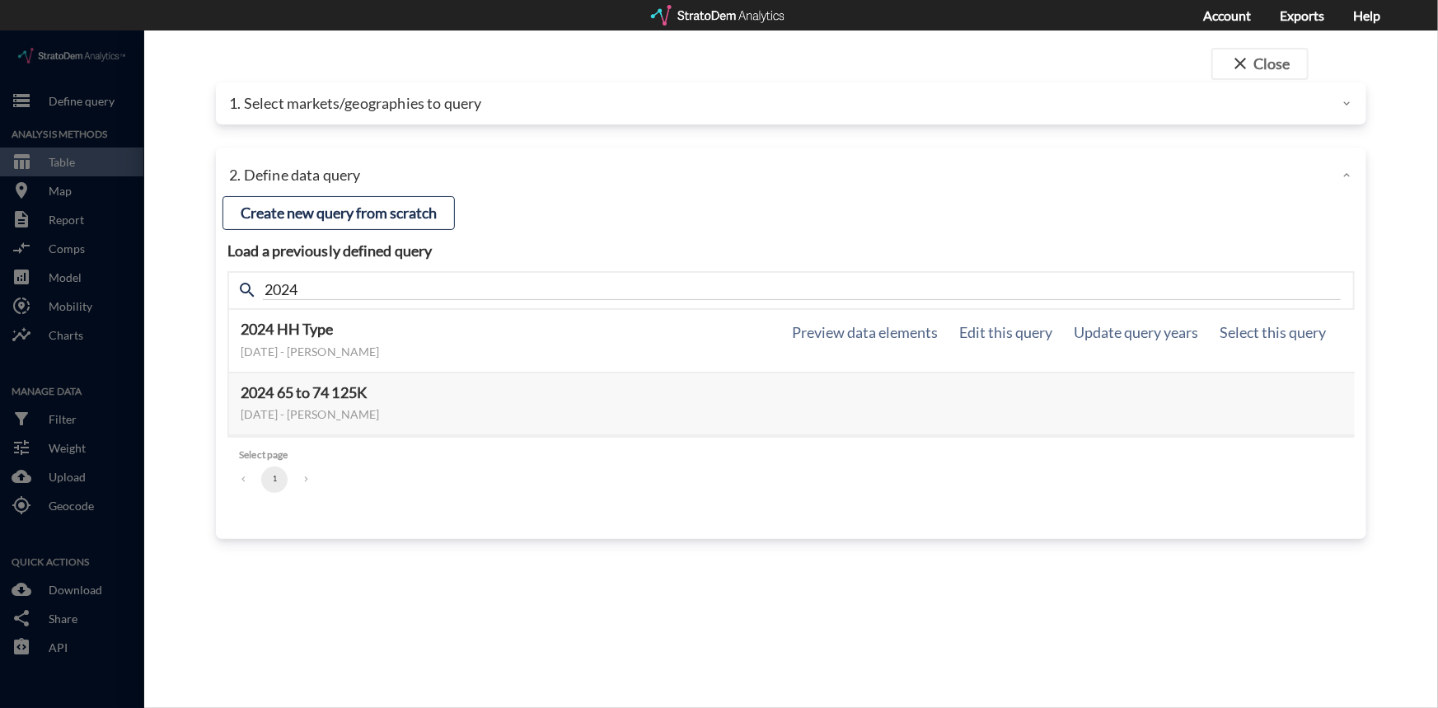
click h5 "2024 HH Type"
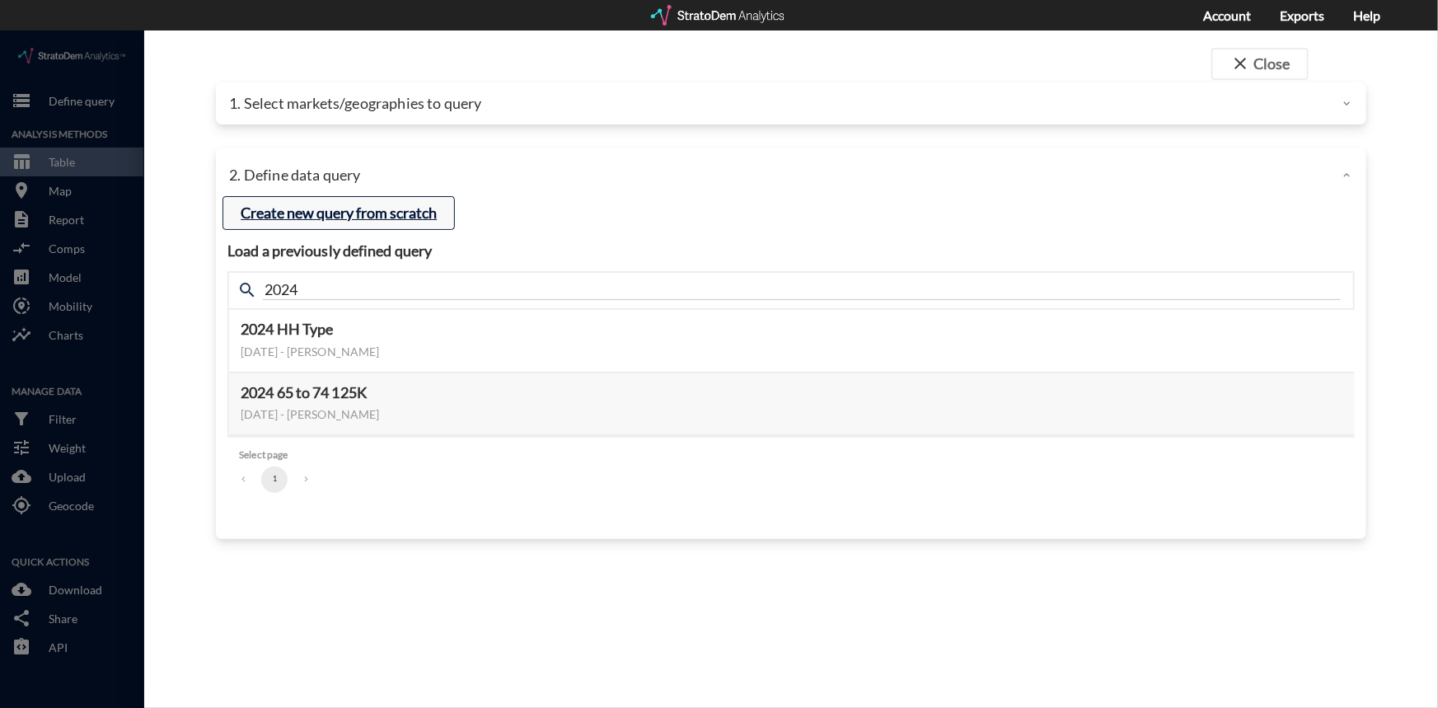
click button "Create new query from scratch"
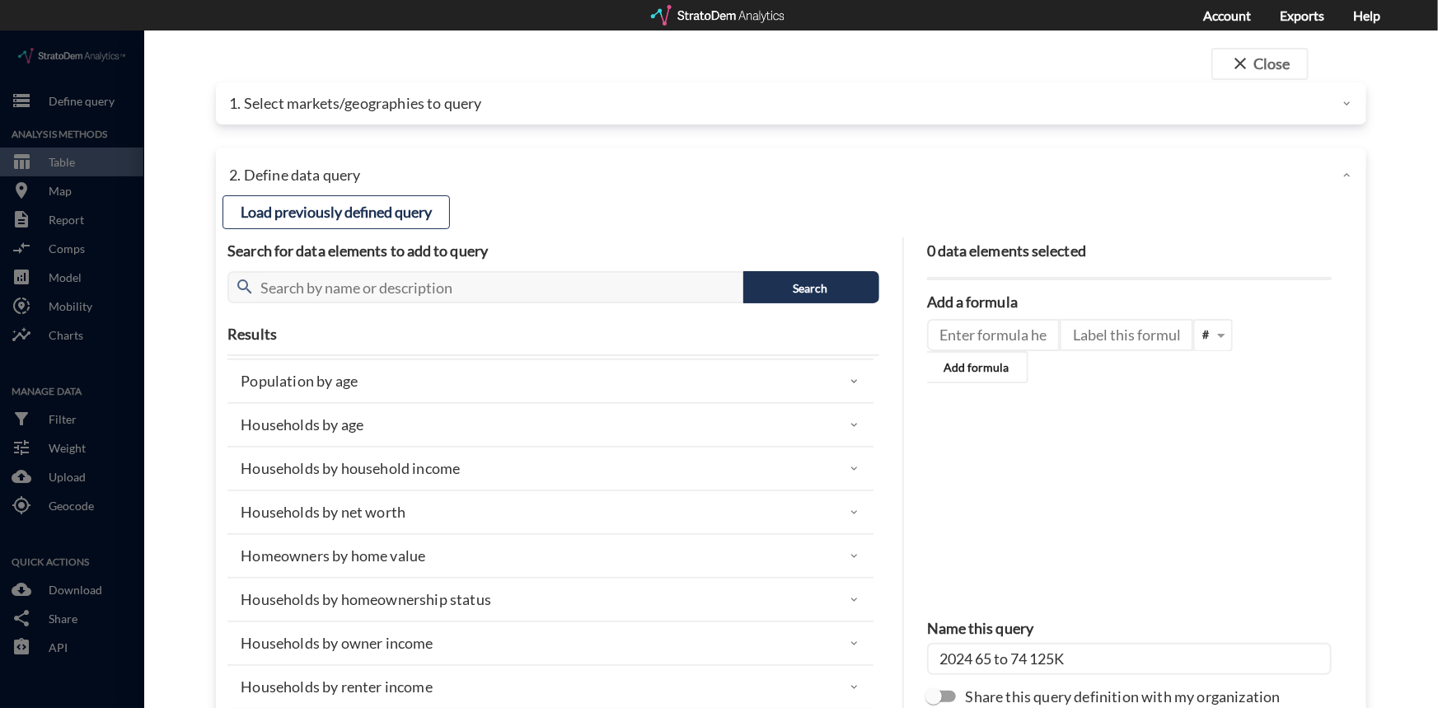
scroll to position [0, 0]
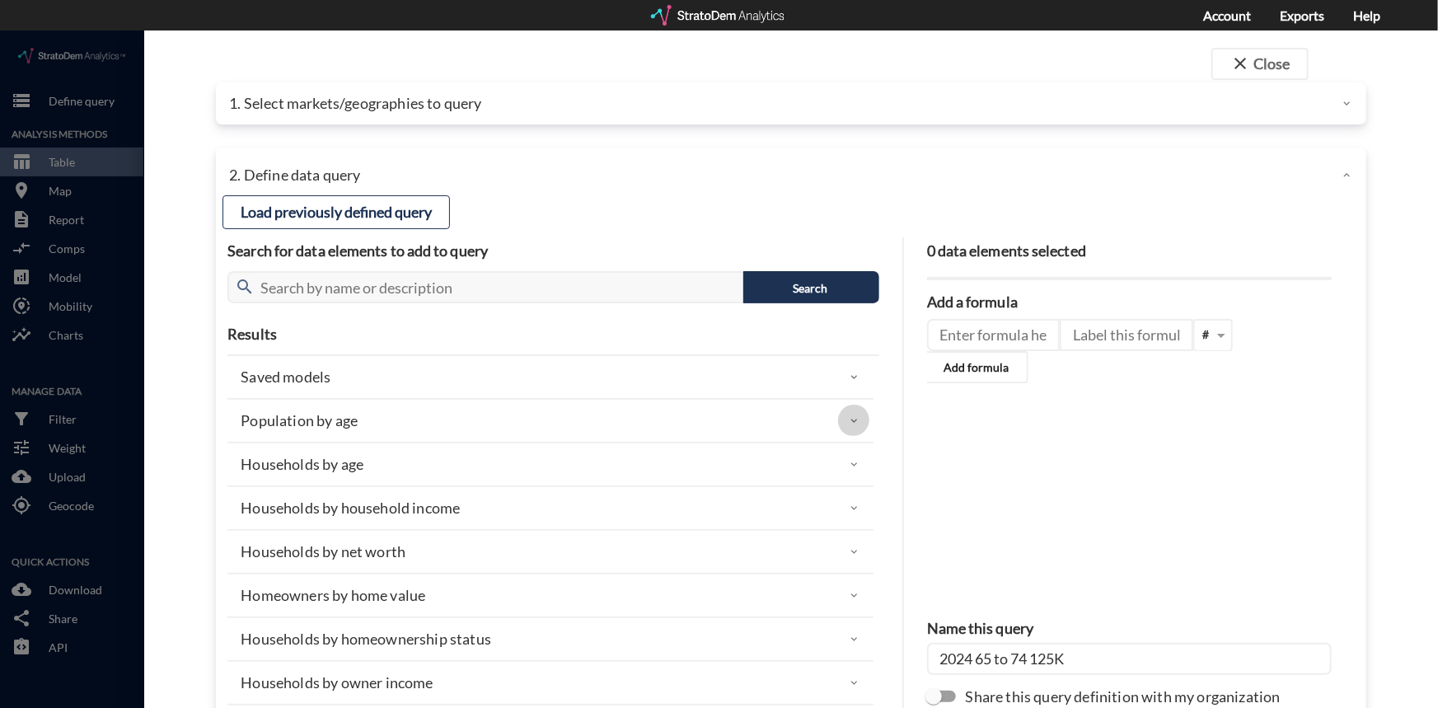
click icon
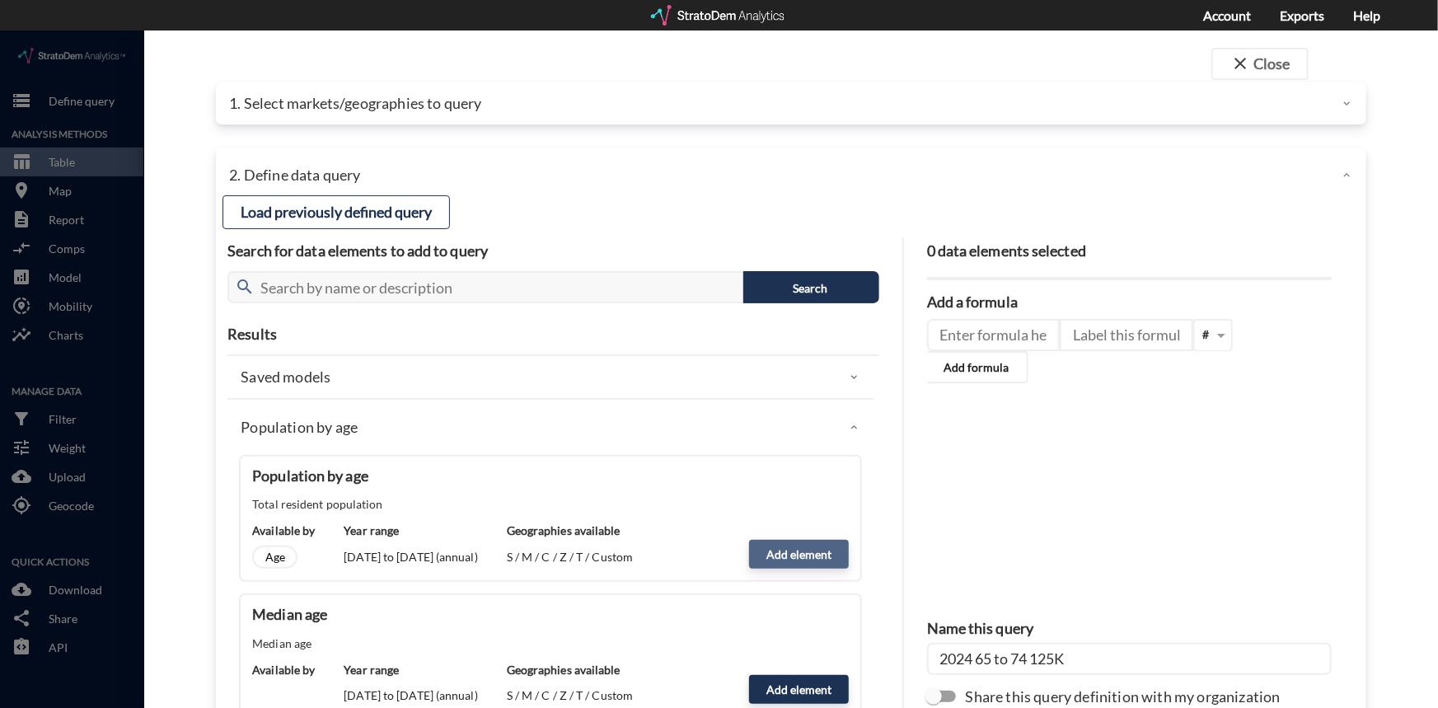
click button "Add element"
type input "POPULATION"
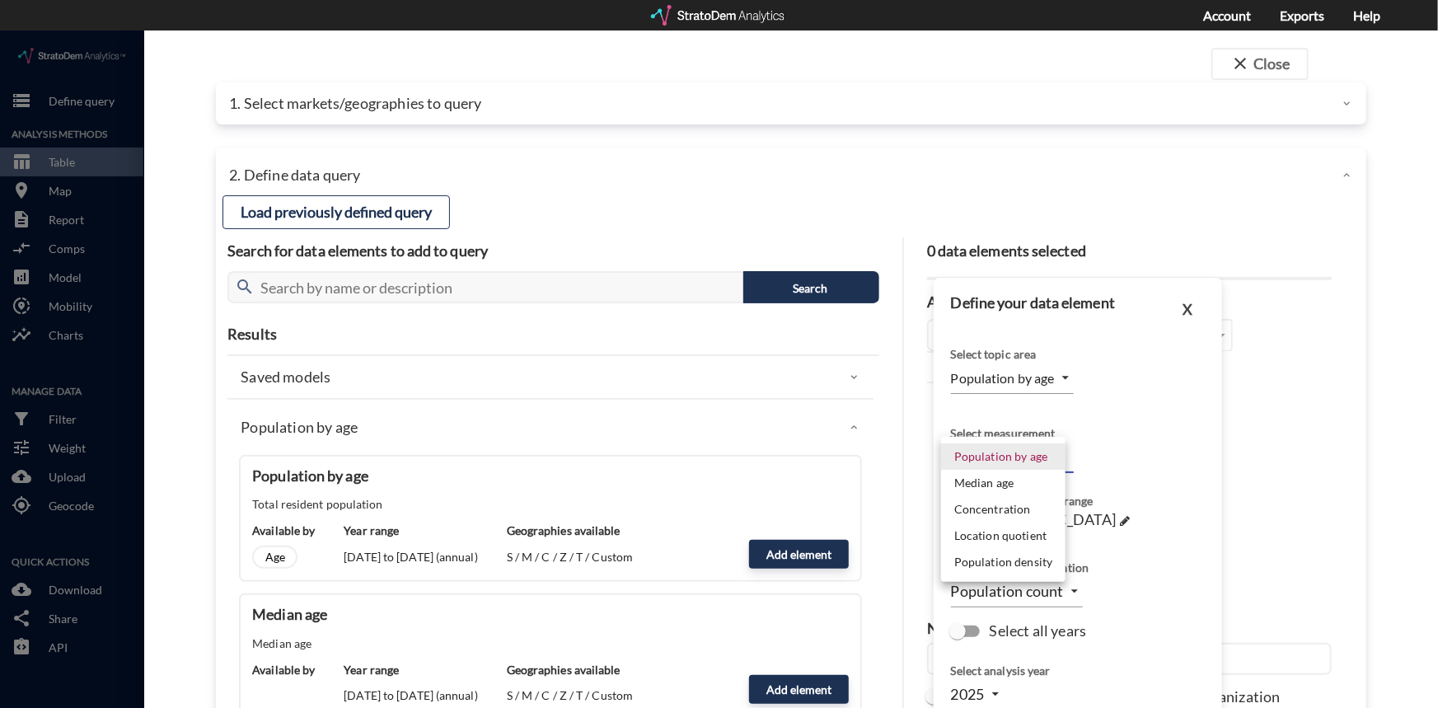
click body "/vantagepoint/us/-1 storage Define query Analysis Methods table_chart Table roo…"
click li "Population by age"
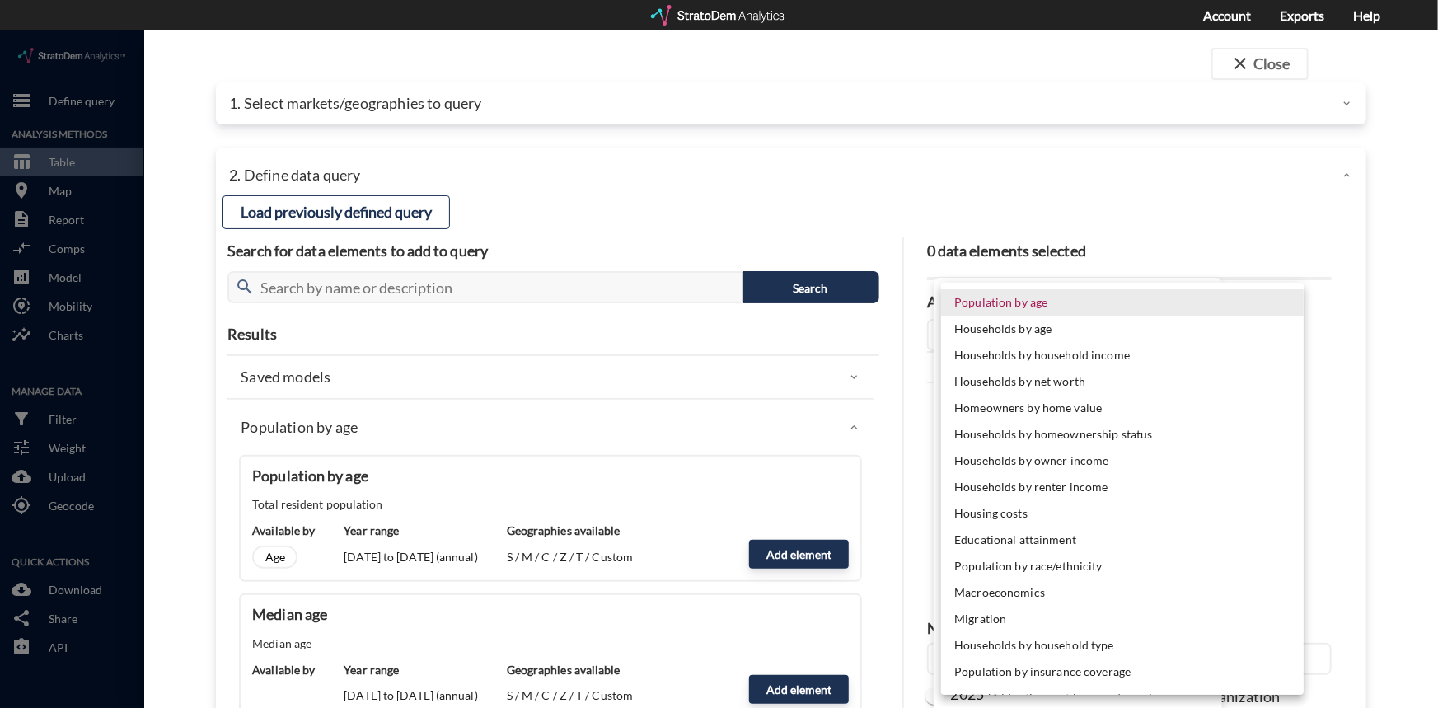
click body "/vantagepoint/us/-1 storage Define query Analysis Methods table_chart Table roo…"
click li "Population by age"
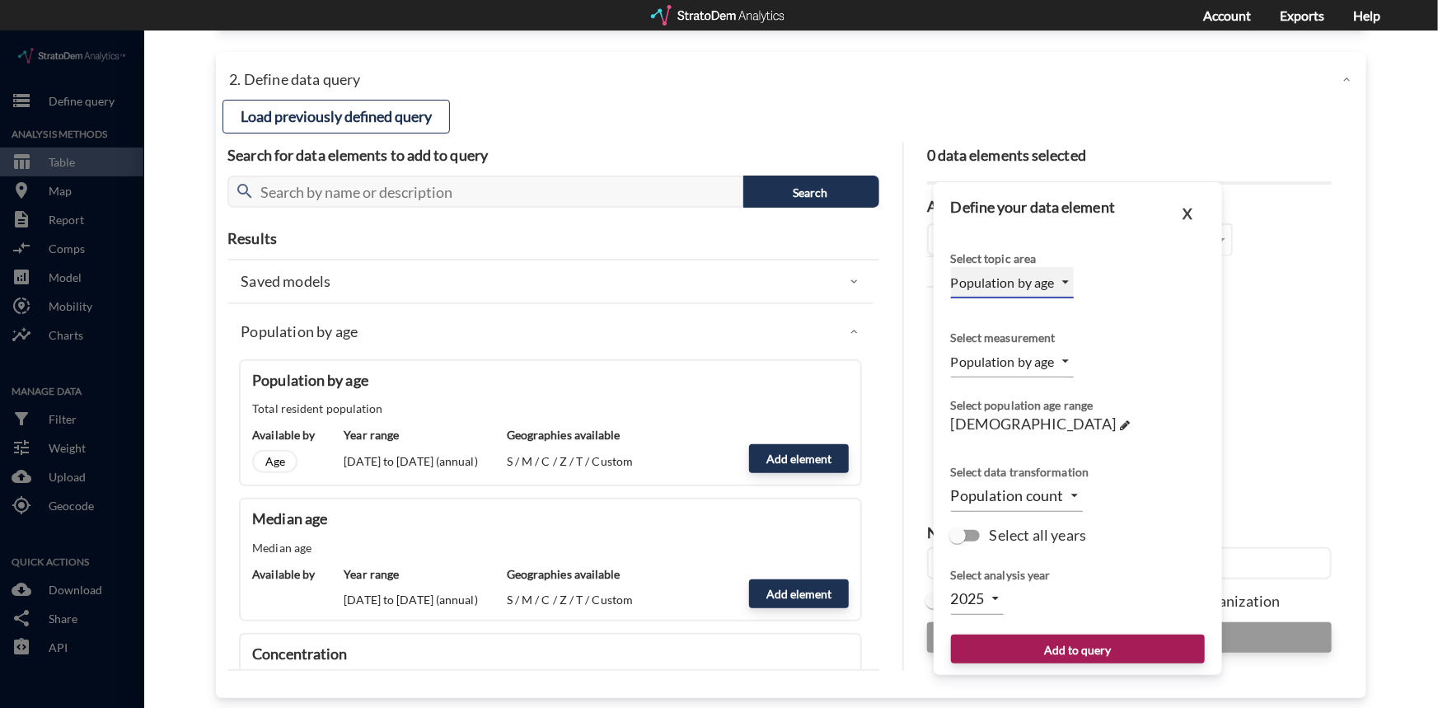
scroll to position [107, 0]
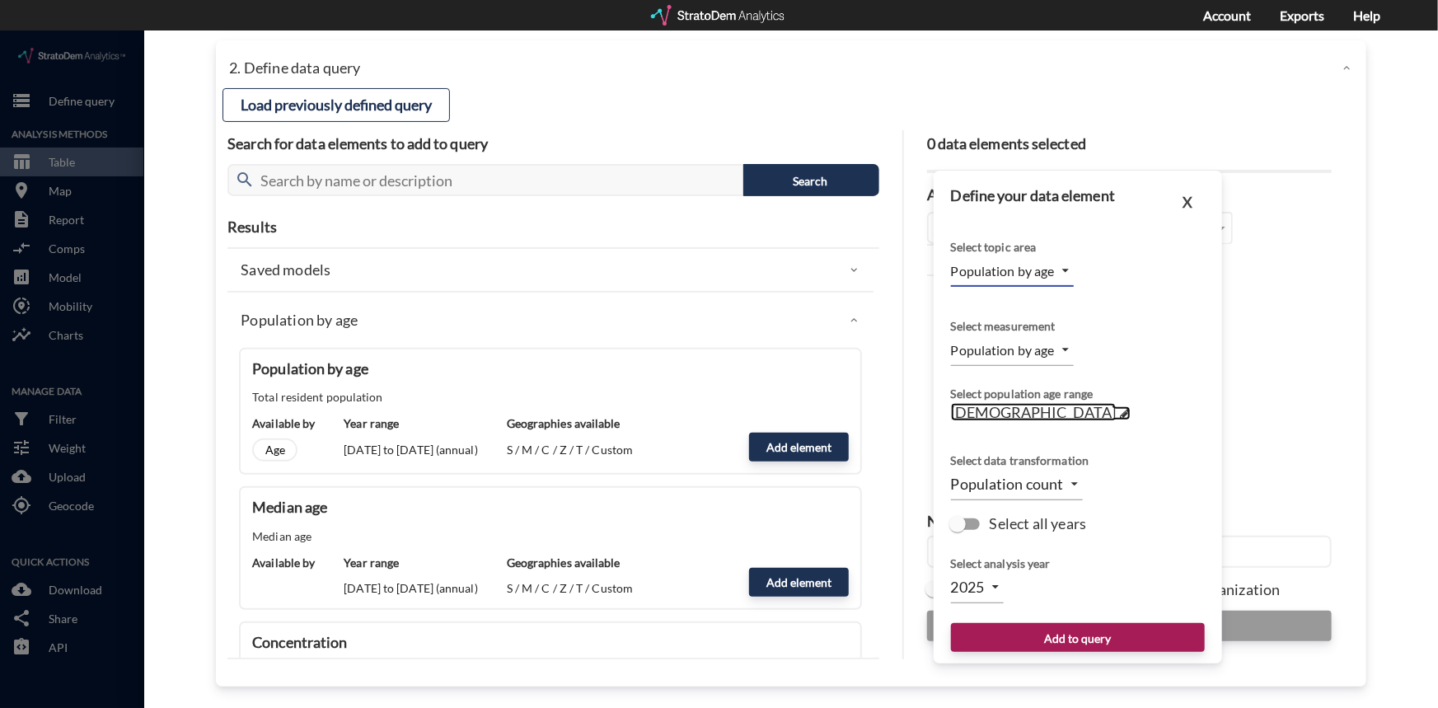
click span "65 to 79 years old"
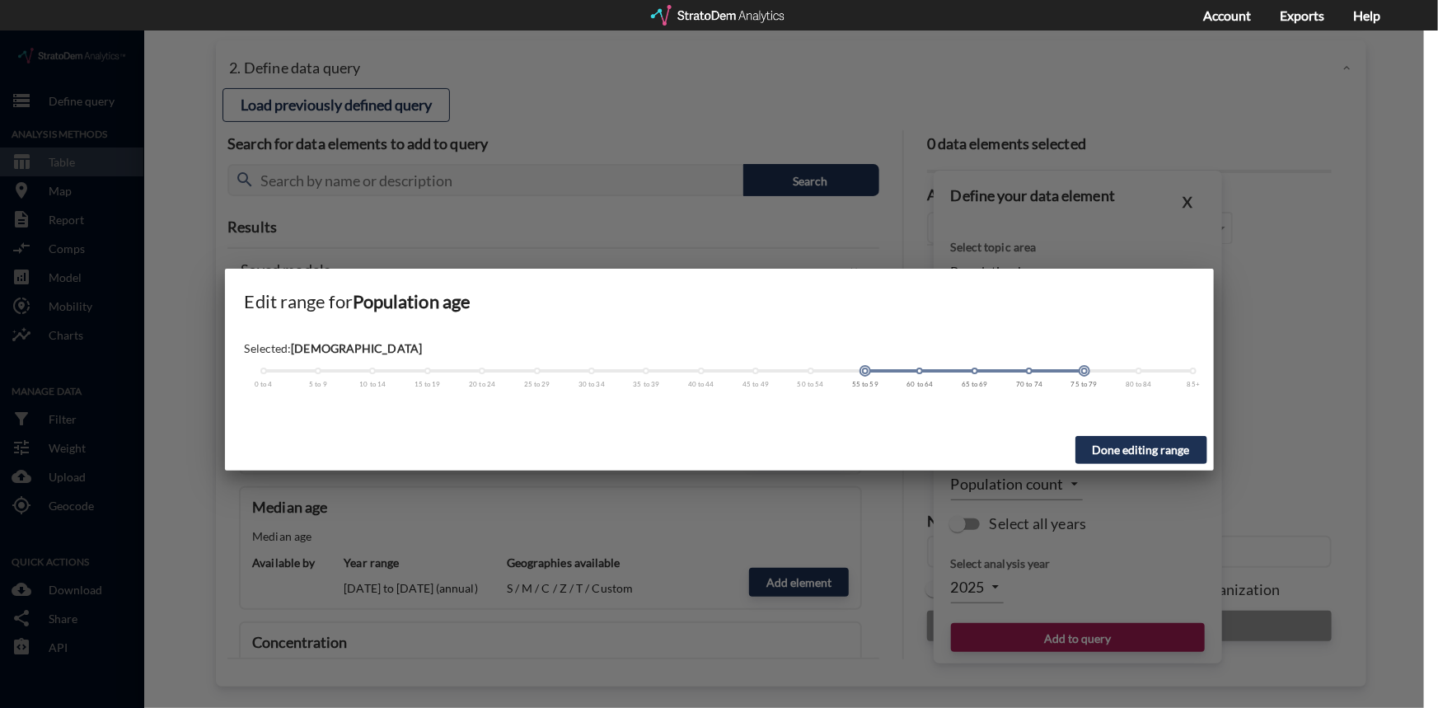
click span
click button "Done editing range"
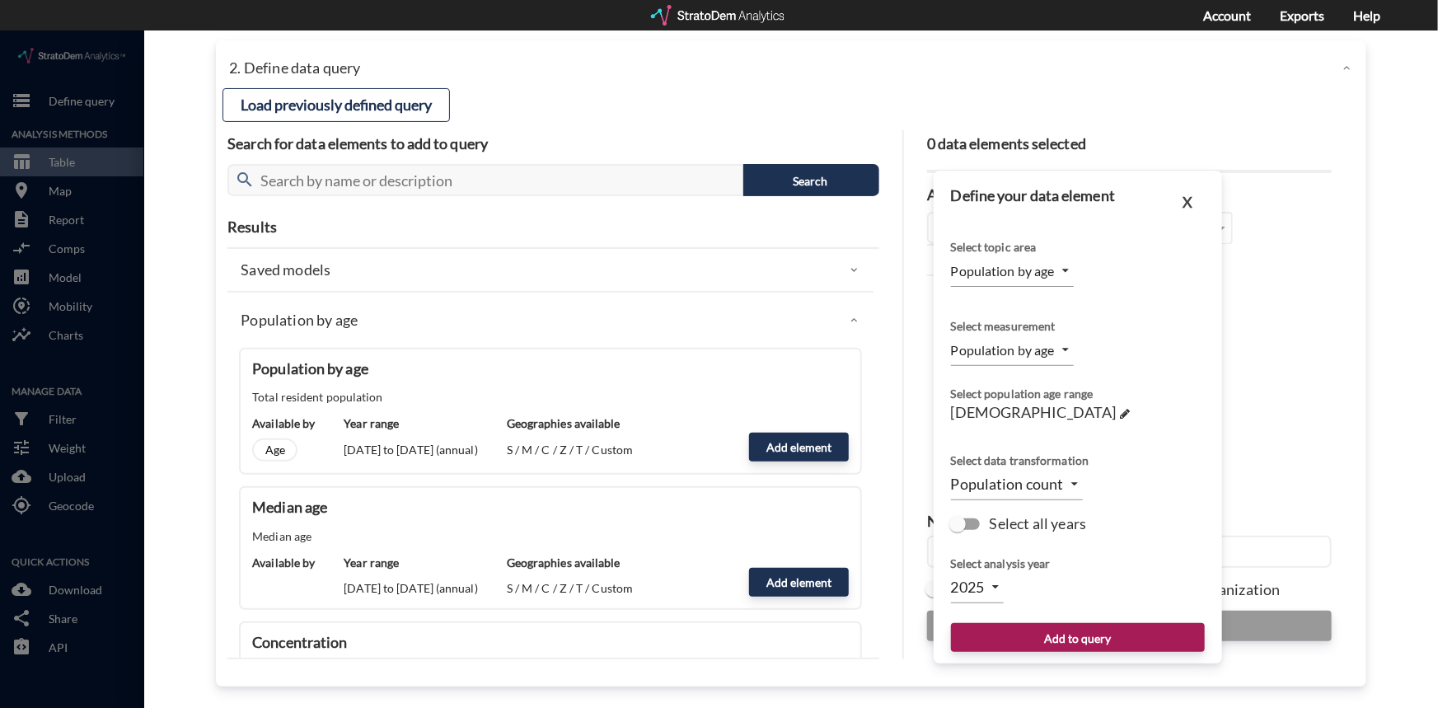
click body "/vantagepoint/us/-1 storage Define query Analysis Methods table_chart Table roo…"
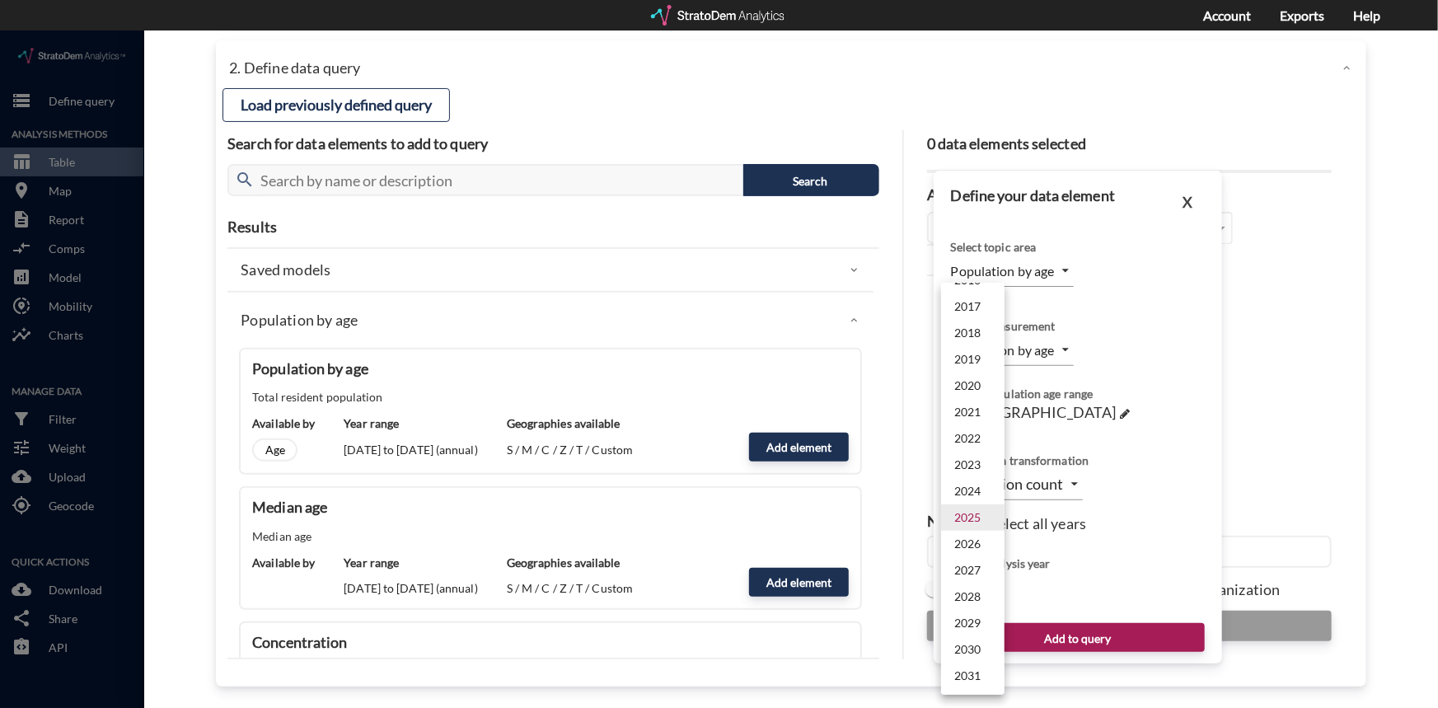
click li "2026"
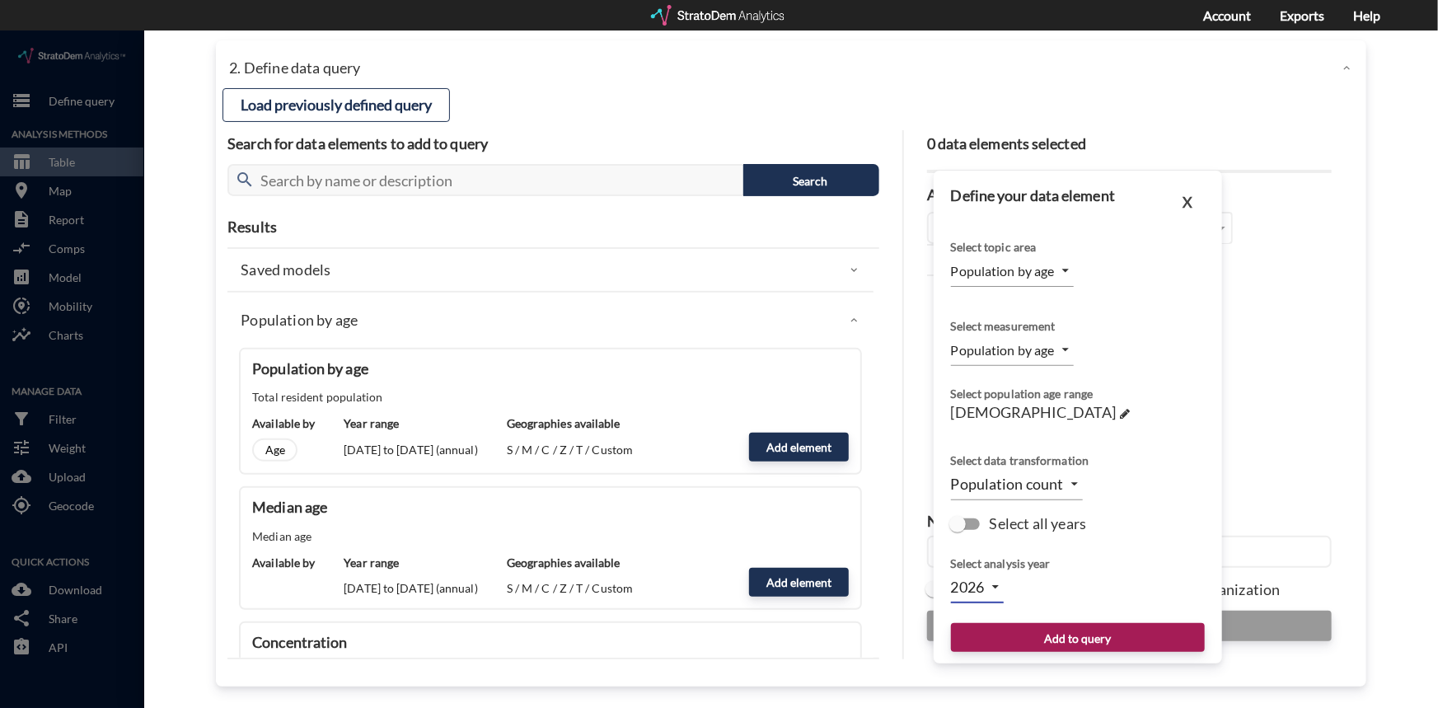
click body "/vantagepoint/us/-1 storage Define query Analysis Methods table_chart Table roo…"
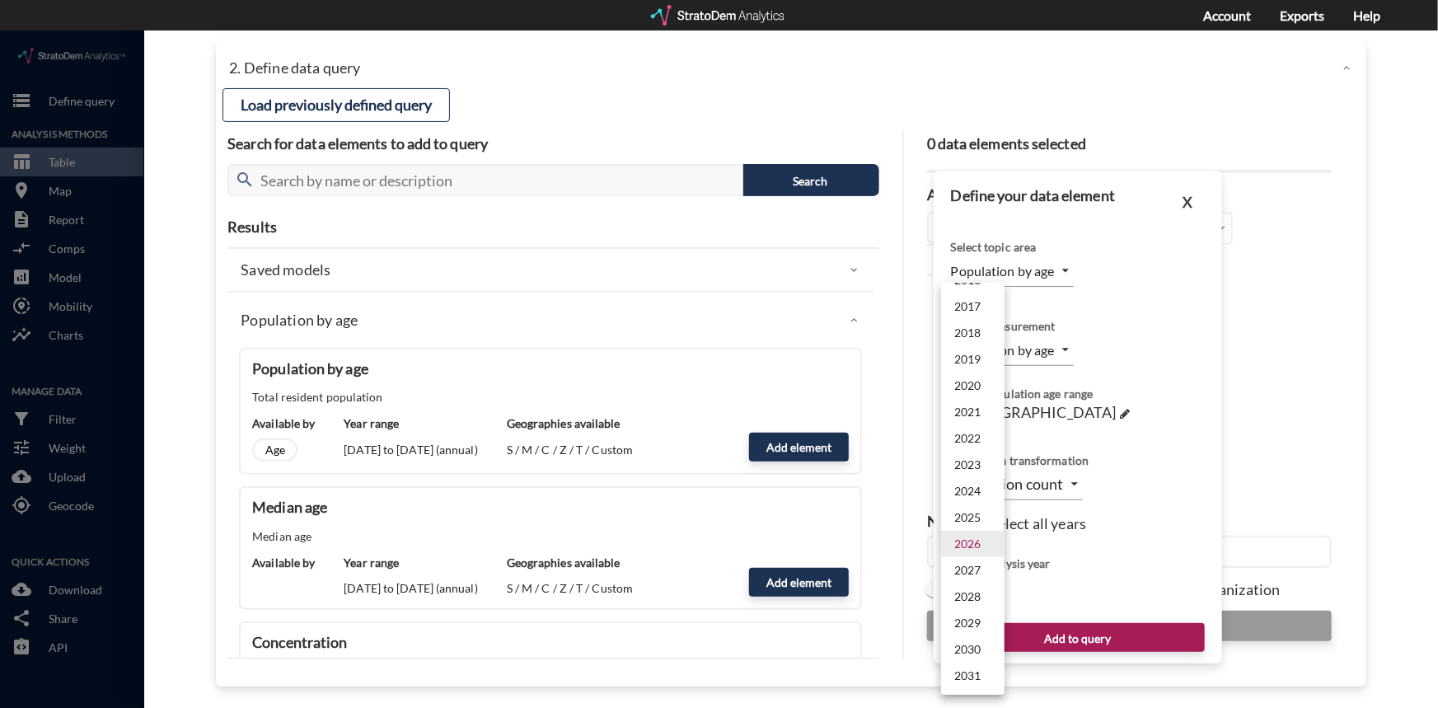
click li "2024"
type input "2024"
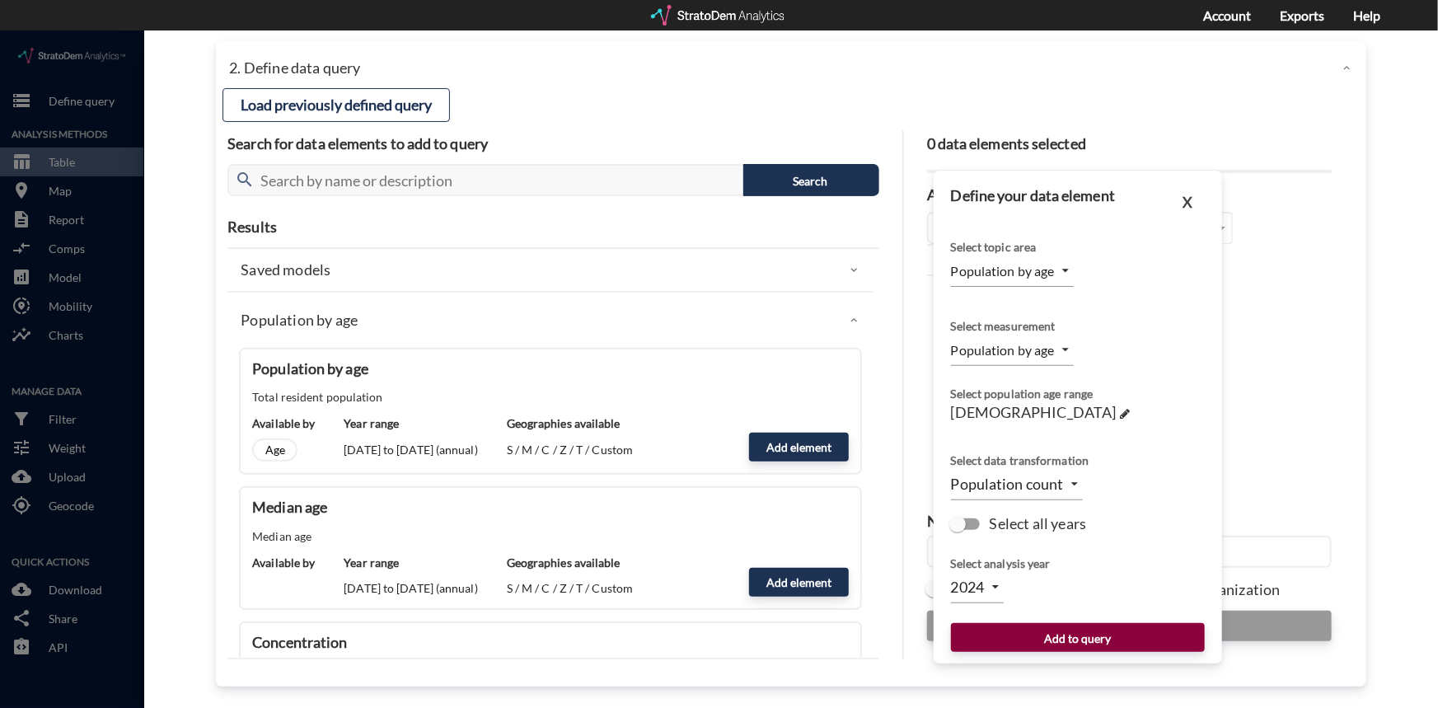
click button "Add to query"
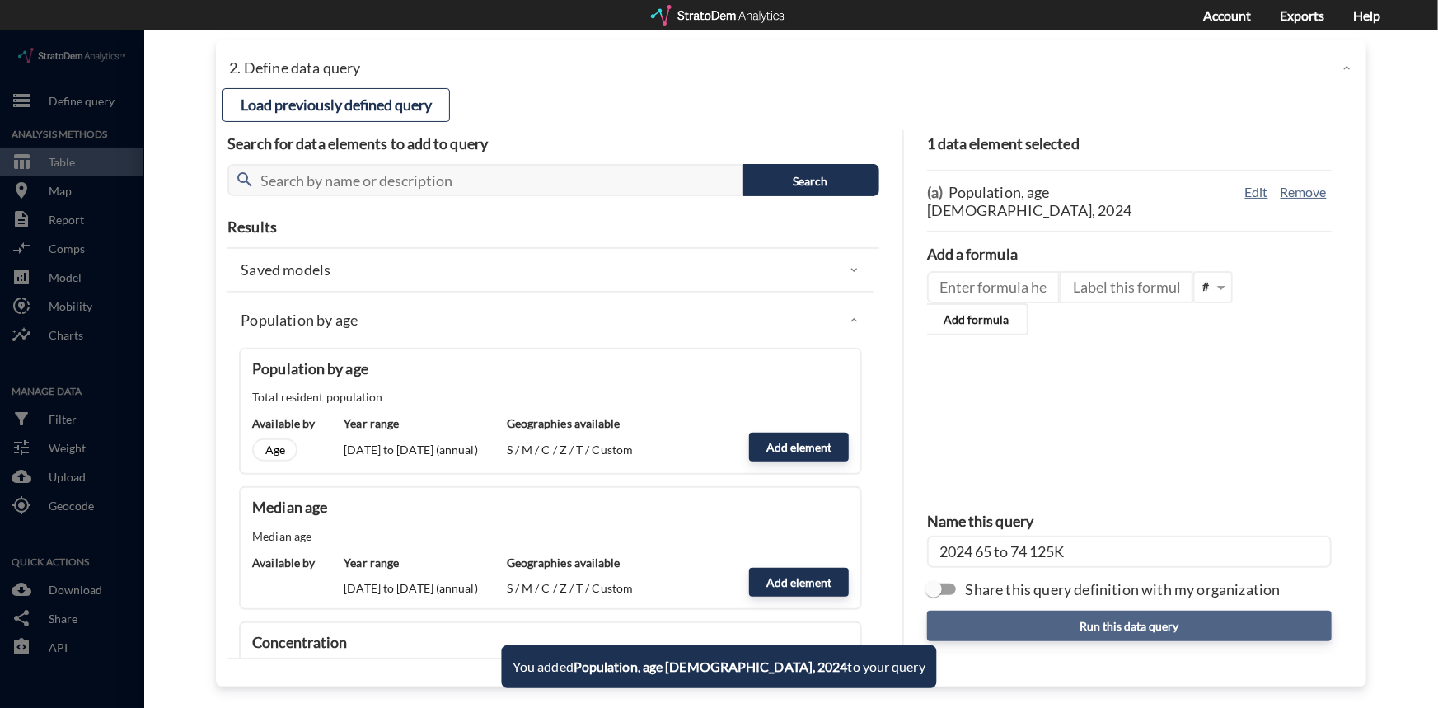
click button "Run this data query"
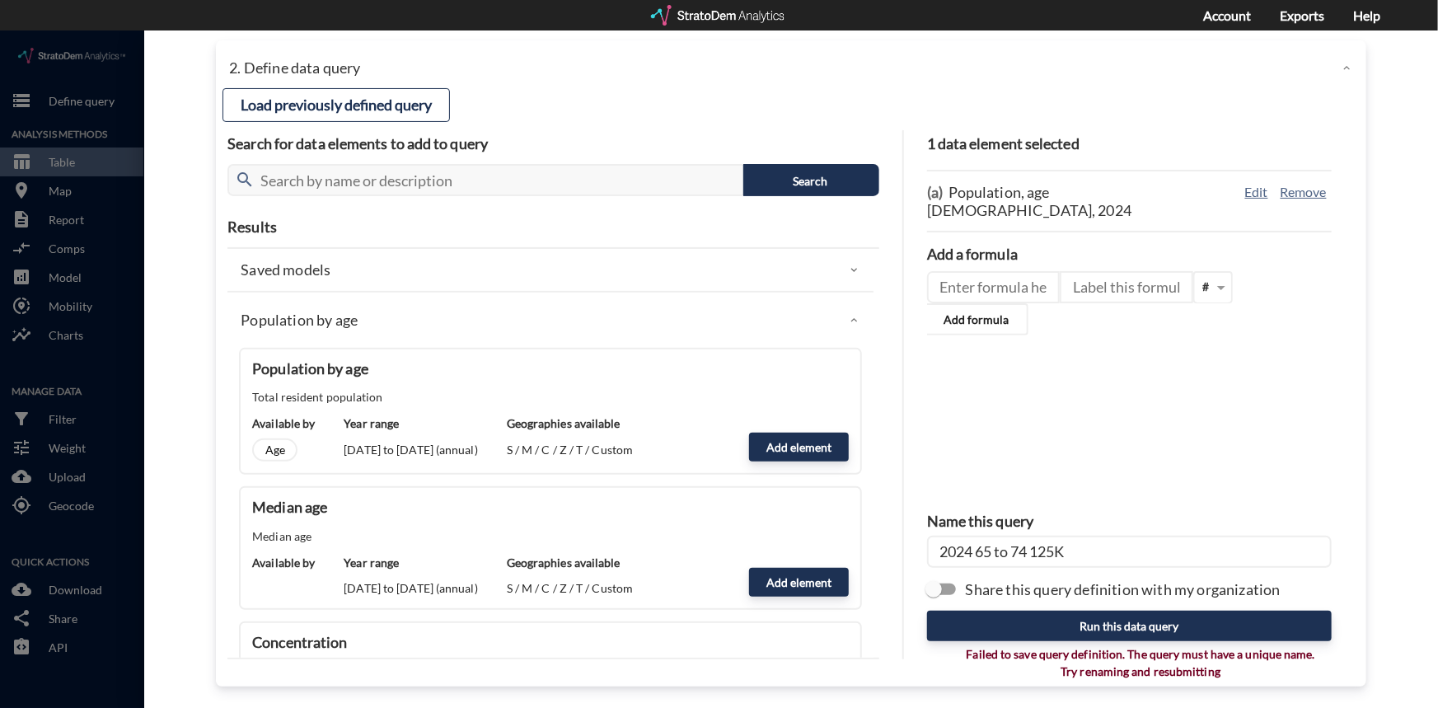
click div "(a) Population, age 55 to 74, 2024"
click input "2024 65 to 74 125K"
click input "2024 55 to 74 125K"
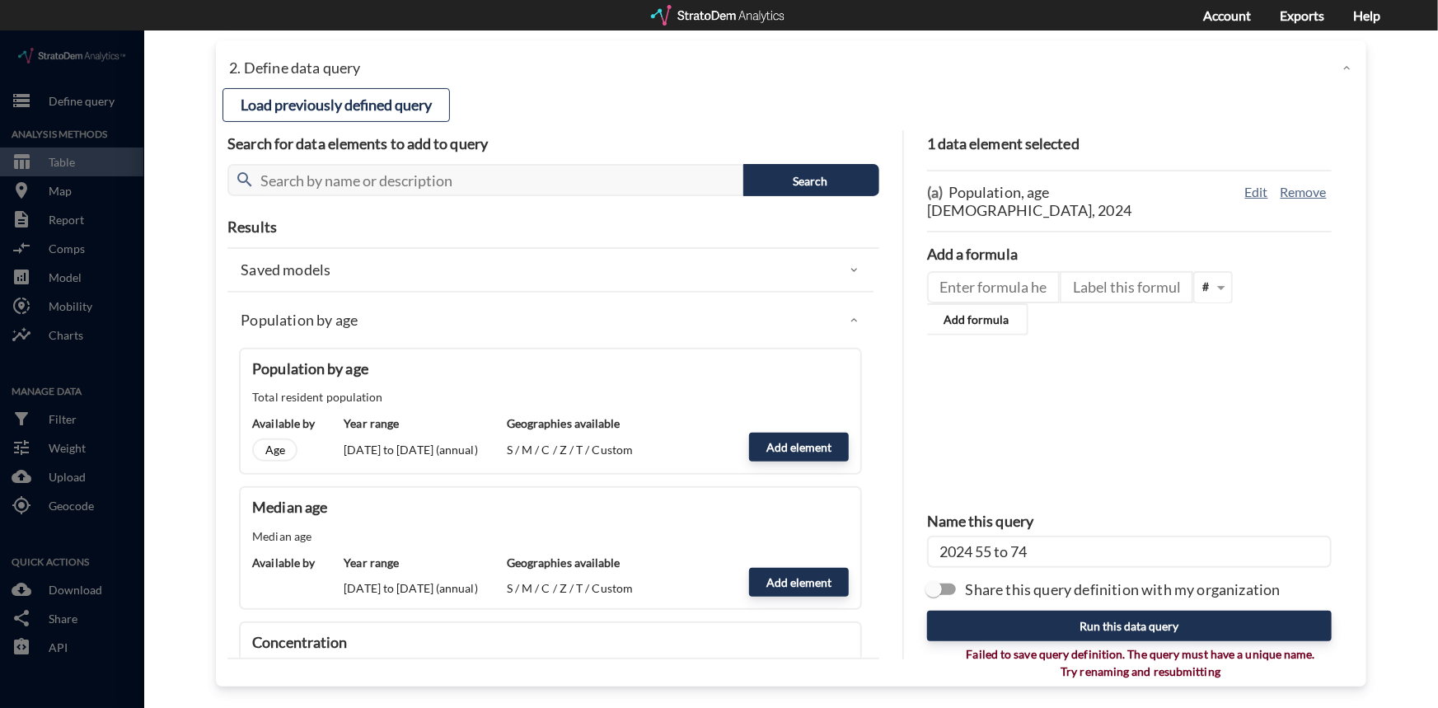
click input "2024 55 to 74"
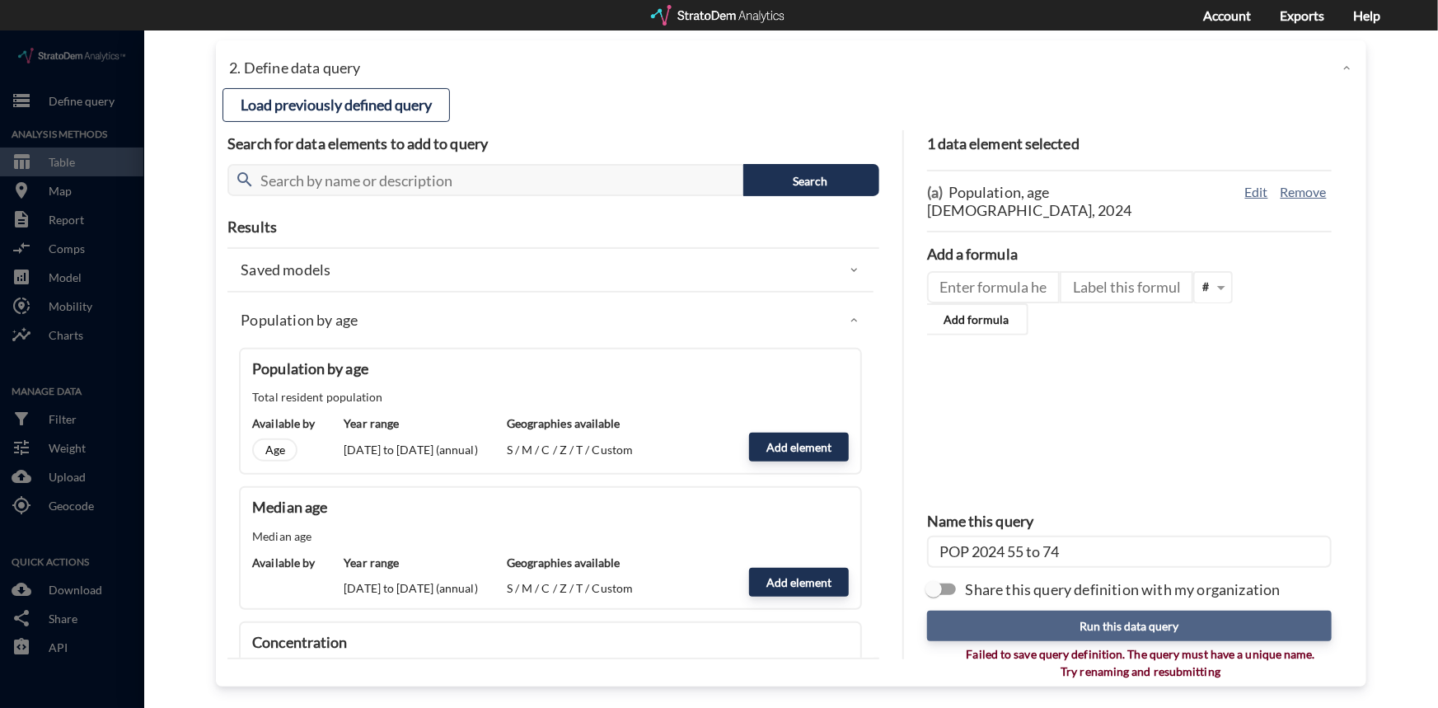
type input "POP 2024 55 to 74"
click button "Run this data query"
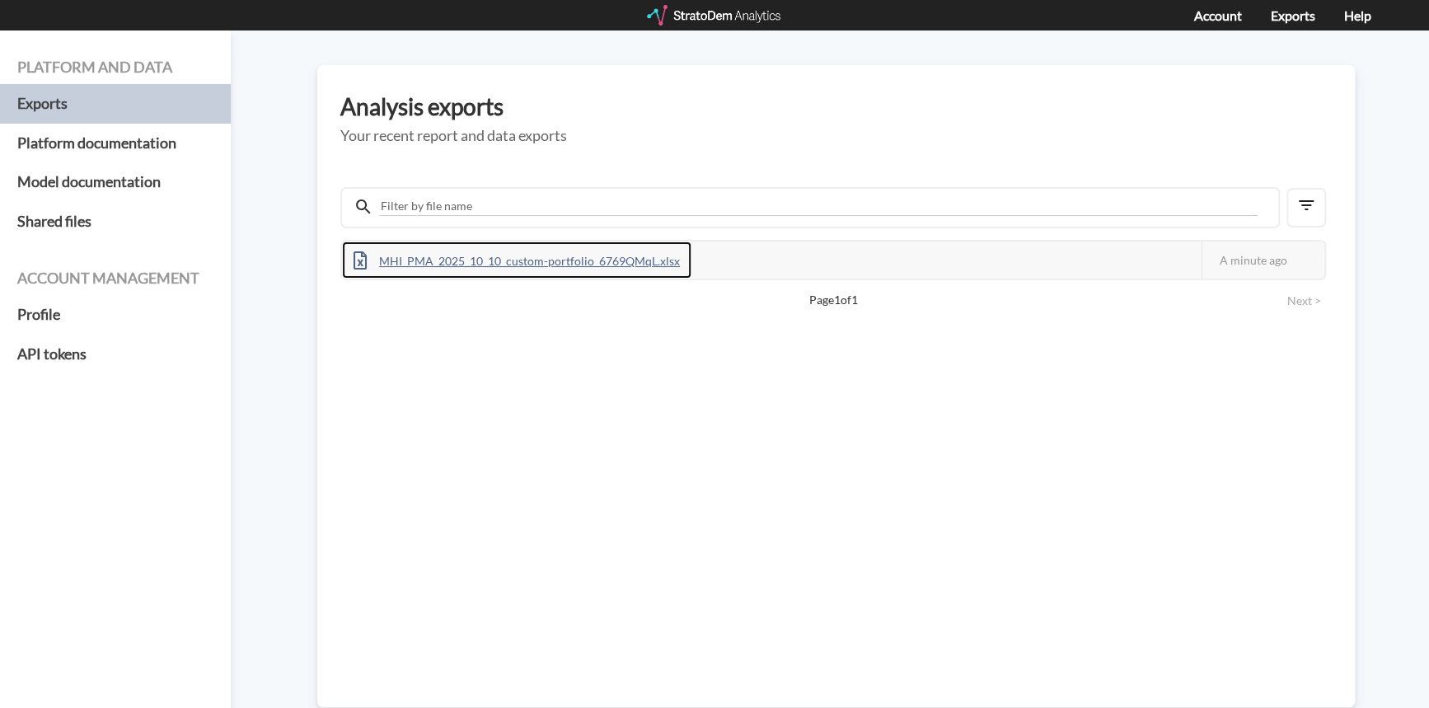
click at [490, 260] on div "MHI_PMA_2025_10_10_custom-portfolio_6769QMqL.xlsx" at bounding box center [516, 259] width 349 height 37
click at [1393, 195] on div "Platform and data Exports Platform documentation Model documentation Shared fil…" at bounding box center [714, 368] width 1429 height 677
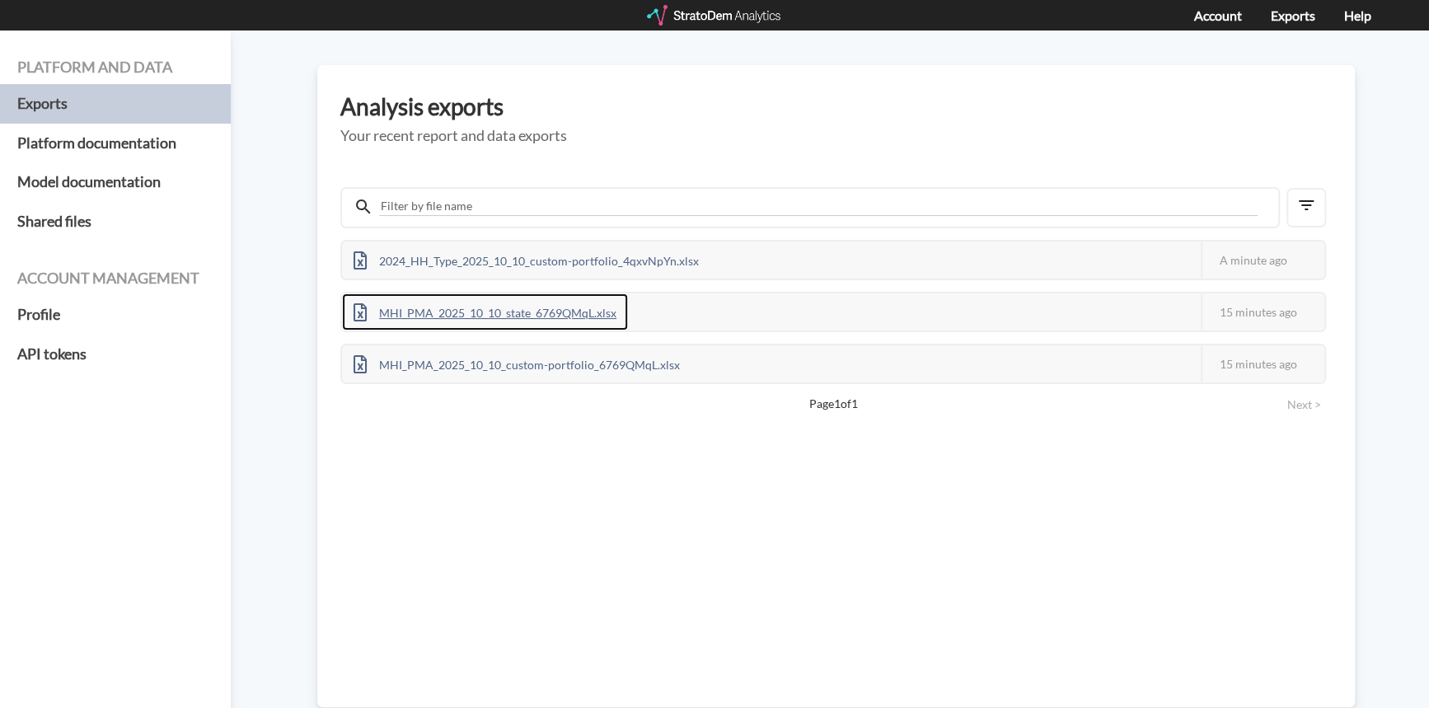
click at [464, 310] on div "MHI_PMA_2025_10_10_state_6769QMqL.xlsx" at bounding box center [485, 311] width 286 height 37
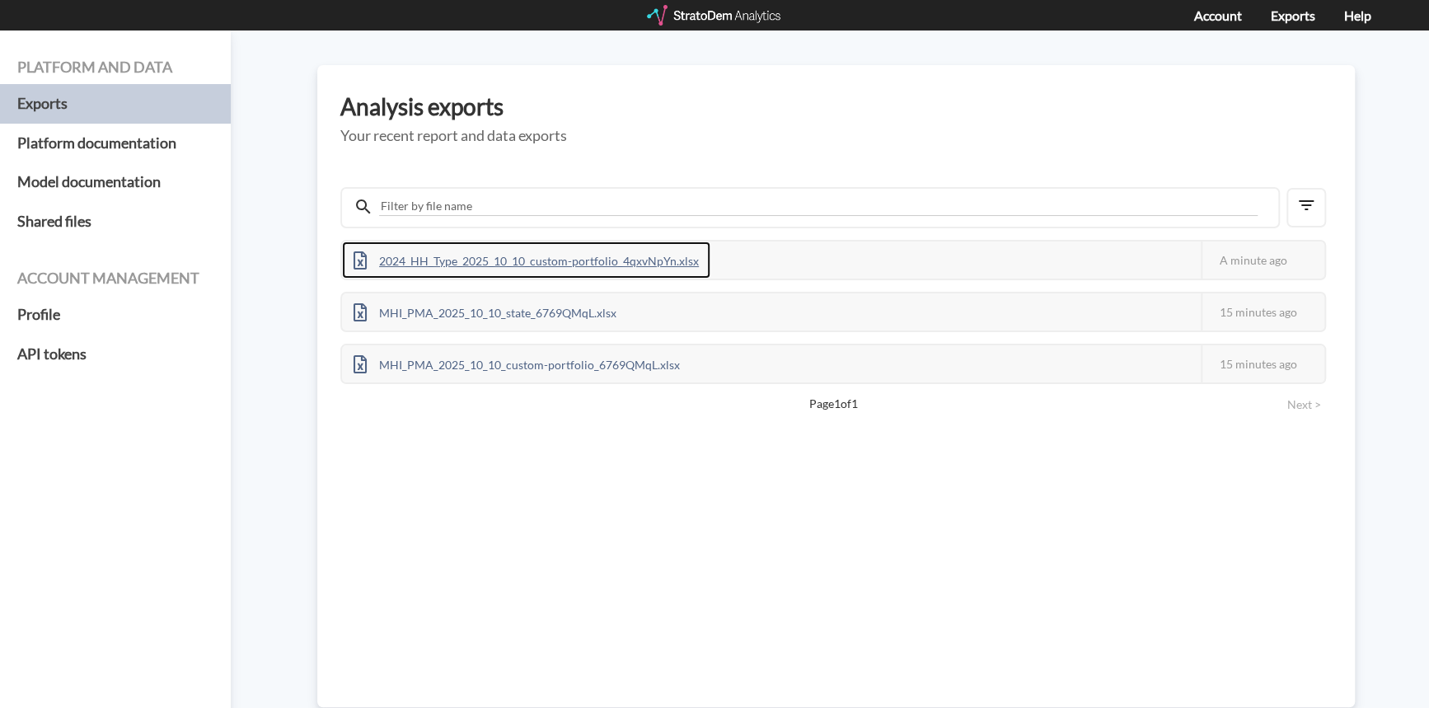
click at [478, 262] on div "2024_HH_Type_2025_10_10_custom-portfolio_4qxvNpYn.xlsx" at bounding box center [526, 259] width 368 height 37
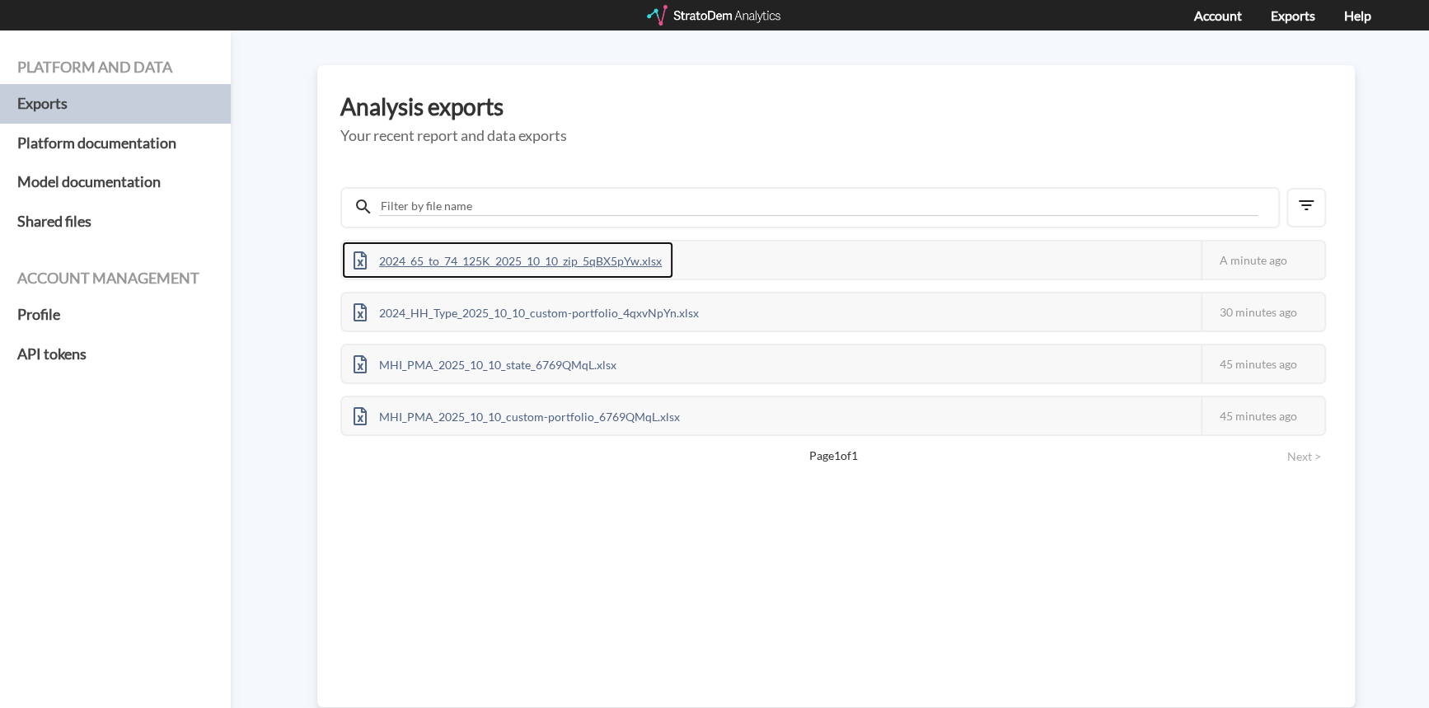
click at [506, 259] on div "2024_65_to_74_125K_2025_10_10_zip_5qBX5pYw.xlsx" at bounding box center [507, 259] width 331 height 37
click at [722, 642] on div "2024_65_to_74_125K_2025_10_10_zip_5qBX5pYw.xlsx This job failed The StratoDem A…" at bounding box center [835, 427] width 991 height 503
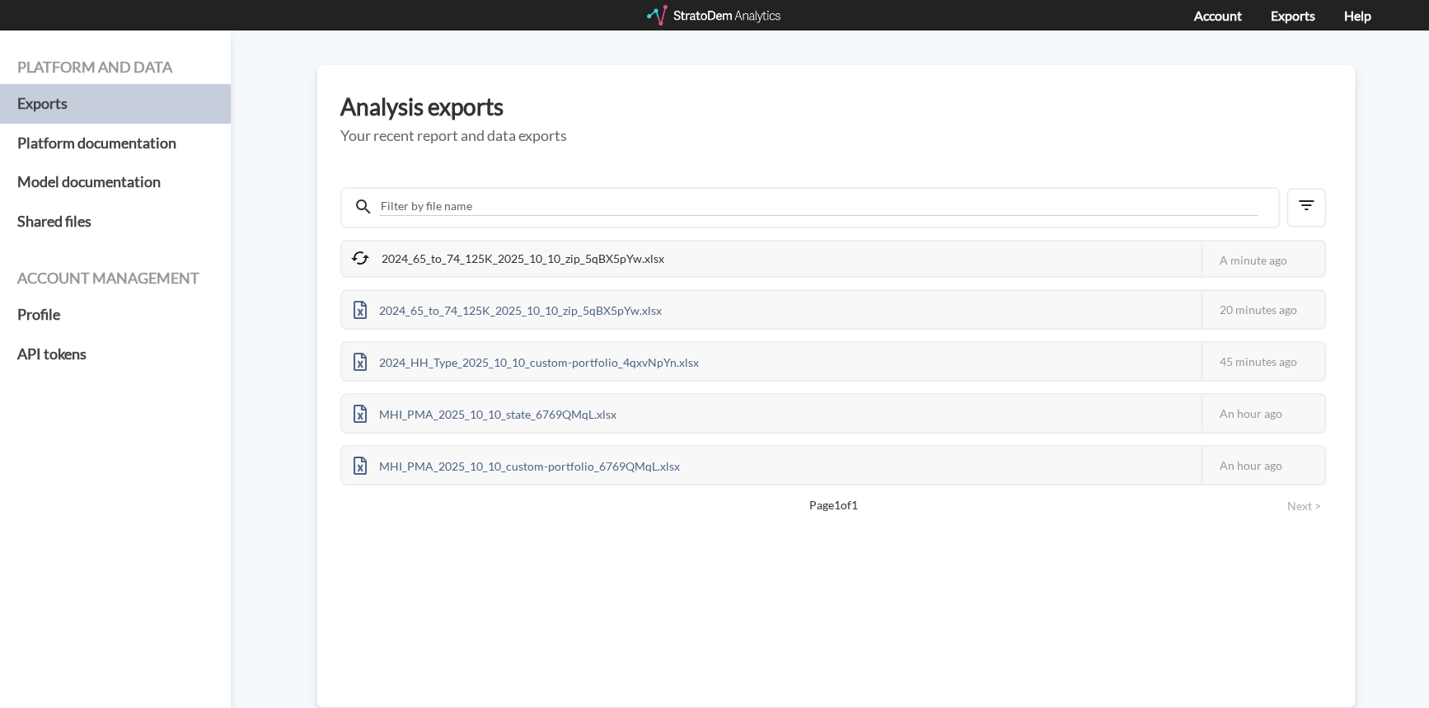
click at [536, 255] on div "2024_65_to_74_125K_2025_10_10_zip_5qBX5pYw.xlsx" at bounding box center [509, 258] width 334 height 35
click at [650, 258] on div "2024_65_to_74_125K_2025_10_10_zip_5qBX5pYw.xlsx" at bounding box center [509, 258] width 334 height 35
click at [614, 257] on div "2024_65_to_74_125K_2025_10_10_zip_5qBX5pYw.xlsx" at bounding box center [507, 259] width 331 height 37
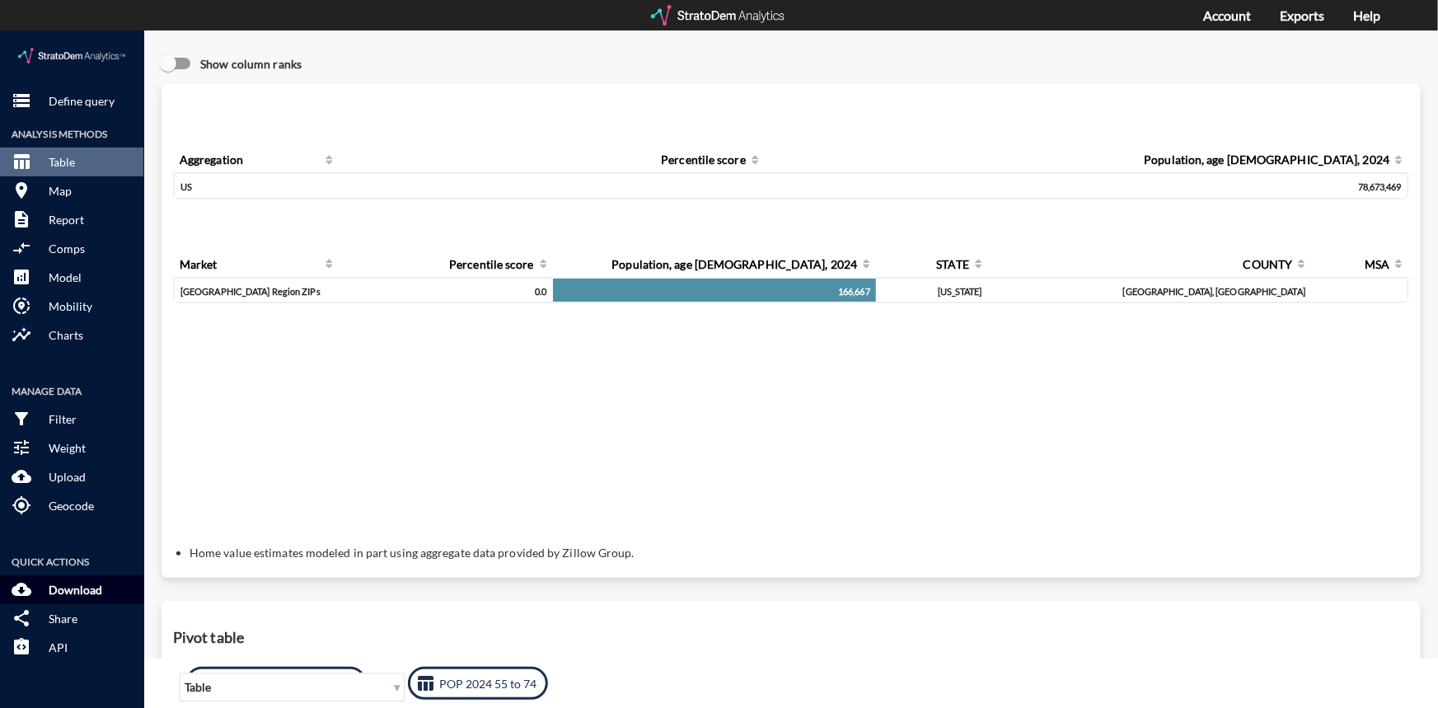
click p "Download"
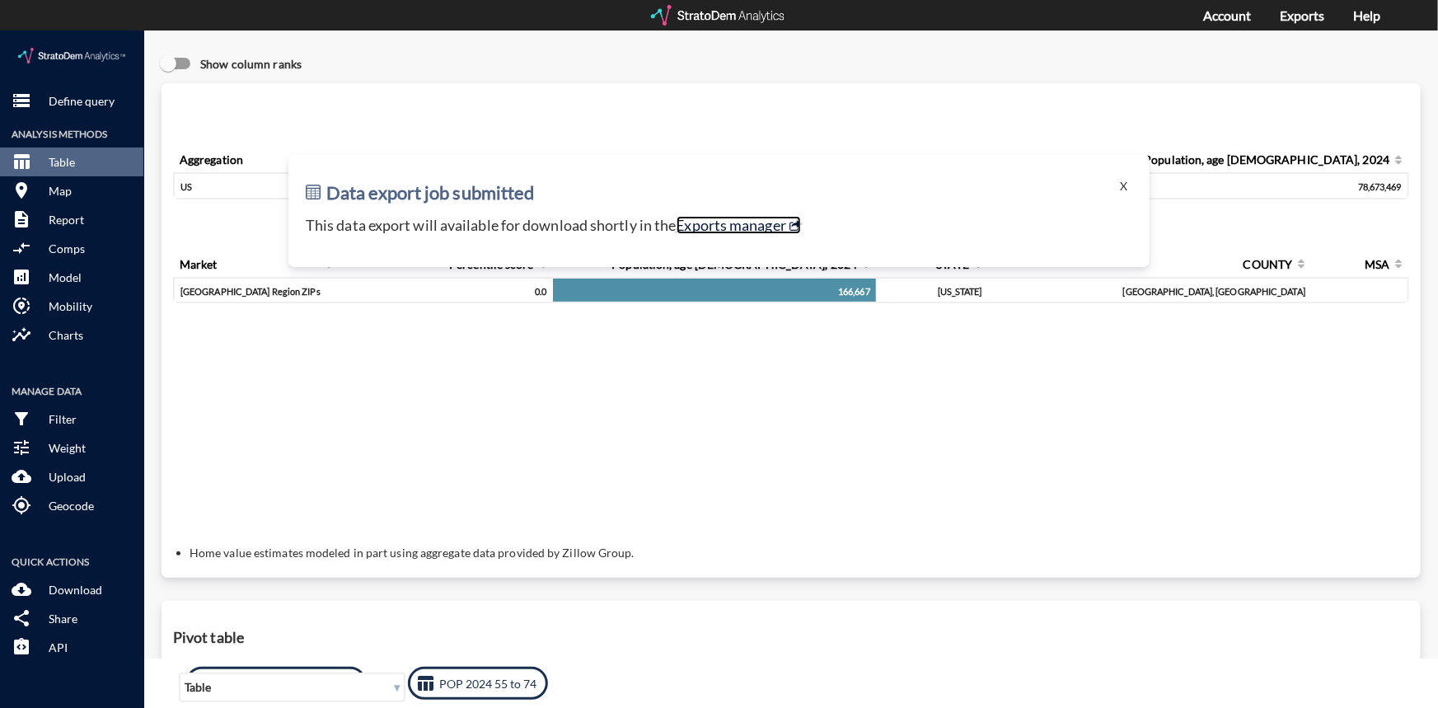
click link "Exports manager"
click button "X"
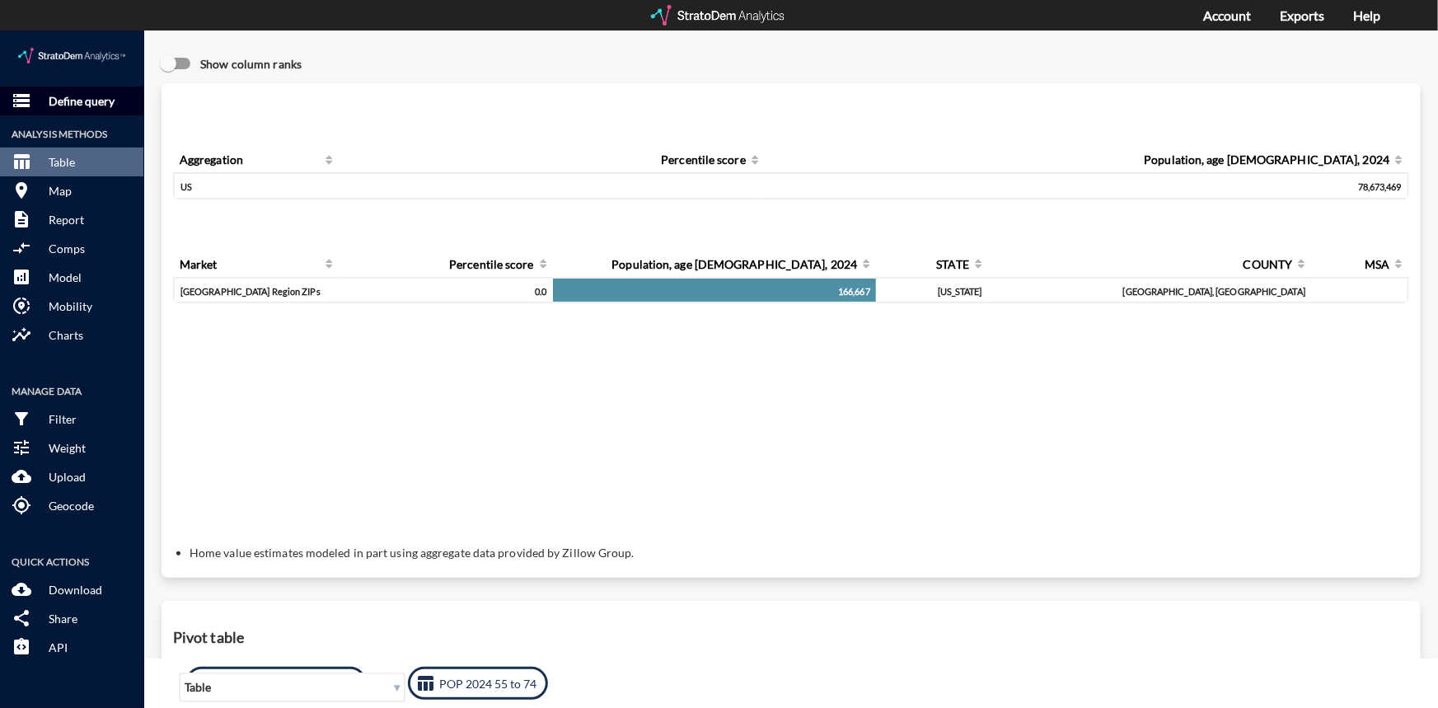
click p "Define query"
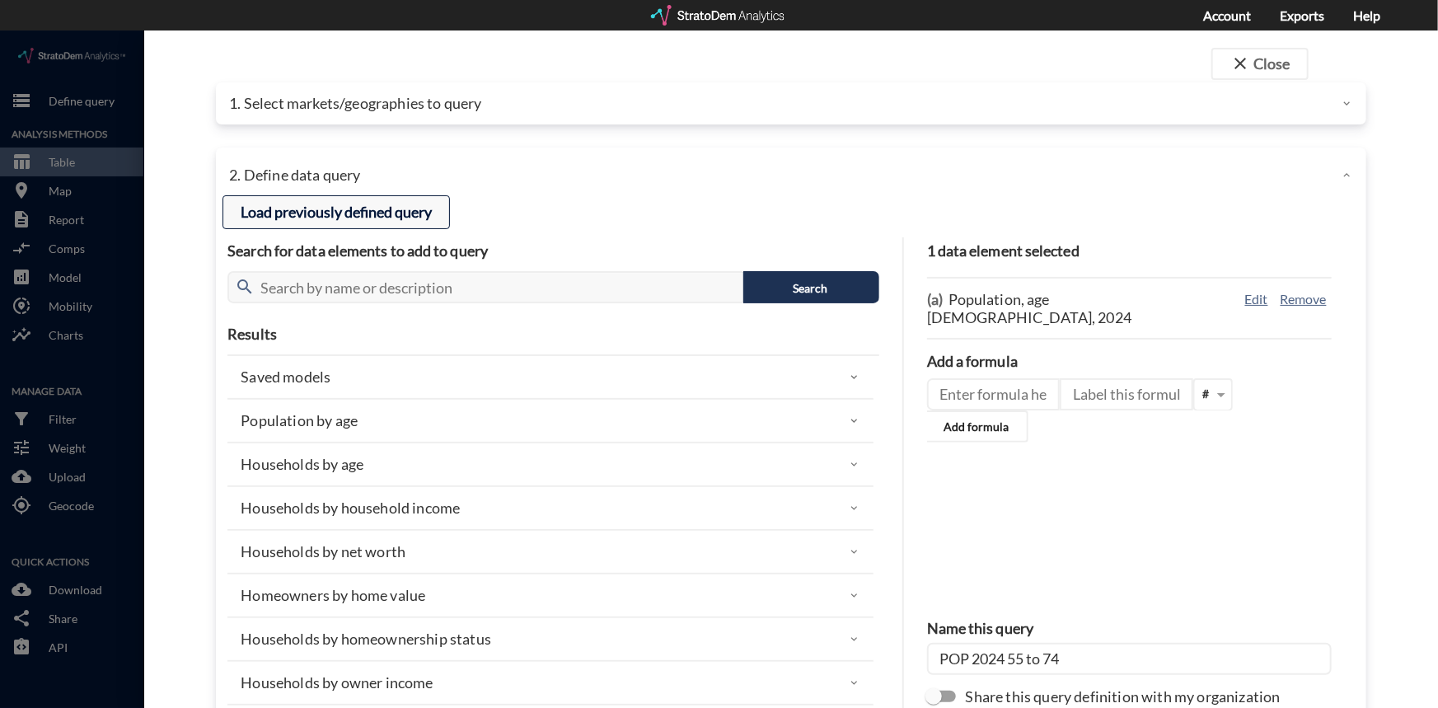
click button "Load previously defined query"
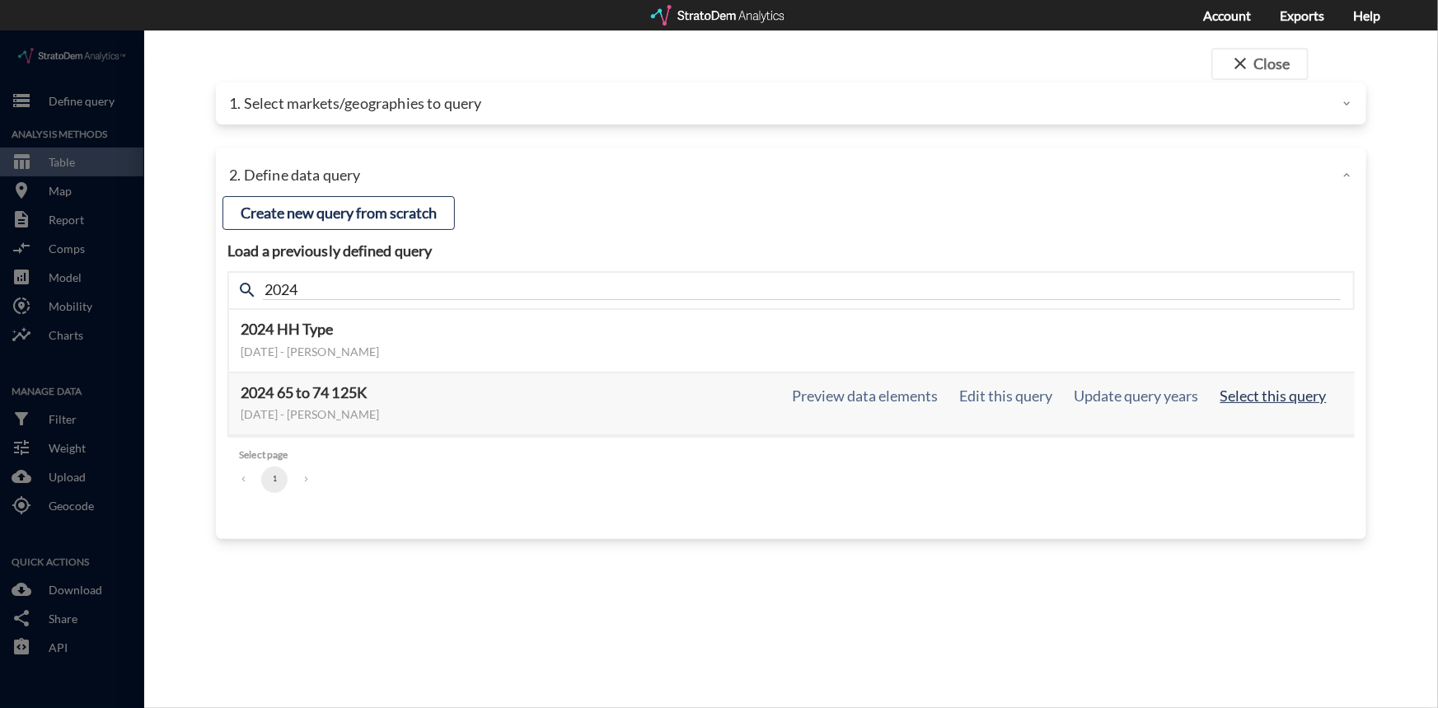
click button "Select this query"
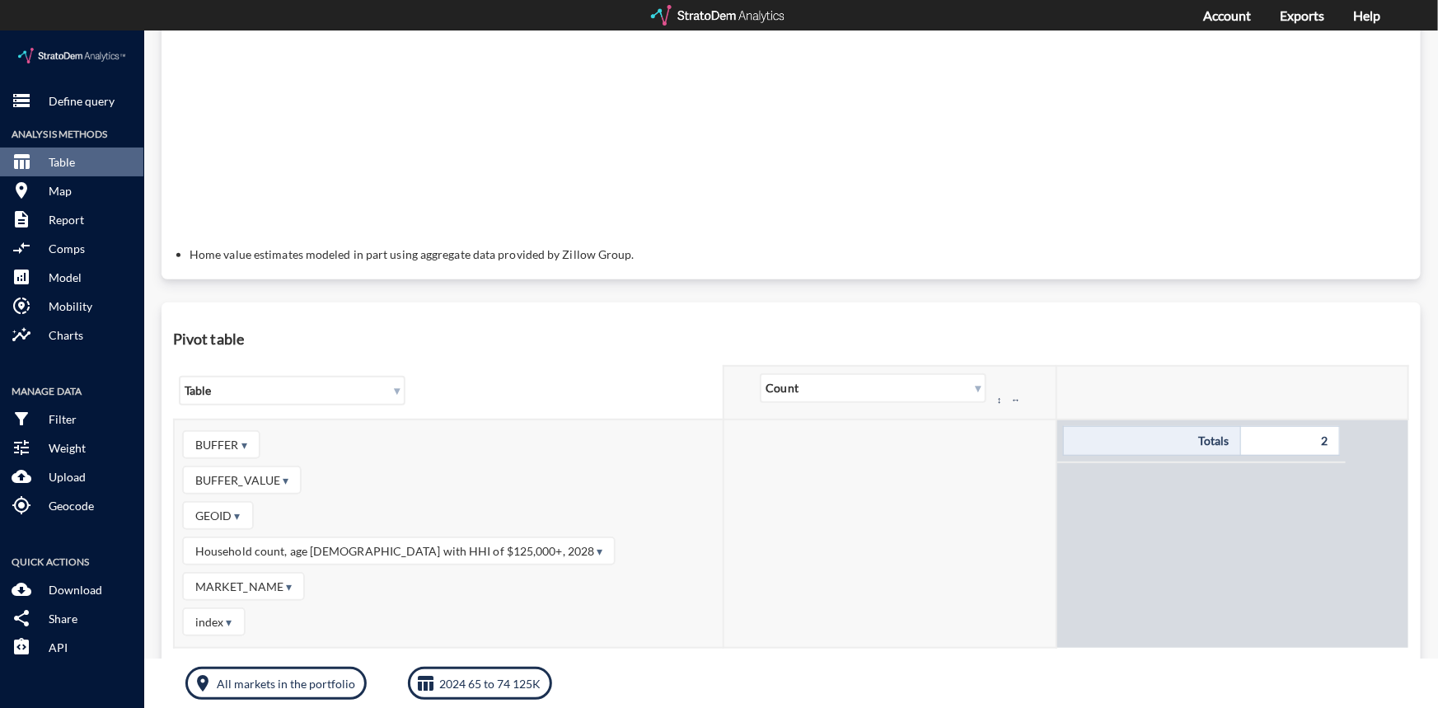
scroll to position [299, 0]
click button "table_chart 2024 65 to 74 125K"
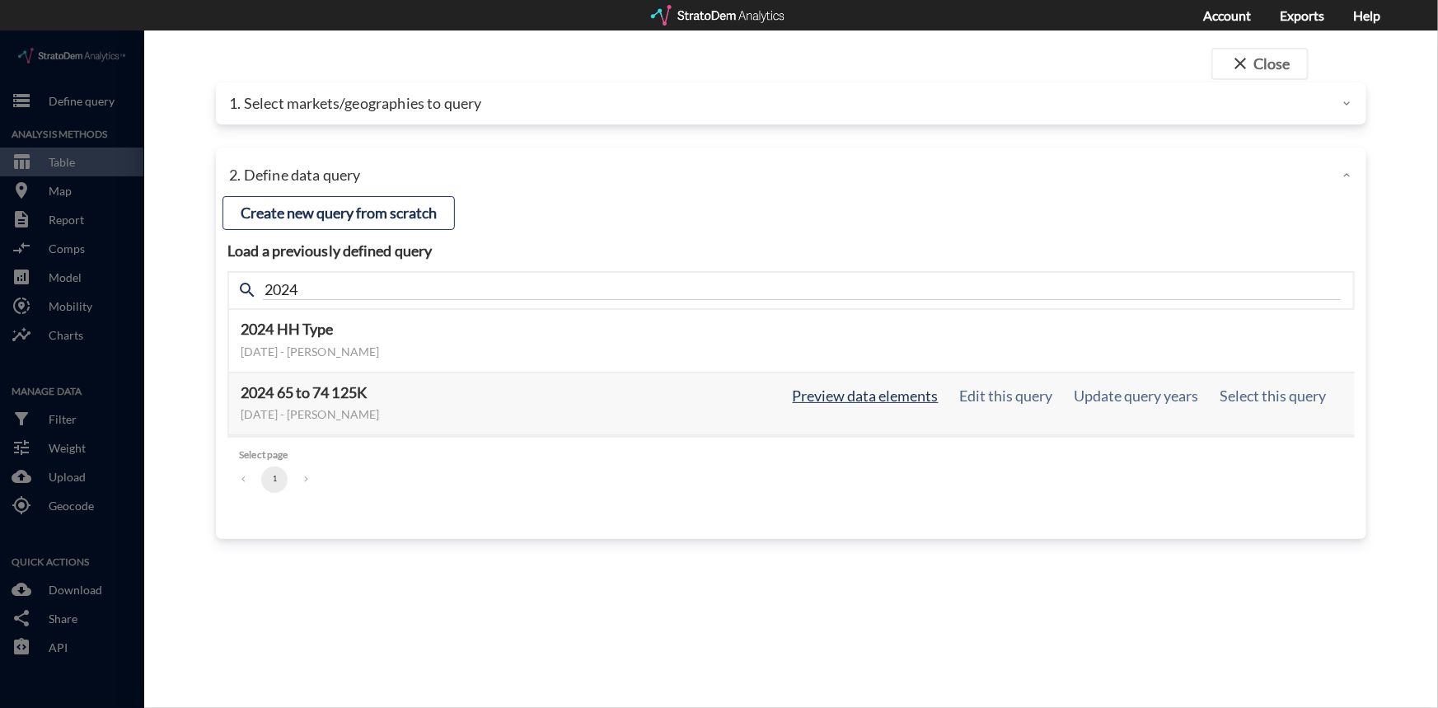
click button "Preview data elements"
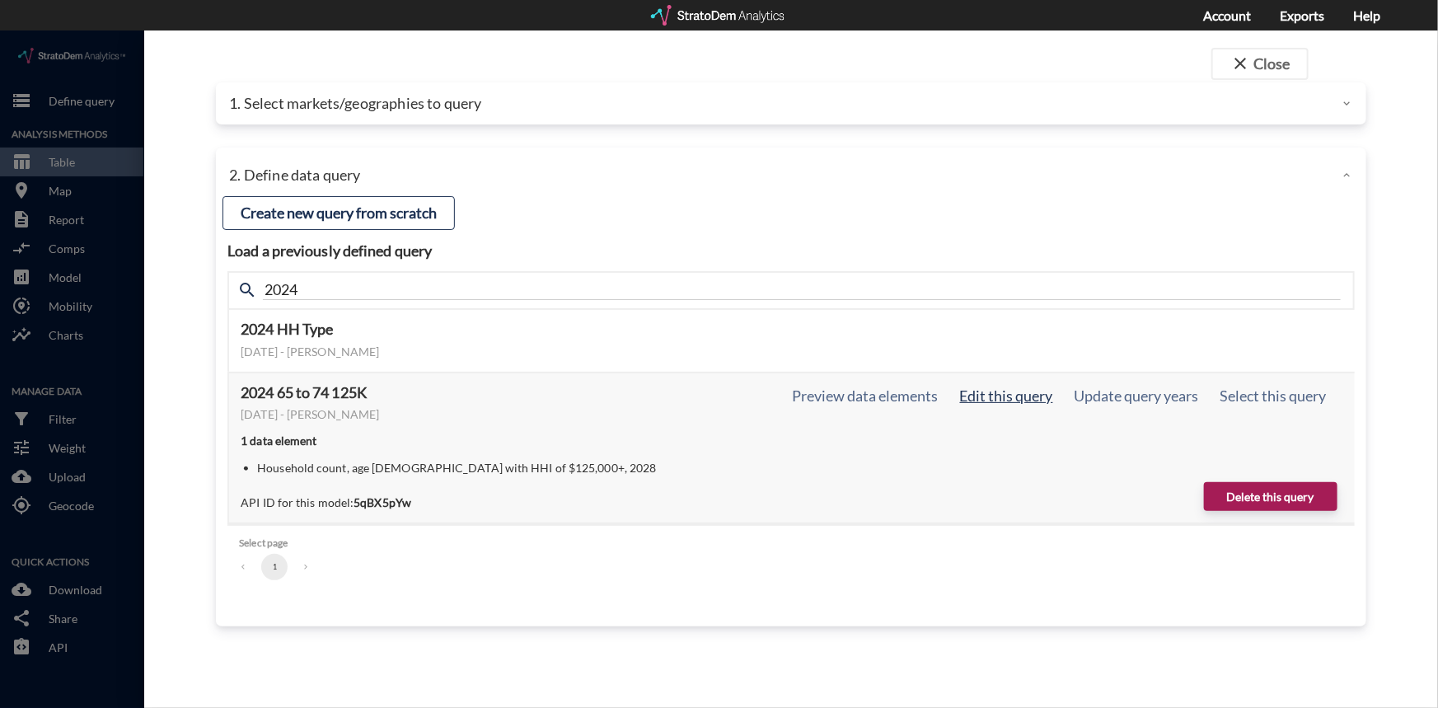
click button "Edit this query"
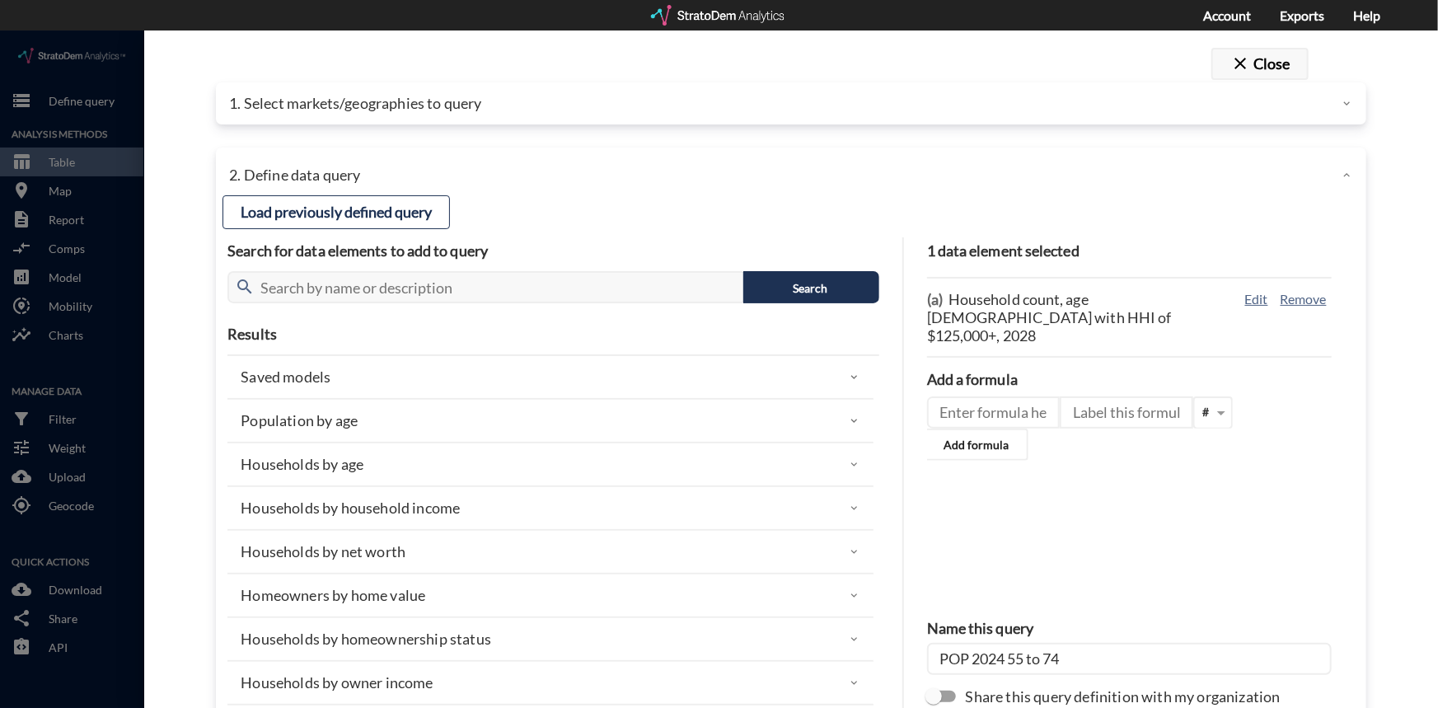
click button "close Close"
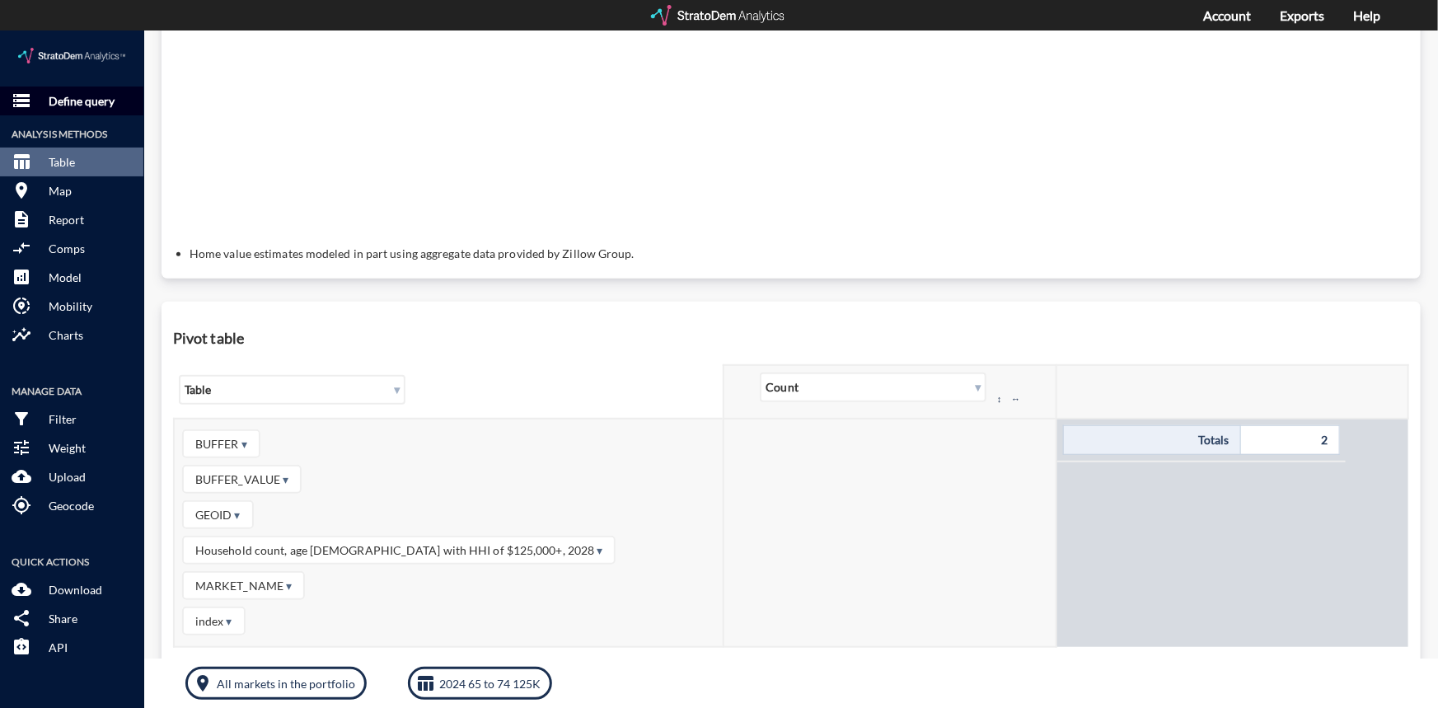
click p "Define query"
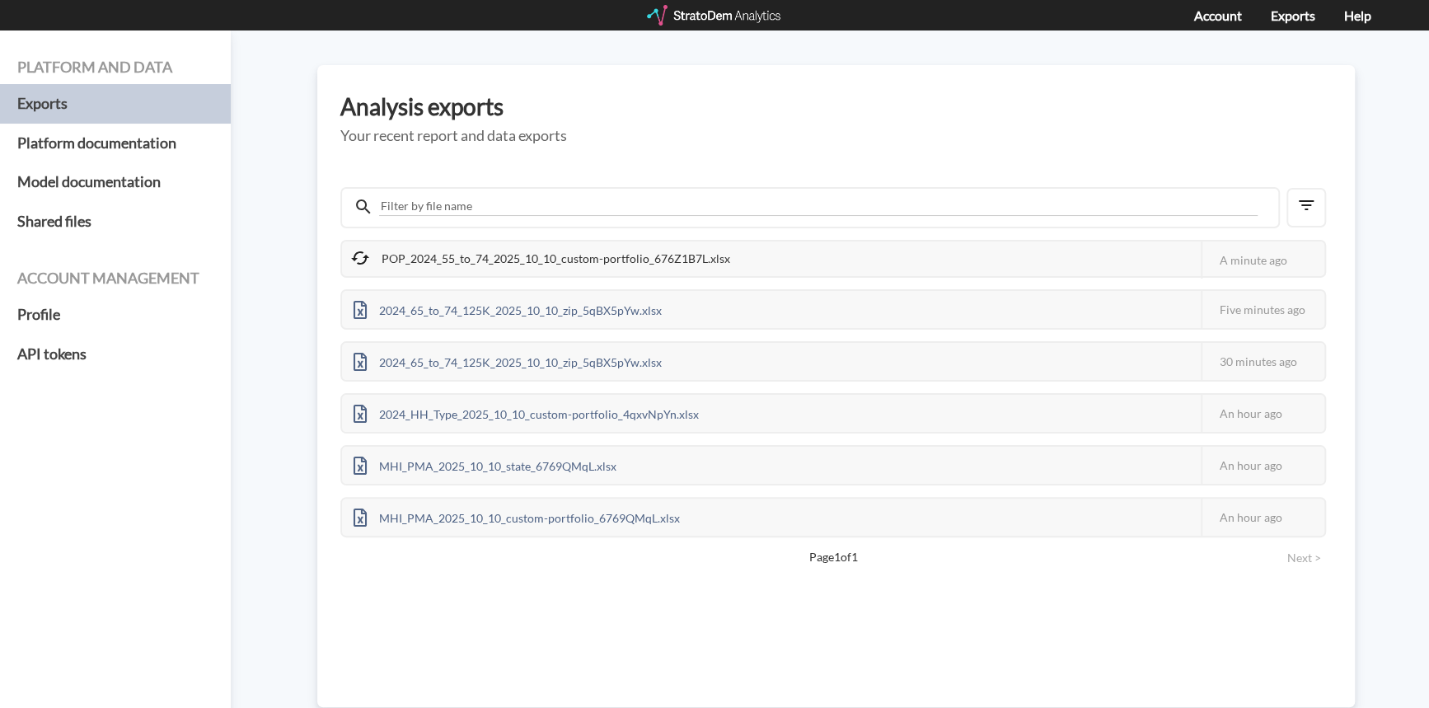
click at [503, 260] on div "POP_2024_55_to_74_2025_10_10_custom-portfolio_676Z1B7L.xlsx" at bounding box center [542, 258] width 400 height 35
click at [701, 263] on div "POP_2024_55_to_74_2025_10_10_custom-portfolio_676Z1B7L.xlsx" at bounding box center [542, 258] width 400 height 35
click at [601, 260] on div "POP_2024_55_to_74_2025_10_10_custom-portfolio_676Z1B7L.xlsx" at bounding box center [540, 259] width 397 height 37
